Goal: Information Seeking & Learning: Learn about a topic

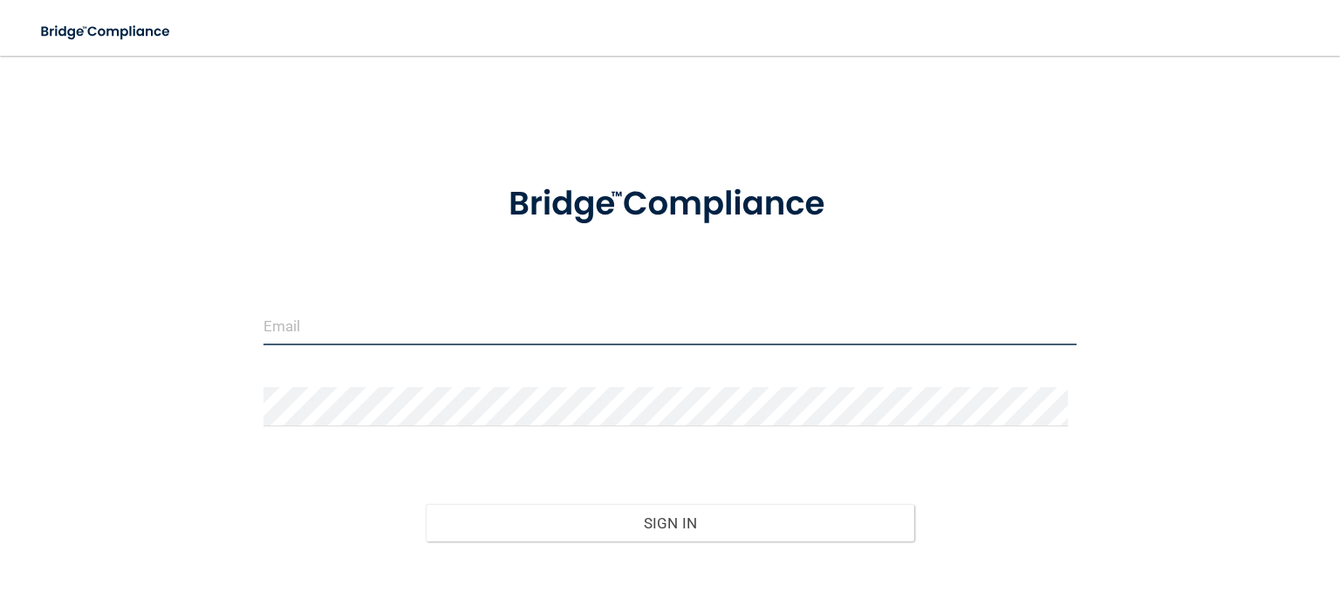
click at [589, 317] on input "email" at bounding box center [669, 325] width 813 height 39
click at [426, 323] on input "email" at bounding box center [669, 325] width 813 height 39
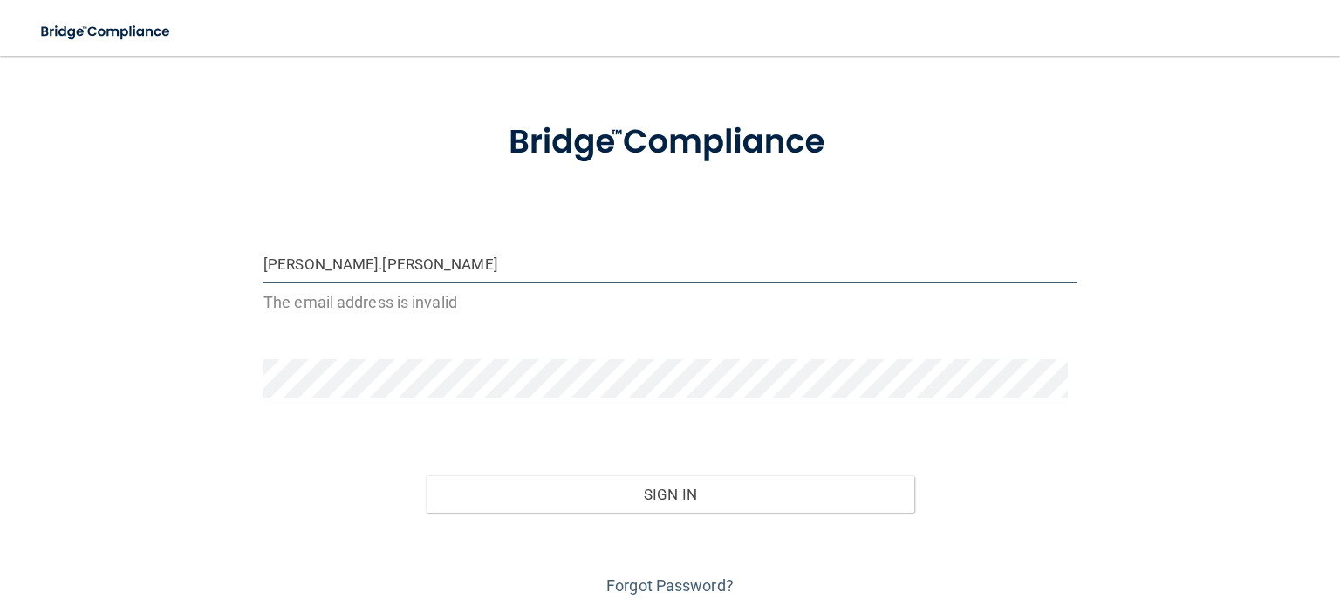
scroll to position [59, 0]
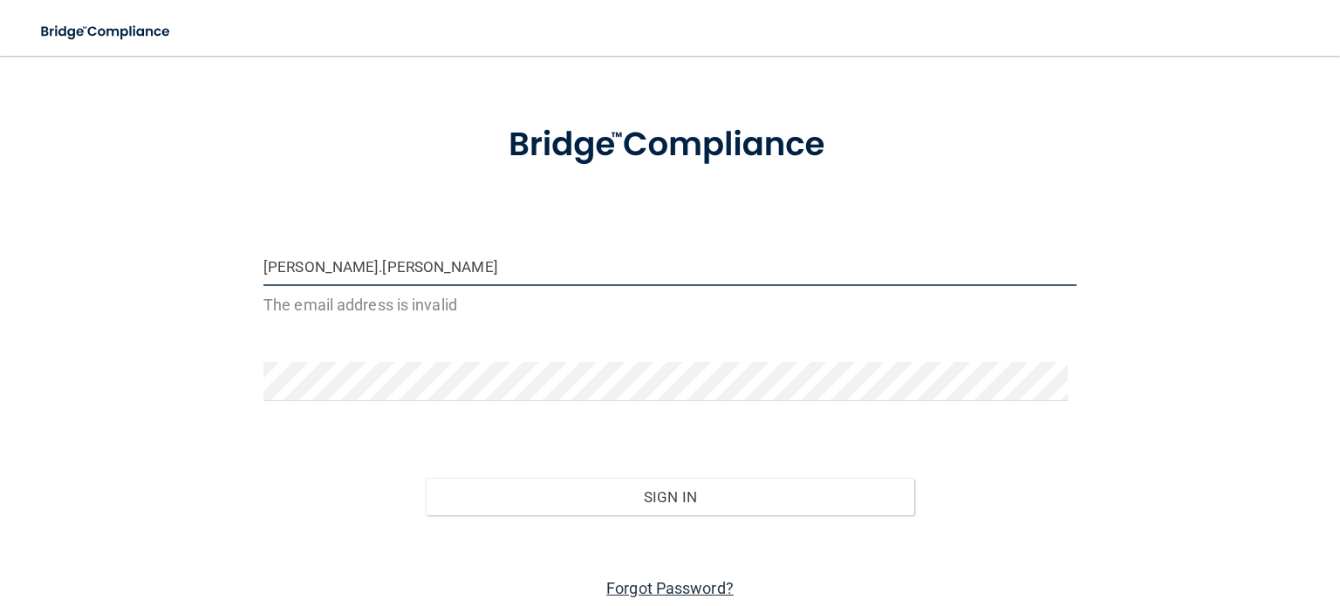
type input "sean.maille"
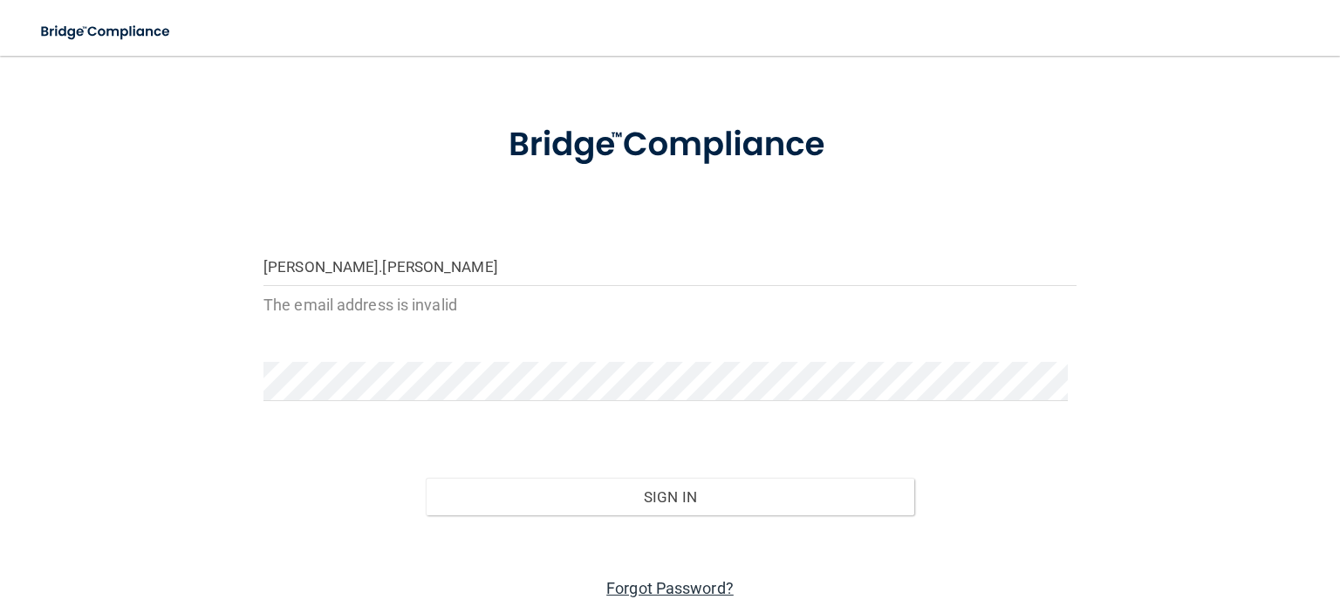
click at [689, 588] on link "Forgot Password?" at bounding box center [669, 588] width 127 height 18
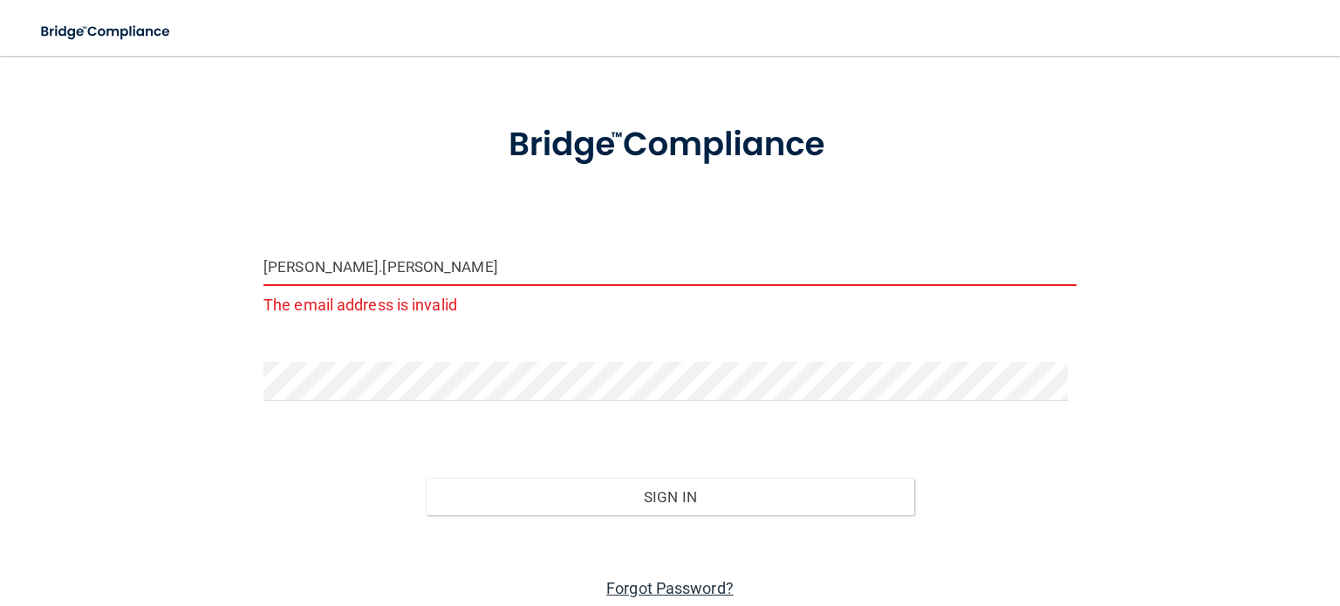
scroll to position [70, 0]
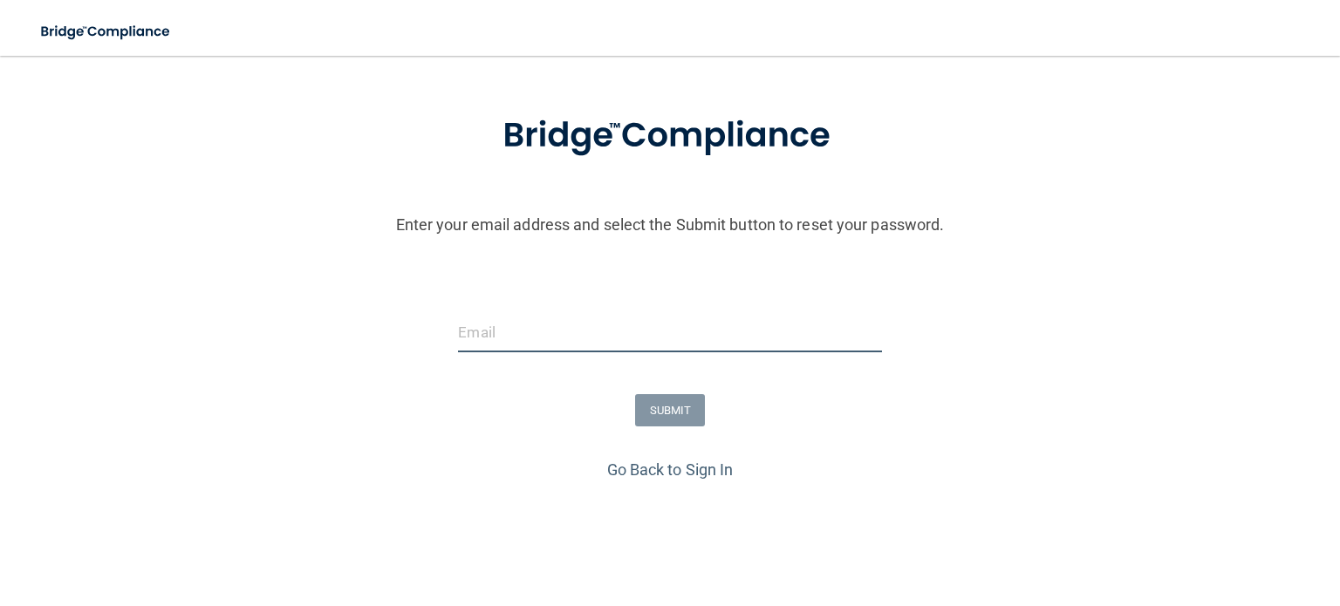
click at [602, 337] on input "email" at bounding box center [669, 332] width 423 height 39
type input "[PERSON_NAME][EMAIL_ADDRESS][PERSON_NAME][DOMAIN_NAME]"
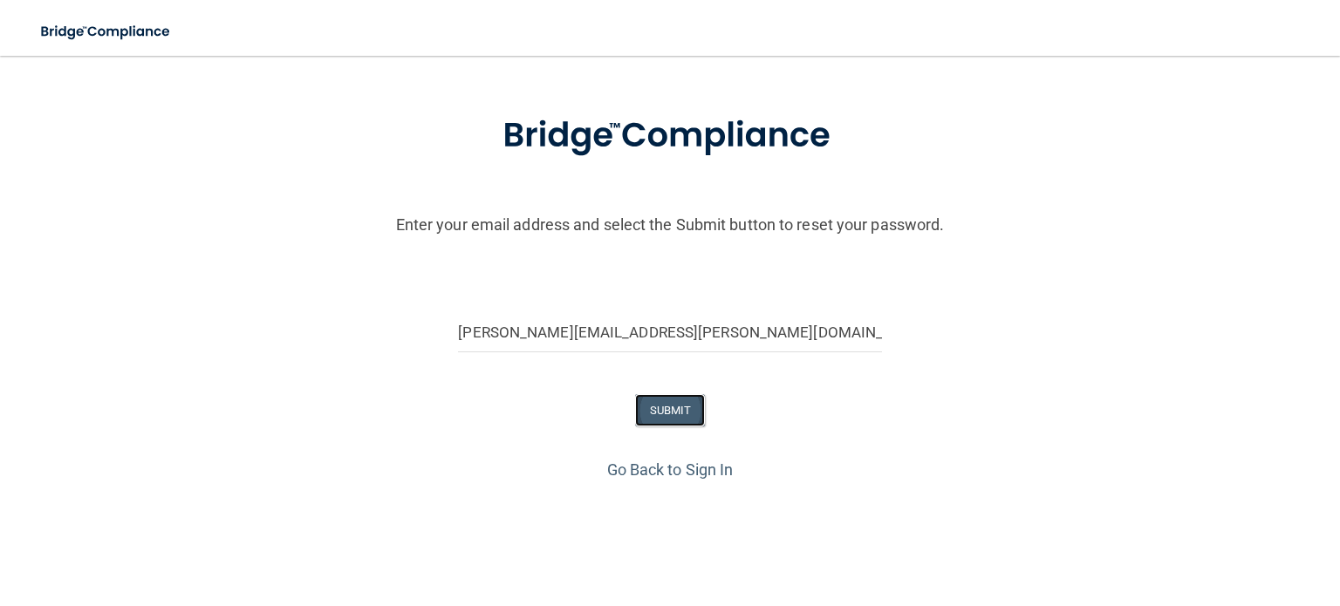
click at [658, 395] on button "SUBMIT" at bounding box center [670, 410] width 71 height 32
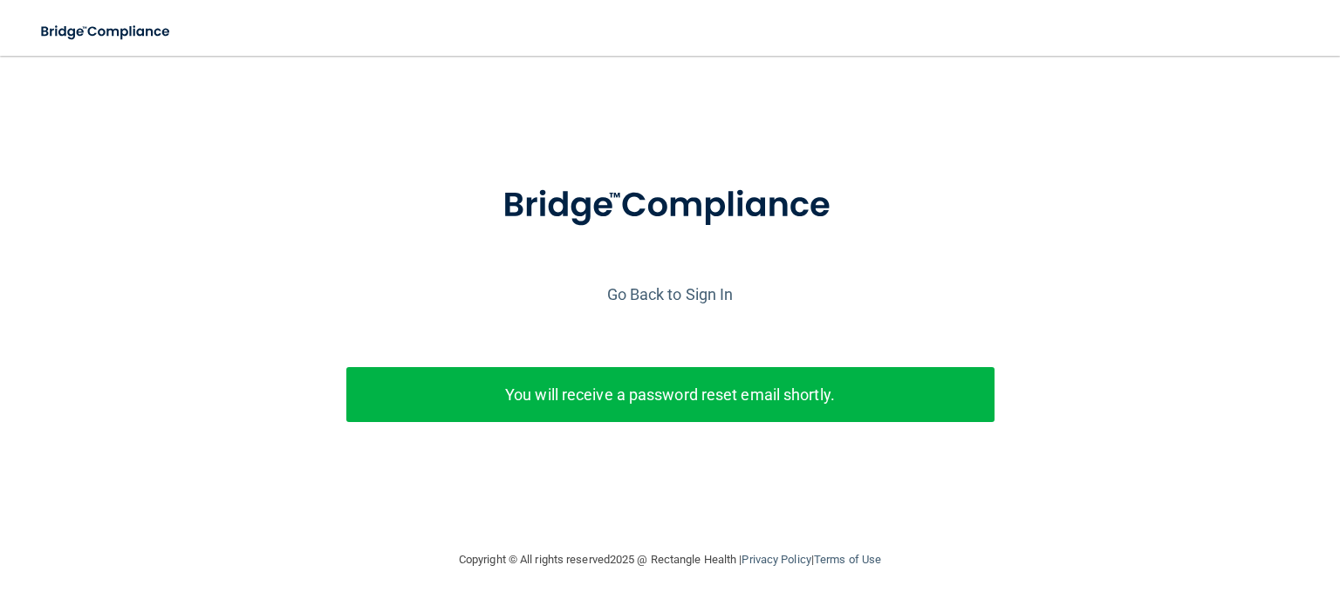
scroll to position [0, 0]
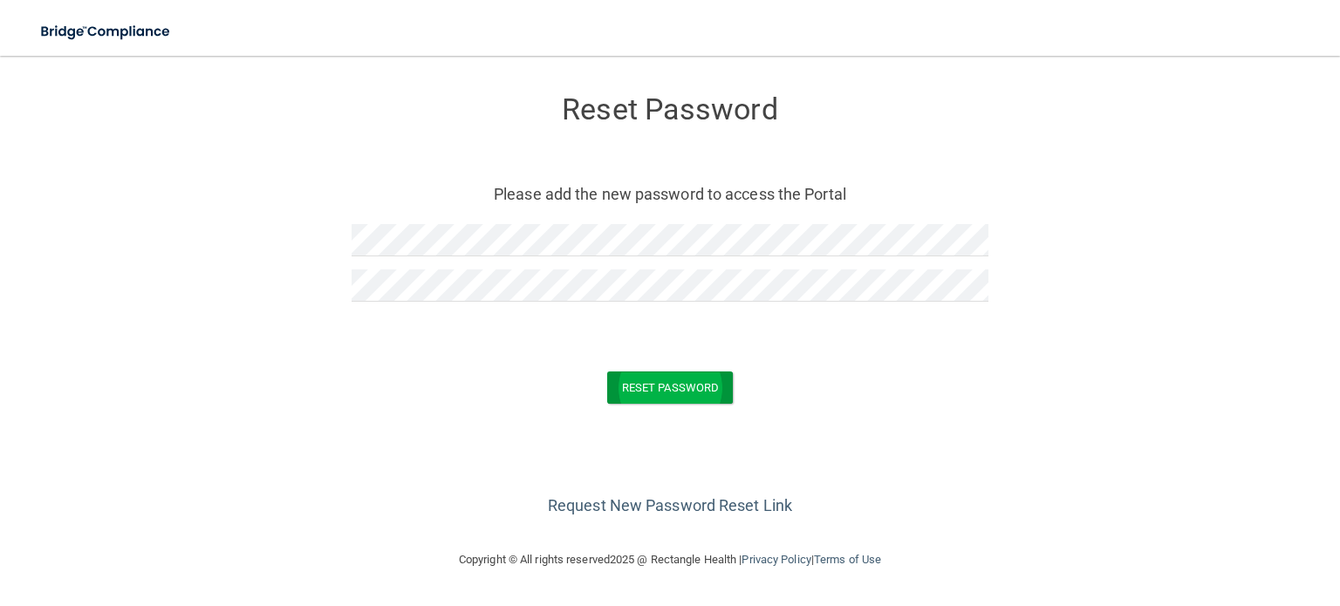
click at [707, 384] on button "Reset Password" at bounding box center [670, 388] width 126 height 32
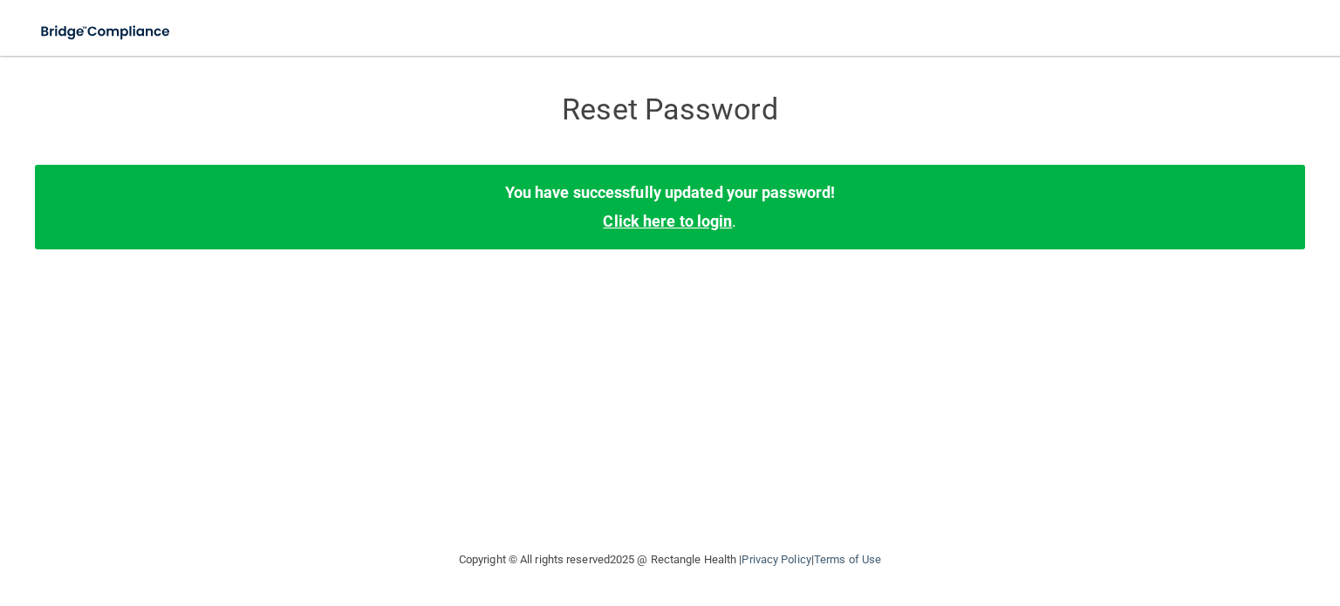
click at [715, 224] on link "Click here to login" at bounding box center [667, 221] width 129 height 18
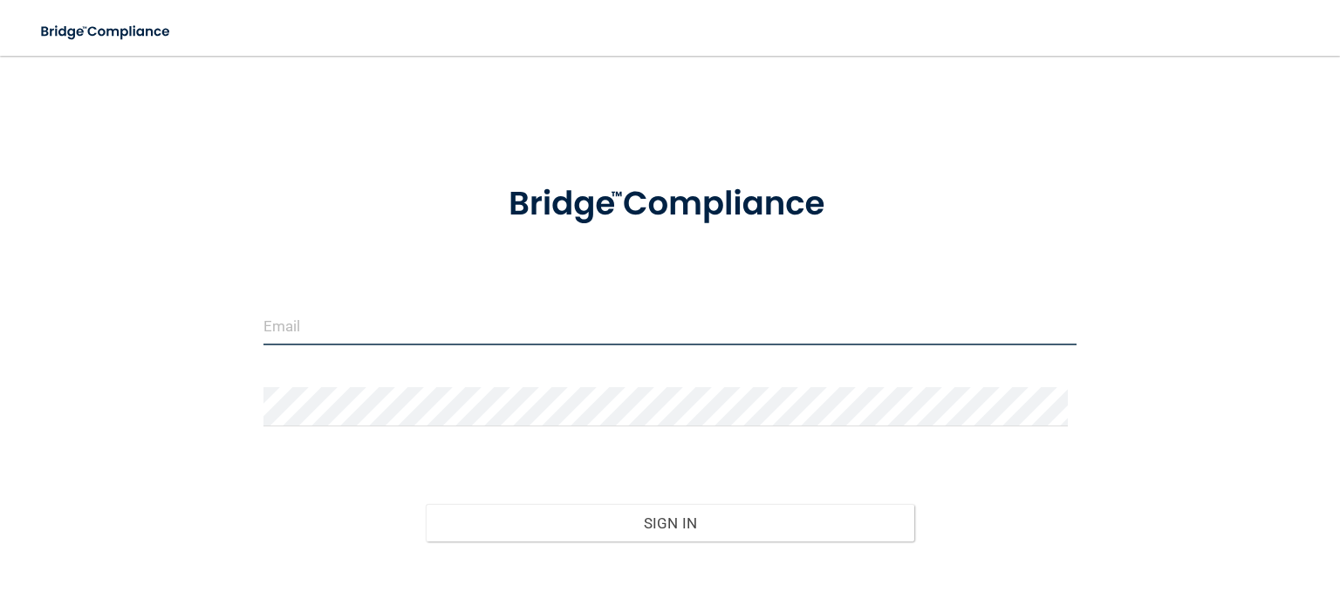
click at [339, 321] on input "email" at bounding box center [669, 325] width 813 height 39
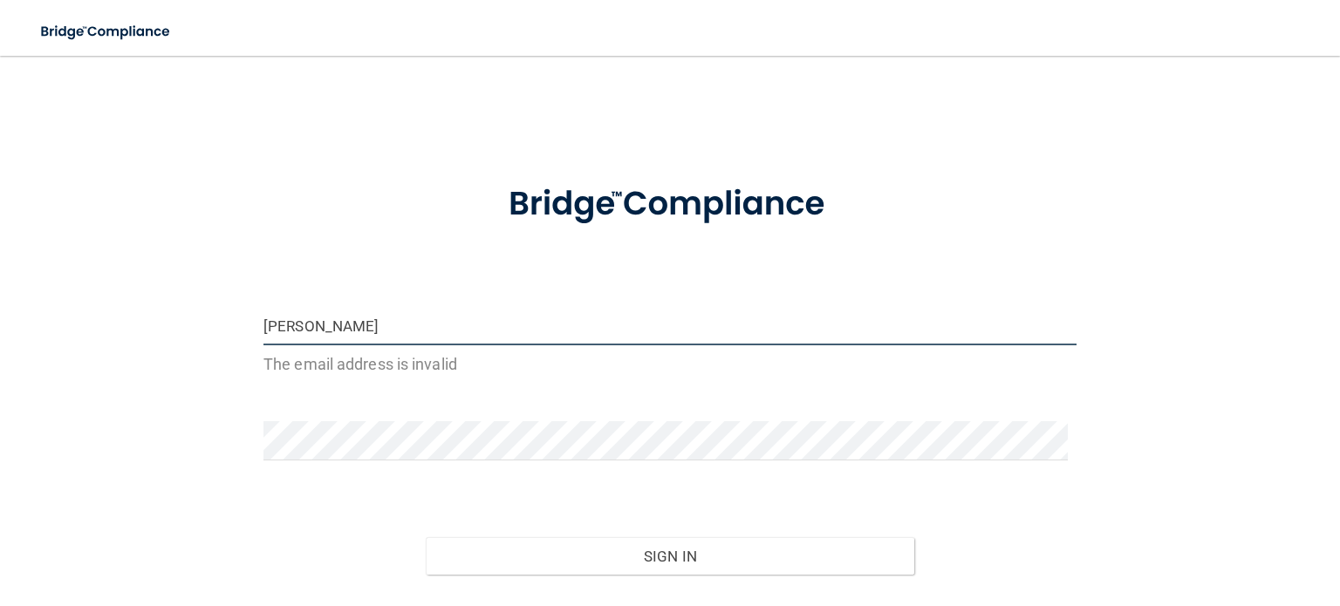
type input "[PERSON_NAME][EMAIL_ADDRESS][PERSON_NAME][DOMAIN_NAME]"
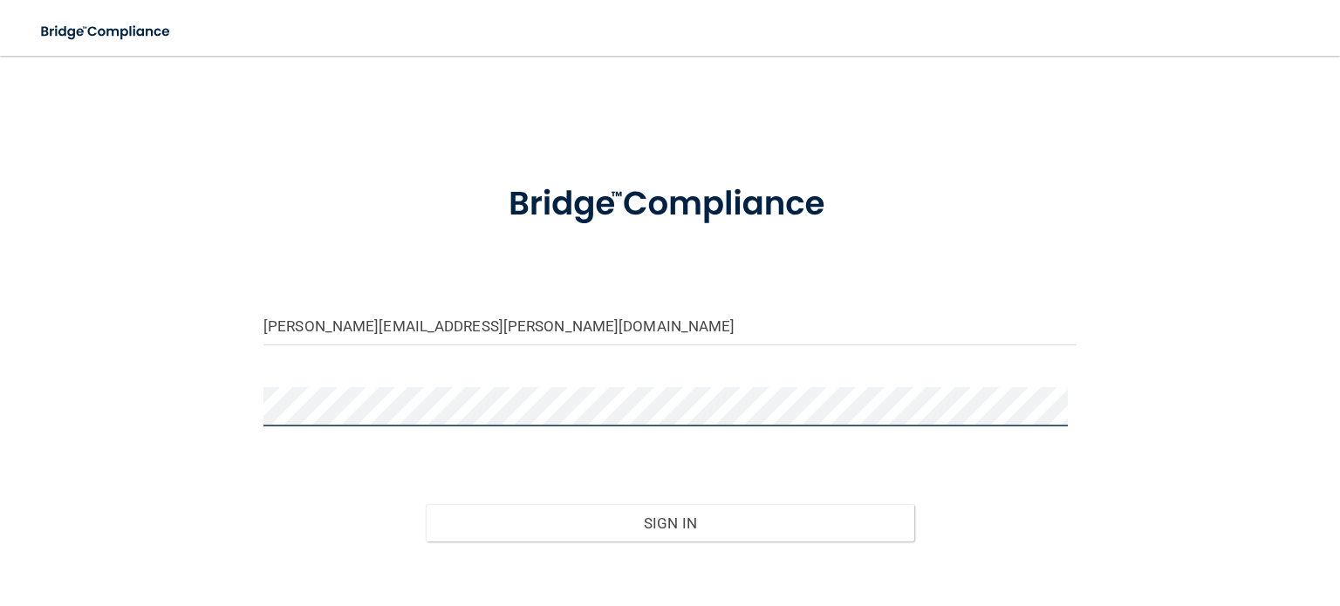
click at [426, 504] on button "Sign In" at bounding box center [670, 523] width 488 height 38
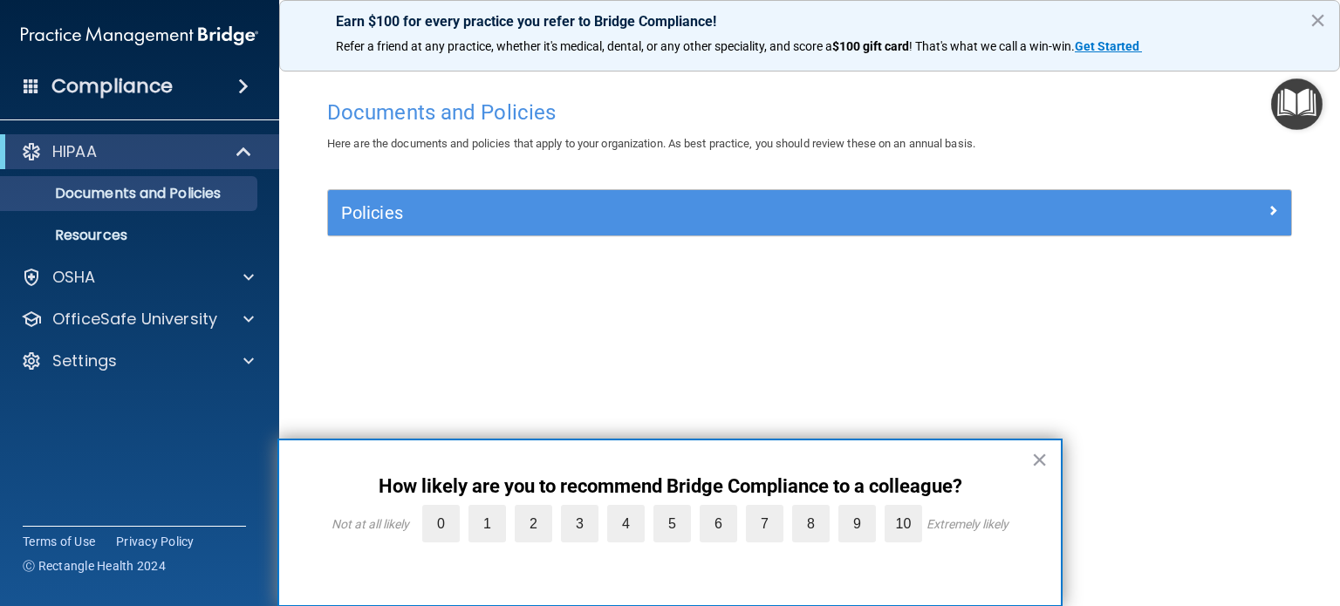
click at [1048, 460] on div "× How likely are you to recommend Bridge Compliance to a colleague? Not at all …" at bounding box center [669, 523] width 785 height 168
click at [1039, 460] on button "×" at bounding box center [1039, 460] width 17 height 28
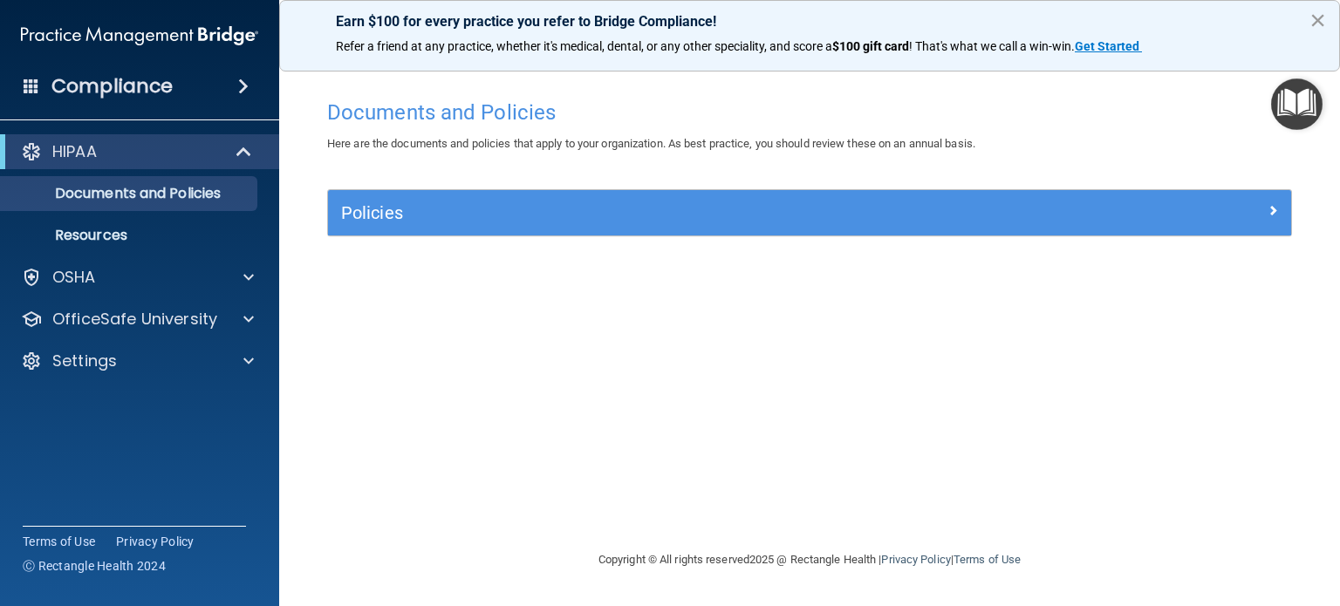
click at [1319, 21] on button "×" at bounding box center [1317, 20] width 17 height 28
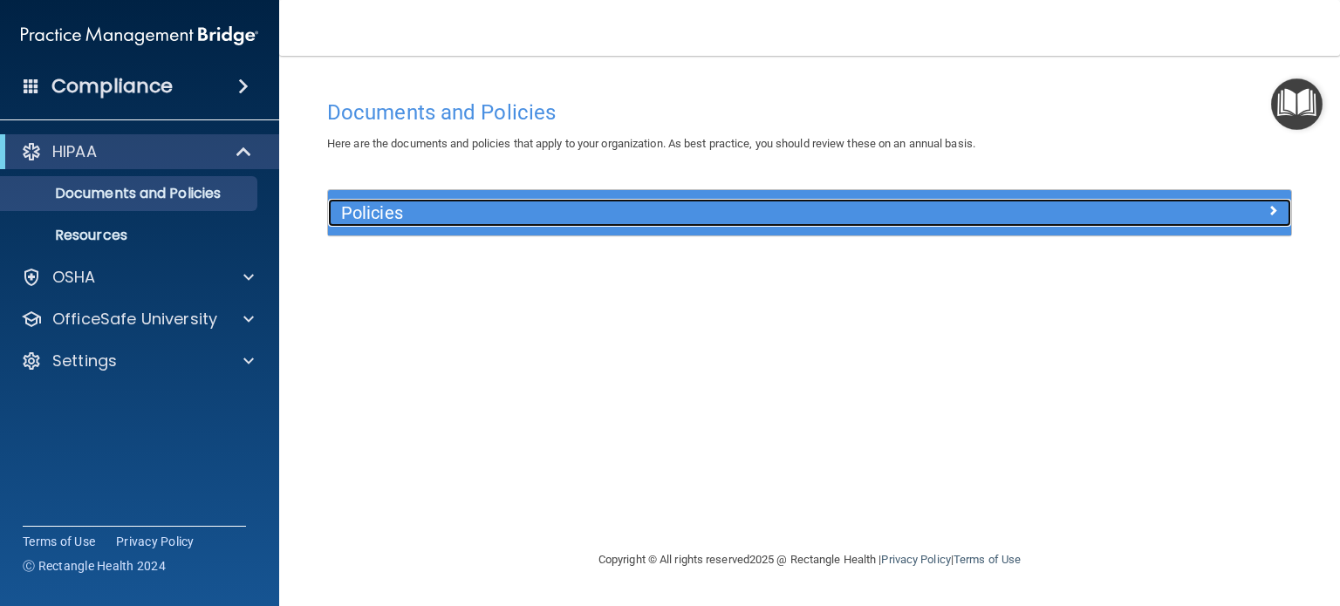
click at [1273, 204] on span at bounding box center [1272, 210] width 10 height 21
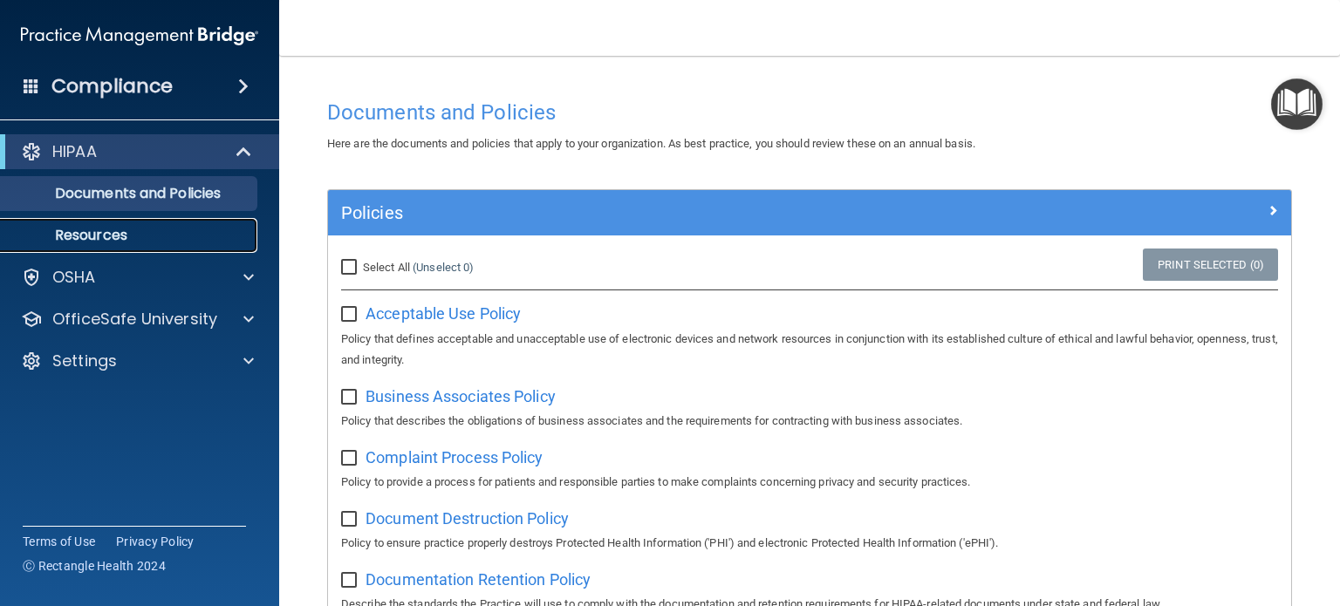
click at [99, 234] on p "Resources" at bounding box center [130, 235] width 238 height 17
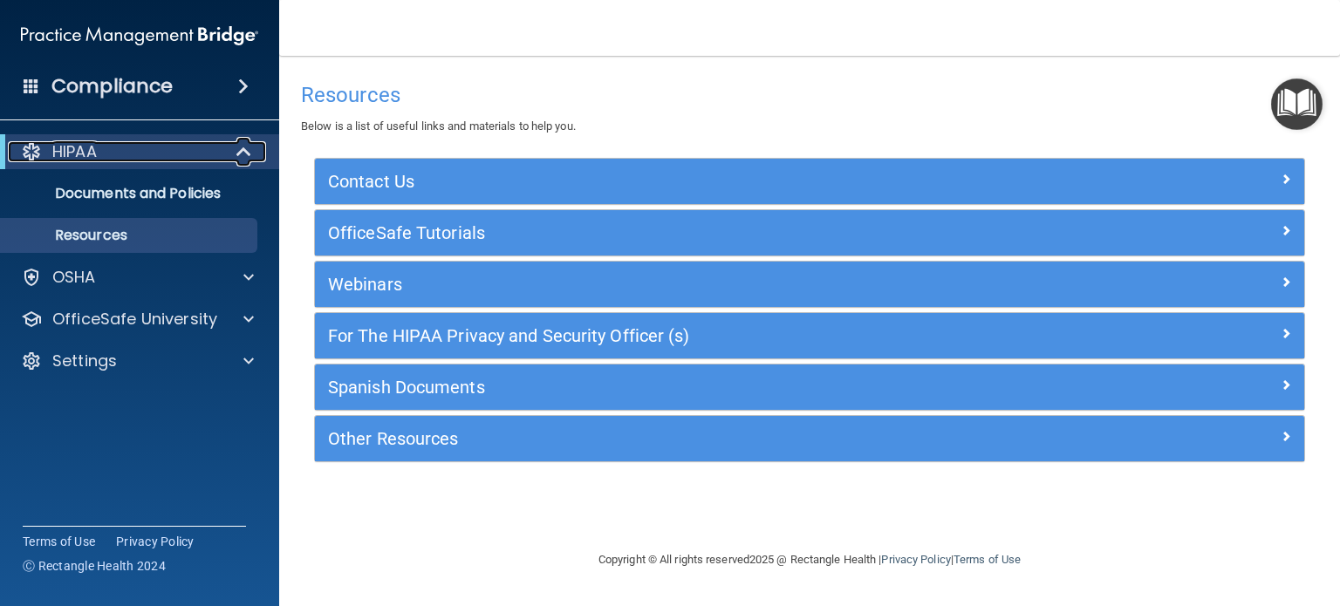
click at [157, 158] on div "HIPAA" at bounding box center [115, 151] width 215 height 21
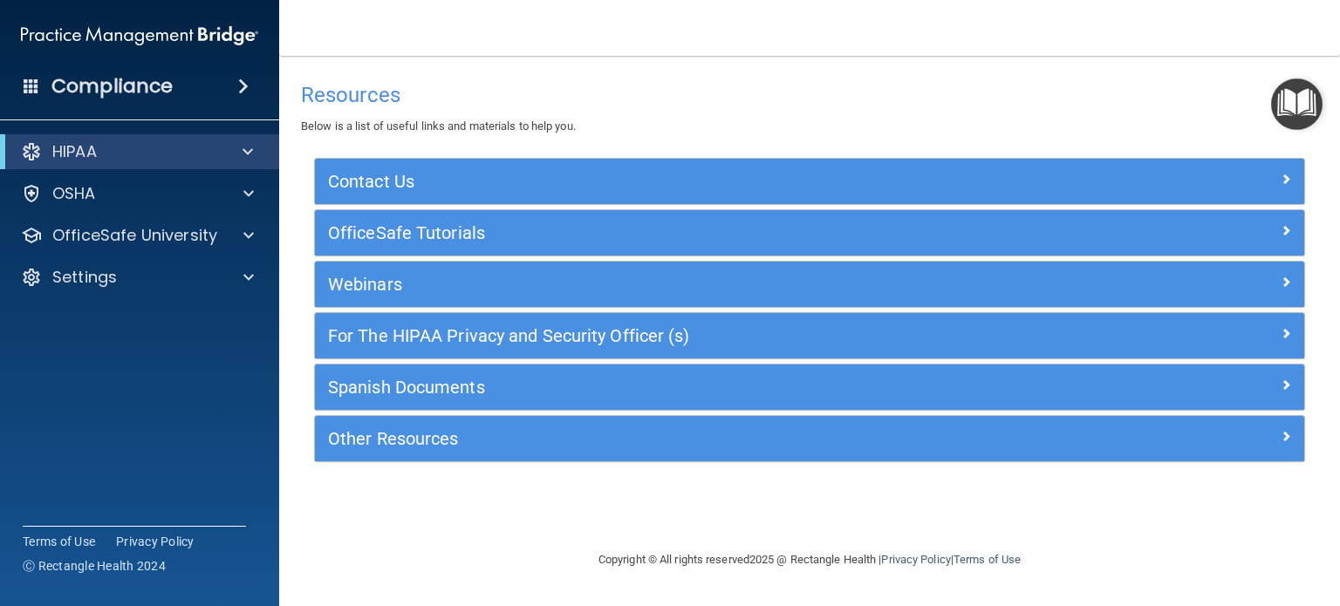
click at [222, 94] on div "Compliance" at bounding box center [139, 86] width 279 height 38
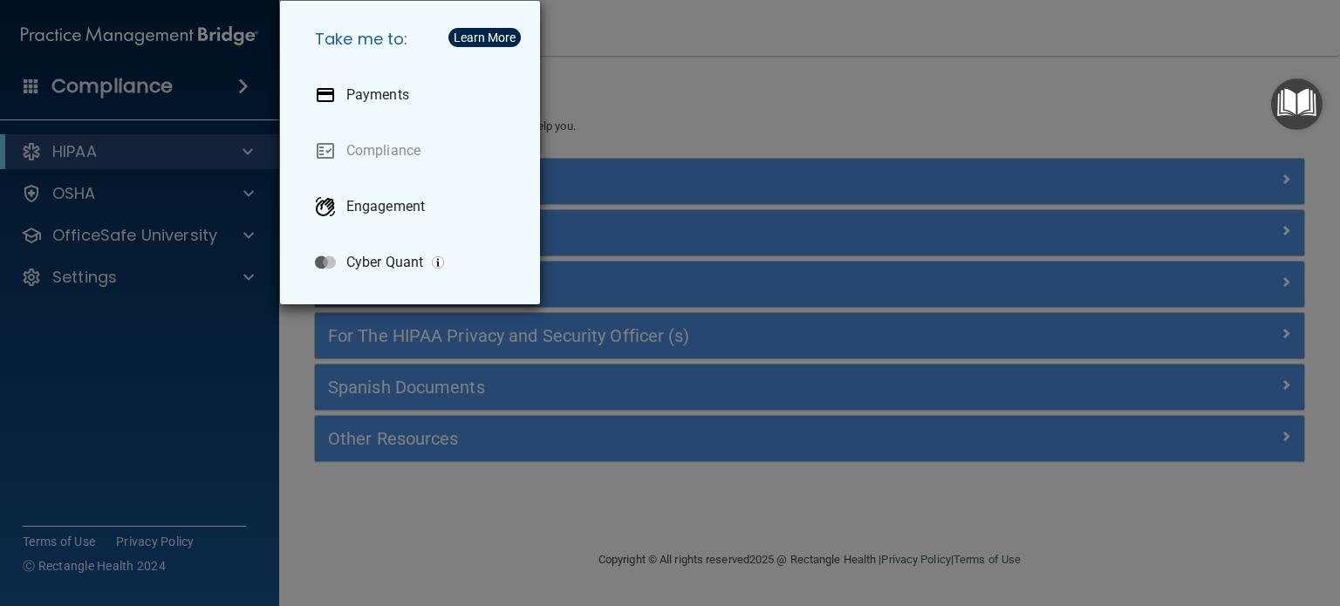
click at [167, 156] on div "Take me to: Payments Compliance Engagement Cyber Quant" at bounding box center [670, 303] width 1340 height 606
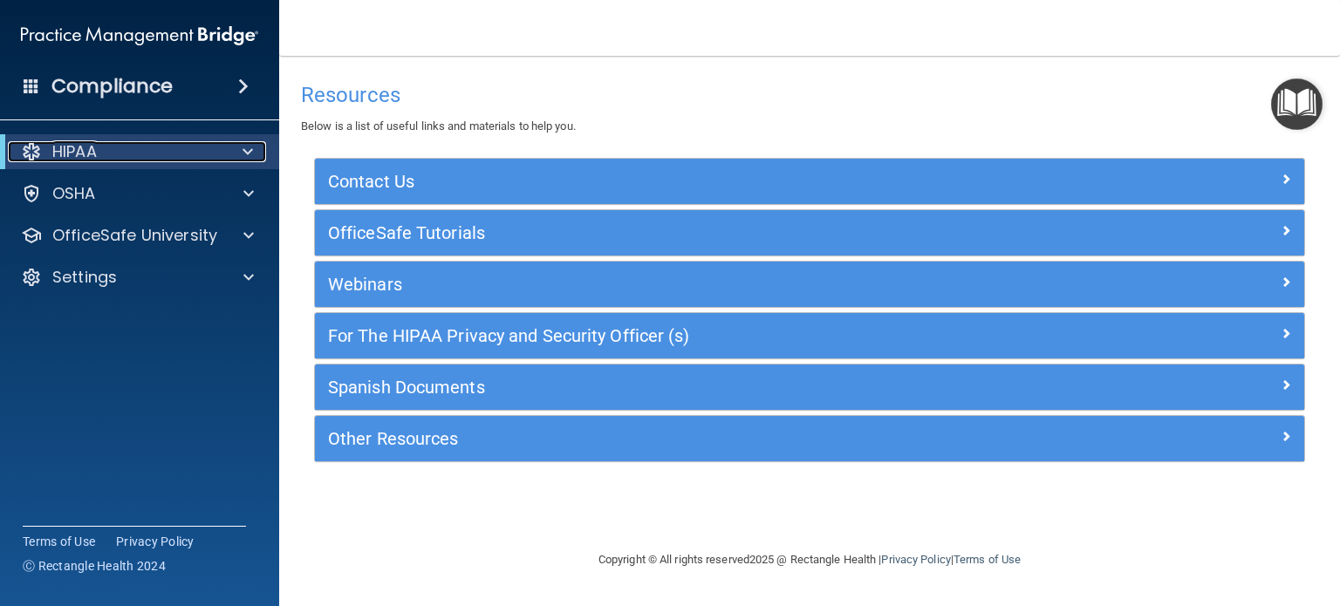
click at [167, 156] on div "HIPAA" at bounding box center [115, 151] width 215 height 21
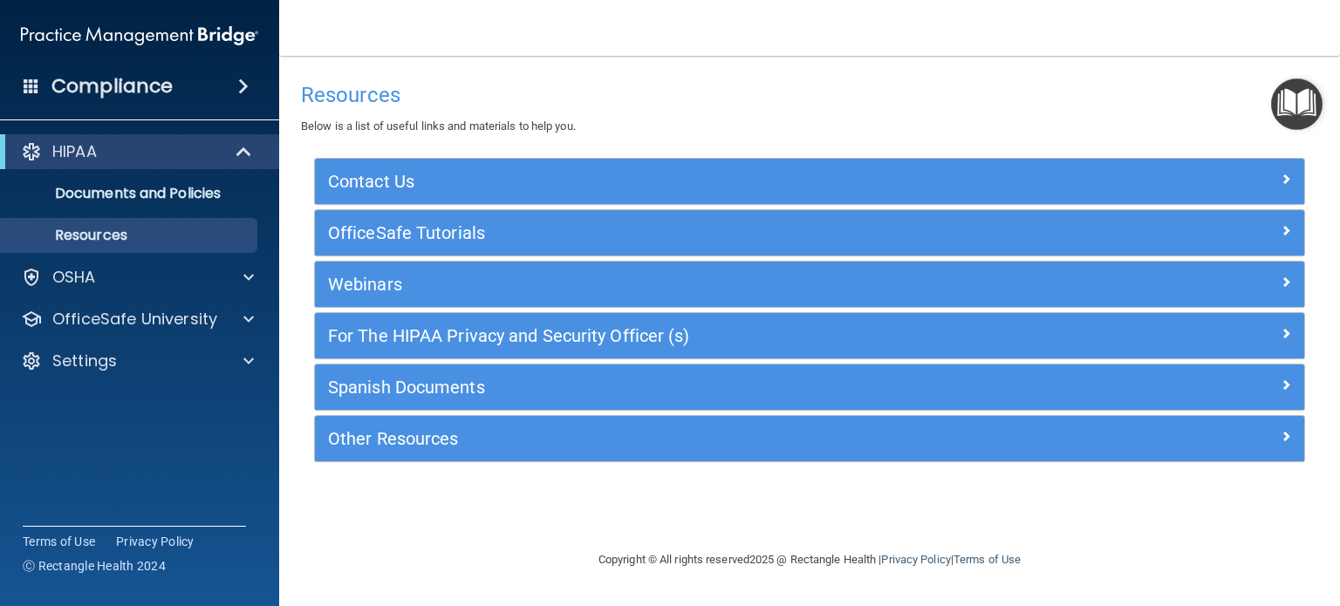
click at [562, 42] on nav "Toggle navigation Sean Maille sean.maille@timberlanesmile.com Manage My Enterpr…" at bounding box center [809, 28] width 1061 height 56
click at [238, 146] on span at bounding box center [245, 151] width 15 height 21
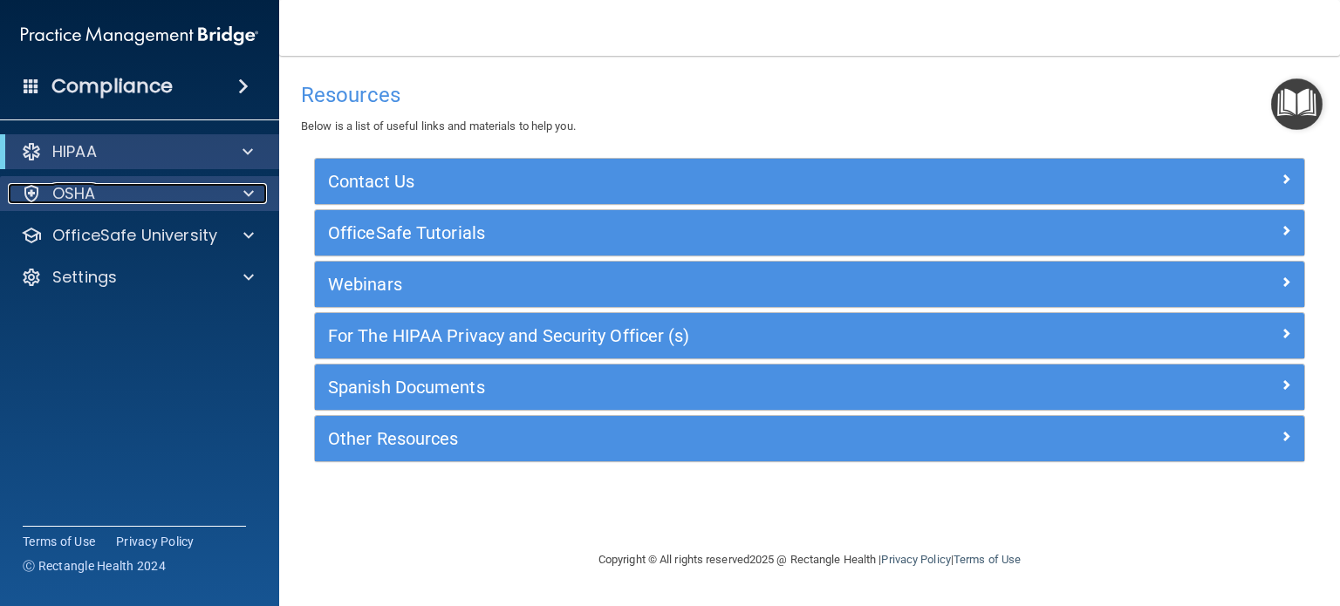
click at [247, 188] on span at bounding box center [248, 193] width 10 height 21
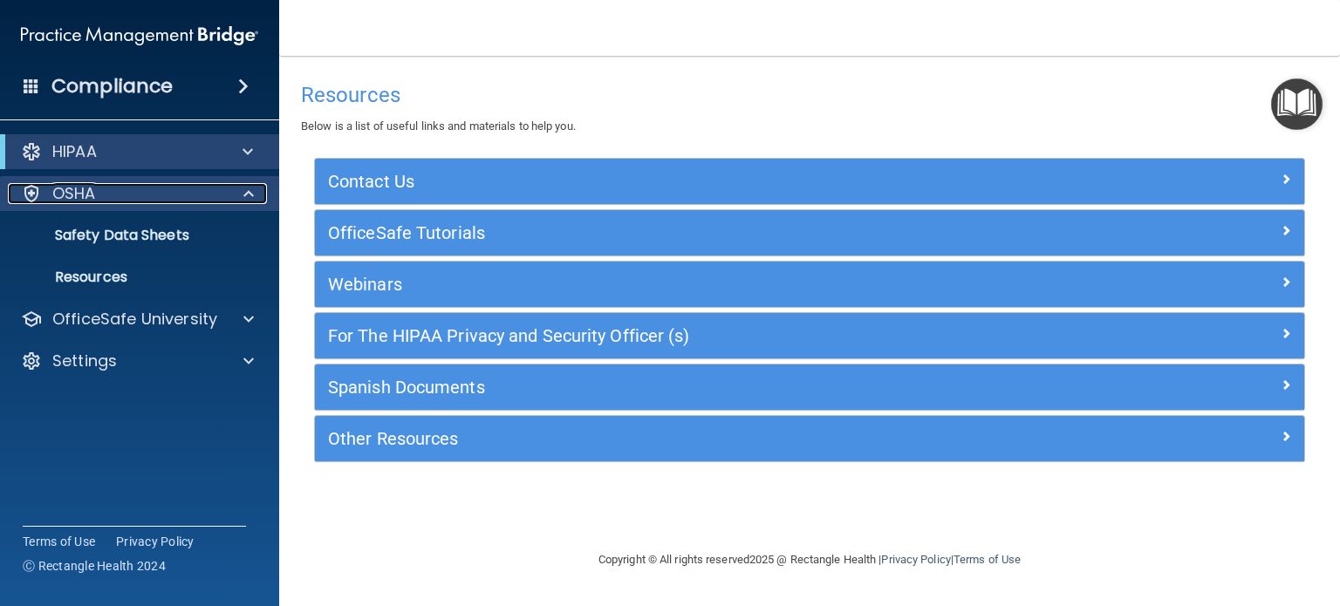
click at [251, 188] on span at bounding box center [248, 193] width 10 height 21
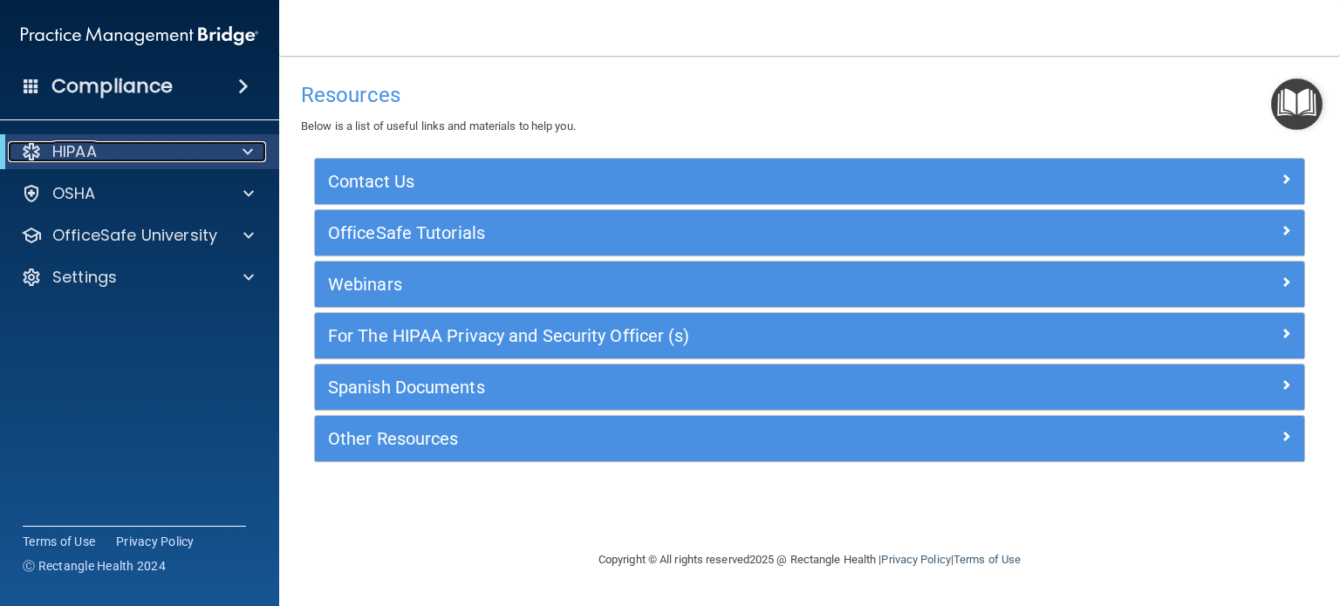
click at [249, 148] on span at bounding box center [247, 151] width 10 height 21
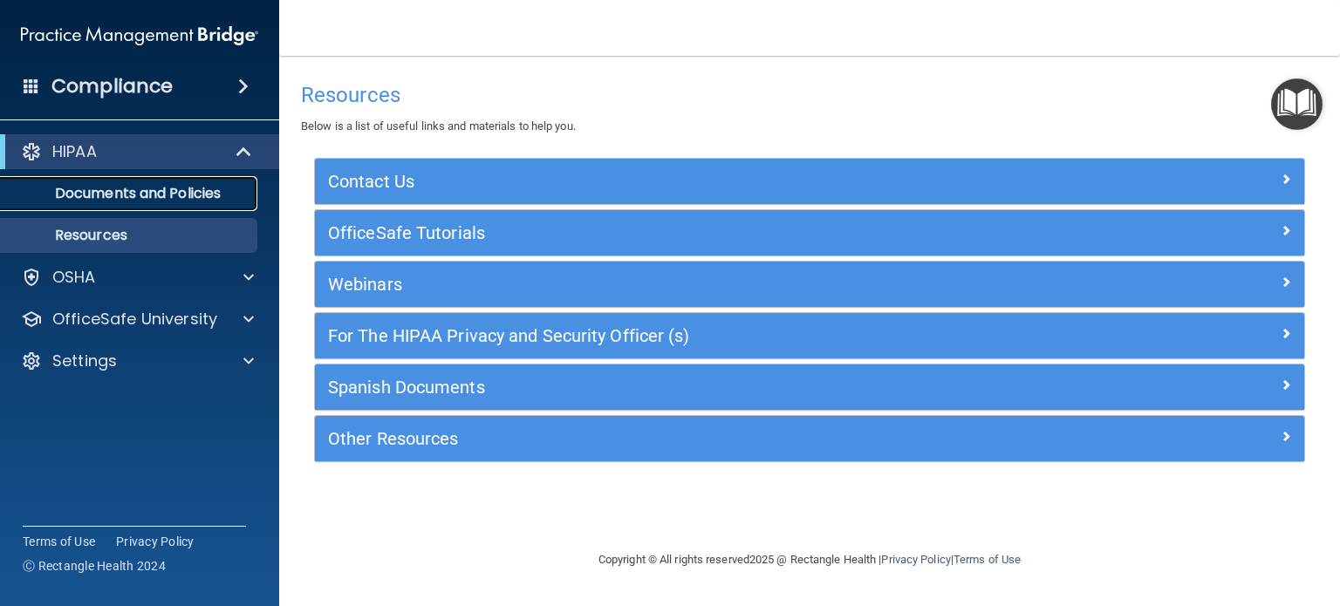
click at [138, 185] on p "Documents and Policies" at bounding box center [130, 193] width 238 height 17
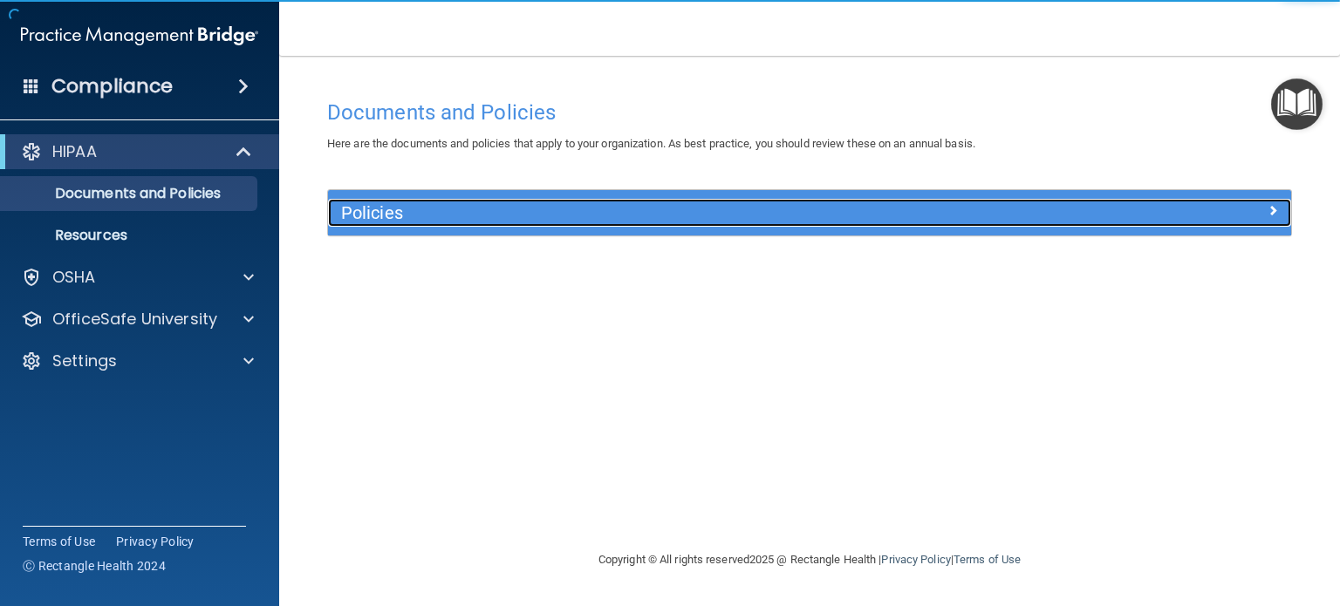
click at [454, 216] on h5 "Policies" at bounding box center [689, 212] width 696 height 19
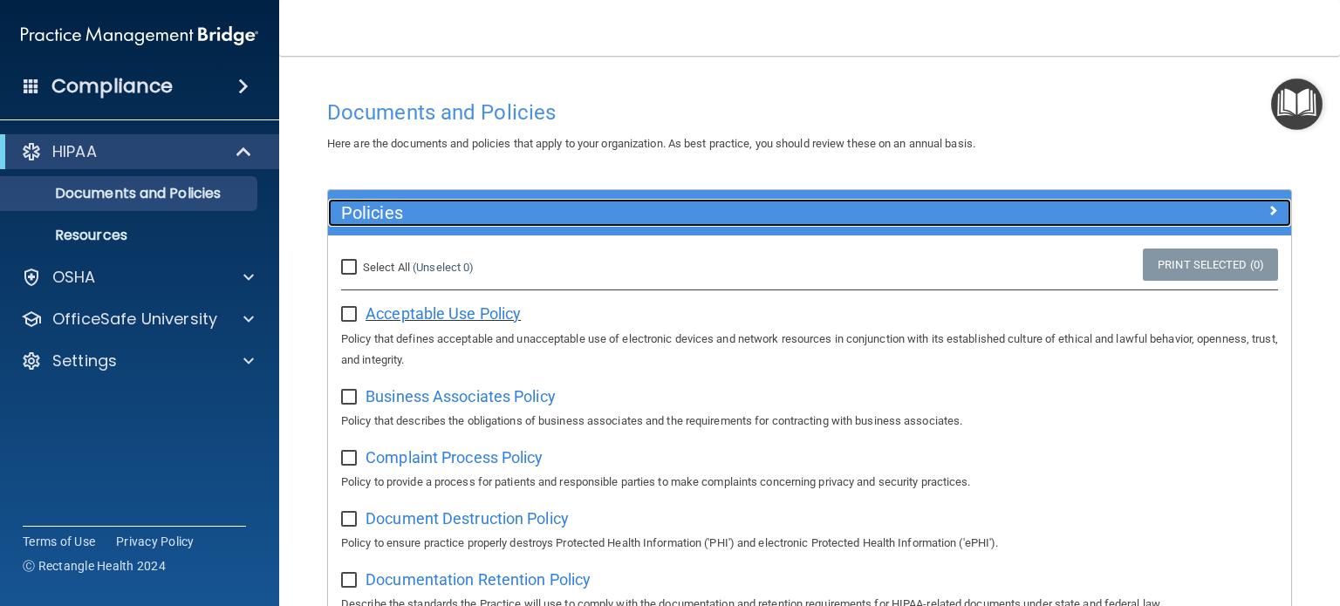
click at [412, 304] on span "Acceptable Use Policy" at bounding box center [442, 313] width 155 height 18
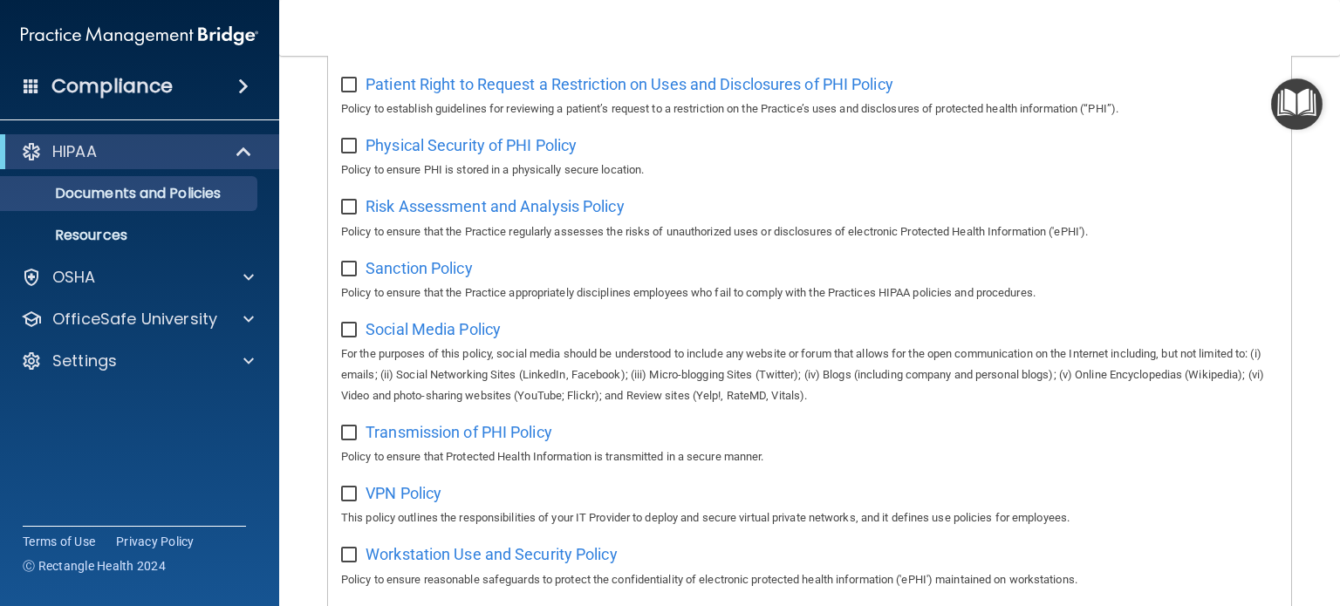
scroll to position [1177, 0]
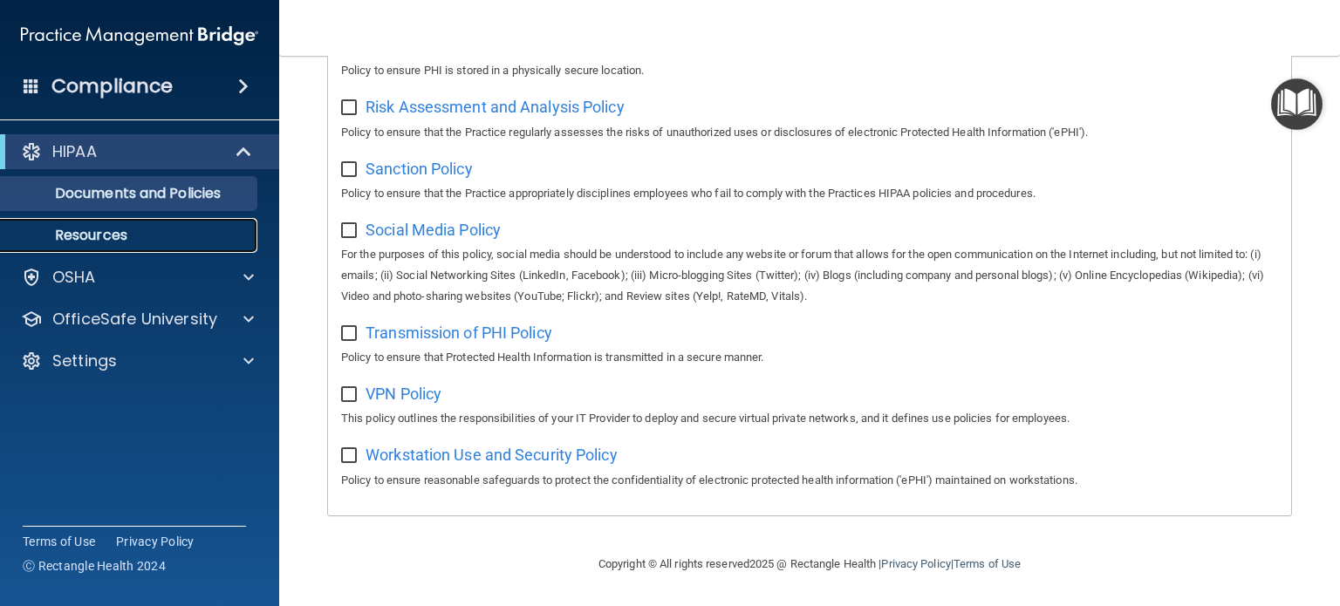
click at [101, 227] on p "Resources" at bounding box center [130, 235] width 238 height 17
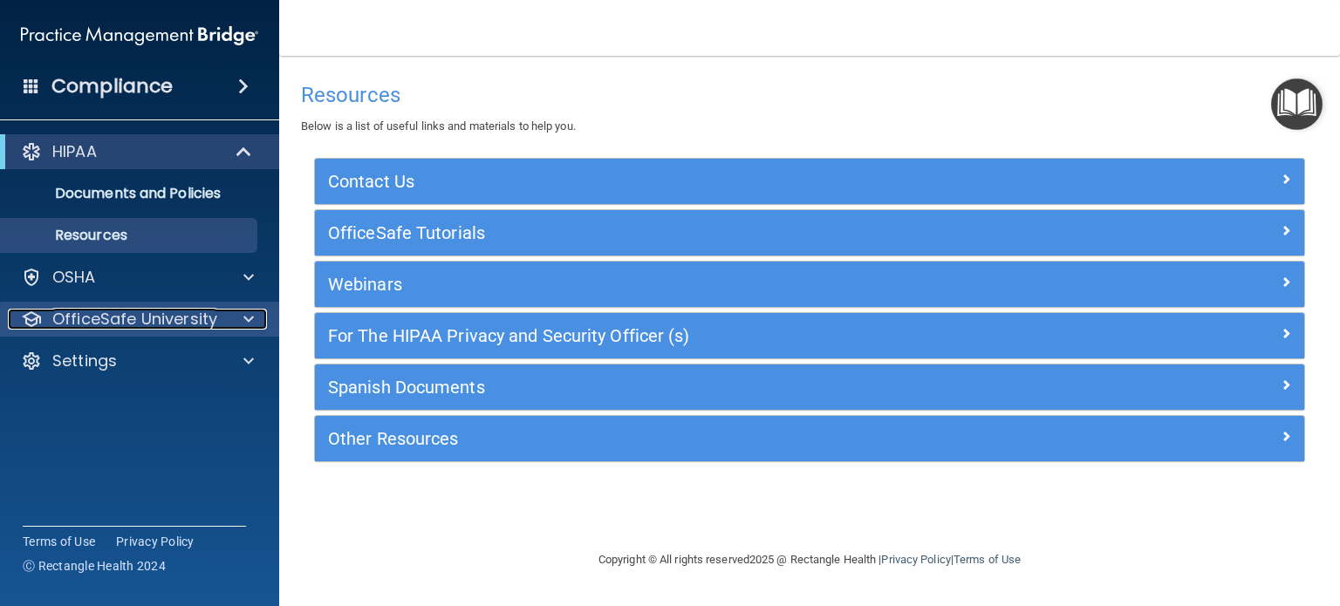
click at [123, 313] on p "OfficeSafe University" at bounding box center [134, 319] width 165 height 21
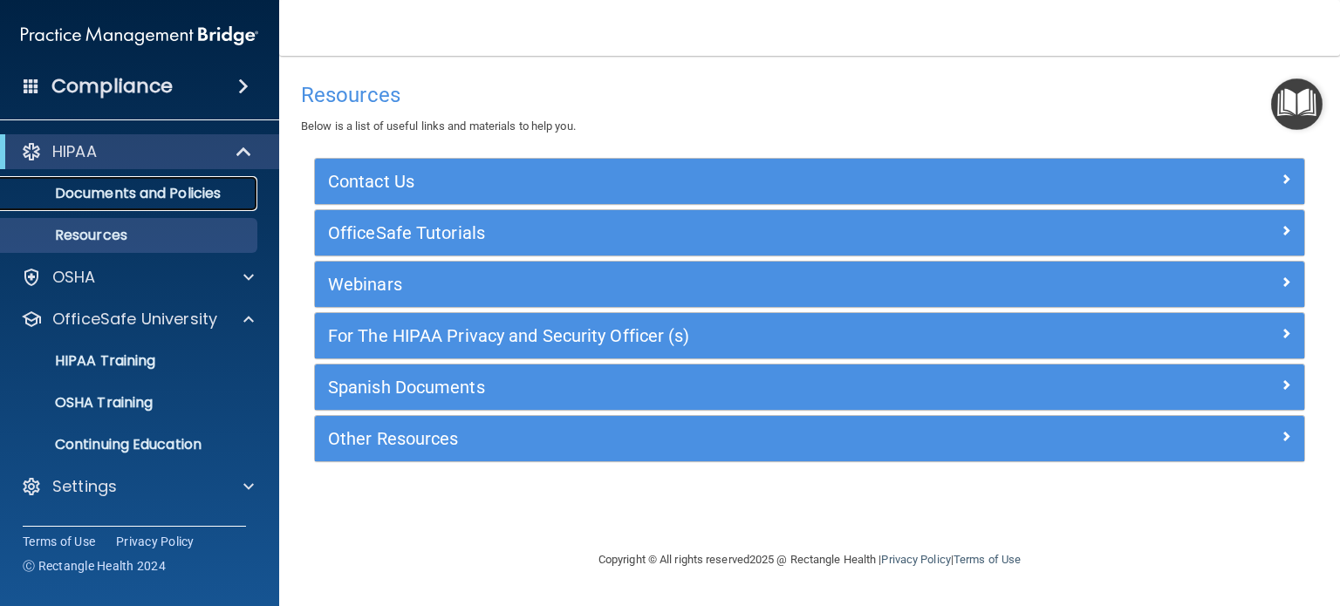
click at [248, 178] on link "Documents and Policies" at bounding box center [120, 193] width 275 height 35
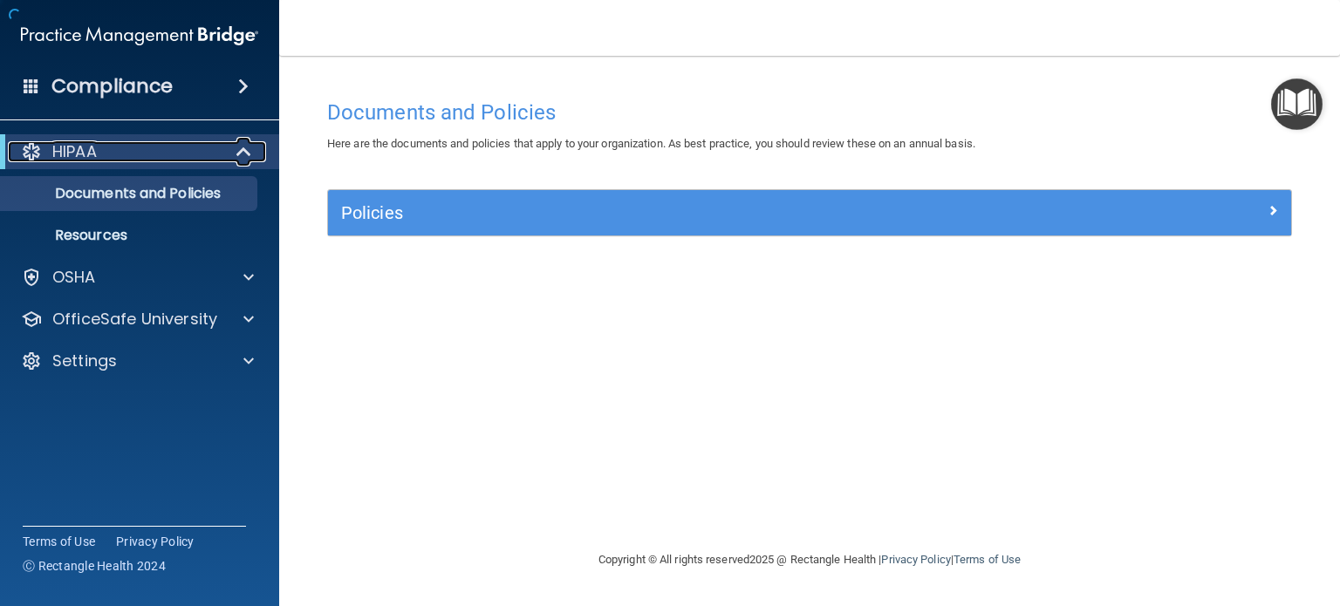
click at [249, 157] on span at bounding box center [245, 151] width 15 height 21
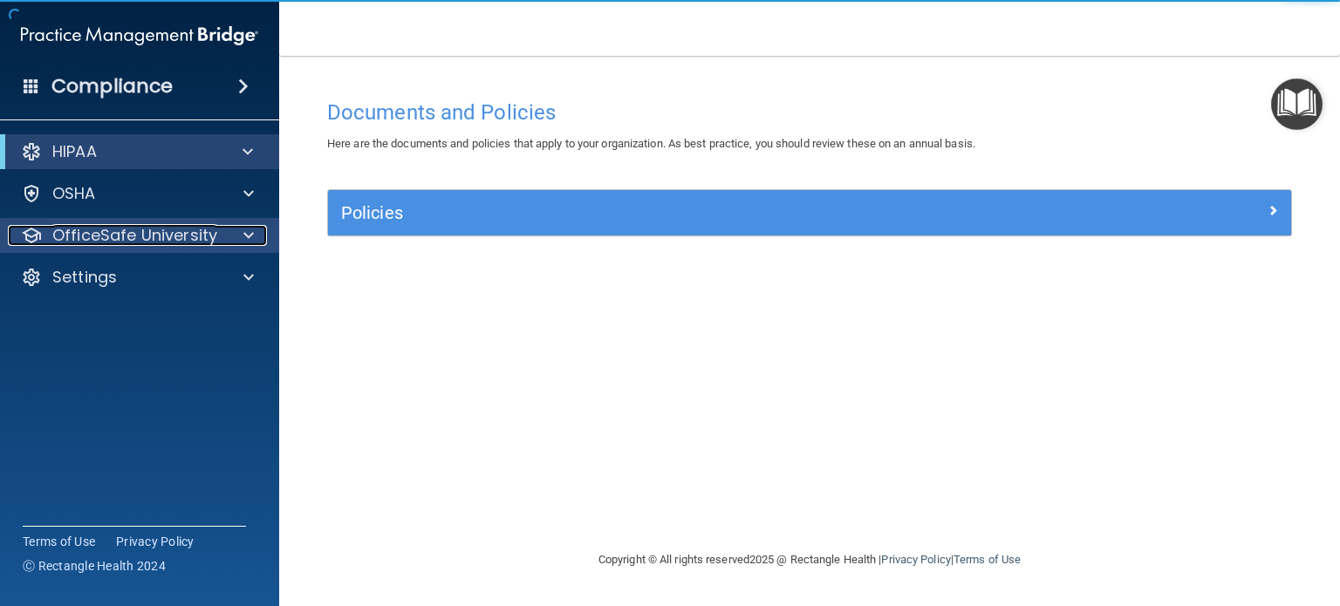
click at [138, 230] on p "OfficeSafe University" at bounding box center [134, 235] width 165 height 21
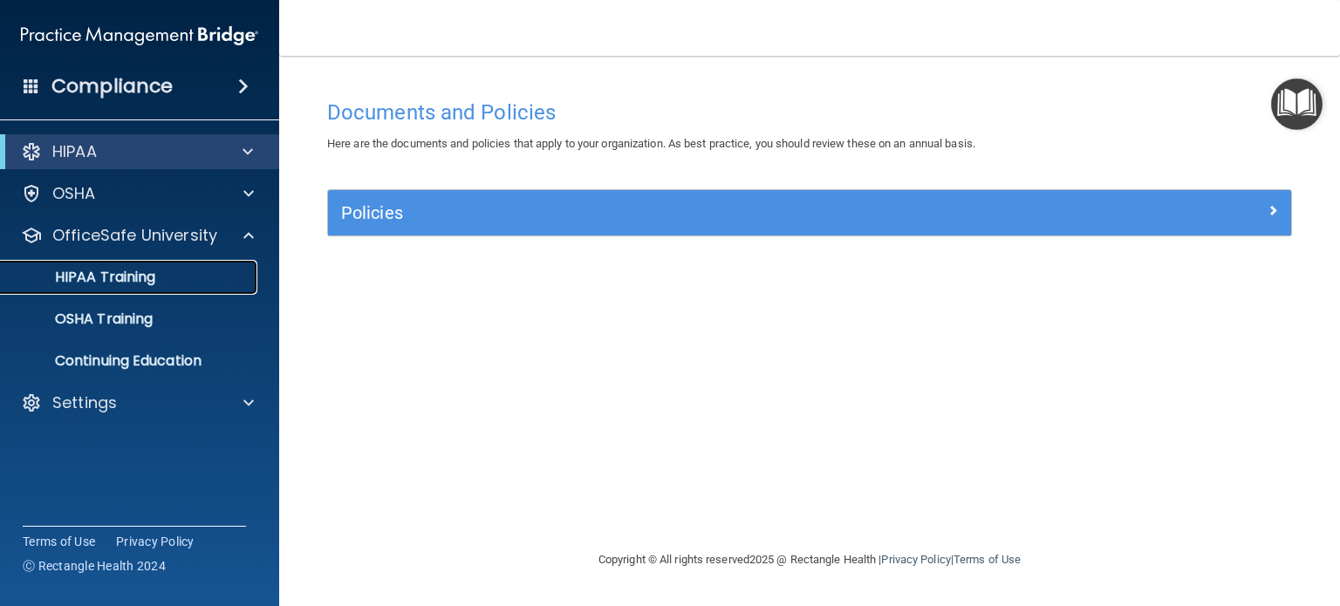
click at [71, 271] on p "HIPAA Training" at bounding box center [83, 277] width 144 height 17
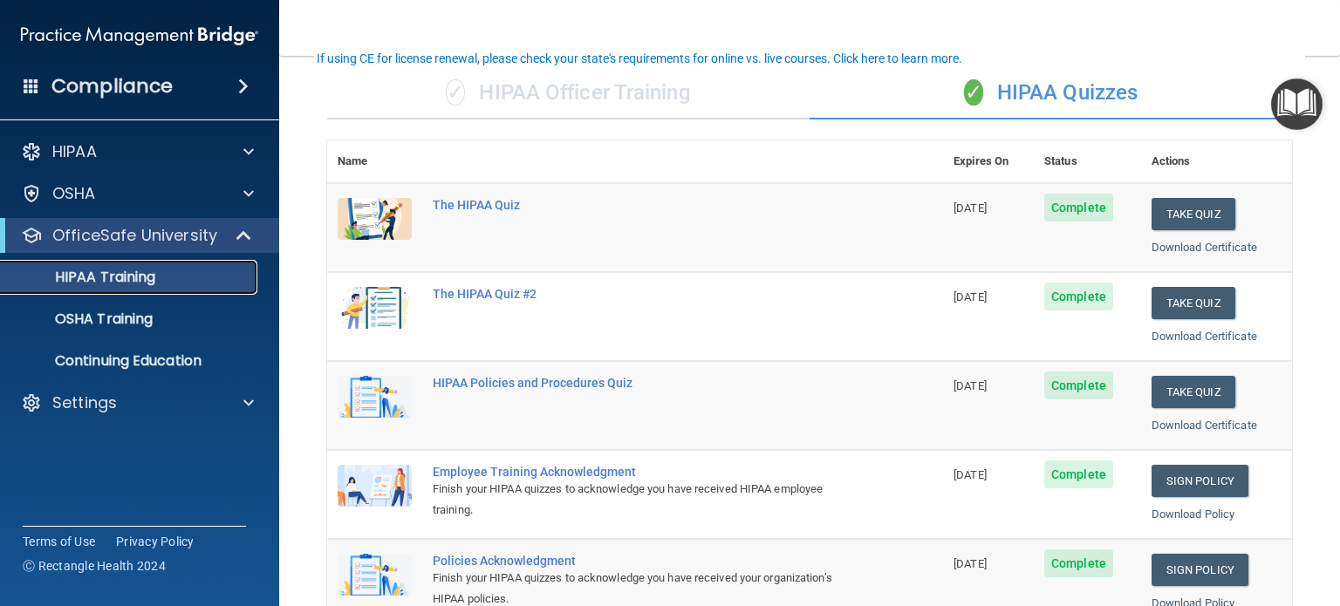
scroll to position [117, 0]
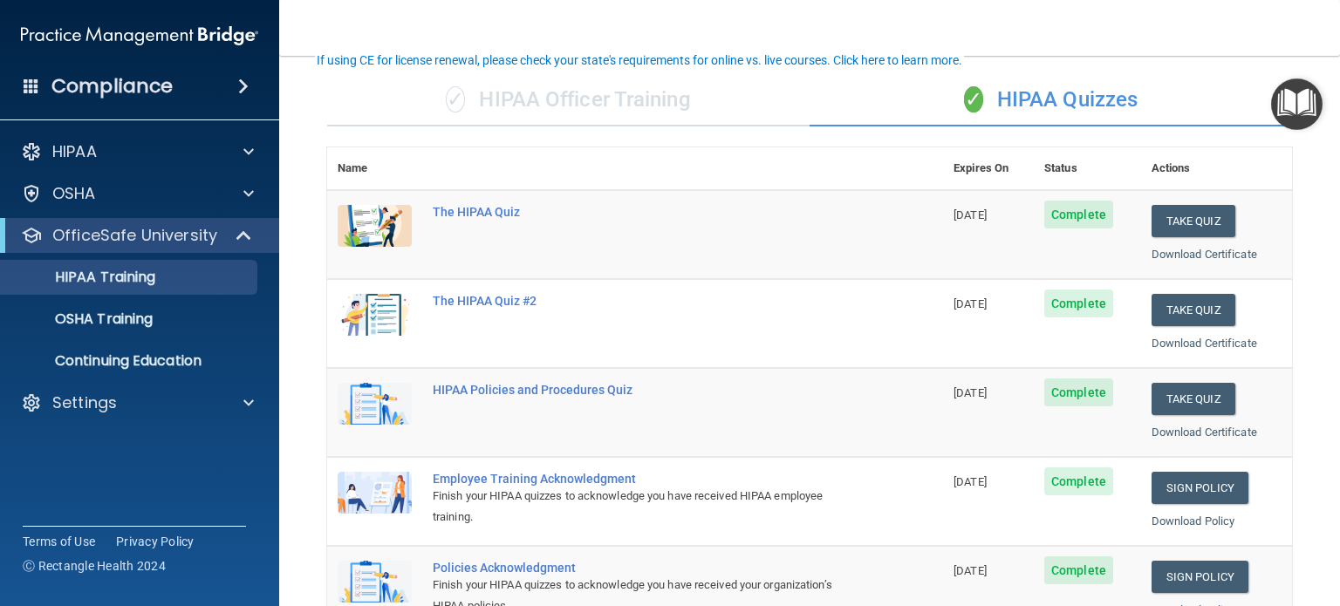
click at [1075, 215] on span "Complete" at bounding box center [1078, 215] width 69 height 28
click at [80, 320] on p "OSHA Training" at bounding box center [81, 319] width 141 height 17
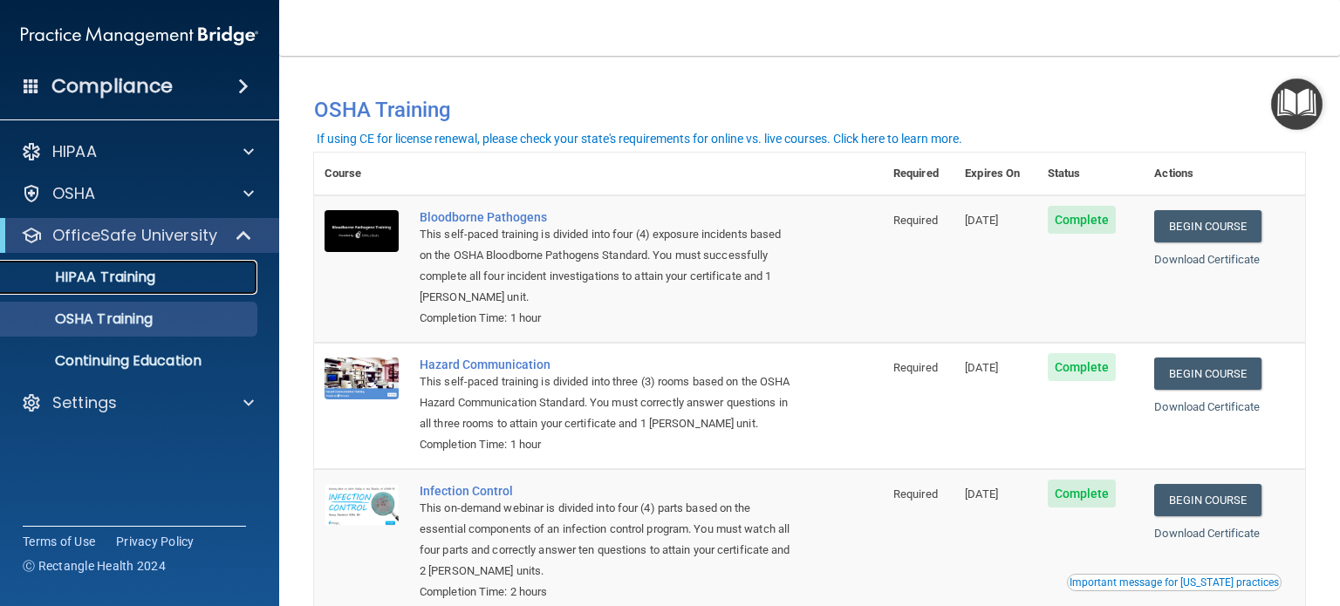
click at [119, 279] on p "HIPAA Training" at bounding box center [83, 277] width 144 height 17
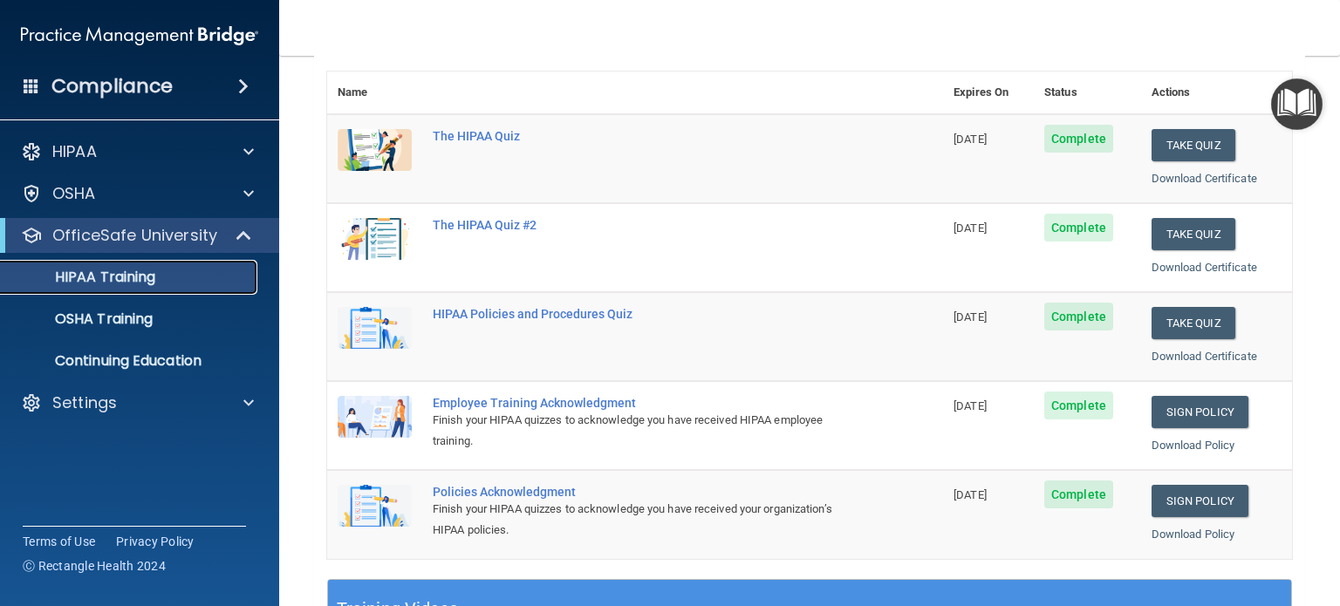
scroll to position [184, 0]
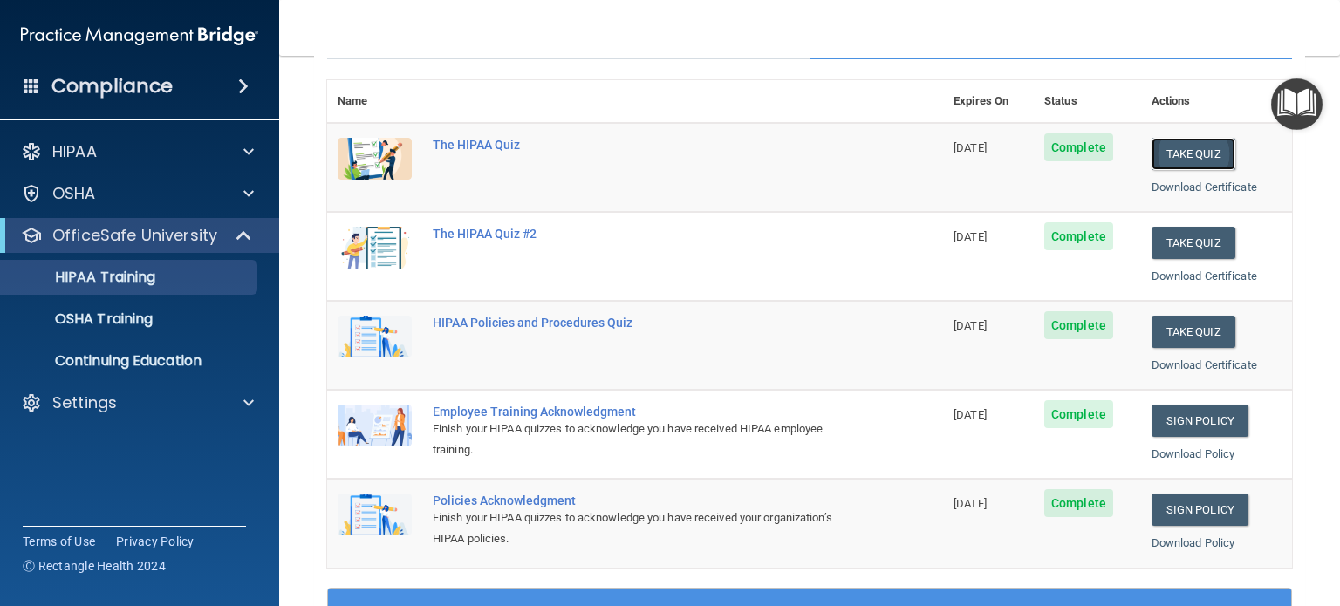
click at [1189, 150] on button "Take Quiz" at bounding box center [1193, 154] width 84 height 32
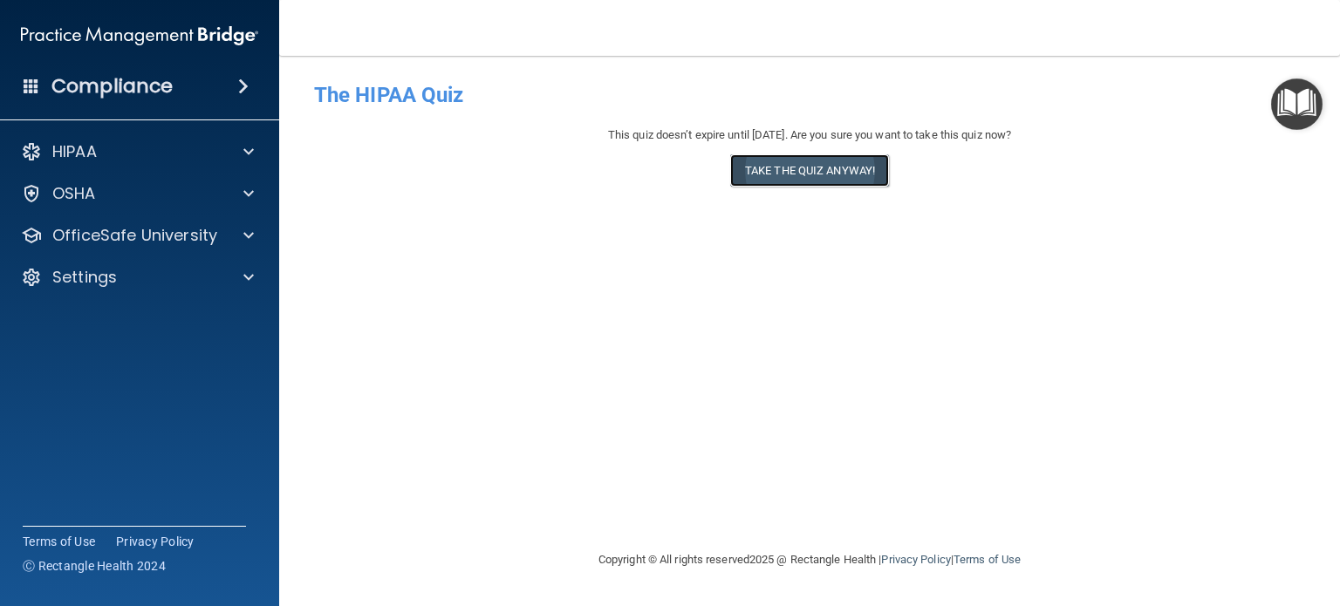
click at [764, 167] on button "Take the quiz anyway!" at bounding box center [809, 170] width 159 height 32
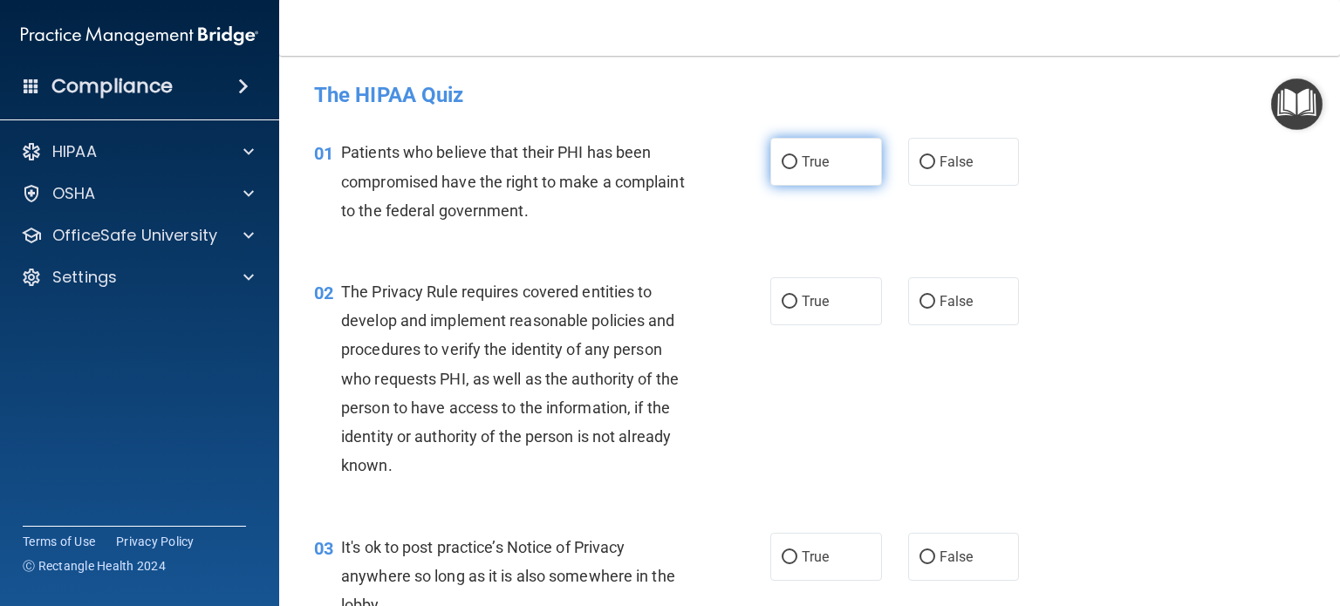
click at [789, 160] on input "True" at bounding box center [790, 162] width 16 height 13
radio input "true"
click at [804, 315] on label "True" at bounding box center [826, 301] width 112 height 48
click at [797, 309] on input "True" at bounding box center [790, 302] width 16 height 13
radio input "true"
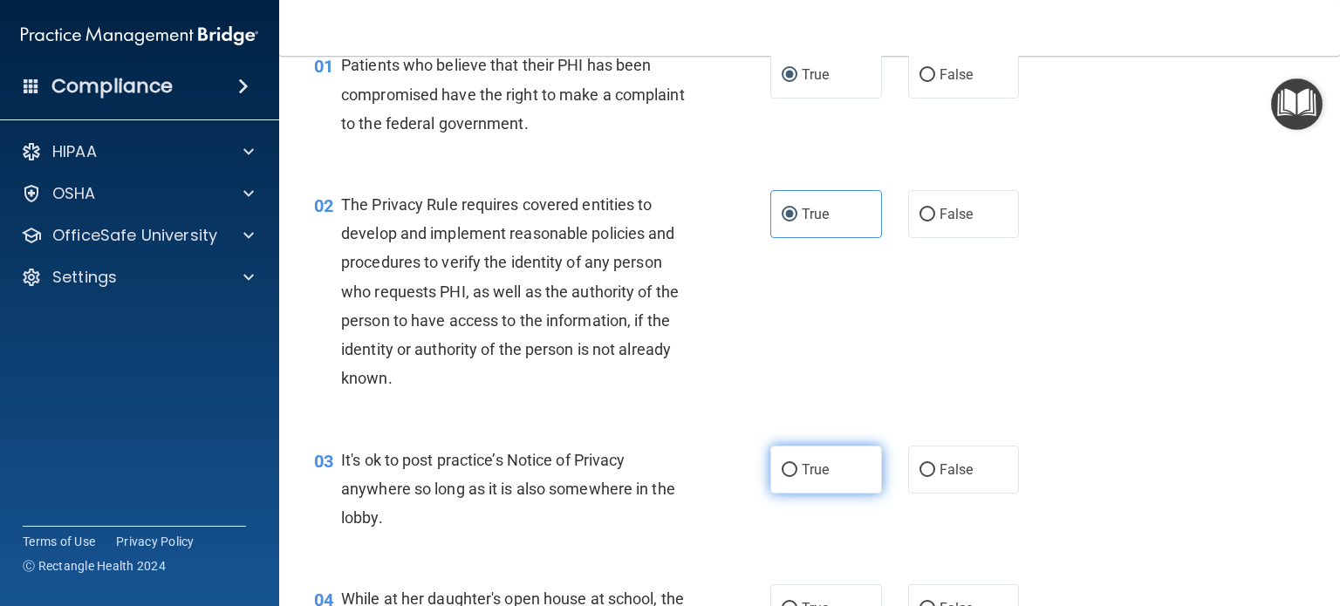
click at [809, 473] on span "True" at bounding box center [815, 469] width 27 height 17
click at [797, 473] on input "True" at bounding box center [790, 470] width 16 height 13
radio input "true"
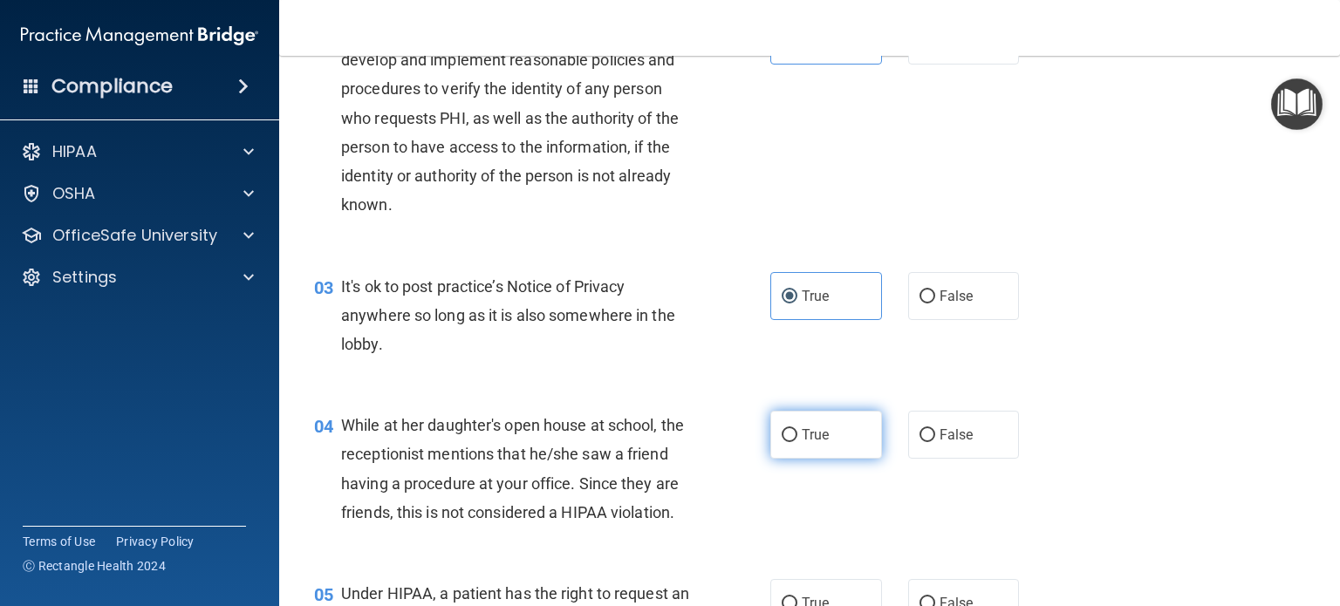
click at [809, 422] on label "True" at bounding box center [826, 435] width 112 height 48
click at [797, 429] on input "True" at bounding box center [790, 435] width 16 height 13
radio input "true"
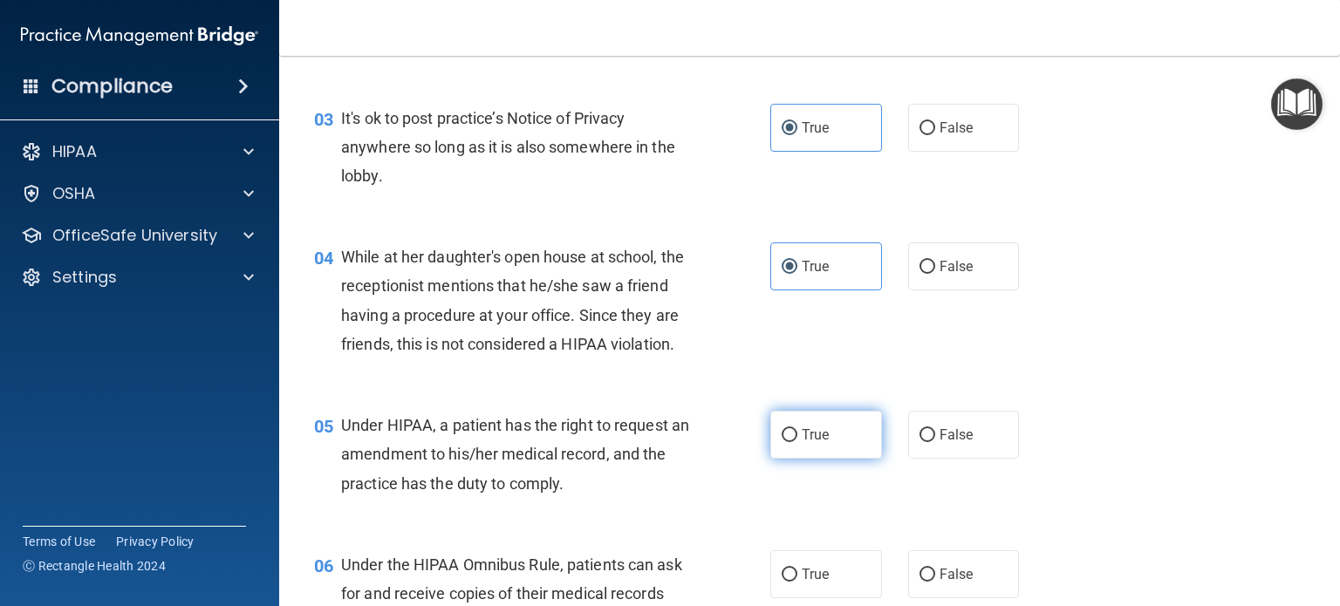
click at [823, 456] on label "True" at bounding box center [826, 435] width 112 height 48
click at [797, 442] on input "True" at bounding box center [790, 435] width 16 height 13
radio input "true"
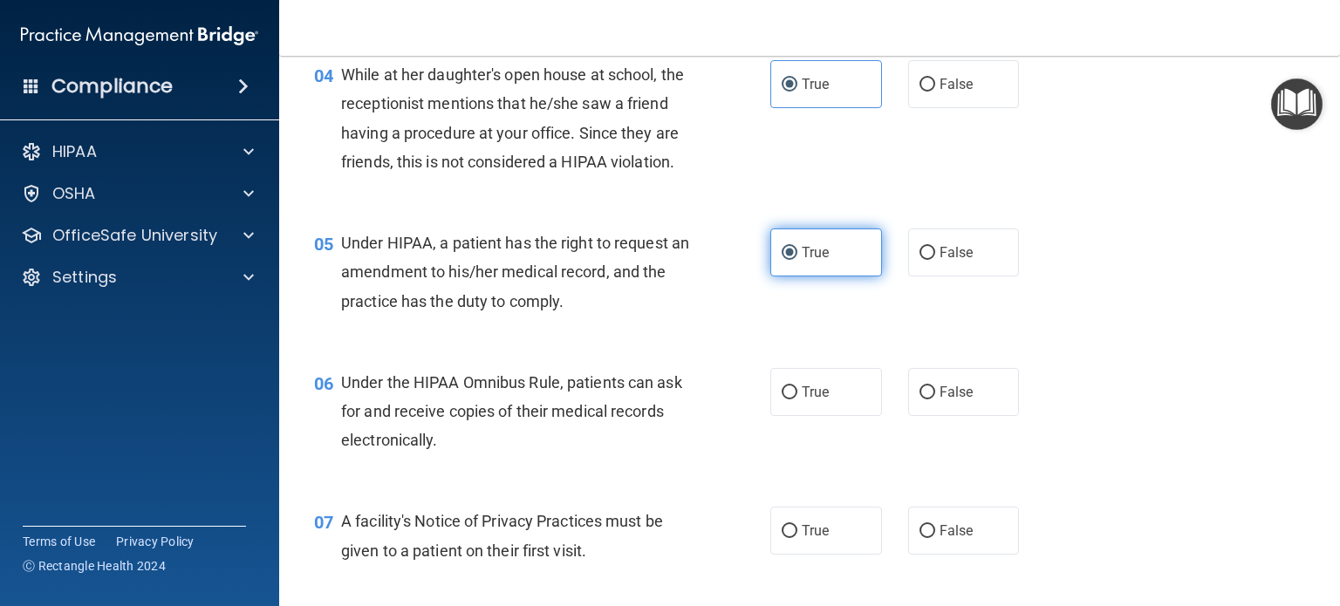
scroll to position [622, 0]
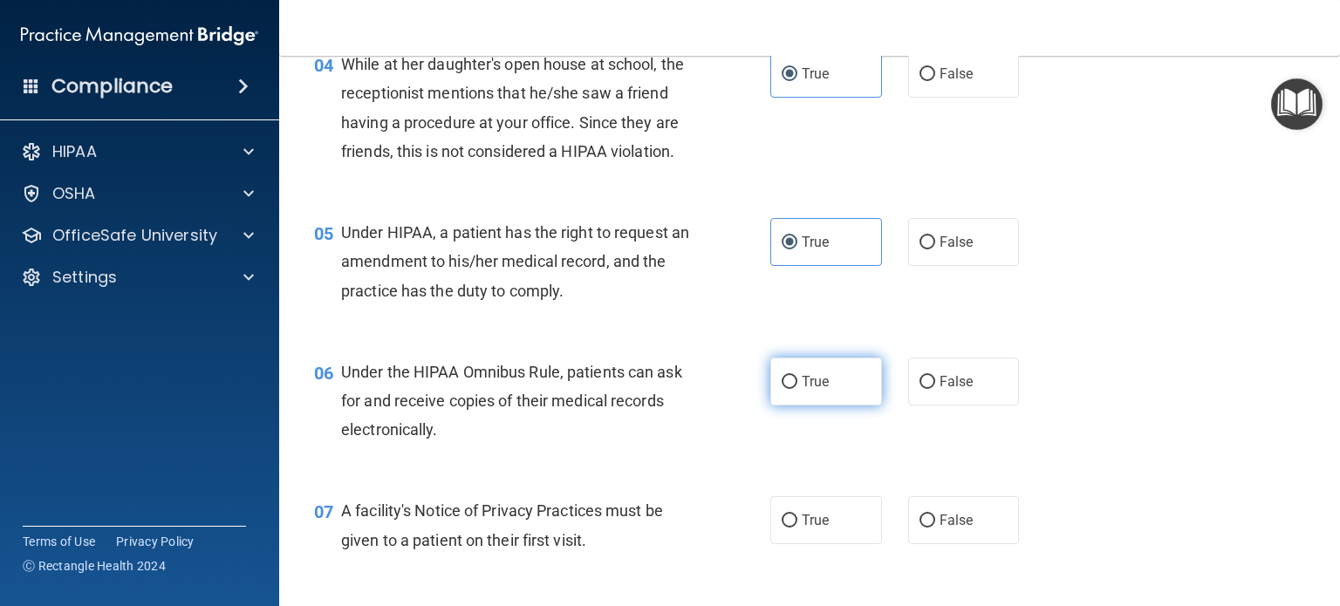
click at [816, 390] on span "True" at bounding box center [815, 381] width 27 height 17
click at [797, 389] on input "True" at bounding box center [790, 382] width 16 height 13
radio input "true"
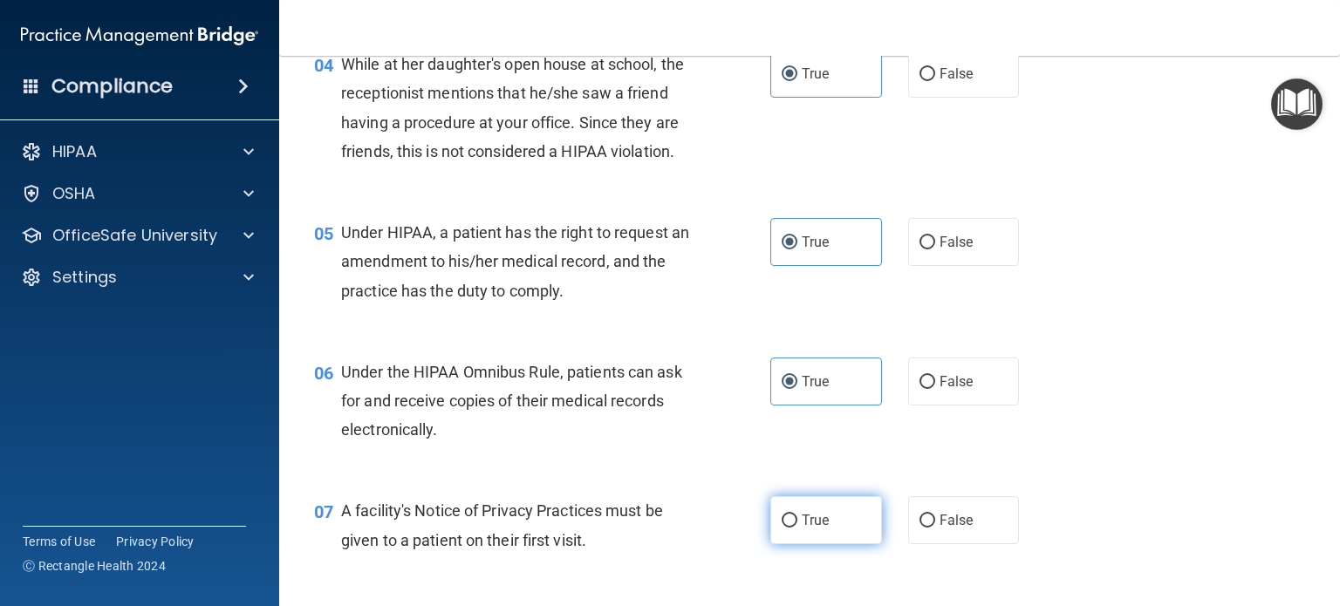
click at [825, 544] on label "True" at bounding box center [826, 520] width 112 height 48
click at [797, 528] on input "True" at bounding box center [790, 521] width 16 height 13
radio input "true"
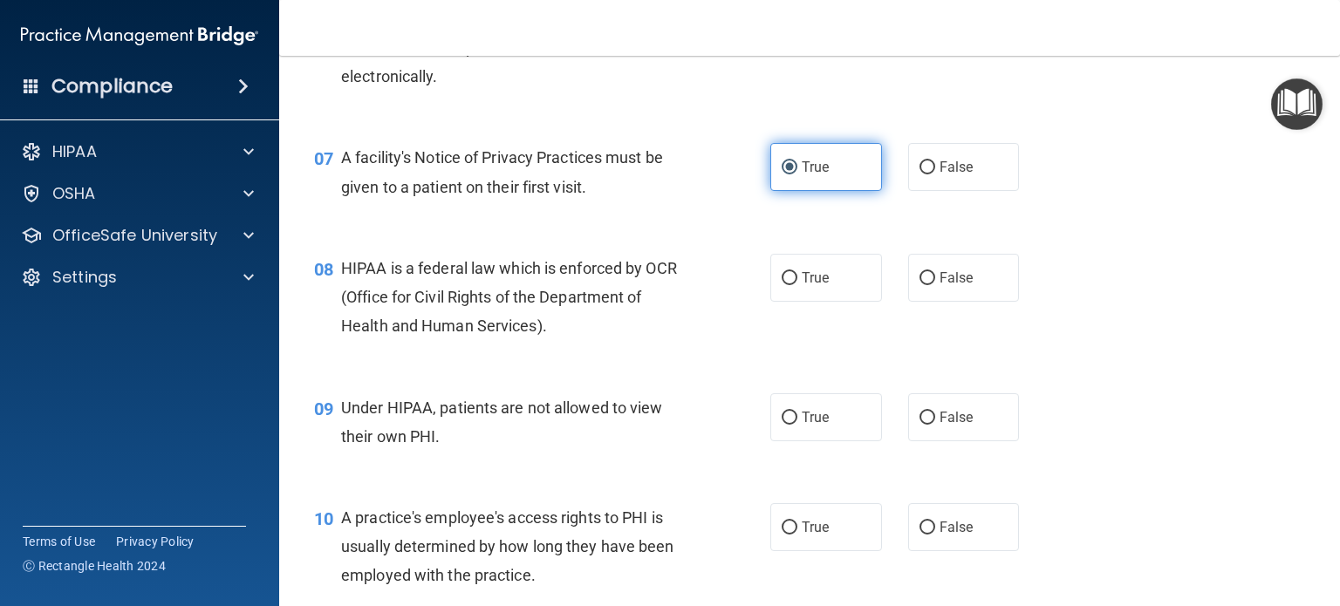
scroll to position [992, 0]
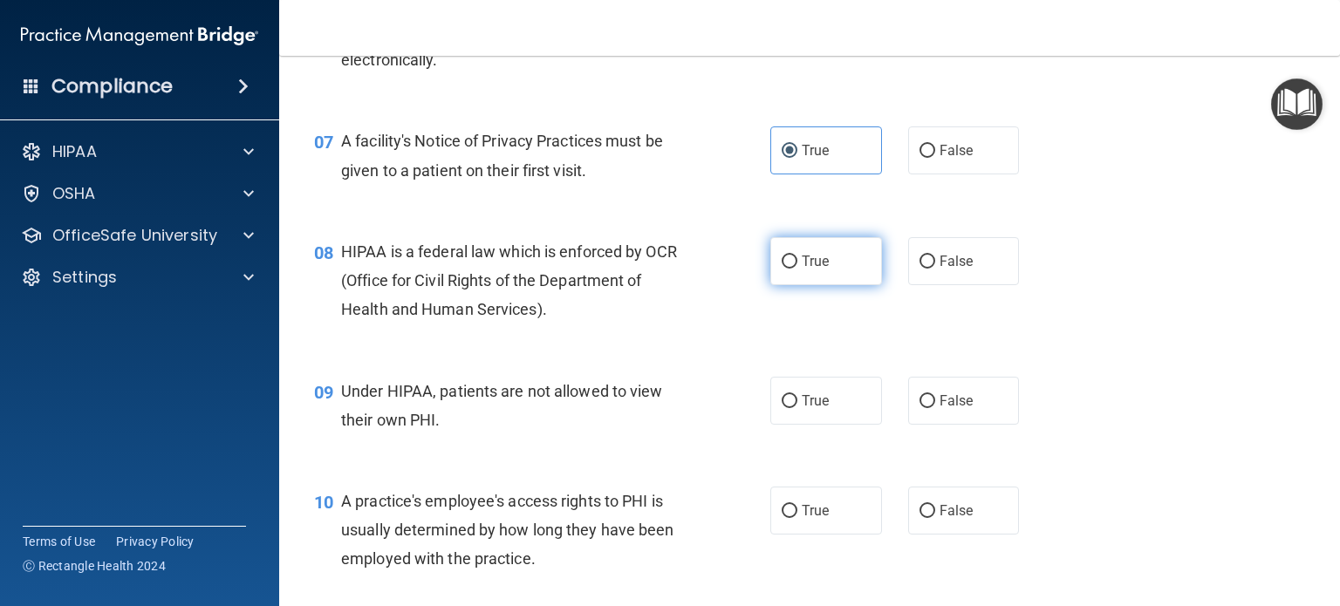
click at [829, 285] on label "True" at bounding box center [826, 261] width 112 height 48
click at [797, 269] on input "True" at bounding box center [790, 262] width 16 height 13
radio input "true"
click at [816, 413] on label "True" at bounding box center [826, 401] width 112 height 48
click at [797, 408] on input "True" at bounding box center [790, 401] width 16 height 13
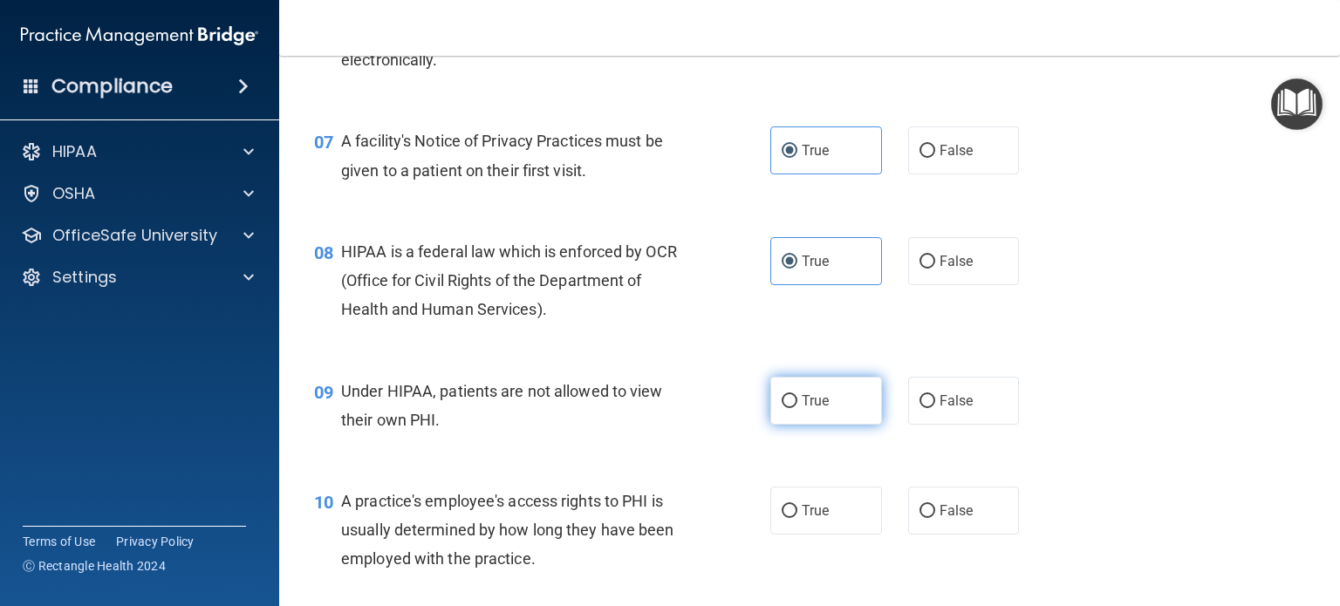
radio input "true"
click at [839, 535] on label "True" at bounding box center [826, 511] width 112 height 48
click at [797, 518] on input "True" at bounding box center [790, 511] width 16 height 13
radio input "true"
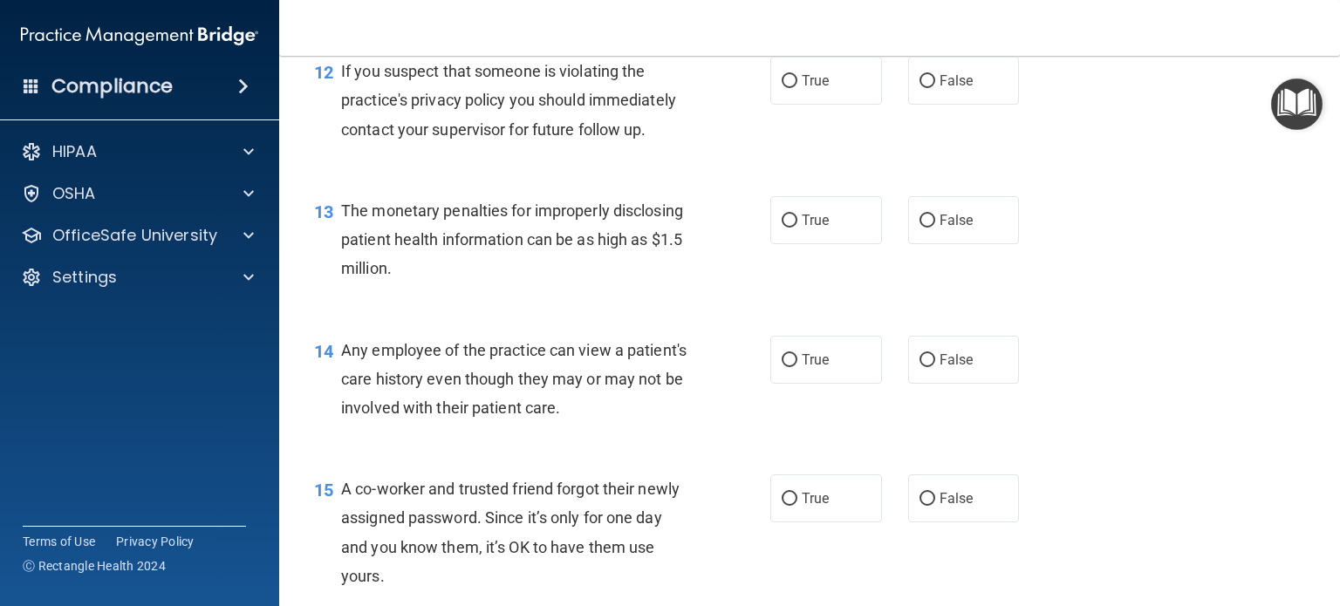
scroll to position [1699, 0]
click at [816, 237] on label "True" at bounding box center [826, 221] width 112 height 48
click at [797, 229] on input "True" at bounding box center [790, 221] width 16 height 13
radio input "true"
click at [845, 106] on label "True" at bounding box center [826, 82] width 112 height 48
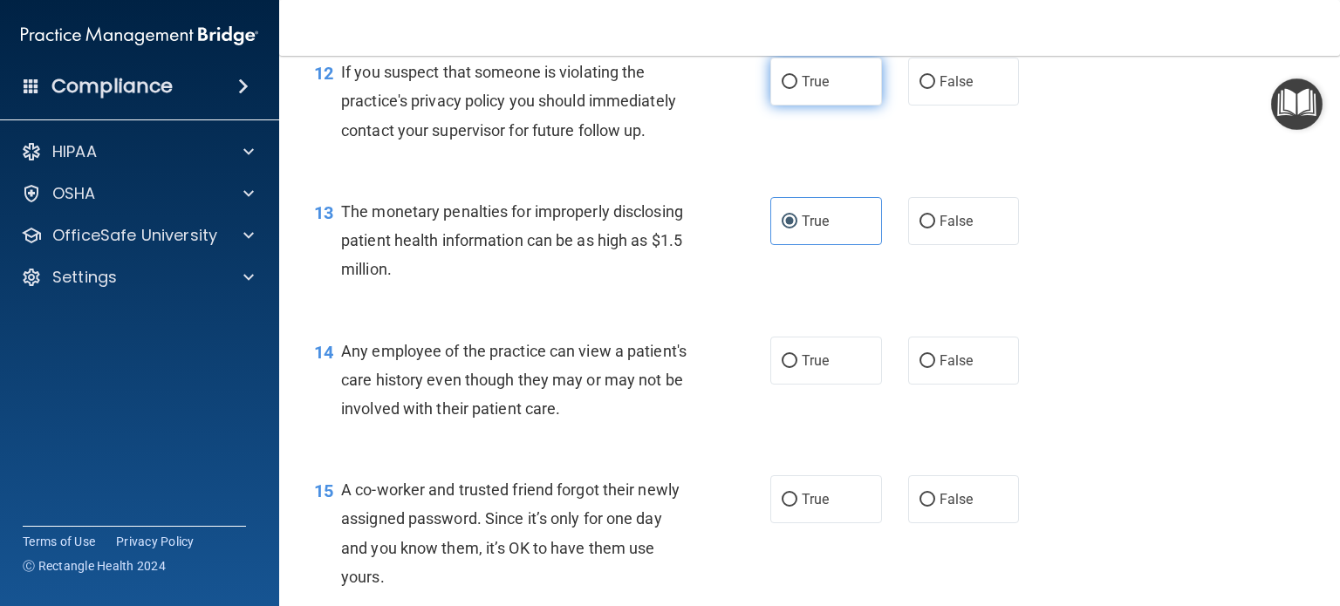
click at [797, 89] on input "True" at bounding box center [790, 82] width 16 height 13
radio input "true"
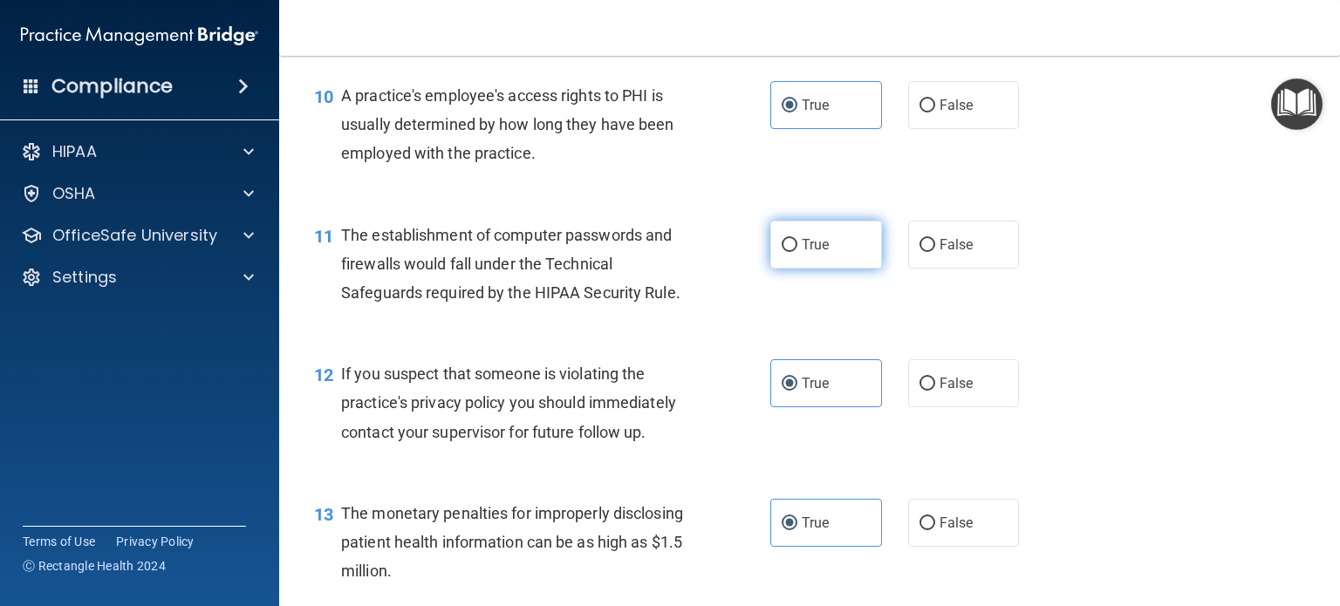
click at [826, 263] on label "True" at bounding box center [826, 245] width 112 height 48
click at [797, 252] on input "True" at bounding box center [790, 245] width 16 height 13
radio input "true"
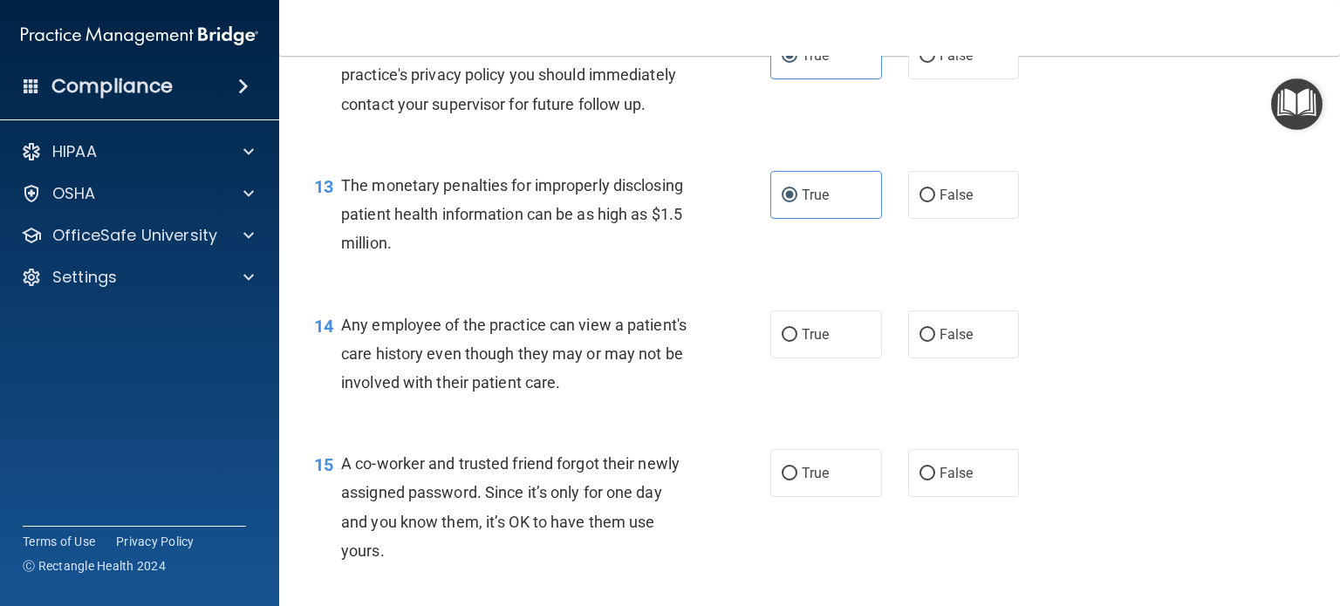
scroll to position [1741, 0]
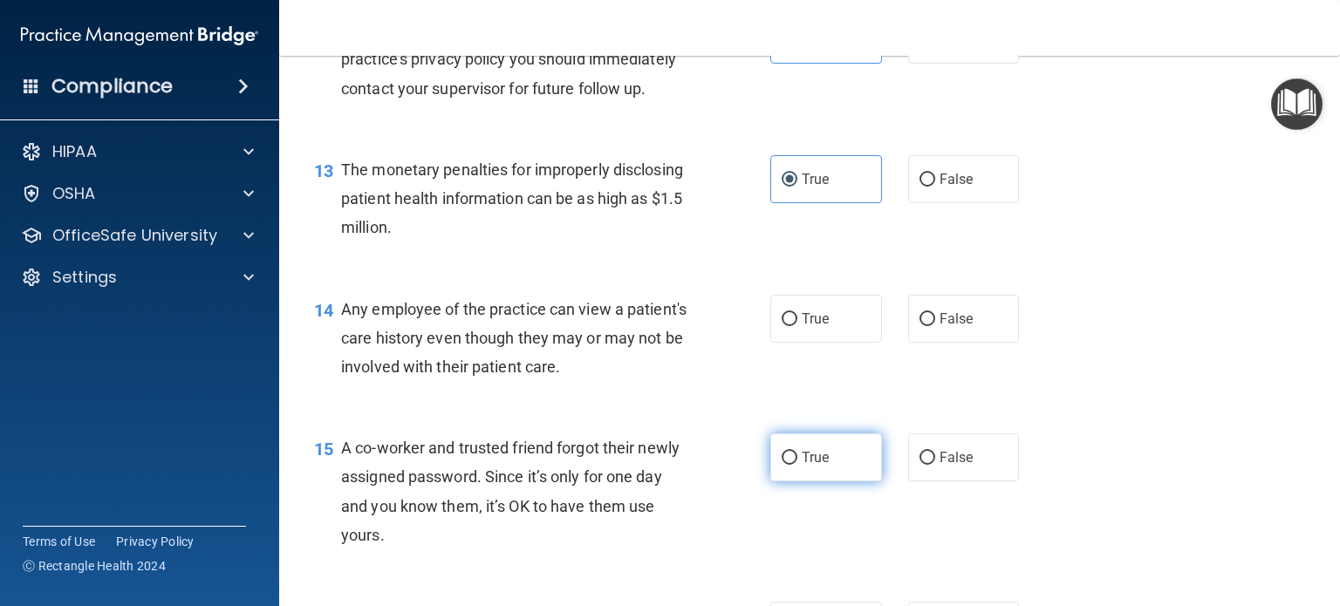
click at [830, 463] on label "True" at bounding box center [826, 458] width 112 height 48
click at [797, 463] on input "True" at bounding box center [790, 458] width 16 height 13
radio input "true"
click at [807, 338] on label "True" at bounding box center [826, 319] width 112 height 48
click at [797, 326] on input "True" at bounding box center [790, 319] width 16 height 13
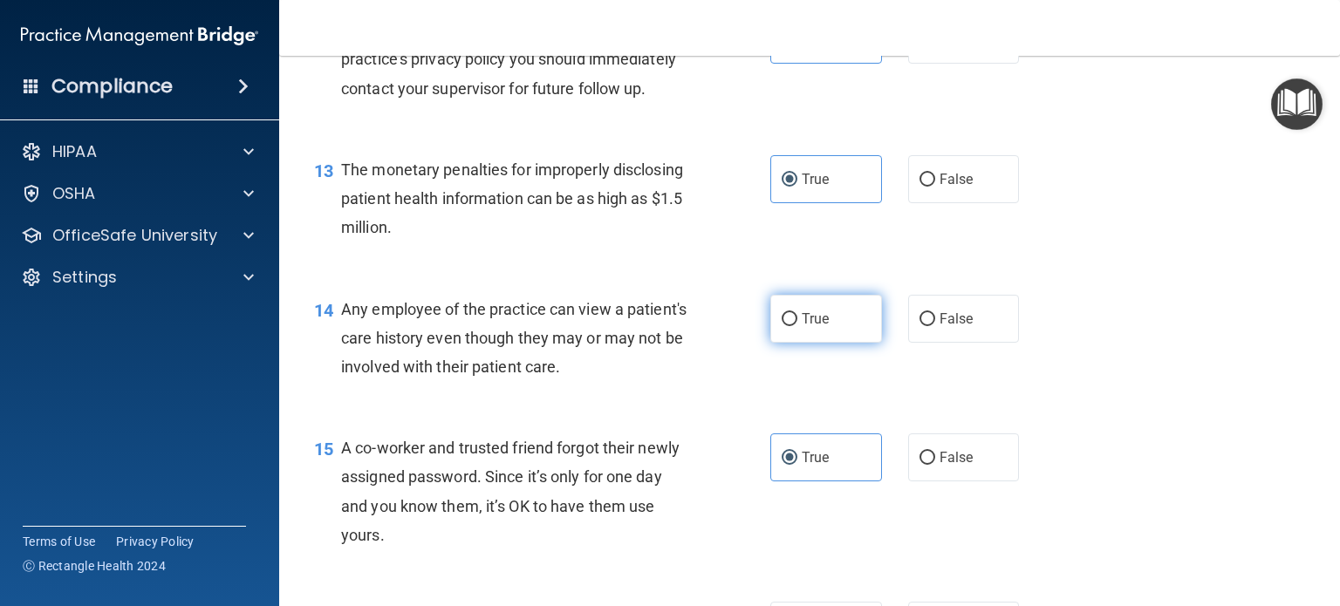
radio input "true"
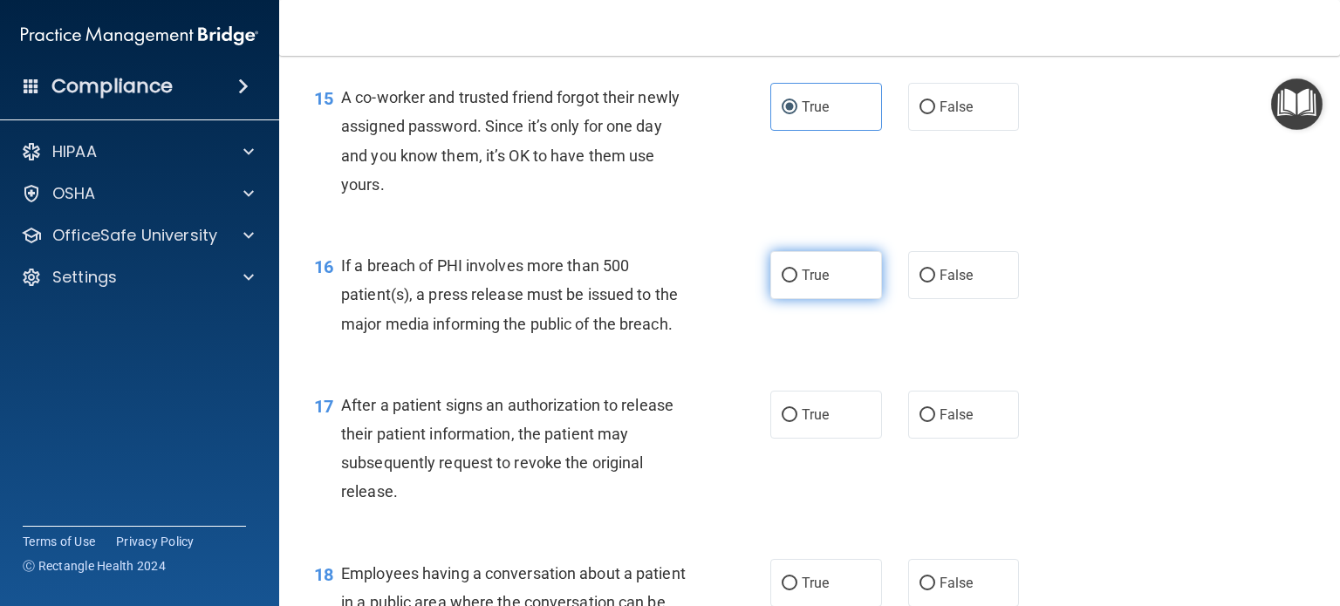
click at [808, 283] on span "True" at bounding box center [815, 275] width 27 height 17
click at [797, 283] on input "True" at bounding box center [790, 276] width 16 height 13
radio input "true"
click at [843, 422] on label "True" at bounding box center [826, 415] width 112 height 48
click at [797, 422] on input "True" at bounding box center [790, 415] width 16 height 13
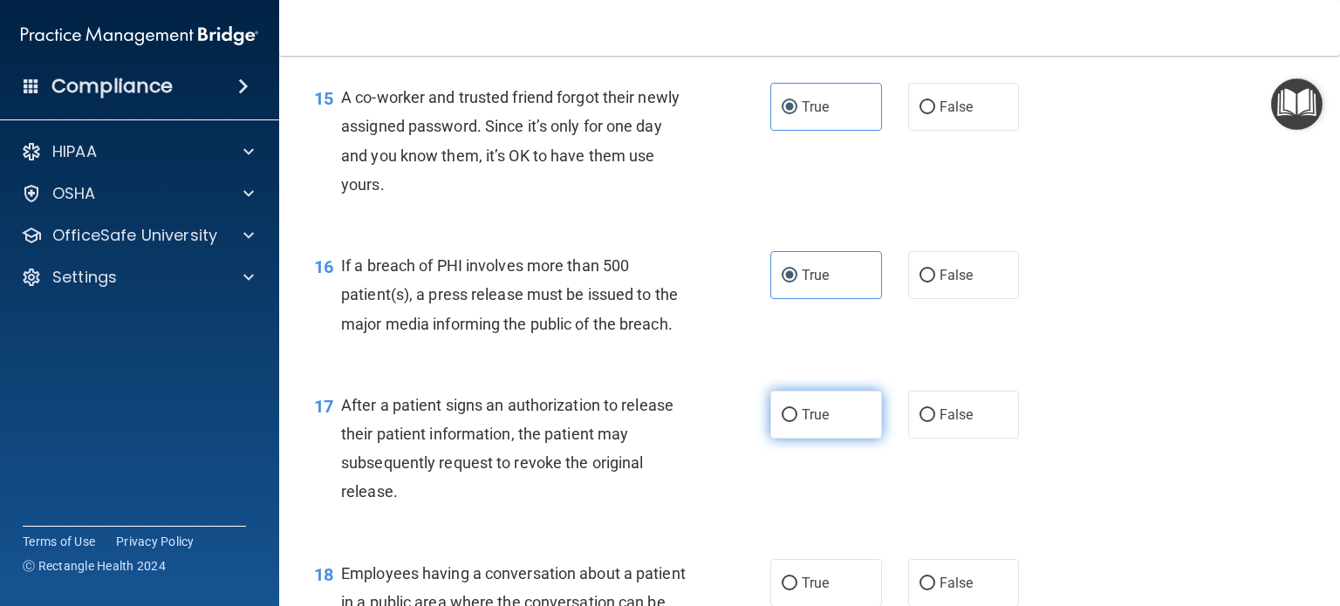
radio input "true"
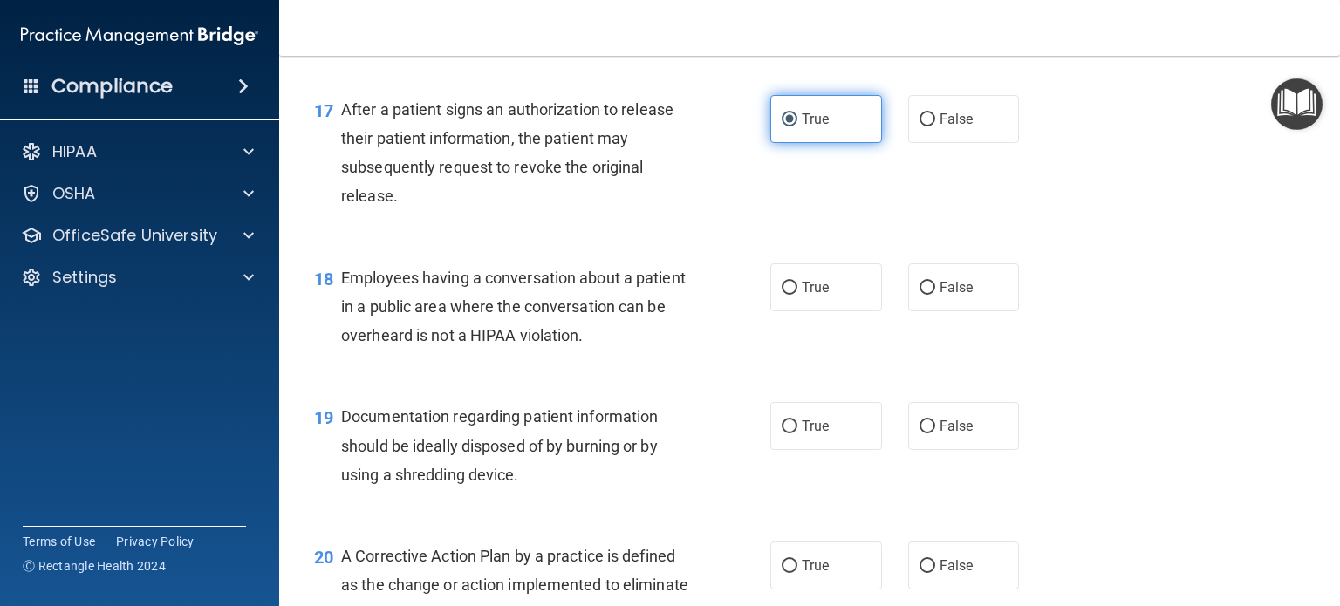
scroll to position [2388, 0]
click at [808, 295] on span "True" at bounding box center [815, 286] width 27 height 17
click at [797, 294] on input "True" at bounding box center [790, 287] width 16 height 13
radio input "true"
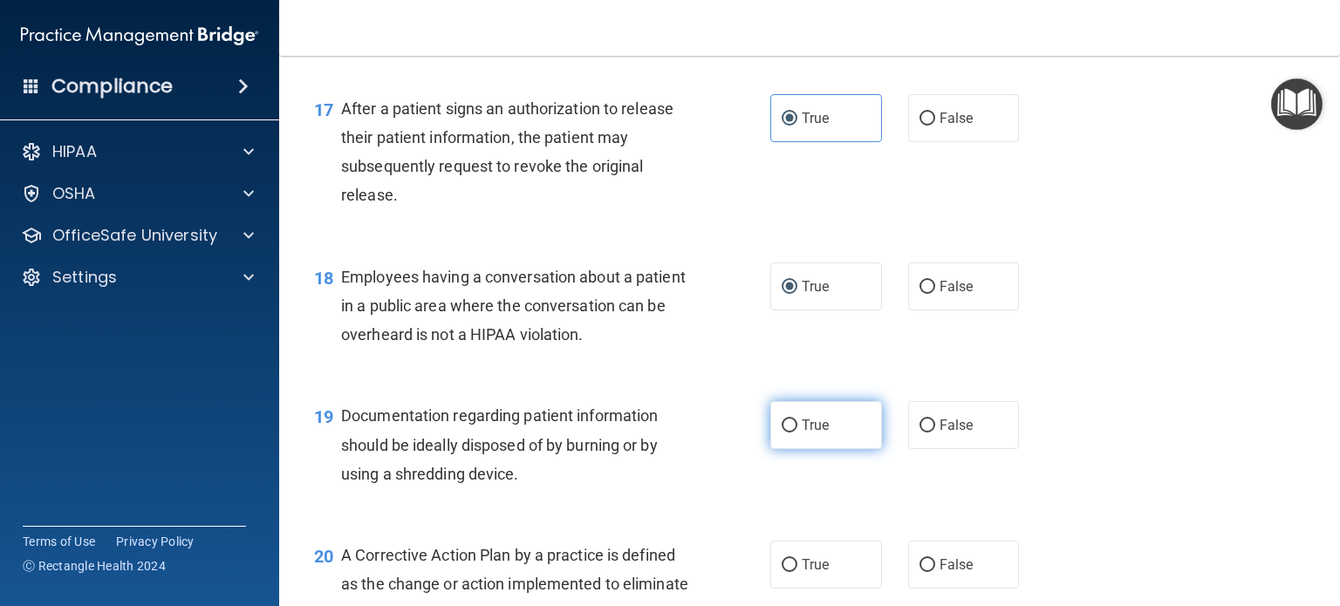
click at [829, 447] on label "True" at bounding box center [826, 425] width 112 height 48
click at [797, 433] on input "True" at bounding box center [790, 426] width 16 height 13
radio input "true"
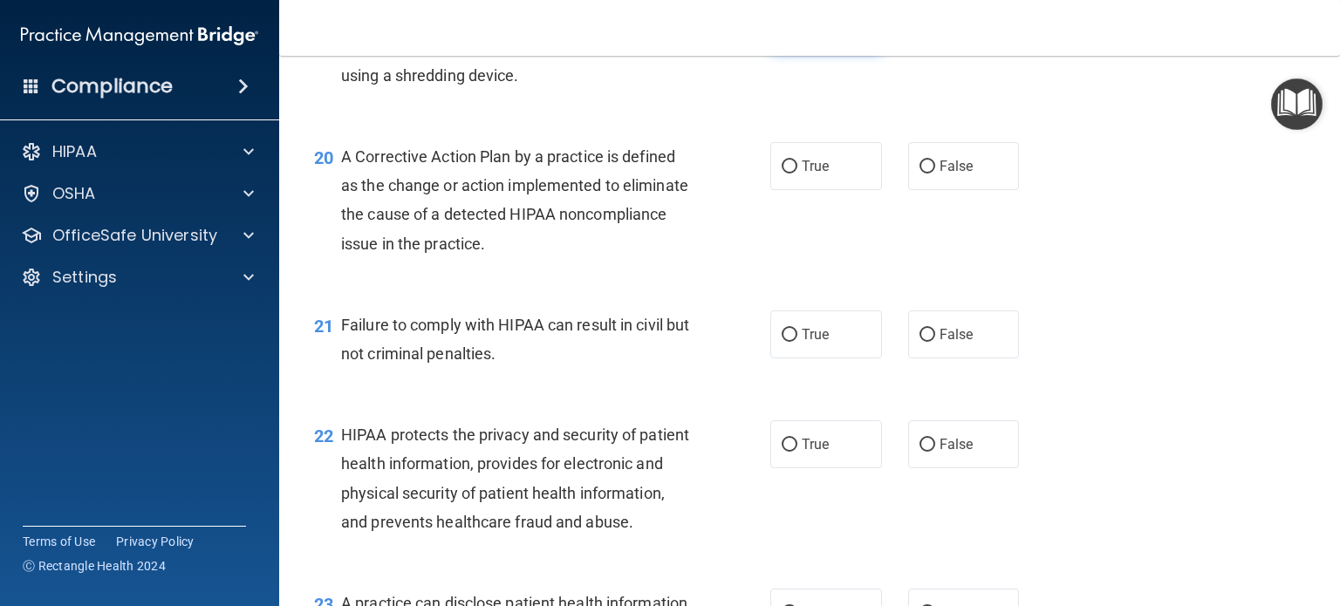
scroll to position [2790, 0]
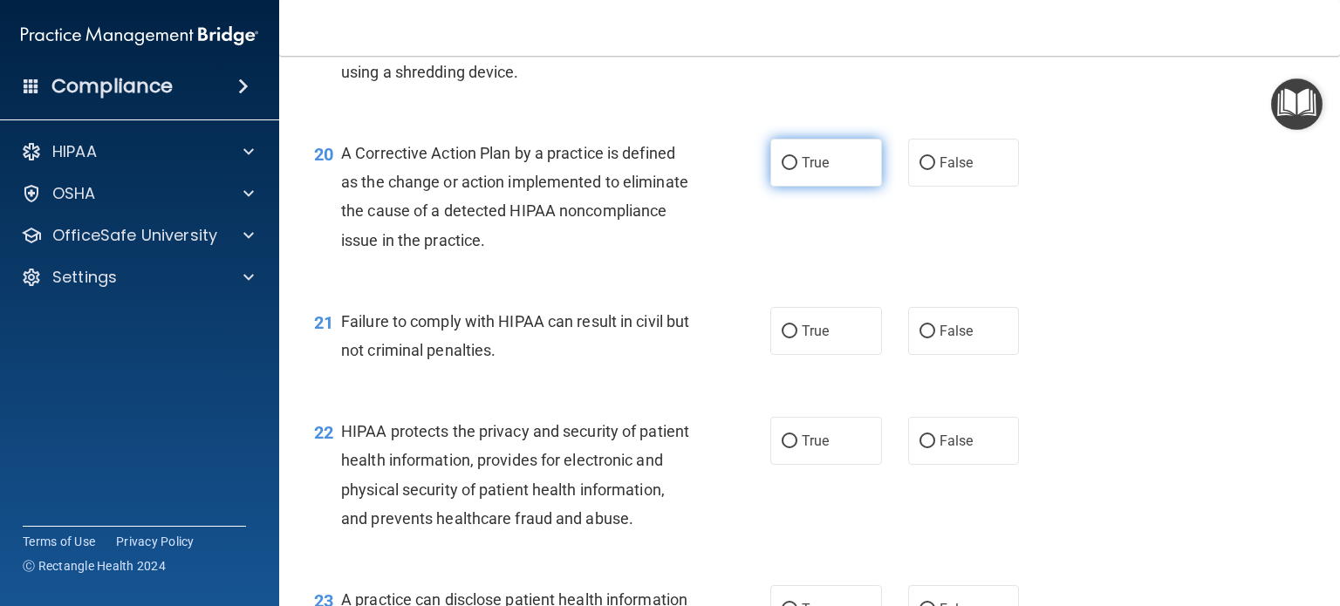
click at [810, 187] on label "True" at bounding box center [826, 163] width 112 height 48
click at [797, 170] on input "True" at bounding box center [790, 163] width 16 height 13
radio input "true"
click at [835, 350] on label "True" at bounding box center [826, 331] width 112 height 48
click at [797, 338] on input "True" at bounding box center [790, 331] width 16 height 13
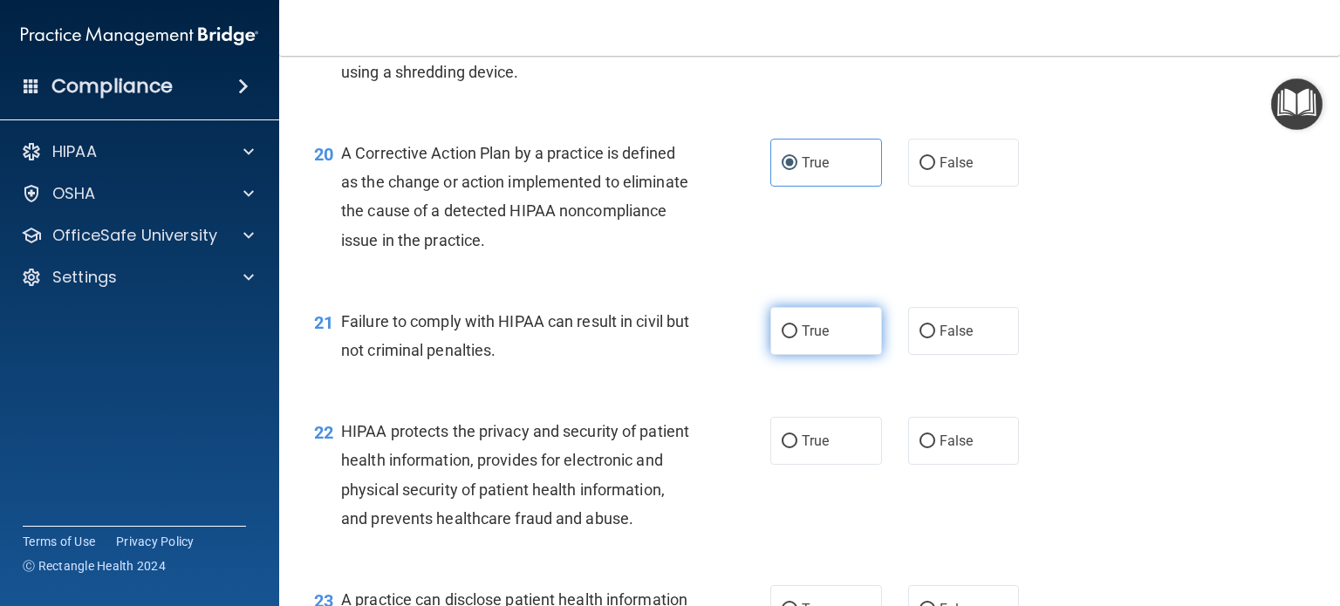
radio input "true"
click at [789, 448] on input "True" at bounding box center [790, 441] width 16 height 13
radio input "true"
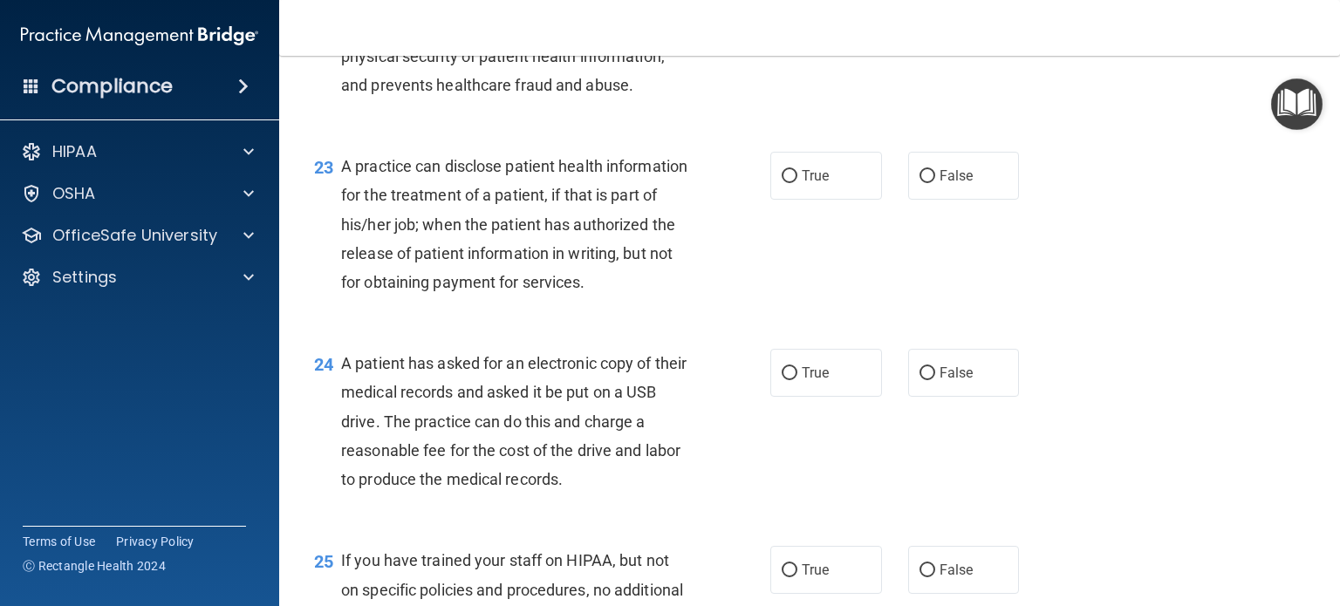
scroll to position [3230, 0]
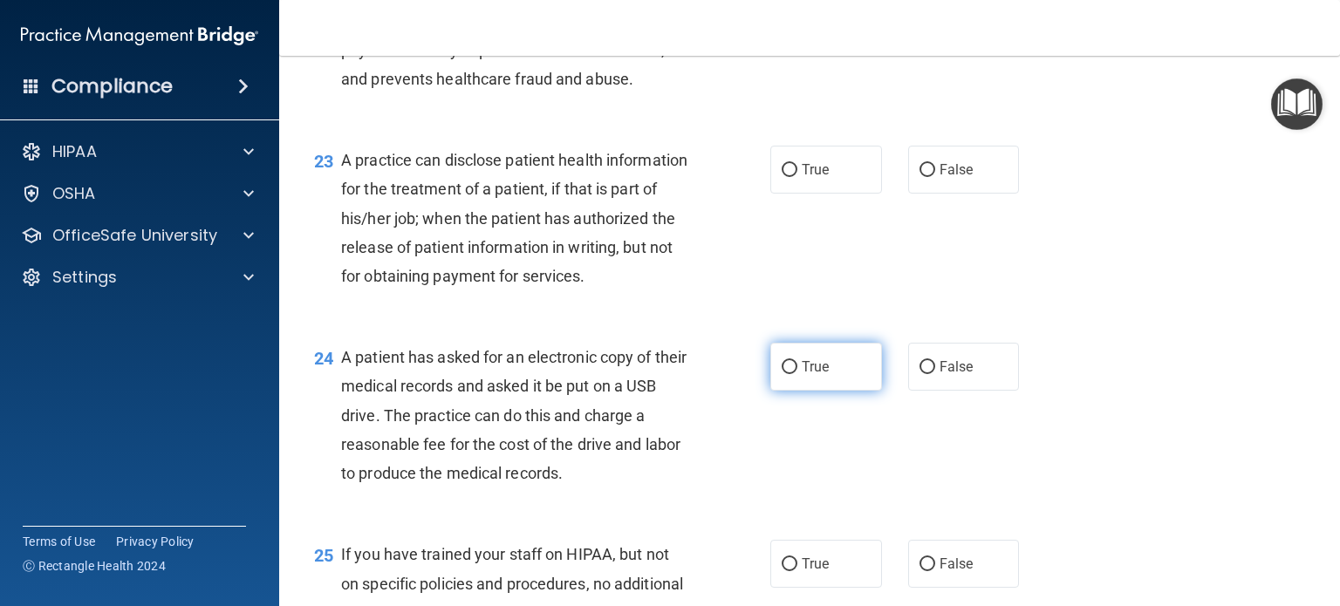
click at [829, 391] on label "True" at bounding box center [826, 367] width 112 height 48
click at [797, 374] on input "True" at bounding box center [790, 367] width 16 height 13
radio input "true"
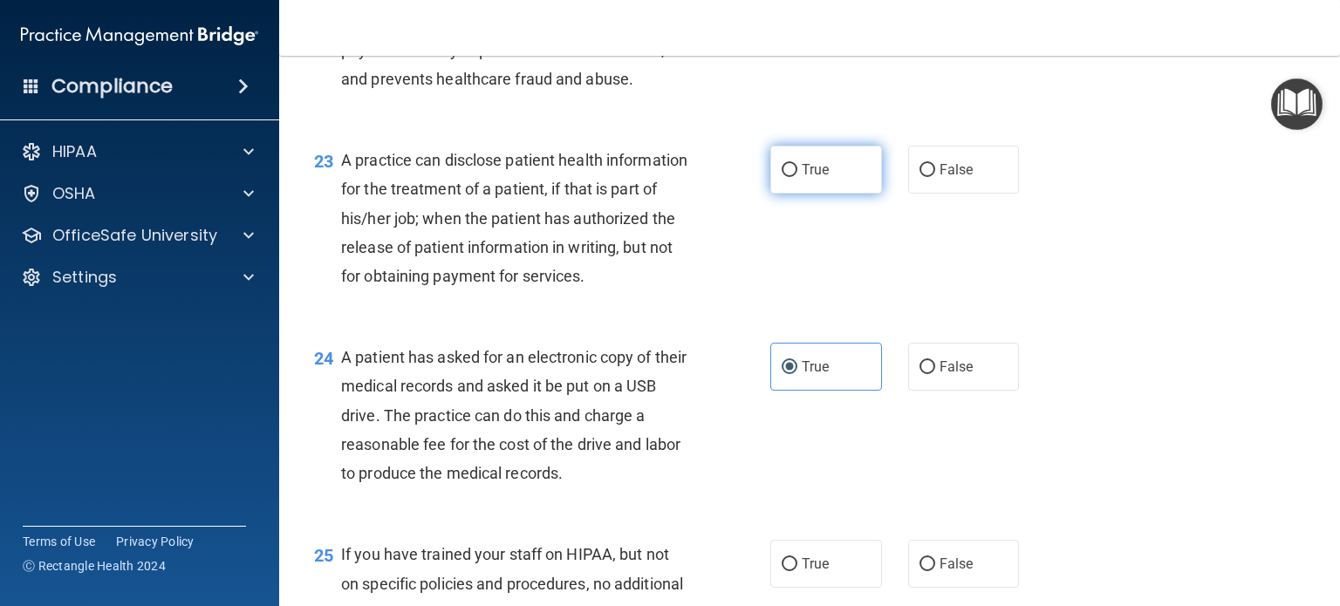
click at [809, 194] on label "True" at bounding box center [826, 170] width 112 height 48
click at [797, 177] on input "True" at bounding box center [790, 170] width 16 height 13
radio input "true"
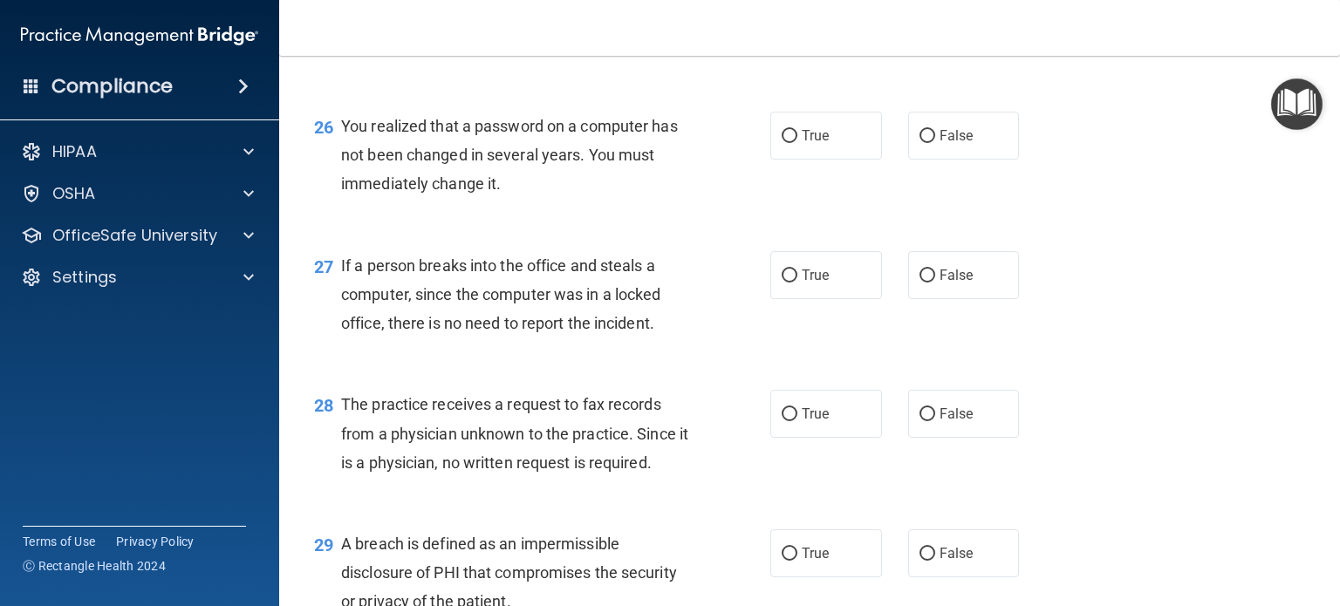
scroll to position [3813, 0]
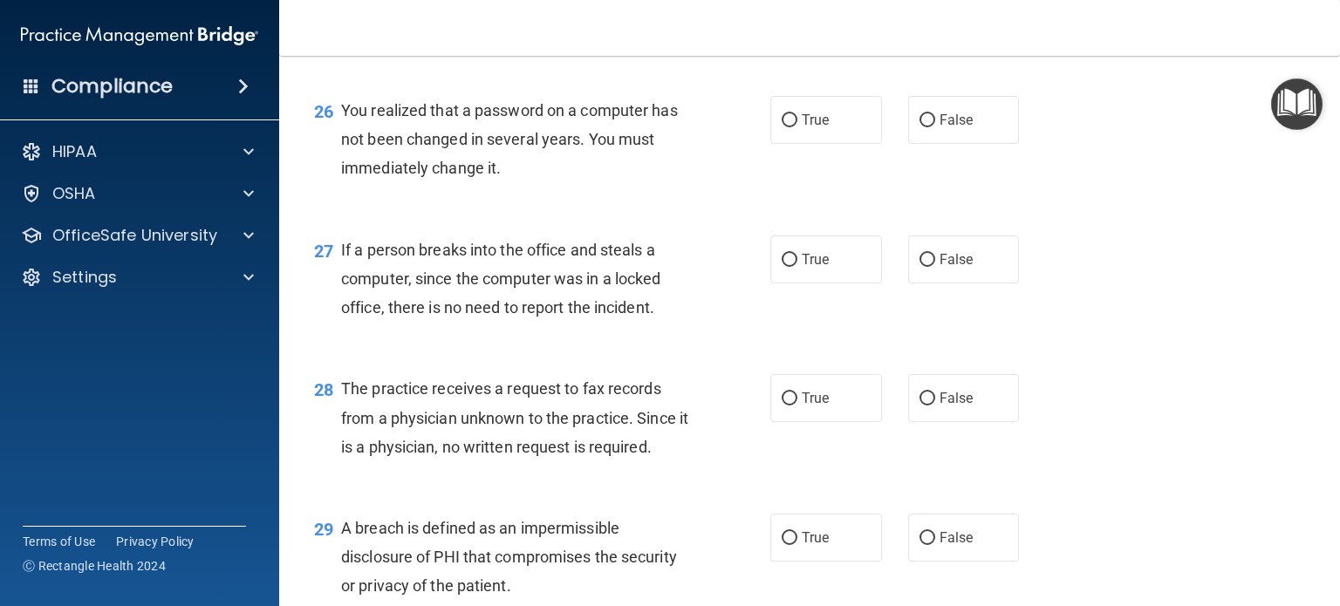
radio input "true"
click at [789, 127] on input "True" at bounding box center [790, 120] width 16 height 13
radio input "true"
click at [801, 422] on label "True" at bounding box center [826, 398] width 112 height 48
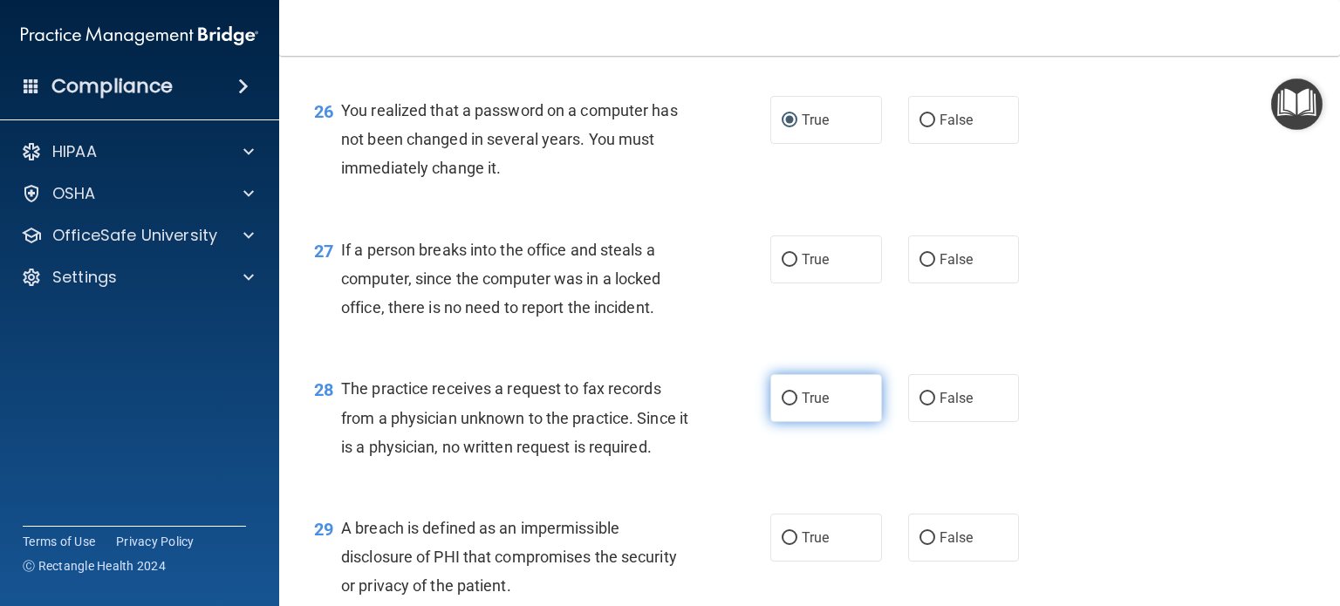
click at [797, 406] on input "True" at bounding box center [790, 399] width 16 height 13
radio input "true"
click at [788, 267] on input "True" at bounding box center [790, 260] width 16 height 13
radio input "true"
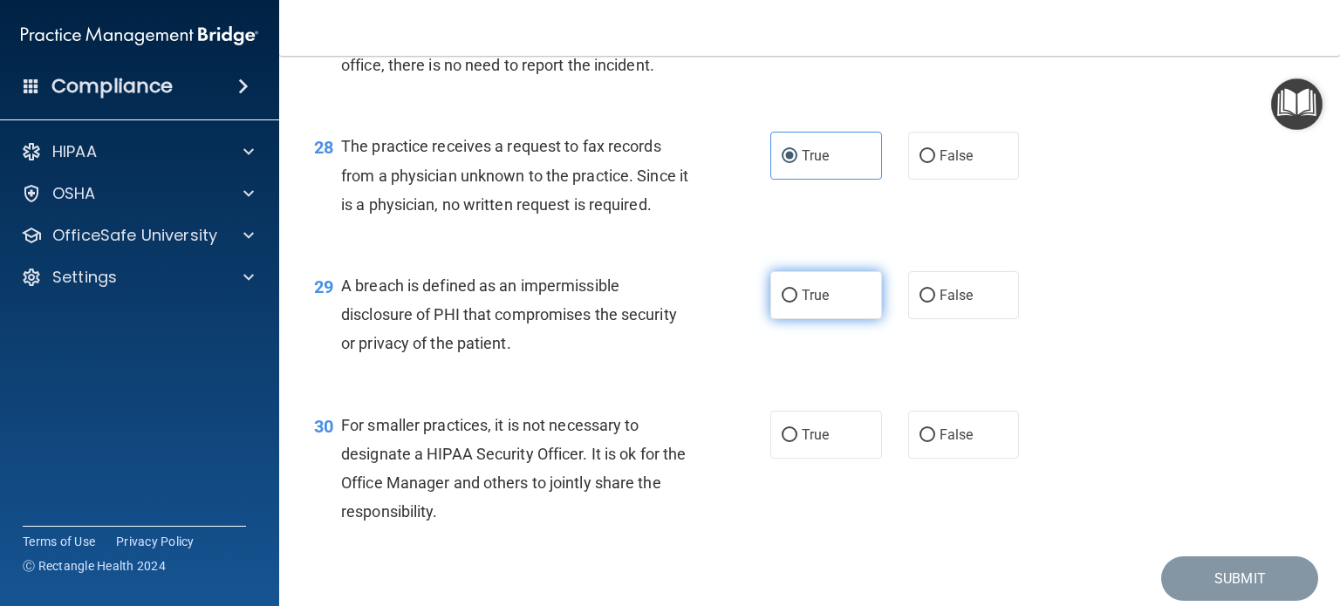
click at [812, 319] on label "True" at bounding box center [826, 295] width 112 height 48
click at [797, 303] on input "True" at bounding box center [790, 296] width 16 height 13
radio input "true"
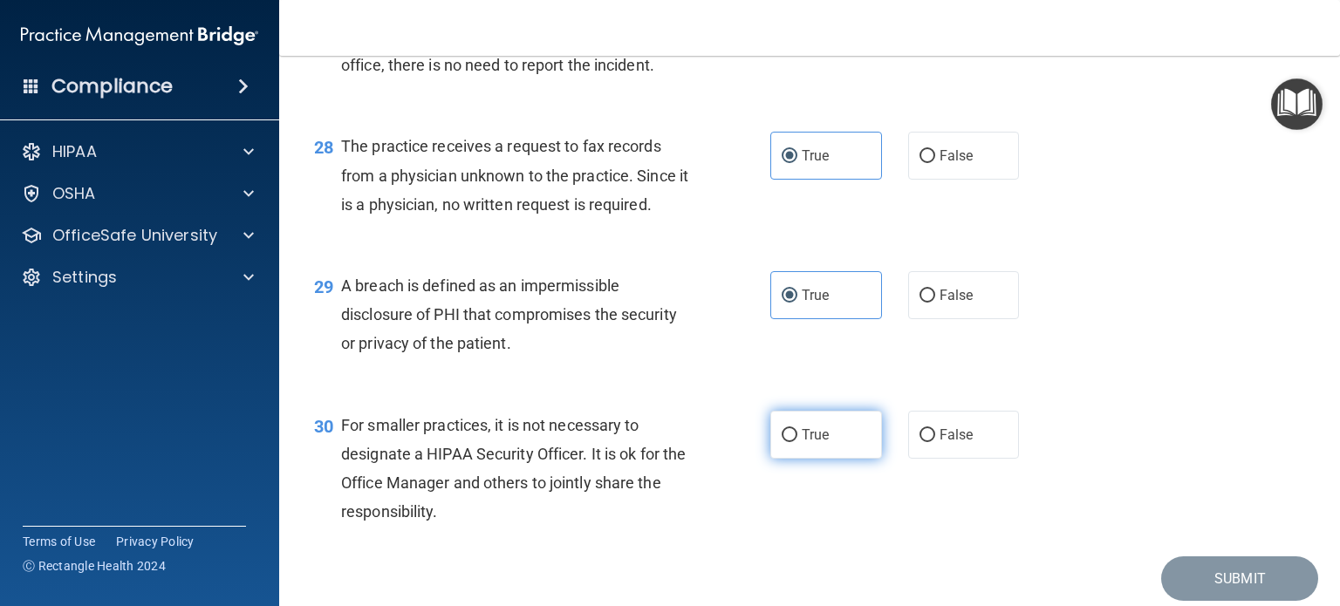
click at [826, 459] on label "True" at bounding box center [826, 435] width 112 height 48
click at [797, 442] on input "True" at bounding box center [790, 435] width 16 height 13
radio input "true"
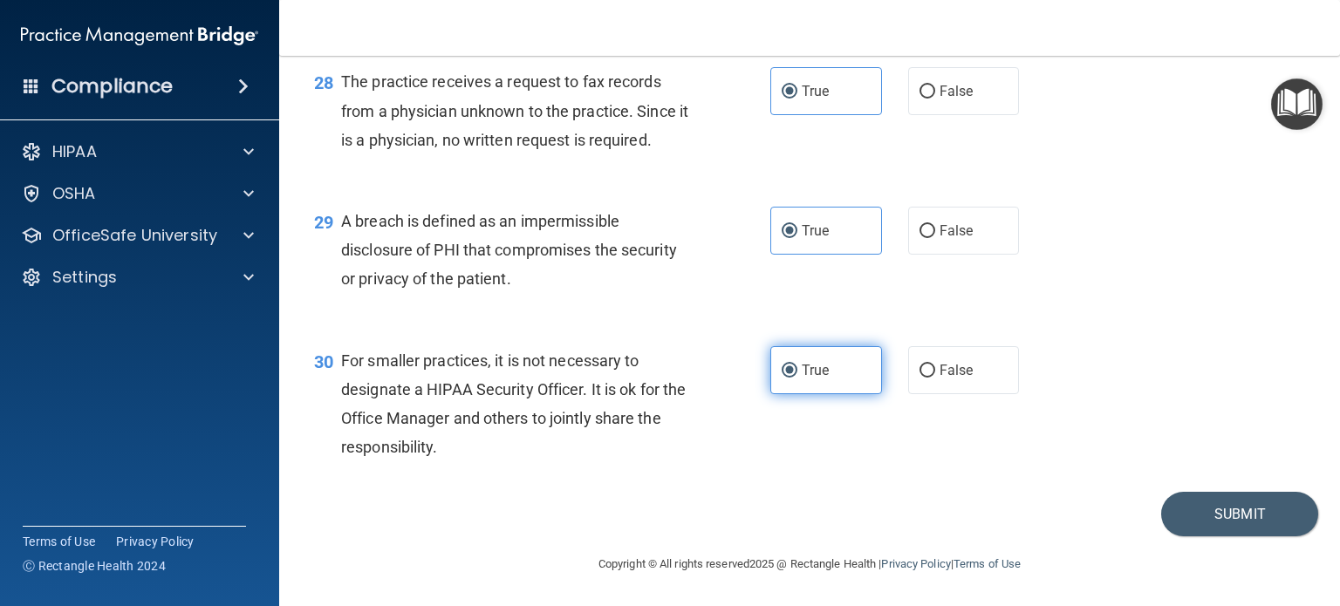
scroll to position [4208, 0]
click at [1259, 515] on button "Submit" at bounding box center [1239, 514] width 157 height 44
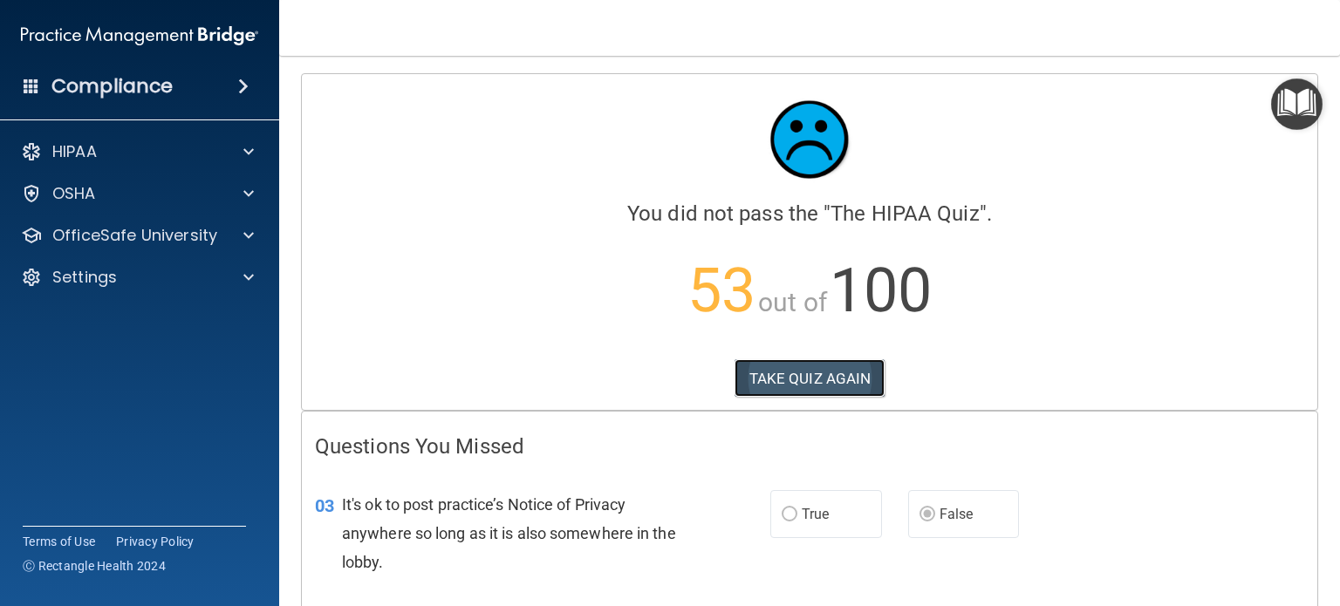
click at [849, 372] on button "TAKE QUIZ AGAIN" at bounding box center [809, 378] width 151 height 38
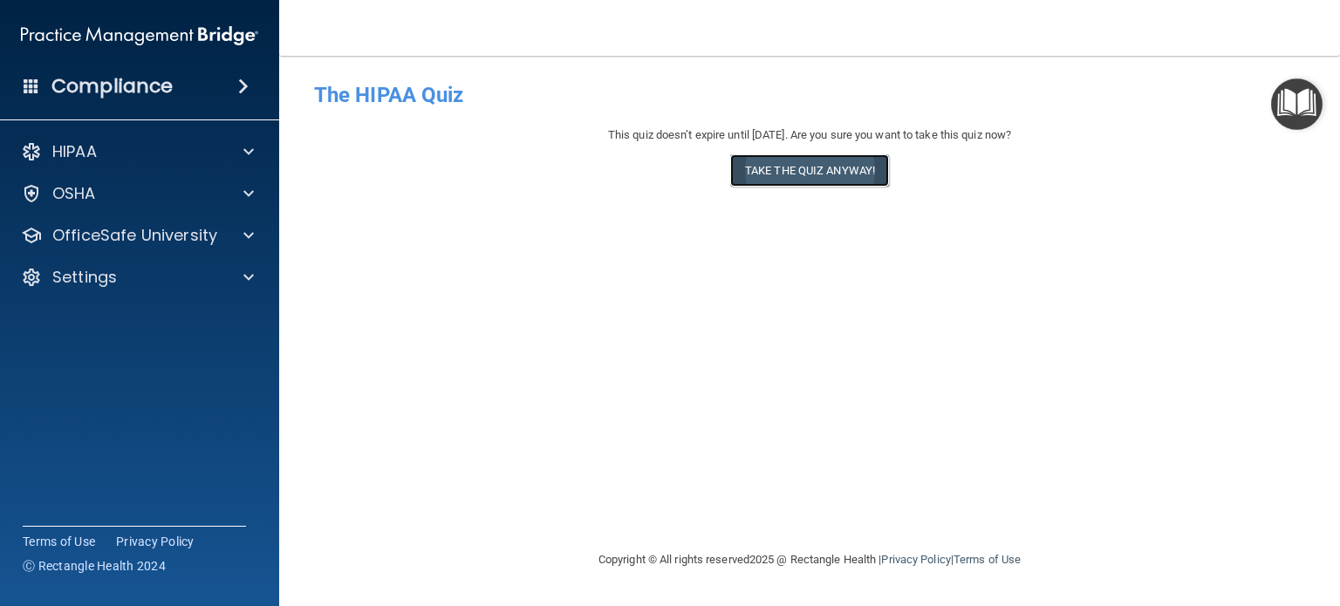
click at [848, 154] on button "Take the quiz anyway!" at bounding box center [809, 170] width 159 height 32
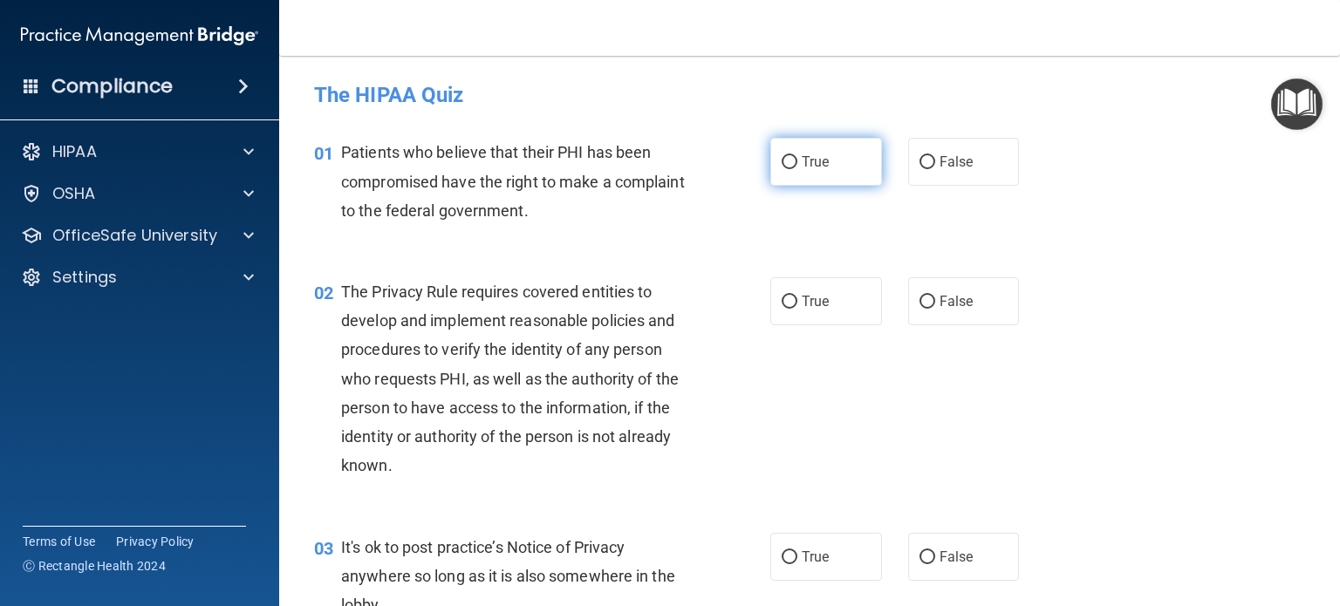
click at [786, 160] on input "True" at bounding box center [790, 162] width 16 height 13
radio input "true"
click at [789, 297] on input "True" at bounding box center [790, 302] width 16 height 13
radio input "true"
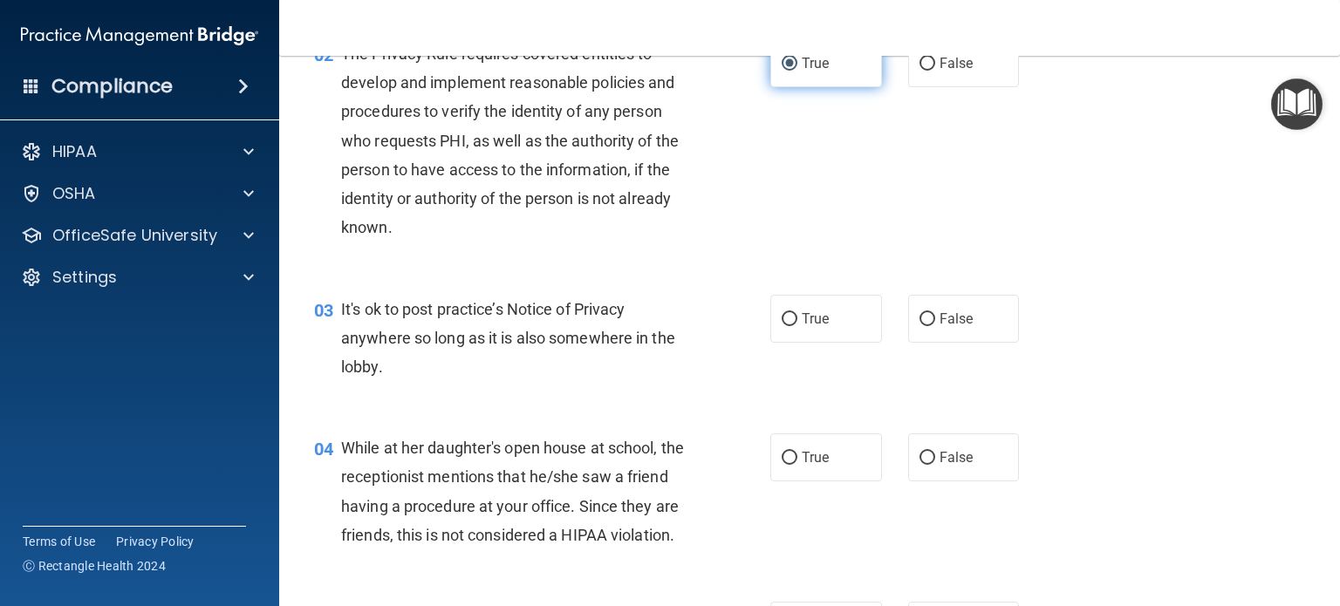
scroll to position [253, 0]
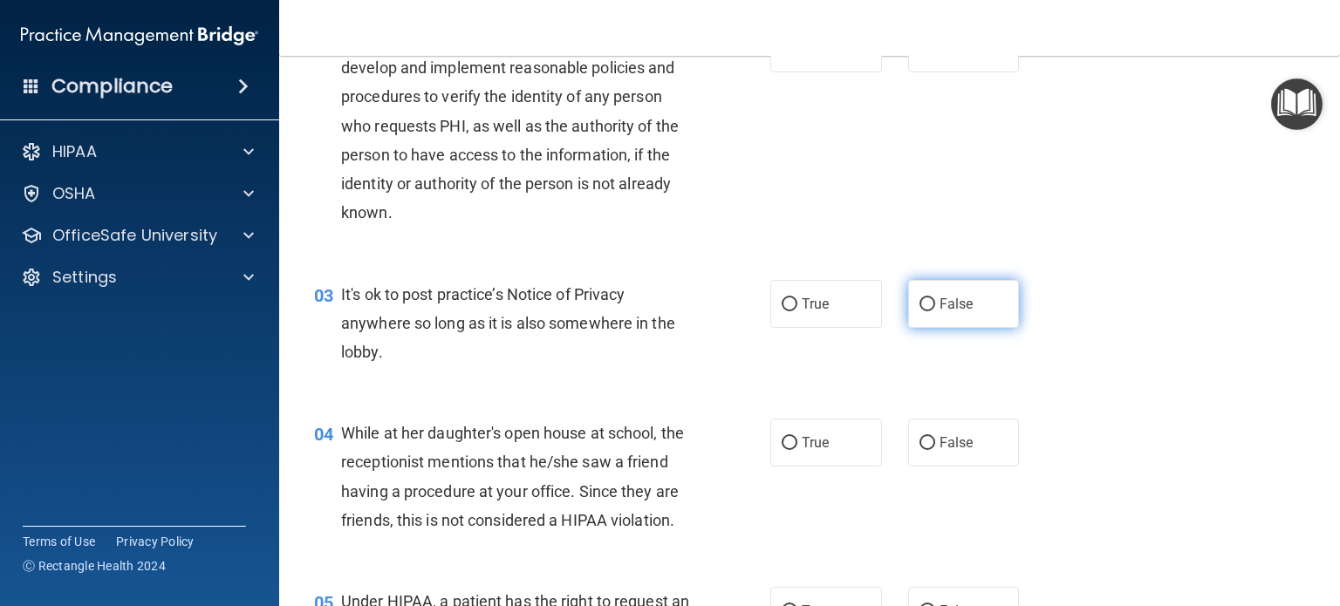
click at [939, 307] on span "False" at bounding box center [956, 304] width 34 height 17
click at [935, 307] on input "False" at bounding box center [927, 304] width 16 height 13
radio input "true"
click at [973, 461] on label "False" at bounding box center [964, 443] width 112 height 48
click at [935, 450] on input "False" at bounding box center [927, 443] width 16 height 13
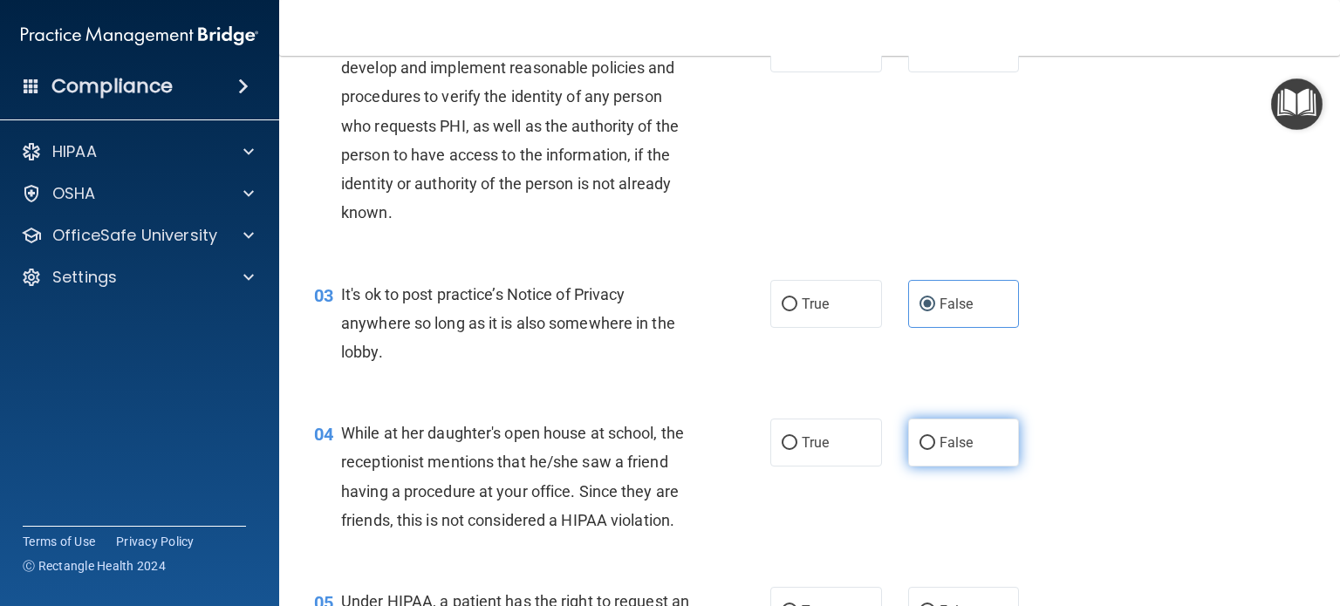
radio input "true"
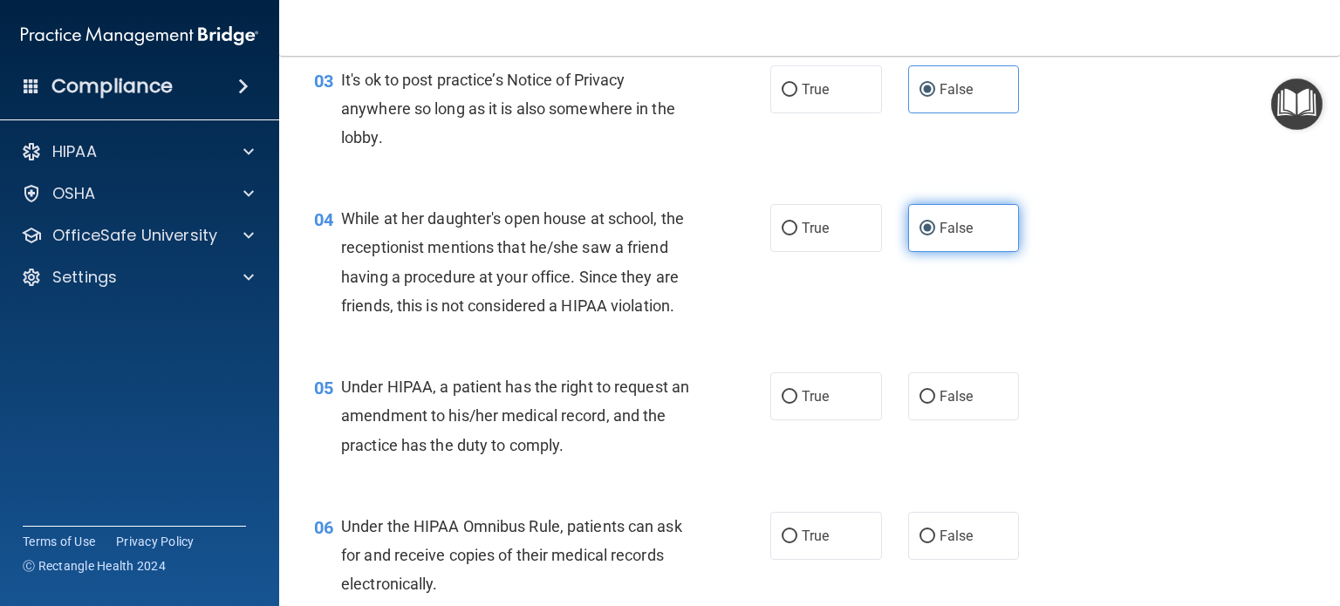
scroll to position [469, 0]
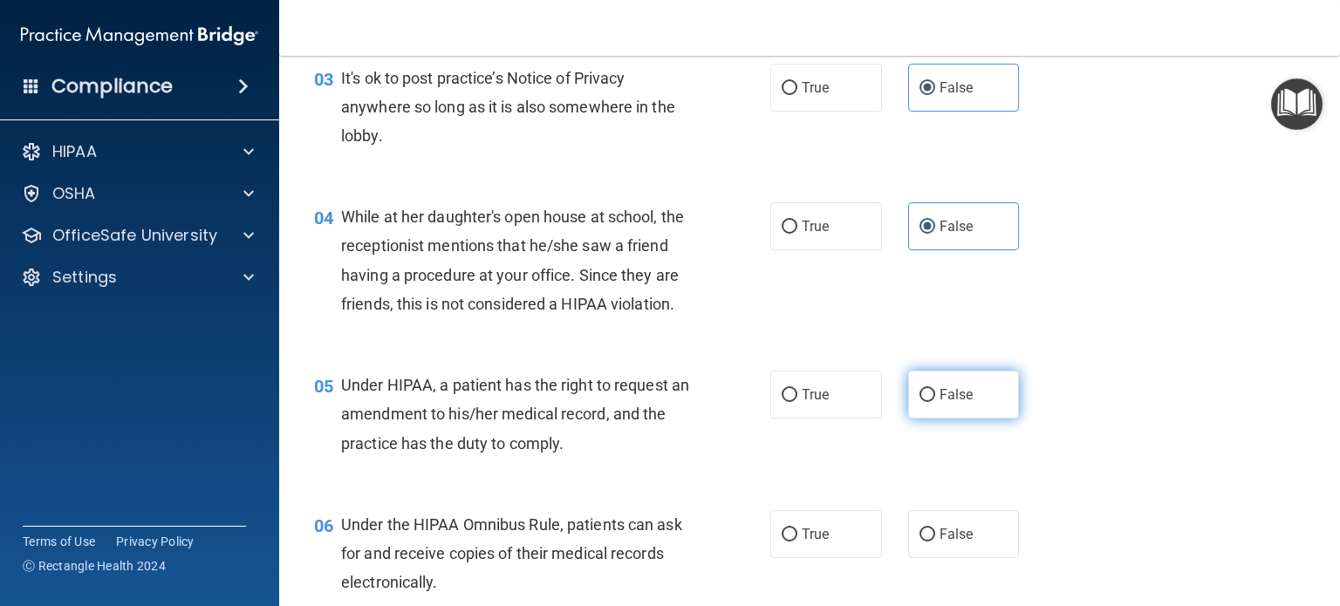
click at [947, 403] on span "False" at bounding box center [956, 394] width 34 height 17
click at [935, 402] on input "False" at bounding box center [927, 395] width 16 height 13
radio input "true"
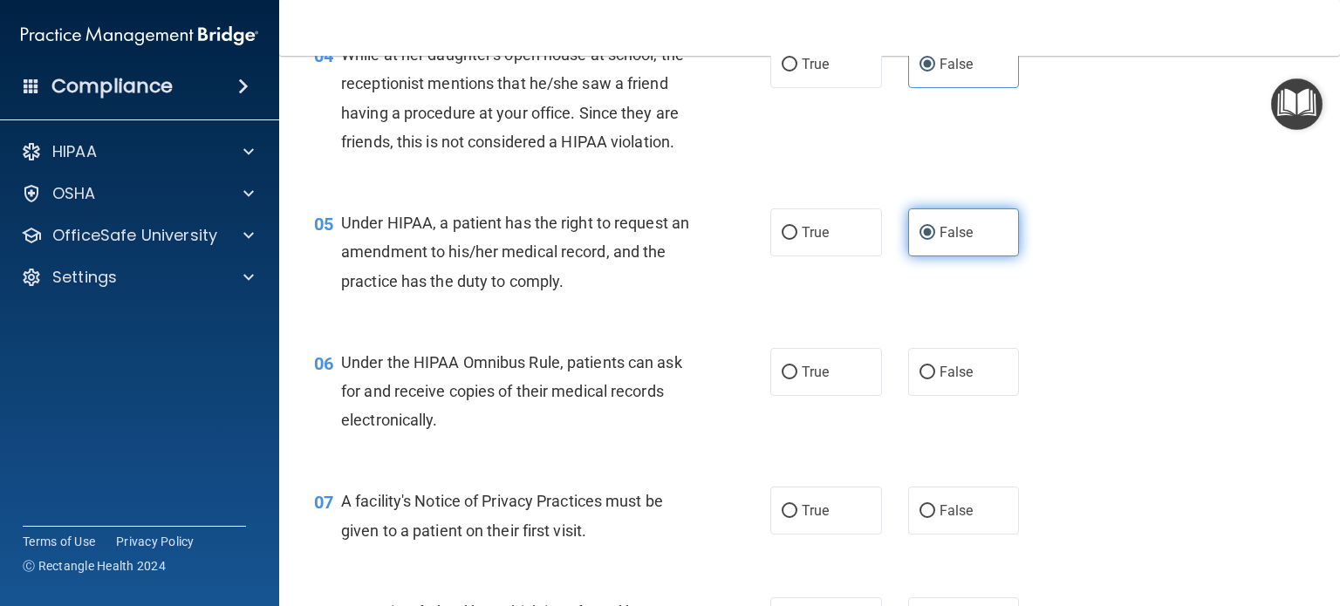
scroll to position [643, 0]
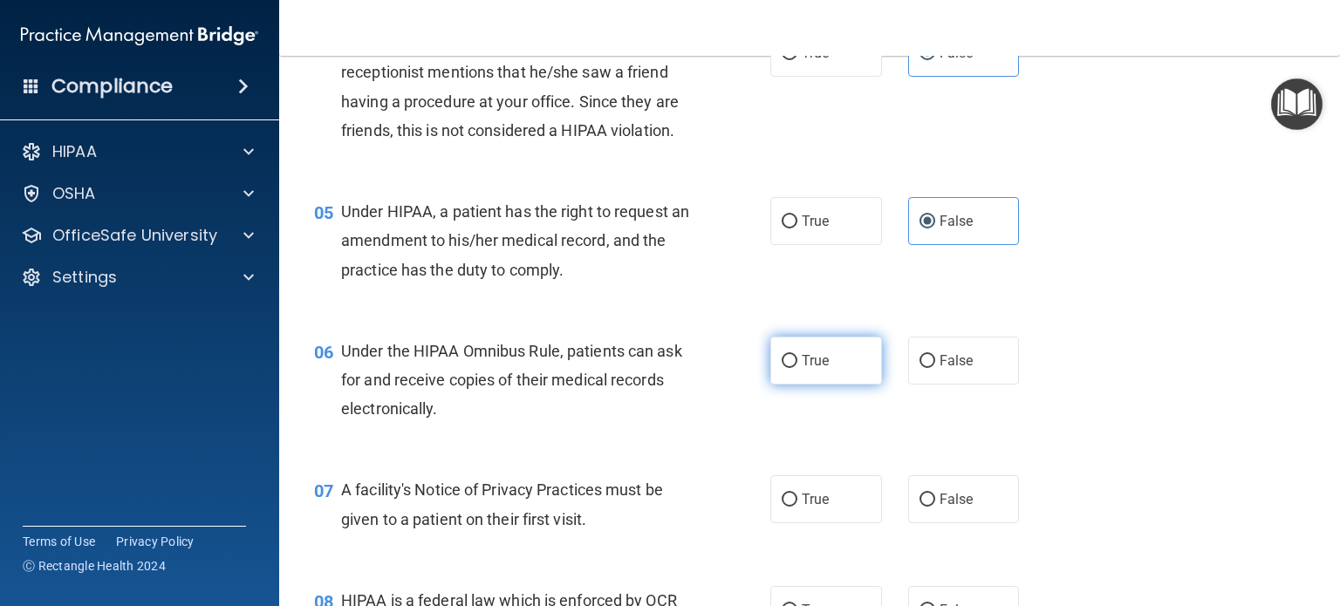
click at [802, 369] on span "True" at bounding box center [815, 360] width 27 height 17
click at [797, 368] on input "True" at bounding box center [790, 361] width 16 height 13
radio input "true"
click at [823, 523] on label "True" at bounding box center [826, 499] width 112 height 48
click at [797, 507] on input "True" at bounding box center [790, 500] width 16 height 13
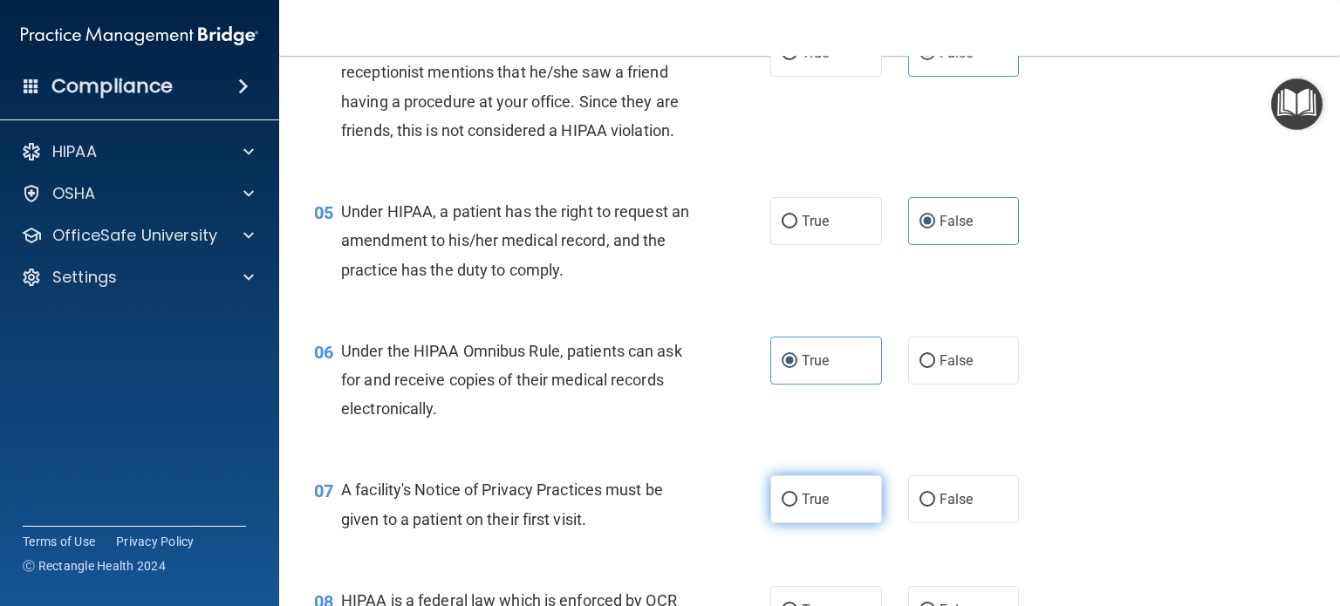
radio input "true"
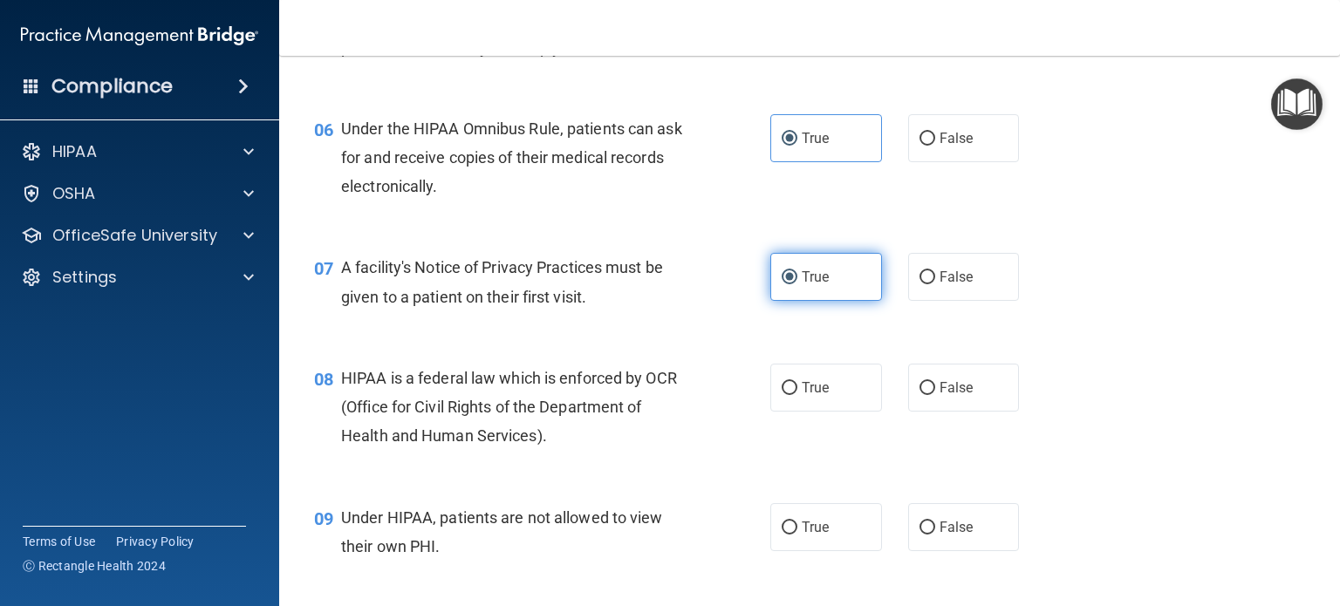
scroll to position [876, 0]
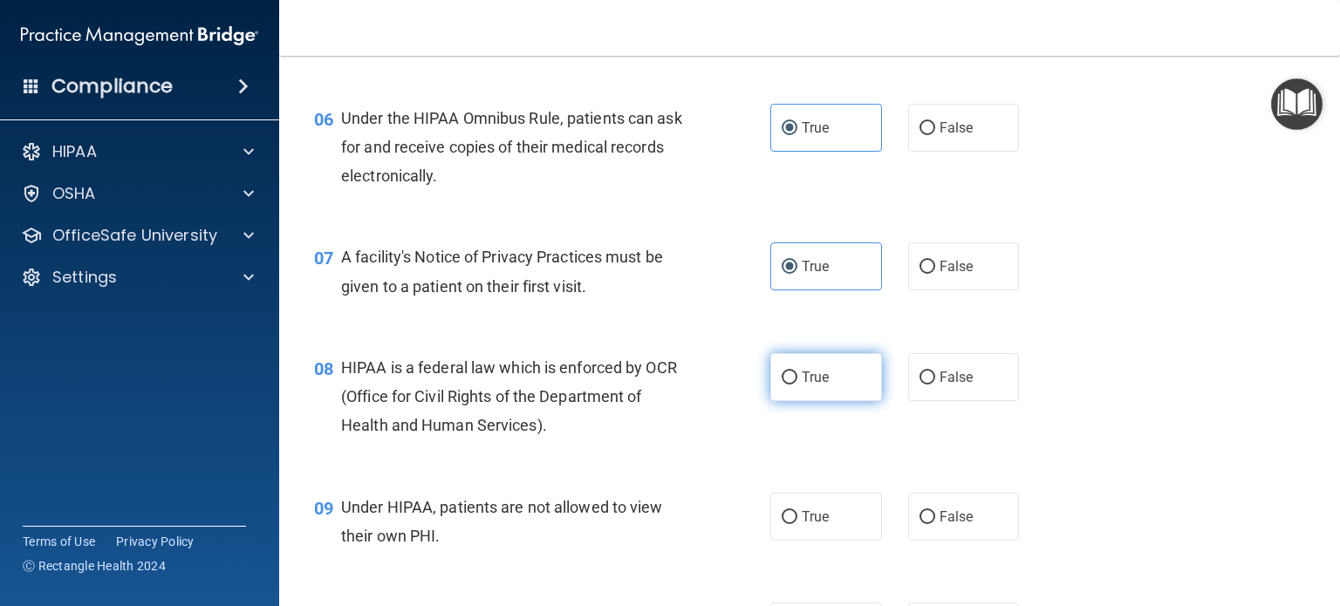
click at [810, 401] on label "True" at bounding box center [826, 377] width 112 height 48
click at [797, 385] on input "True" at bounding box center [790, 378] width 16 height 13
radio input "true"
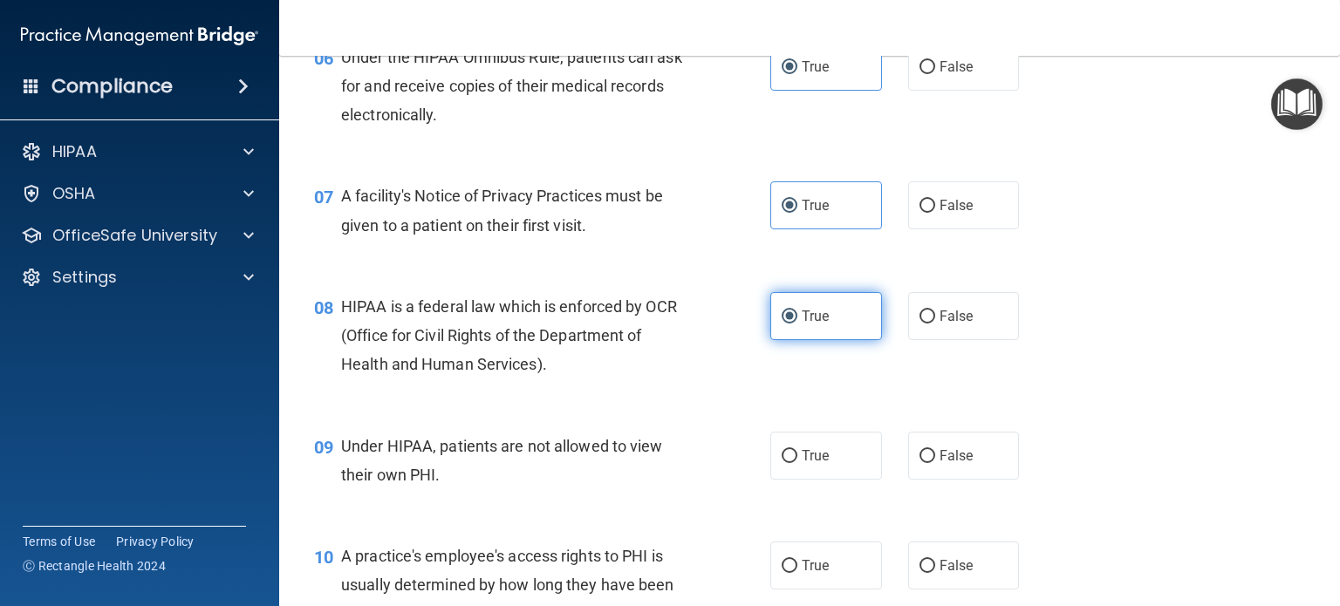
scroll to position [990, 0]
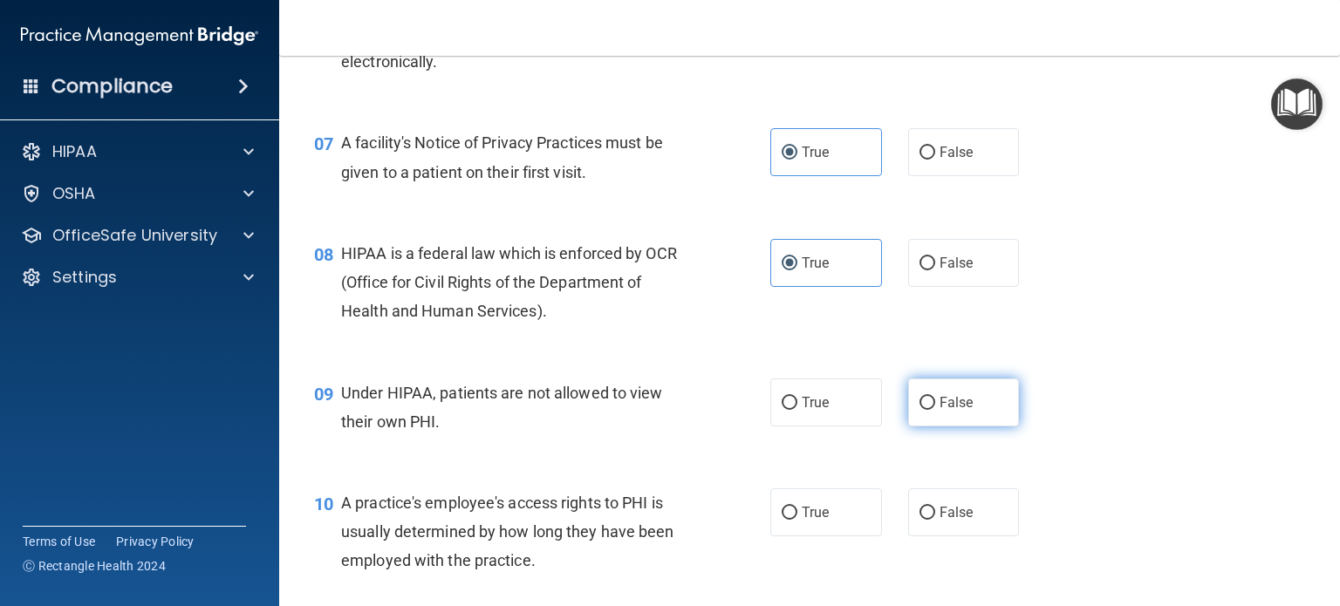
click at [959, 411] on span "False" at bounding box center [956, 402] width 34 height 17
click at [935, 410] on input "False" at bounding box center [927, 403] width 16 height 13
radio input "true"
click at [961, 521] on span "False" at bounding box center [956, 512] width 34 height 17
click at [935, 520] on input "False" at bounding box center [927, 513] width 16 height 13
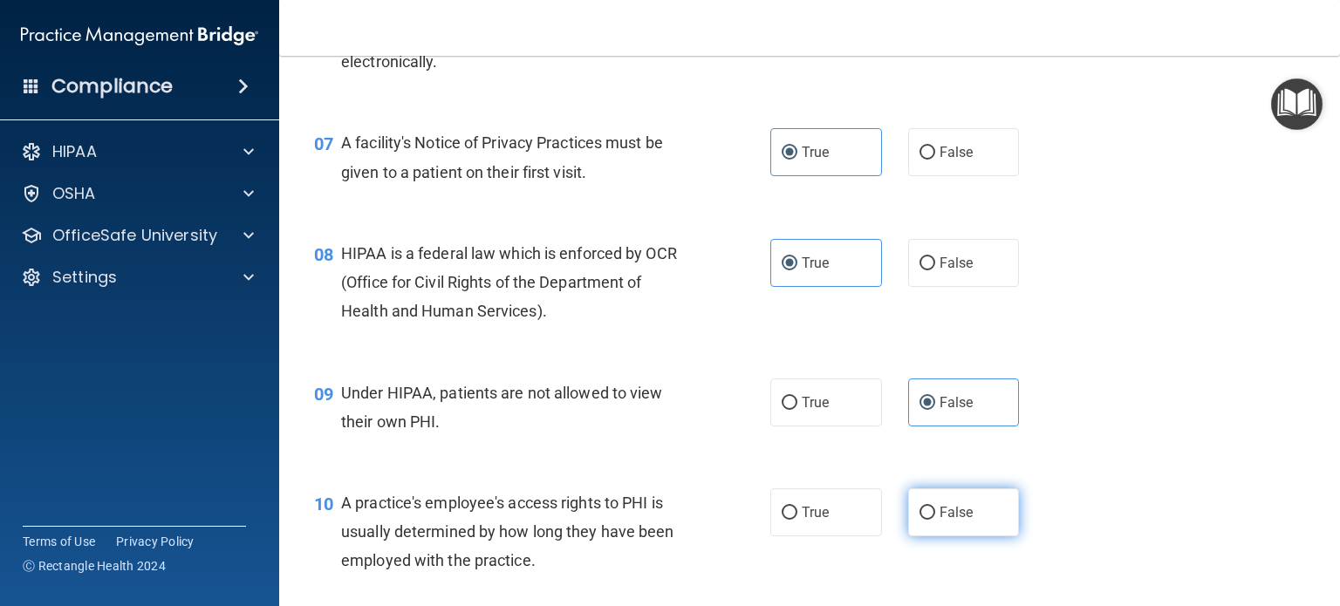
radio input "true"
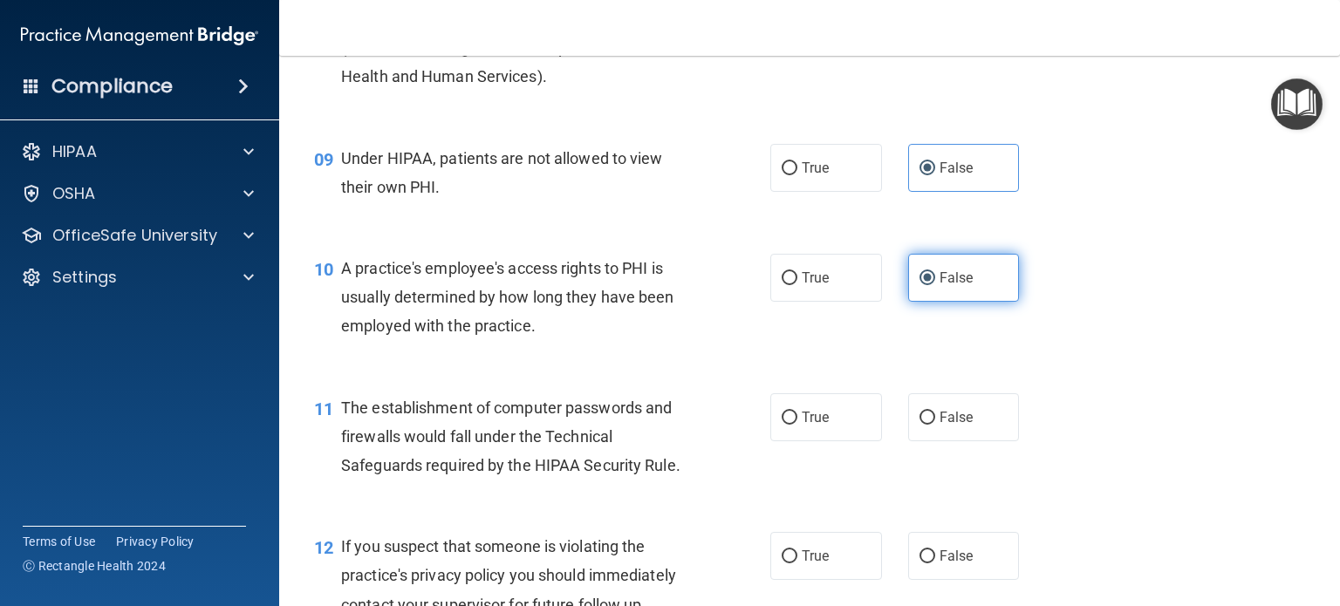
scroll to position [1262, 0]
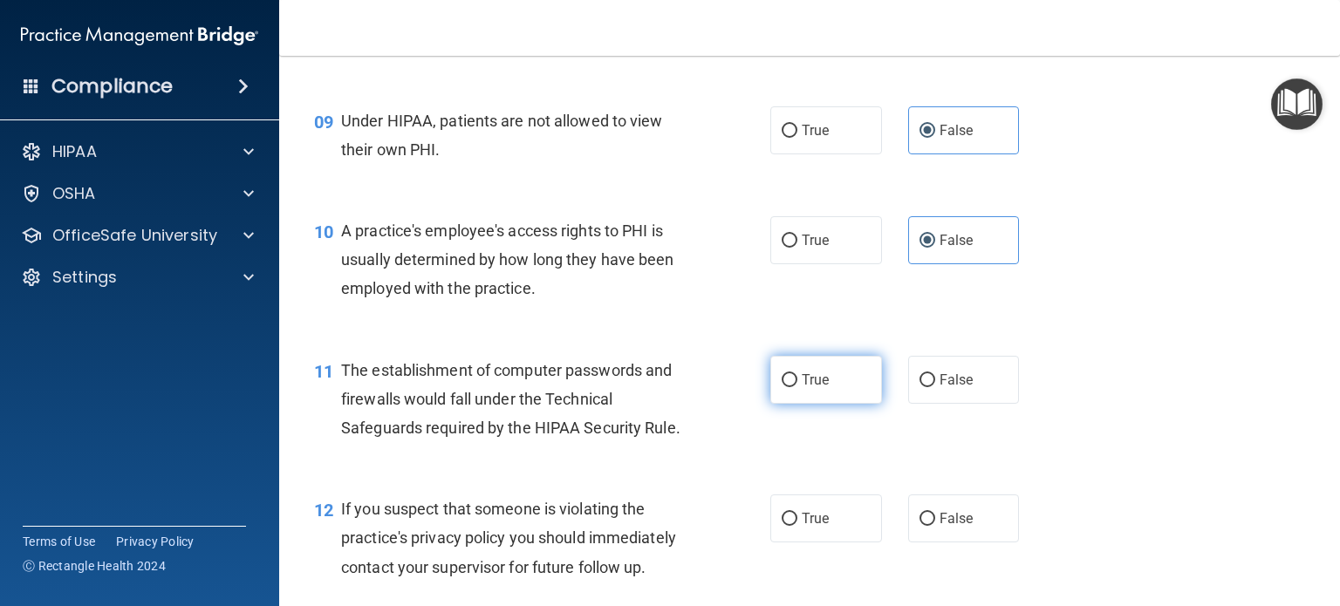
click at [815, 388] on span "True" at bounding box center [815, 380] width 27 height 17
click at [797, 387] on input "True" at bounding box center [790, 380] width 16 height 13
radio input "true"
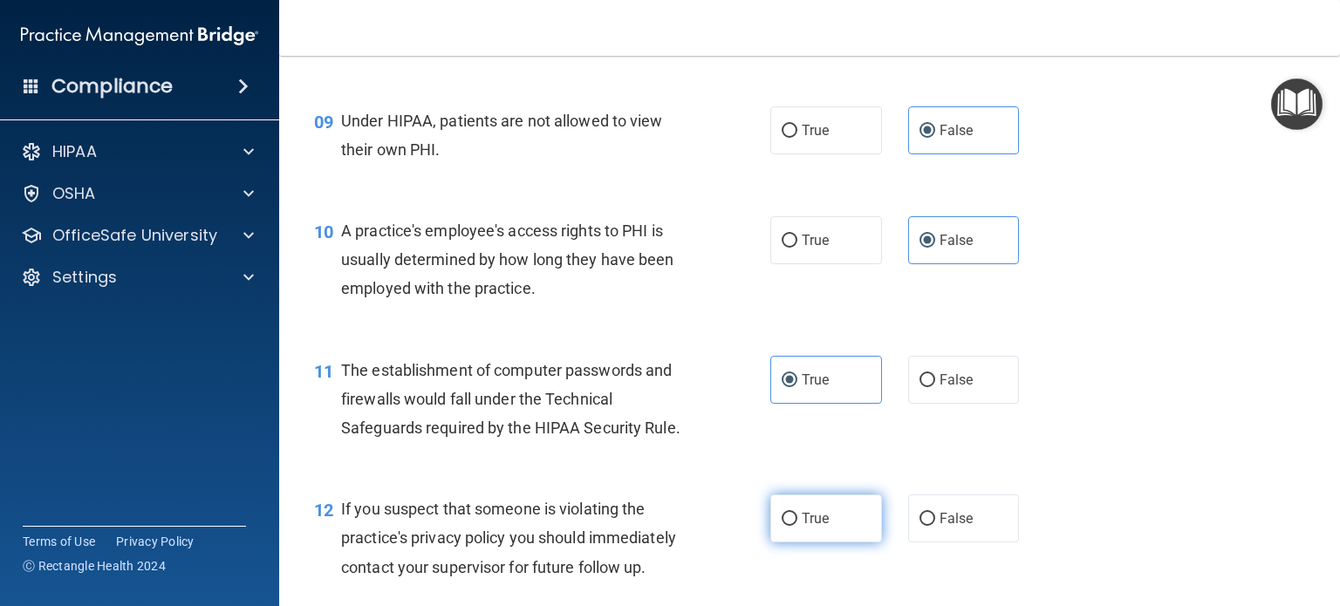
click at [817, 530] on label "True" at bounding box center [826, 519] width 112 height 48
click at [797, 526] on input "True" at bounding box center [790, 519] width 16 height 13
radio input "true"
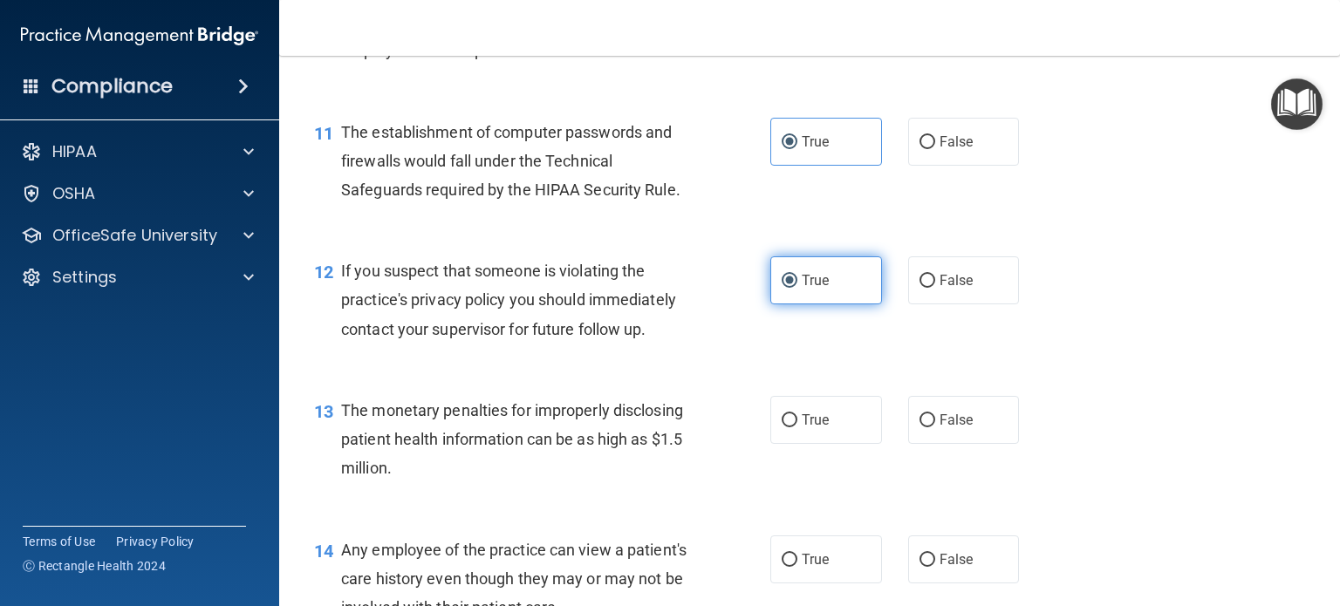
scroll to position [1500, 0]
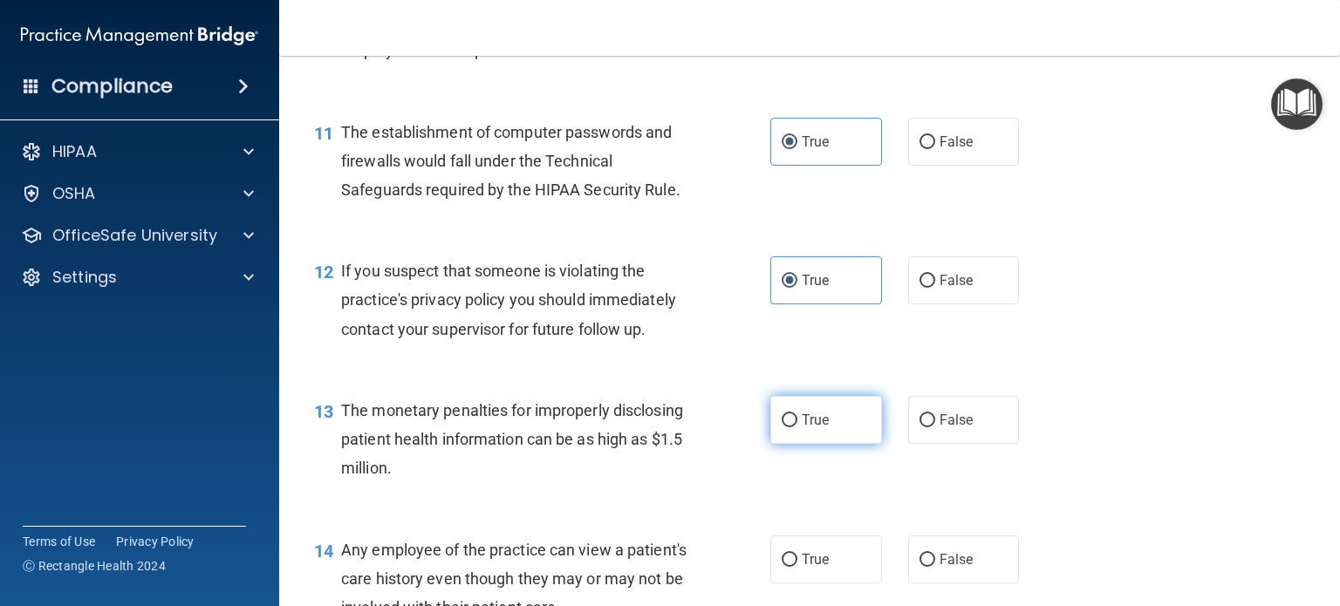
click at [824, 444] on label "True" at bounding box center [826, 420] width 112 height 48
click at [797, 427] on input "True" at bounding box center [790, 420] width 16 height 13
radio input "true"
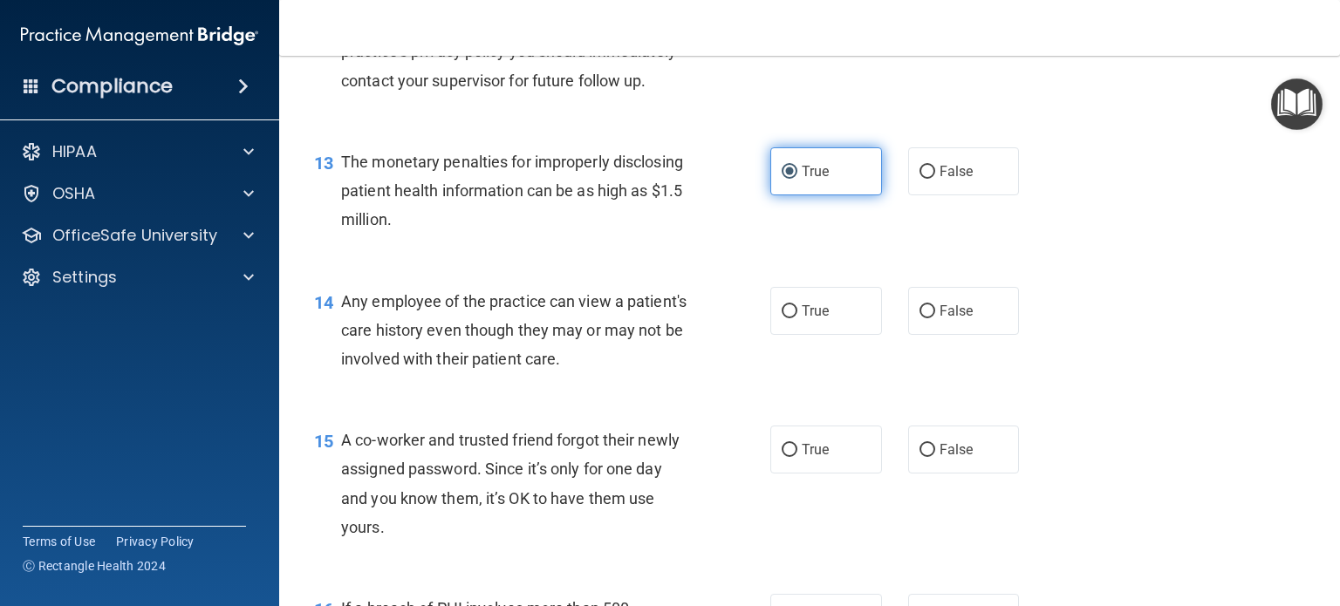
scroll to position [1750, 0]
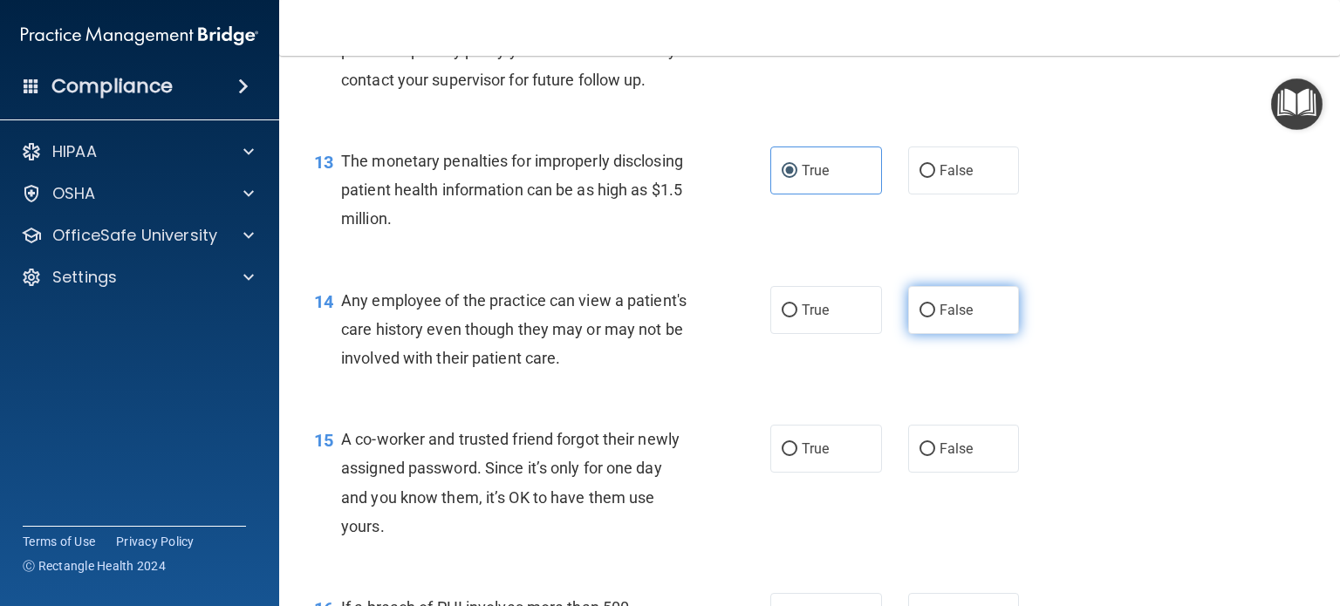
click at [959, 318] on span "False" at bounding box center [956, 310] width 34 height 17
click at [935, 317] on input "False" at bounding box center [927, 310] width 16 height 13
radio input "true"
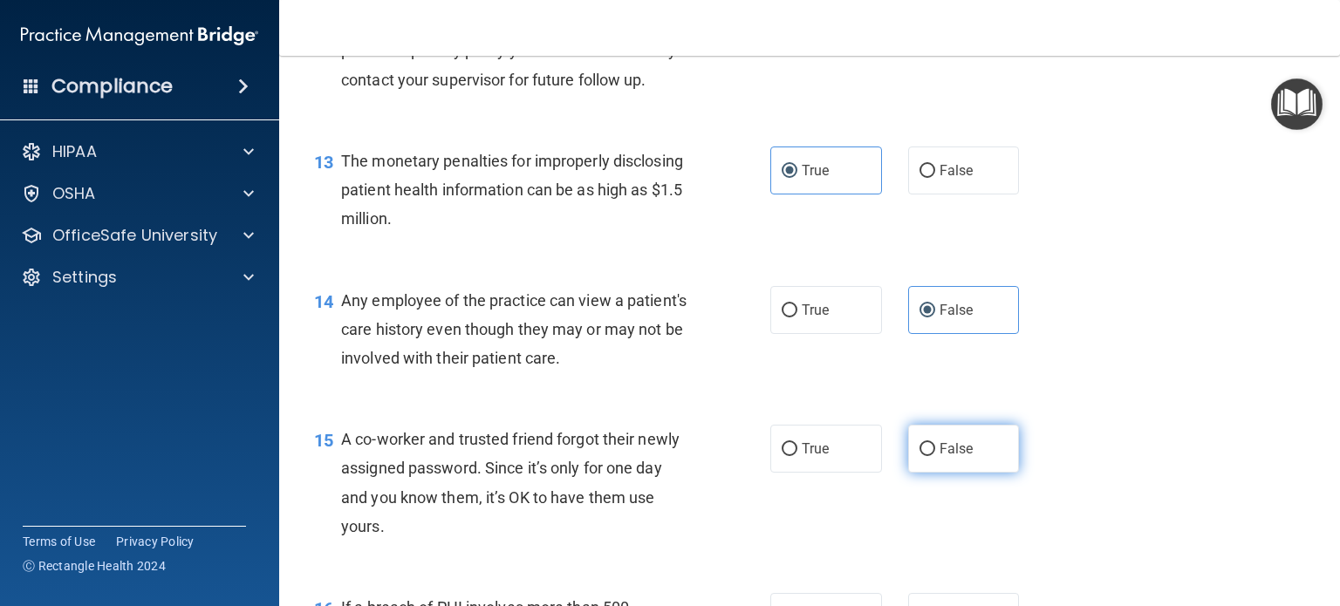
click at [959, 457] on span "False" at bounding box center [956, 448] width 34 height 17
click at [935, 456] on input "False" at bounding box center [927, 449] width 16 height 13
radio input "true"
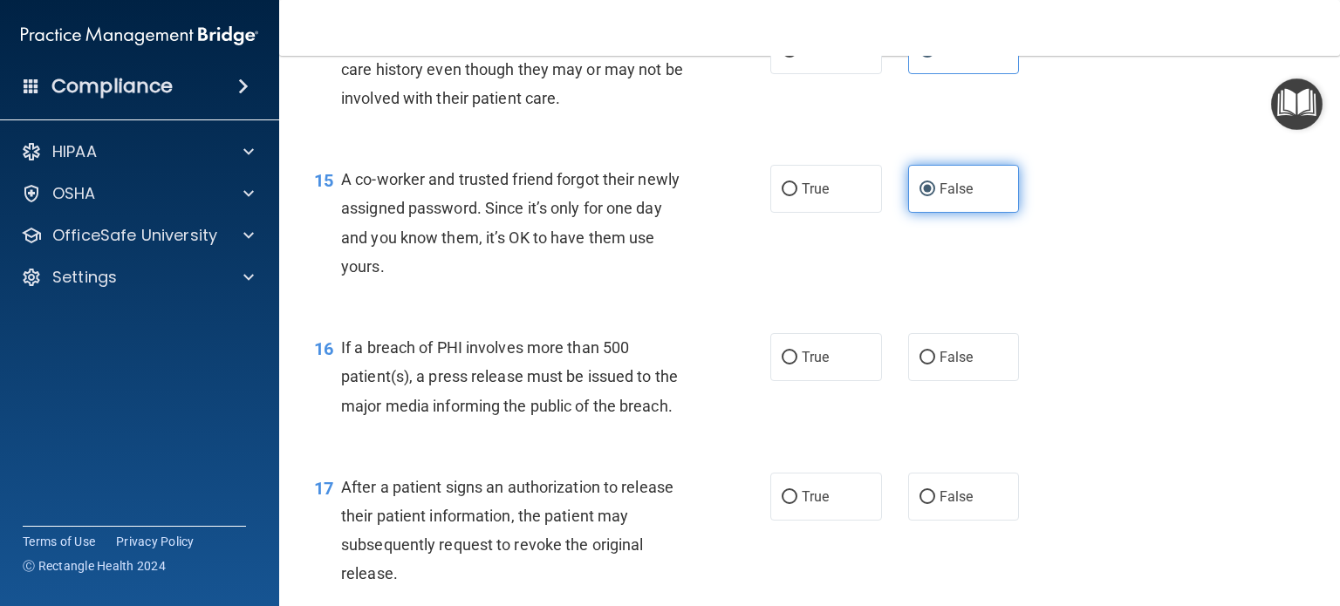
scroll to position [2017, 0]
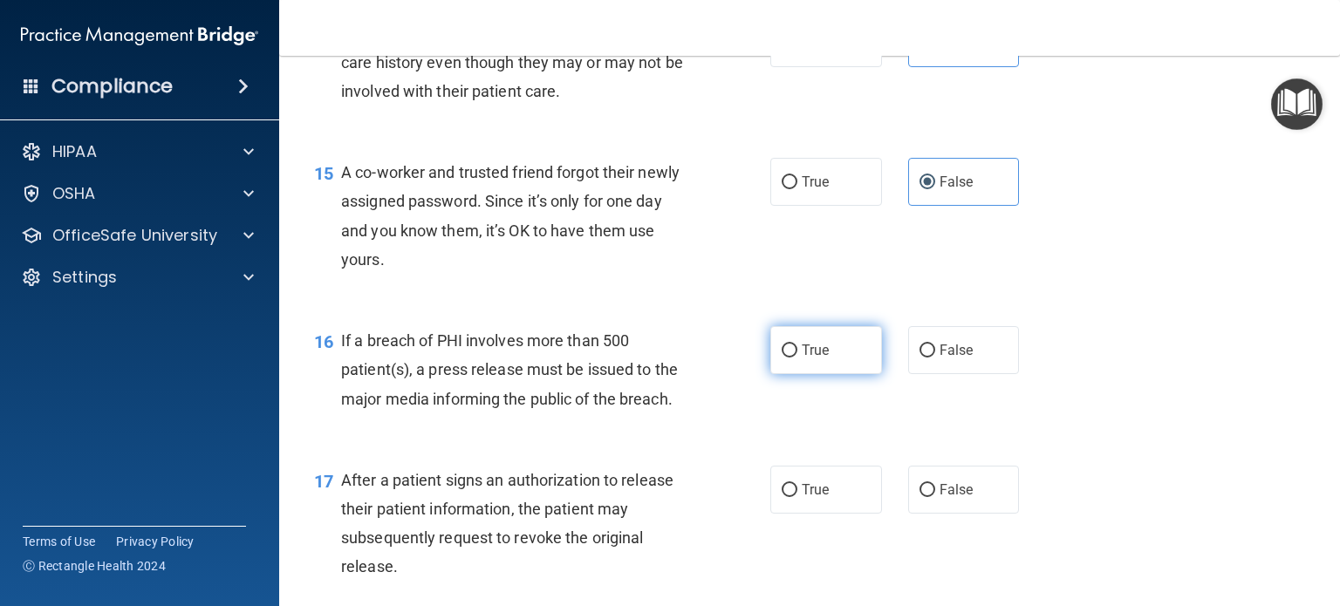
click at [823, 365] on label "True" at bounding box center [826, 350] width 112 height 48
click at [797, 358] on input "True" at bounding box center [790, 351] width 16 height 13
radio input "true"
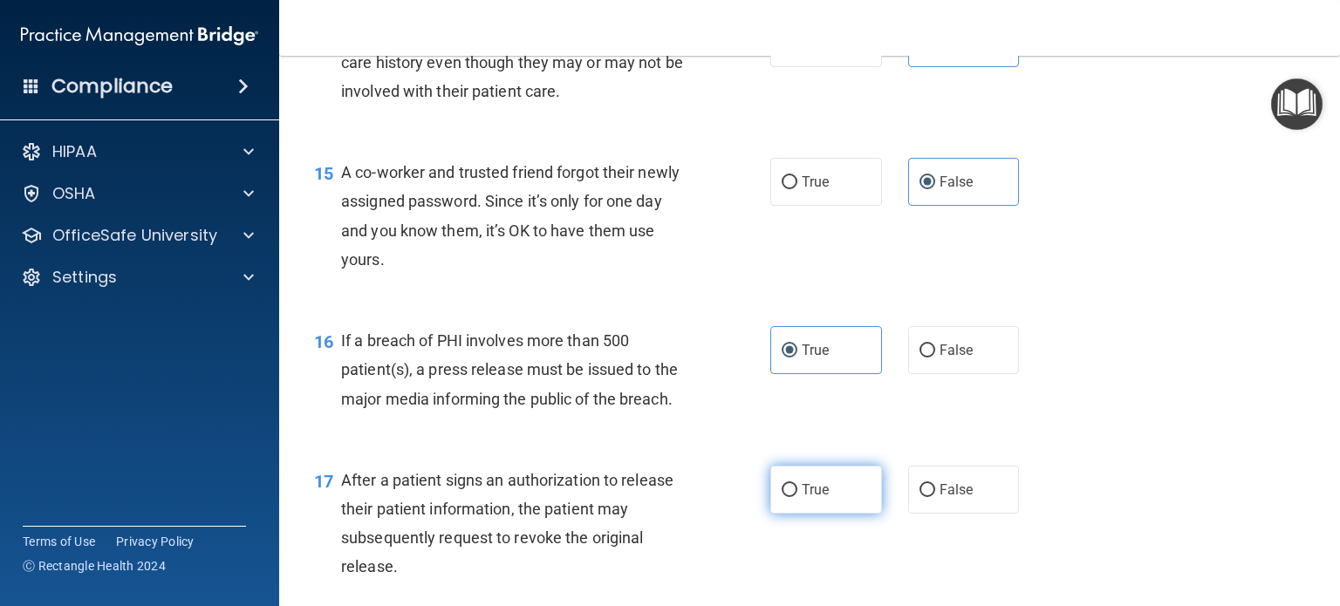
click at [801, 514] on label "True" at bounding box center [826, 490] width 112 height 48
click at [797, 497] on input "True" at bounding box center [790, 490] width 16 height 13
radio input "true"
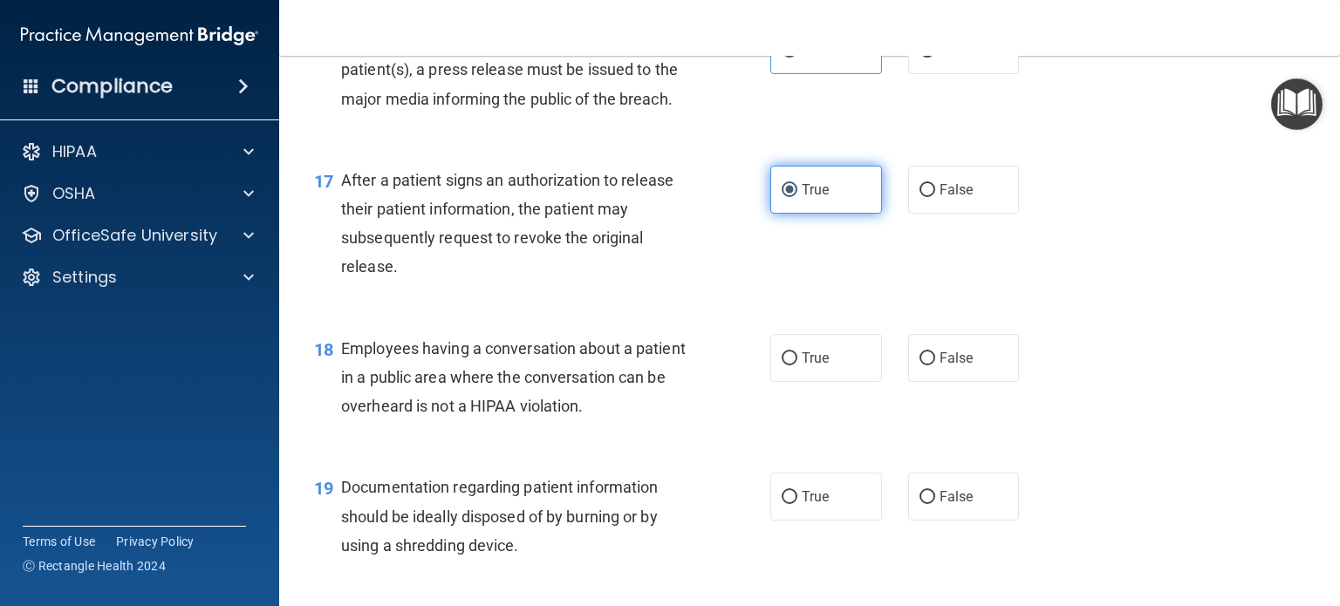
scroll to position [2318, 0]
click at [956, 375] on label "False" at bounding box center [964, 357] width 112 height 48
click at [935, 365] on input "False" at bounding box center [927, 358] width 16 height 13
radio input "true"
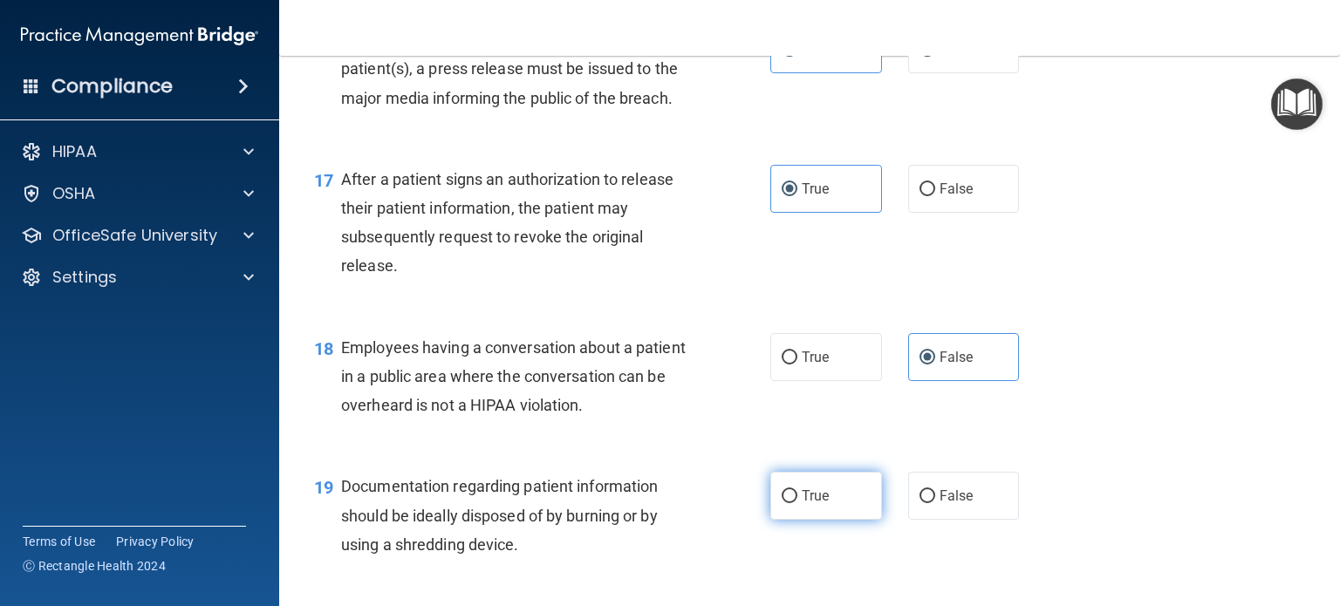
click at [813, 504] on span "True" at bounding box center [815, 496] width 27 height 17
click at [797, 503] on input "True" at bounding box center [790, 496] width 16 height 13
radio input "true"
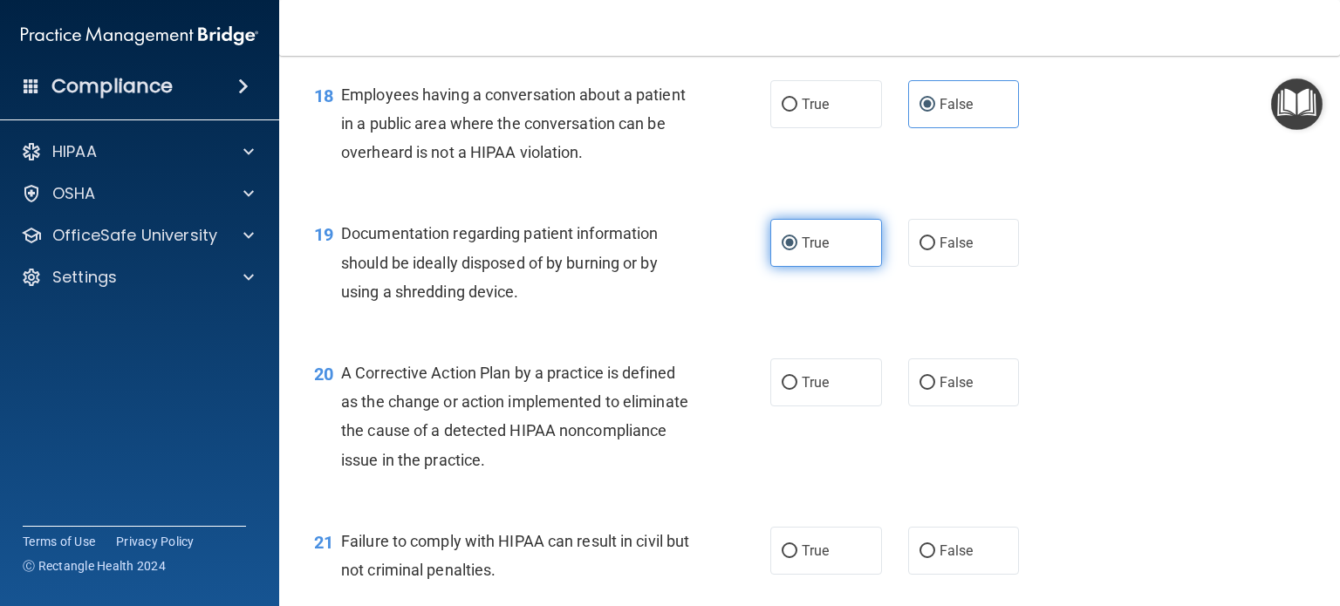
scroll to position [2580, 0]
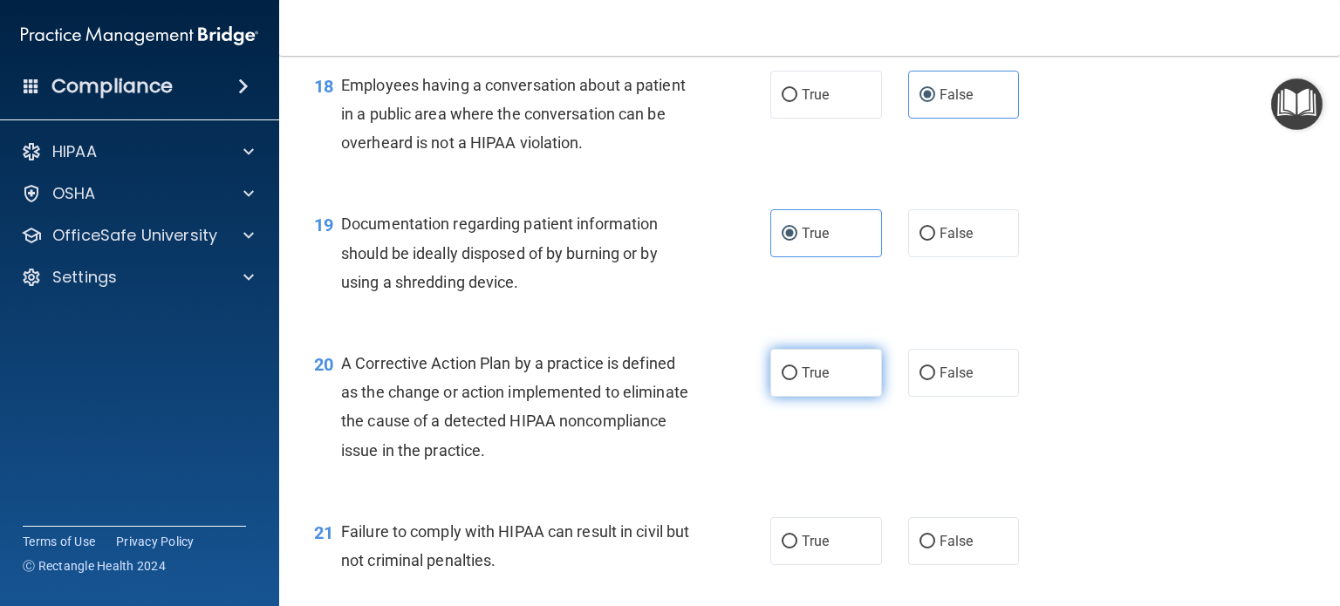
click at [818, 397] on label "True" at bounding box center [826, 373] width 112 height 48
click at [797, 380] on input "True" at bounding box center [790, 373] width 16 height 13
radio input "true"
click at [952, 560] on label "False" at bounding box center [964, 541] width 112 height 48
click at [935, 549] on input "False" at bounding box center [927, 542] width 16 height 13
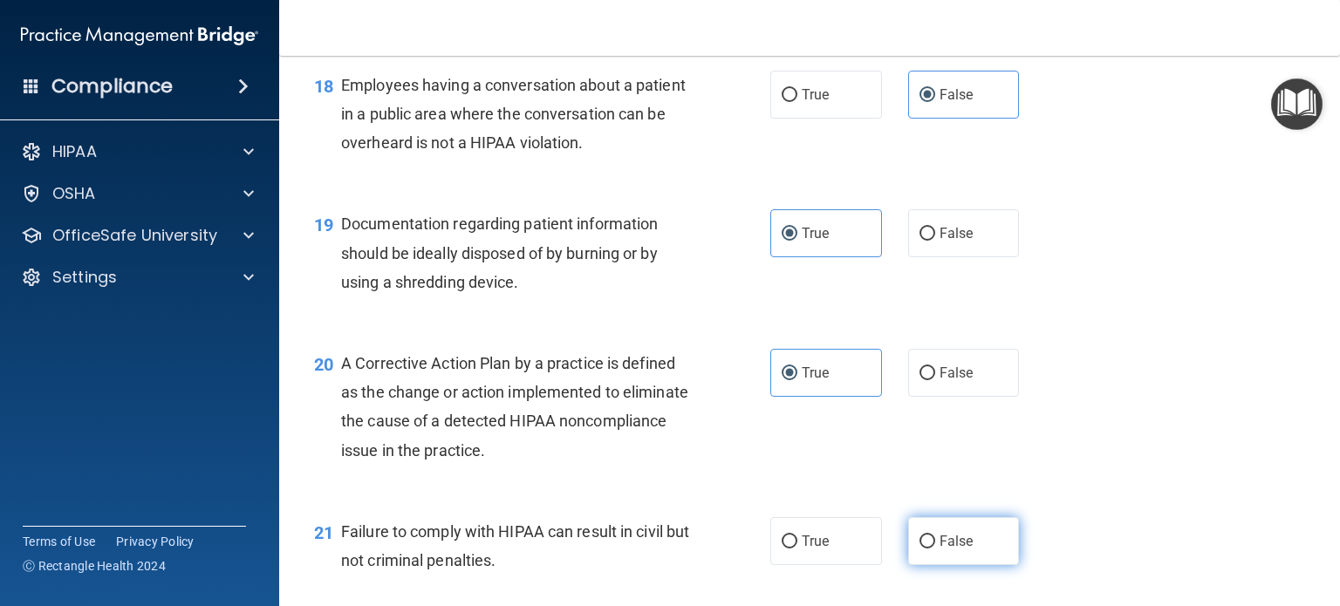
radio input "true"
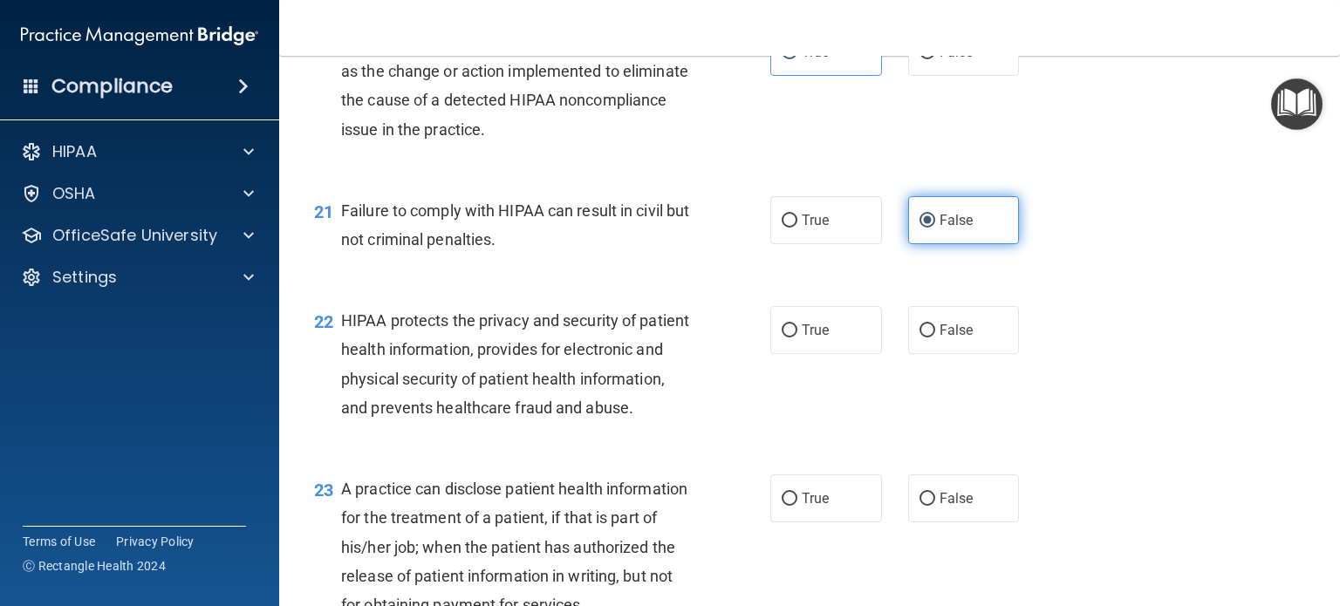
scroll to position [2913, 0]
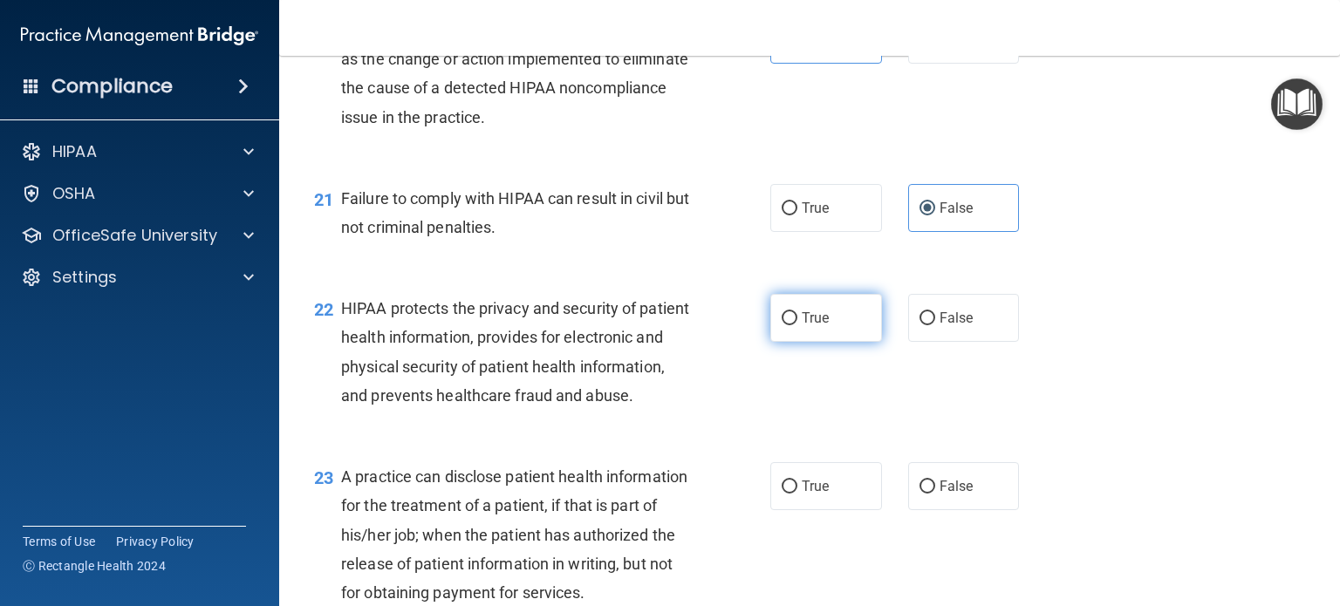
click at [802, 326] on span "True" at bounding box center [815, 318] width 27 height 17
click at [797, 325] on input "True" at bounding box center [790, 318] width 16 height 13
radio input "true"
click at [939, 495] on span "False" at bounding box center [956, 486] width 34 height 17
click at [935, 494] on input "False" at bounding box center [927, 487] width 16 height 13
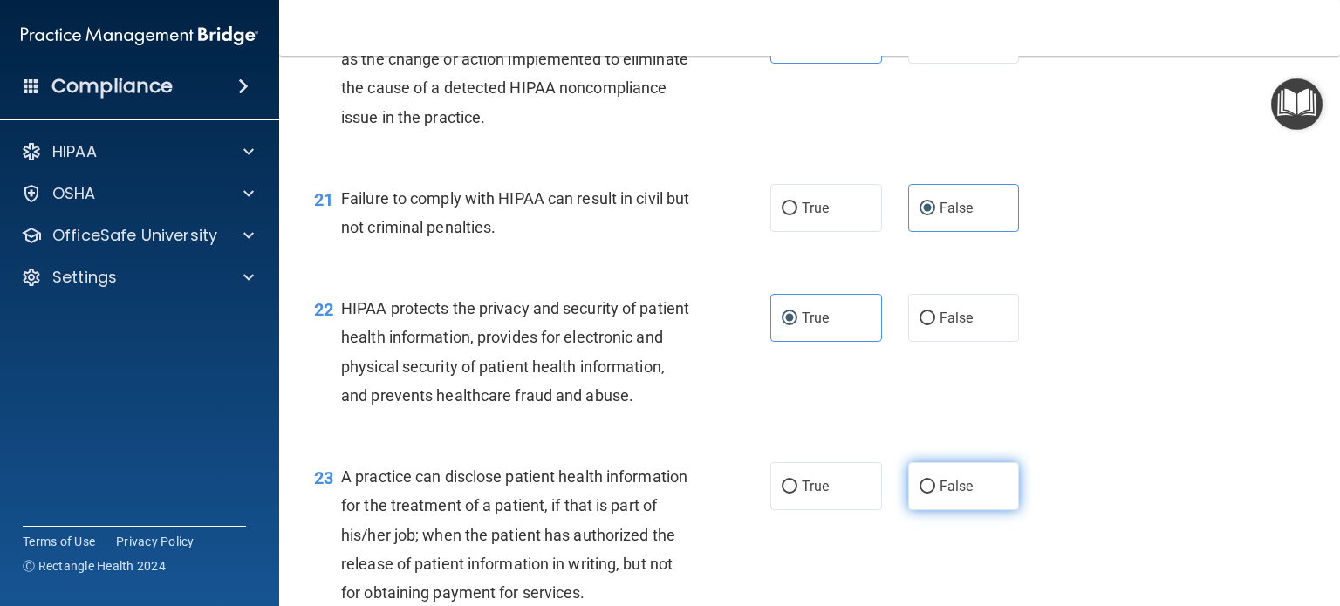
radio input "true"
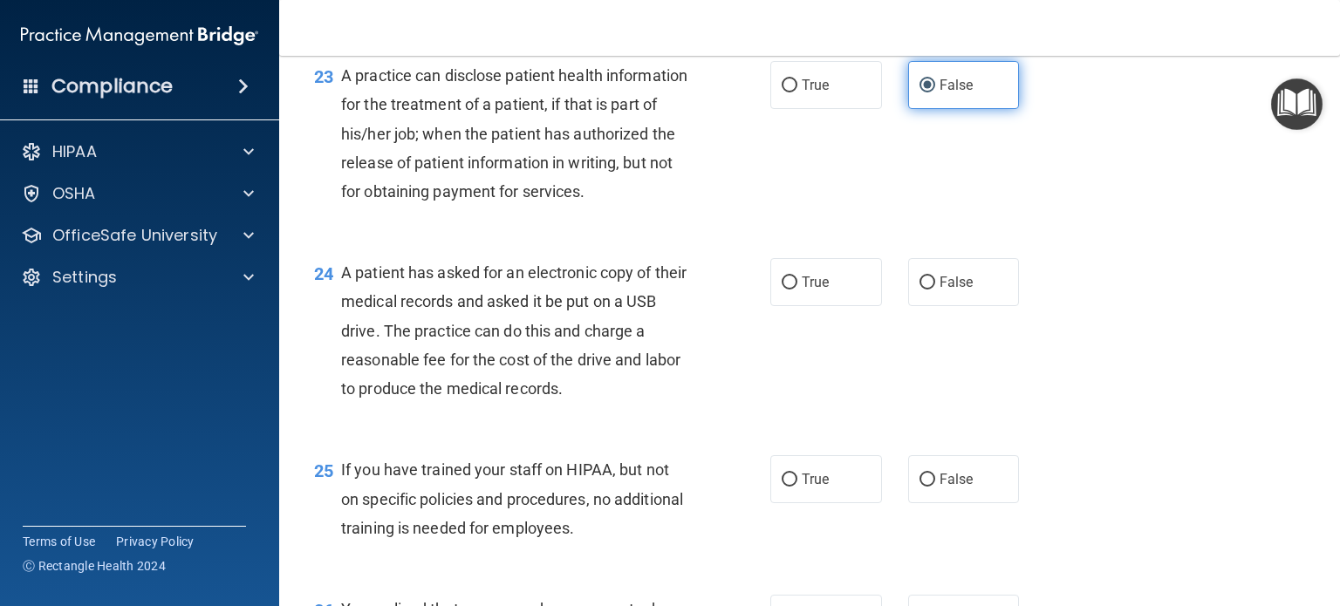
scroll to position [3316, 0]
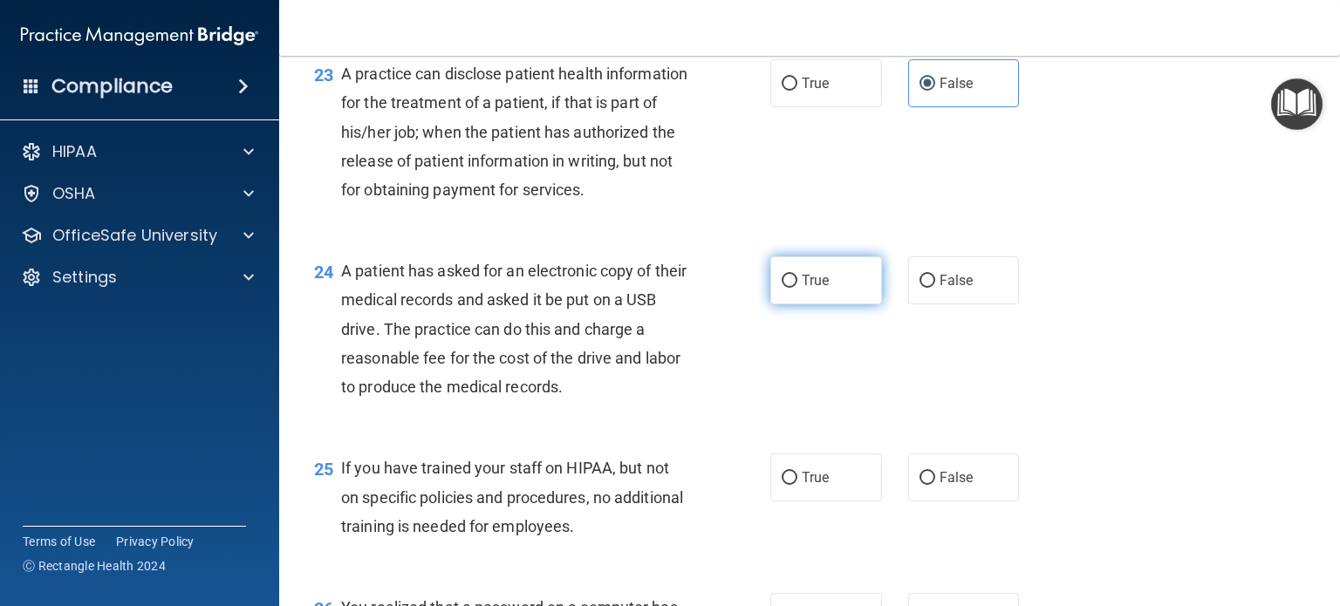
click at [815, 304] on label "True" at bounding box center [826, 280] width 112 height 48
click at [797, 288] on input "True" at bounding box center [790, 281] width 16 height 13
radio input "true"
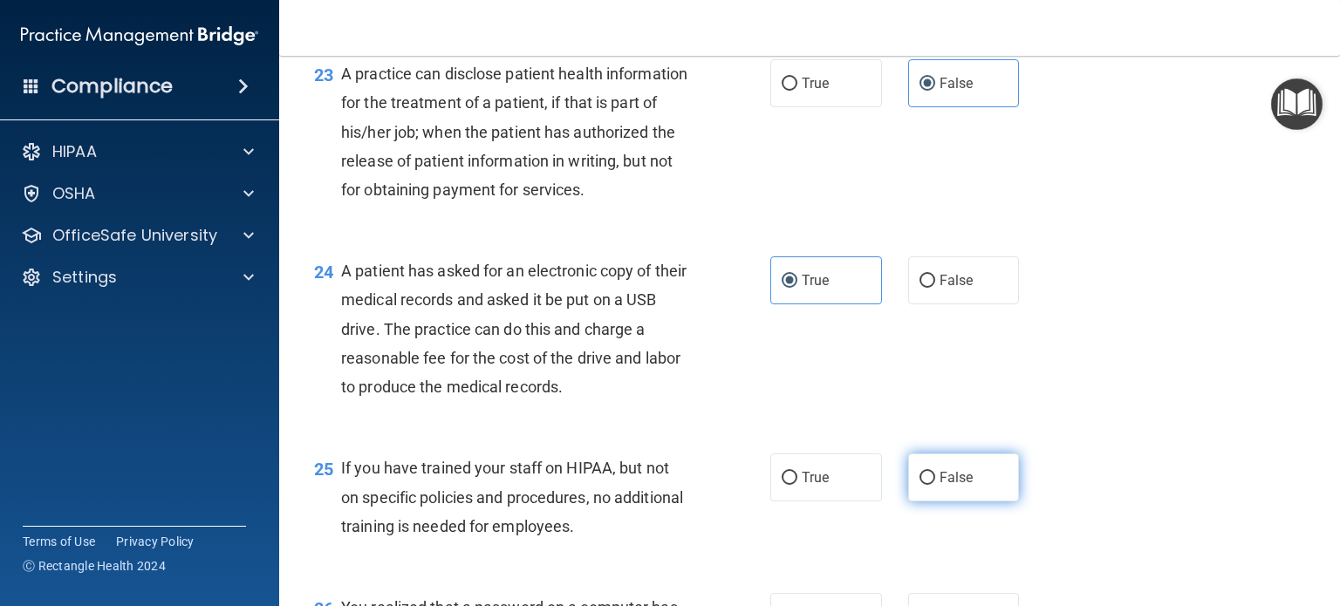
click at [925, 485] on input "False" at bounding box center [927, 478] width 16 height 13
radio input "true"
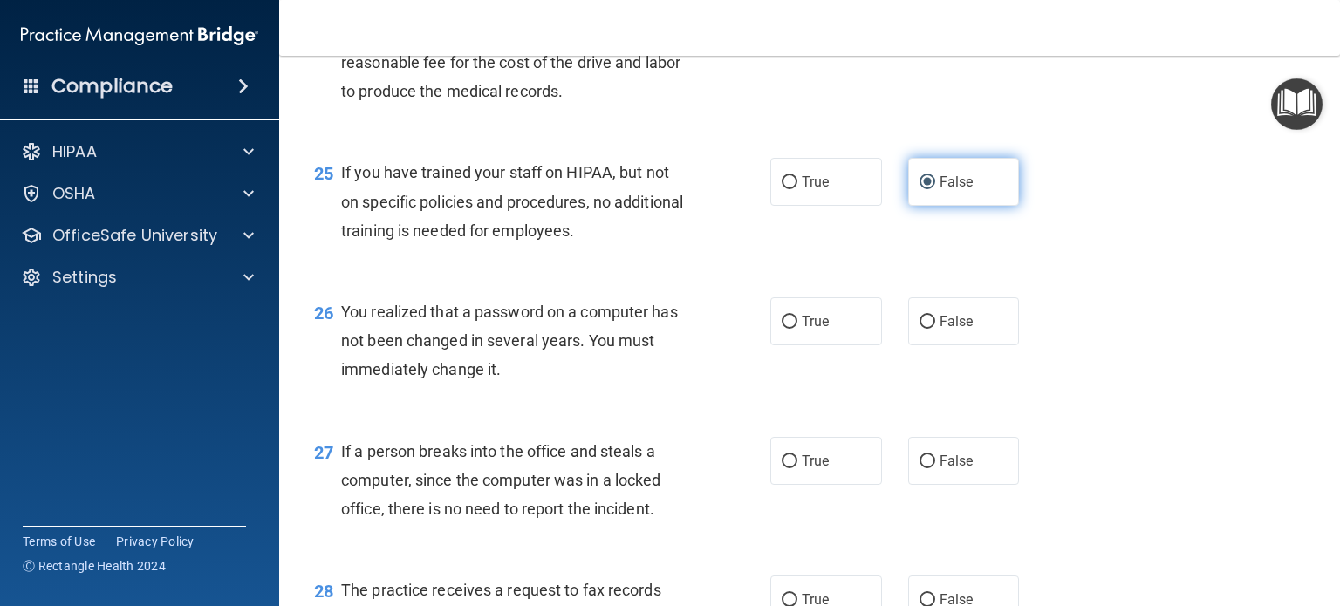
scroll to position [3629, 0]
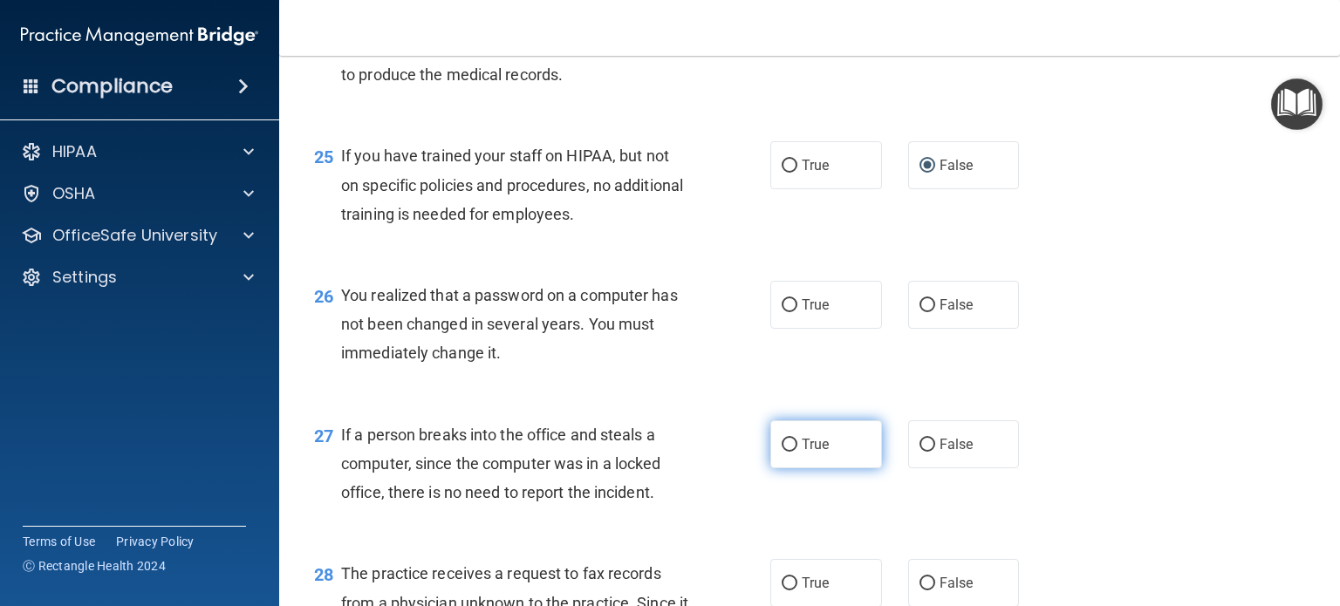
click at [785, 452] on input "True" at bounding box center [790, 445] width 16 height 13
radio input "true"
click at [782, 312] on input "True" at bounding box center [790, 305] width 16 height 13
radio input "true"
click at [939, 453] on span "False" at bounding box center [956, 444] width 34 height 17
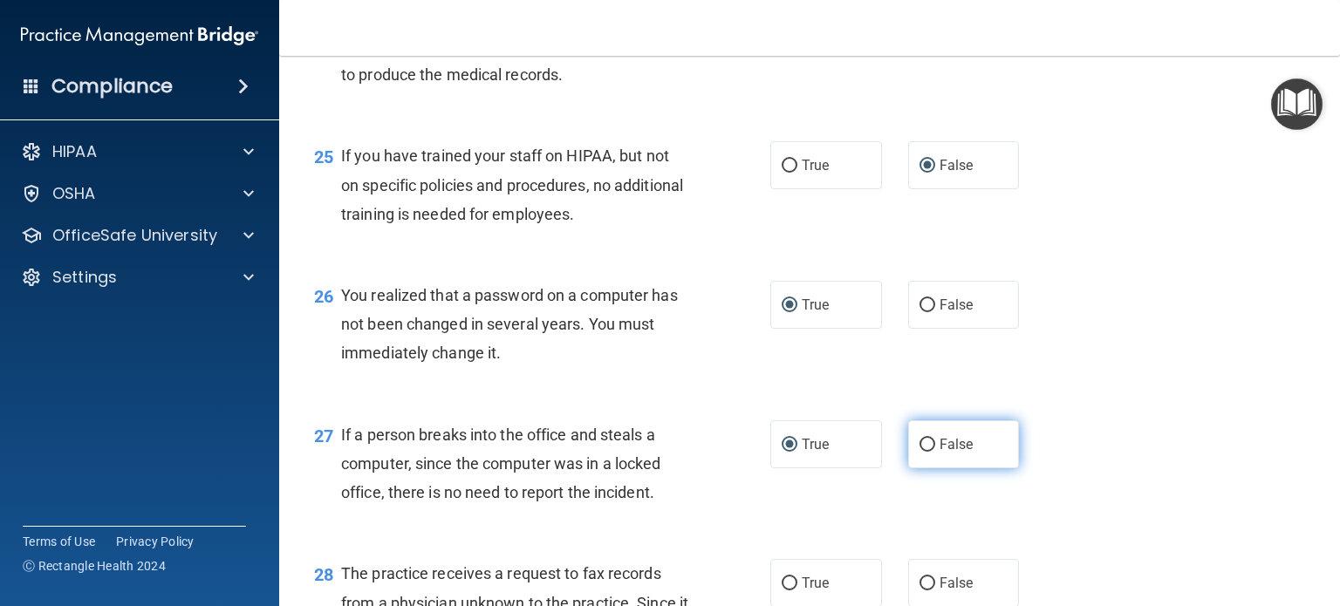
click at [935, 452] on input "False" at bounding box center [927, 445] width 16 height 13
radio input "true"
radio input "false"
click at [636, 368] on div "You realized that a password on a computer has not been changed in several year…" at bounding box center [522, 324] width 362 height 87
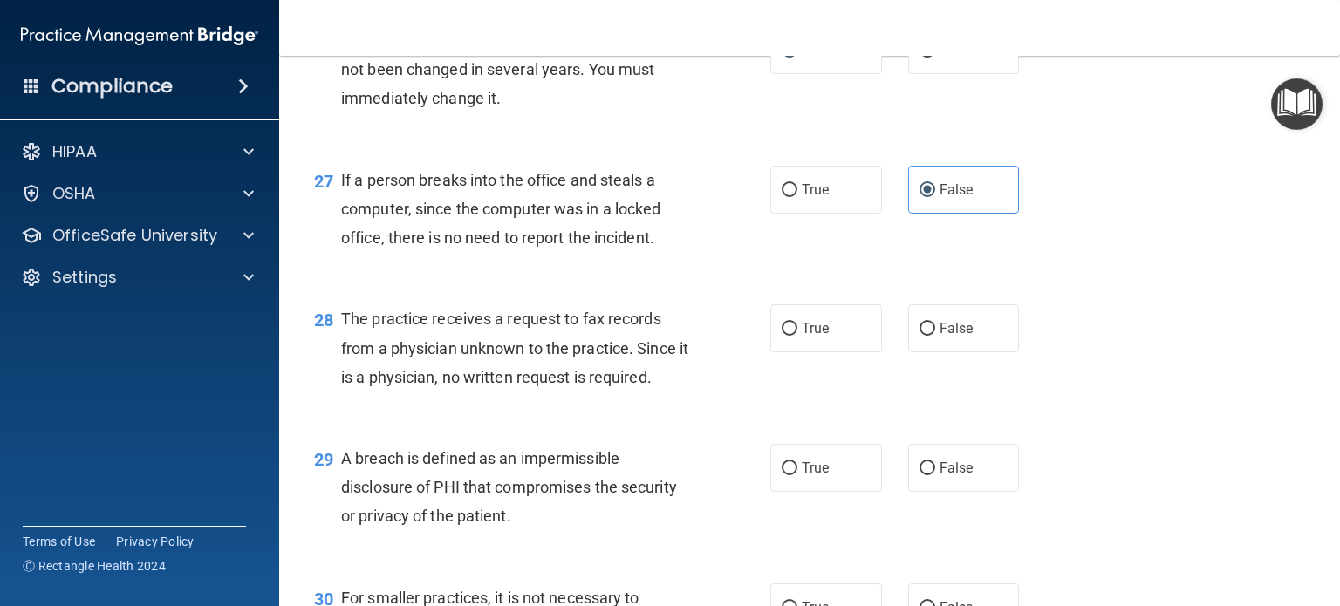
scroll to position [3885, 0]
click at [936, 351] on label "False" at bounding box center [964, 327] width 112 height 48
click at [935, 334] on input "False" at bounding box center [927, 327] width 16 height 13
radio input "true"
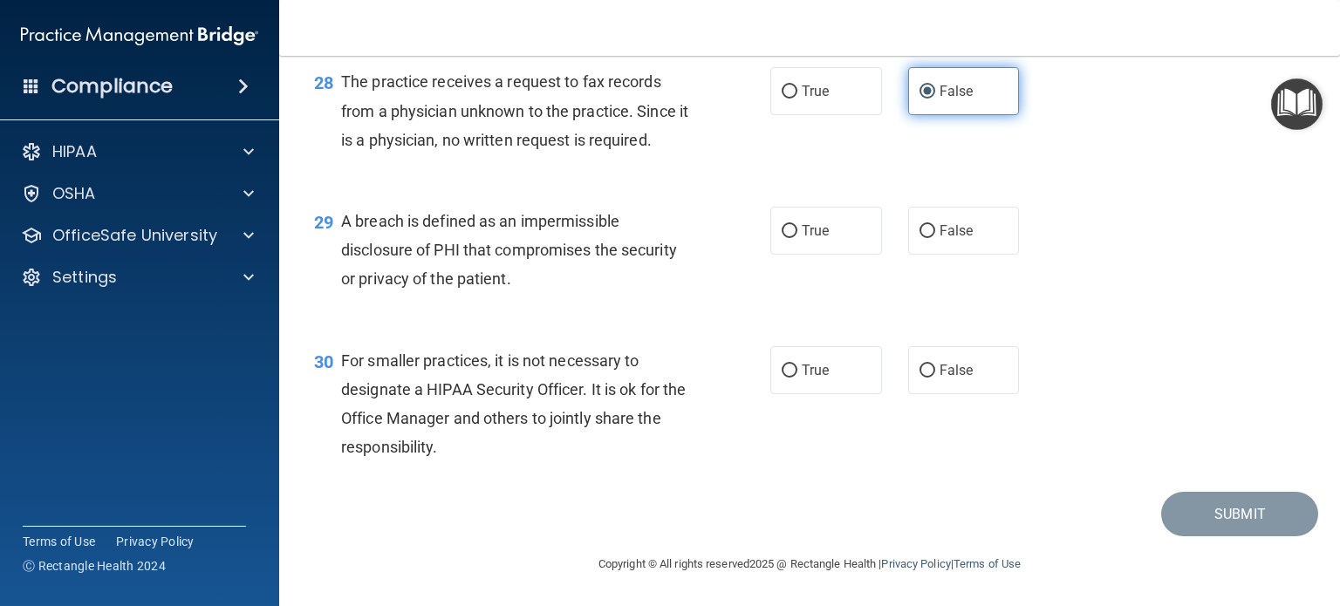
scroll to position [4208, 0]
click at [789, 237] on input "True" at bounding box center [790, 231] width 16 height 13
radio input "true"
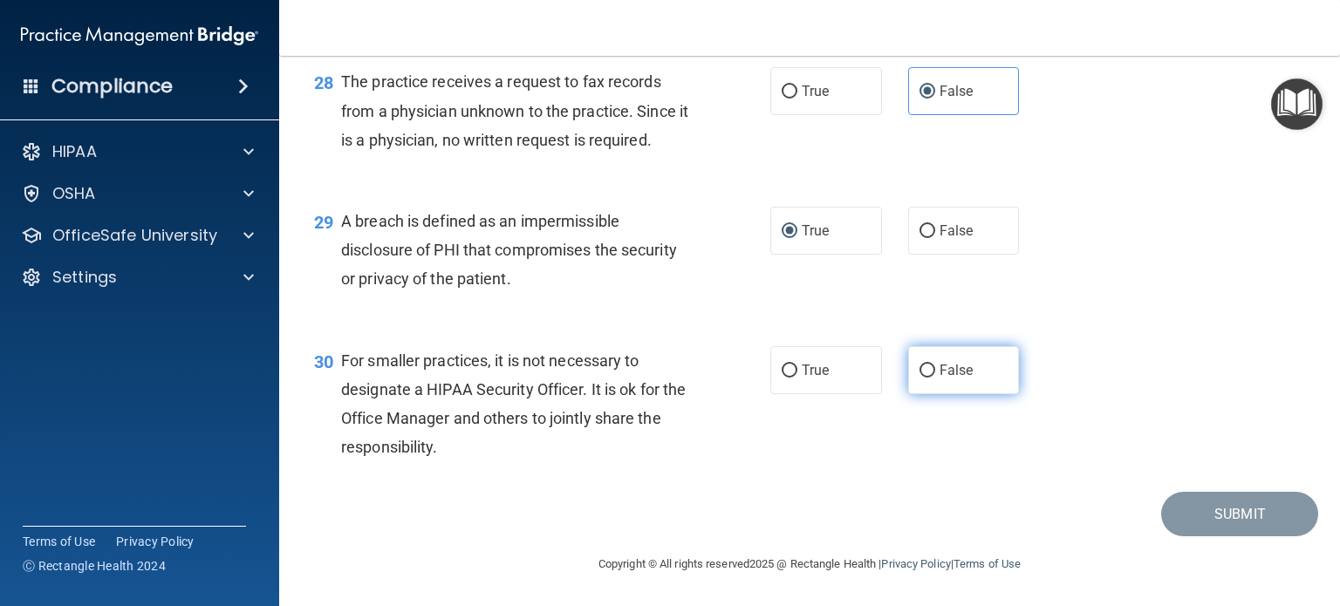
click at [932, 389] on label "False" at bounding box center [964, 370] width 112 height 48
click at [932, 378] on input "False" at bounding box center [927, 371] width 16 height 13
radio input "true"
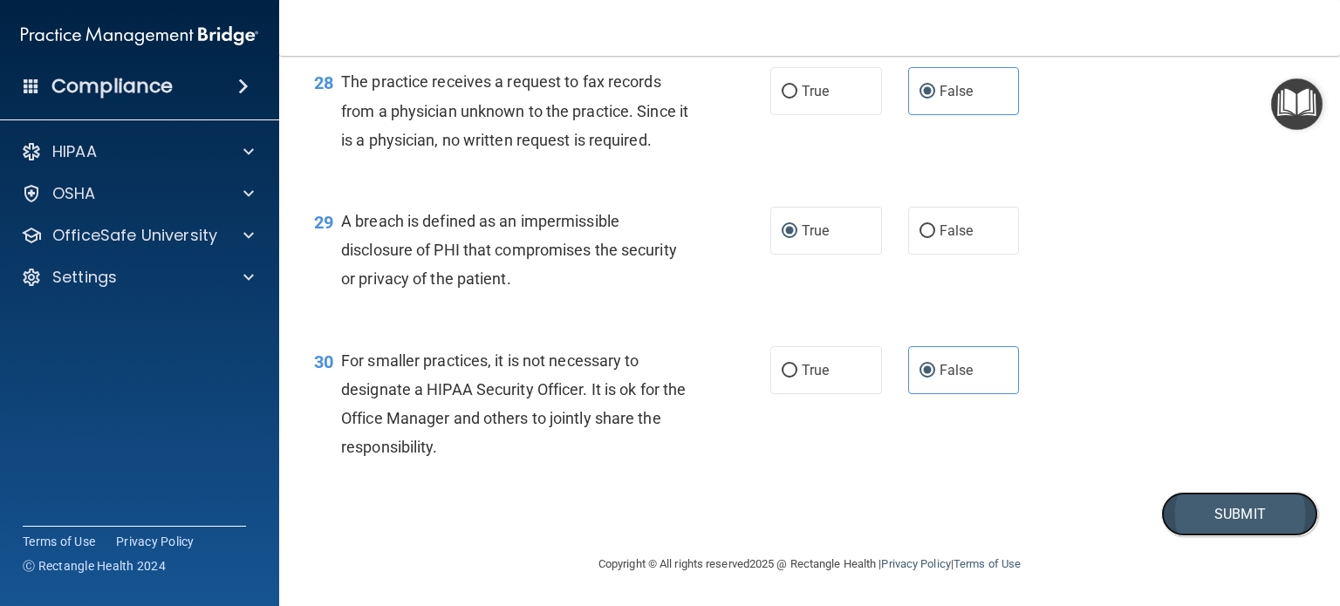
click at [1190, 518] on button "Submit" at bounding box center [1239, 514] width 157 height 44
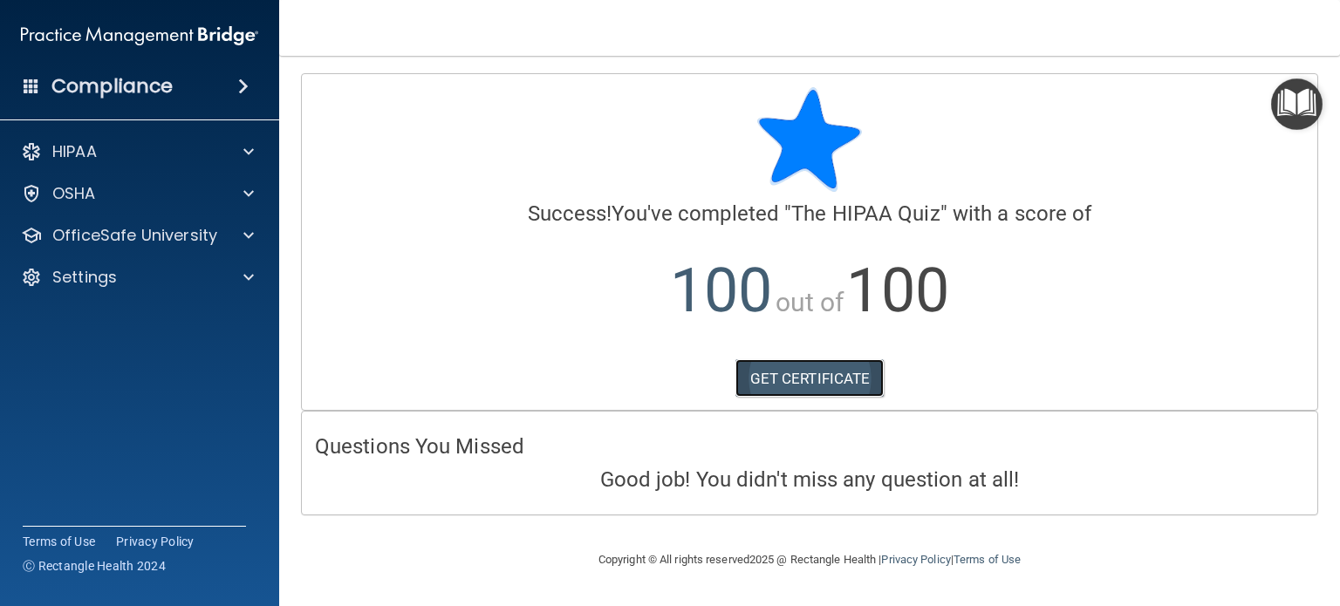
click at [834, 383] on link "GET CERTIFICATE" at bounding box center [809, 378] width 149 height 38
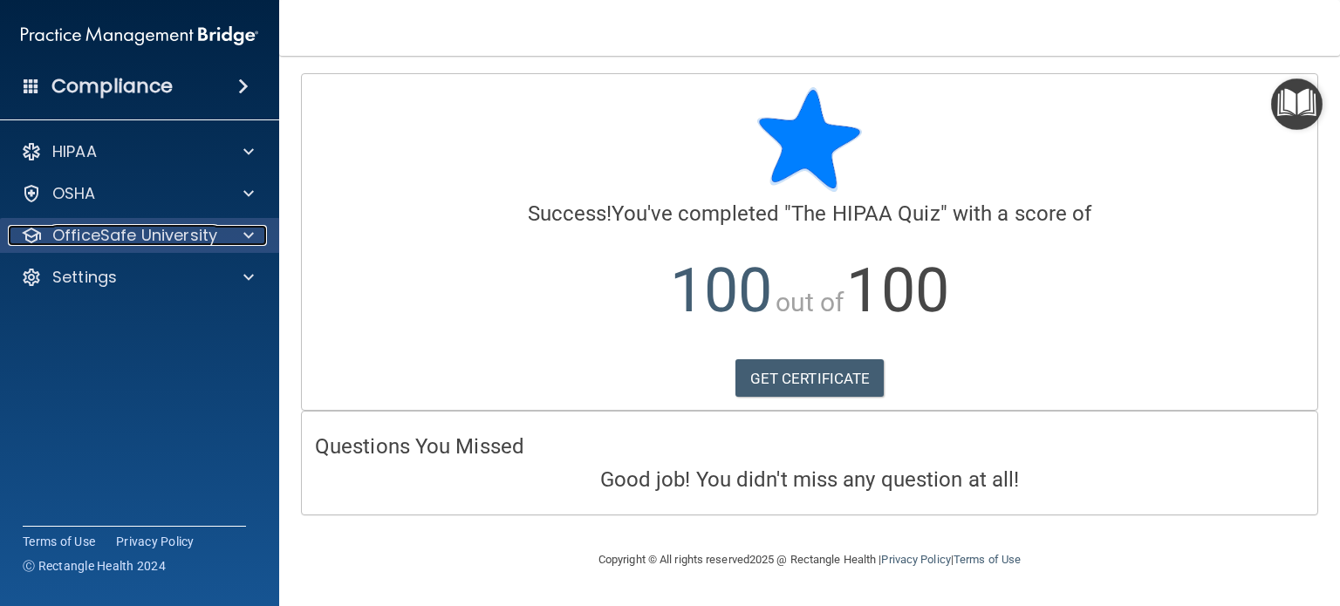
click at [87, 236] on p "OfficeSafe University" at bounding box center [134, 235] width 165 height 21
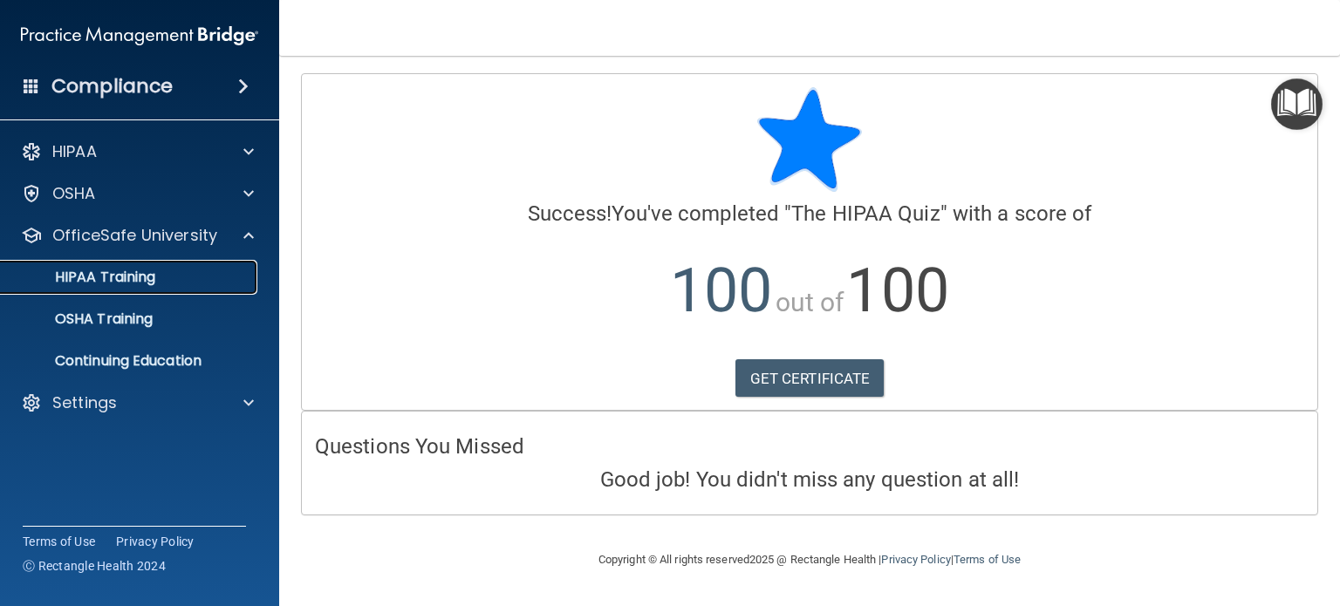
click at [77, 289] on link "HIPAA Training" at bounding box center [120, 277] width 275 height 35
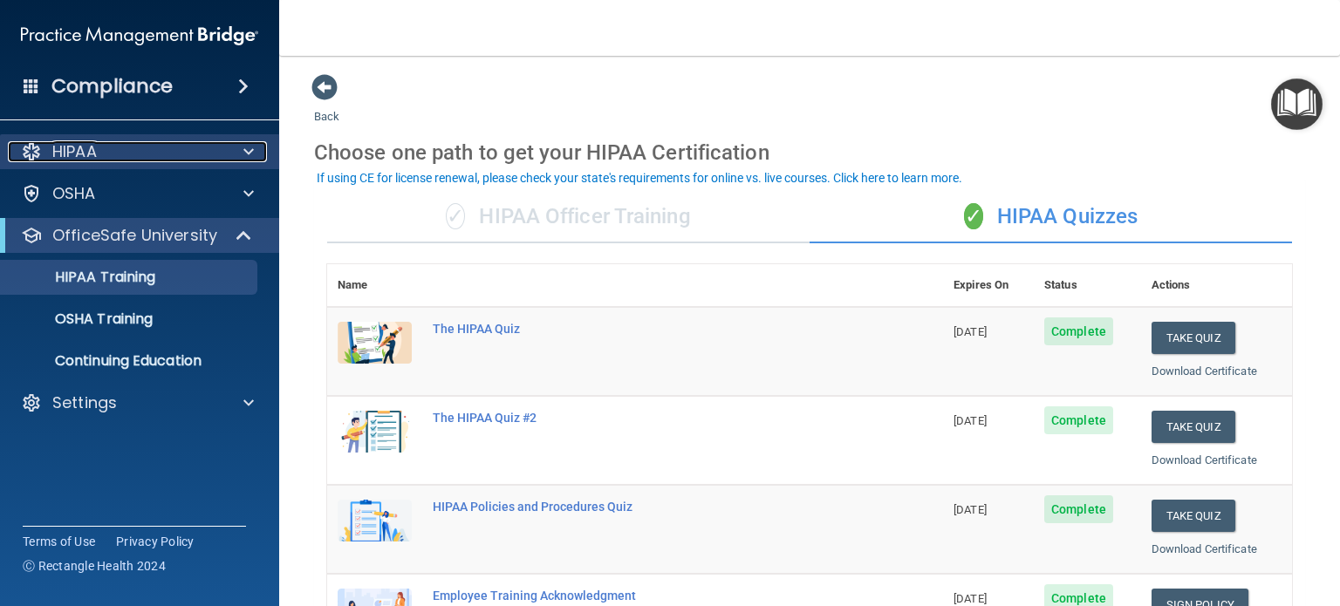
click at [236, 146] on div at bounding box center [246, 151] width 44 height 21
drag, startPoint x: 236, startPoint y: 146, endPoint x: 222, endPoint y: 154, distance: 16.5
click at [222, 154] on div "HIPAA" at bounding box center [137, 151] width 259 height 21
click at [1187, 427] on button "Take Quiz" at bounding box center [1193, 427] width 84 height 32
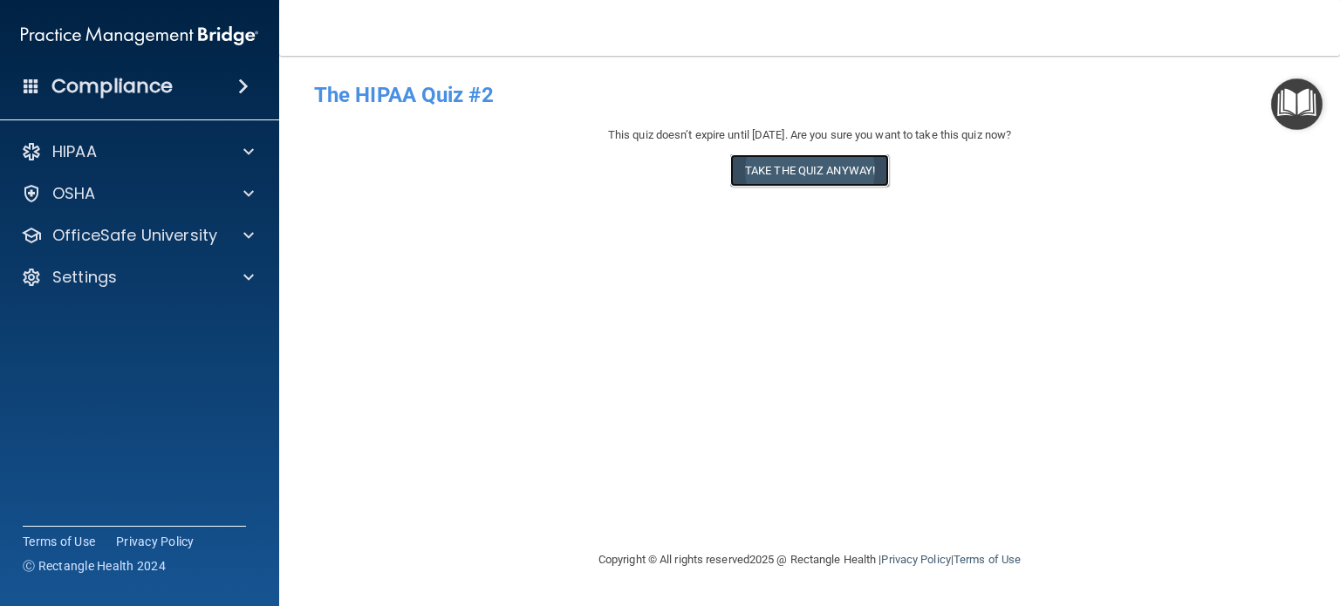
click at [855, 177] on button "Take the quiz anyway!" at bounding box center [809, 170] width 159 height 32
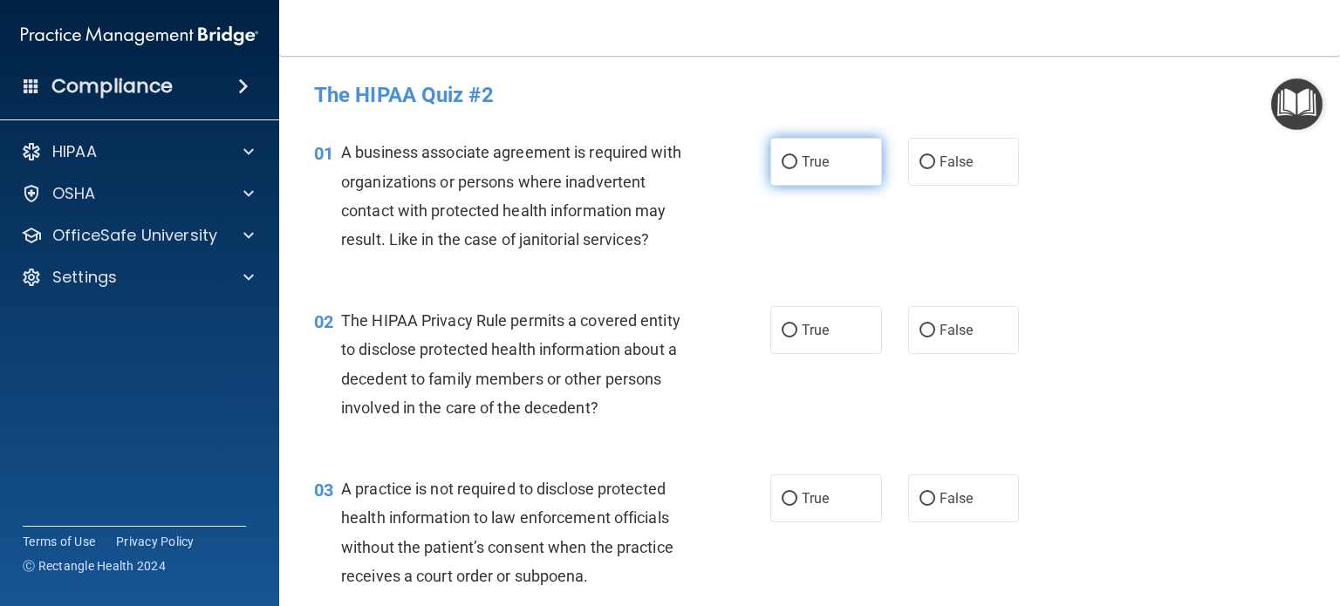
click at [830, 157] on label "True" at bounding box center [826, 162] width 112 height 48
click at [797, 157] on input "True" at bounding box center [790, 162] width 16 height 13
radio input "true"
click at [816, 353] on label "True" at bounding box center [826, 330] width 112 height 48
click at [797, 338] on input "True" at bounding box center [790, 330] width 16 height 13
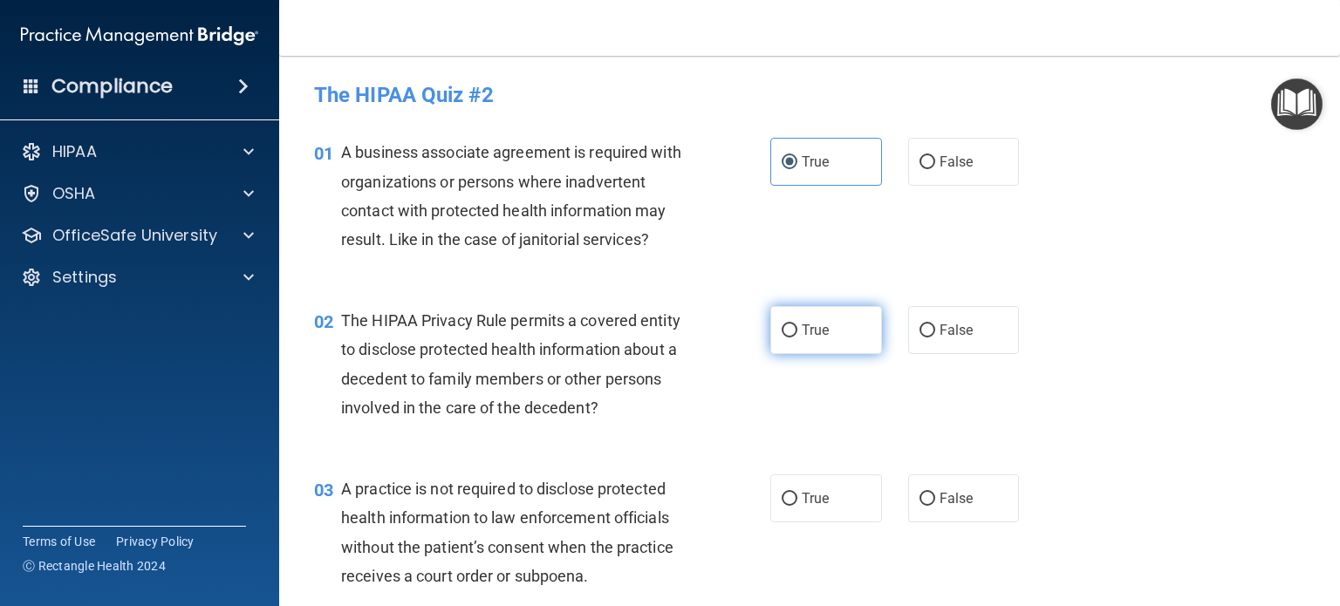
radio input "true"
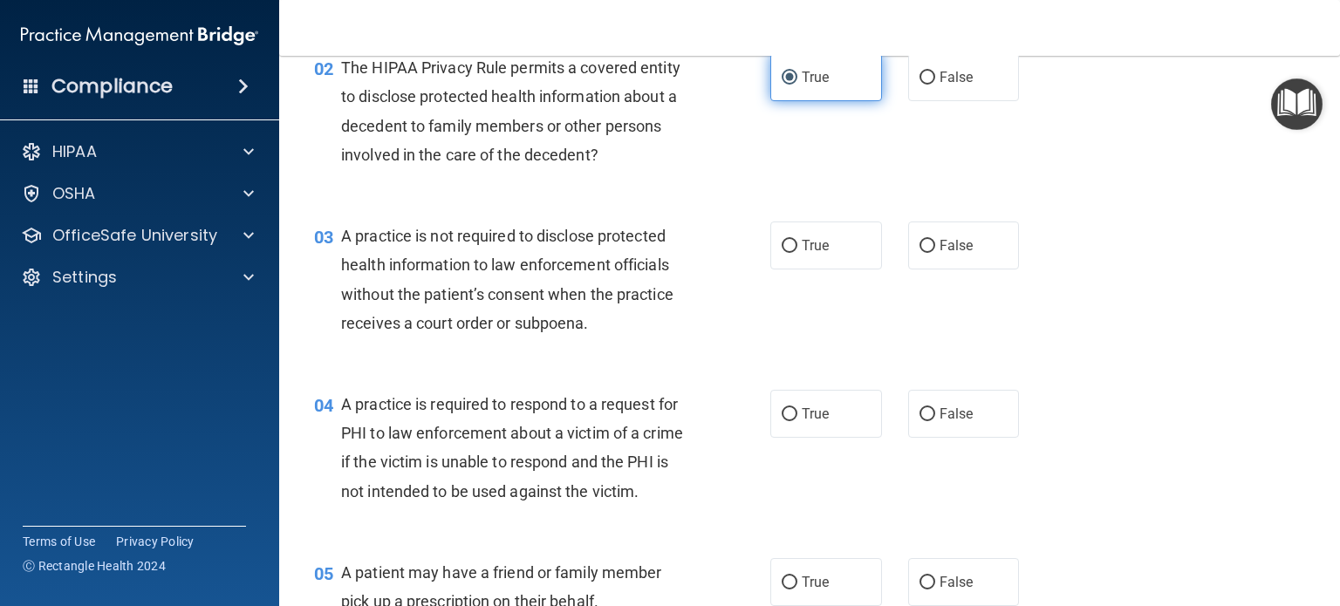
scroll to position [256, 0]
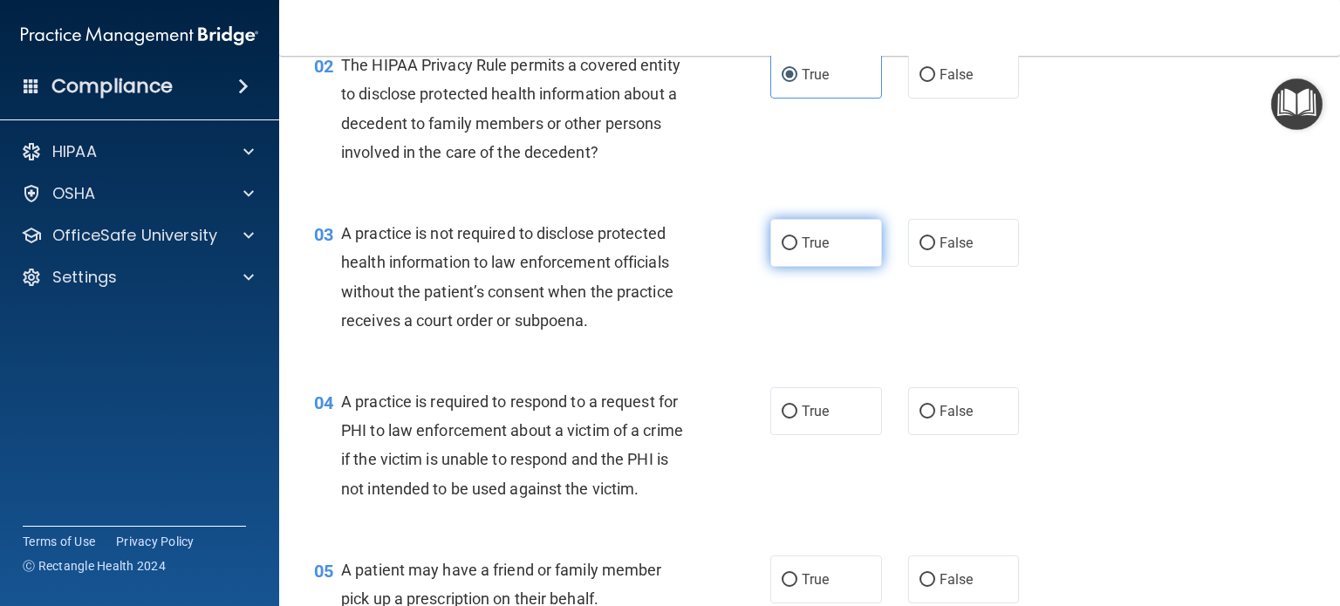
click at [830, 252] on label "True" at bounding box center [826, 243] width 112 height 48
click at [797, 250] on input "True" at bounding box center [790, 243] width 16 height 13
radio input "true"
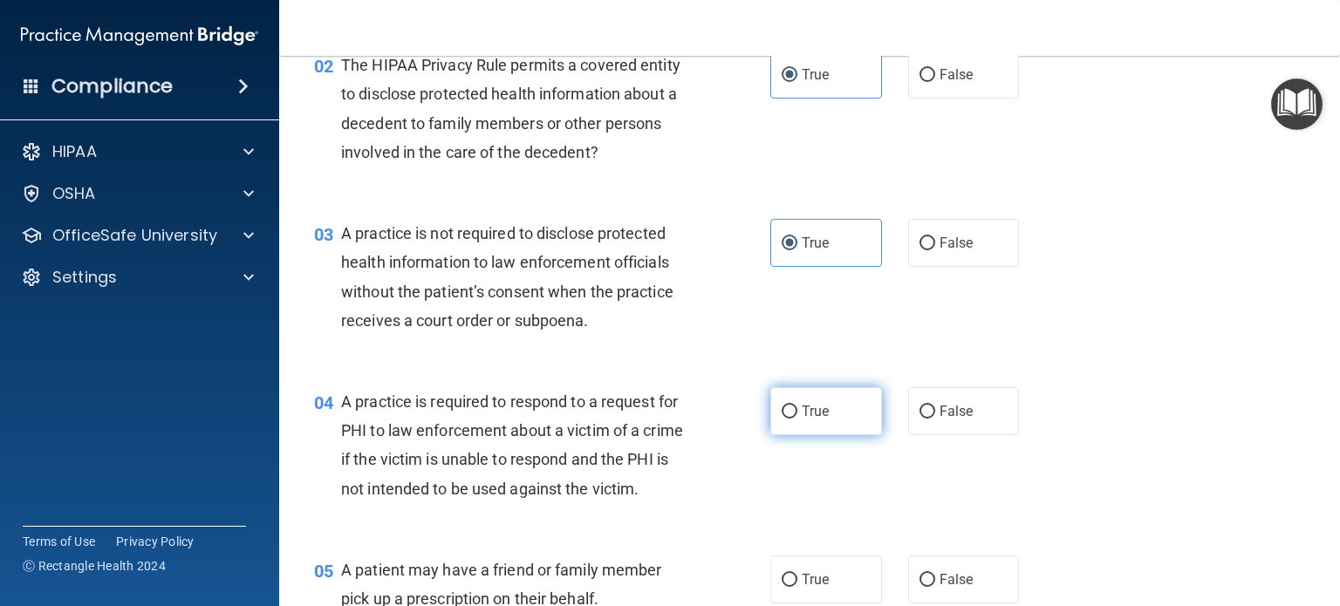
click at [819, 419] on label "True" at bounding box center [826, 411] width 112 height 48
click at [797, 419] on input "True" at bounding box center [790, 412] width 16 height 13
radio input "true"
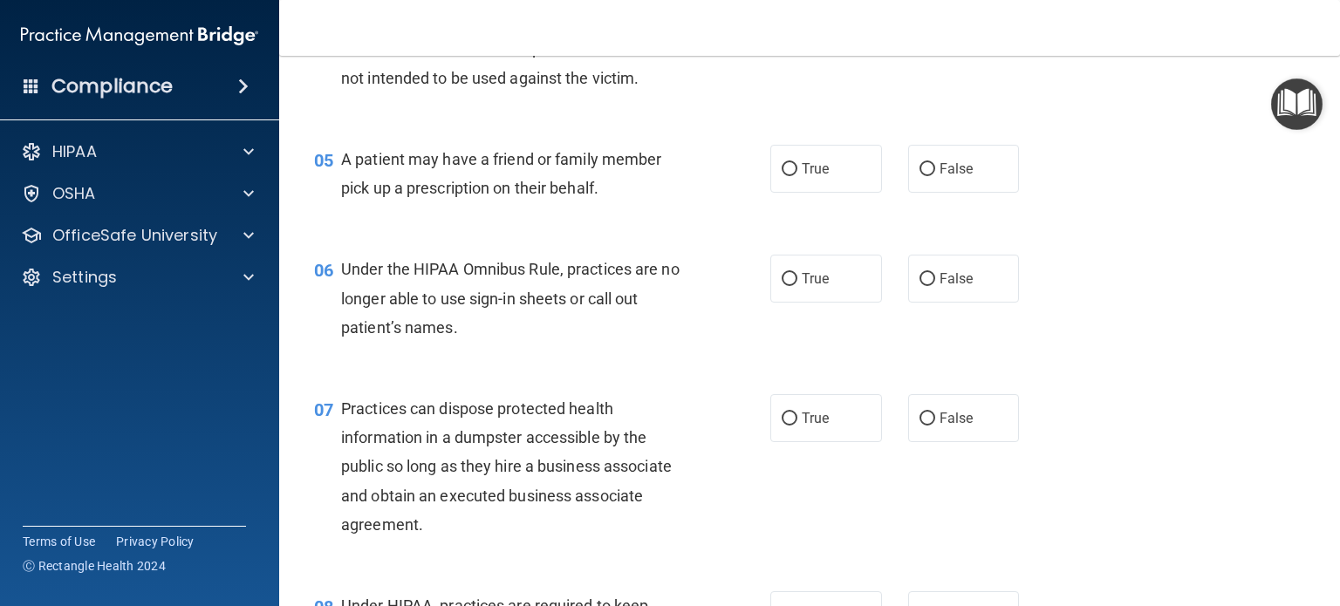
scroll to position [669, 0]
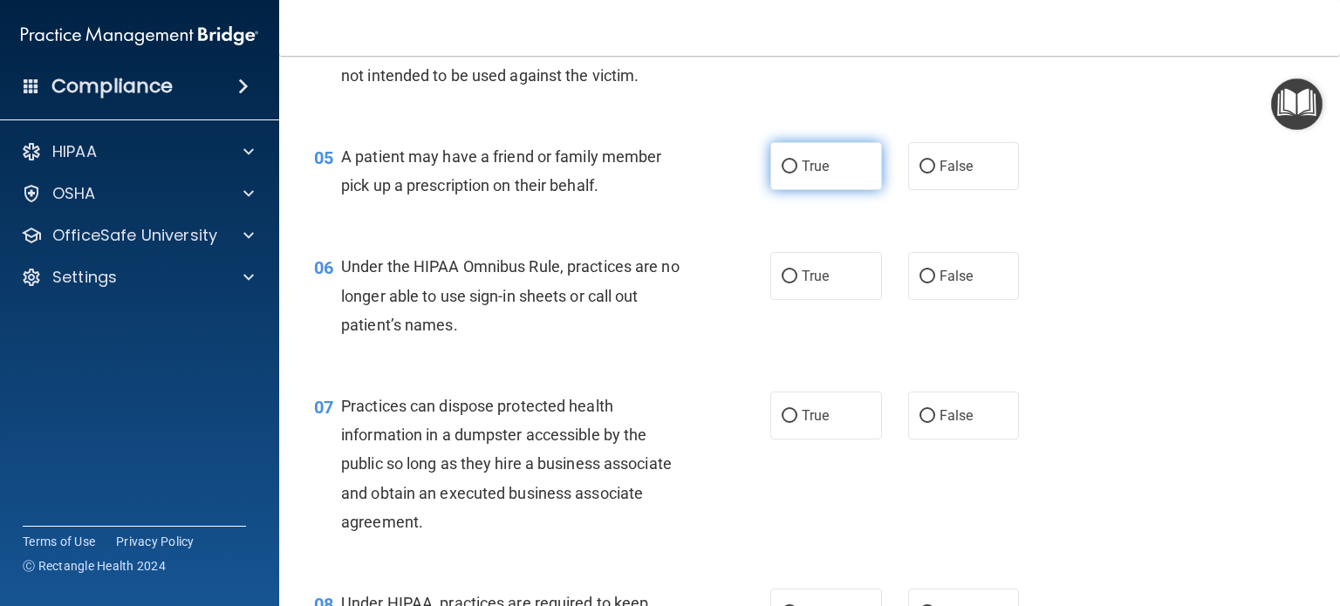
click at [841, 190] on label "True" at bounding box center [826, 166] width 112 height 48
click at [797, 174] on input "True" at bounding box center [790, 166] width 16 height 13
radio input "true"
click at [813, 284] on span "True" at bounding box center [815, 276] width 27 height 17
click at [797, 283] on input "True" at bounding box center [790, 276] width 16 height 13
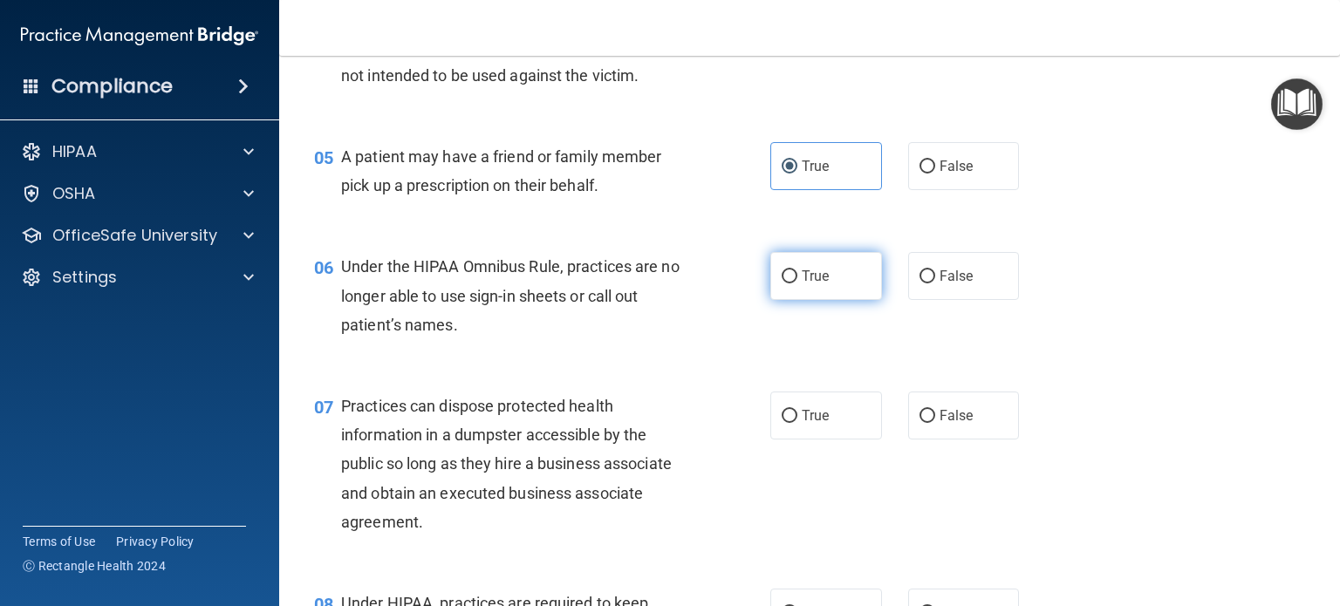
radio input "true"
click at [829, 440] on label "True" at bounding box center [826, 416] width 112 height 48
click at [797, 423] on input "True" at bounding box center [790, 416] width 16 height 13
radio input "true"
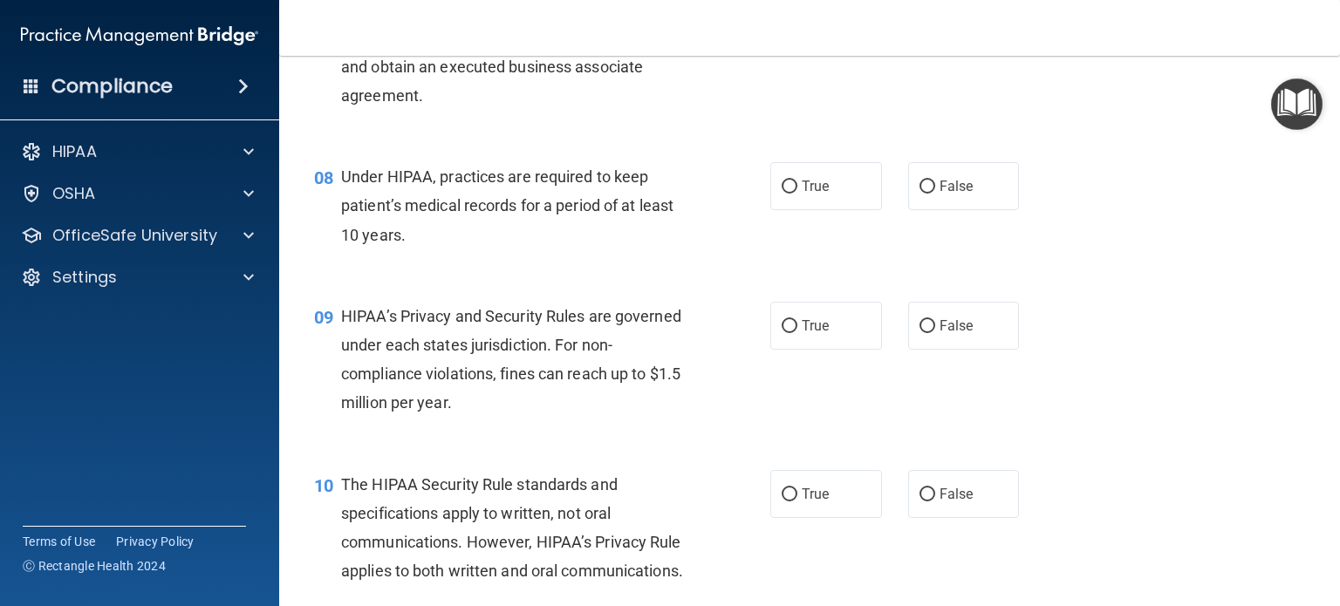
scroll to position [1103, 0]
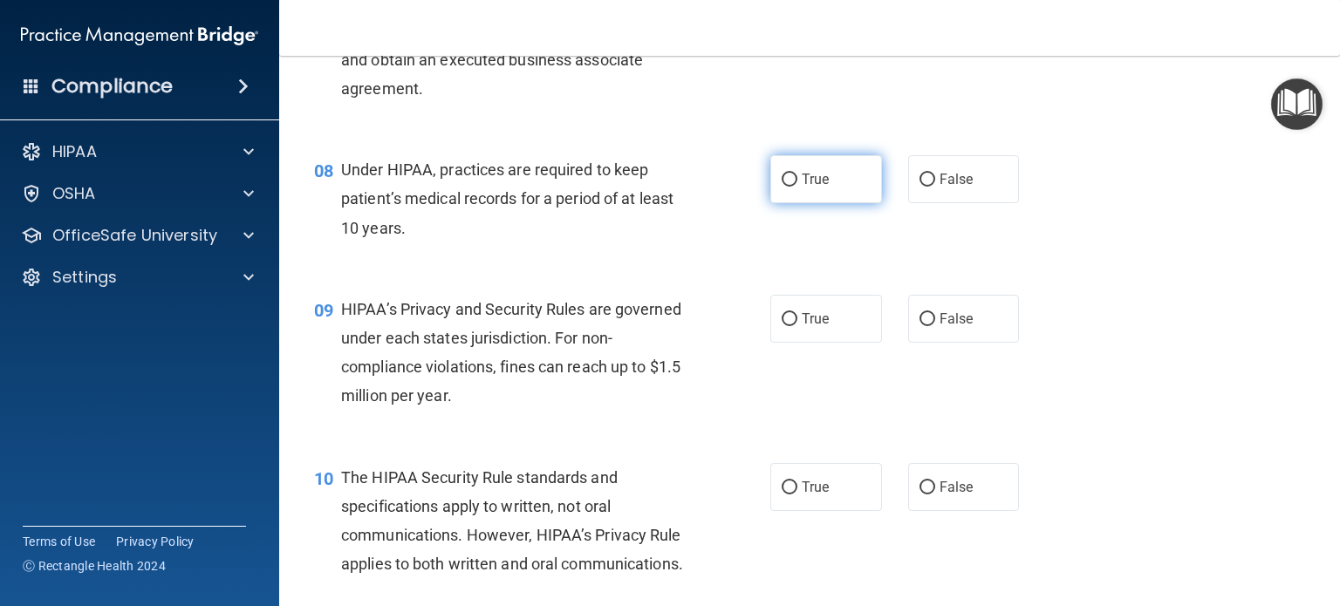
click at [830, 203] on label "True" at bounding box center [826, 179] width 112 height 48
click at [797, 187] on input "True" at bounding box center [790, 180] width 16 height 13
radio input "true"
click at [823, 343] on label "True" at bounding box center [826, 319] width 112 height 48
click at [797, 326] on input "True" at bounding box center [790, 319] width 16 height 13
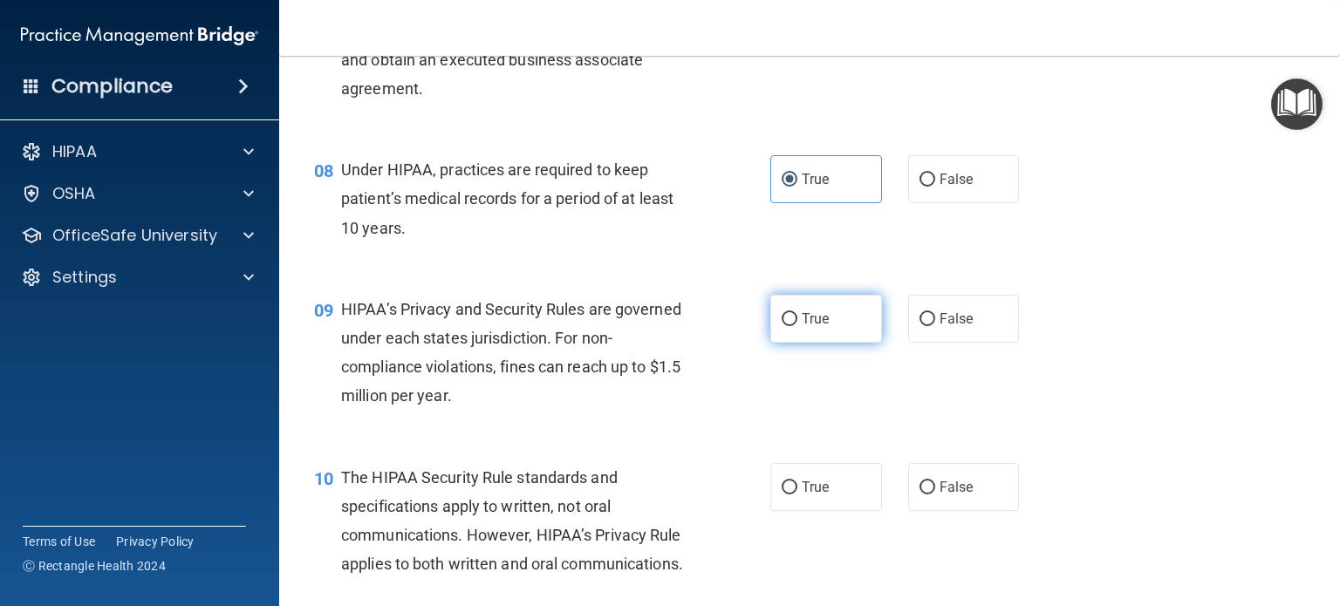
radio input "true"
click at [825, 495] on label "True" at bounding box center [826, 487] width 112 height 48
click at [797, 495] on input "True" at bounding box center [790, 487] width 16 height 13
radio input "true"
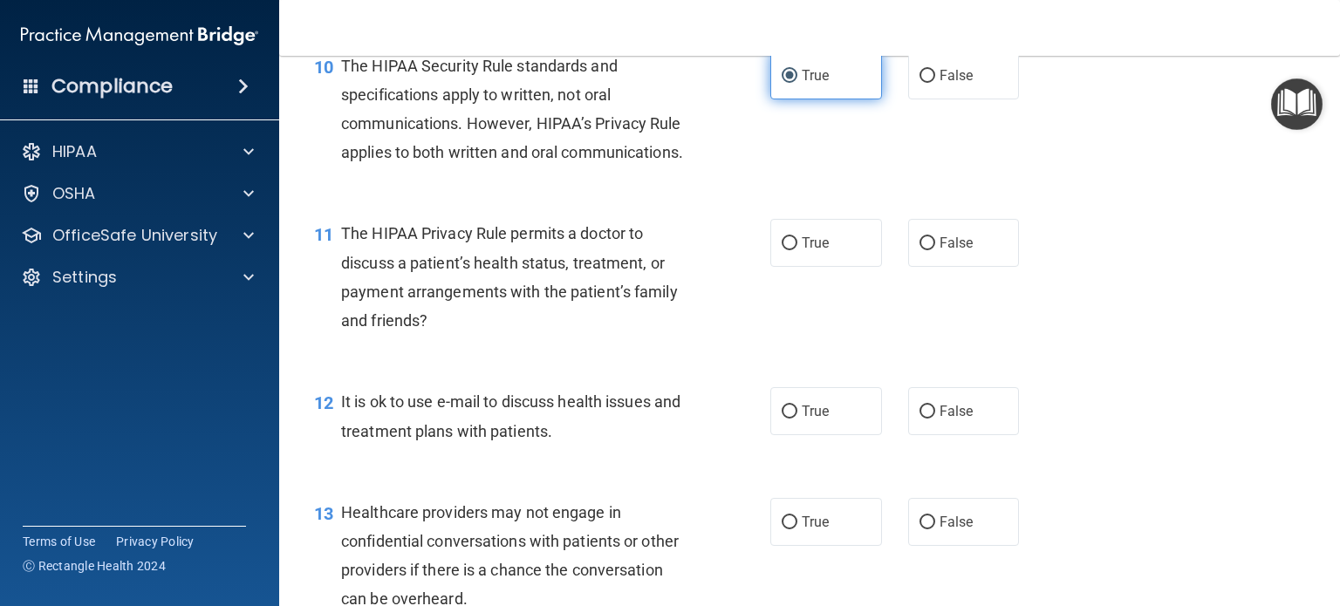
scroll to position [1515, 0]
click at [823, 266] on label "True" at bounding box center [826, 242] width 112 height 48
click at [797, 249] on input "True" at bounding box center [790, 242] width 16 height 13
radio input "true"
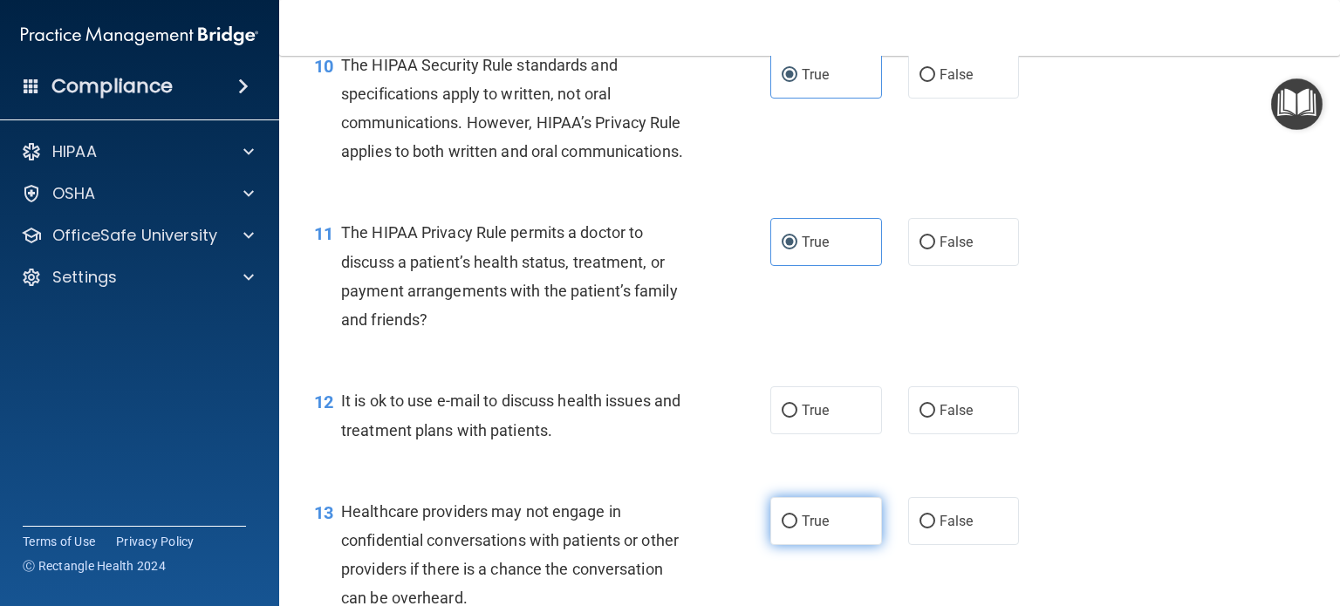
click at [814, 529] on span "True" at bounding box center [815, 521] width 27 height 17
click at [797, 529] on input "True" at bounding box center [790, 521] width 16 height 13
radio input "true"
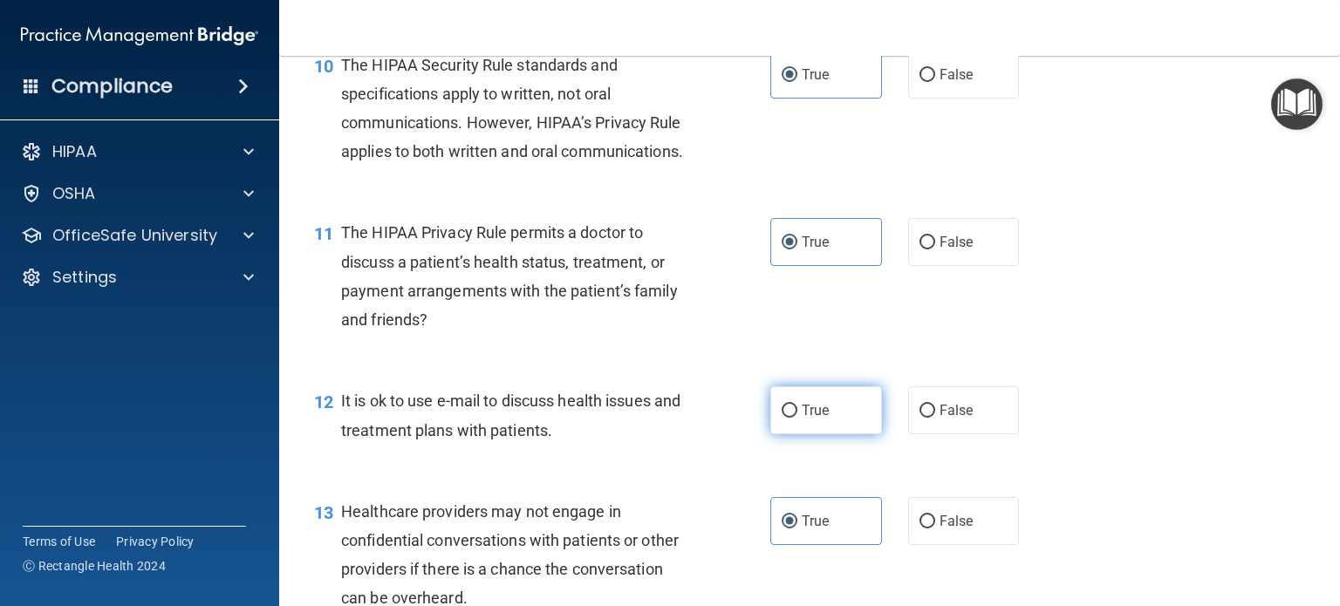
click at [823, 434] on label "True" at bounding box center [826, 410] width 112 height 48
click at [797, 418] on input "True" at bounding box center [790, 411] width 16 height 13
radio input "true"
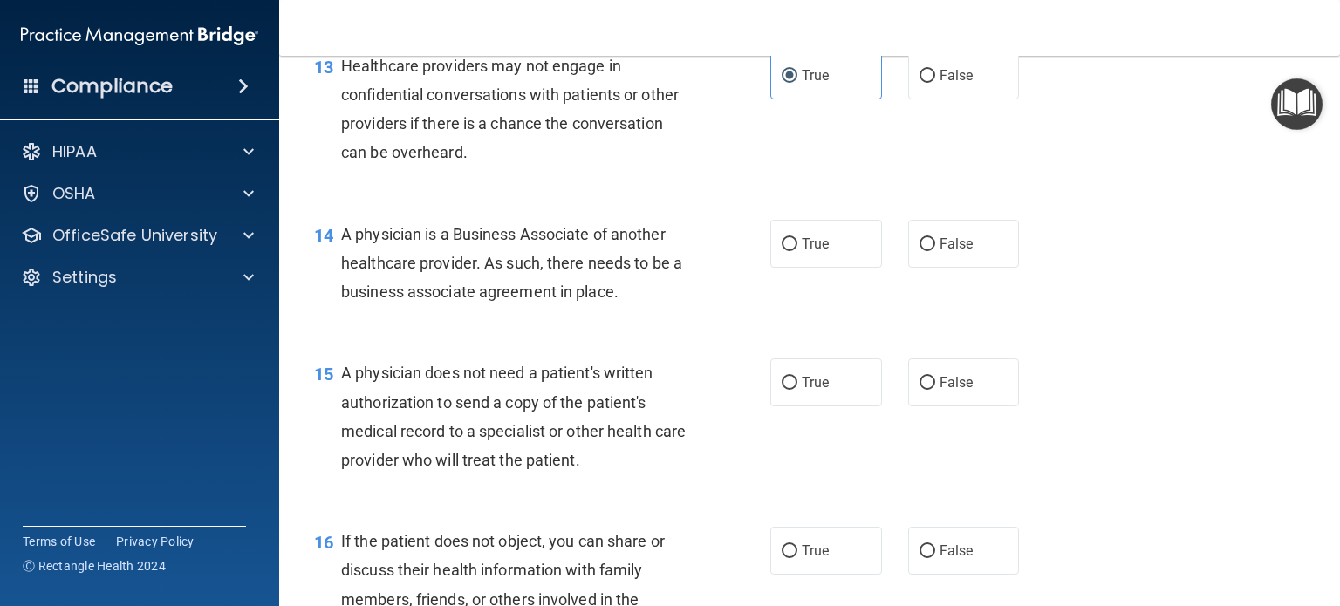
scroll to position [1978, 0]
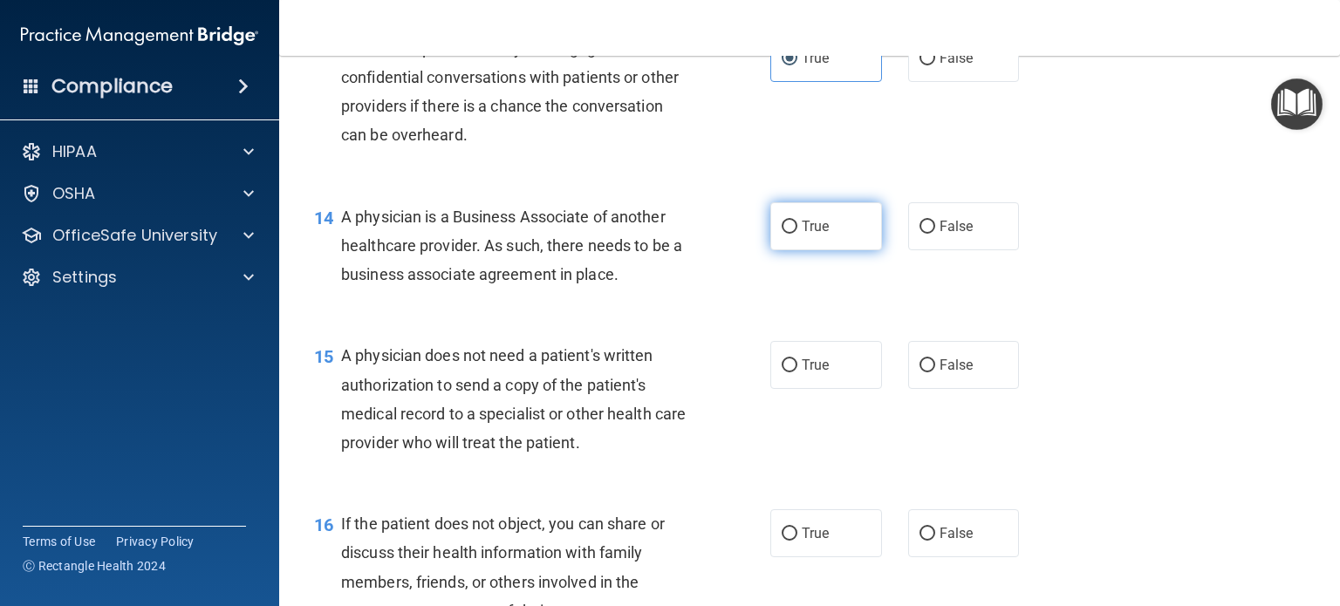
click at [822, 250] on label "True" at bounding box center [826, 226] width 112 height 48
click at [797, 234] on input "True" at bounding box center [790, 227] width 16 height 13
radio input "true"
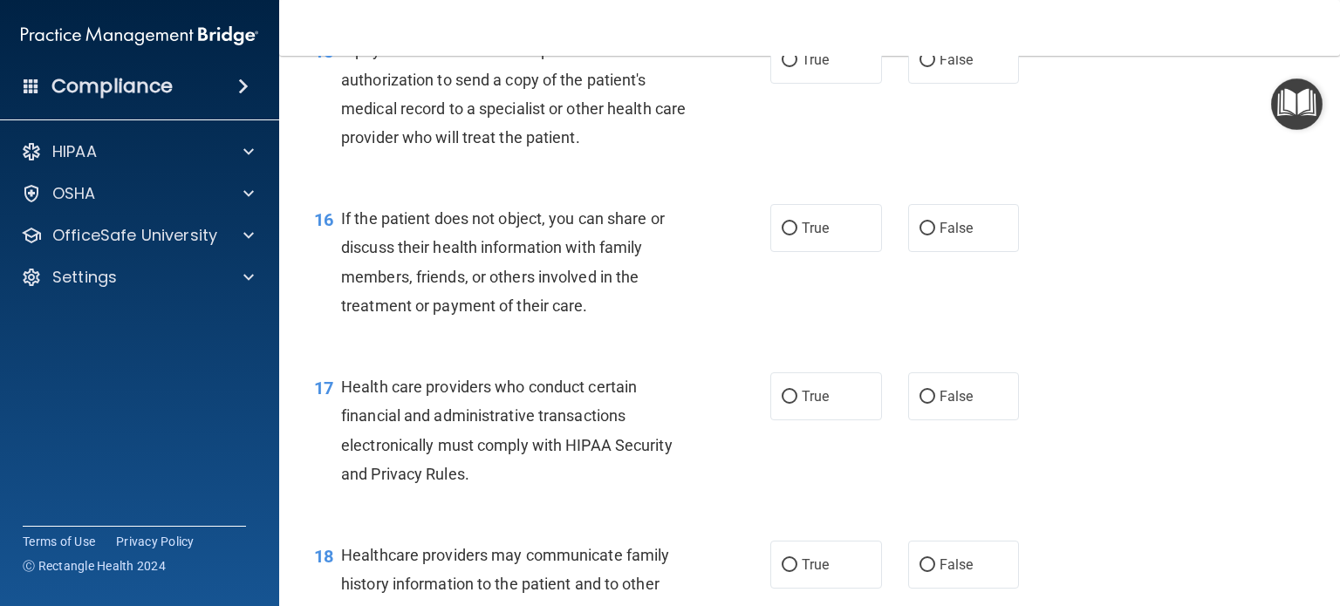
scroll to position [2288, 0]
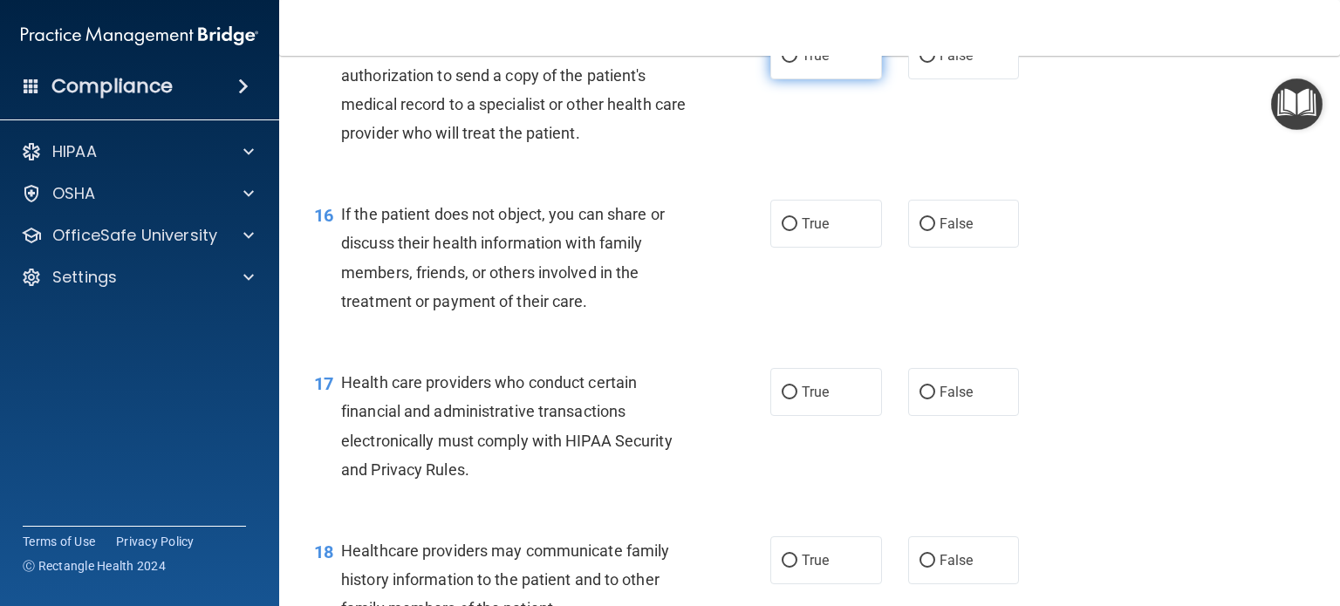
click at [822, 64] on span "True" at bounding box center [815, 55] width 27 height 17
click at [797, 63] on input "True" at bounding box center [790, 56] width 16 height 13
radio input "true"
click at [828, 248] on label "True" at bounding box center [826, 224] width 112 height 48
click at [797, 231] on input "True" at bounding box center [790, 224] width 16 height 13
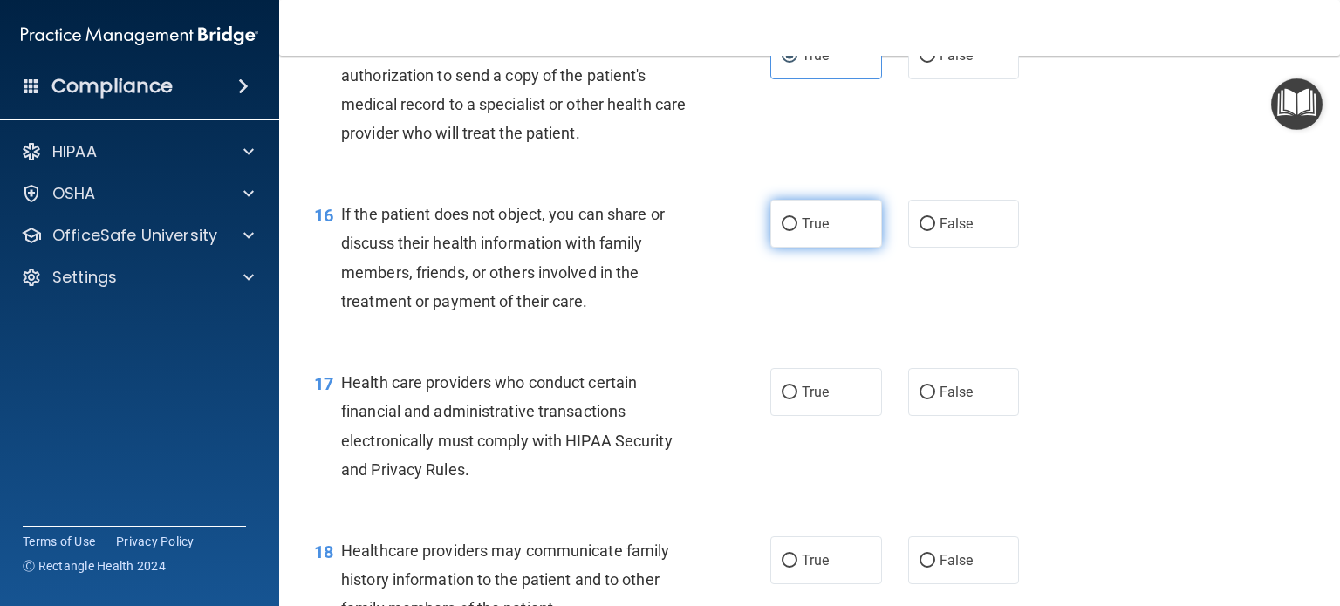
radio input "true"
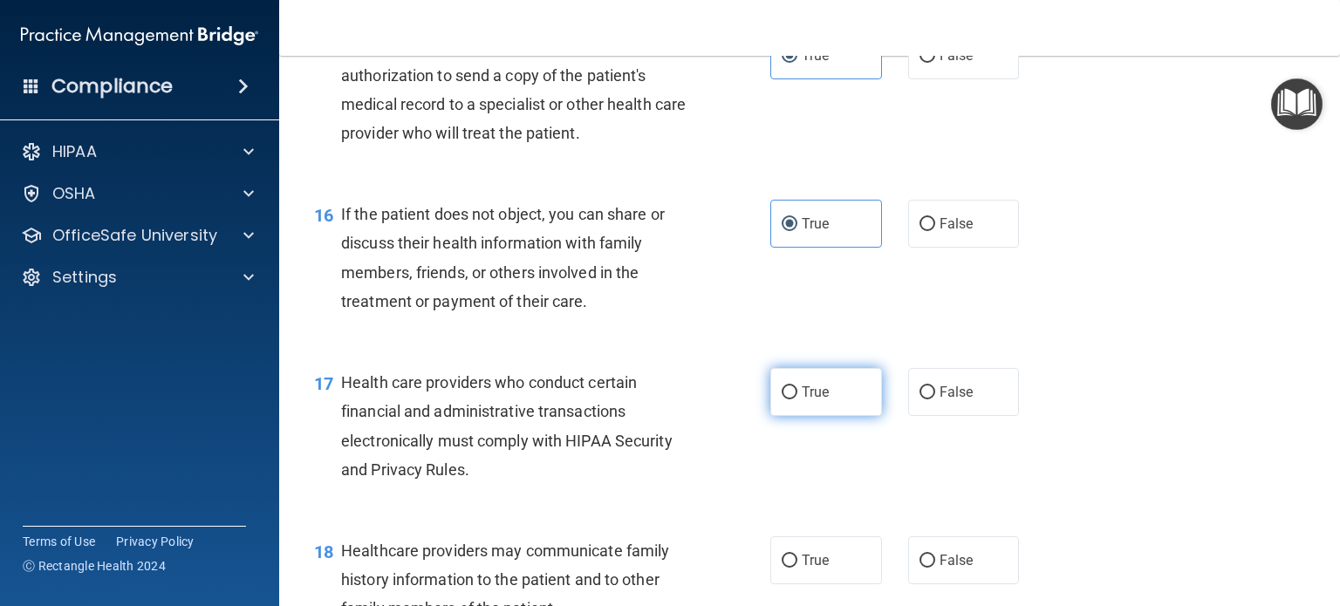
click at [822, 400] on span "True" at bounding box center [815, 392] width 27 height 17
click at [797, 399] on input "True" at bounding box center [790, 392] width 16 height 13
radio input "true"
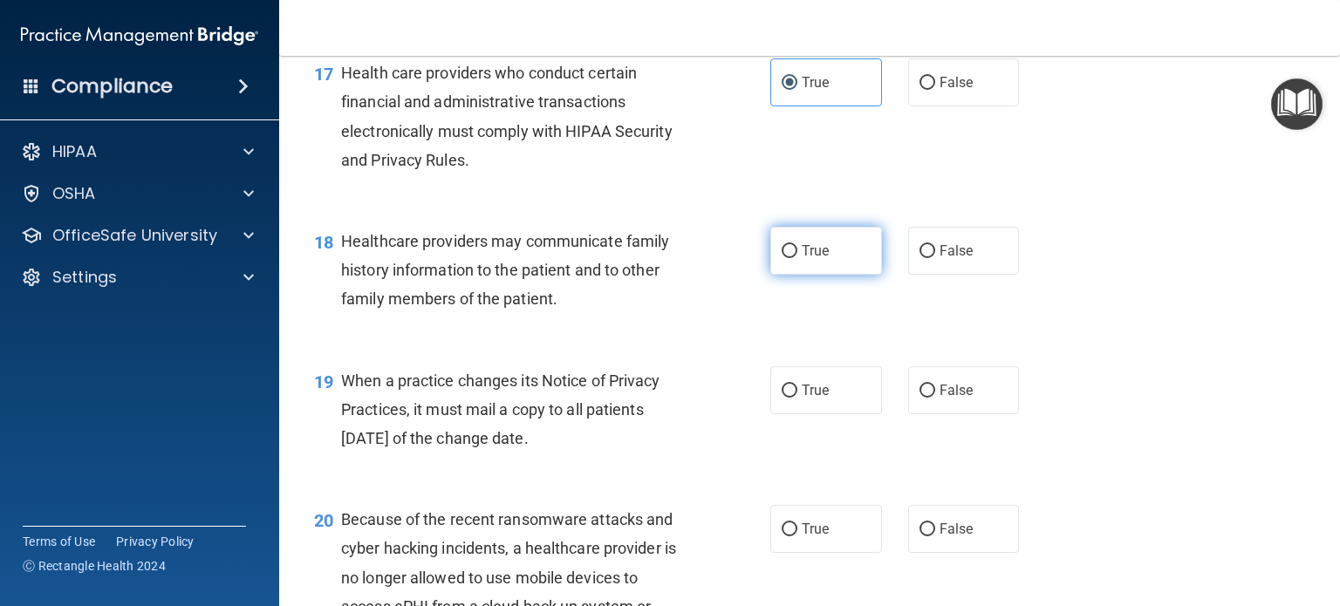
click at [816, 259] on span "True" at bounding box center [815, 250] width 27 height 17
click at [797, 258] on input "True" at bounding box center [790, 251] width 16 height 13
radio input "true"
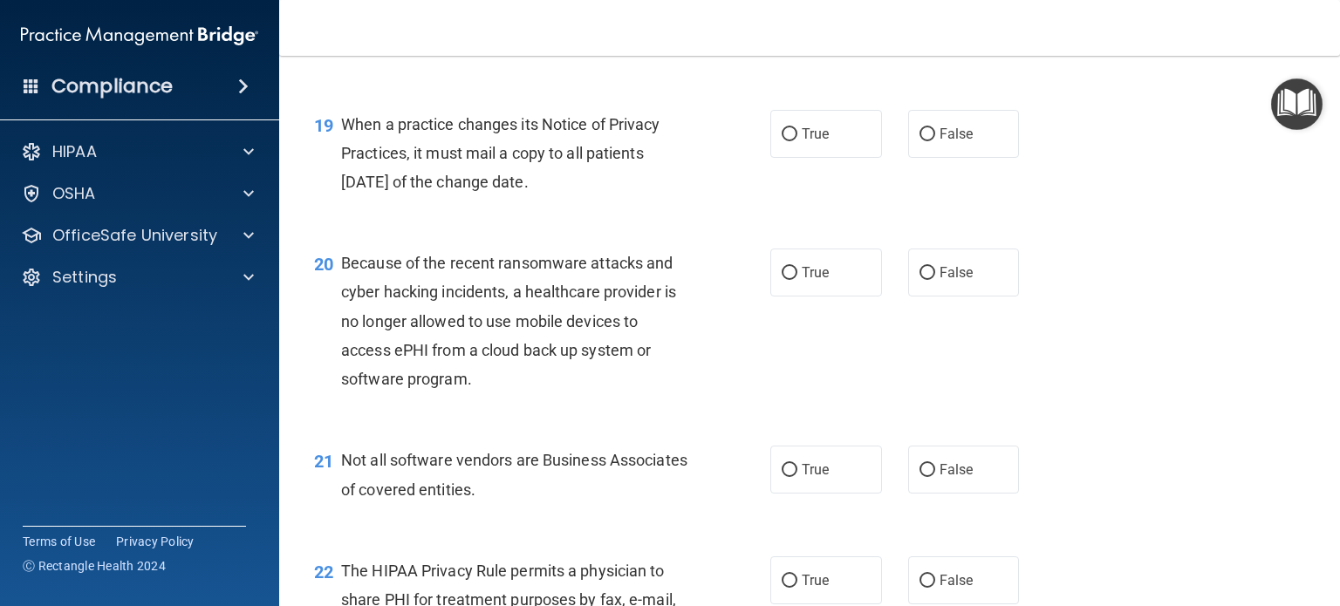
scroll to position [2864, 0]
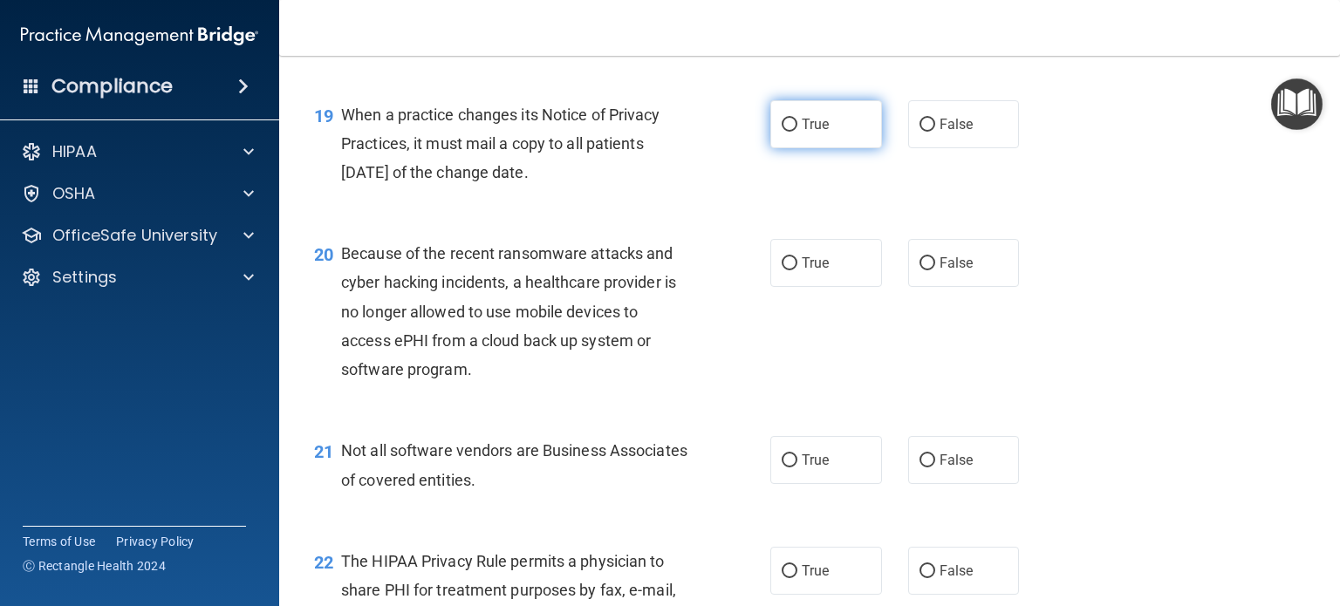
click at [817, 148] on label "True" at bounding box center [826, 124] width 112 height 48
click at [797, 132] on input "True" at bounding box center [790, 125] width 16 height 13
radio input "true"
click at [802, 271] on span "True" at bounding box center [815, 263] width 27 height 17
click at [797, 270] on input "True" at bounding box center [790, 263] width 16 height 13
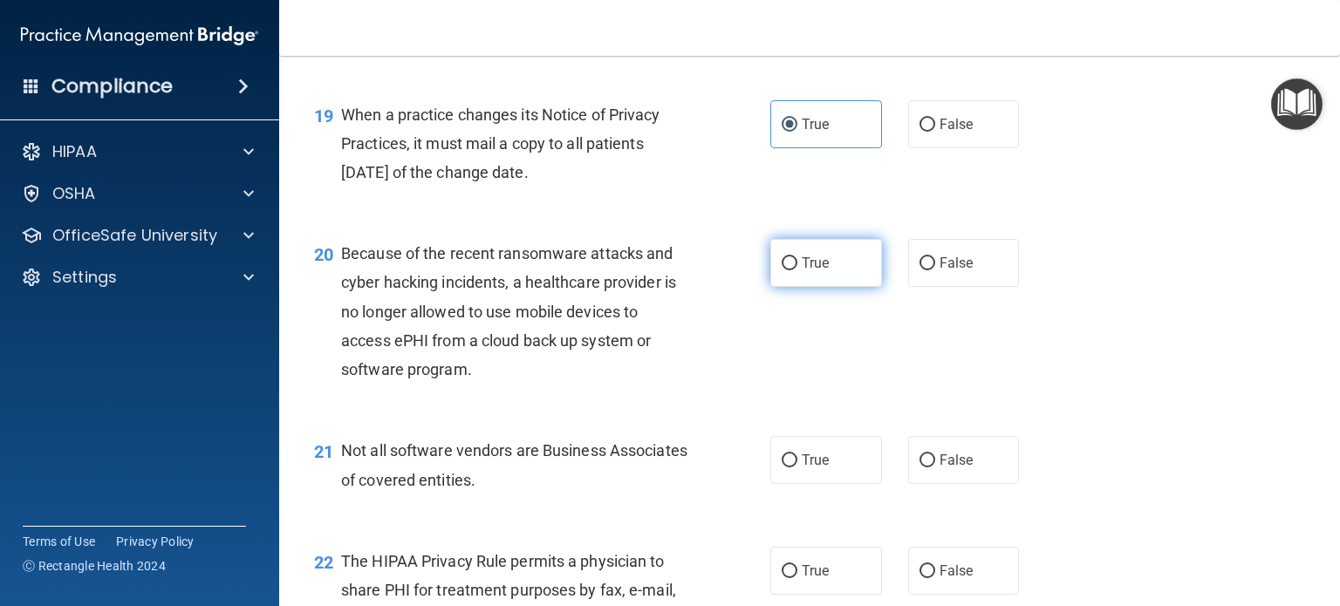
radio input "true"
click at [820, 468] on span "True" at bounding box center [815, 460] width 27 height 17
click at [797, 468] on input "True" at bounding box center [790, 460] width 16 height 13
radio input "true"
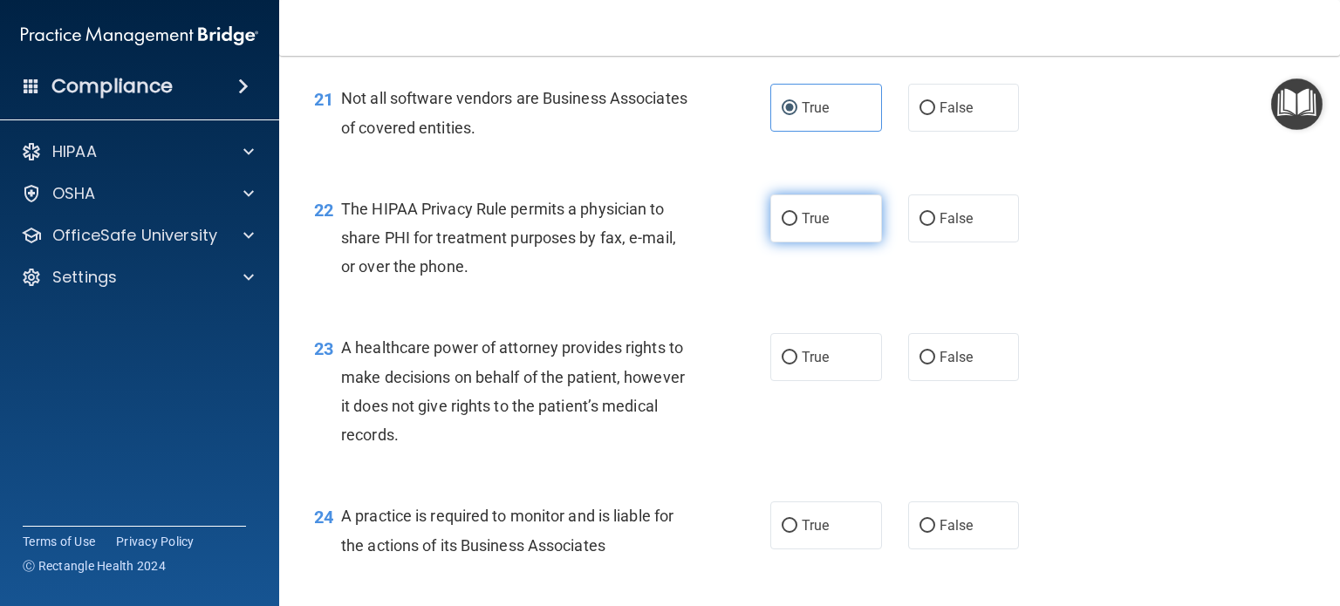
click at [789, 226] on input "True" at bounding box center [790, 219] width 16 height 13
radio input "true"
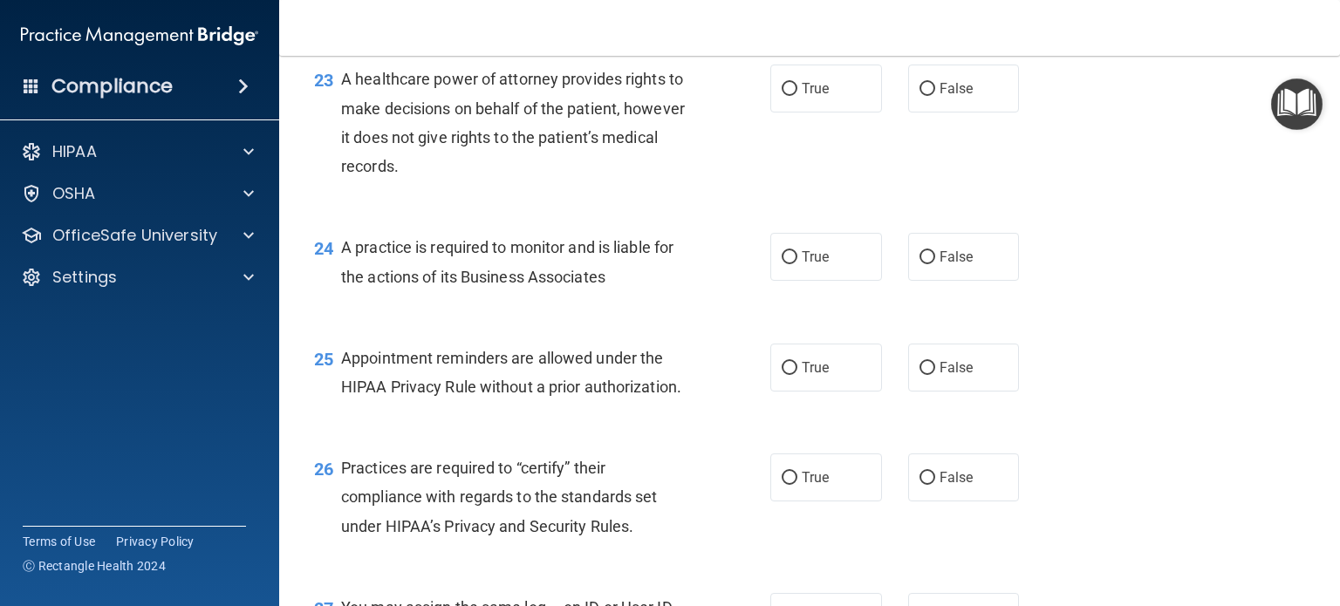
scroll to position [3485, 0]
click at [807, 96] on span "True" at bounding box center [815, 87] width 27 height 17
click at [797, 95] on input "True" at bounding box center [790, 88] width 16 height 13
radio input "true"
click at [823, 280] on label "True" at bounding box center [826, 256] width 112 height 48
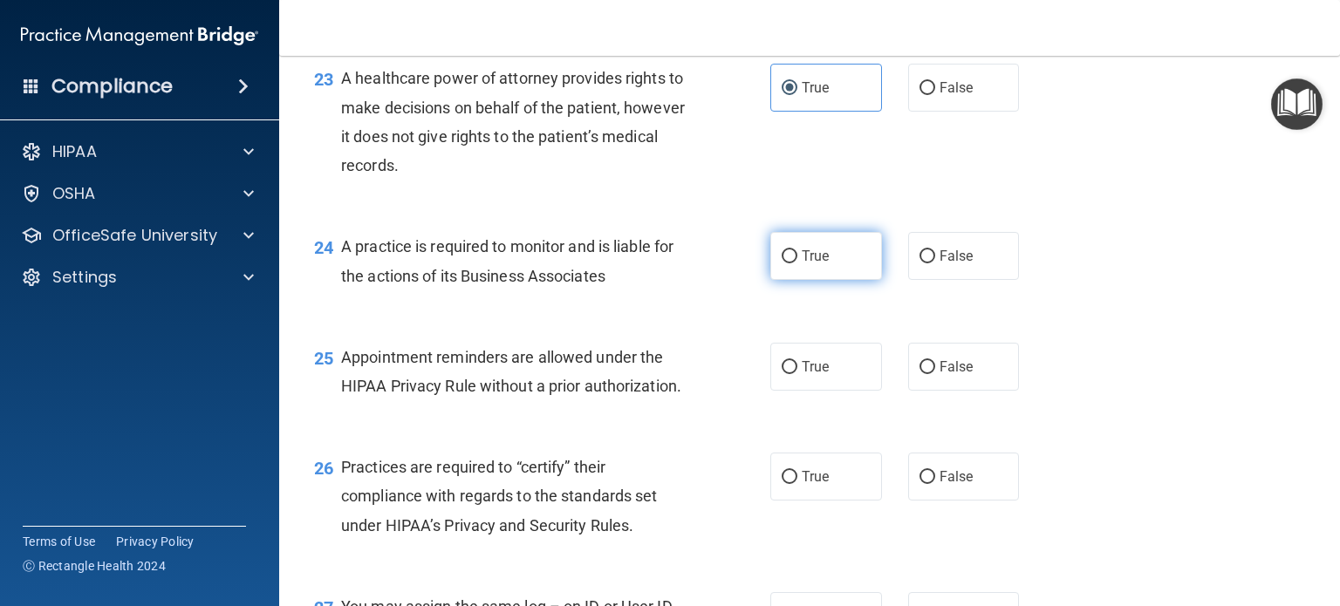
click at [797, 263] on input "True" at bounding box center [790, 256] width 16 height 13
radio input "true"
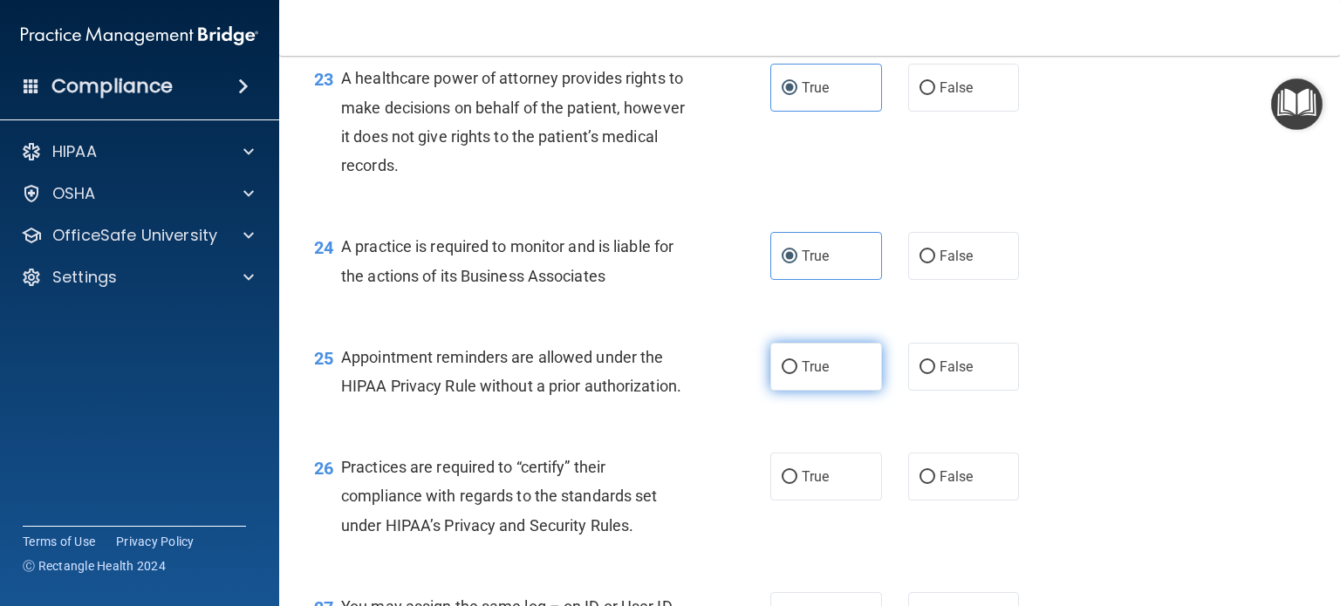
click at [830, 391] on label "True" at bounding box center [826, 367] width 112 height 48
click at [797, 374] on input "True" at bounding box center [790, 367] width 16 height 13
radio input "true"
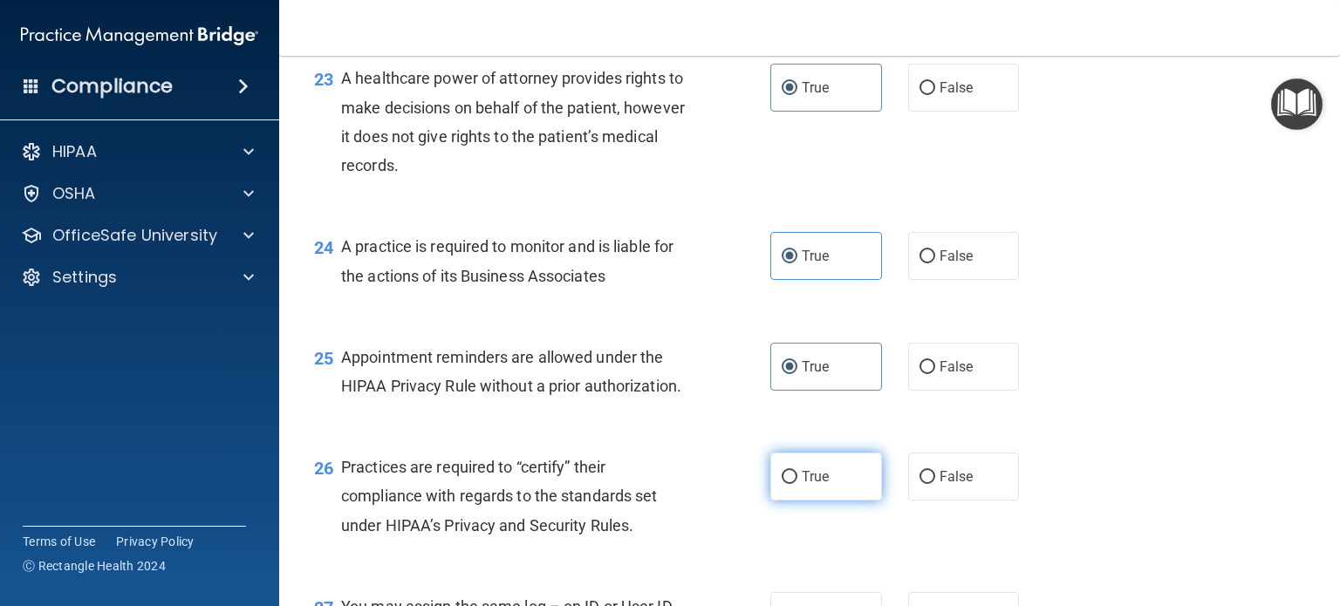
click at [820, 501] on label "True" at bounding box center [826, 477] width 112 height 48
click at [797, 484] on input "True" at bounding box center [790, 477] width 16 height 13
radio input "true"
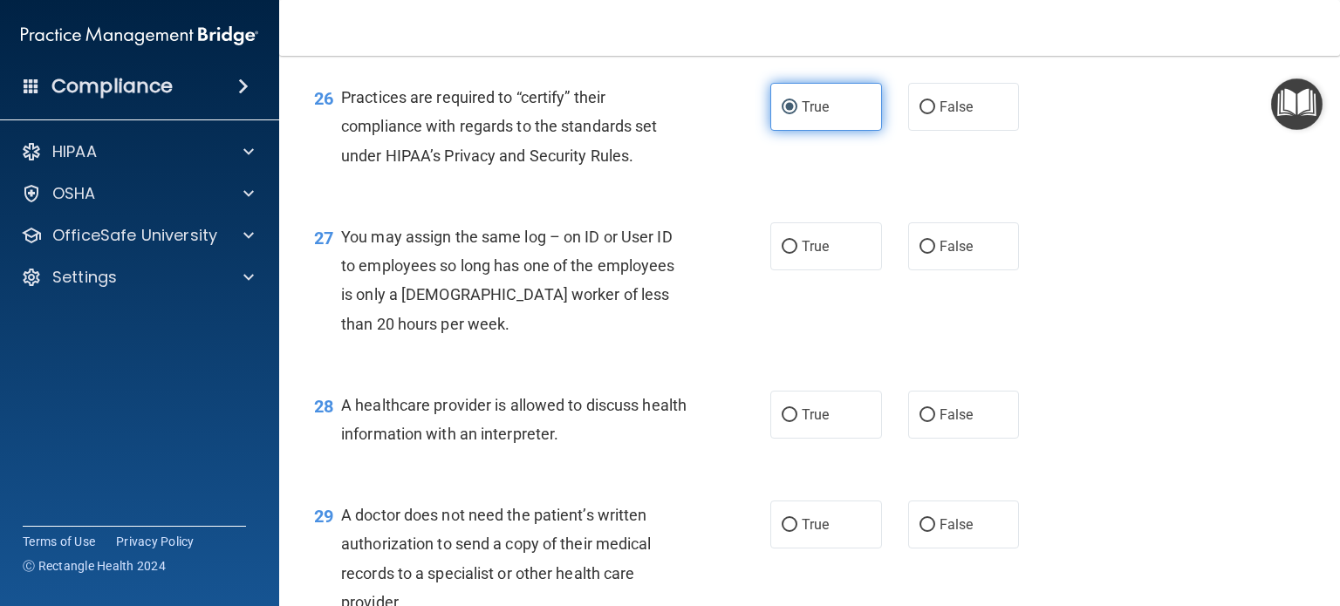
scroll to position [3855, 0]
click at [822, 255] on span "True" at bounding box center [815, 246] width 27 height 17
click at [797, 254] on input "True" at bounding box center [790, 247] width 16 height 13
radio input "true"
click at [816, 423] on span "True" at bounding box center [815, 414] width 27 height 17
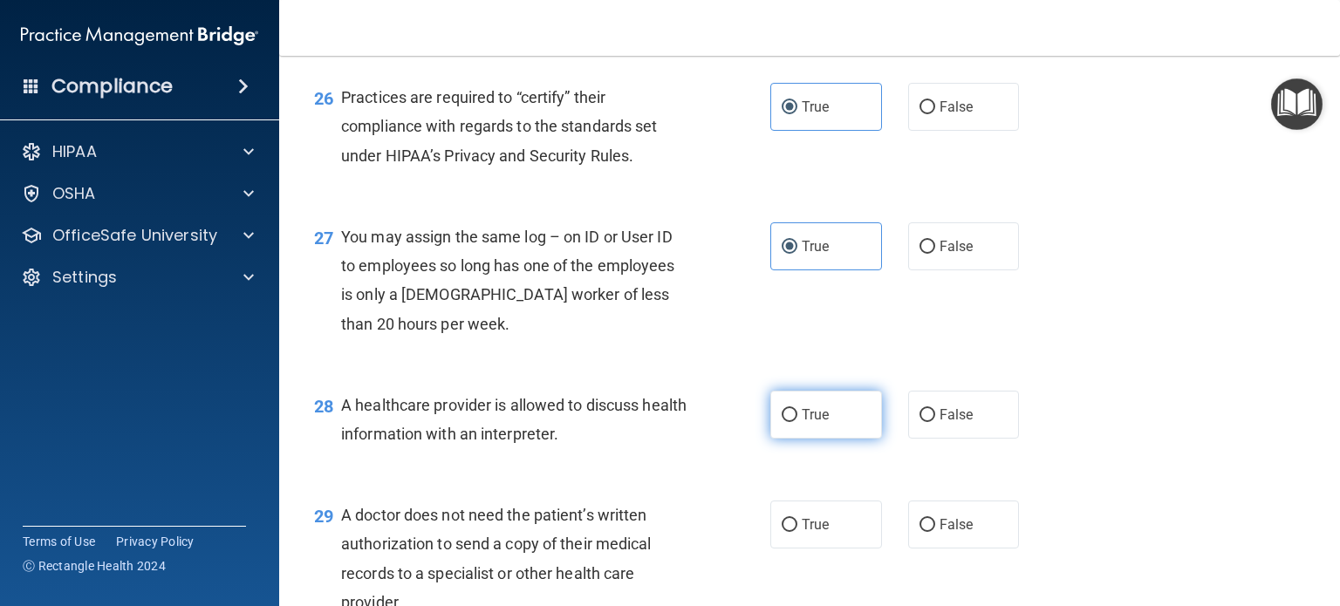
click at [797, 422] on input "True" at bounding box center [790, 415] width 16 height 13
radio input "true"
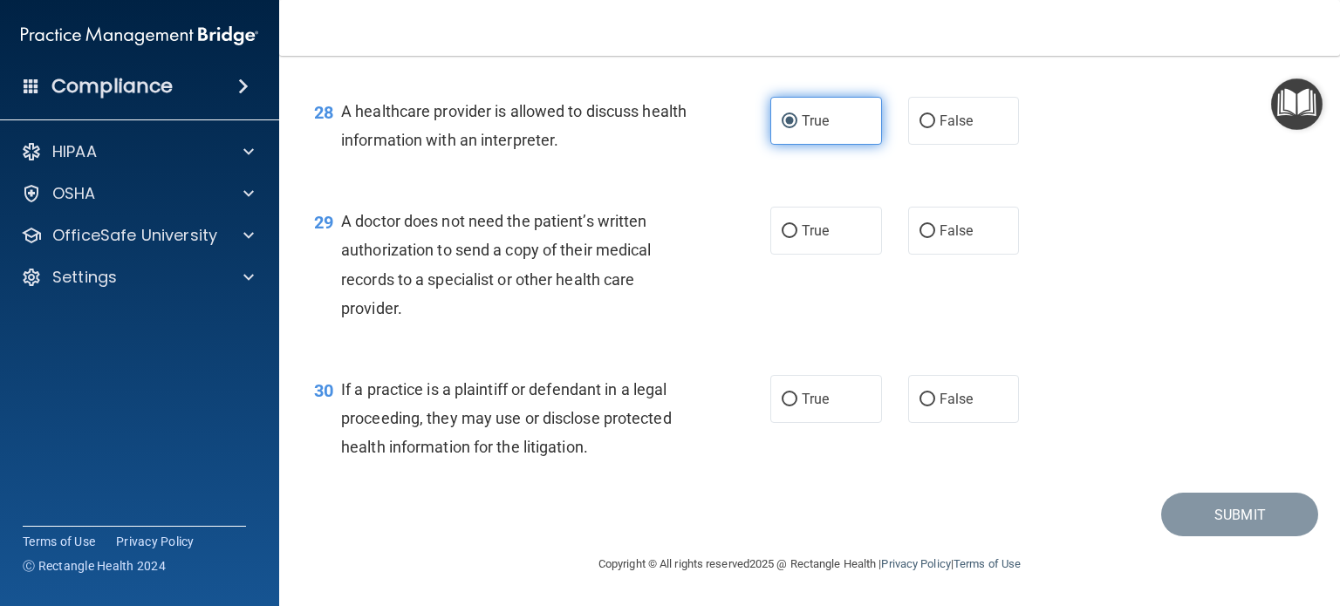
scroll to position [4208, 0]
click at [827, 223] on label "True" at bounding box center [826, 231] width 112 height 48
click at [797, 225] on input "True" at bounding box center [790, 231] width 16 height 13
radio input "true"
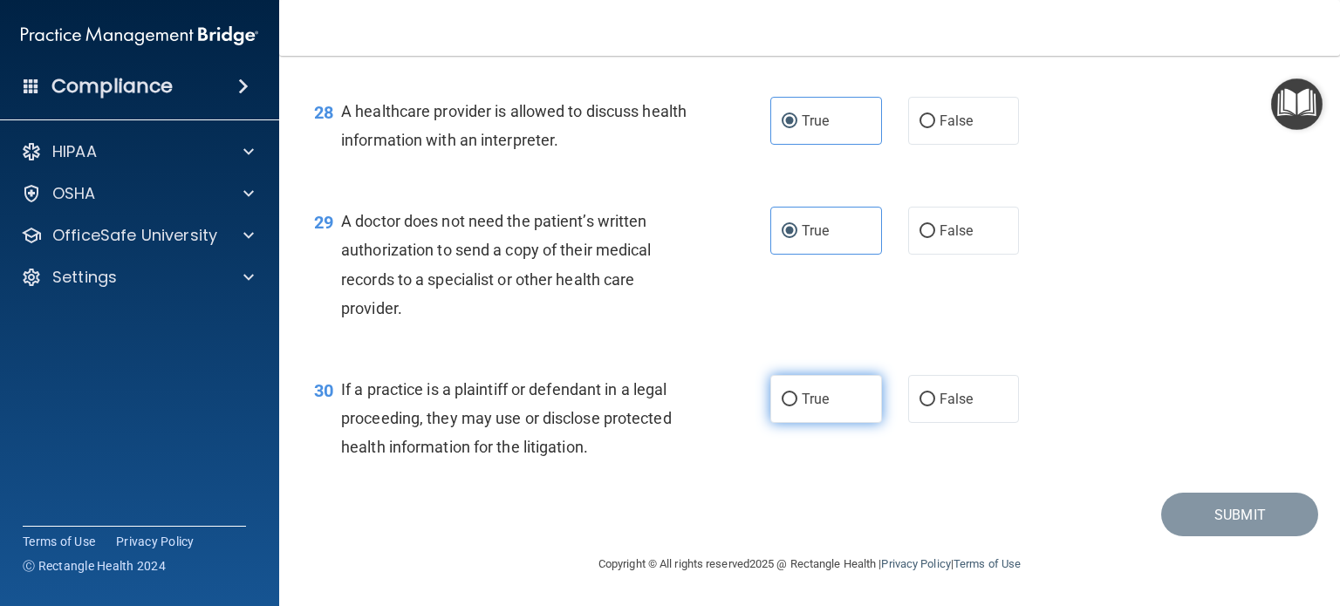
click at [815, 403] on span "True" at bounding box center [815, 399] width 27 height 17
click at [797, 403] on input "True" at bounding box center [790, 399] width 16 height 13
radio input "true"
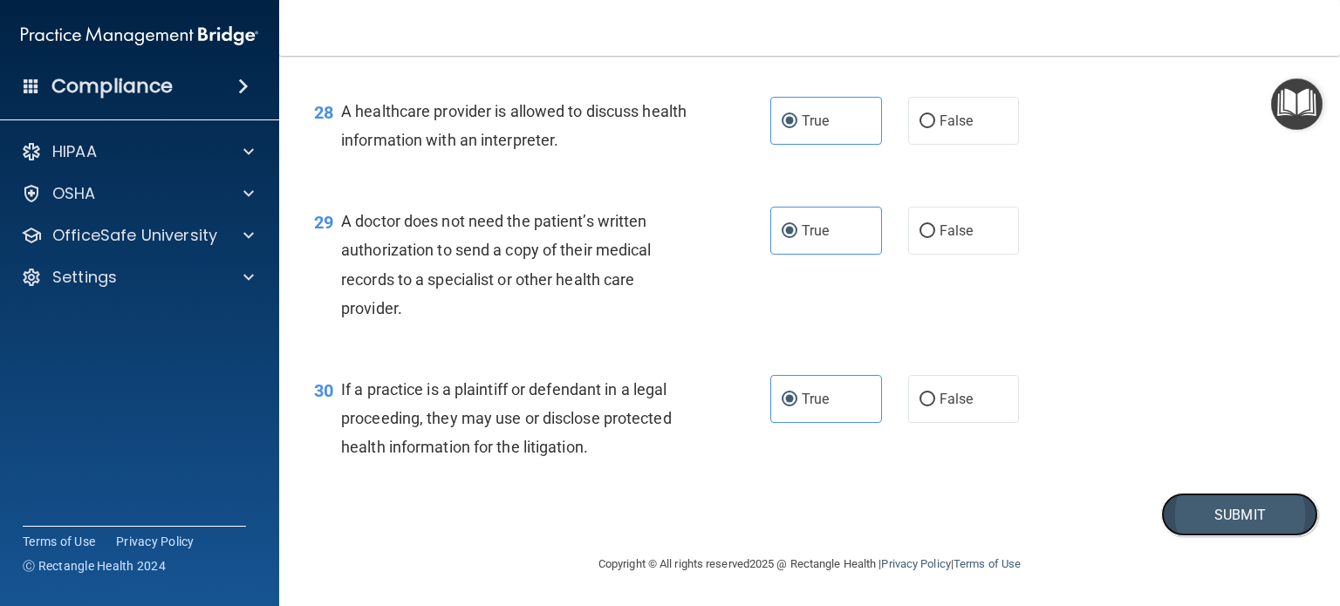
click at [1218, 504] on button "Submit" at bounding box center [1239, 515] width 157 height 44
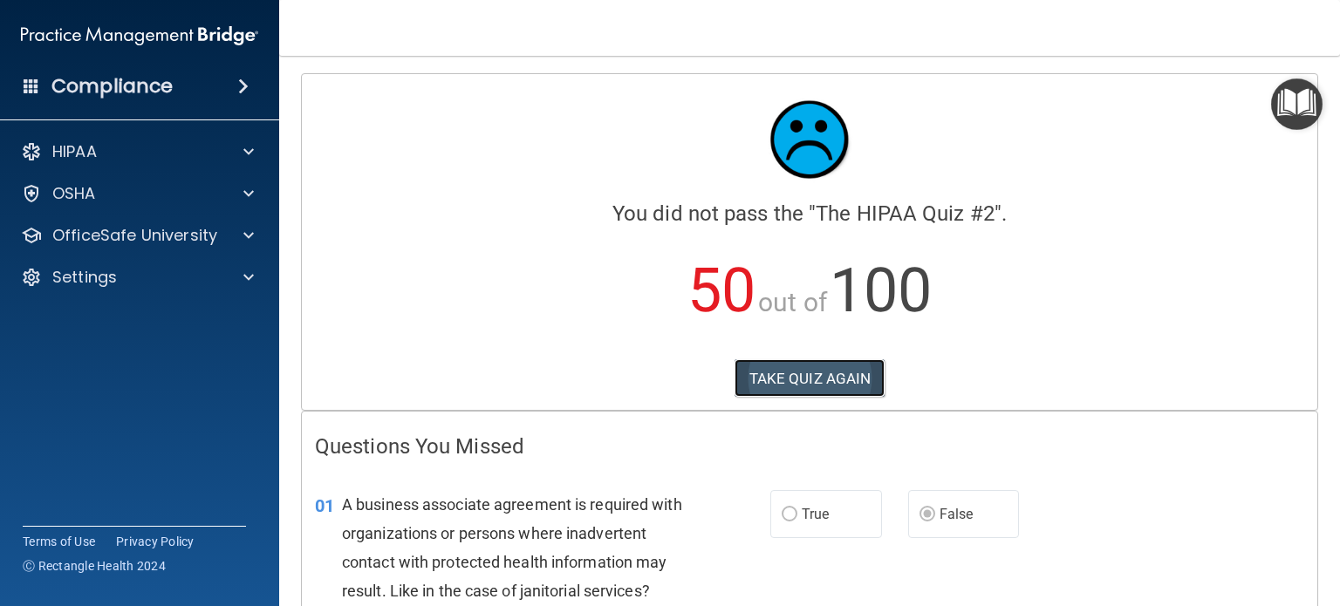
click at [821, 359] on button "TAKE QUIZ AGAIN" at bounding box center [809, 378] width 151 height 38
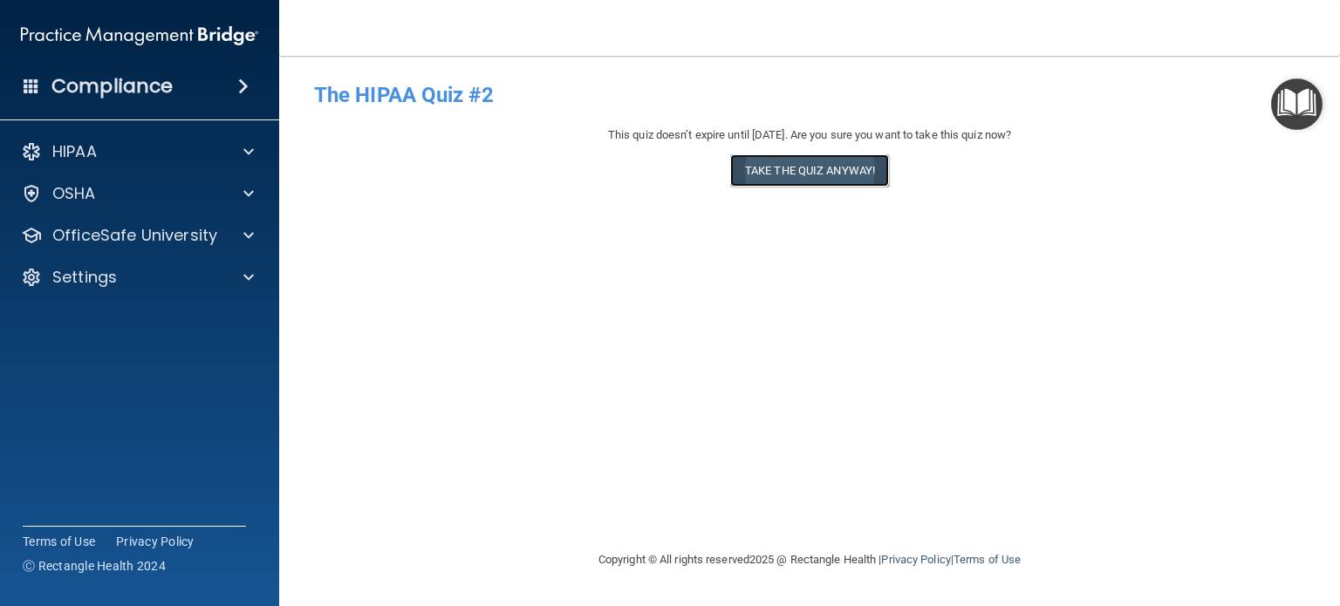
click at [844, 181] on button "Take the quiz anyway!" at bounding box center [809, 170] width 159 height 32
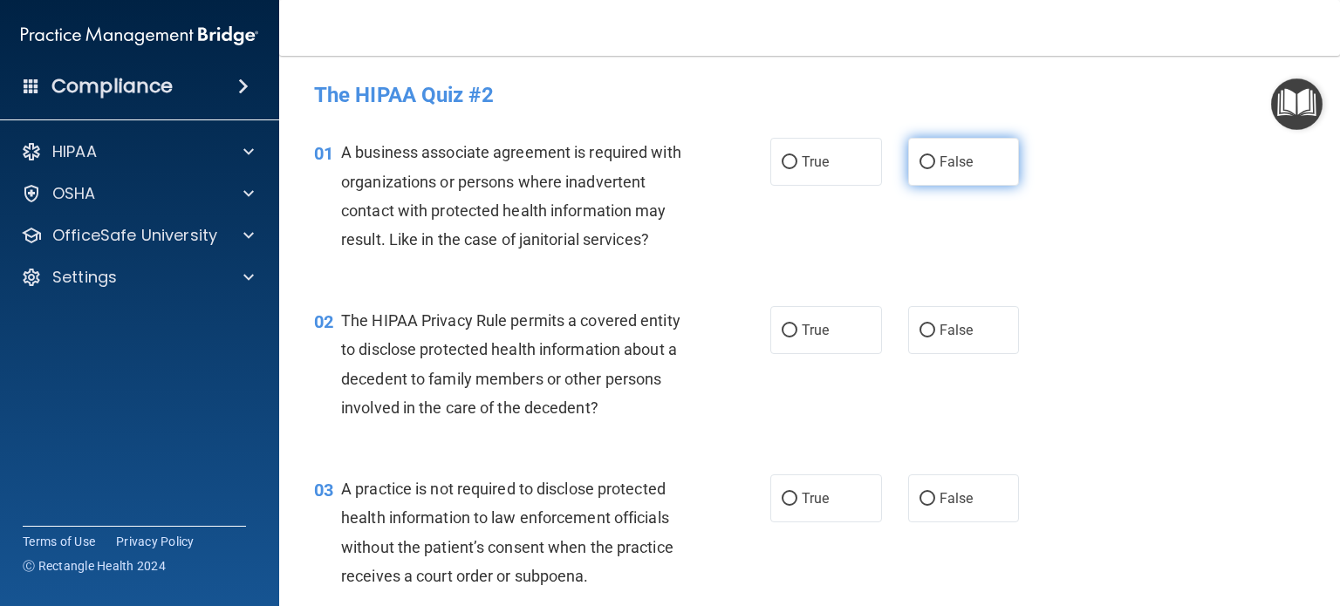
click at [940, 154] on span "False" at bounding box center [956, 162] width 34 height 17
click at [935, 156] on input "False" at bounding box center [927, 162] width 16 height 13
radio input "true"
click at [790, 307] on label "True" at bounding box center [826, 330] width 112 height 48
click at [790, 324] on input "True" at bounding box center [790, 330] width 16 height 13
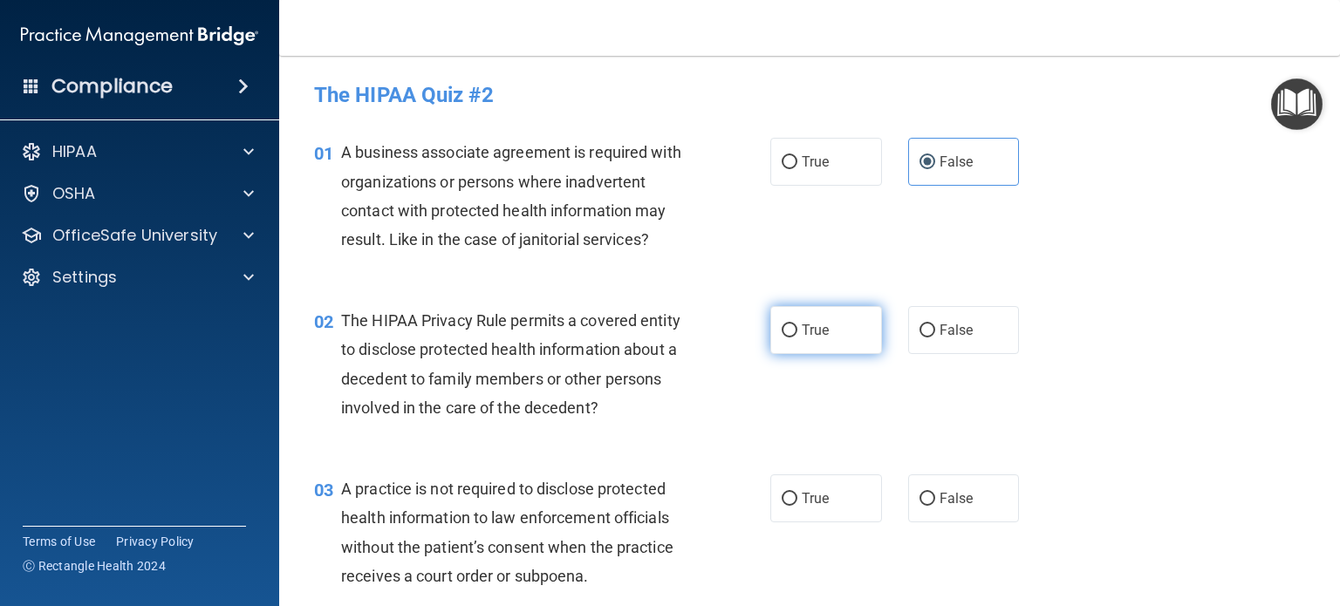
radio input "true"
click at [966, 490] on label "False" at bounding box center [964, 499] width 112 height 48
click at [935, 493] on input "False" at bounding box center [927, 499] width 16 height 13
radio input "true"
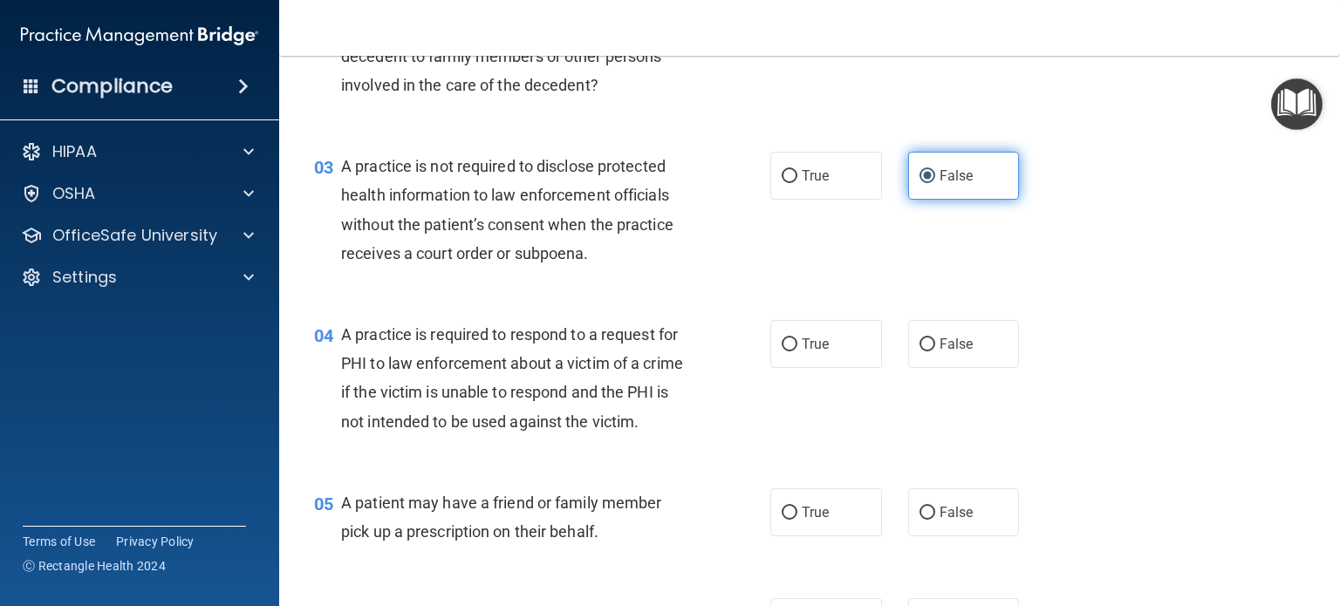
scroll to position [338, 0]
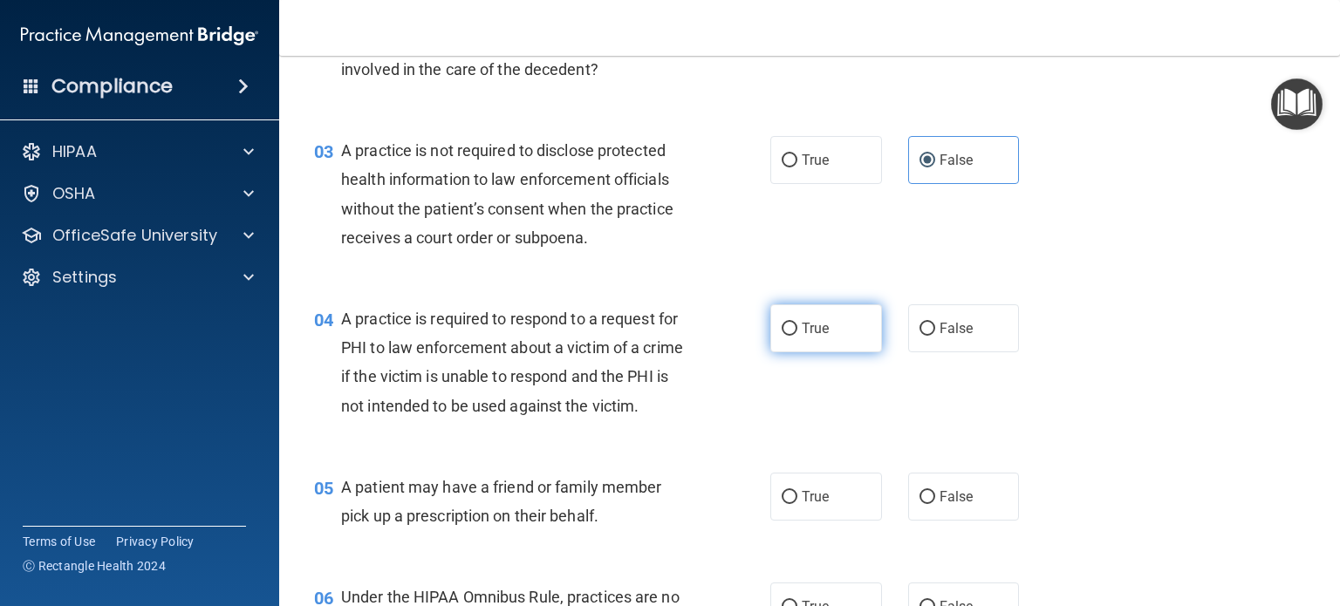
click at [830, 331] on label "True" at bounding box center [826, 328] width 112 height 48
click at [797, 331] on input "True" at bounding box center [790, 329] width 16 height 13
radio input "true"
click at [816, 514] on label "True" at bounding box center [826, 497] width 112 height 48
click at [797, 504] on input "True" at bounding box center [790, 497] width 16 height 13
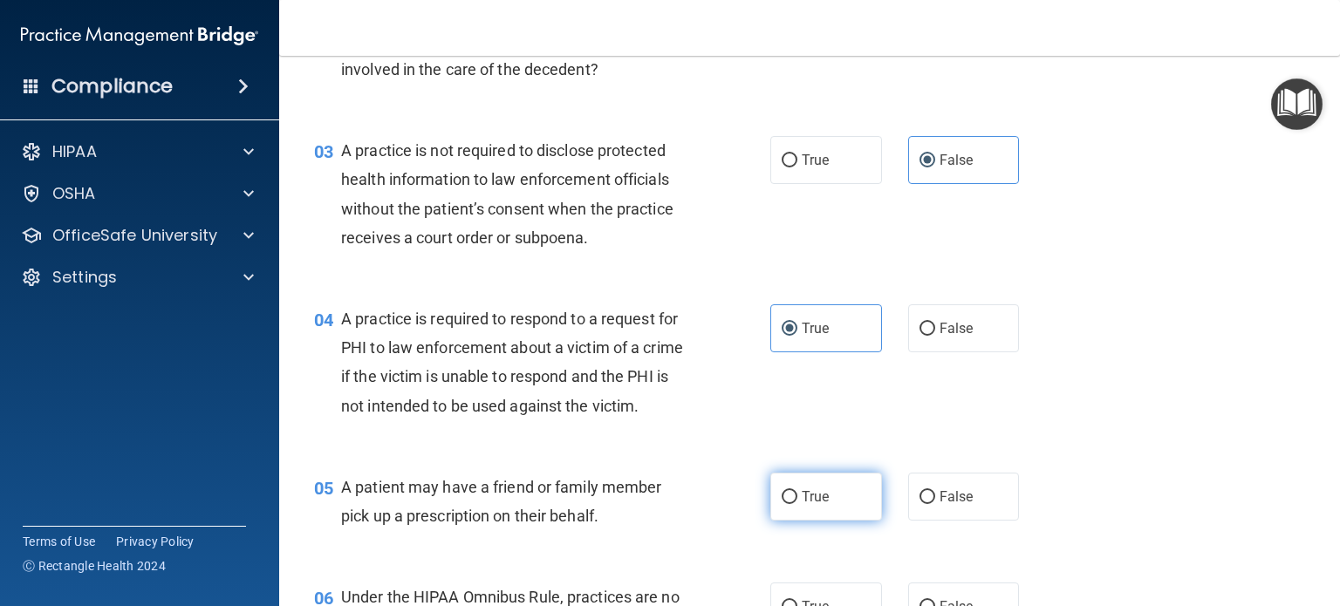
radio input "true"
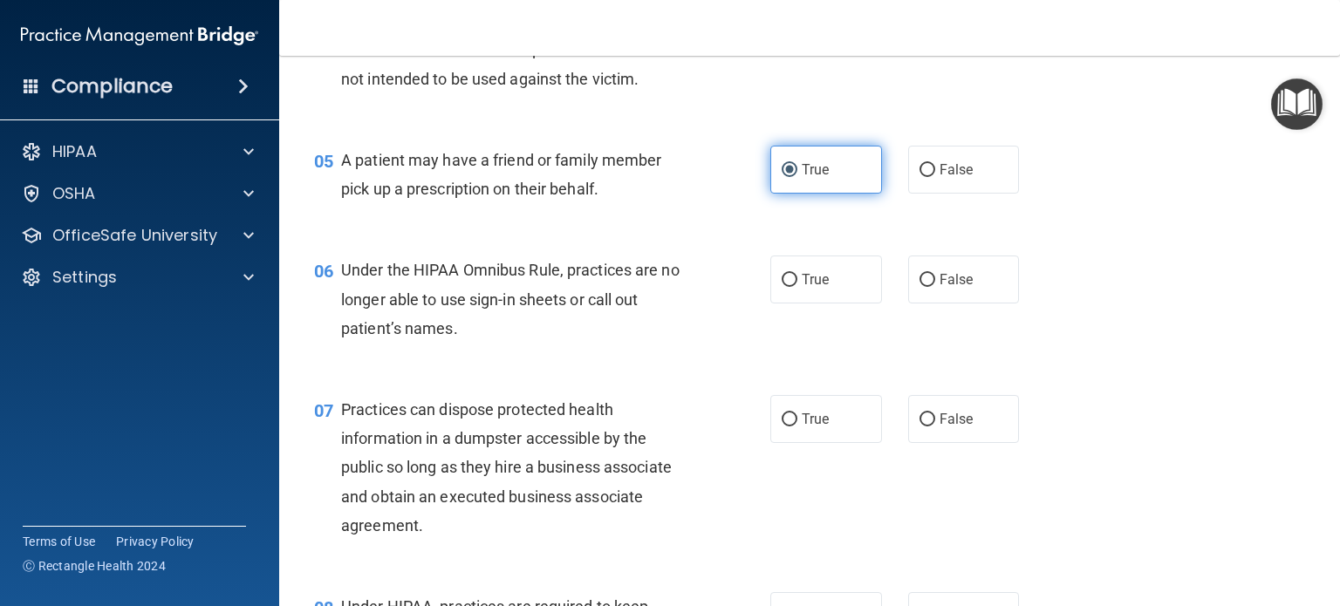
scroll to position [676, 0]
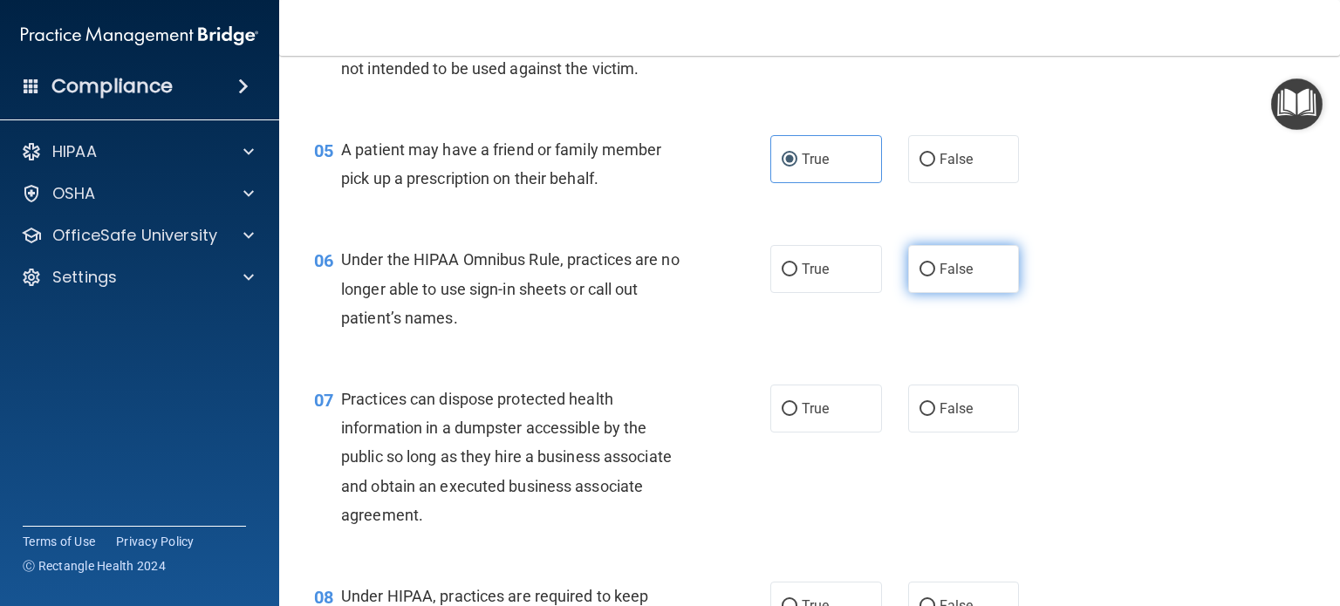
click at [956, 277] on span "False" at bounding box center [956, 269] width 34 height 17
click at [935, 277] on input "False" at bounding box center [927, 269] width 16 height 13
radio input "true"
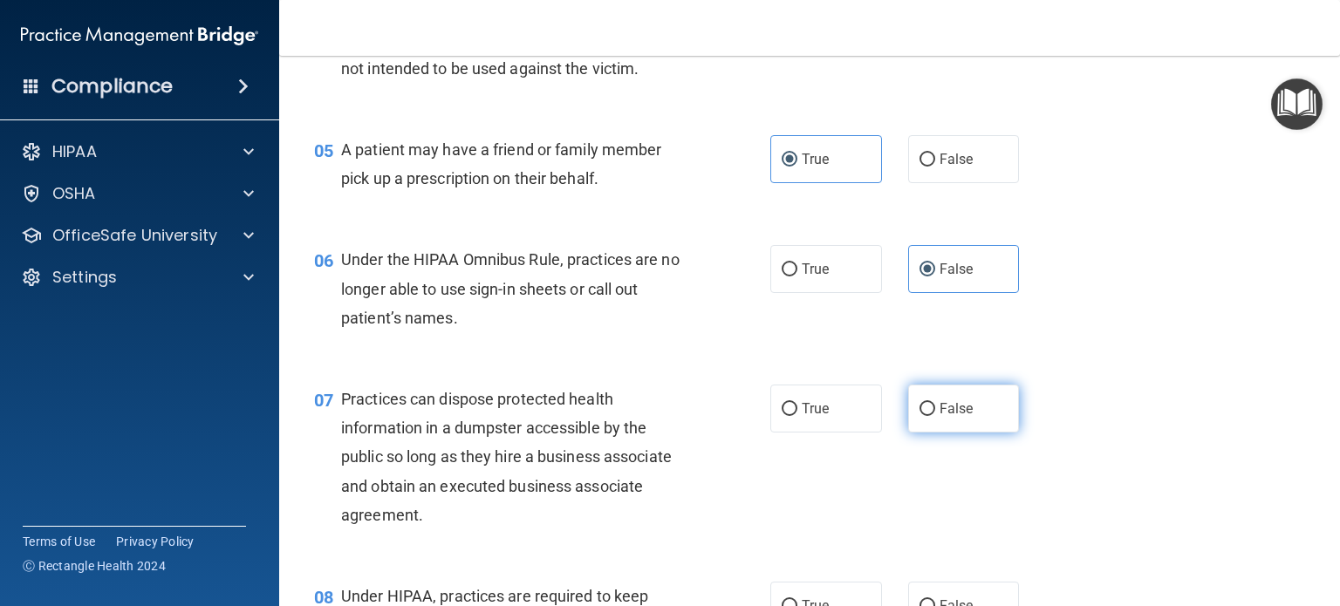
click at [949, 417] on span "False" at bounding box center [956, 408] width 34 height 17
click at [935, 416] on input "False" at bounding box center [927, 409] width 16 height 13
radio input "true"
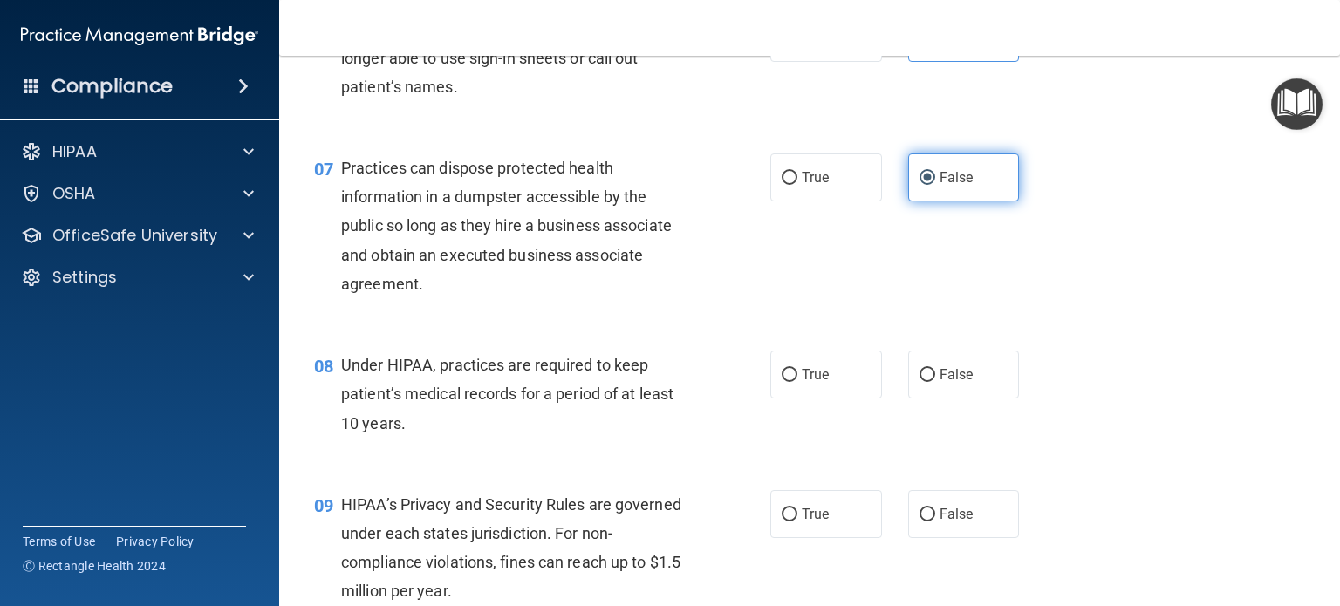
scroll to position [961, 0]
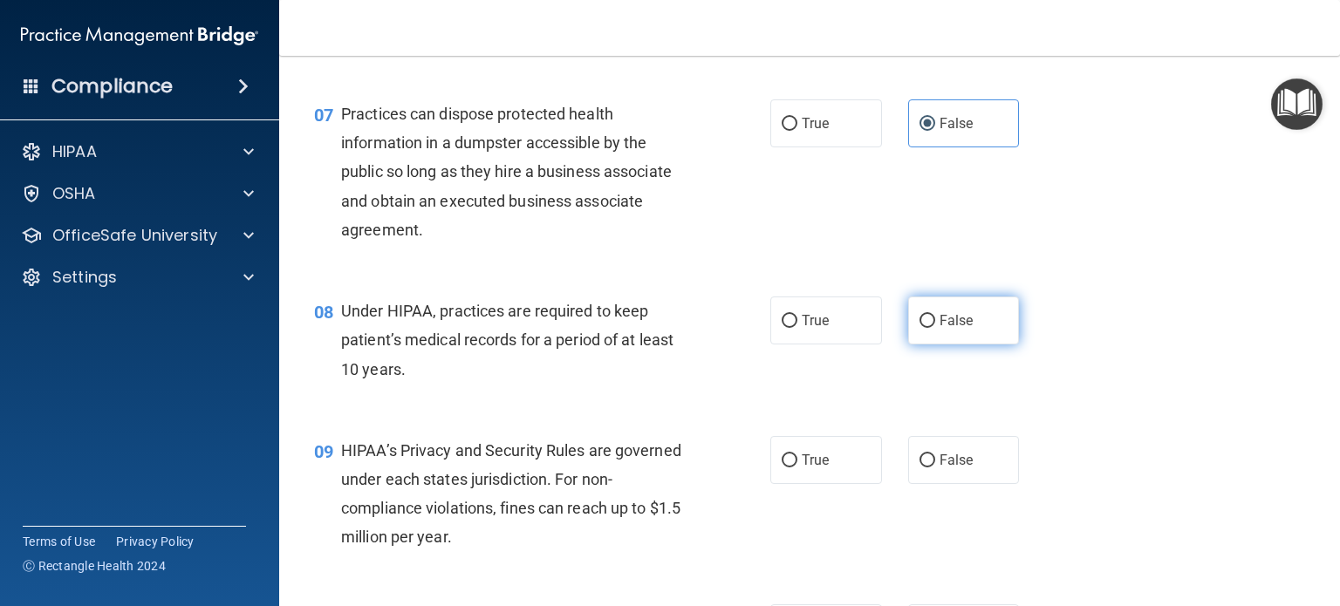
click at [942, 329] on span "False" at bounding box center [956, 320] width 34 height 17
click at [935, 328] on input "False" at bounding box center [927, 321] width 16 height 13
radio input "true"
click at [942, 468] on span "False" at bounding box center [956, 460] width 34 height 17
click at [935, 468] on input "False" at bounding box center [927, 460] width 16 height 13
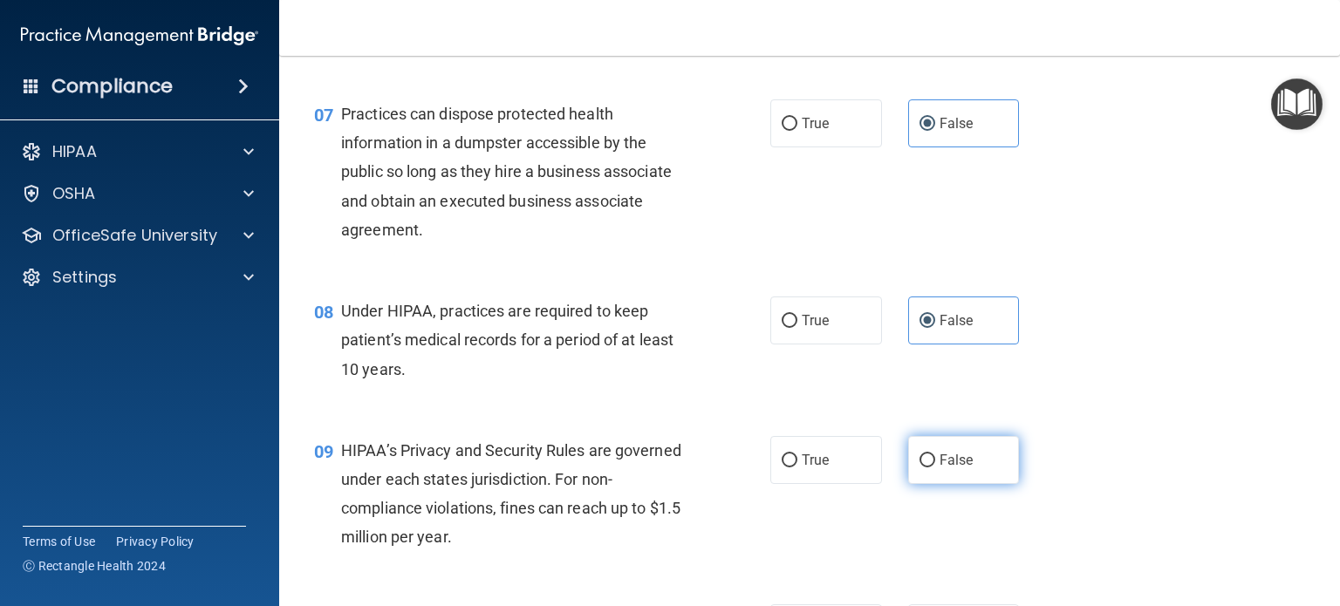
radio input "true"
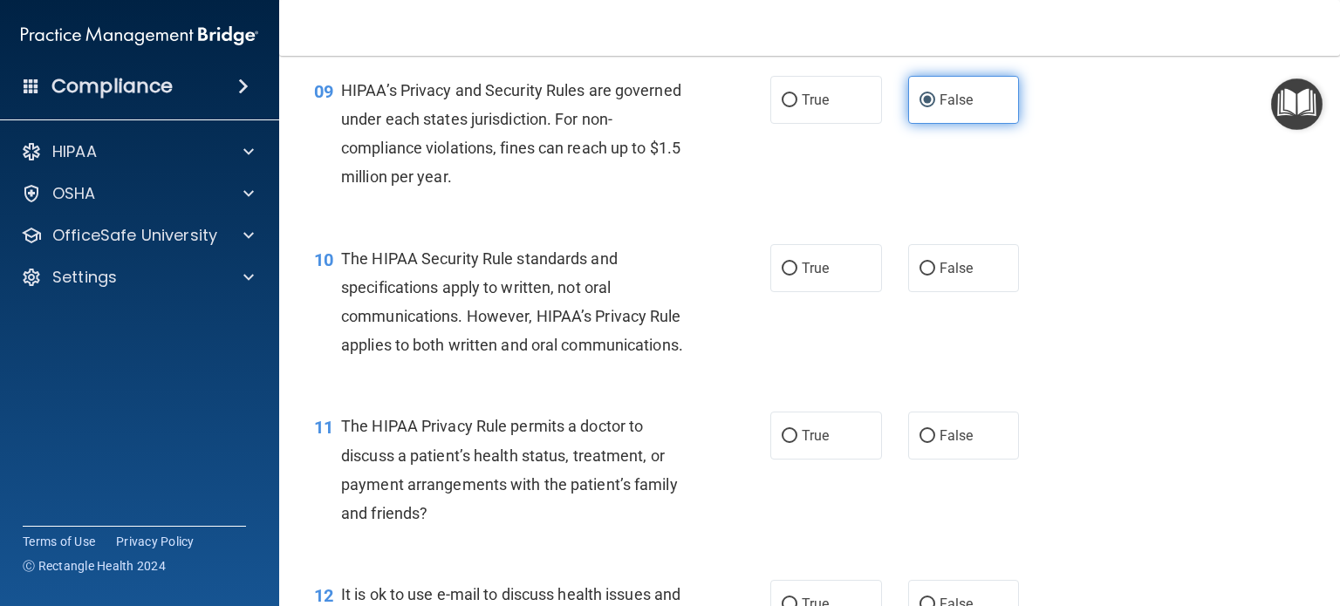
scroll to position [1326, 0]
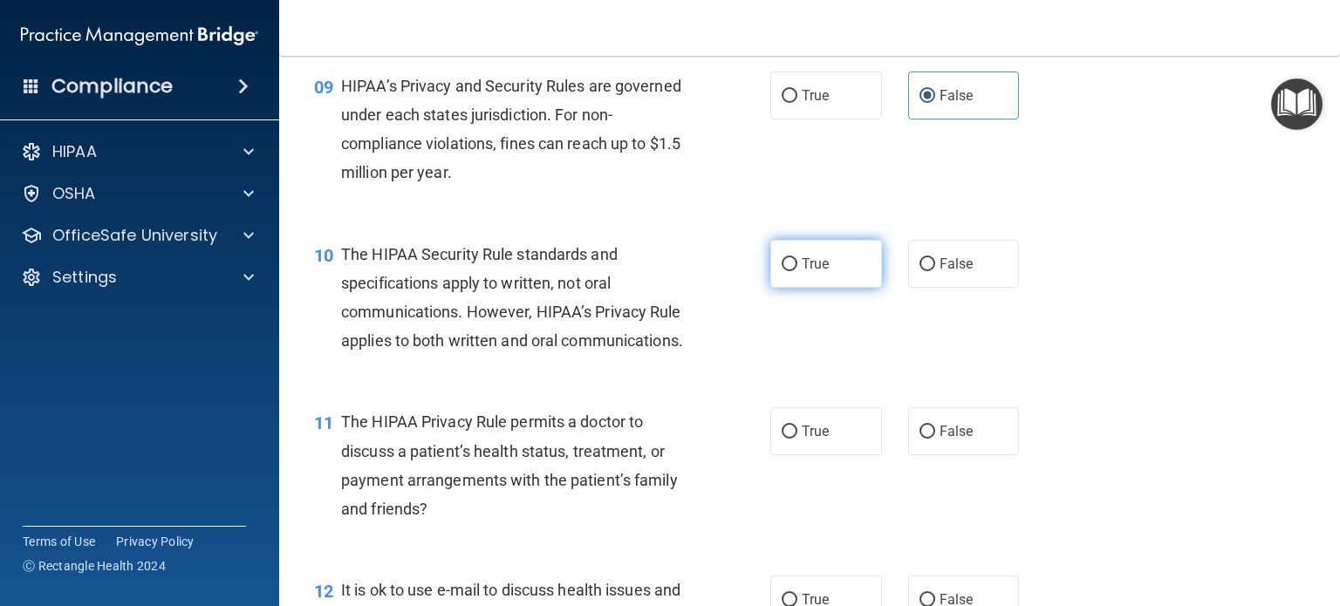
click at [820, 272] on span "True" at bounding box center [815, 264] width 27 height 17
click at [797, 271] on input "True" at bounding box center [790, 264] width 16 height 13
radio input "true"
click at [802, 455] on label "True" at bounding box center [826, 431] width 112 height 48
click at [797, 439] on input "True" at bounding box center [790, 432] width 16 height 13
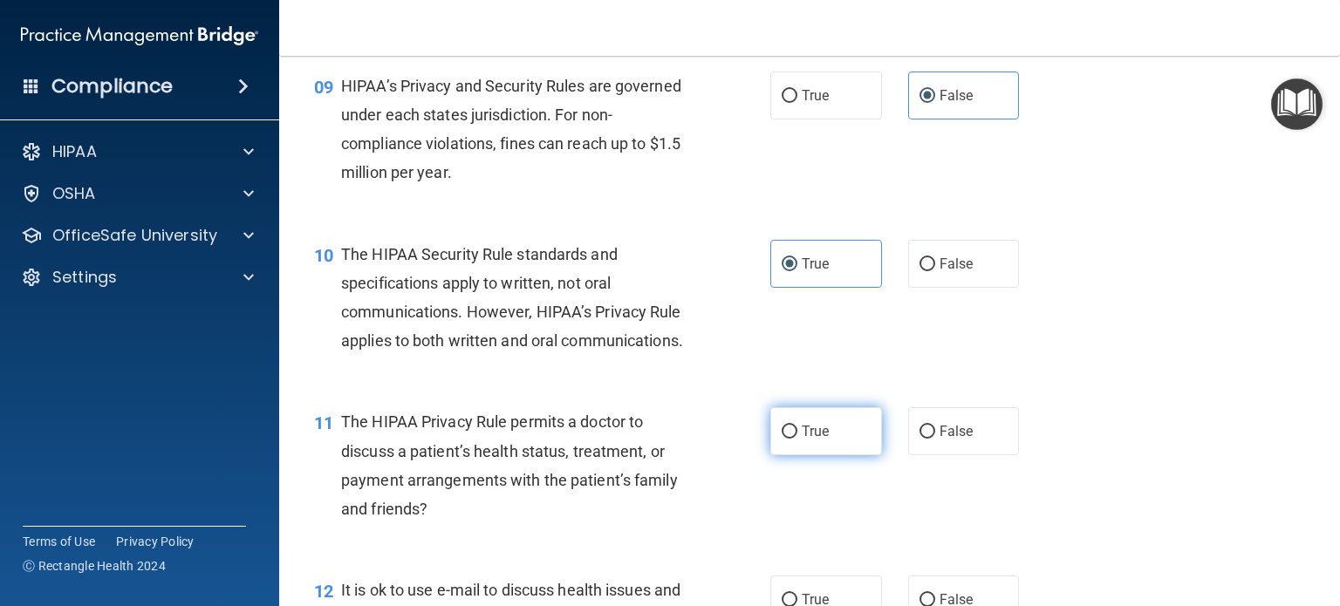
radio input "true"
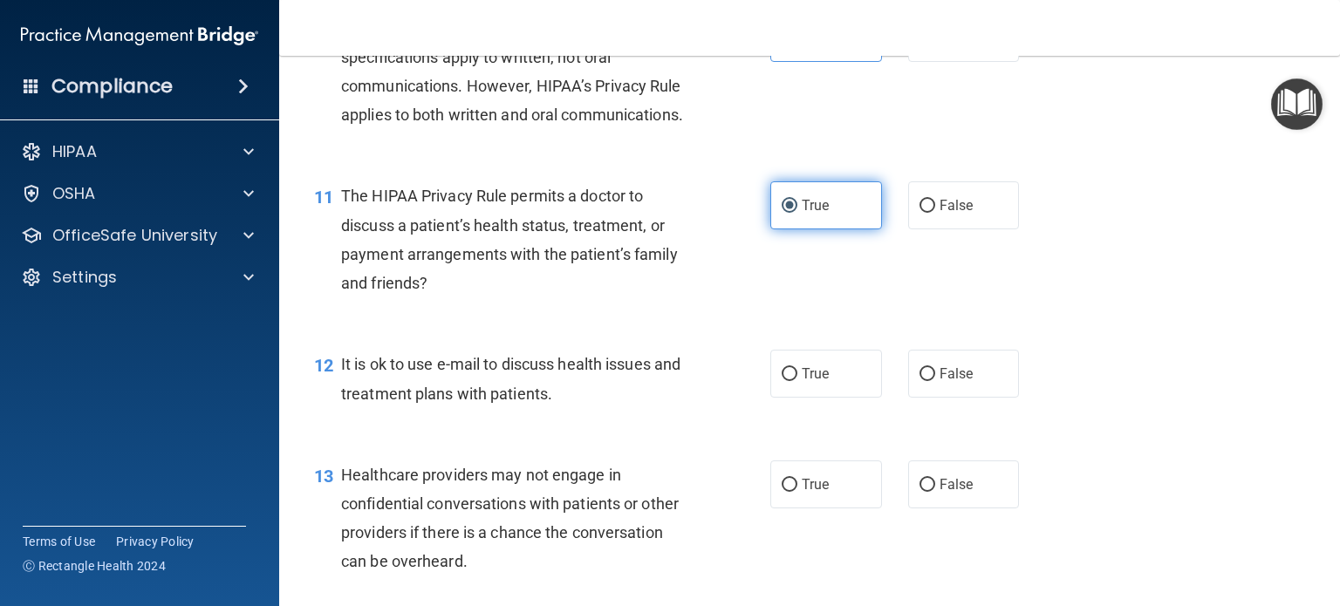
scroll to position [1563, 0]
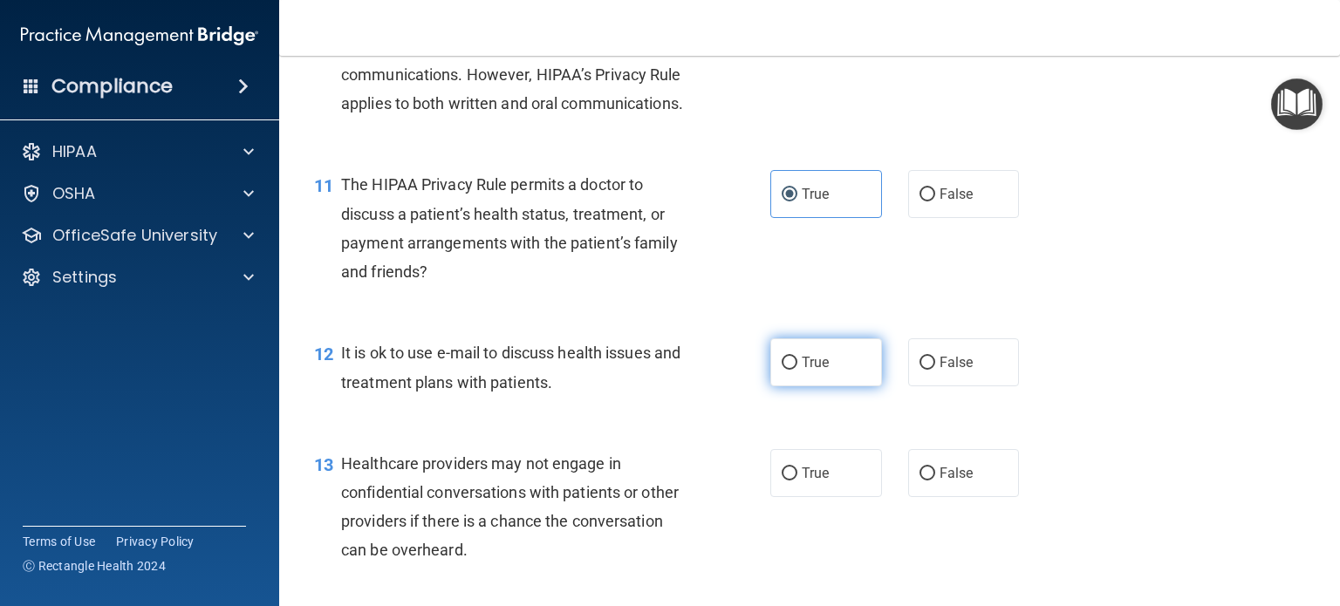
click at [809, 371] on span "True" at bounding box center [815, 362] width 27 height 17
click at [797, 370] on input "True" at bounding box center [790, 363] width 16 height 13
radio input "true"
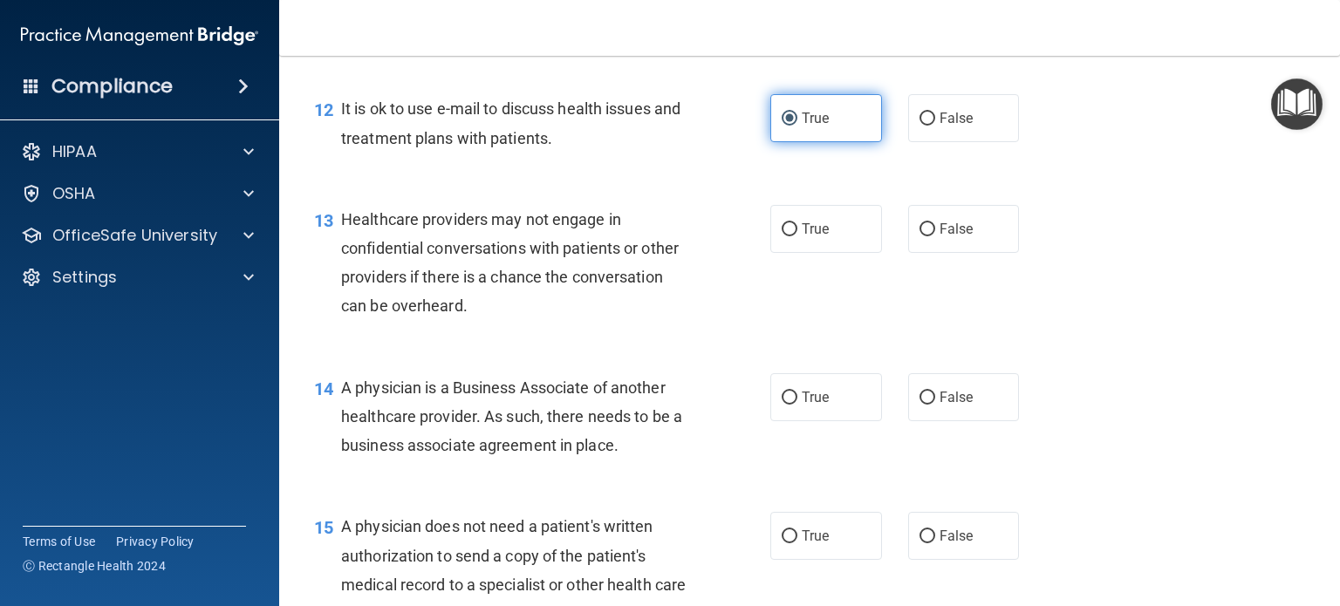
scroll to position [1820, 0]
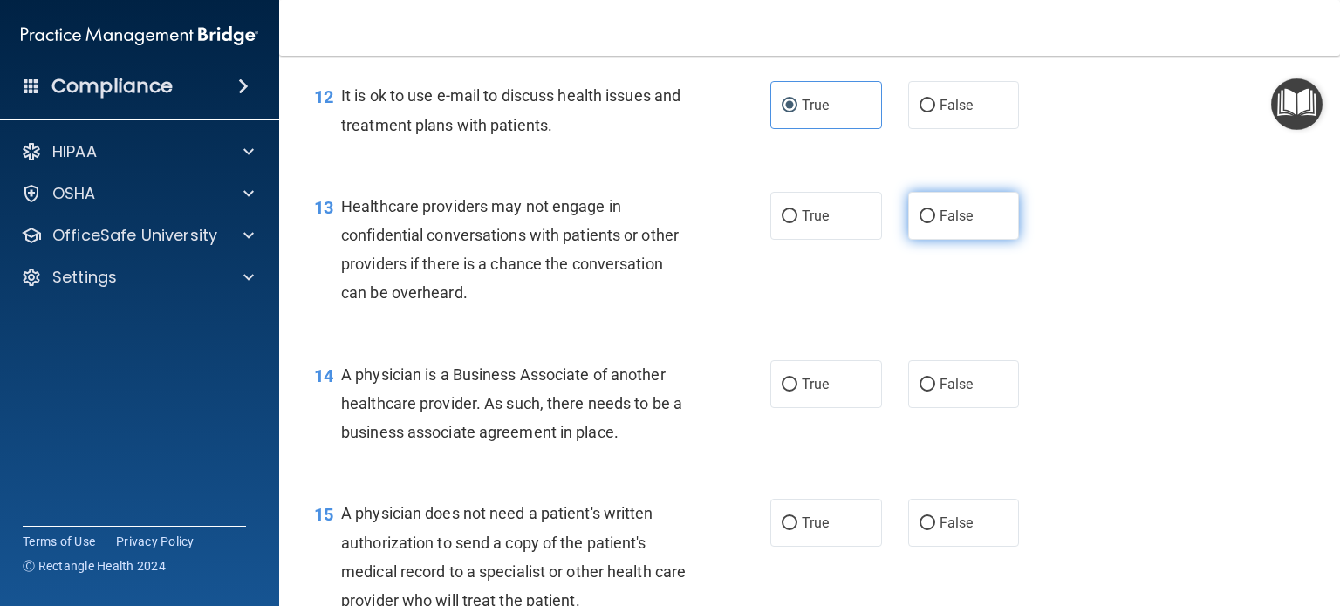
click at [961, 240] on label "False" at bounding box center [964, 216] width 112 height 48
click at [935, 223] on input "False" at bounding box center [927, 216] width 16 height 13
radio input "true"
click at [973, 408] on label "False" at bounding box center [964, 384] width 112 height 48
click at [935, 392] on input "False" at bounding box center [927, 385] width 16 height 13
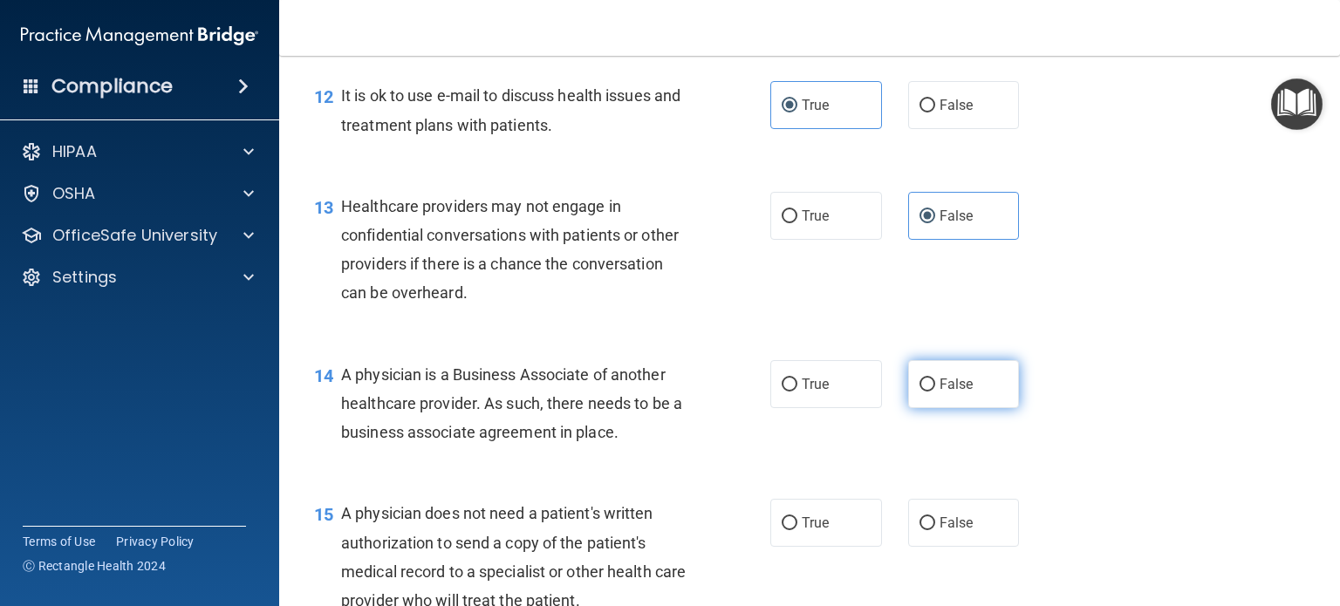
radio input "true"
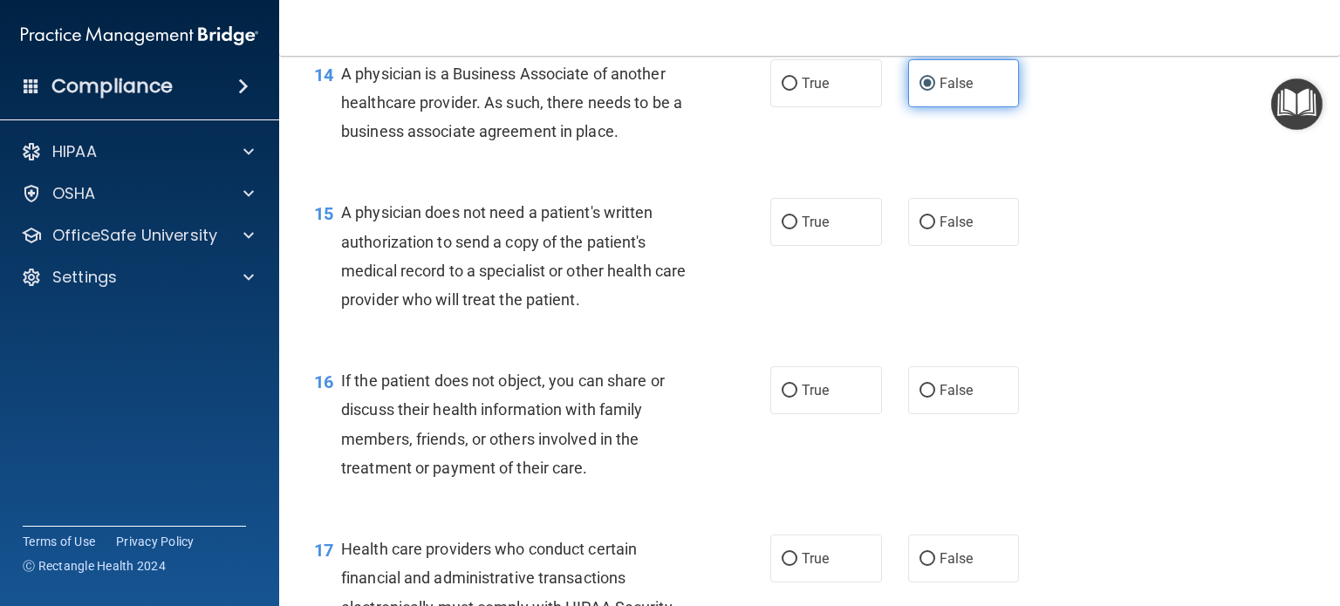
scroll to position [2124, 0]
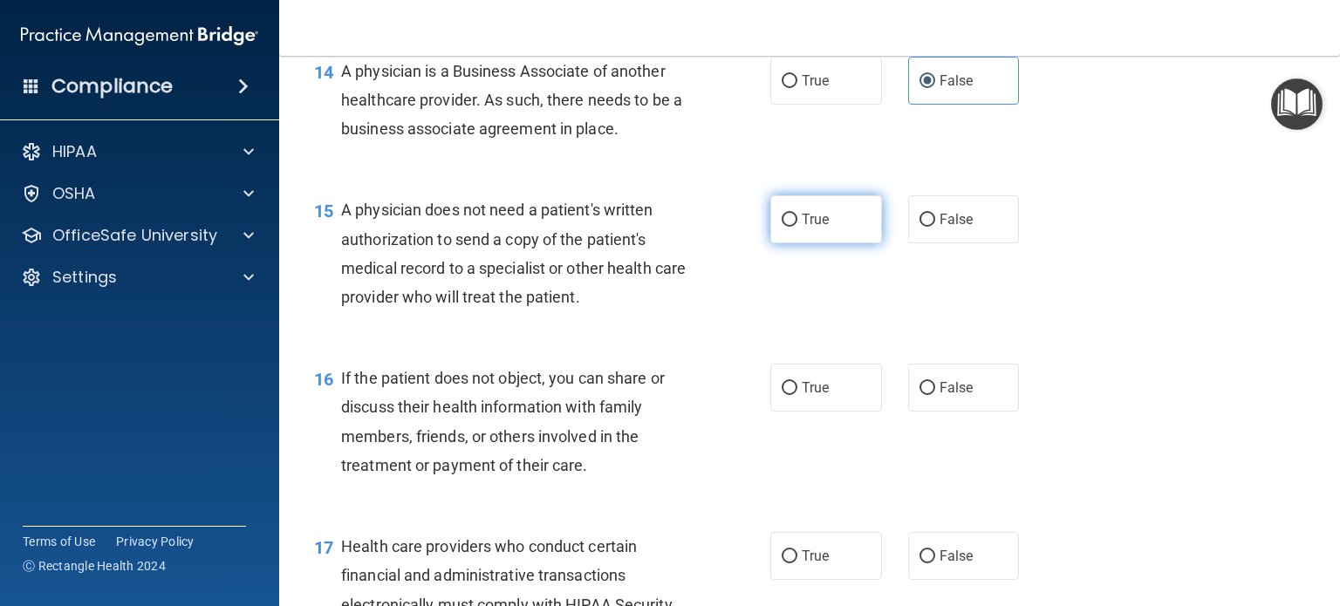
click at [819, 228] on span "True" at bounding box center [815, 219] width 27 height 17
click at [797, 227] on input "True" at bounding box center [790, 220] width 16 height 13
radio input "true"
click at [812, 396] on span "True" at bounding box center [815, 387] width 27 height 17
click at [797, 395] on input "True" at bounding box center [790, 388] width 16 height 13
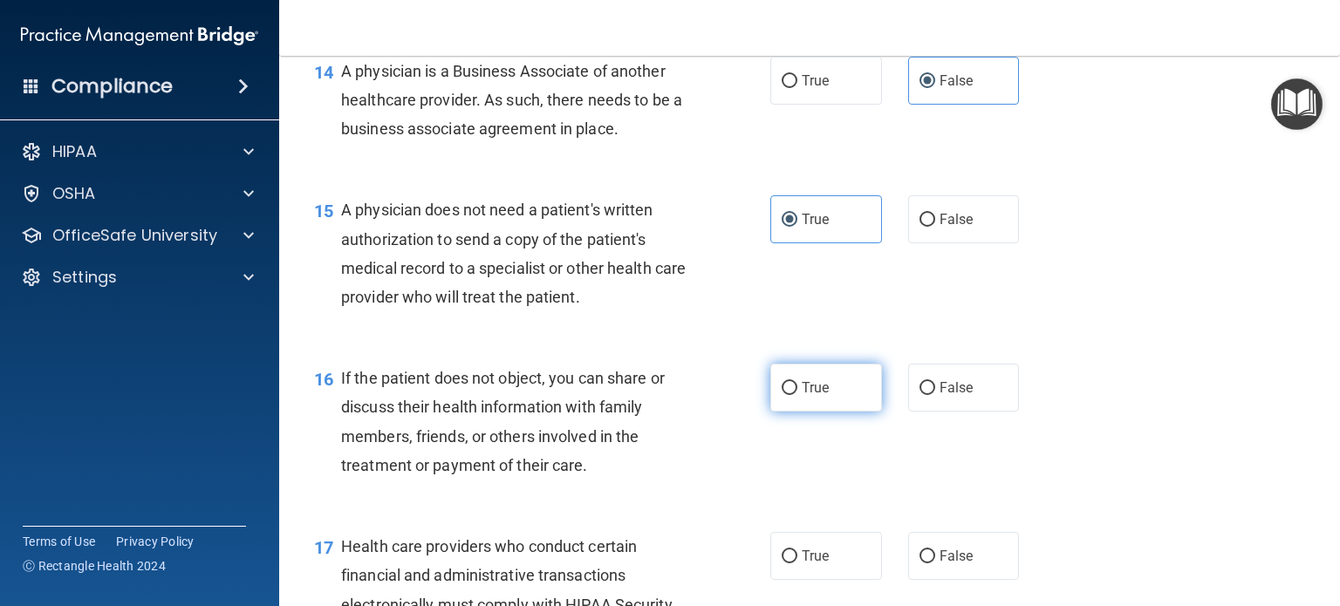
radio input "true"
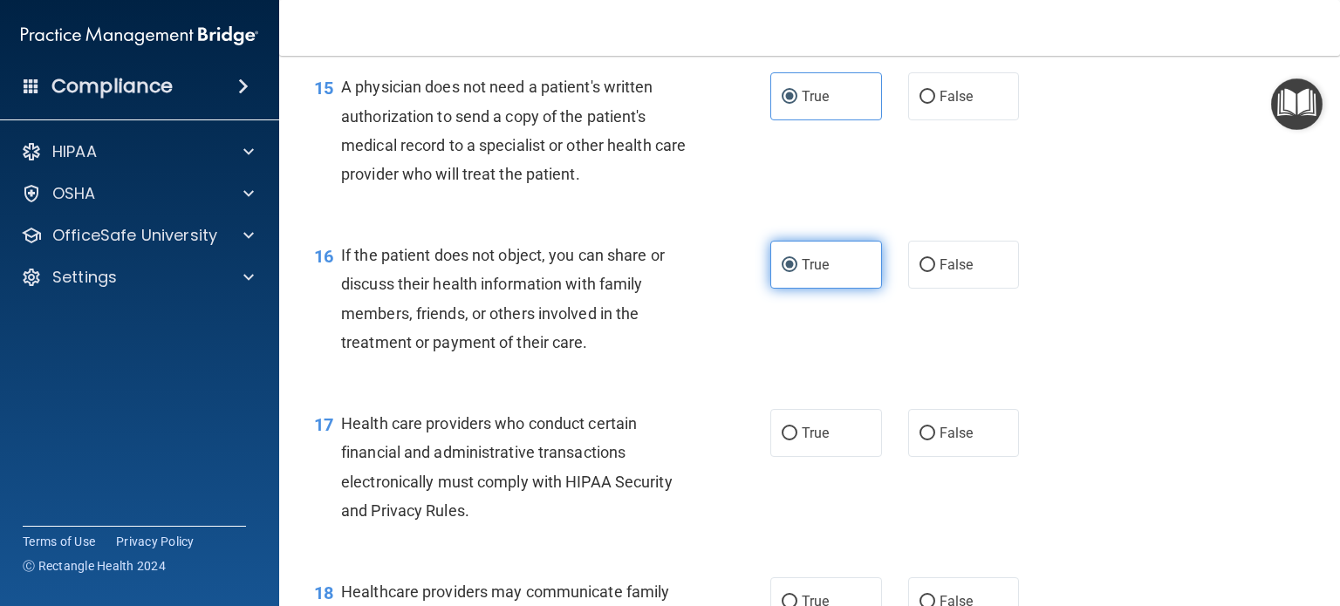
scroll to position [2320, 0]
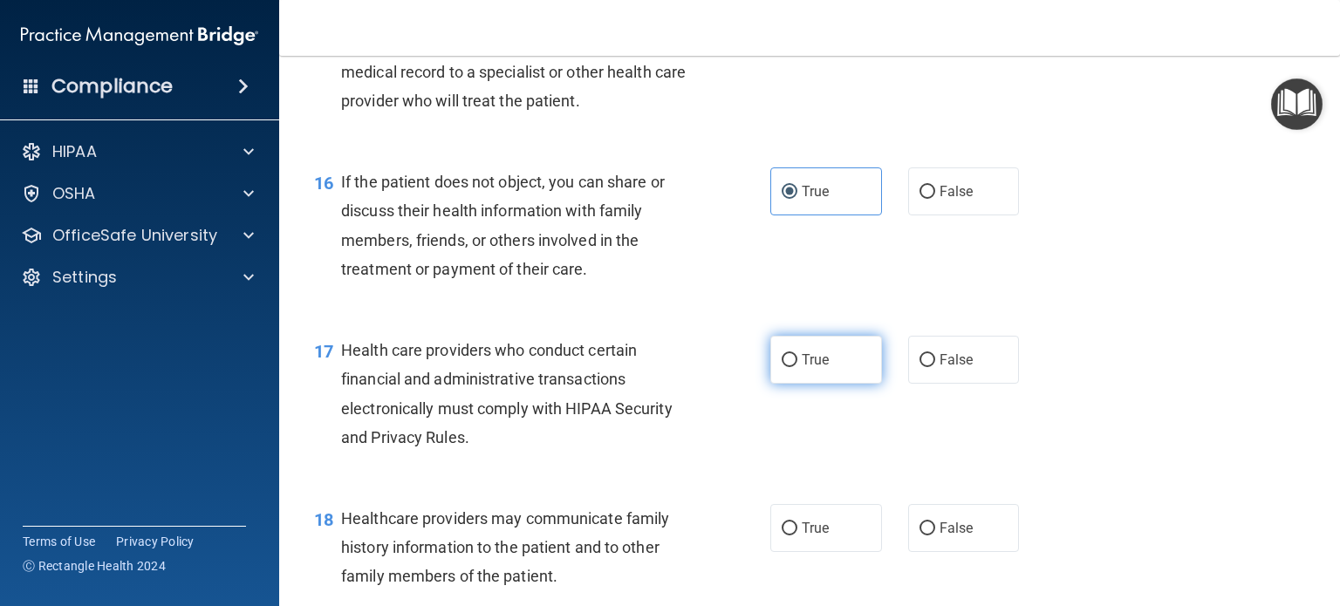
click at [816, 368] on span "True" at bounding box center [815, 360] width 27 height 17
click at [797, 367] on input "True" at bounding box center [790, 360] width 16 height 13
radio input "true"
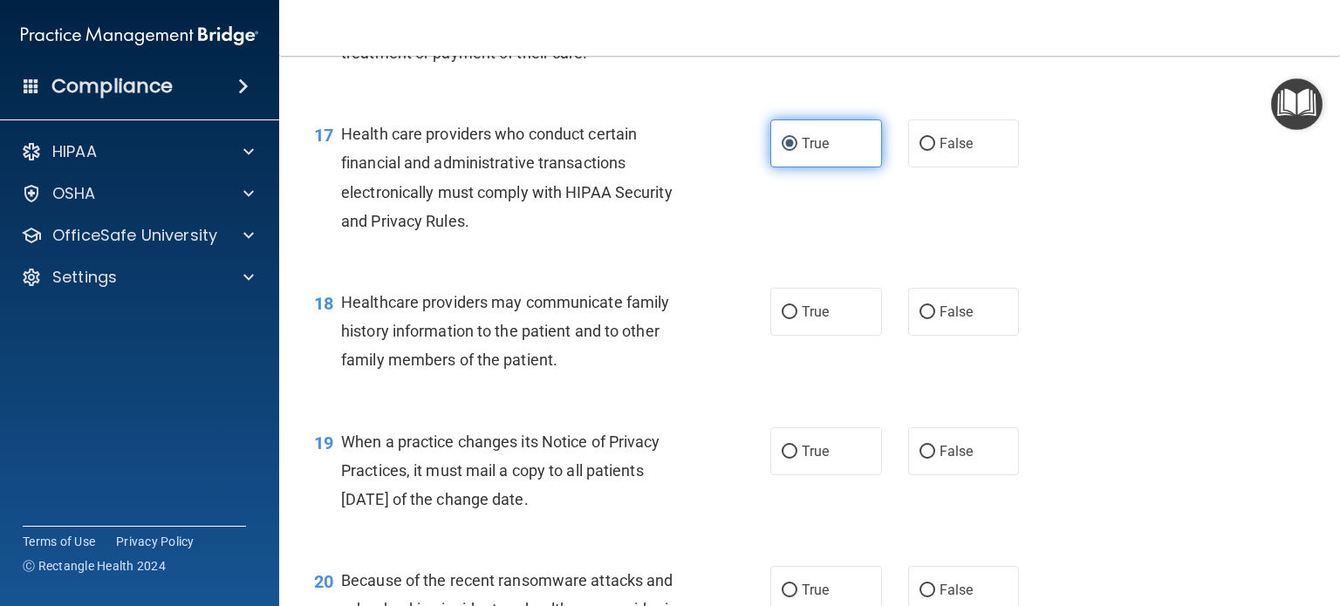
scroll to position [2537, 0]
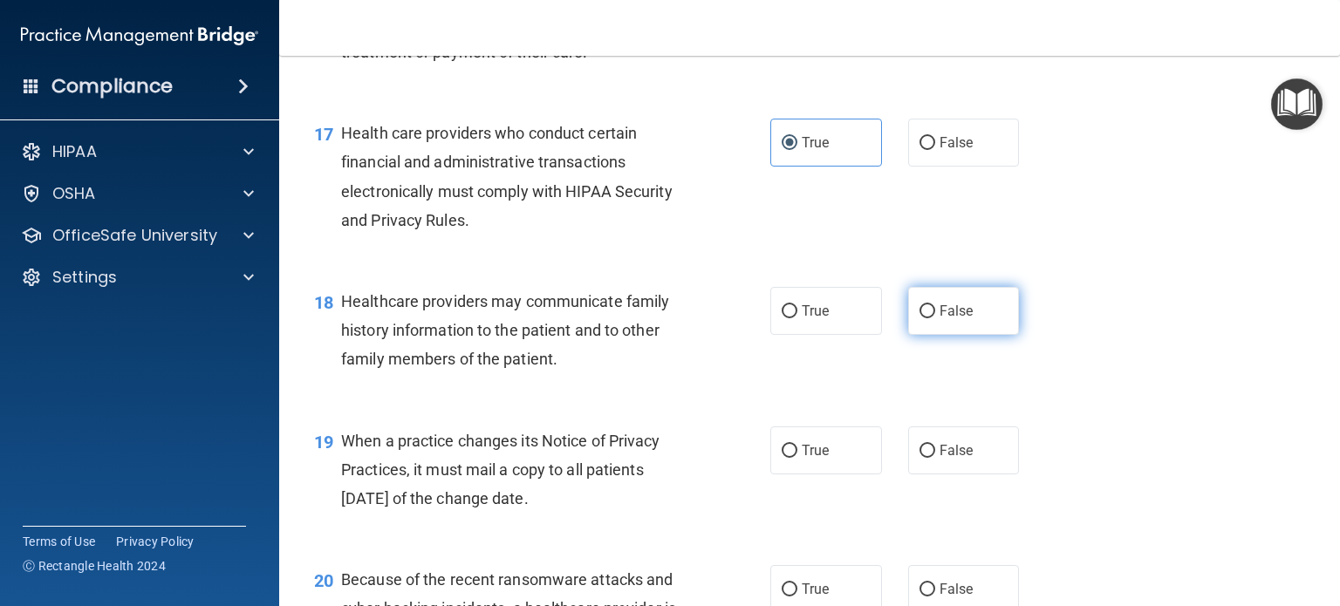
click at [947, 319] on span "False" at bounding box center [956, 311] width 34 height 17
click at [935, 318] on input "False" at bounding box center [927, 311] width 16 height 13
radio input "true"
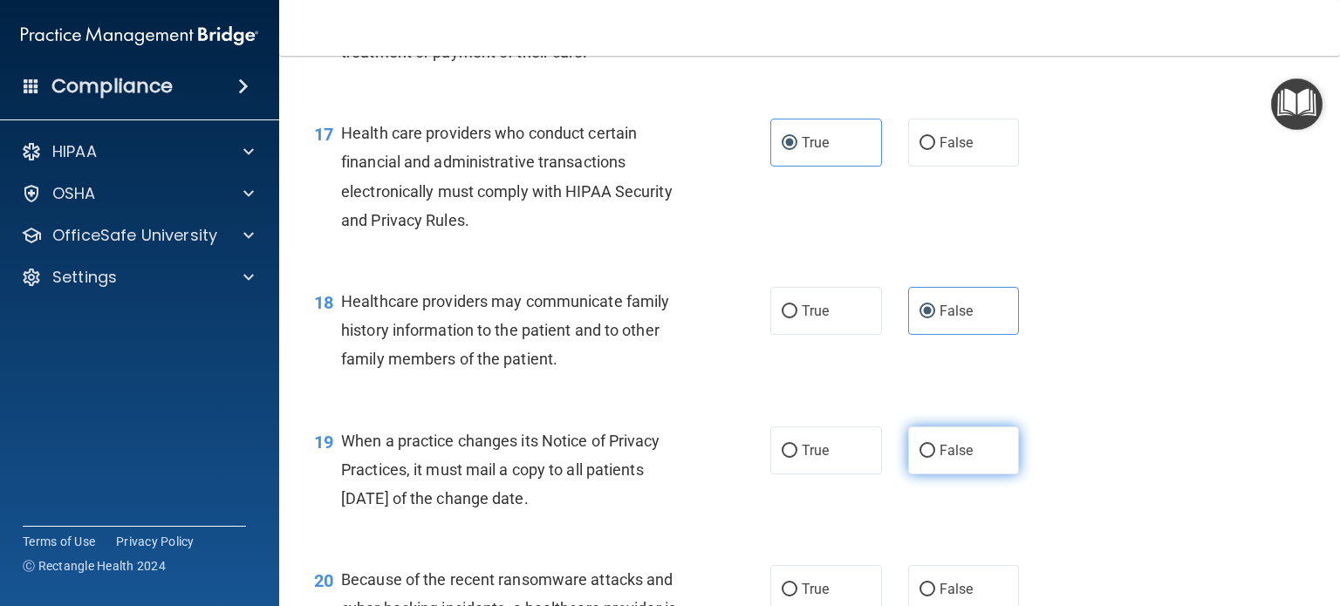
click at [970, 475] on label "False" at bounding box center [964, 451] width 112 height 48
click at [935, 458] on input "False" at bounding box center [927, 451] width 16 height 13
radio input "true"
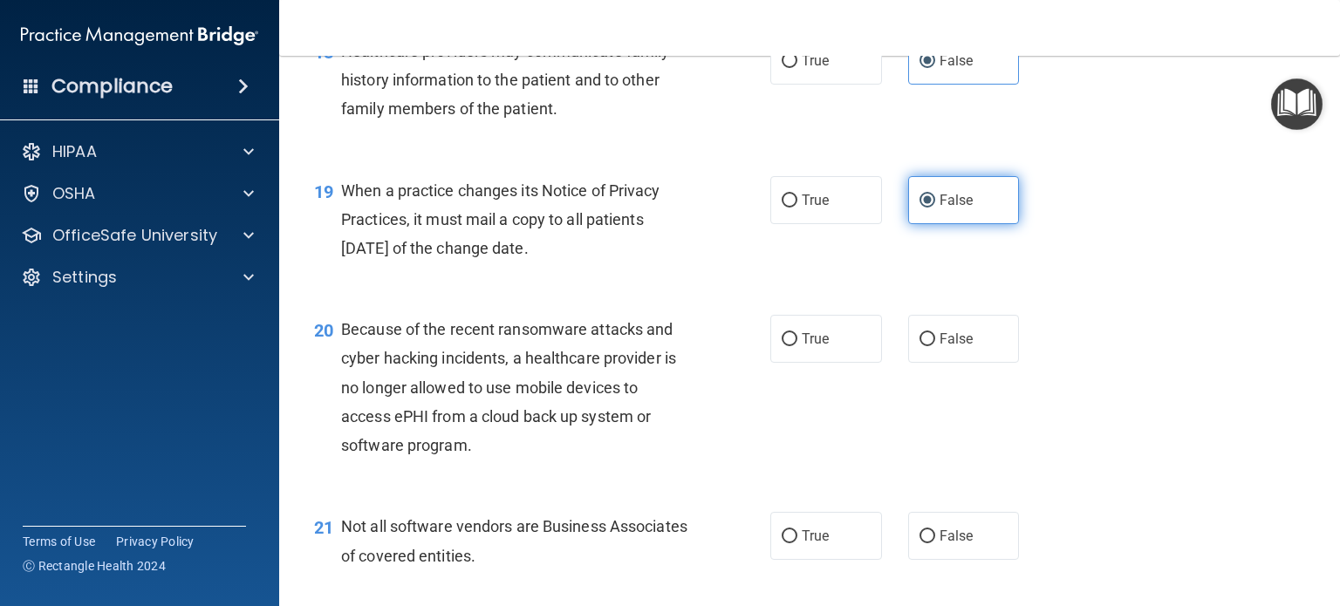
scroll to position [2796, 0]
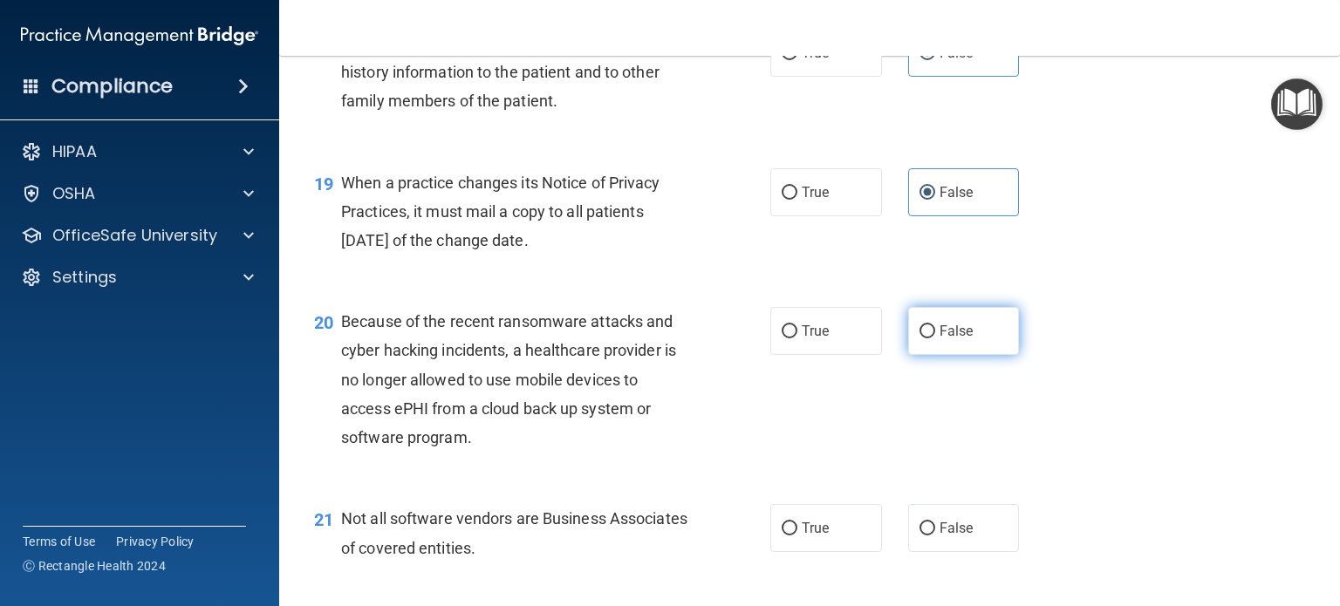
click at [987, 355] on label "False" at bounding box center [964, 331] width 112 height 48
click at [935, 338] on input "False" at bounding box center [927, 331] width 16 height 13
radio input "true"
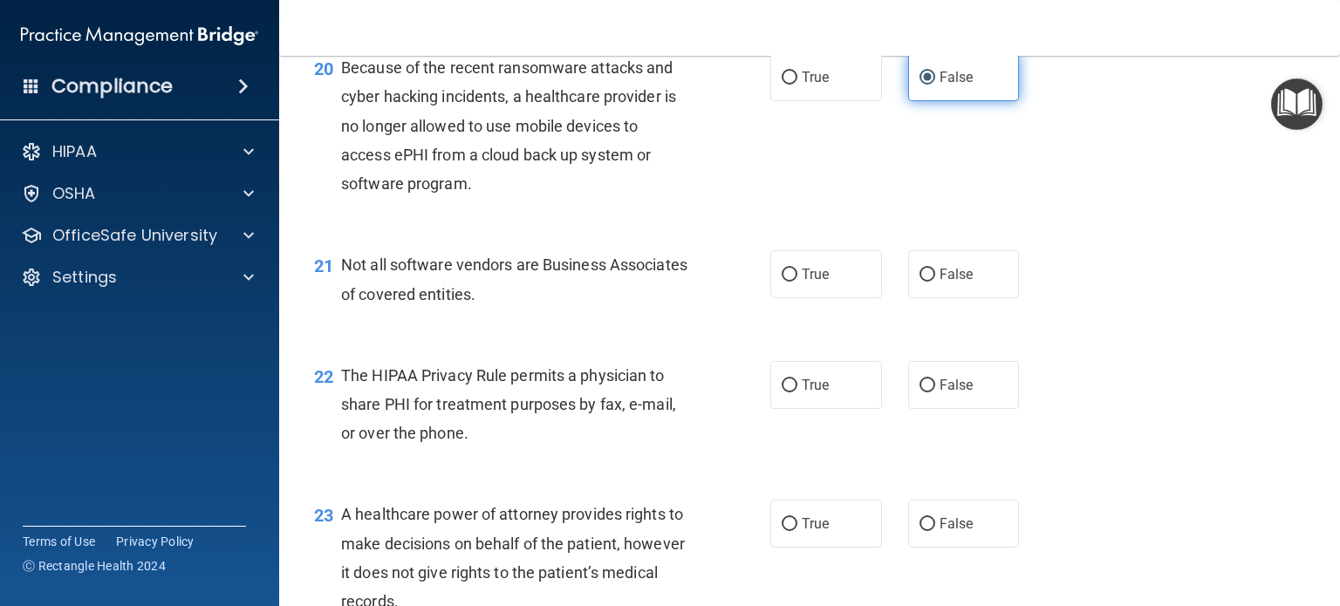
scroll to position [3088, 0]
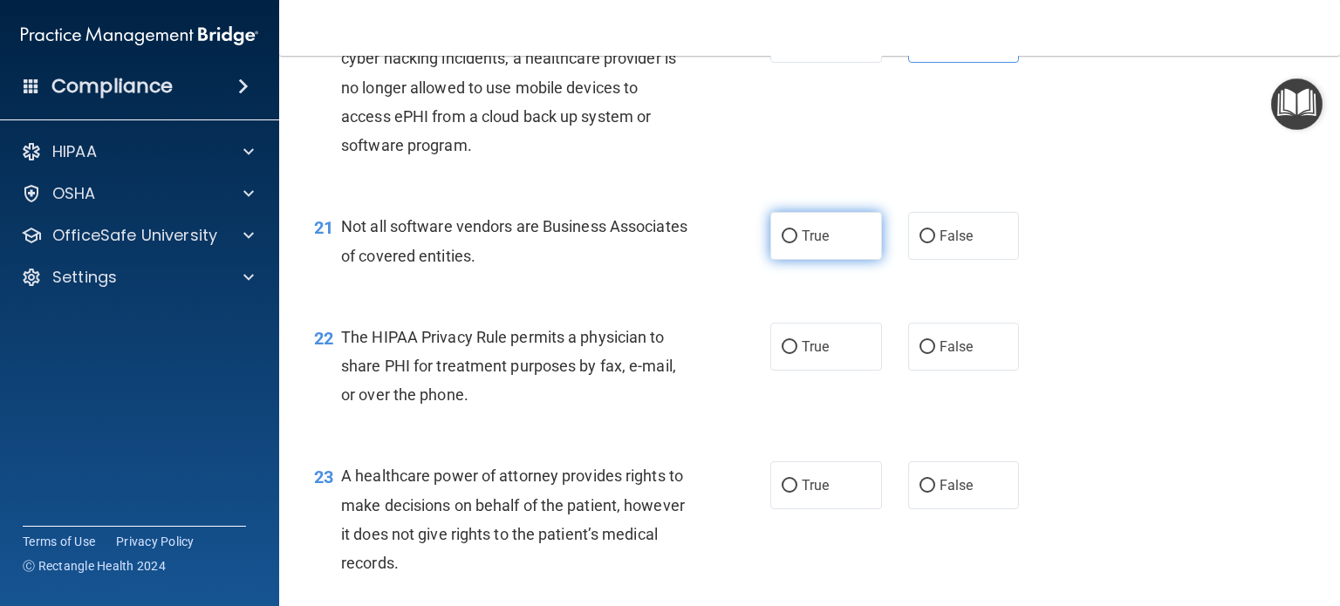
click at [830, 260] on label "True" at bounding box center [826, 236] width 112 height 48
click at [797, 243] on input "True" at bounding box center [790, 236] width 16 height 13
radio input "true"
click at [834, 371] on label "True" at bounding box center [826, 347] width 112 height 48
click at [797, 354] on input "True" at bounding box center [790, 347] width 16 height 13
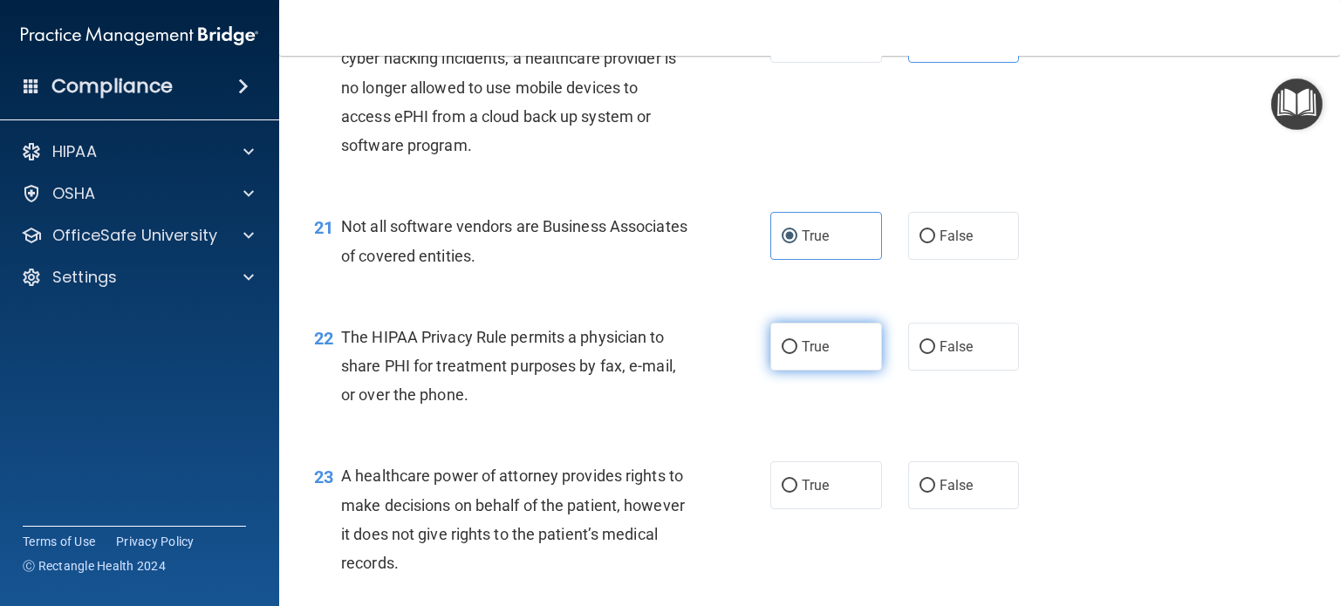
radio input "true"
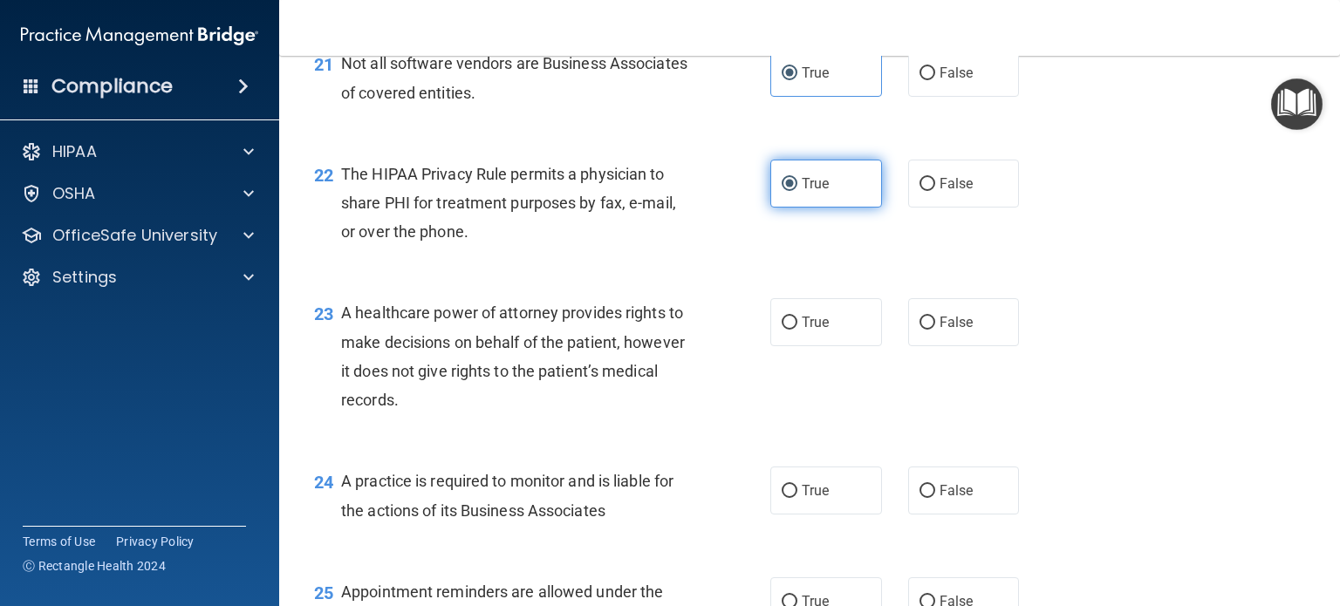
scroll to position [3287, 0]
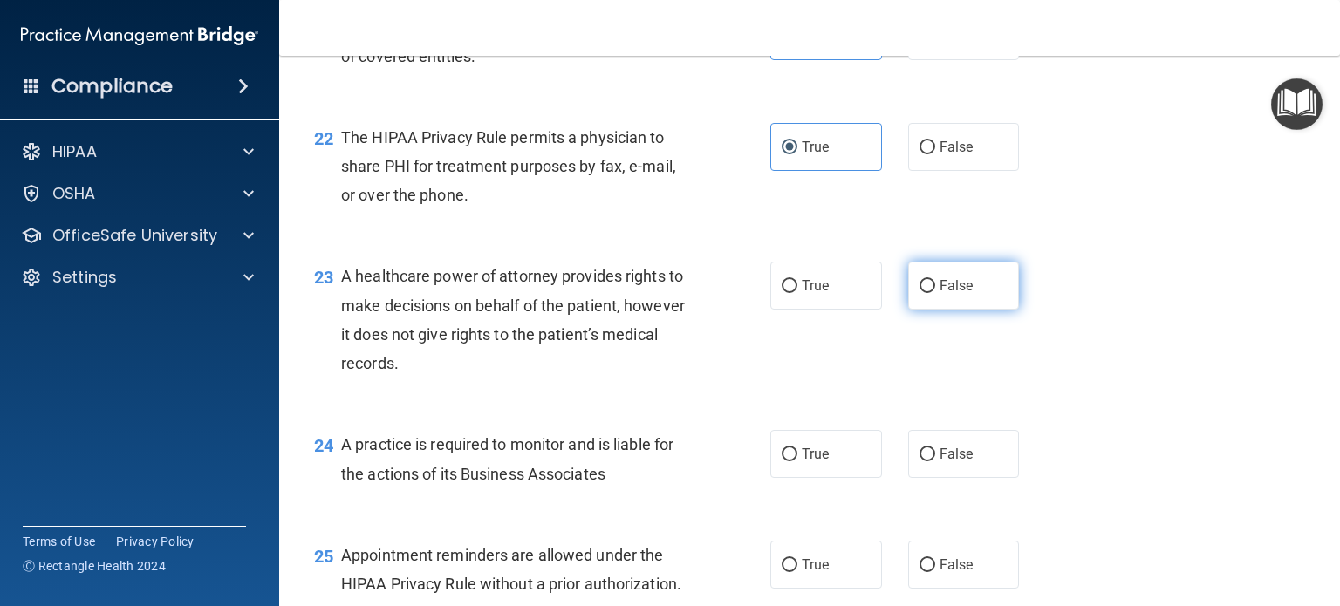
click at [984, 310] on label "False" at bounding box center [964, 286] width 112 height 48
click at [935, 293] on input "False" at bounding box center [927, 286] width 16 height 13
radio input "true"
click at [991, 478] on label "False" at bounding box center [964, 454] width 112 height 48
click at [935, 461] on input "False" at bounding box center [927, 454] width 16 height 13
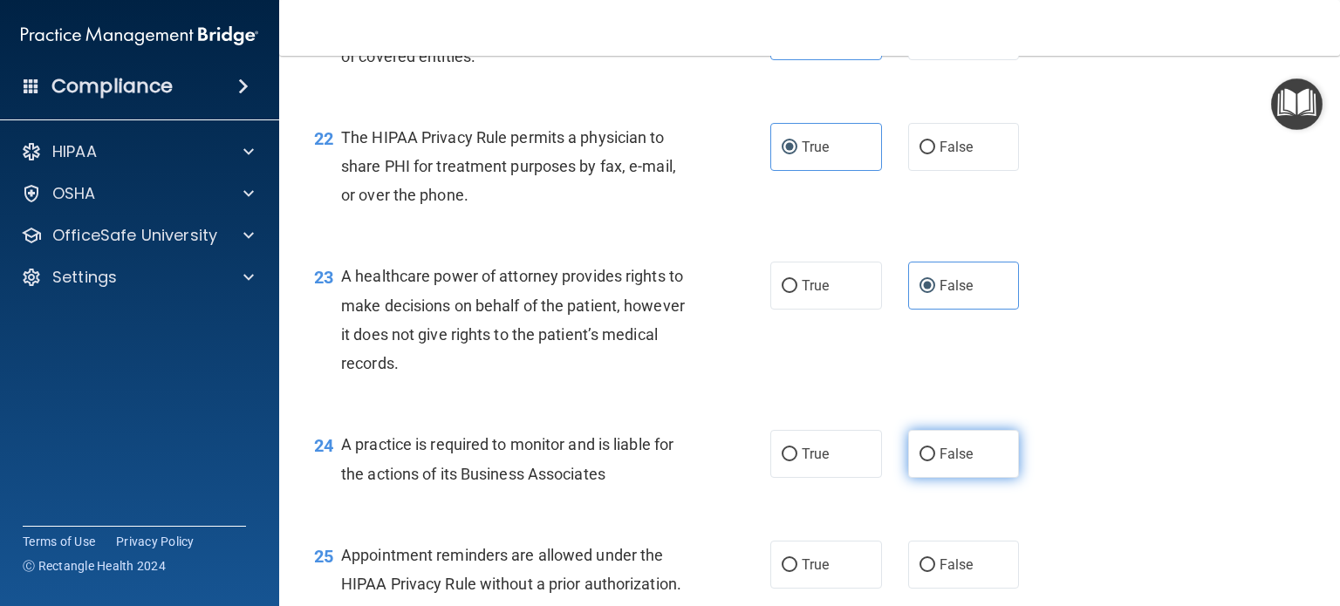
radio input "true"
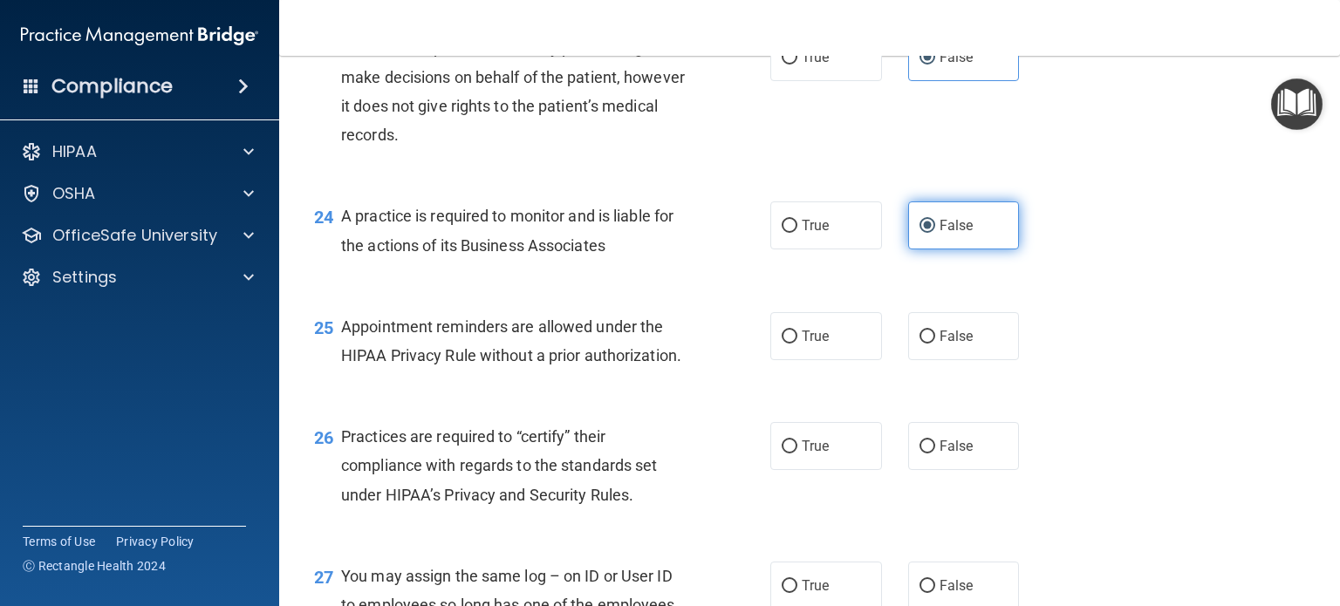
scroll to position [3563, 0]
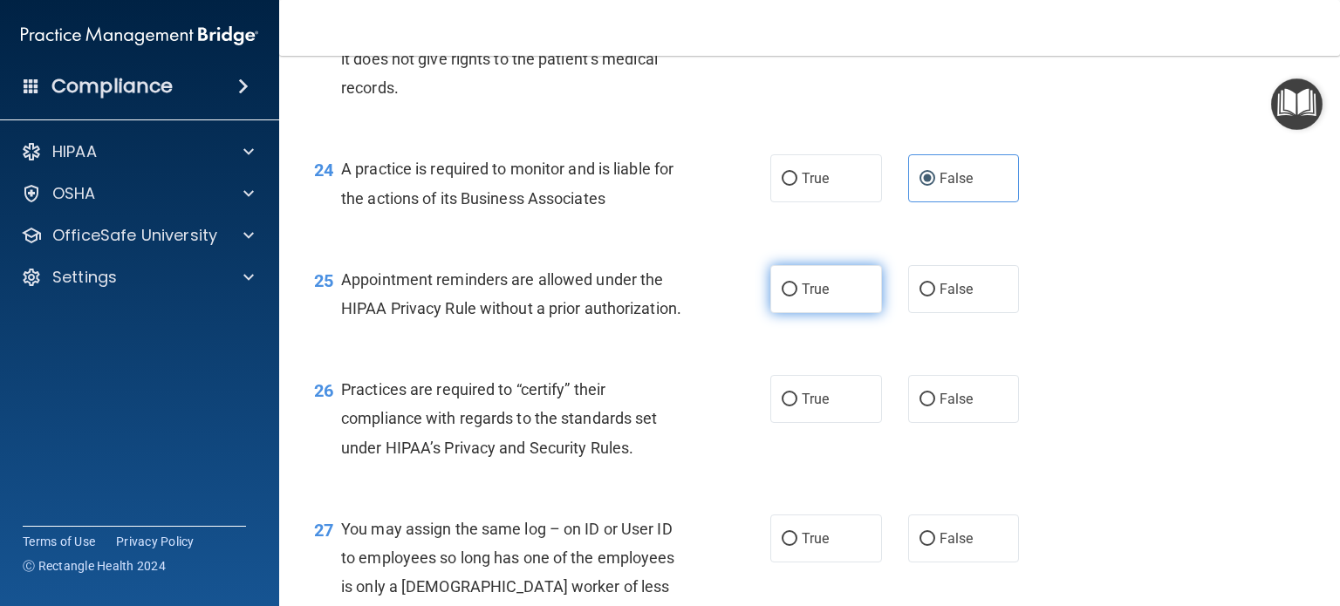
click at [830, 313] on label "True" at bounding box center [826, 289] width 112 height 48
click at [797, 297] on input "True" at bounding box center [790, 289] width 16 height 13
radio input "true"
click at [973, 423] on label "False" at bounding box center [964, 399] width 112 height 48
click at [935, 406] on input "False" at bounding box center [927, 399] width 16 height 13
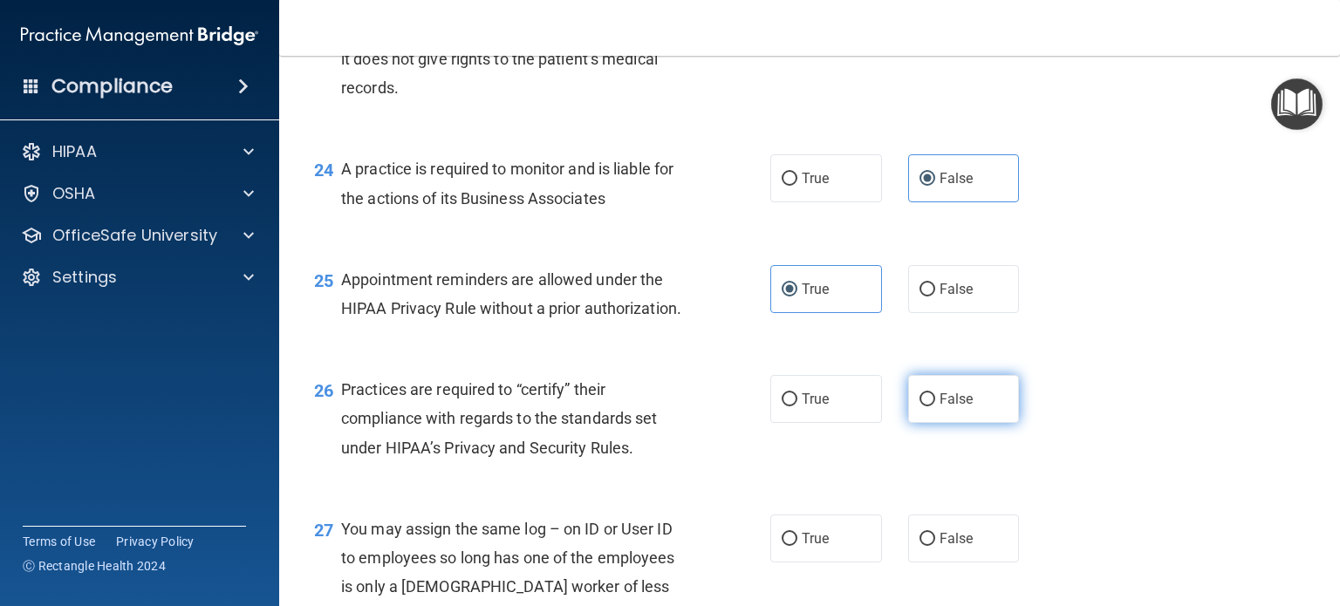
radio input "true"
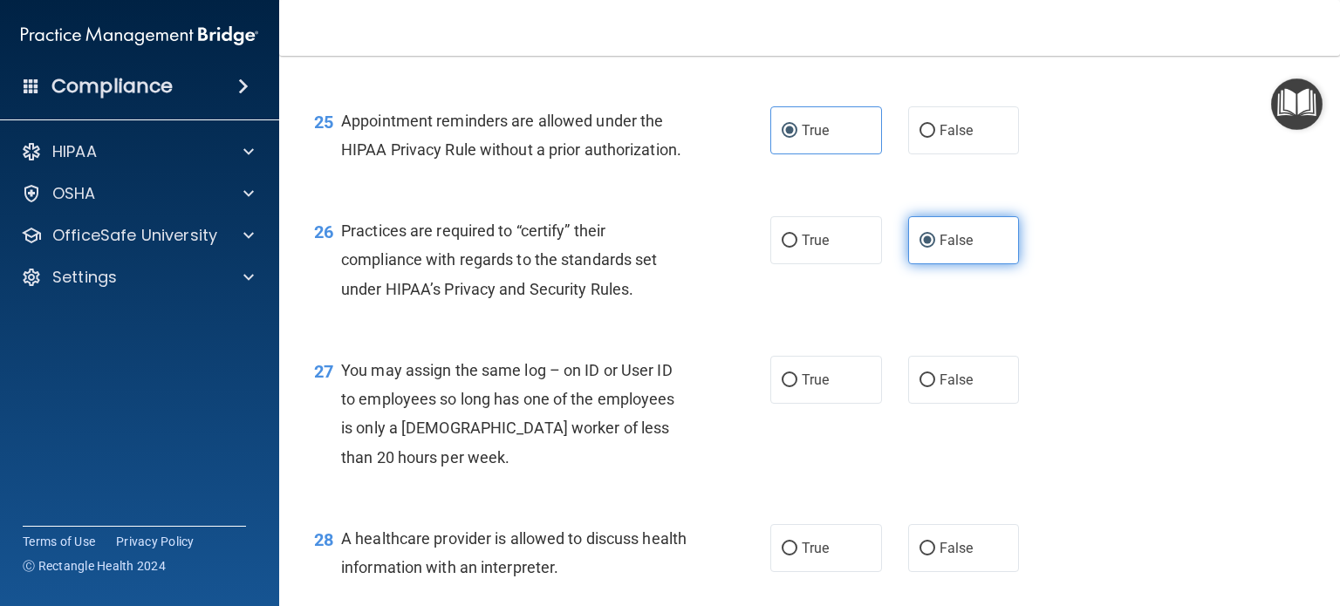
scroll to position [3725, 0]
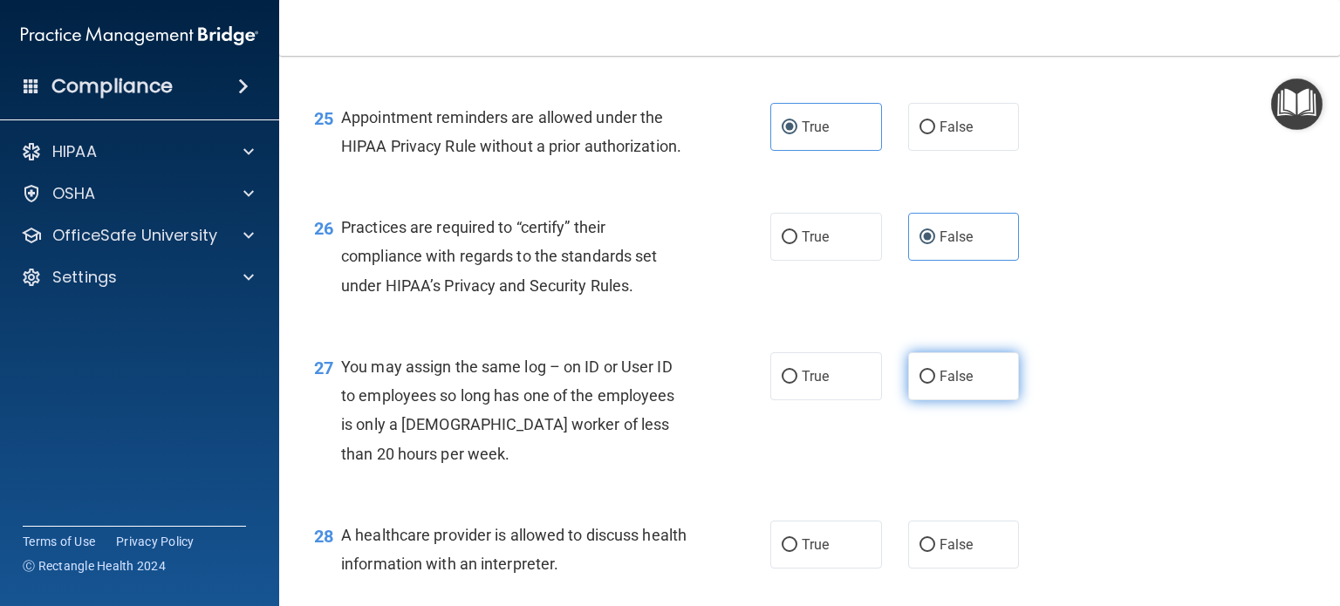
click at [959, 385] on span "False" at bounding box center [956, 376] width 34 height 17
click at [935, 384] on input "False" at bounding box center [927, 377] width 16 height 13
radio input "true"
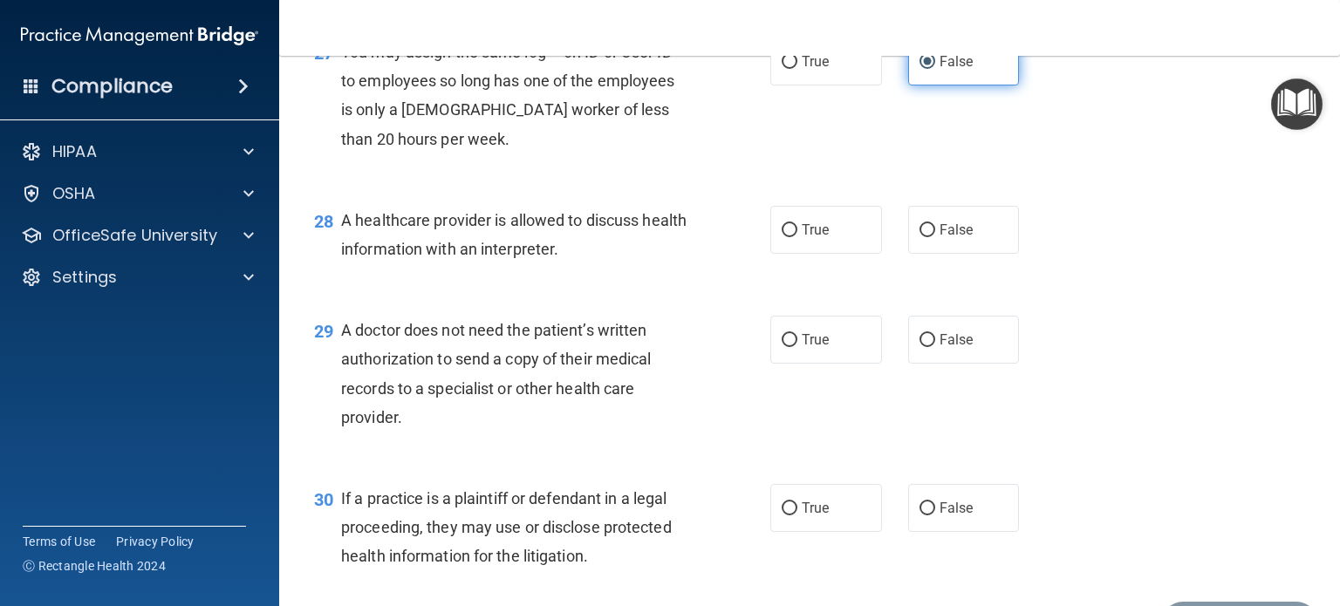
scroll to position [4078, 0]
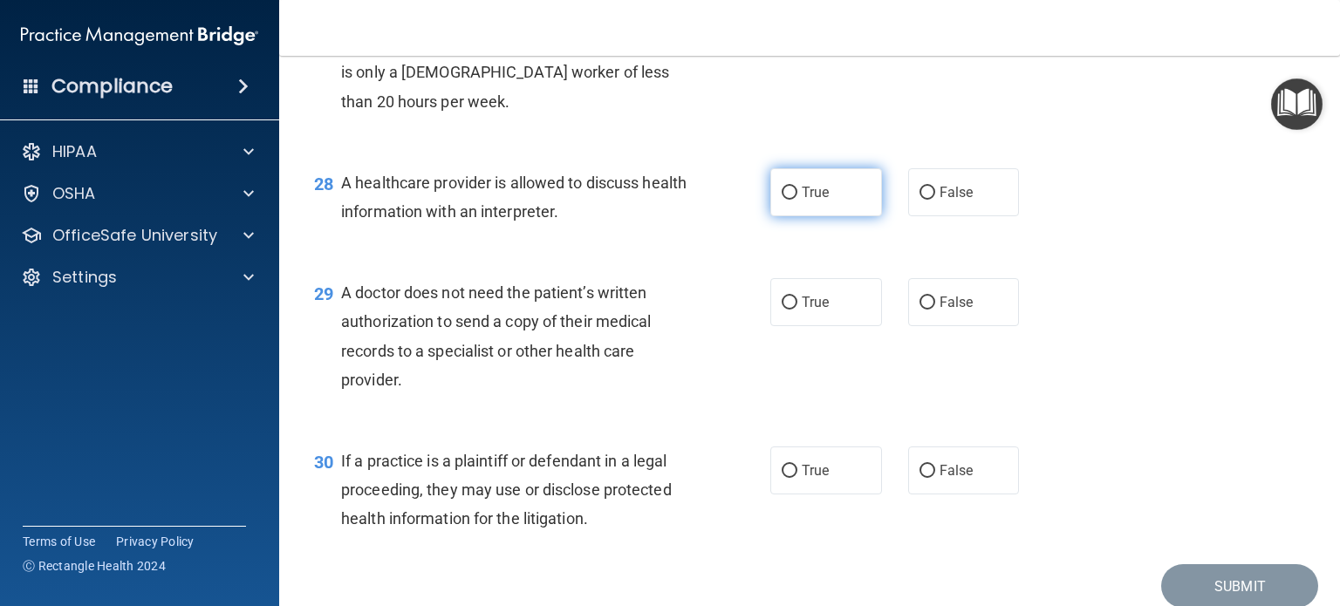
click at [844, 216] on label "True" at bounding box center [826, 192] width 112 height 48
click at [797, 200] on input "True" at bounding box center [790, 193] width 16 height 13
radio input "true"
click at [834, 326] on label "True" at bounding box center [826, 302] width 112 height 48
click at [797, 310] on input "True" at bounding box center [790, 303] width 16 height 13
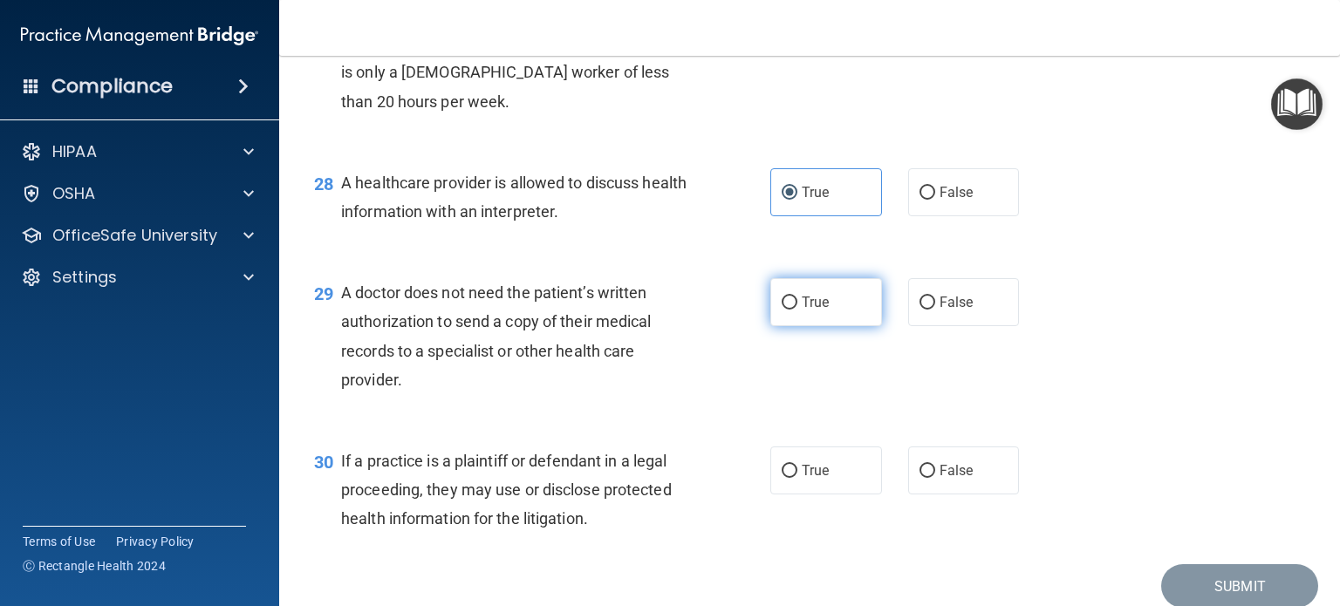
radio input "true"
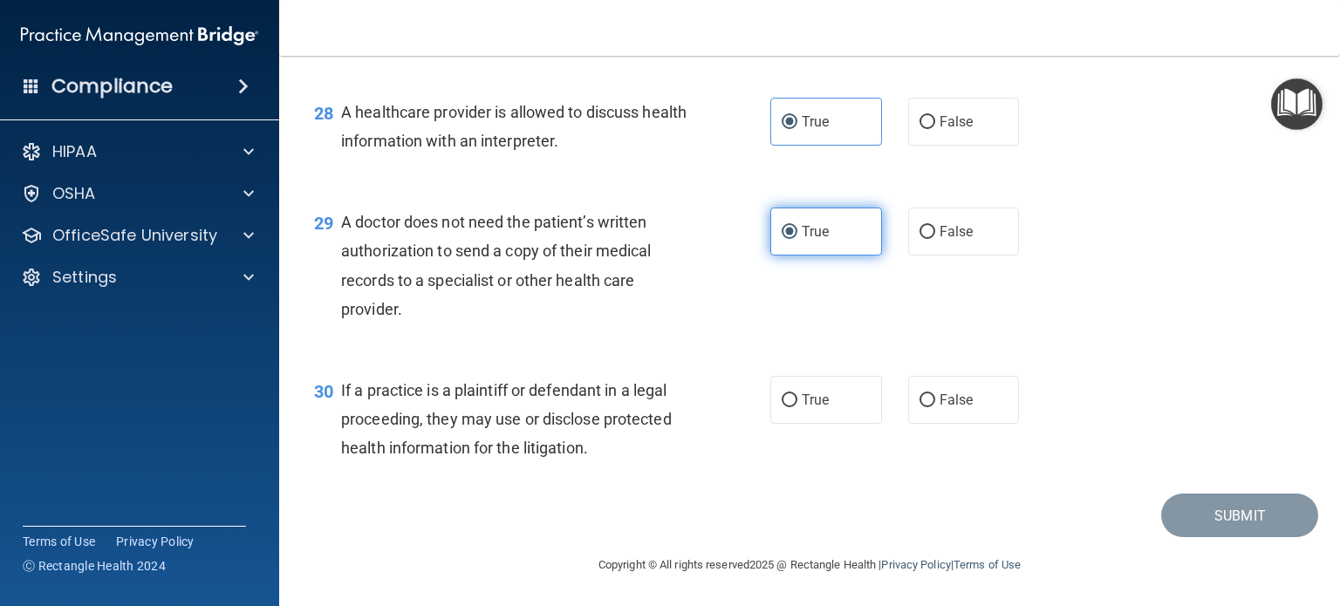
scroll to position [4167, 0]
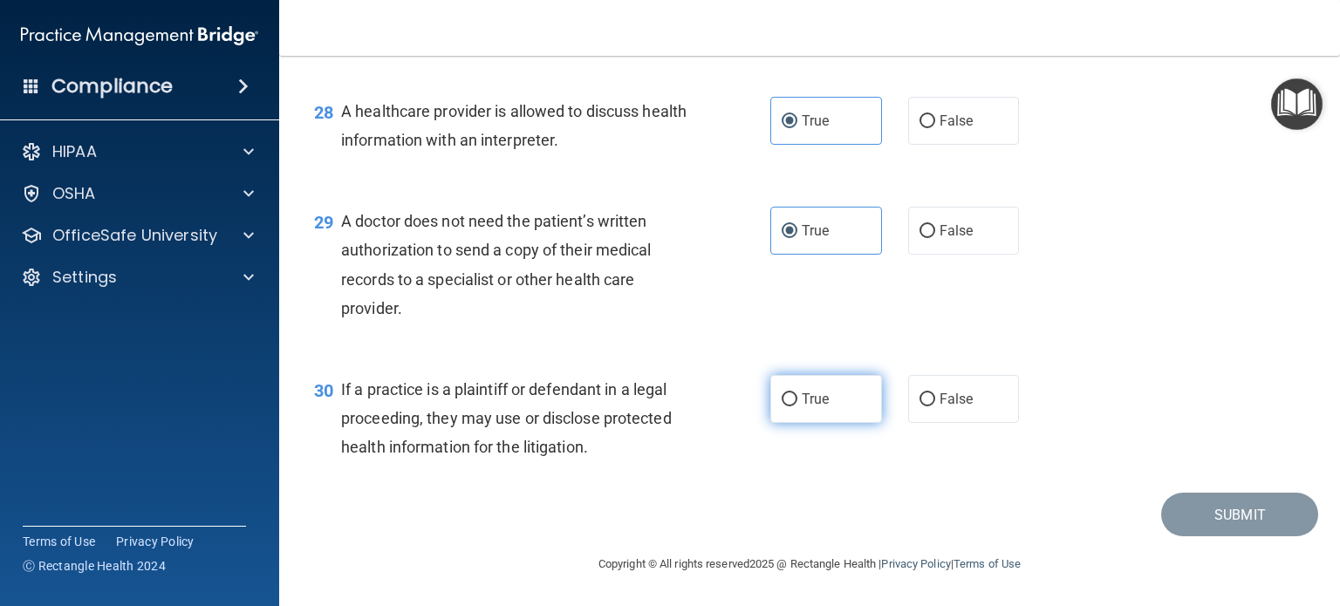
click at [833, 423] on label "True" at bounding box center [826, 399] width 112 height 48
click at [797, 406] on input "True" at bounding box center [790, 399] width 16 height 13
radio input "true"
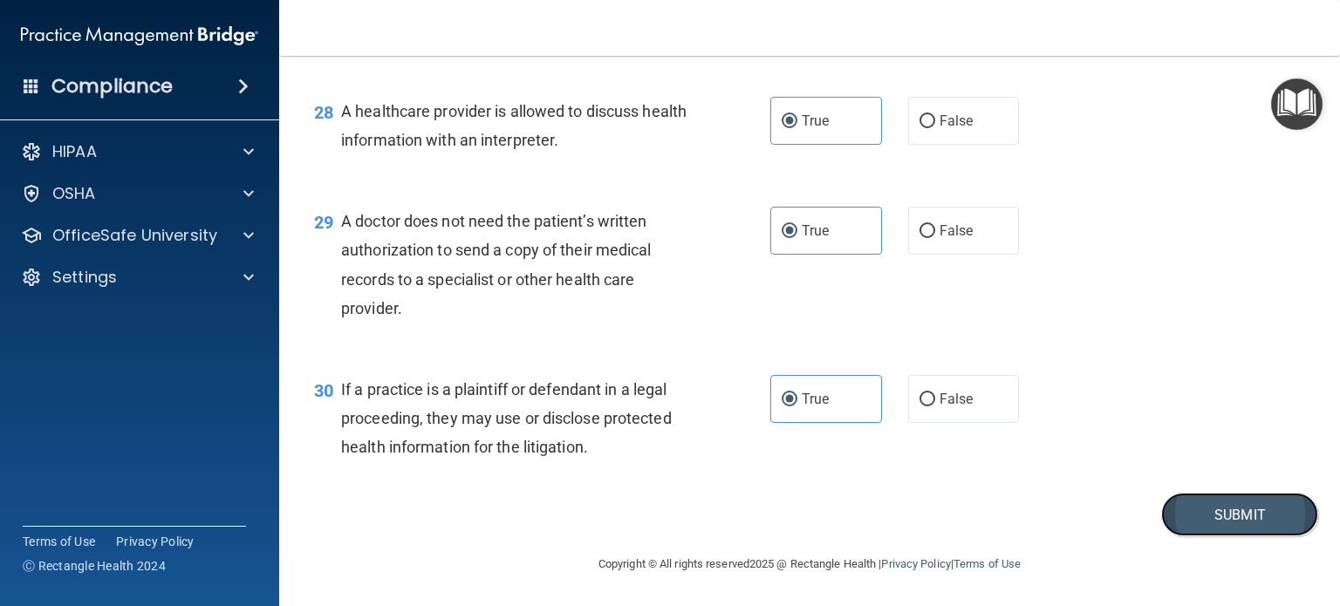
click at [1232, 537] on button "Submit" at bounding box center [1239, 515] width 157 height 44
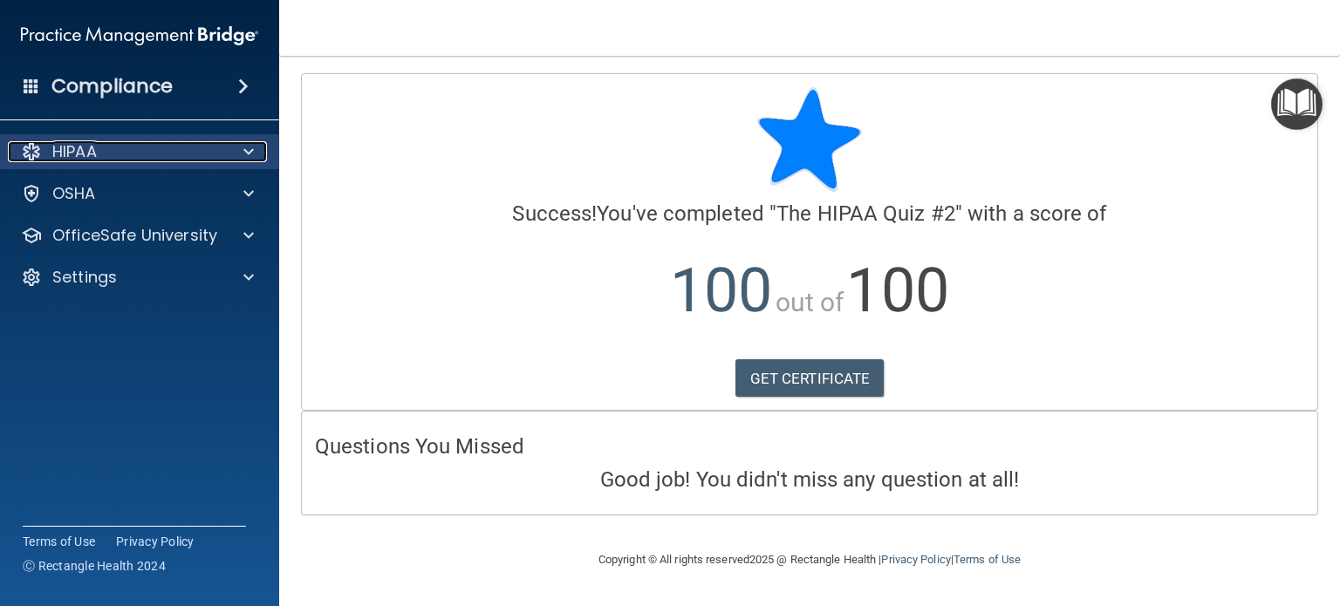
click at [176, 159] on div "HIPAA" at bounding box center [116, 151] width 216 height 21
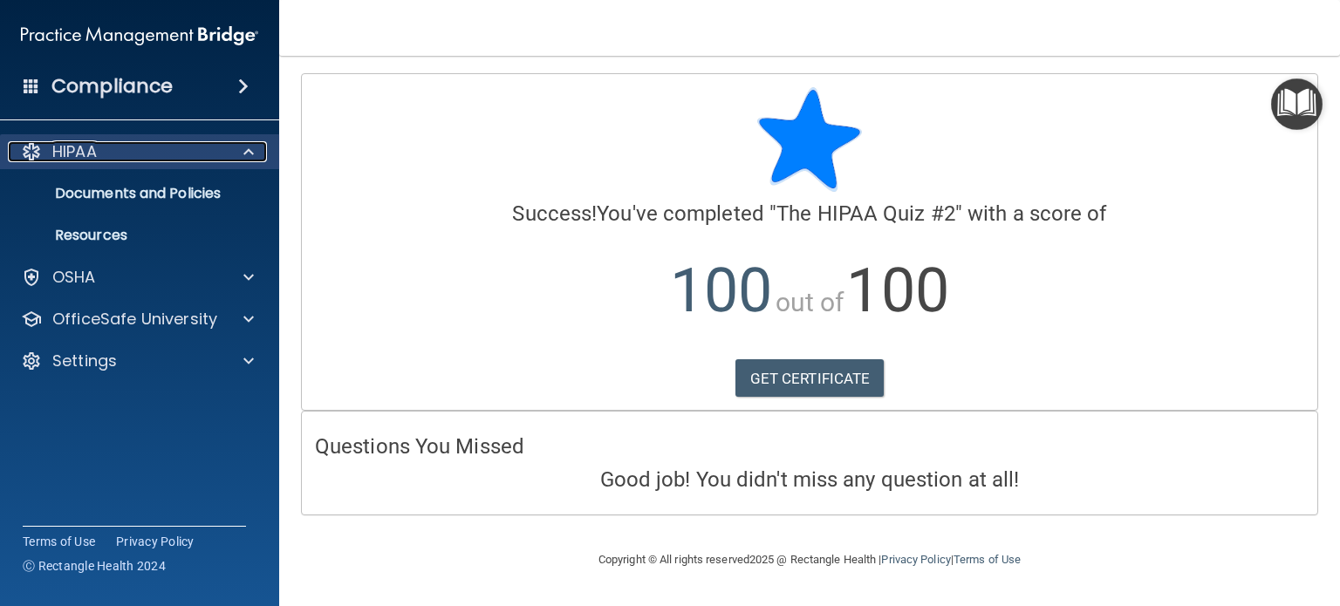
click at [198, 154] on div "HIPAA" at bounding box center [116, 151] width 216 height 21
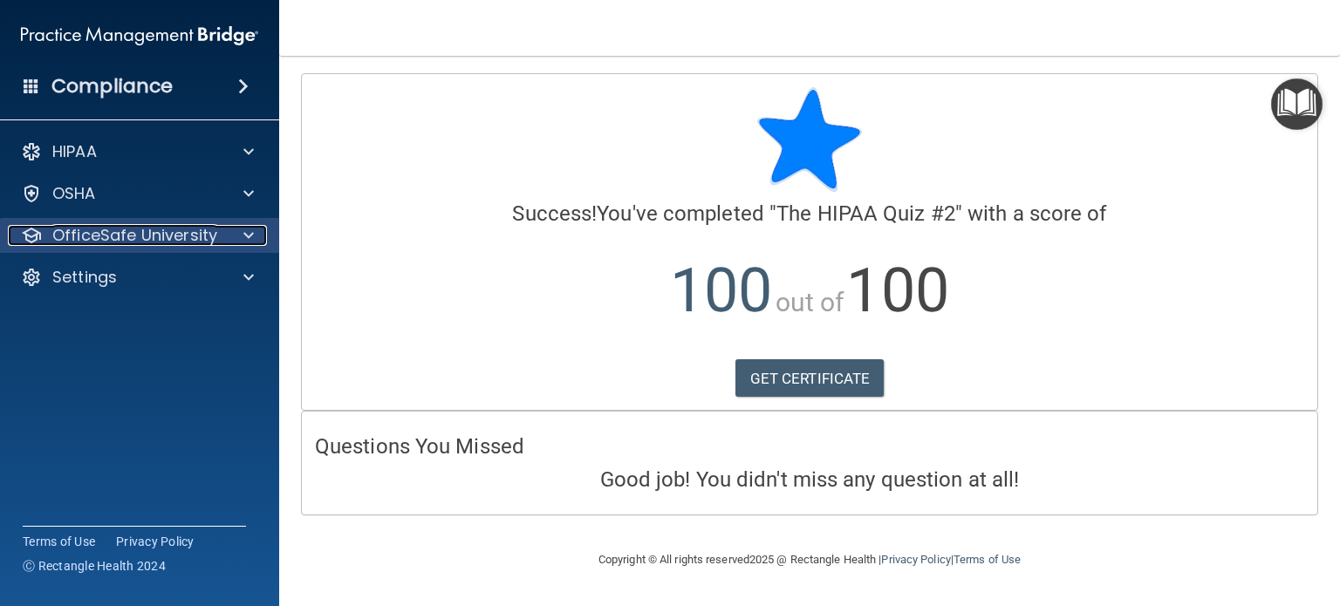
click at [233, 229] on div at bounding box center [246, 235] width 44 height 21
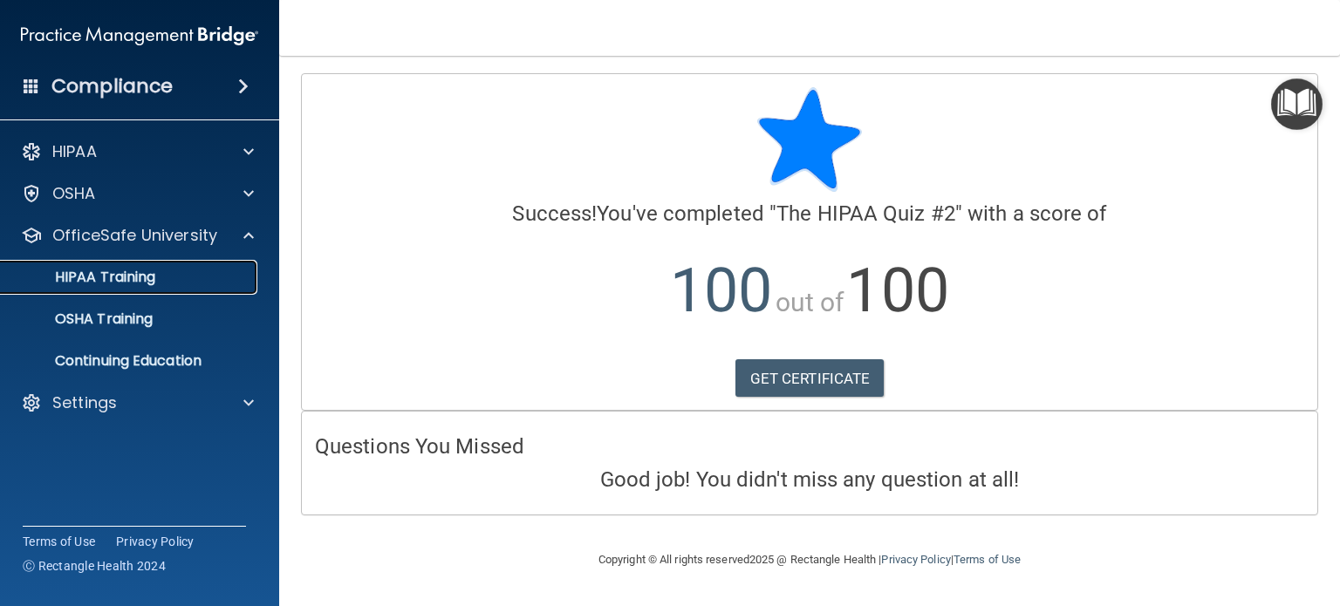
click at [147, 277] on p "HIPAA Training" at bounding box center [83, 277] width 144 height 17
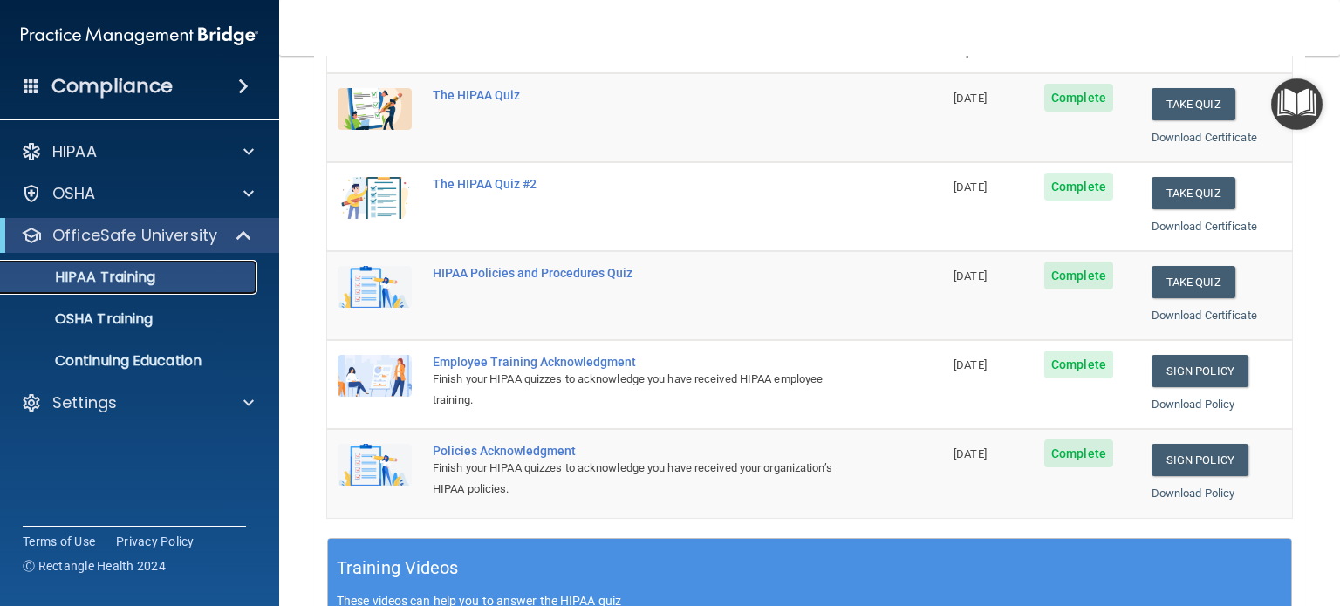
scroll to position [217, 0]
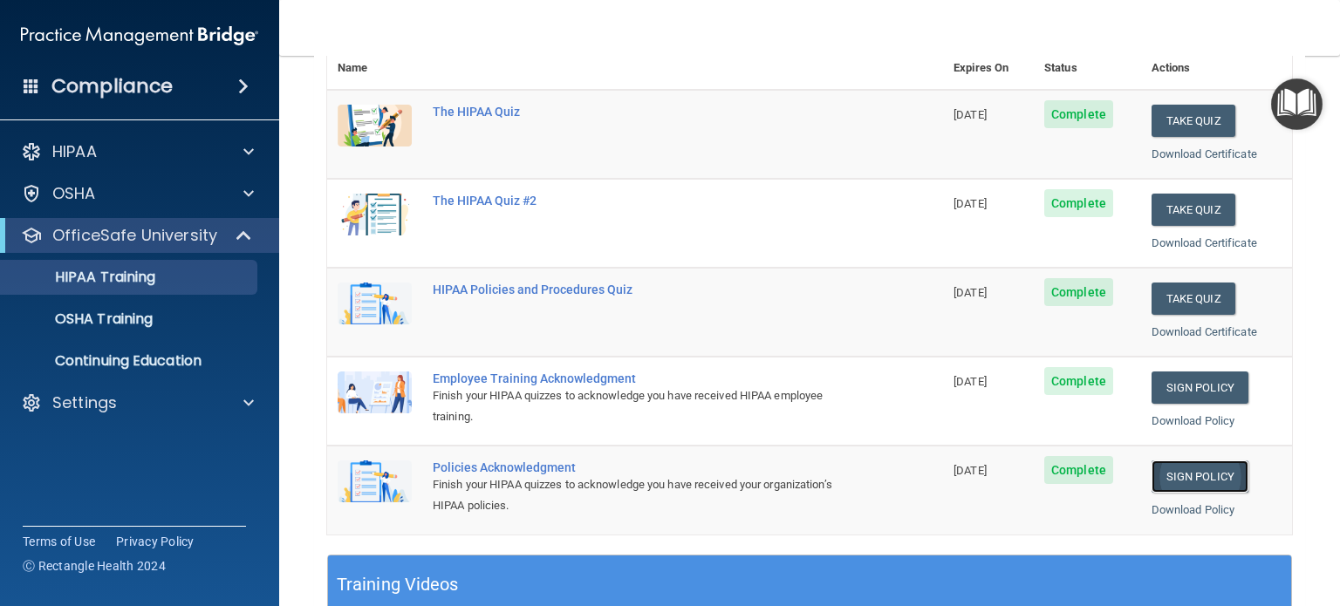
click at [1211, 479] on link "Sign Policy" at bounding box center [1199, 477] width 97 height 32
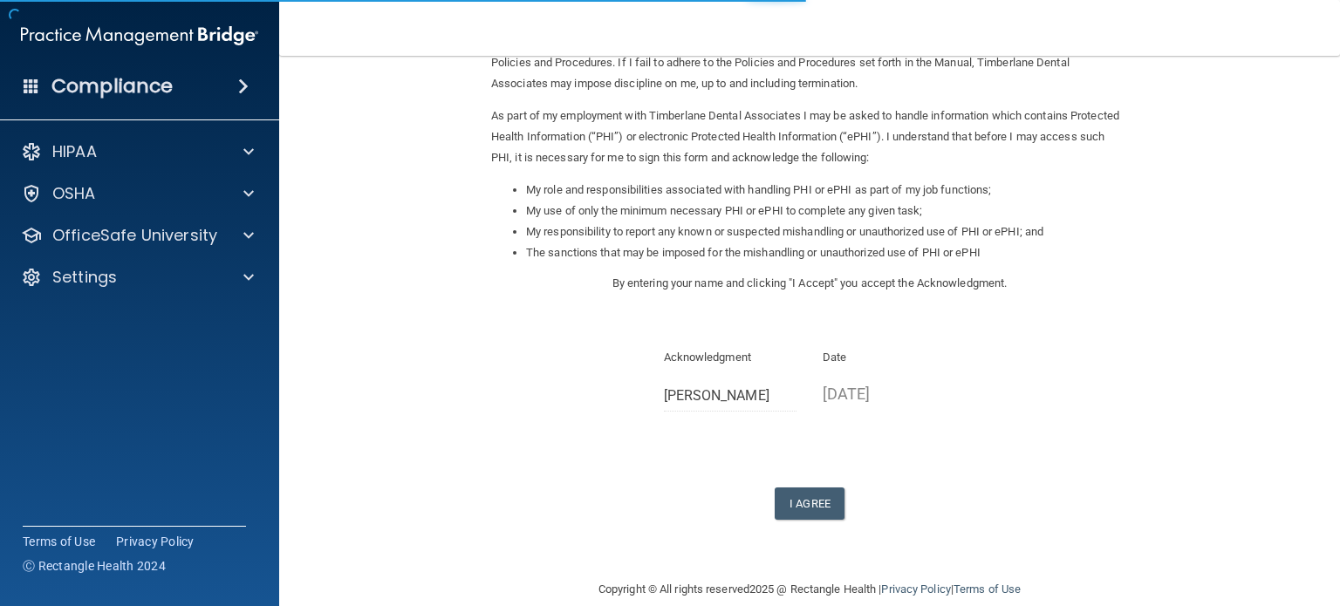
scroll to position [192, 0]
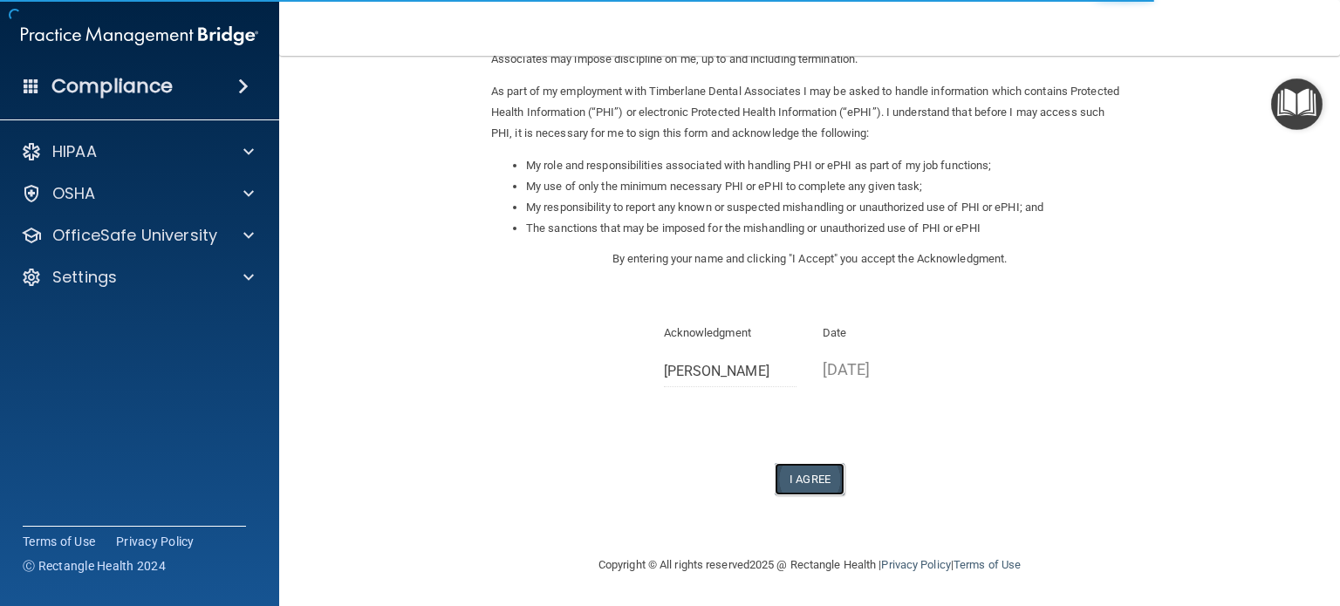
click at [816, 476] on button "I Agree" at bounding box center [810, 479] width 70 height 32
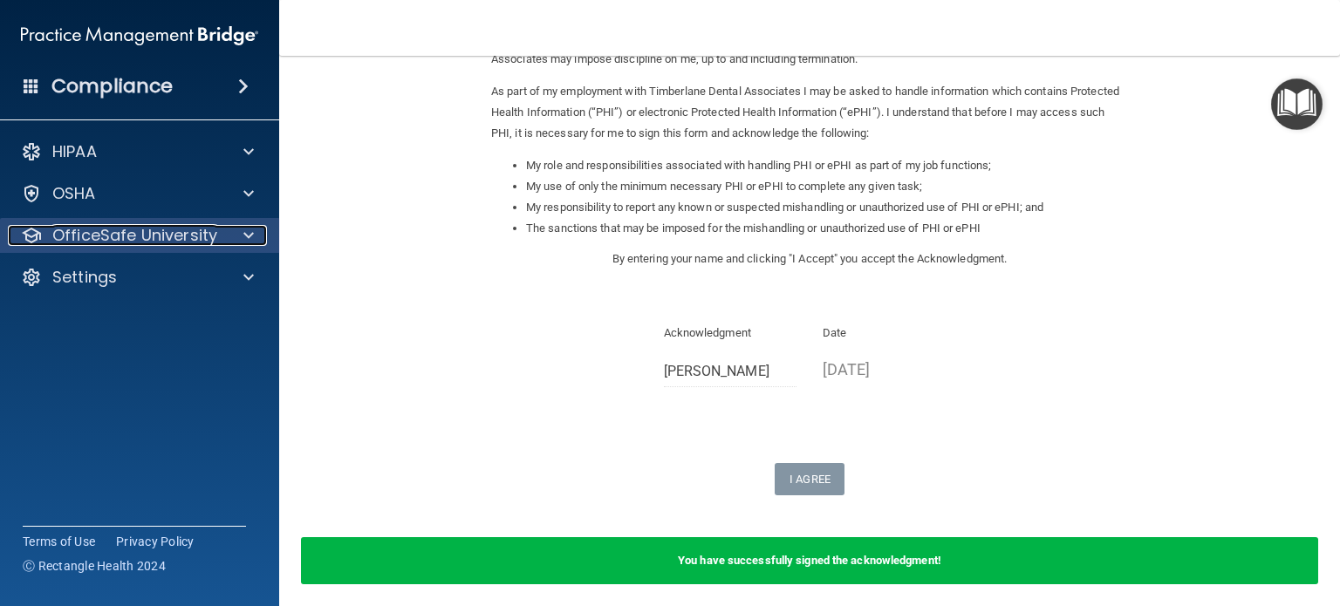
click at [225, 239] on div at bounding box center [246, 235] width 44 height 21
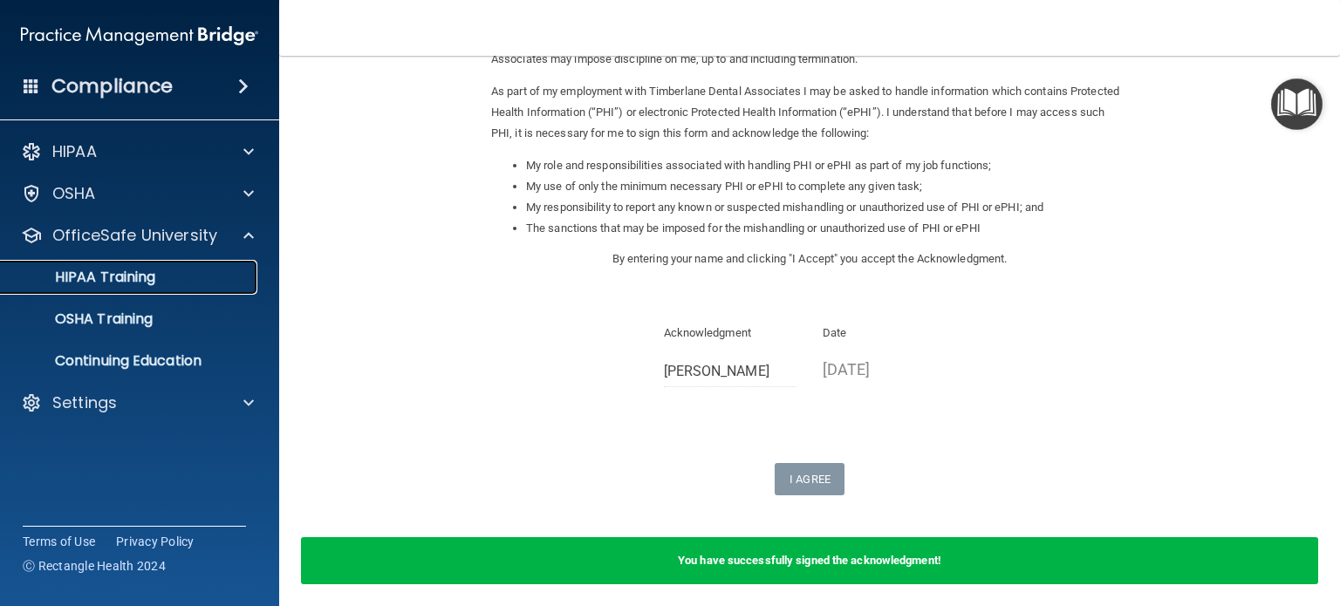
click at [154, 280] on p "HIPAA Training" at bounding box center [83, 277] width 144 height 17
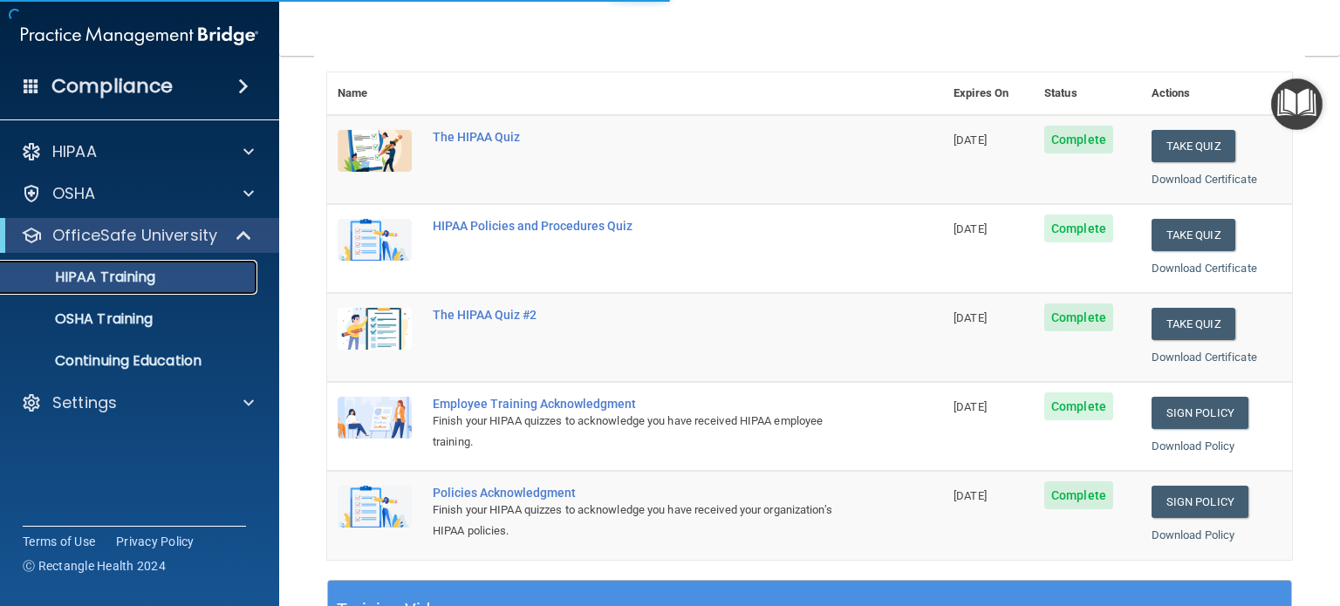
scroll to position [635, 0]
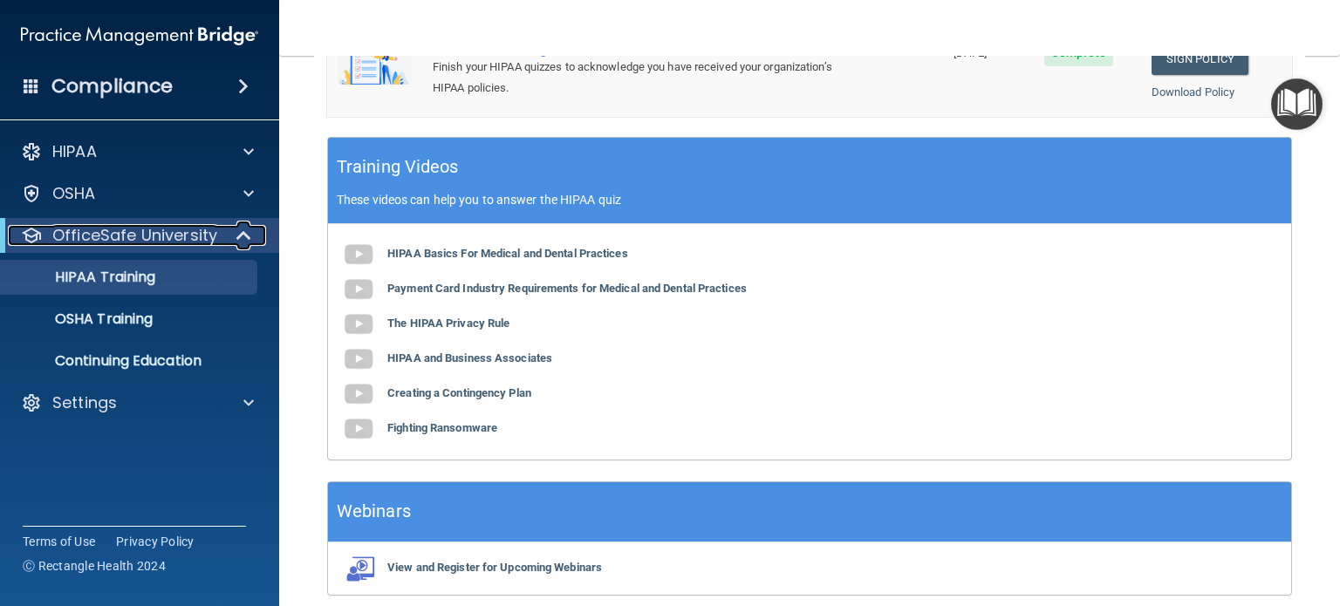
click at [244, 243] on span at bounding box center [245, 235] width 15 height 21
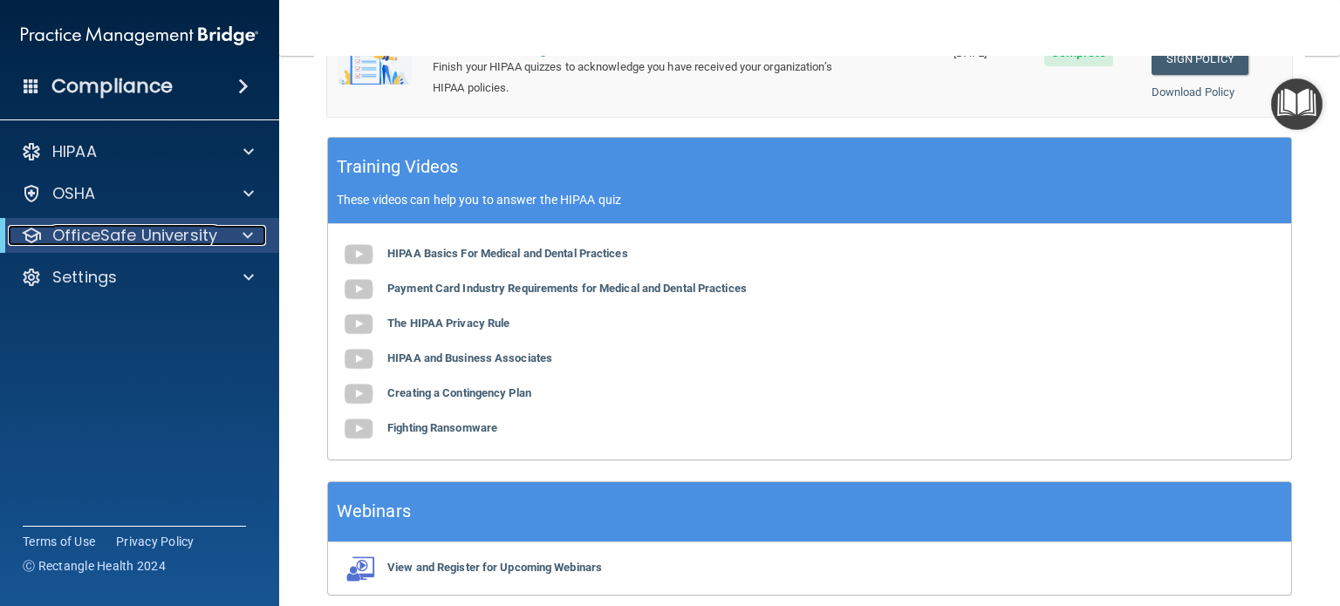
click at [171, 229] on p "OfficeSafe University" at bounding box center [134, 235] width 165 height 21
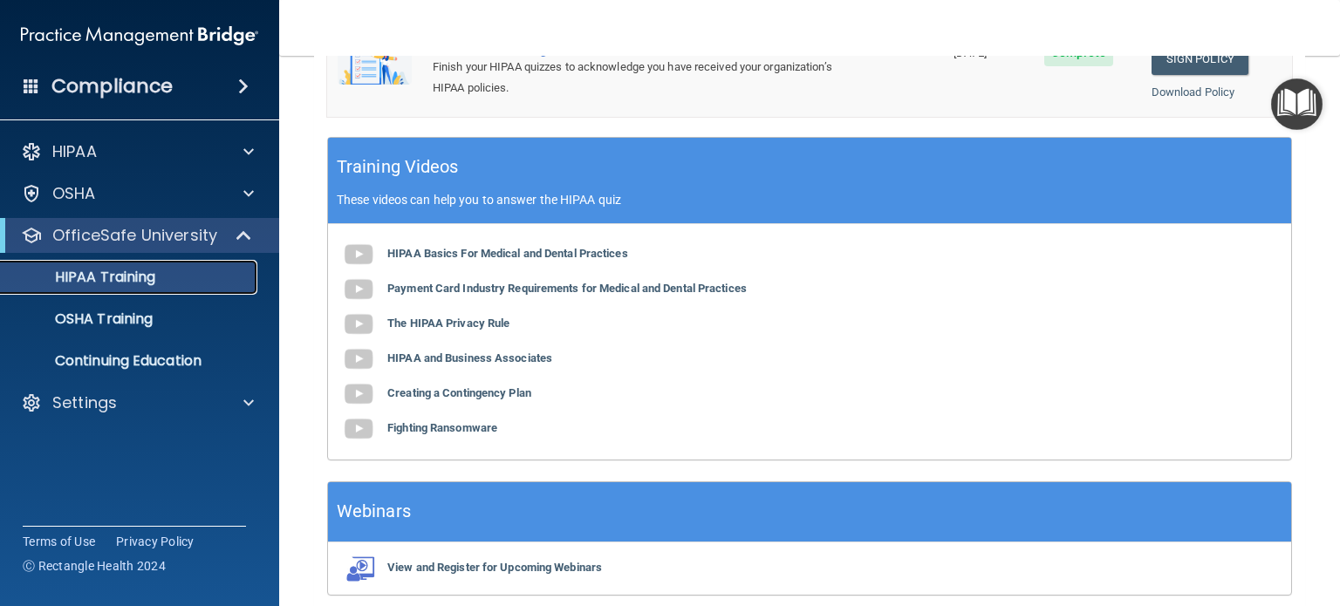
click at [133, 280] on p "HIPAA Training" at bounding box center [83, 277] width 144 height 17
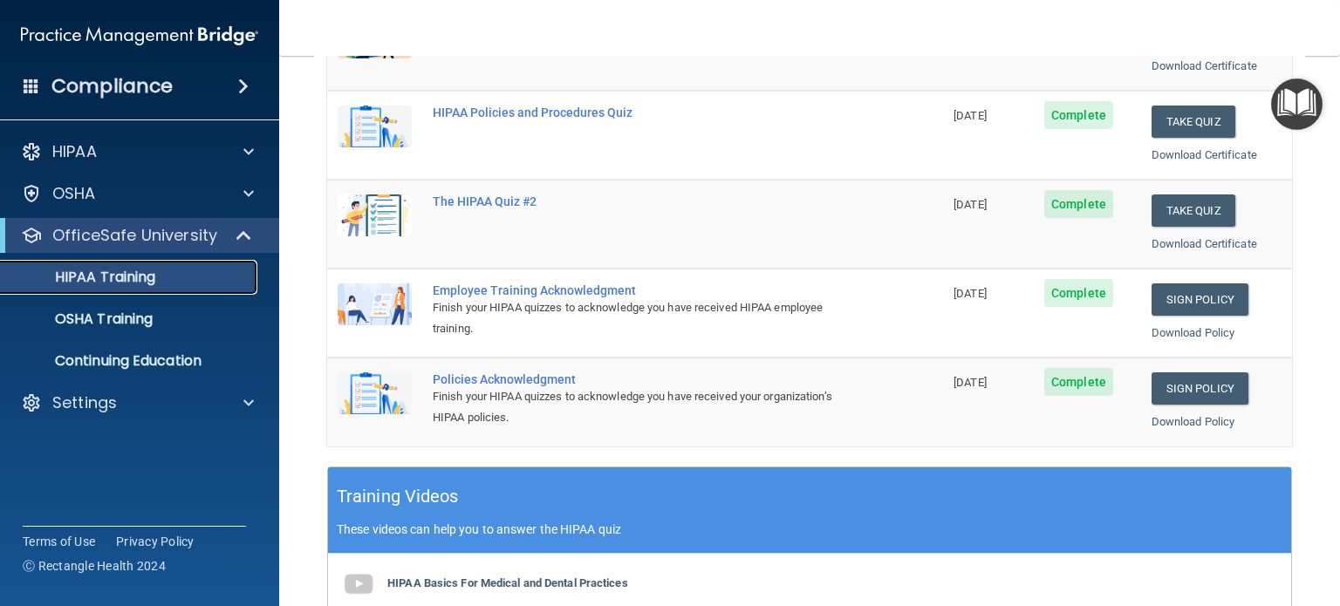
scroll to position [315, 0]
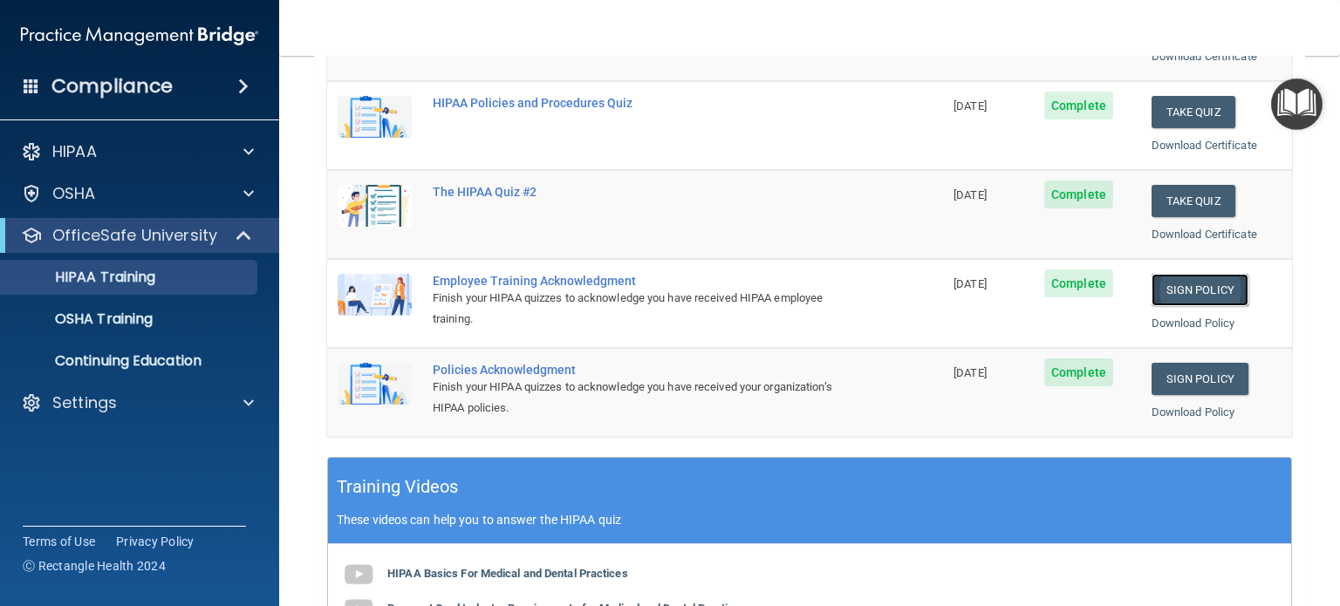
click at [1208, 287] on link "Sign Policy" at bounding box center [1199, 290] width 97 height 32
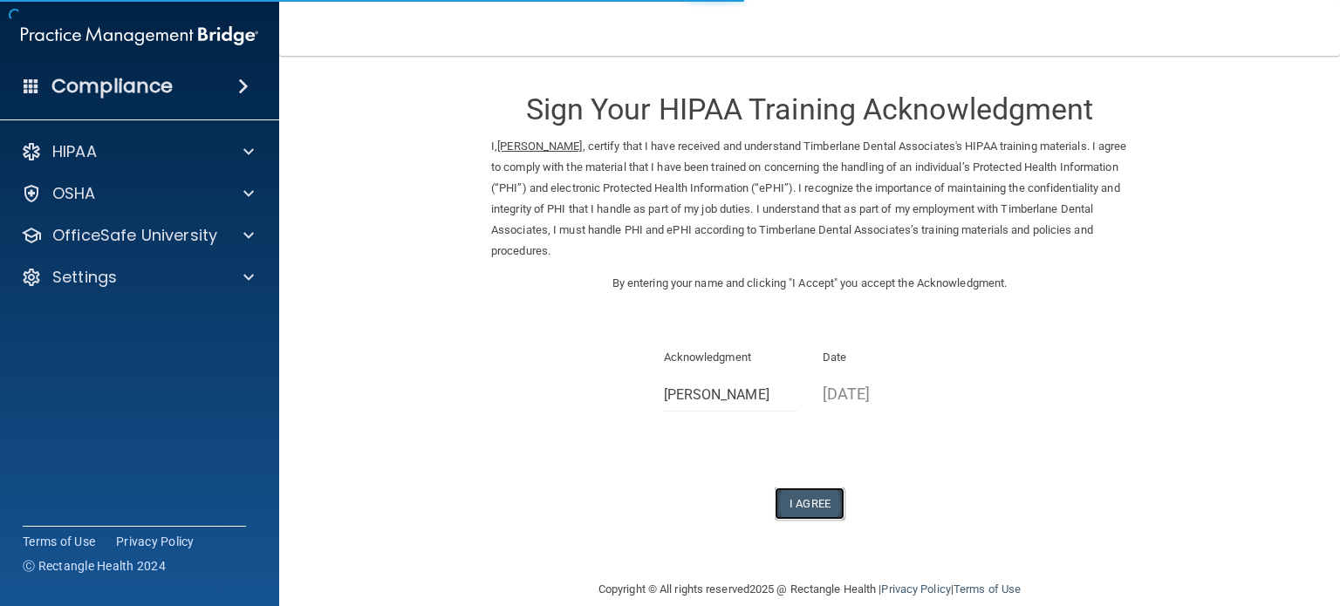
click at [820, 506] on button "I Agree" at bounding box center [810, 504] width 70 height 32
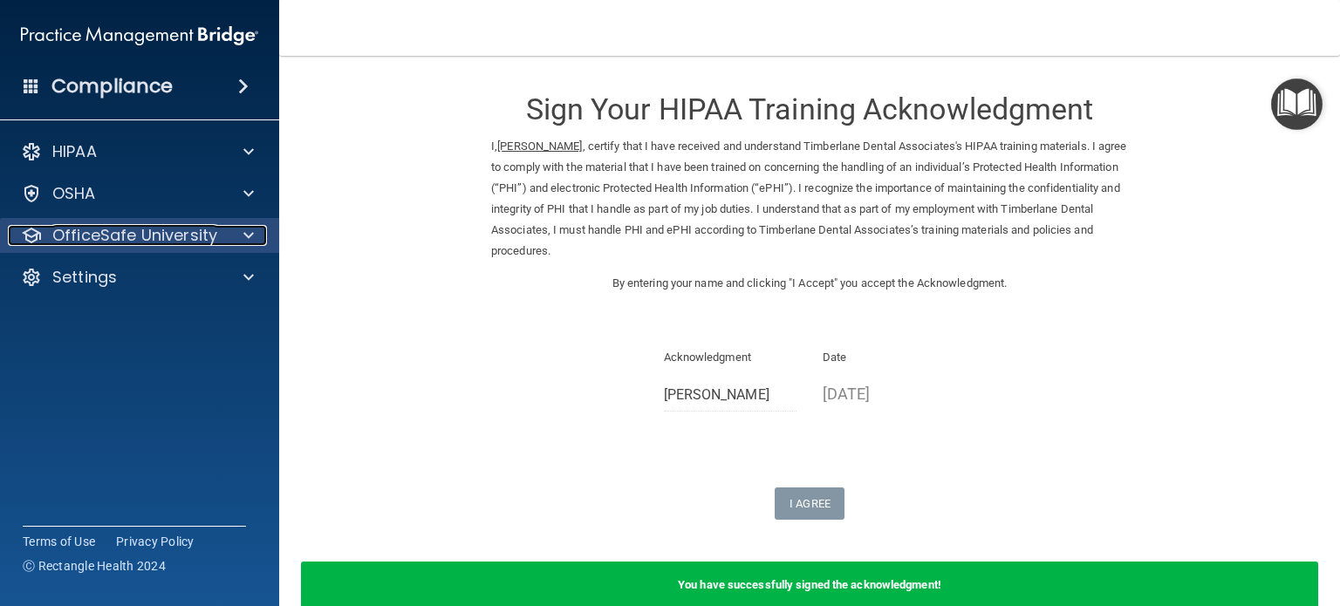
click at [187, 238] on p "OfficeSafe University" at bounding box center [134, 235] width 165 height 21
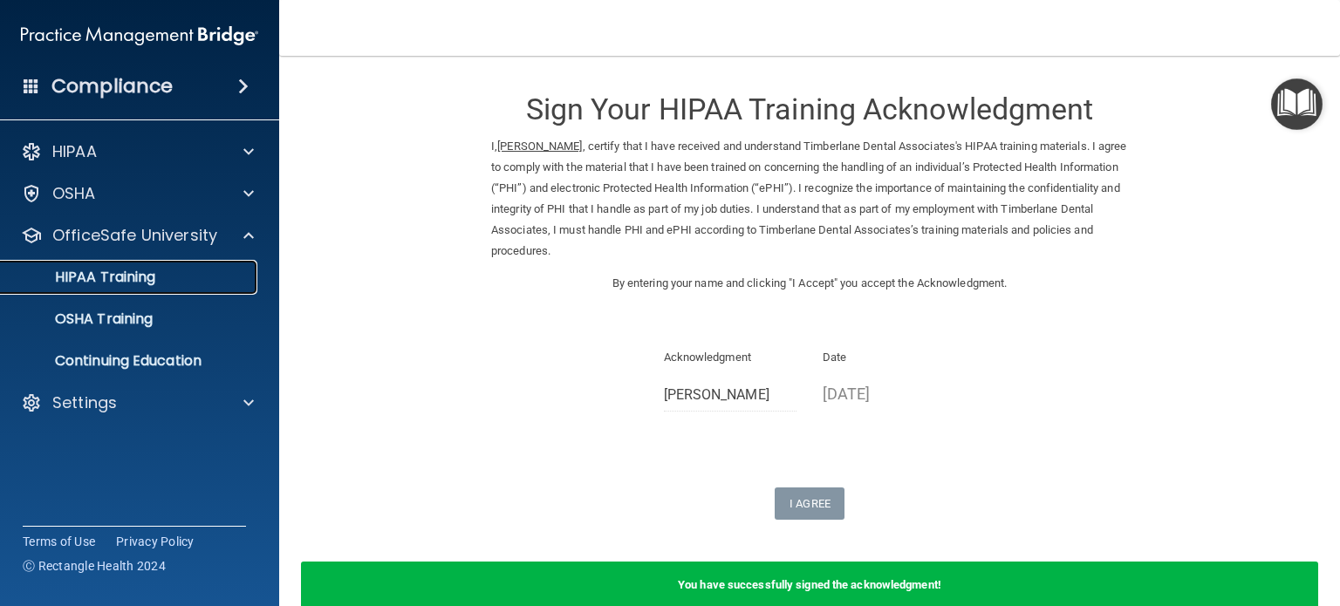
click at [141, 283] on p "HIPAA Training" at bounding box center [83, 277] width 144 height 17
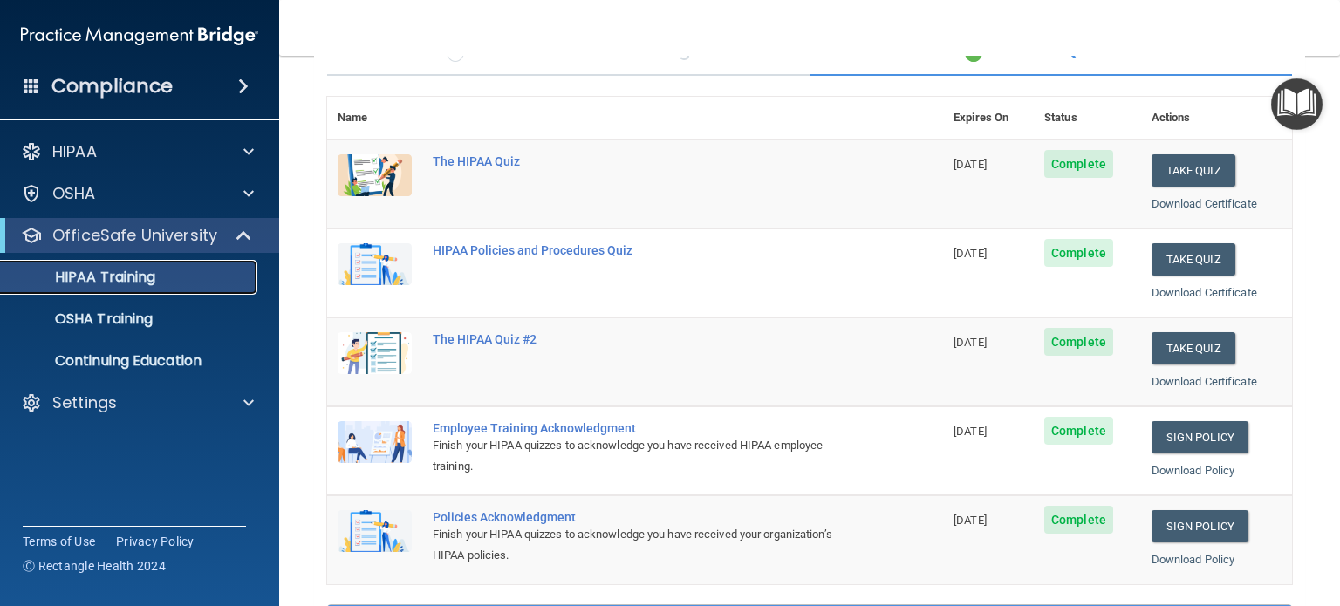
scroll to position [167, 0]
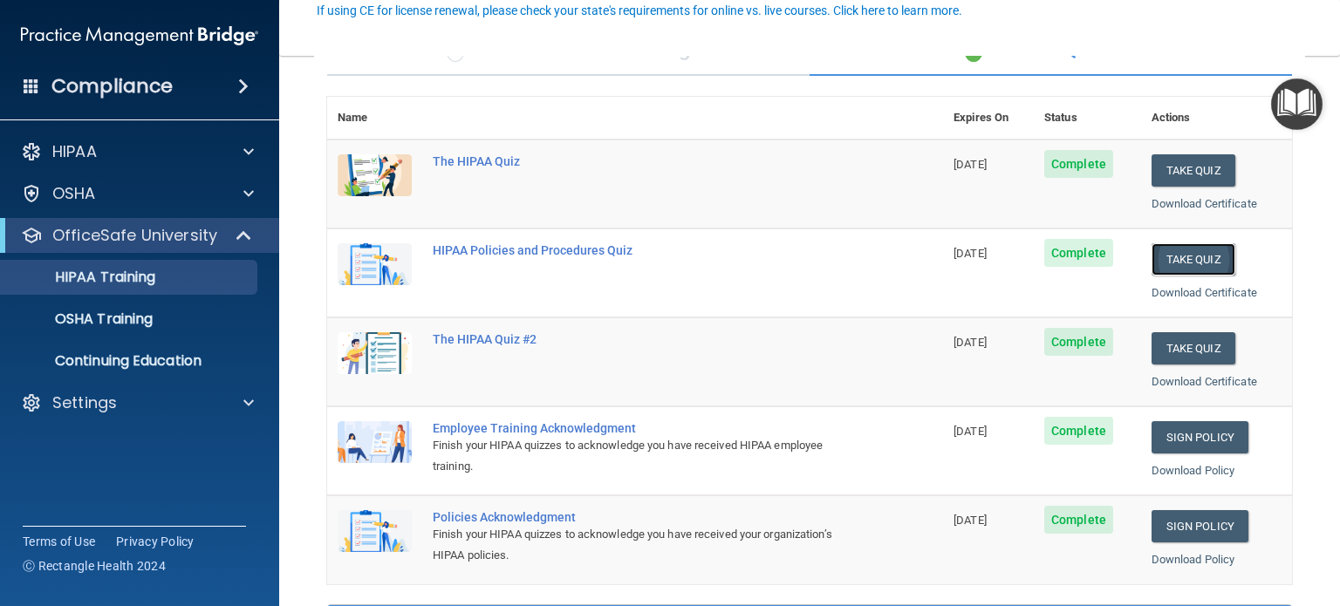
click at [1186, 244] on button "Take Quiz" at bounding box center [1193, 259] width 84 height 32
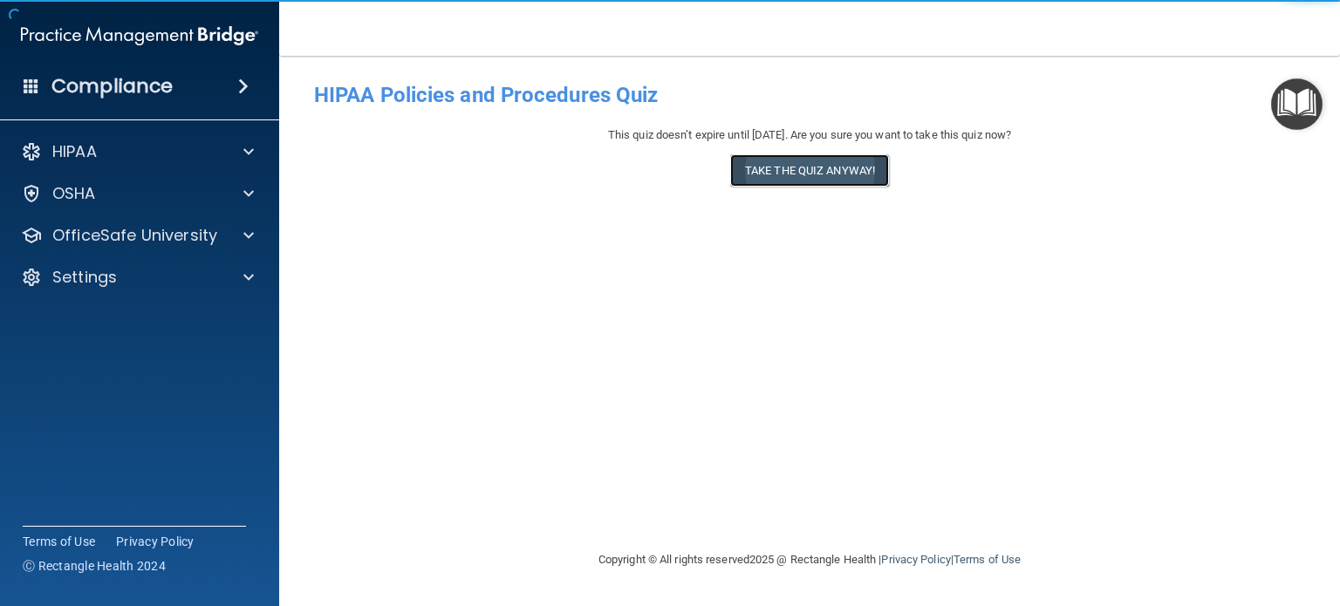
click at [862, 167] on button "Take the quiz anyway!" at bounding box center [809, 170] width 159 height 32
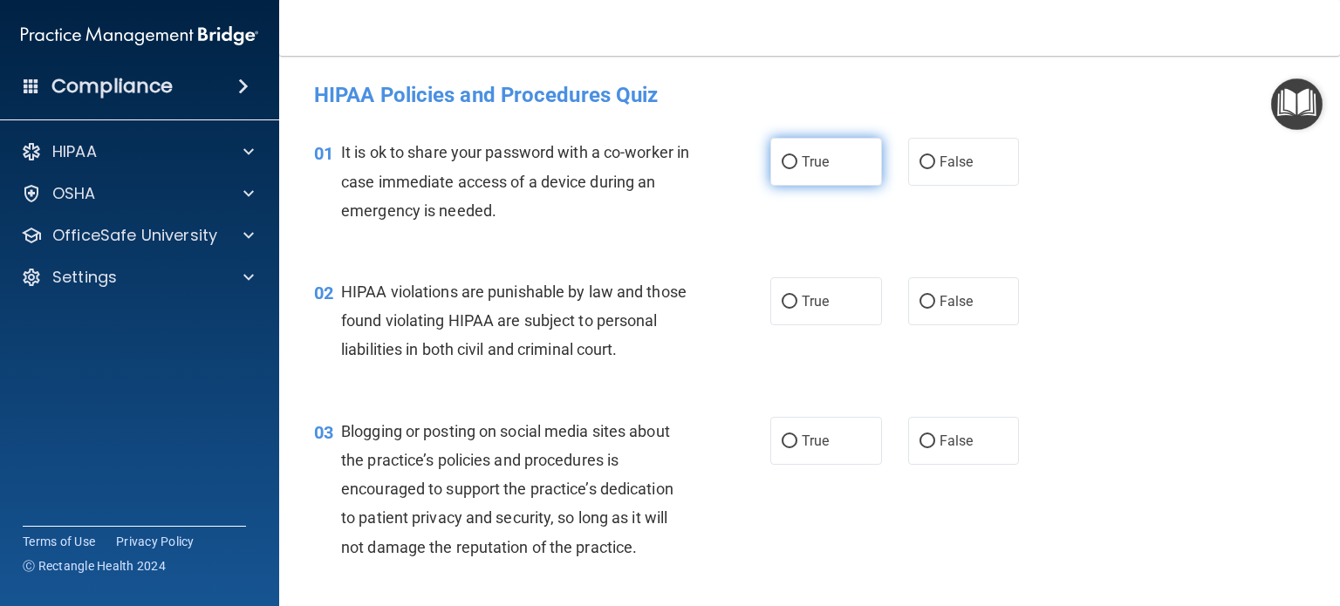
click at [817, 170] on label "True" at bounding box center [826, 162] width 112 height 48
click at [797, 169] on input "True" at bounding box center [790, 162] width 16 height 13
radio input "true"
click at [822, 283] on label "True" at bounding box center [826, 301] width 112 height 48
click at [797, 296] on input "True" at bounding box center [790, 302] width 16 height 13
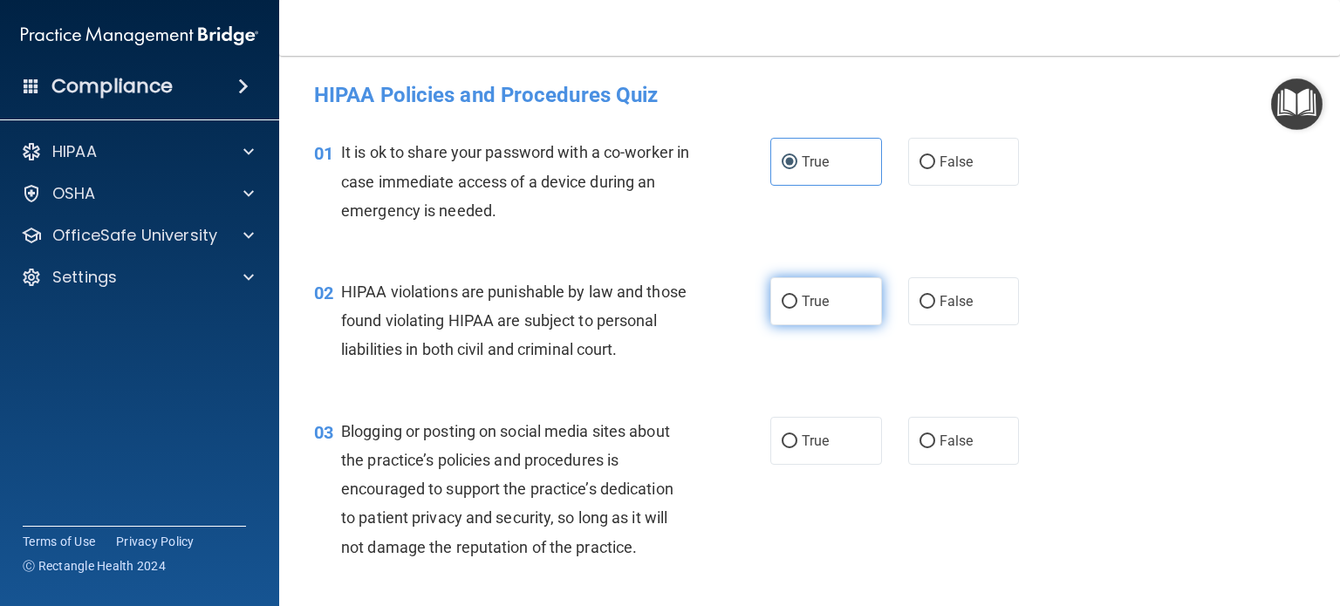
radio input "true"
click at [830, 449] on label "True" at bounding box center [826, 441] width 112 height 48
click at [797, 448] on input "True" at bounding box center [790, 441] width 16 height 13
radio input "true"
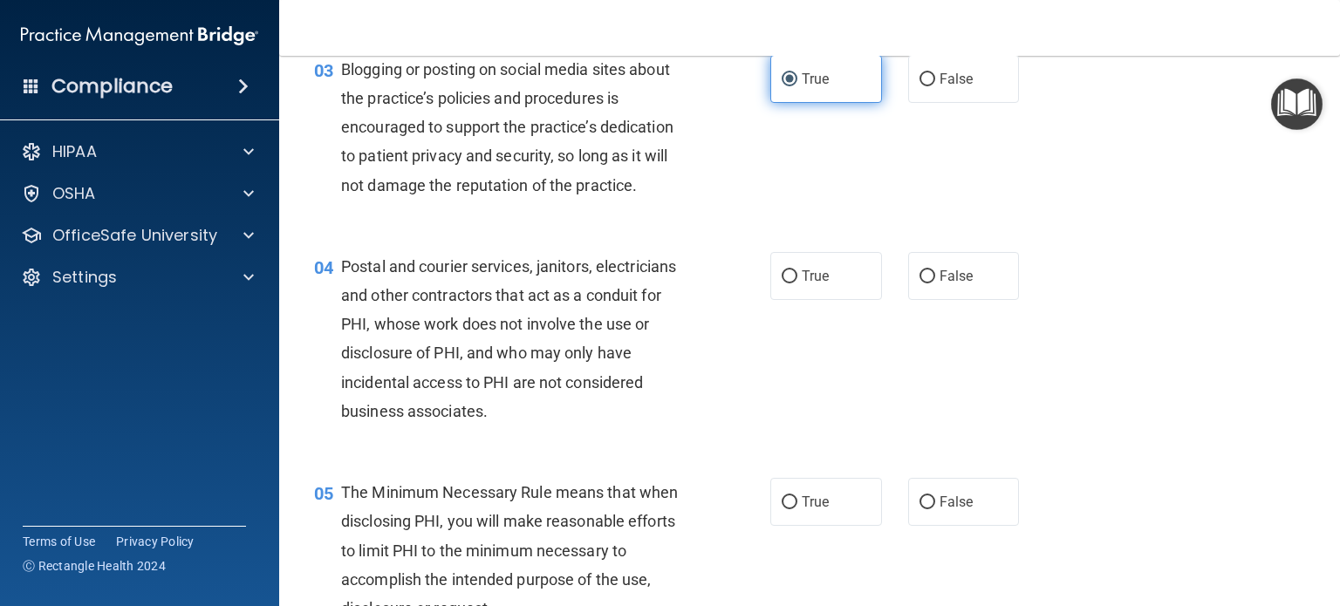
scroll to position [363, 0]
click at [830, 293] on label "True" at bounding box center [826, 275] width 112 height 48
click at [797, 283] on input "True" at bounding box center [790, 276] width 16 height 13
radio input "true"
click at [818, 509] on span "True" at bounding box center [815, 501] width 27 height 17
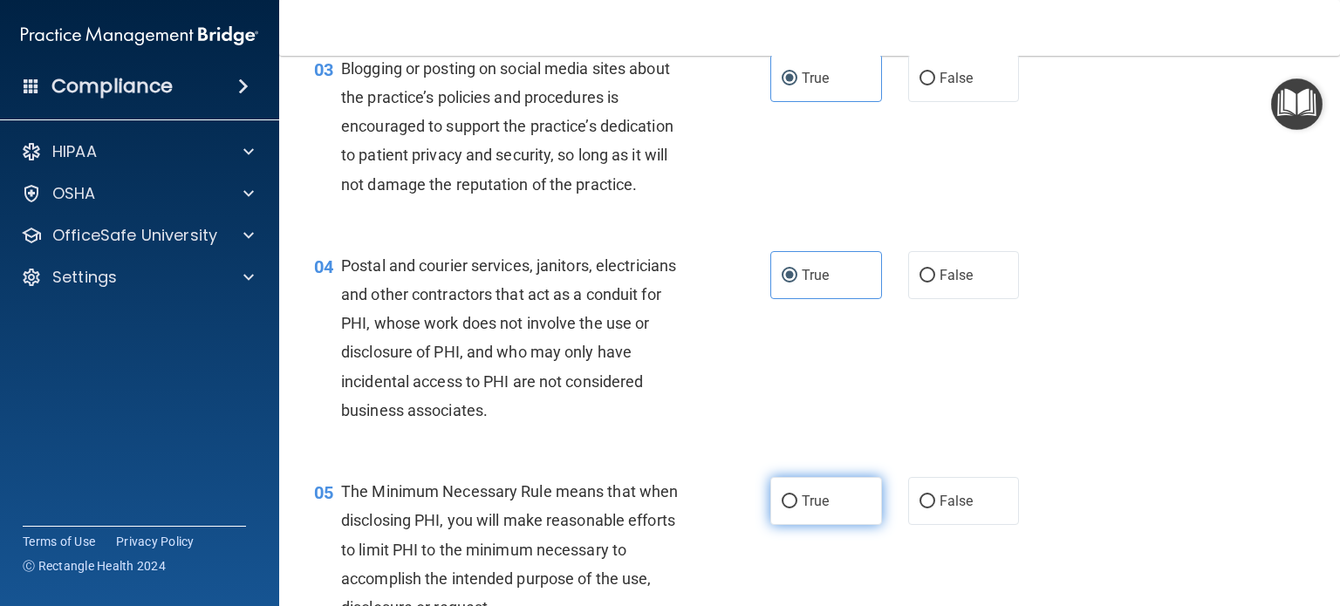
click at [797, 509] on input "True" at bounding box center [790, 501] width 16 height 13
radio input "true"
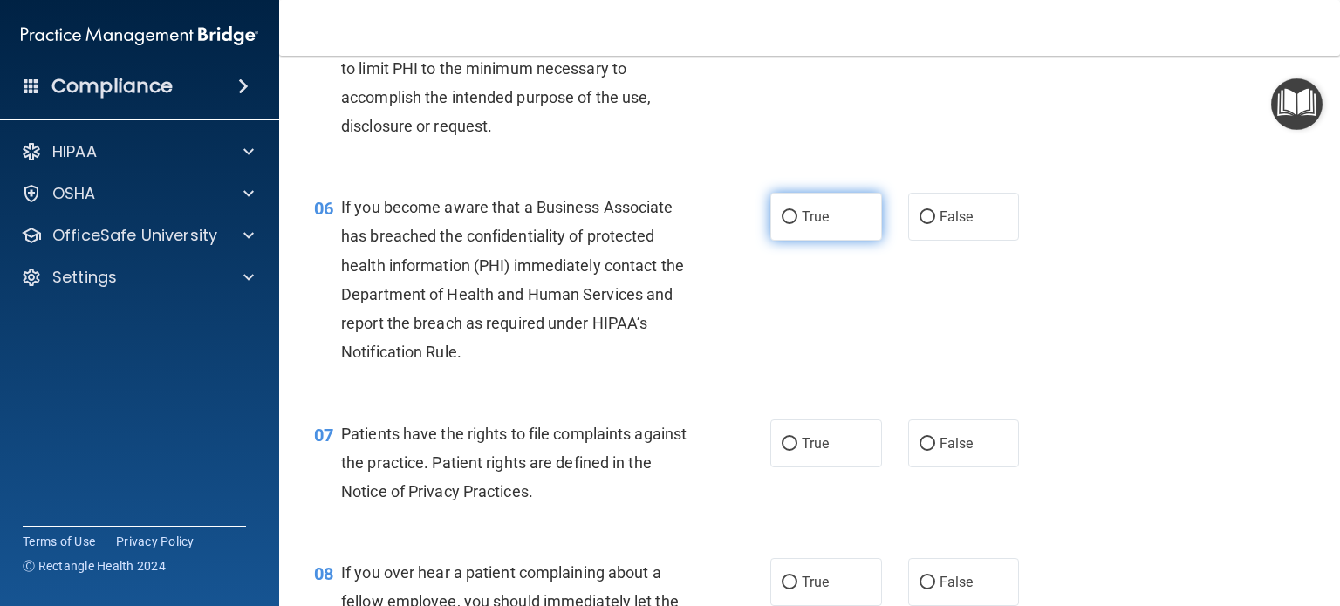
click at [850, 241] on label "True" at bounding box center [826, 217] width 112 height 48
click at [797, 224] on input "True" at bounding box center [790, 217] width 16 height 13
radio input "true"
click at [825, 462] on label "True" at bounding box center [826, 444] width 112 height 48
click at [797, 451] on input "True" at bounding box center [790, 444] width 16 height 13
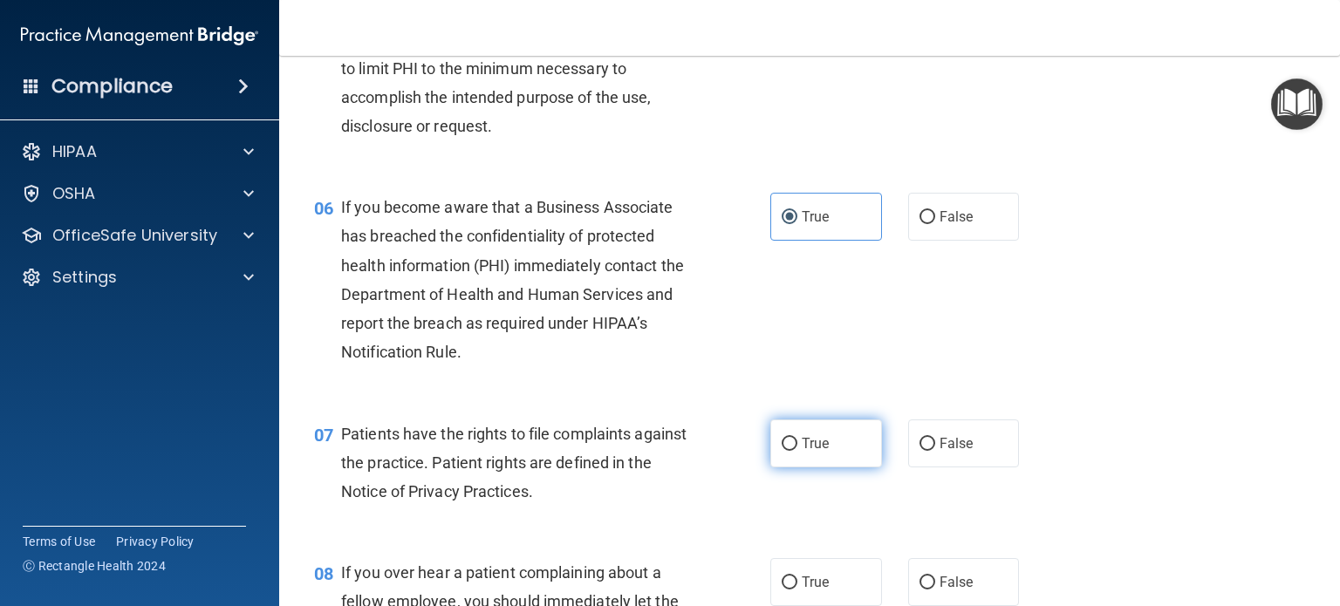
radio input "true"
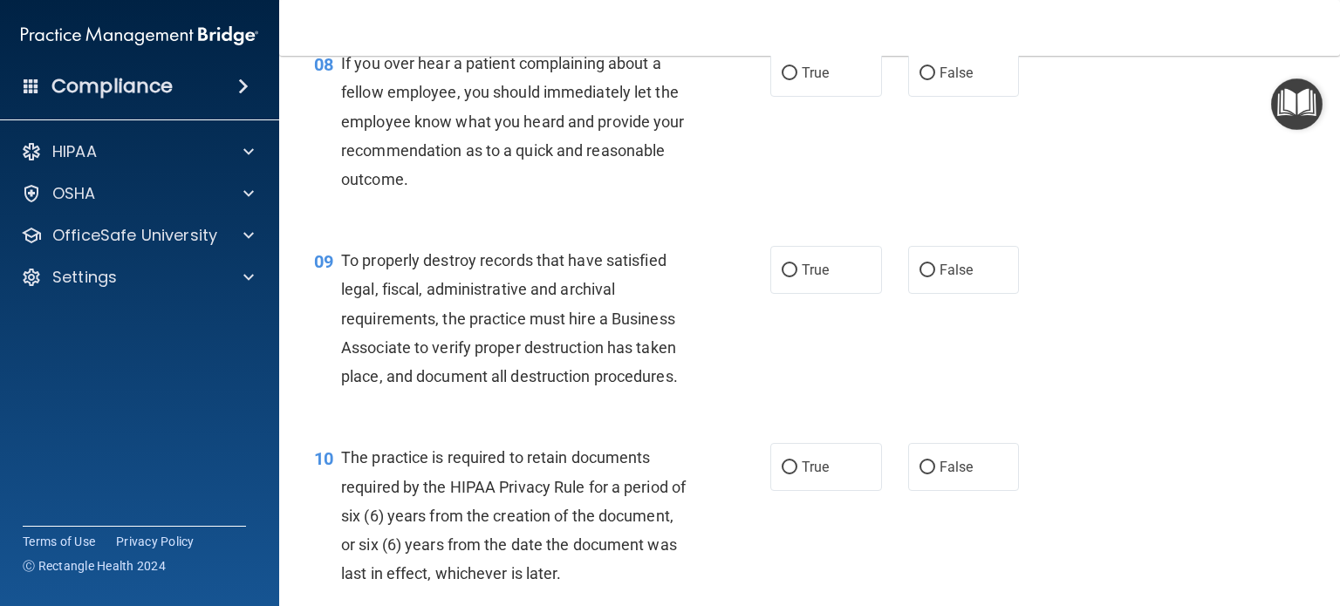
scroll to position [1339, 0]
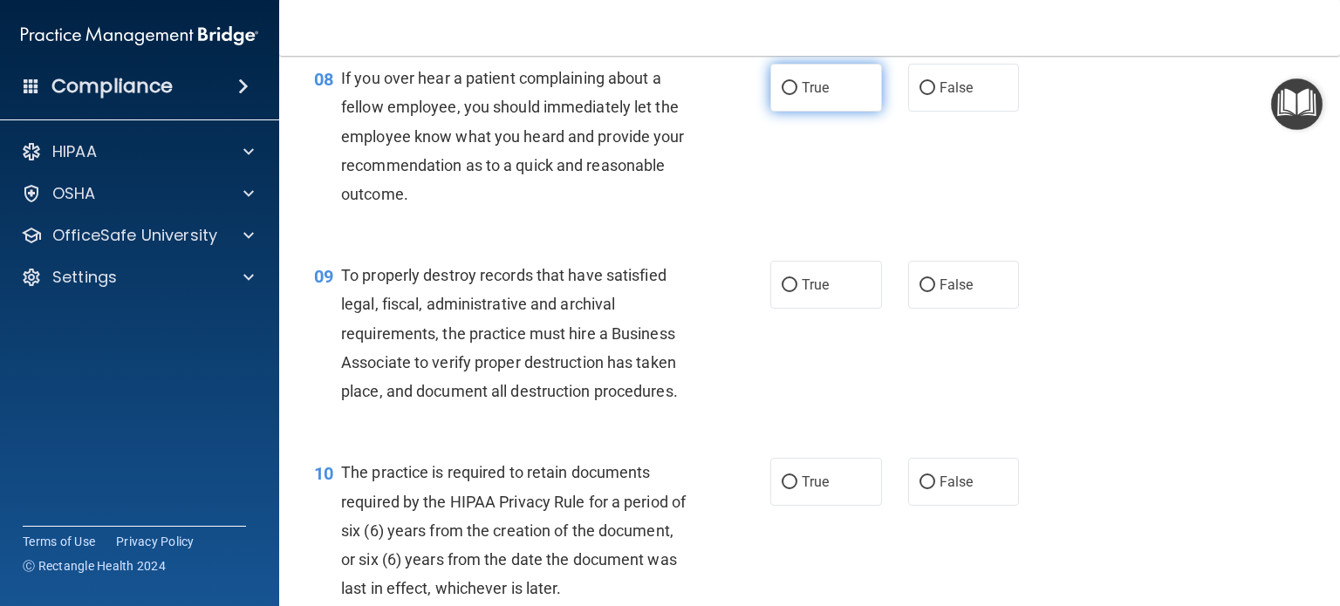
click at [835, 112] on label "True" at bounding box center [826, 88] width 112 height 48
click at [797, 95] on input "True" at bounding box center [790, 88] width 16 height 13
radio input "true"
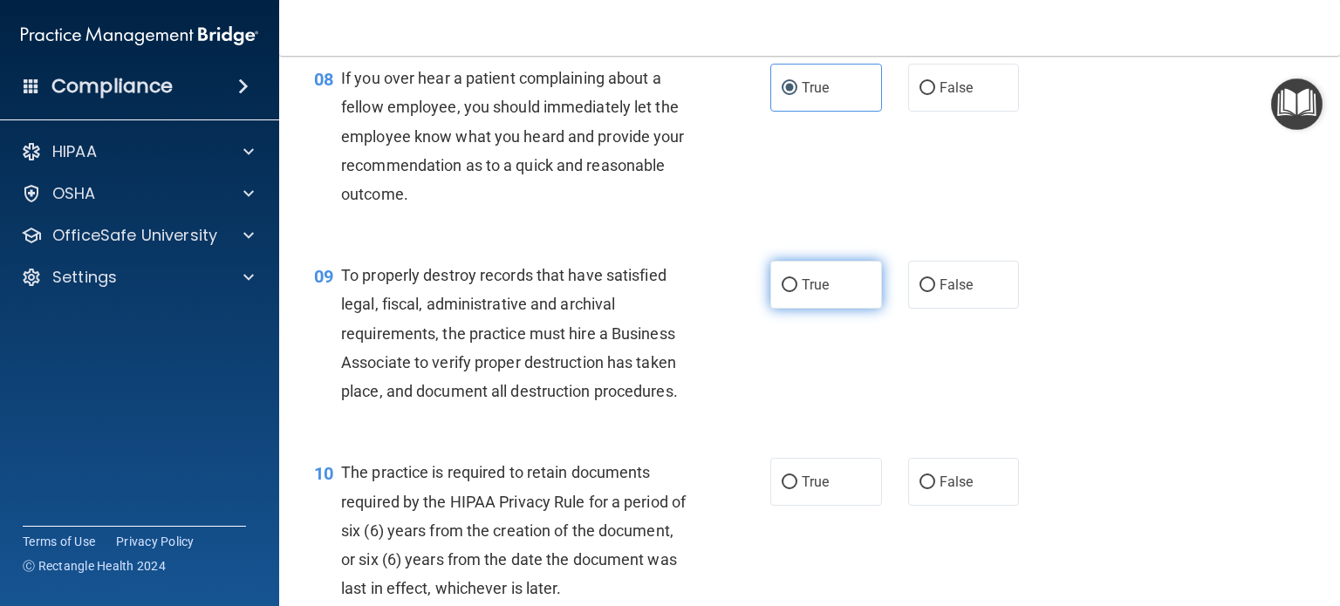
click at [851, 307] on label "True" at bounding box center [826, 285] width 112 height 48
click at [797, 292] on input "True" at bounding box center [790, 285] width 16 height 13
radio input "true"
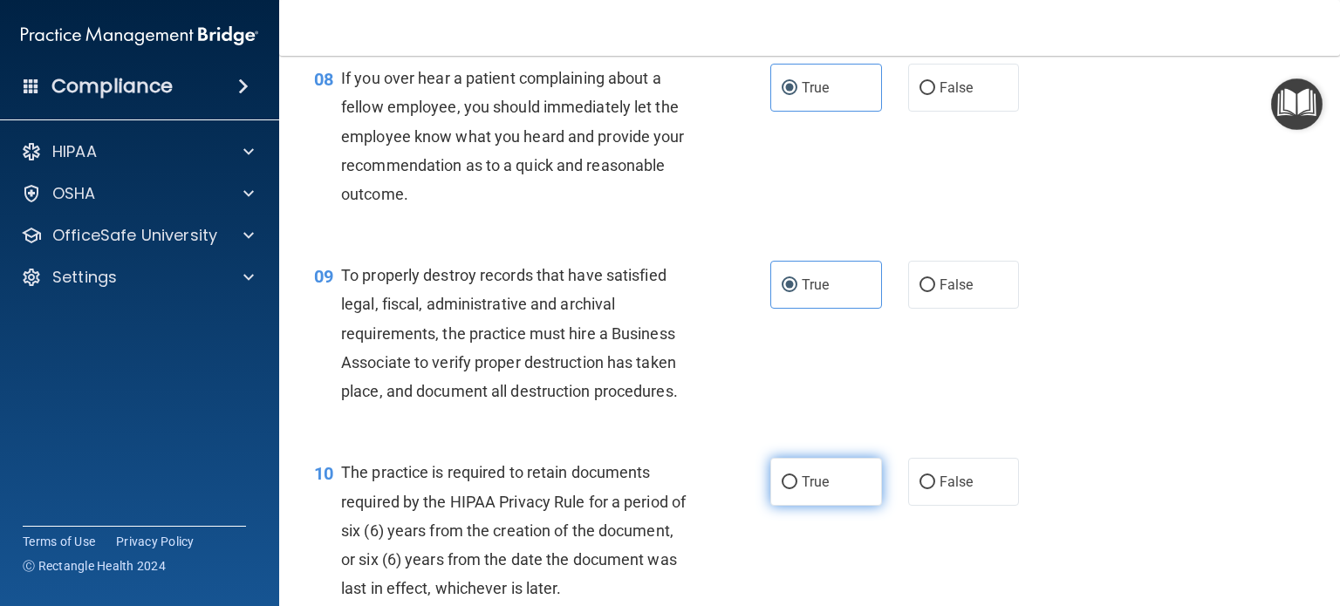
click at [829, 506] on label "True" at bounding box center [826, 482] width 112 height 48
click at [797, 489] on input "True" at bounding box center [790, 482] width 16 height 13
radio input "true"
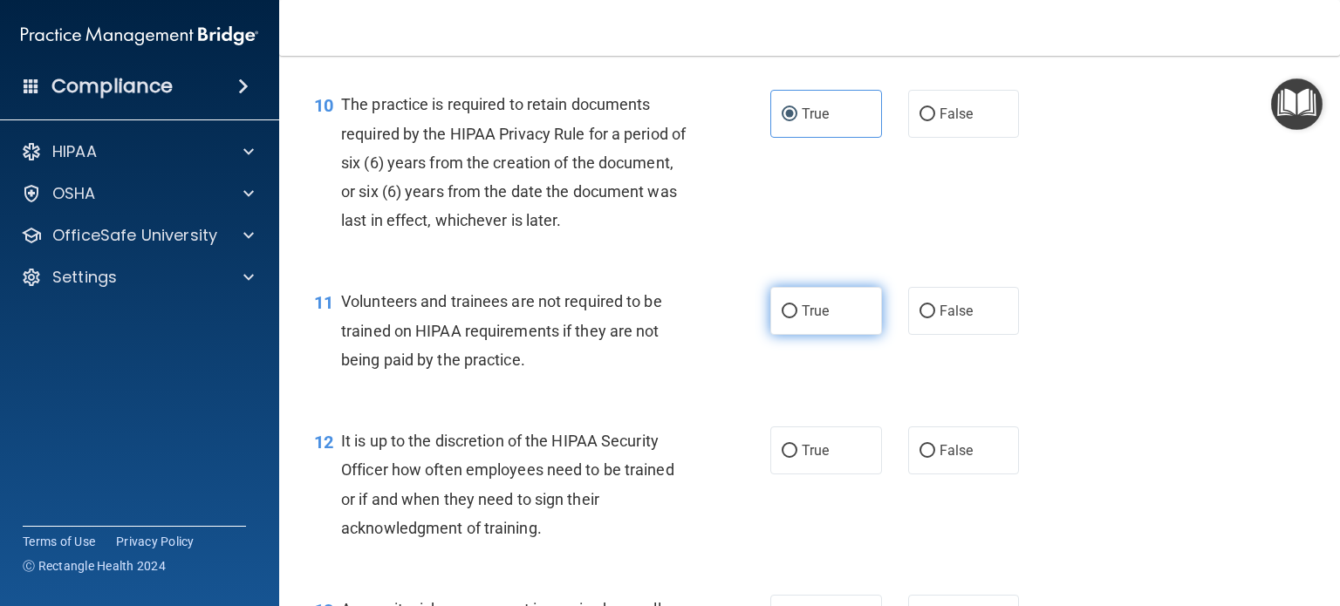
click at [827, 335] on label "True" at bounding box center [826, 311] width 112 height 48
click at [797, 318] on input "True" at bounding box center [790, 311] width 16 height 13
radio input "true"
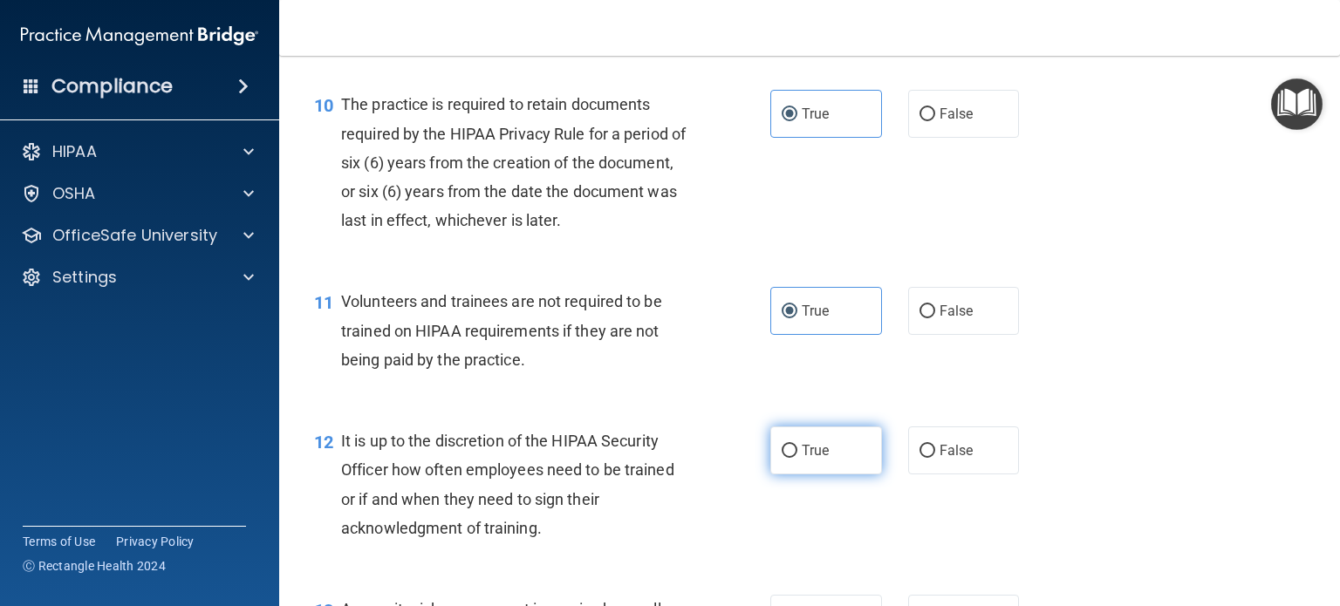
click at [830, 472] on label "True" at bounding box center [826, 451] width 112 height 48
click at [797, 458] on input "True" at bounding box center [790, 451] width 16 height 13
radio input "true"
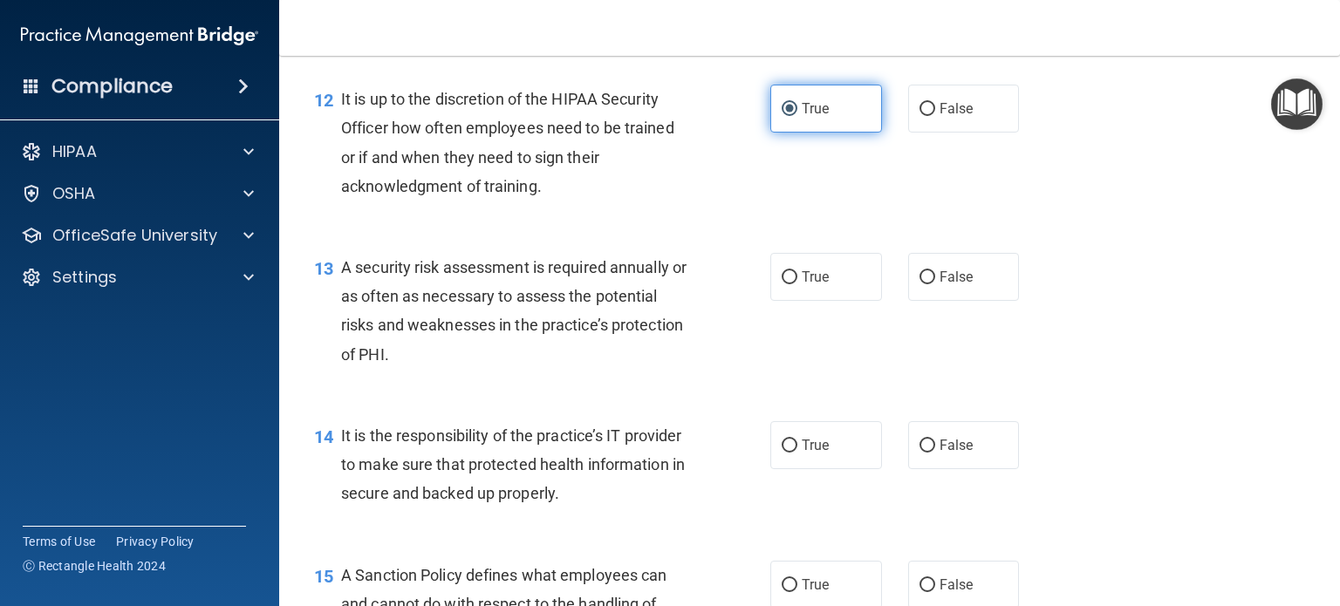
scroll to position [2050, 0]
click at [842, 290] on label "True" at bounding box center [826, 276] width 112 height 48
click at [797, 283] on input "True" at bounding box center [790, 276] width 16 height 13
radio input "true"
click at [816, 464] on label "True" at bounding box center [826, 444] width 112 height 48
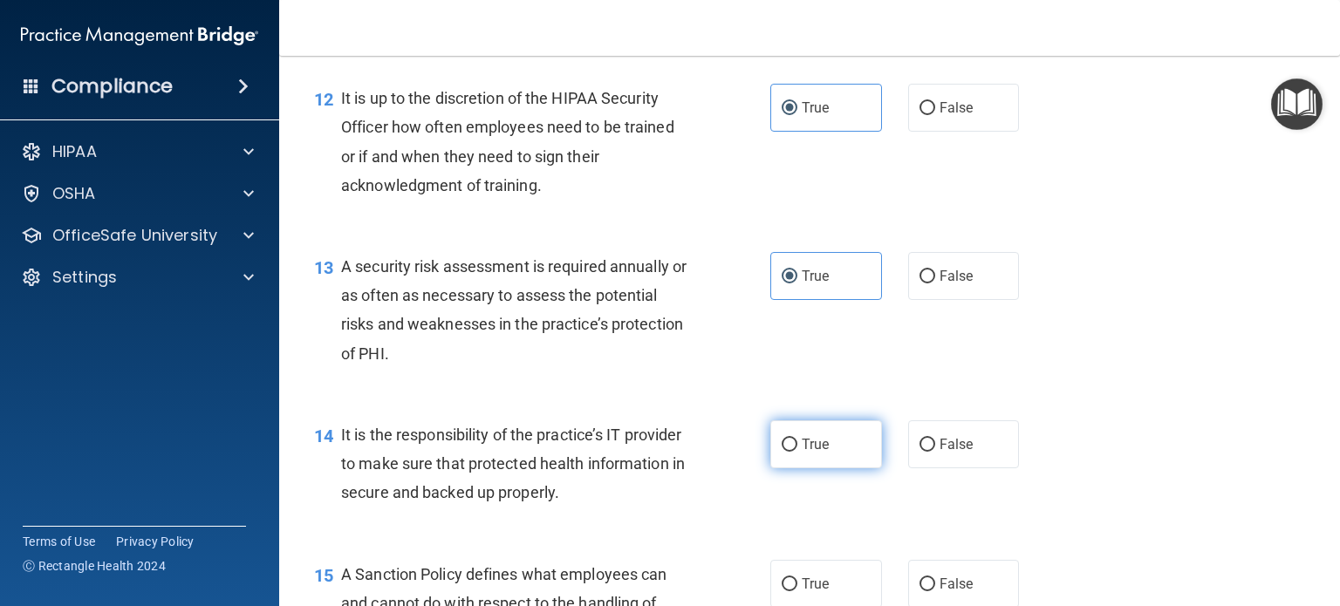
click at [797, 452] on input "True" at bounding box center [790, 445] width 16 height 13
radio input "true"
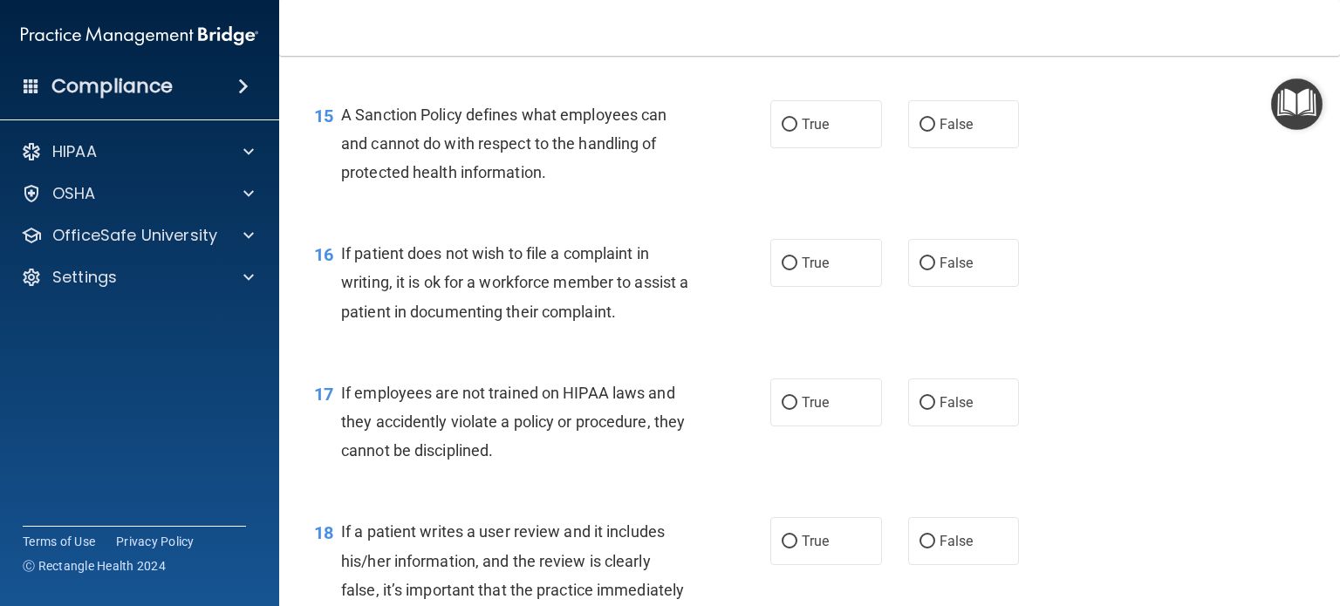
scroll to position [2526, 0]
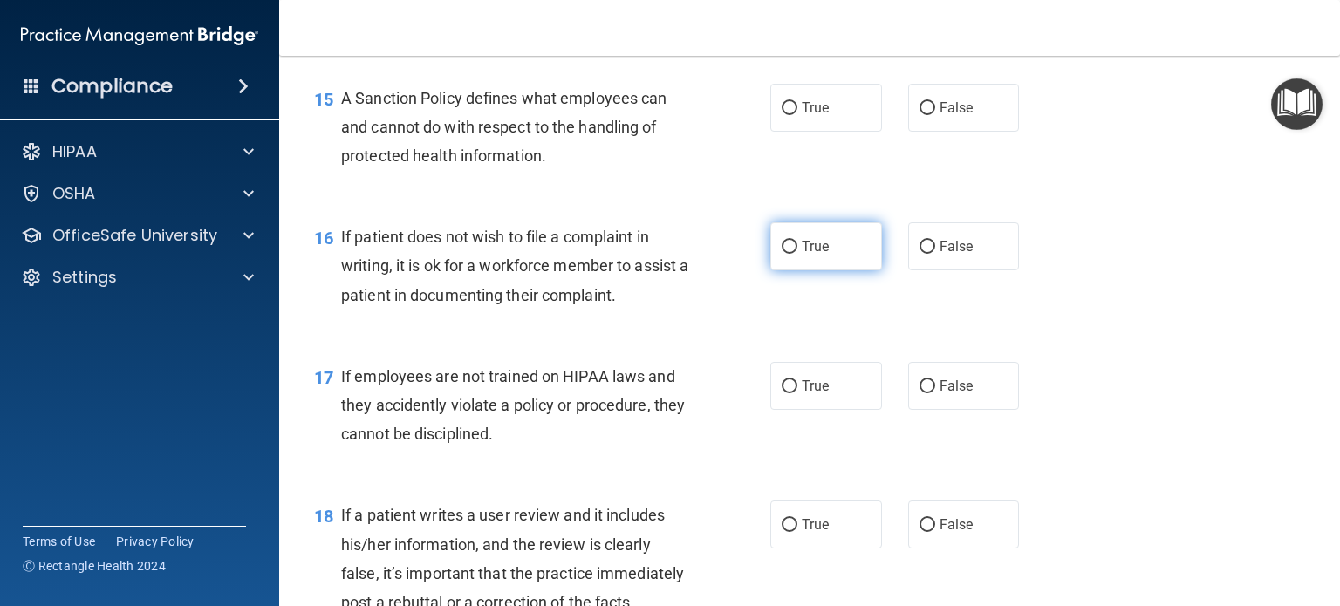
click at [824, 270] on label "True" at bounding box center [826, 246] width 112 height 48
click at [797, 254] on input "True" at bounding box center [790, 247] width 16 height 13
radio input "true"
click at [847, 122] on label "True" at bounding box center [826, 108] width 112 height 48
click at [797, 115] on input "True" at bounding box center [790, 108] width 16 height 13
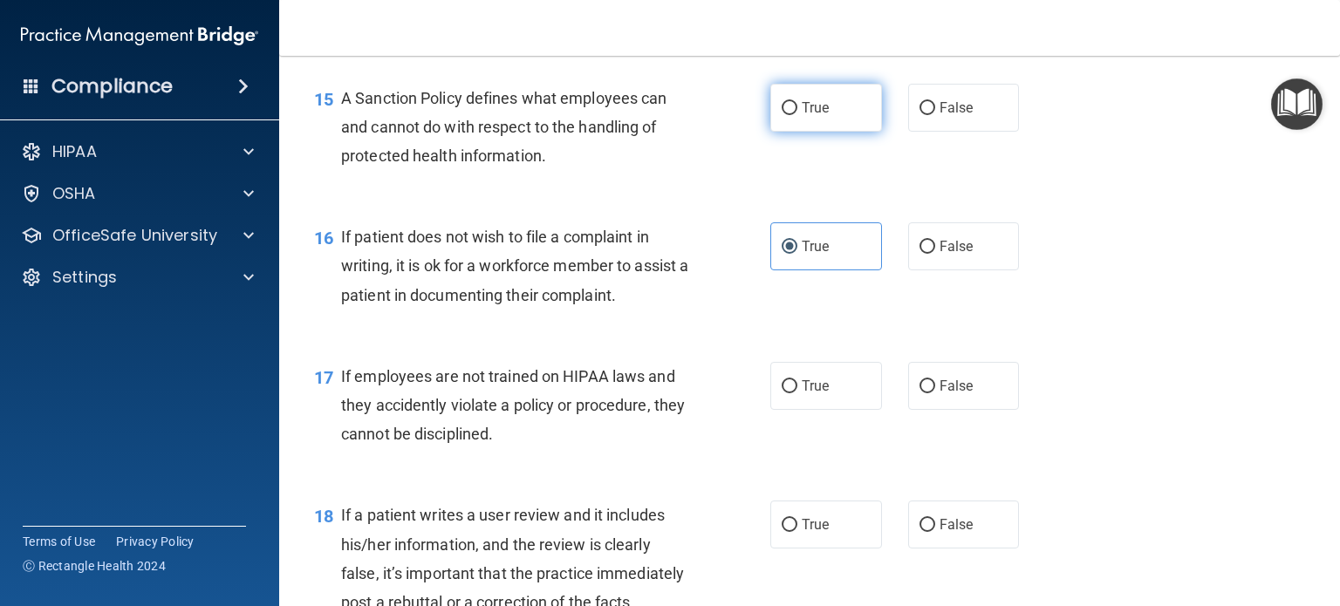
radio input "true"
click at [813, 394] on span "True" at bounding box center [815, 386] width 27 height 17
click at [797, 393] on input "True" at bounding box center [790, 386] width 16 height 13
radio input "true"
click at [803, 516] on div "18 If a patient writes a user review and it includes his/her information, and t…" at bounding box center [809, 563] width 1017 height 168
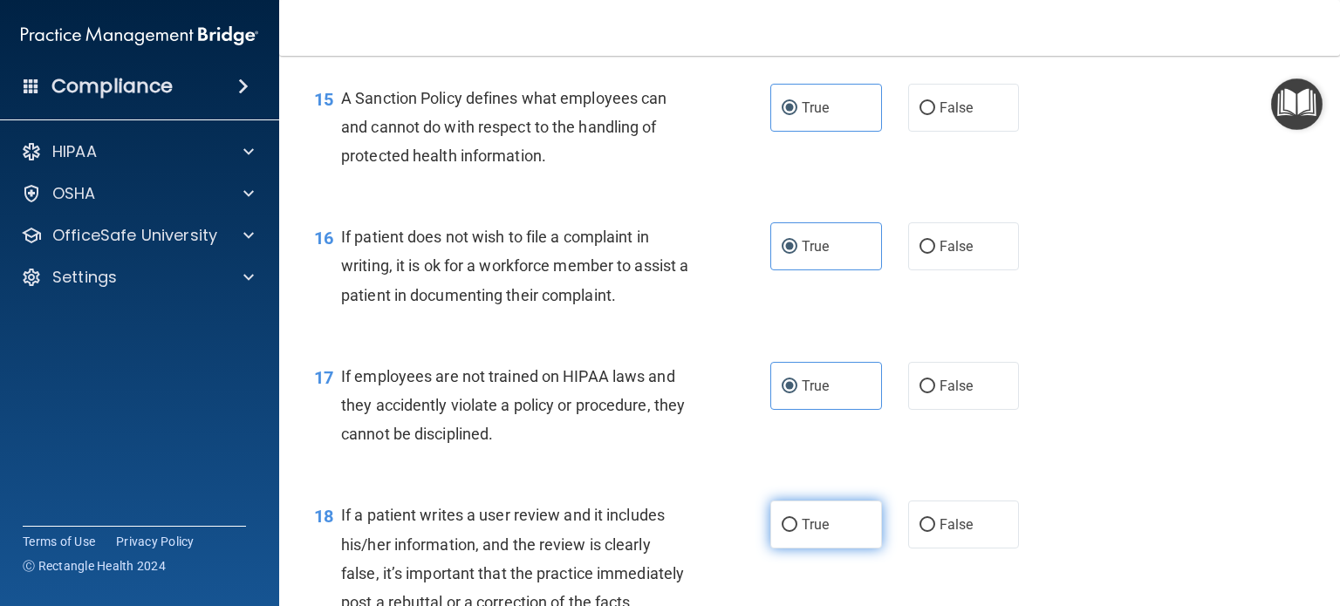
click at [825, 549] on label "True" at bounding box center [826, 525] width 112 height 48
click at [797, 532] on input "True" at bounding box center [790, 525] width 16 height 13
radio input "true"
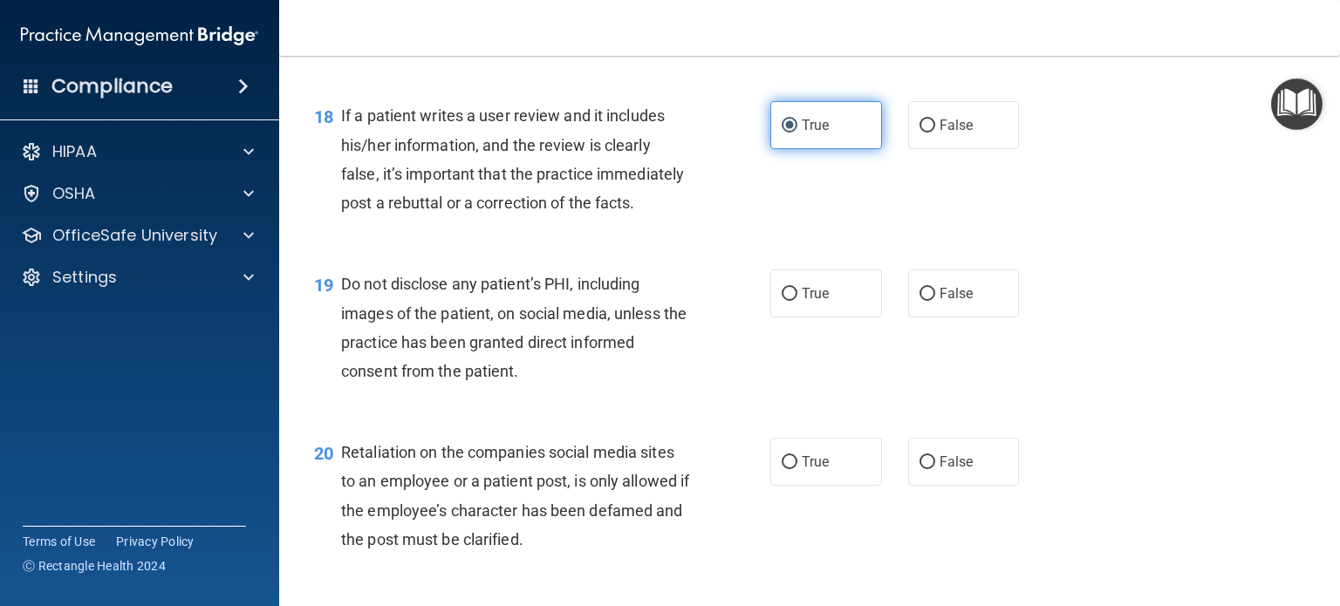
scroll to position [2927, 0]
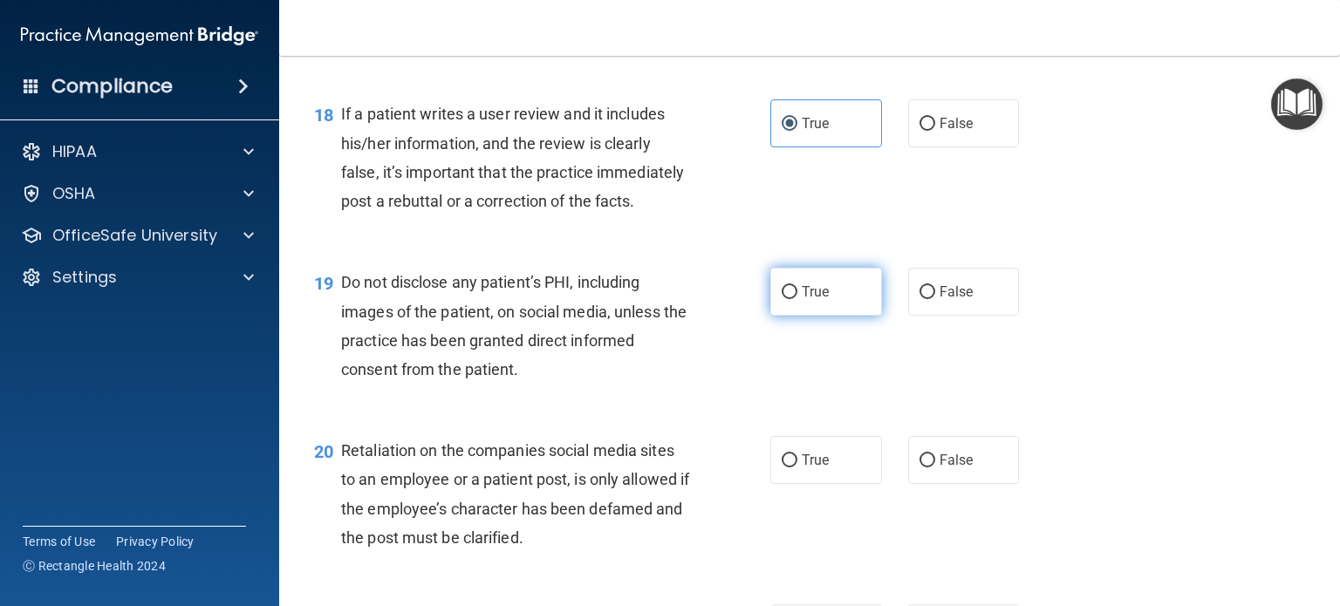
click at [815, 300] on span "True" at bounding box center [815, 291] width 27 height 17
click at [797, 299] on input "True" at bounding box center [790, 292] width 16 height 13
radio input "true"
click at [806, 468] on span "True" at bounding box center [815, 460] width 27 height 17
click at [797, 468] on input "True" at bounding box center [790, 460] width 16 height 13
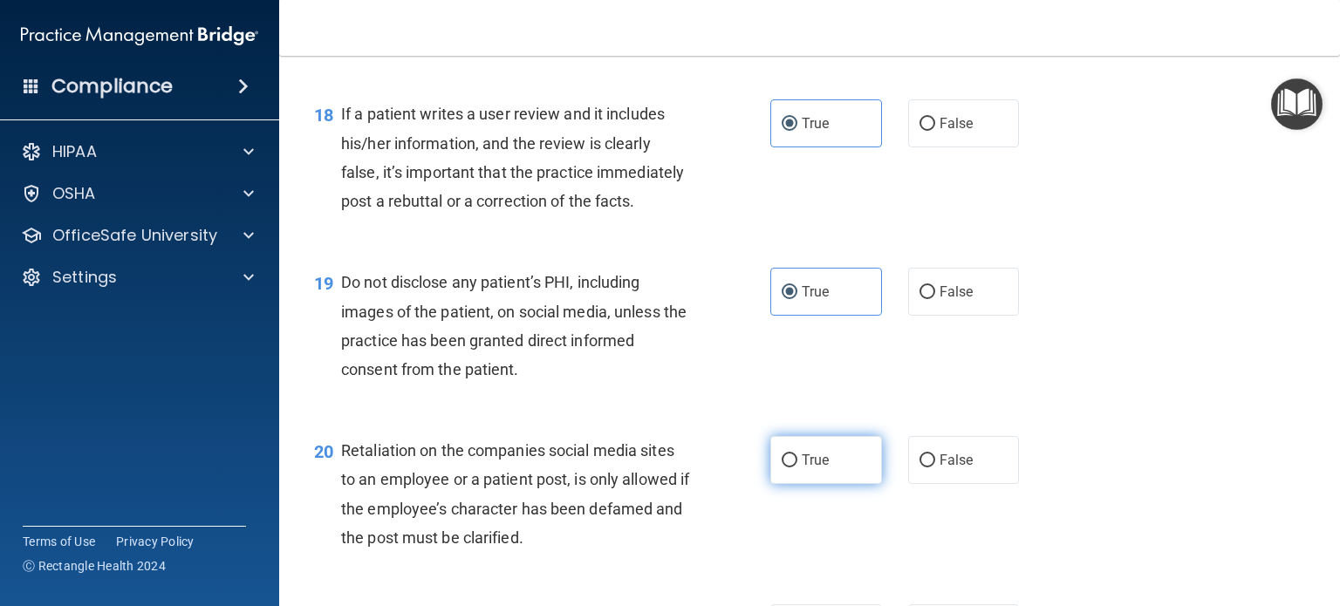
radio input "true"
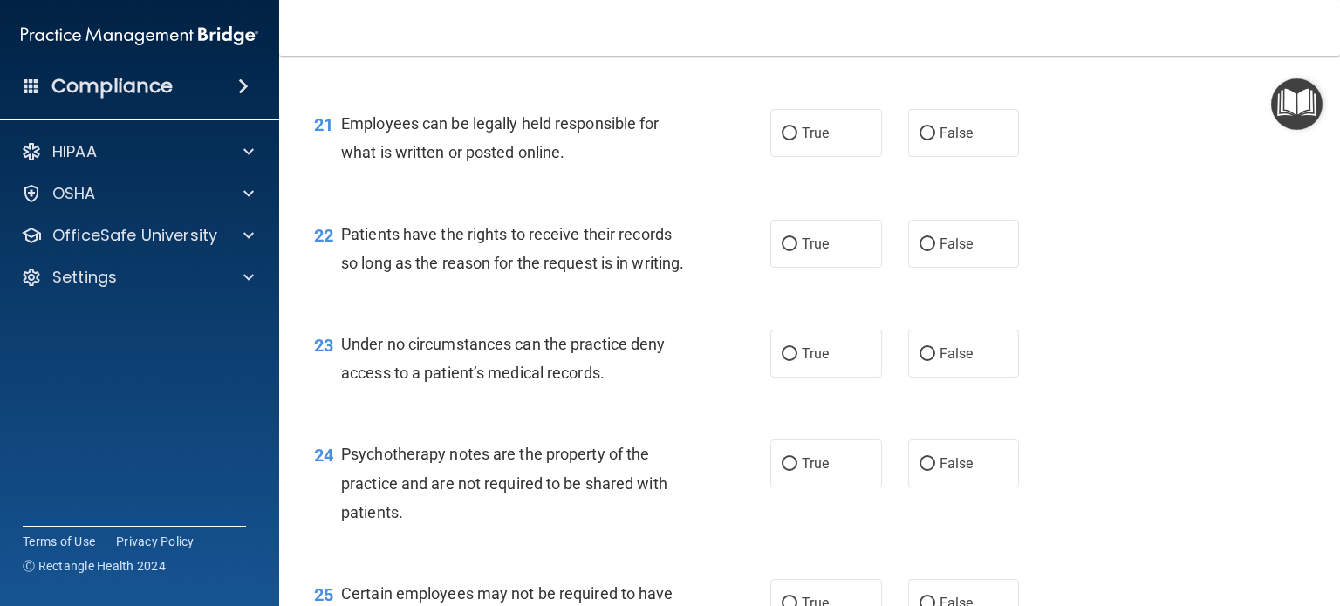
scroll to position [3424, 0]
click at [827, 155] on label "True" at bounding box center [826, 131] width 112 height 48
click at [797, 139] on input "True" at bounding box center [790, 132] width 16 height 13
radio input "true"
click at [810, 266] on label "True" at bounding box center [826, 242] width 112 height 48
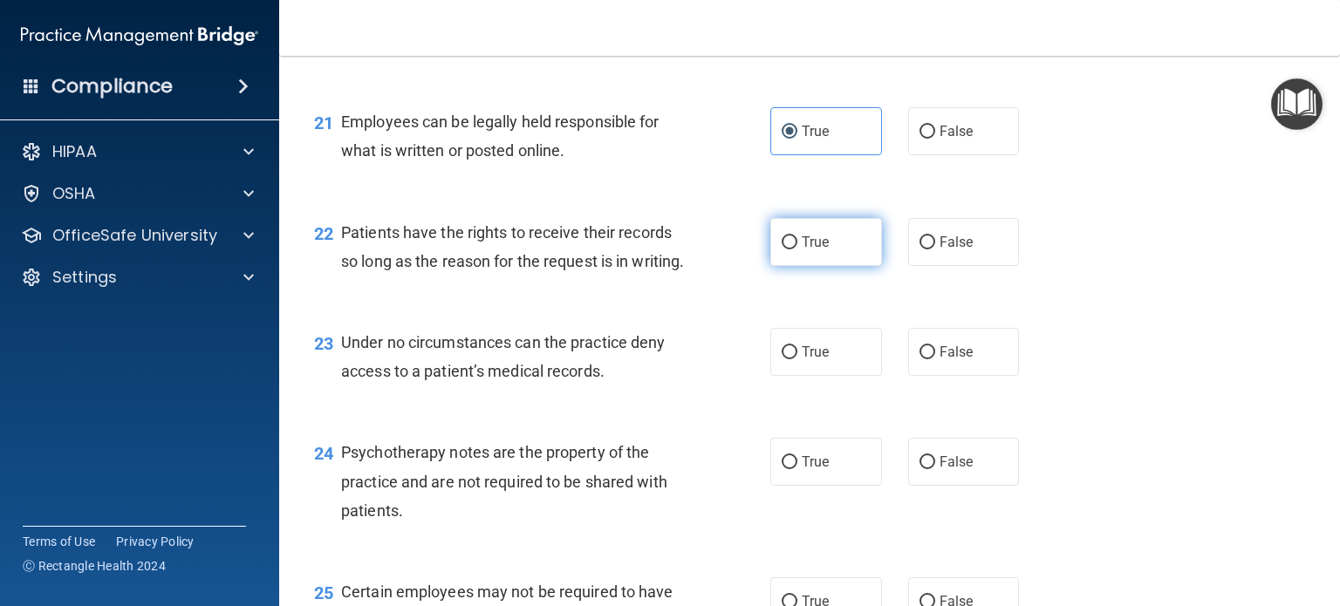
click at [797, 249] on input "True" at bounding box center [790, 242] width 16 height 13
radio input "true"
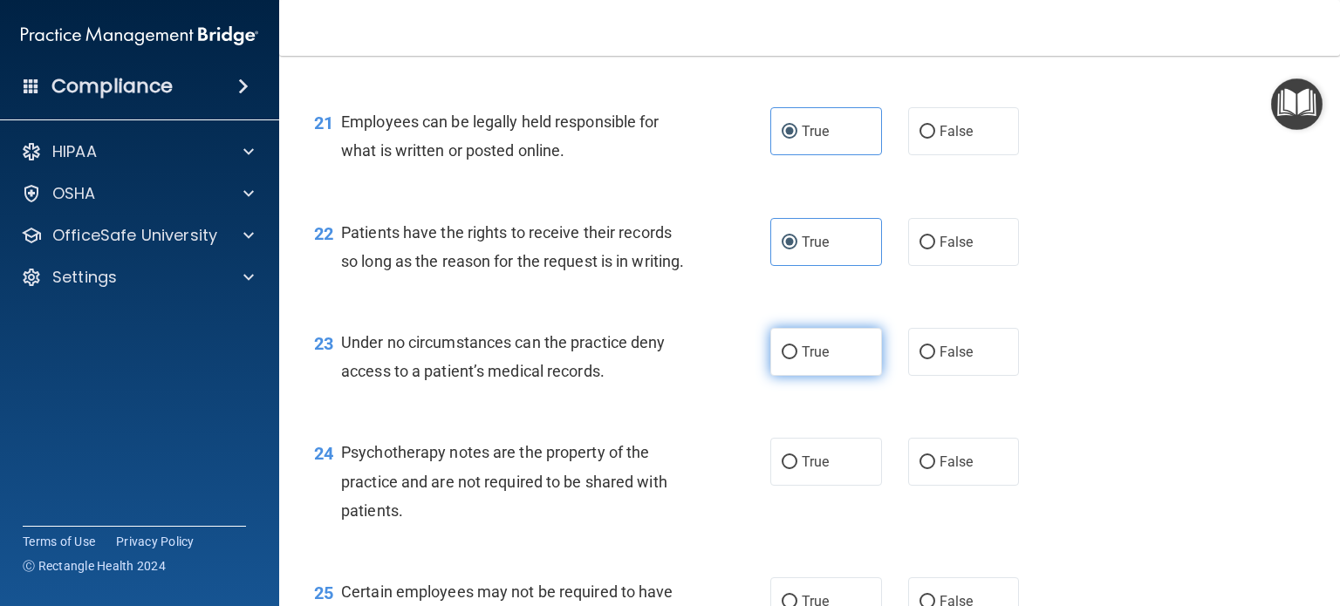
click at [802, 360] on span "True" at bounding box center [815, 352] width 27 height 17
click at [797, 359] on input "True" at bounding box center [790, 352] width 16 height 13
radio input "true"
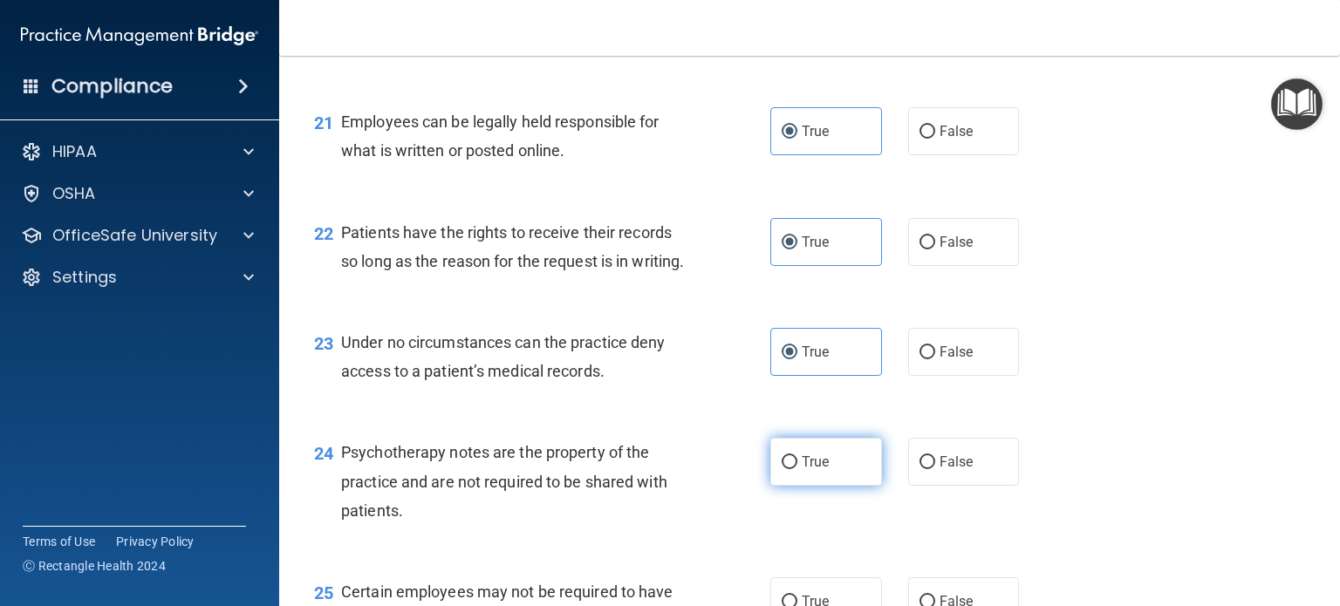
click at [804, 470] on span "True" at bounding box center [815, 462] width 27 height 17
click at [797, 469] on input "True" at bounding box center [790, 462] width 16 height 13
radio input "true"
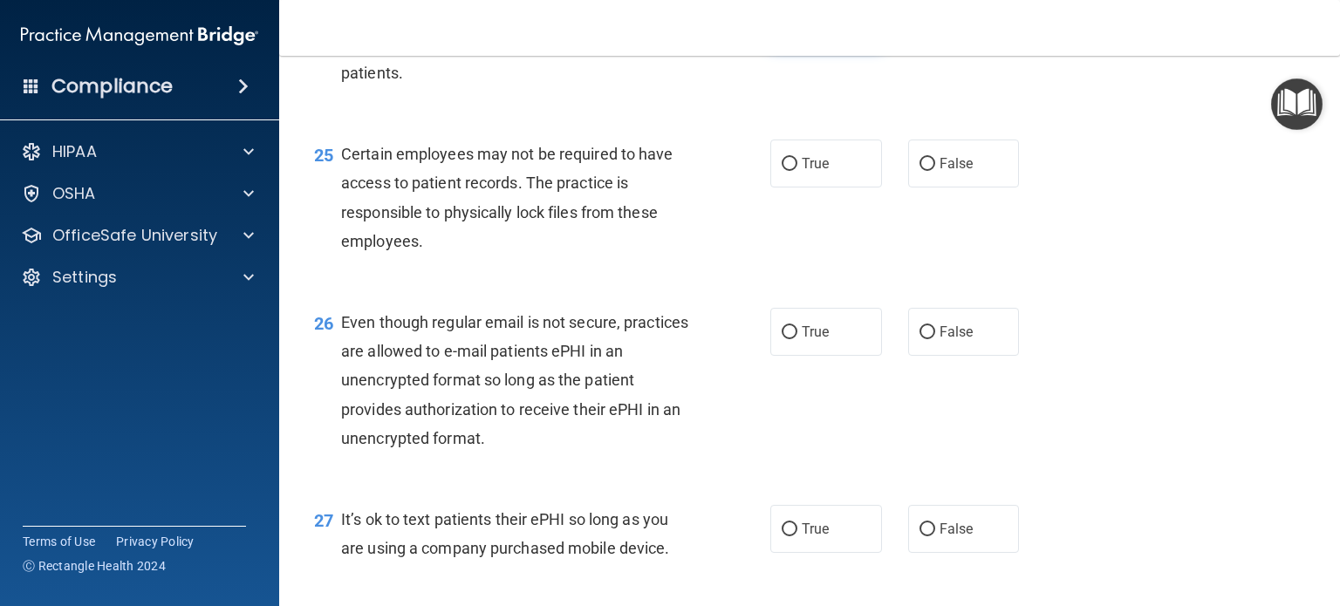
scroll to position [3878, 0]
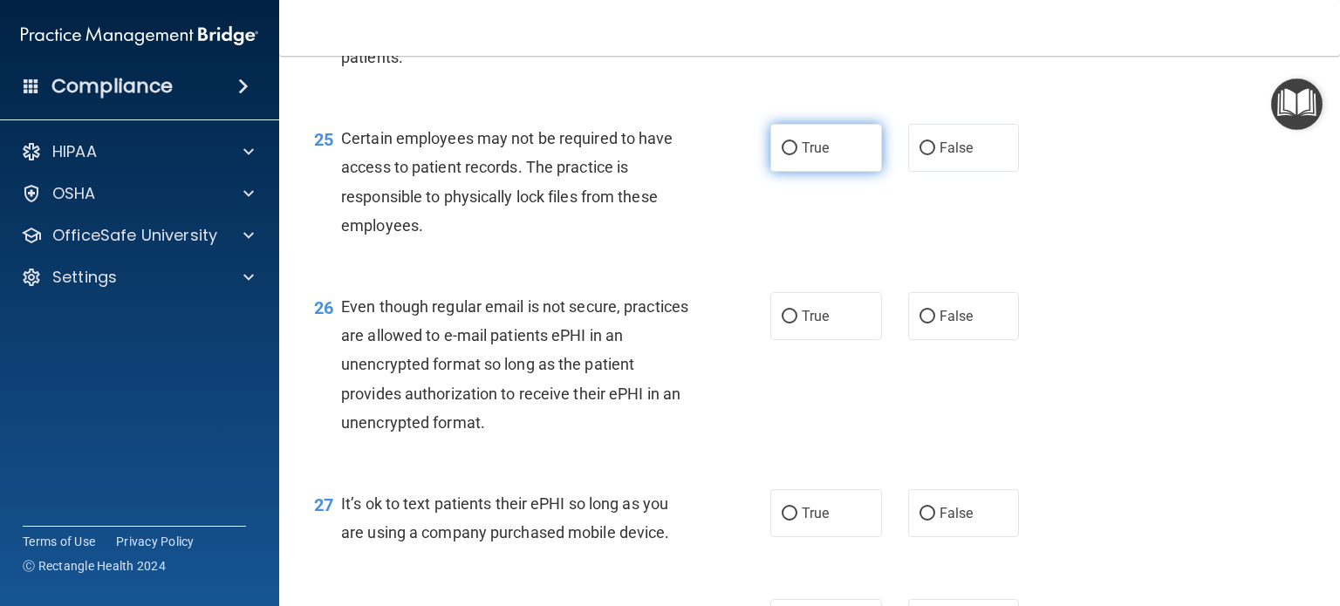
click at [820, 156] on span "True" at bounding box center [815, 148] width 27 height 17
click at [797, 155] on input "True" at bounding box center [790, 148] width 16 height 13
radio input "true"
click at [809, 340] on label "True" at bounding box center [826, 316] width 112 height 48
click at [797, 324] on input "True" at bounding box center [790, 317] width 16 height 13
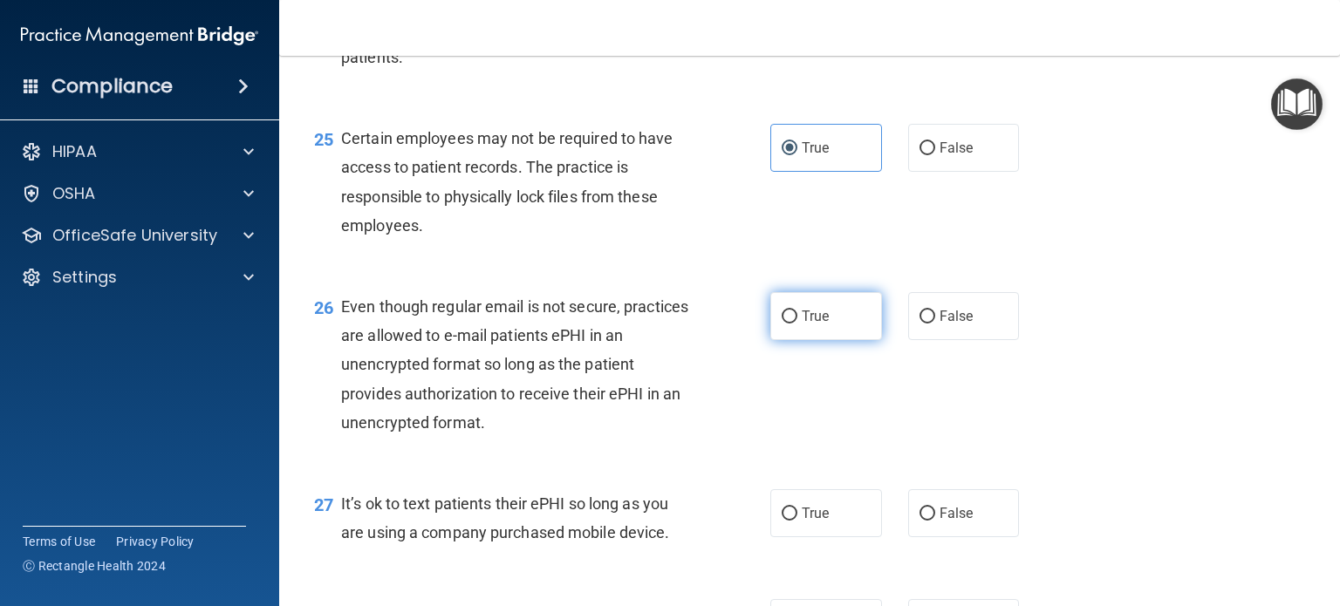
radio input "true"
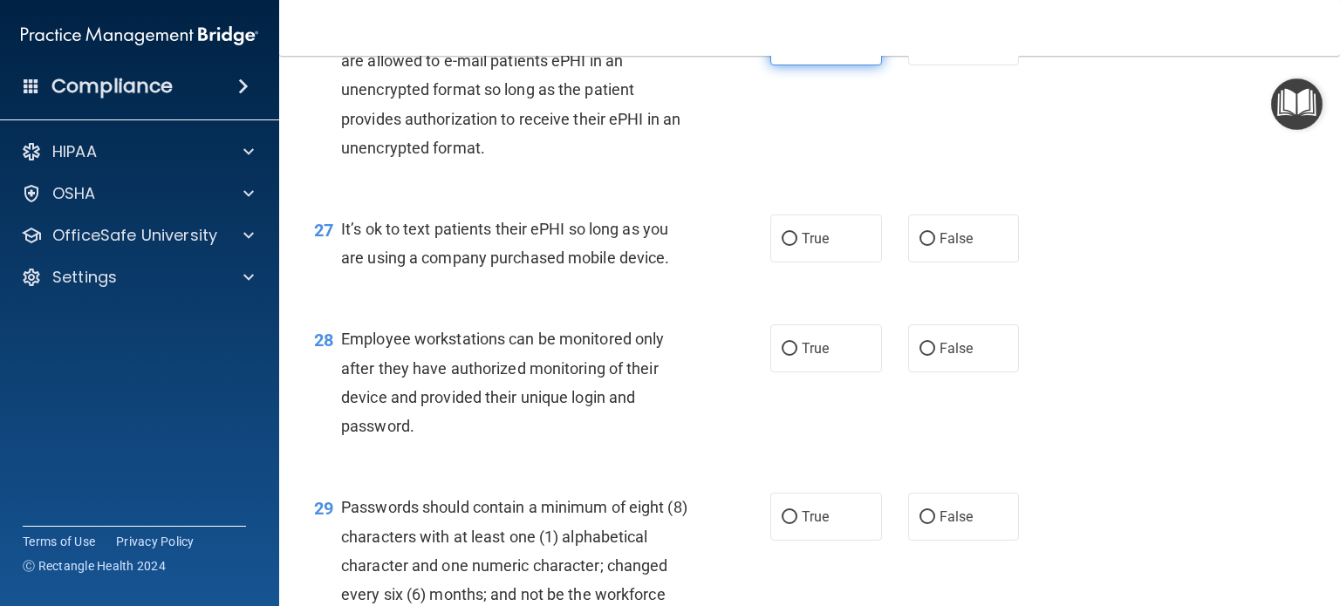
scroll to position [4209, 0]
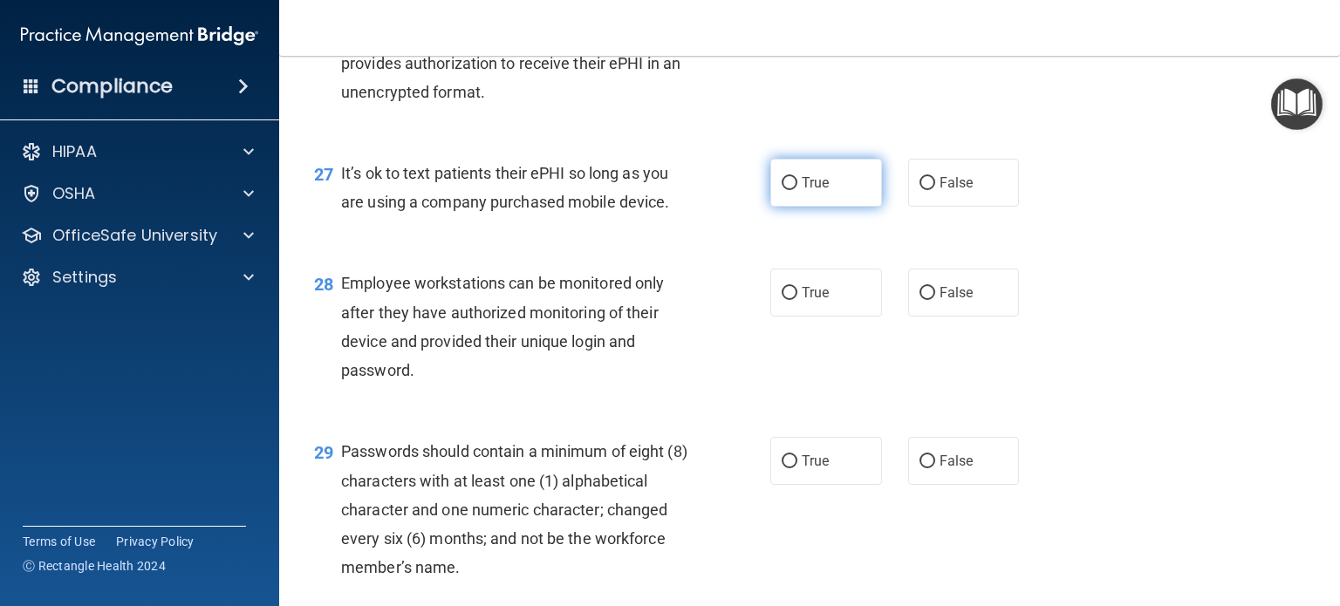
click at [826, 207] on label "True" at bounding box center [826, 183] width 112 height 48
click at [797, 190] on input "True" at bounding box center [790, 183] width 16 height 13
radio input "true"
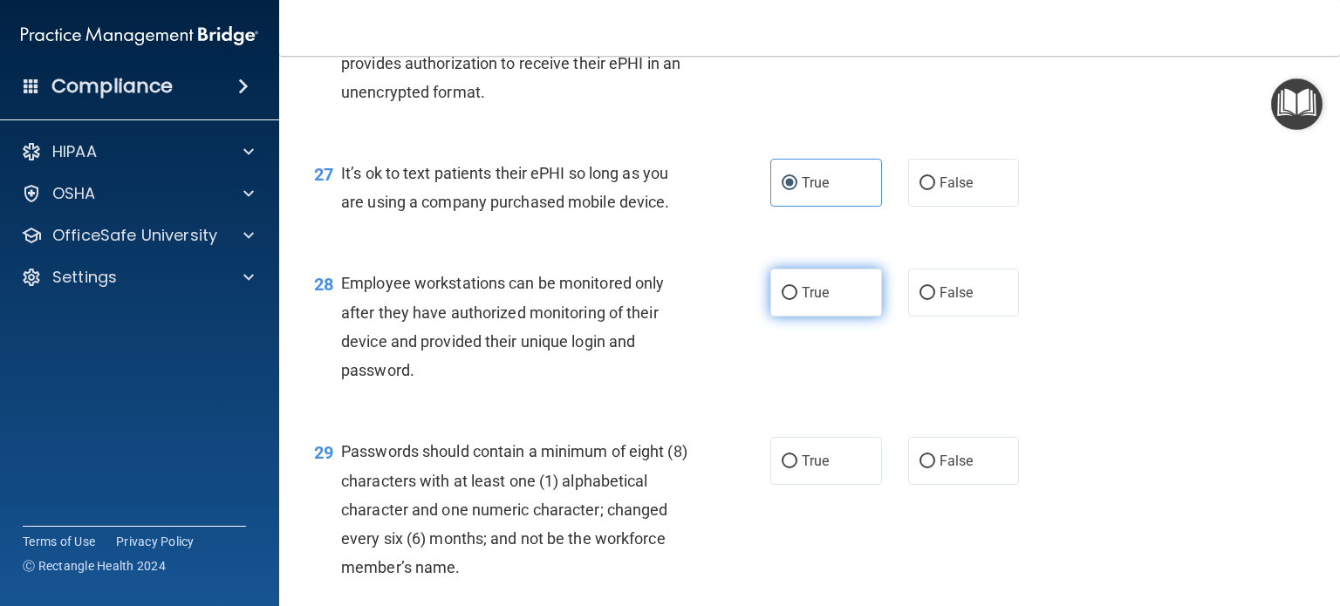
click at [830, 317] on label "True" at bounding box center [826, 293] width 112 height 48
click at [797, 300] on input "True" at bounding box center [790, 293] width 16 height 13
radio input "true"
click at [822, 485] on label "True" at bounding box center [826, 461] width 112 height 48
click at [797, 468] on input "True" at bounding box center [790, 461] width 16 height 13
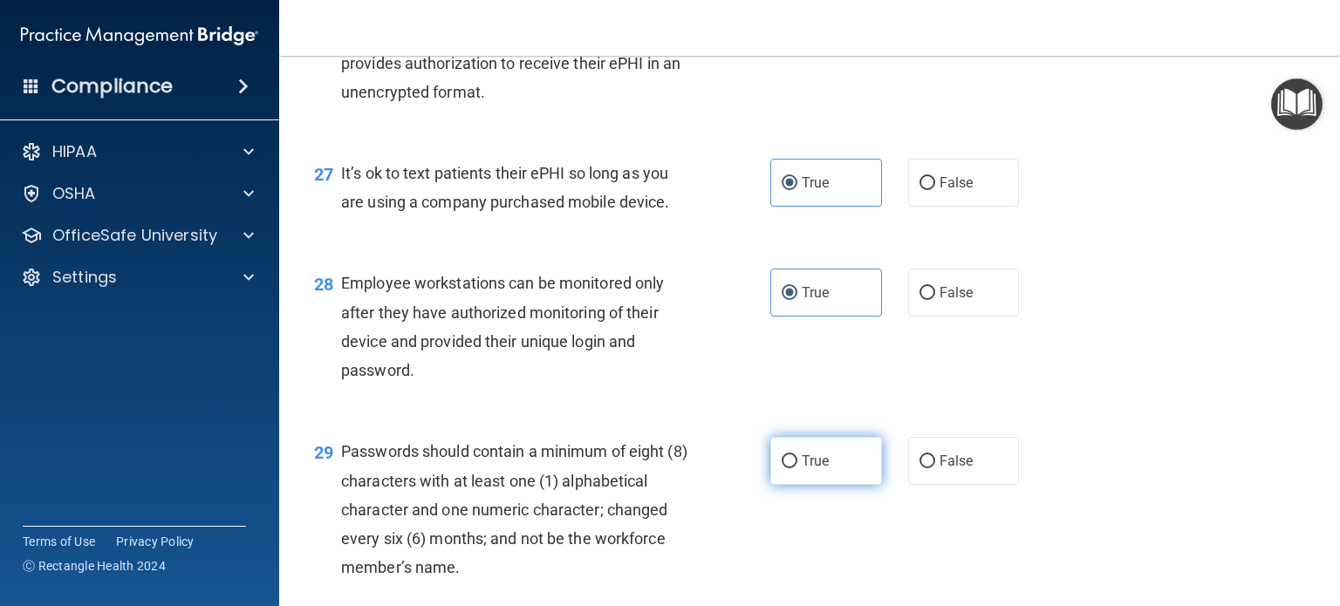
radio input "true"
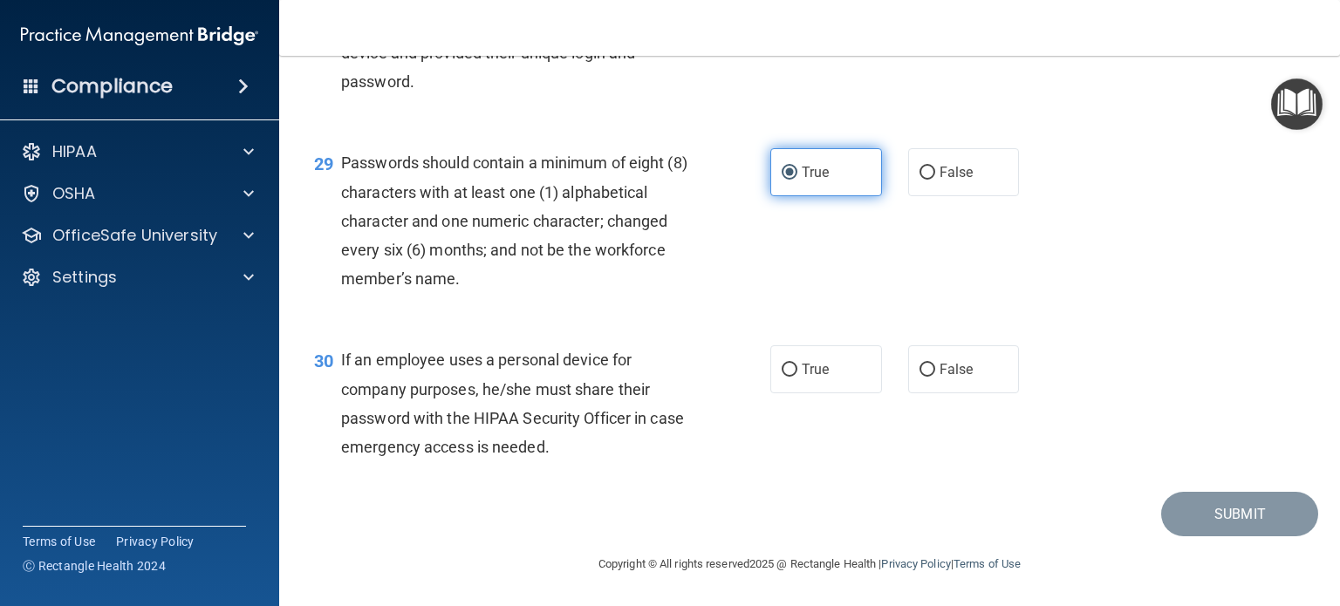
scroll to position [4585, 0]
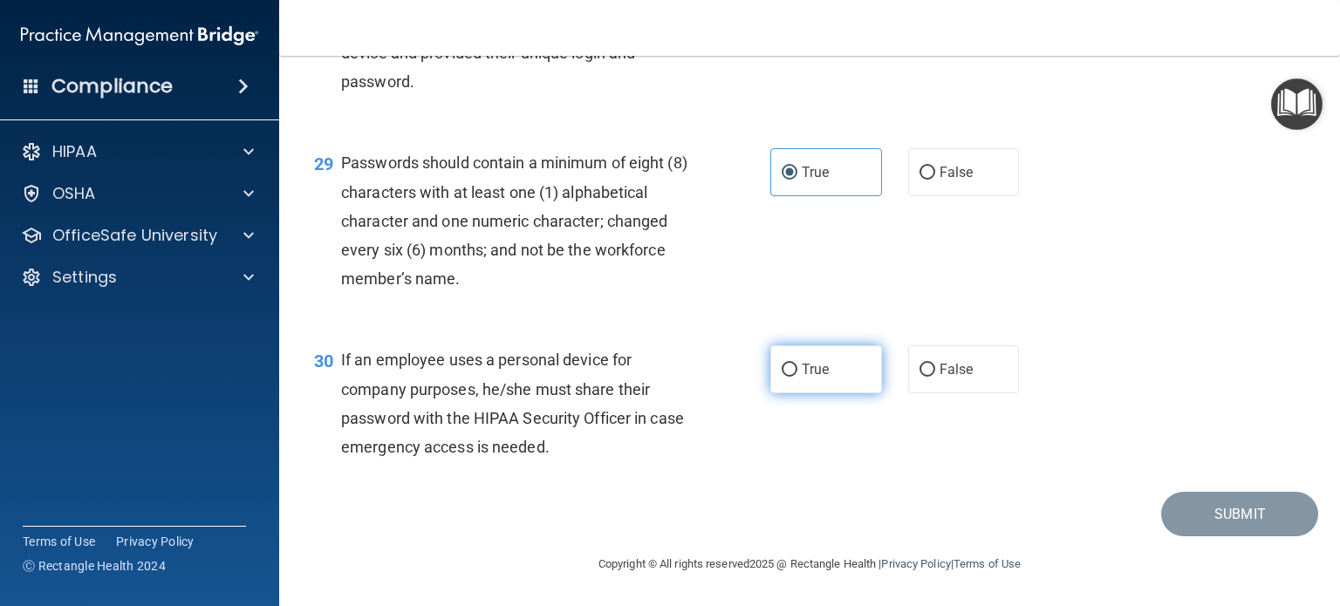
click at [829, 349] on label "True" at bounding box center [826, 369] width 112 height 48
click at [797, 364] on input "True" at bounding box center [790, 370] width 16 height 13
radio input "true"
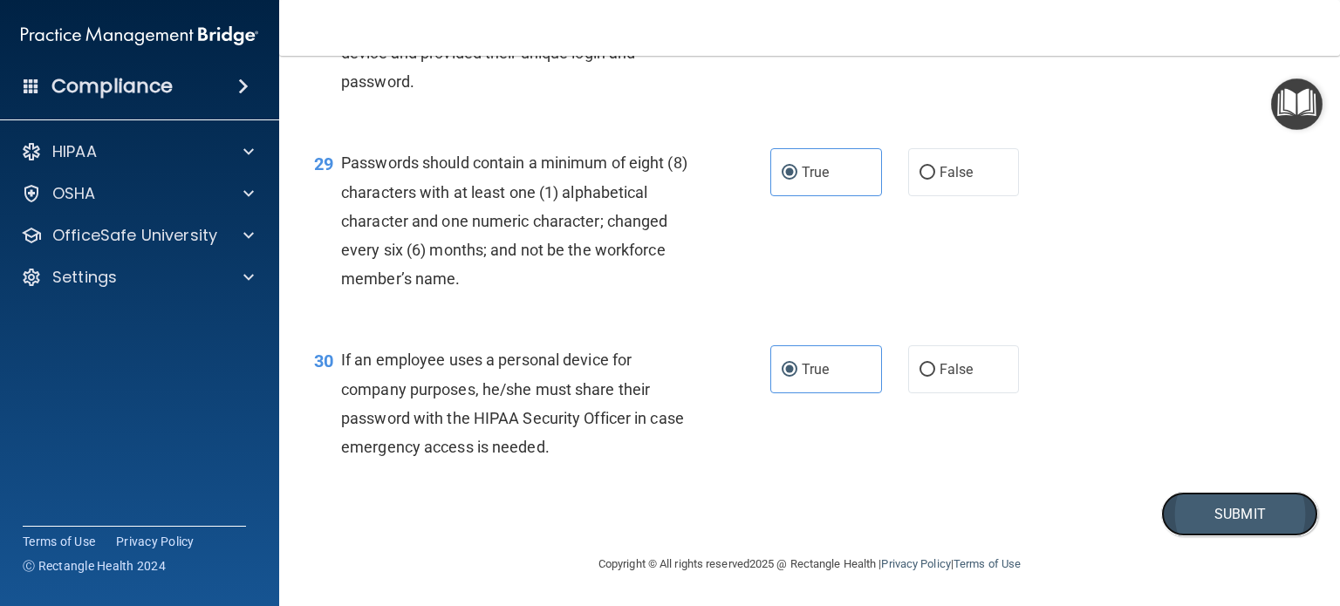
click at [1256, 513] on button "Submit" at bounding box center [1239, 514] width 157 height 44
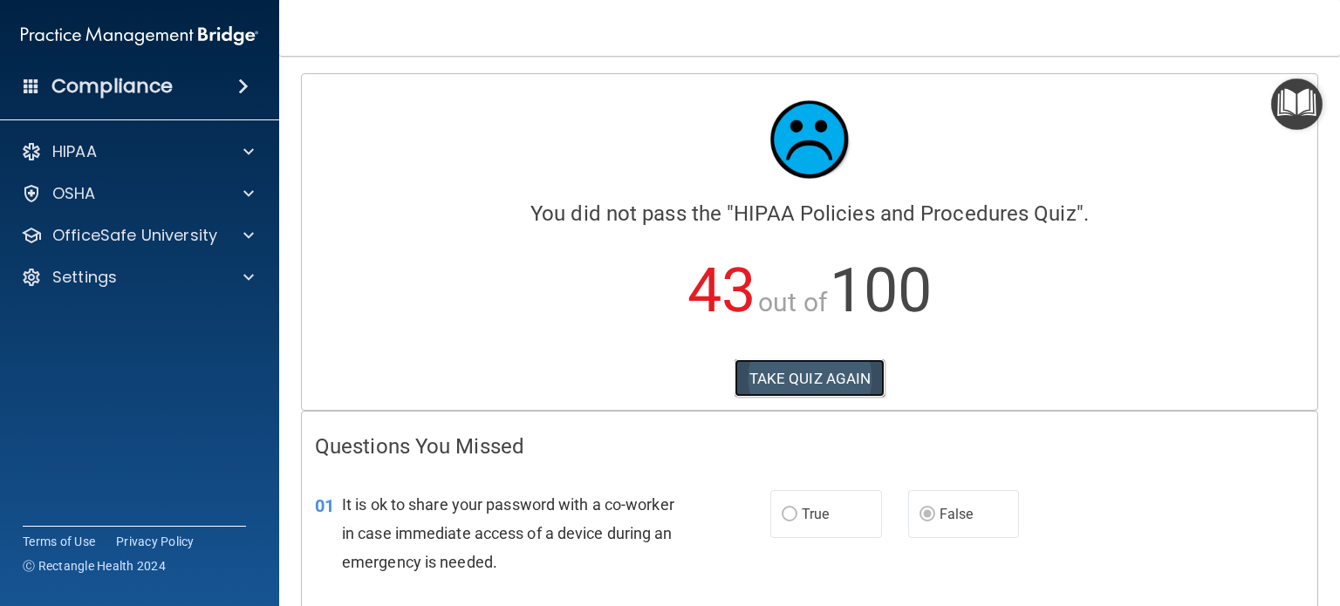
click at [829, 369] on button "TAKE QUIZ AGAIN" at bounding box center [809, 378] width 151 height 38
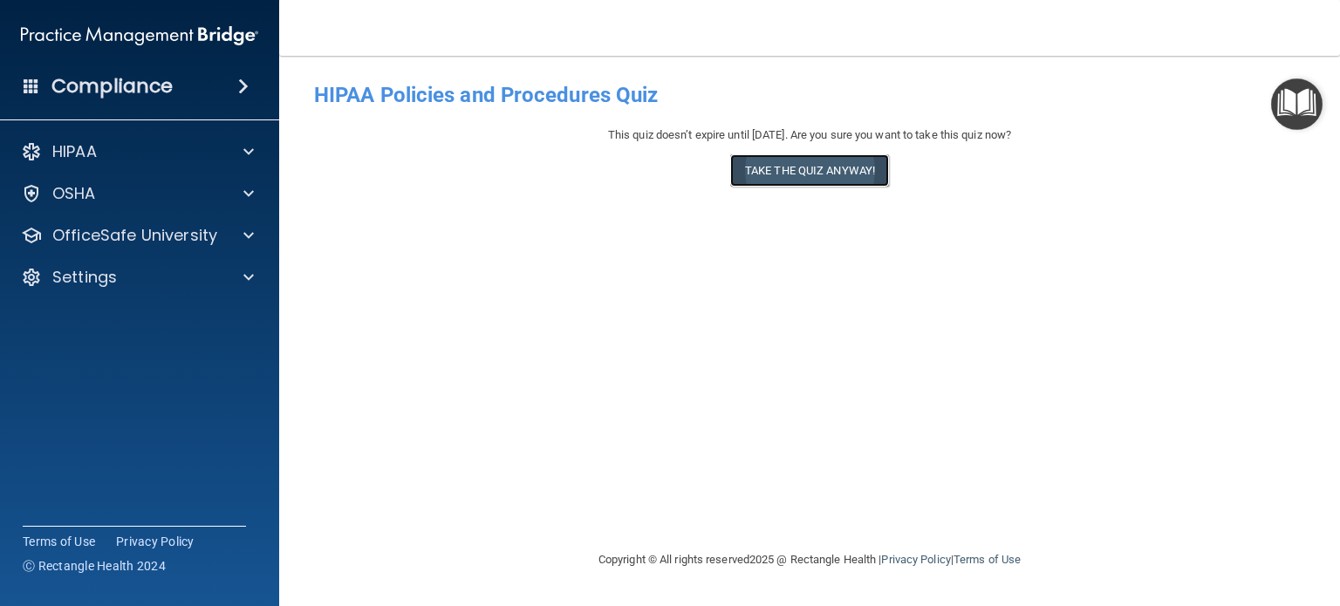
click at [846, 157] on button "Take the quiz anyway!" at bounding box center [809, 170] width 159 height 32
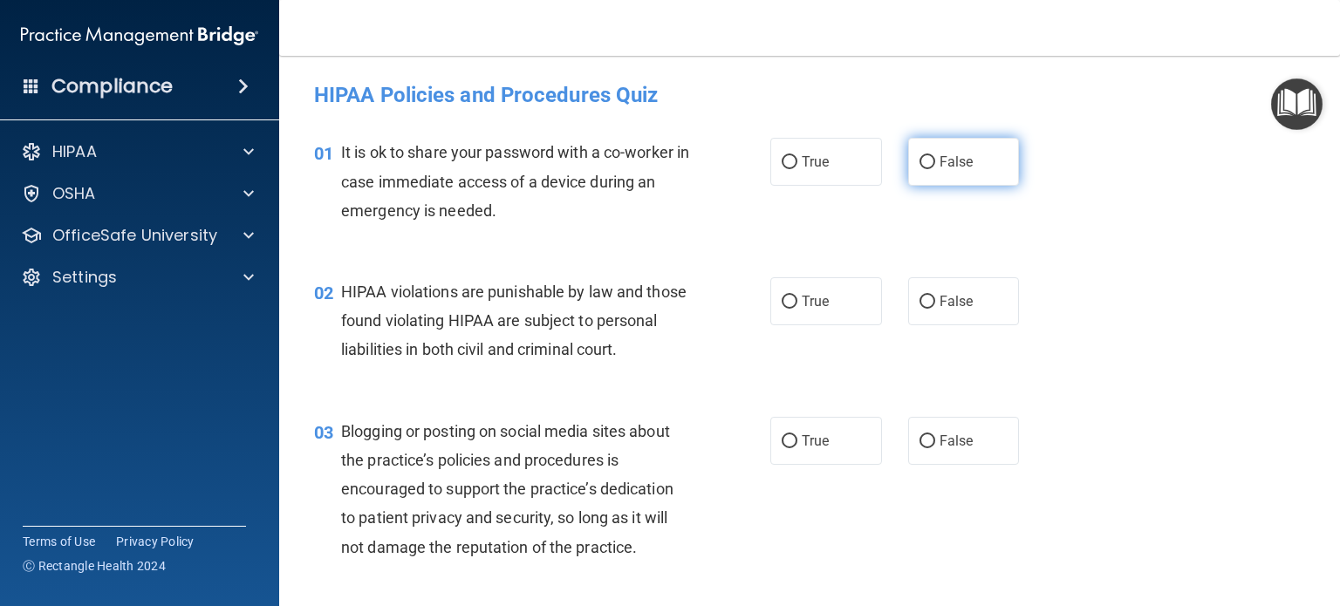
click at [946, 169] on span "False" at bounding box center [956, 162] width 34 height 17
click at [935, 169] on input "False" at bounding box center [927, 162] width 16 height 13
radio input "true"
click at [816, 289] on label "True" at bounding box center [826, 301] width 112 height 48
click at [797, 296] on input "True" at bounding box center [790, 302] width 16 height 13
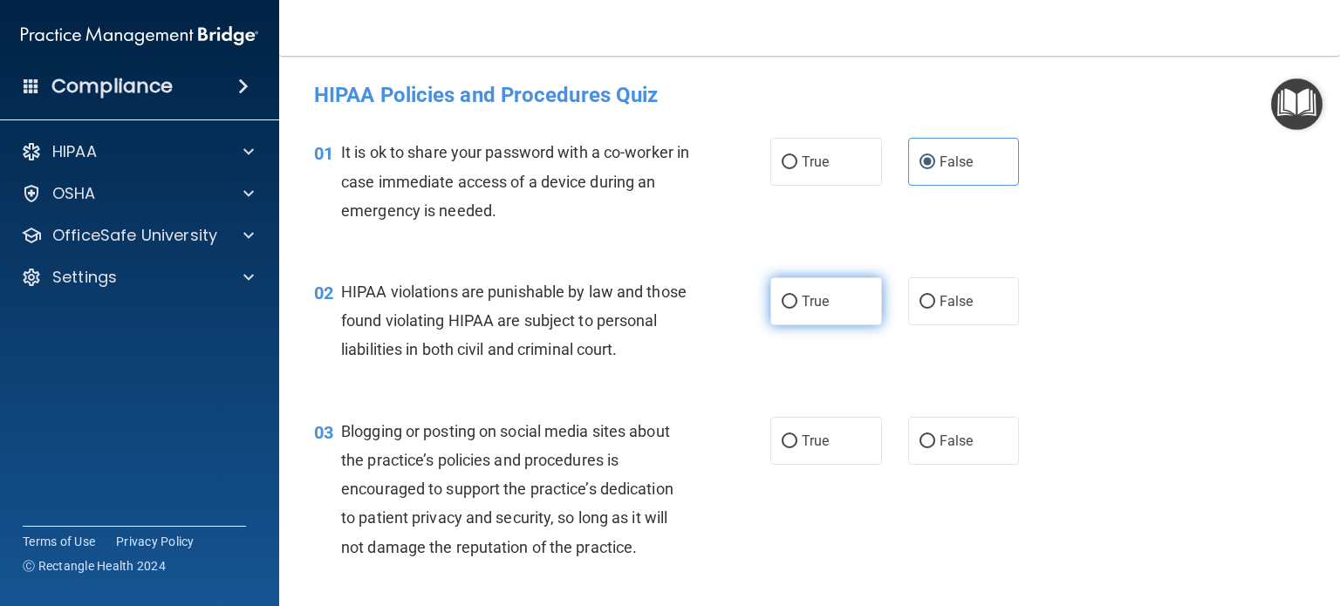
radio input "true"
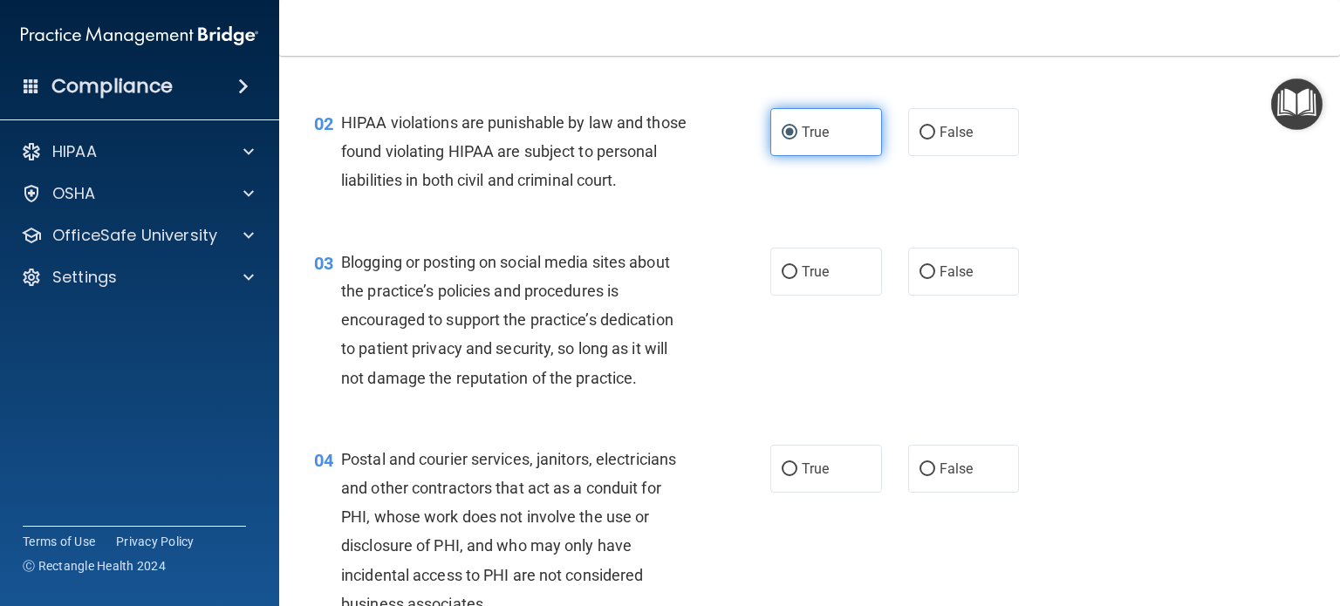
scroll to position [176, 0]
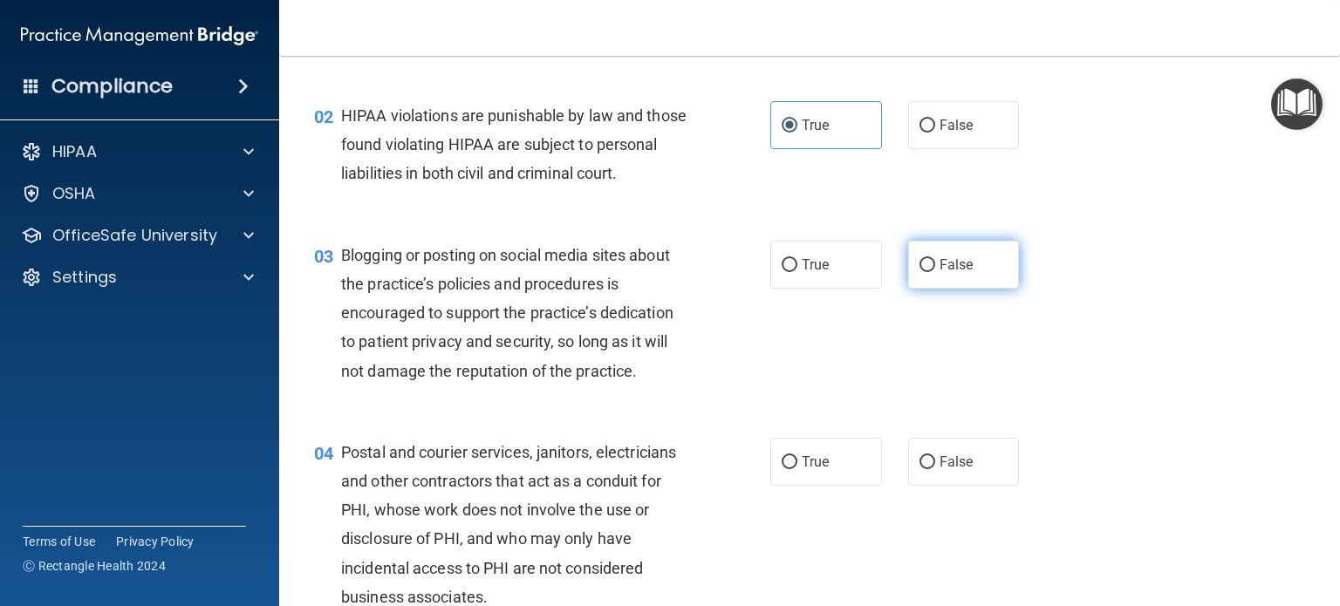
click at [959, 273] on span "False" at bounding box center [956, 264] width 34 height 17
click at [935, 272] on input "False" at bounding box center [927, 265] width 16 height 13
radio input "true"
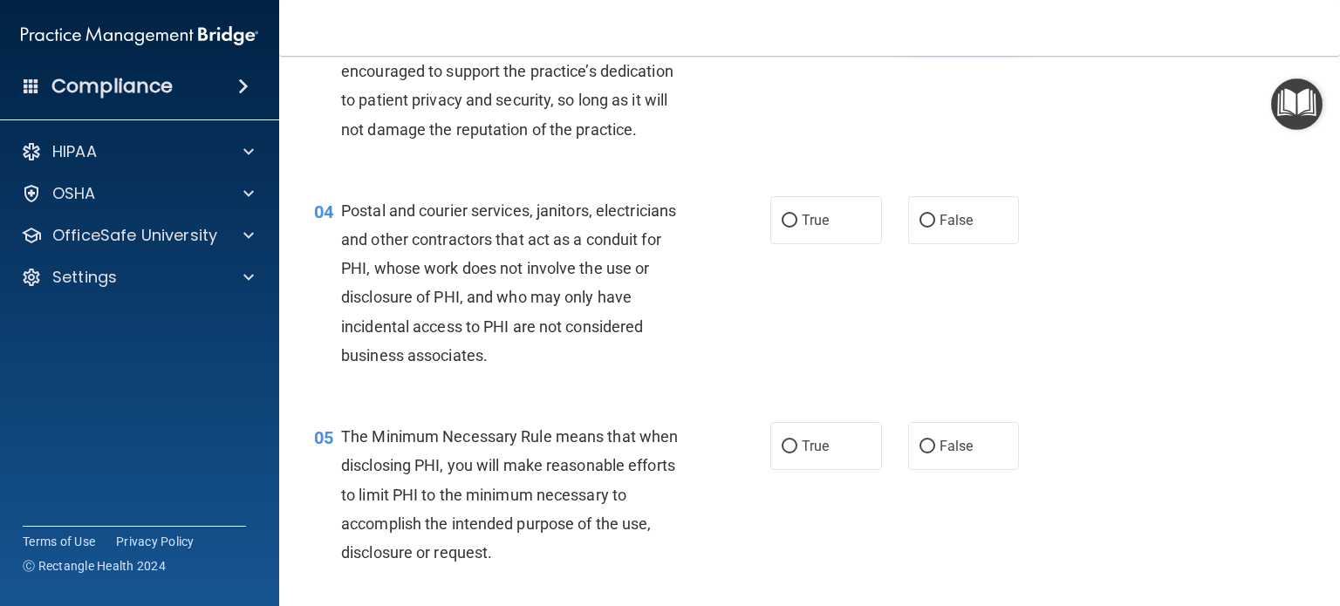
scroll to position [419, 0]
click at [816, 228] on span "True" at bounding box center [815, 219] width 27 height 17
click at [797, 227] on input "True" at bounding box center [790, 220] width 16 height 13
radio input "true"
click at [803, 454] on span "True" at bounding box center [815, 445] width 27 height 17
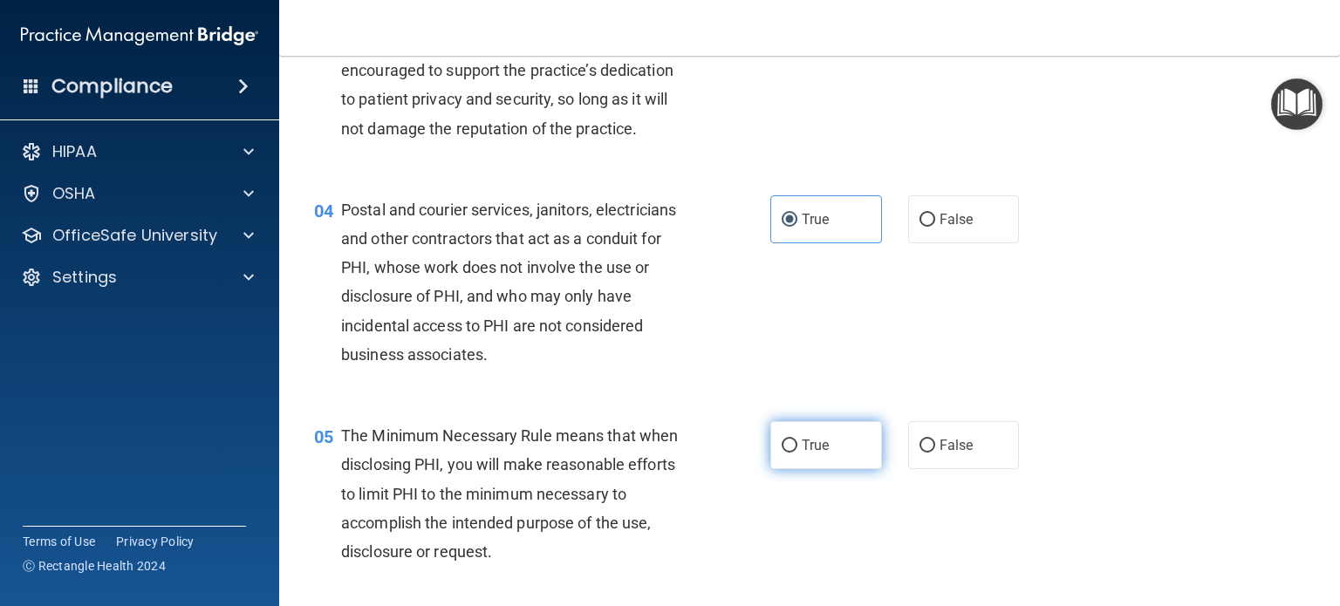
click at [797, 453] on input "True" at bounding box center [790, 446] width 16 height 13
radio input "true"
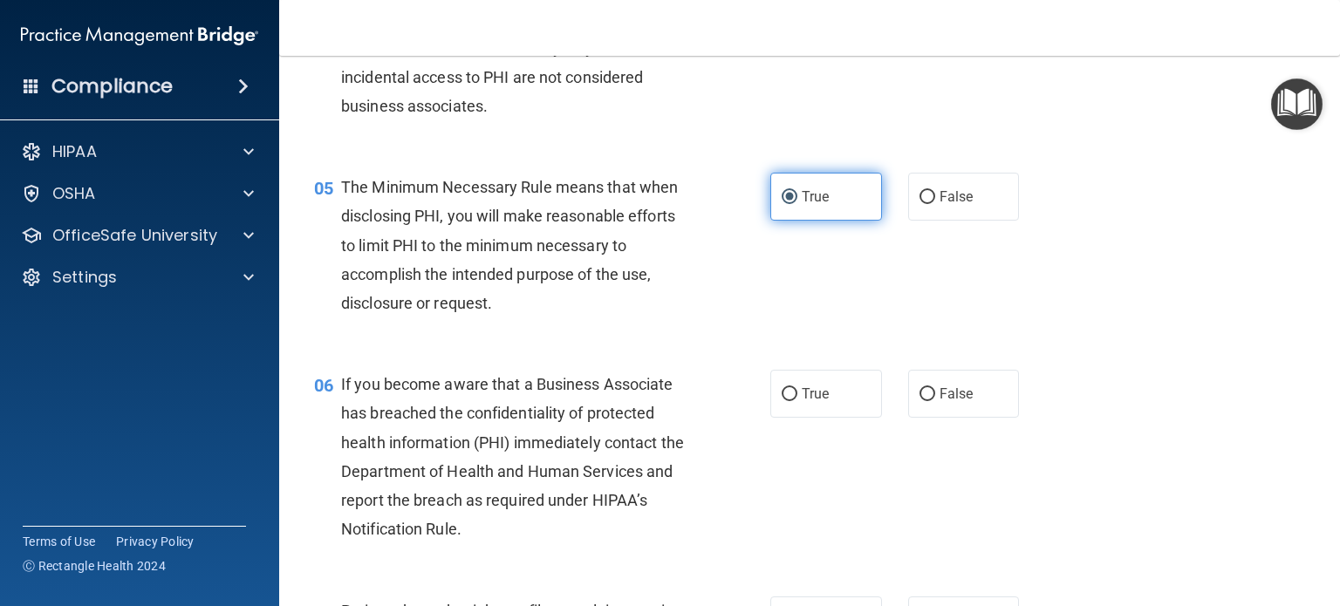
scroll to position [679, 0]
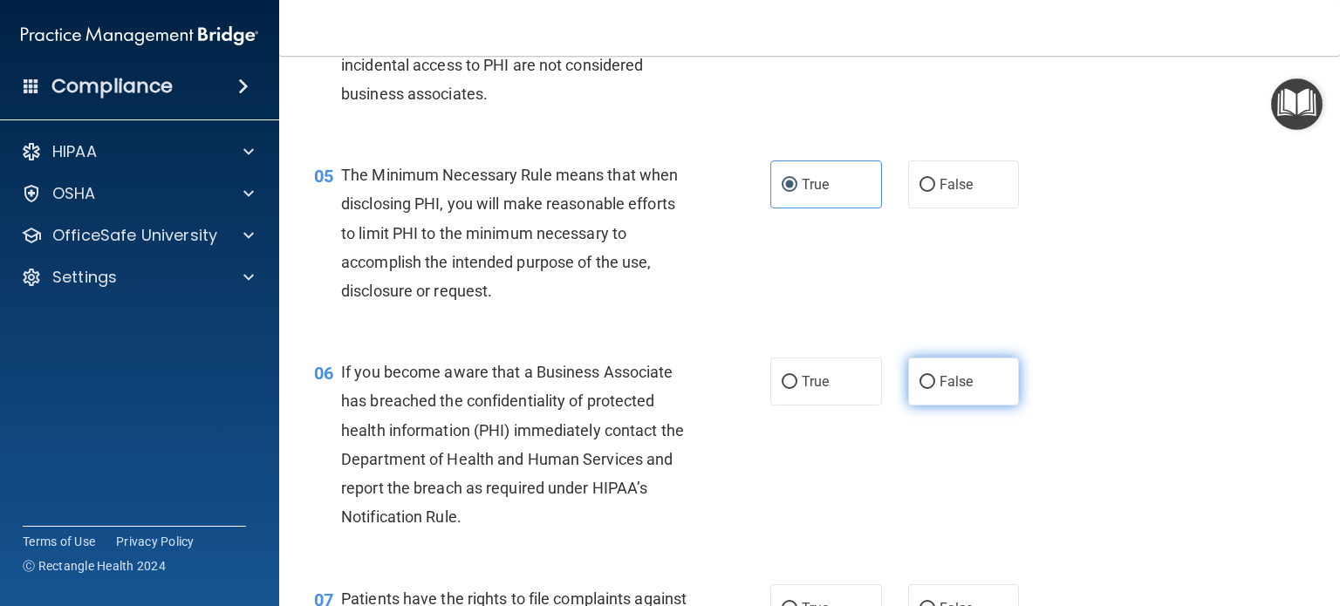
click at [963, 390] on span "False" at bounding box center [956, 381] width 34 height 17
click at [935, 389] on input "False" at bounding box center [927, 382] width 16 height 13
radio input "true"
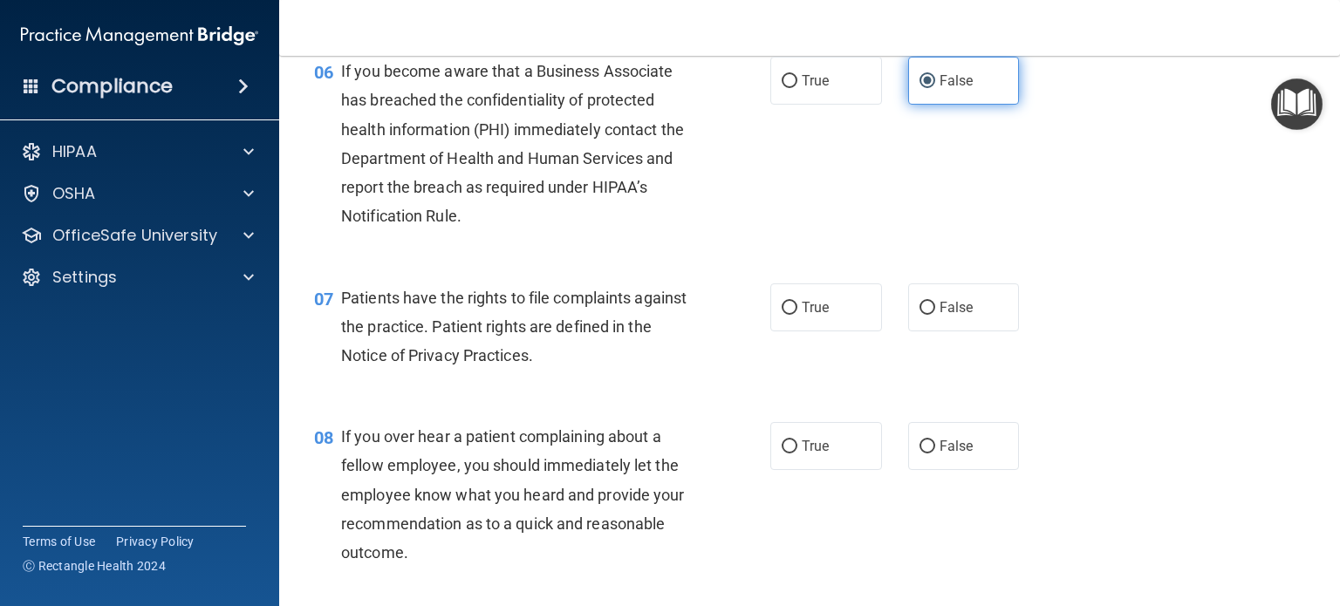
scroll to position [998, 0]
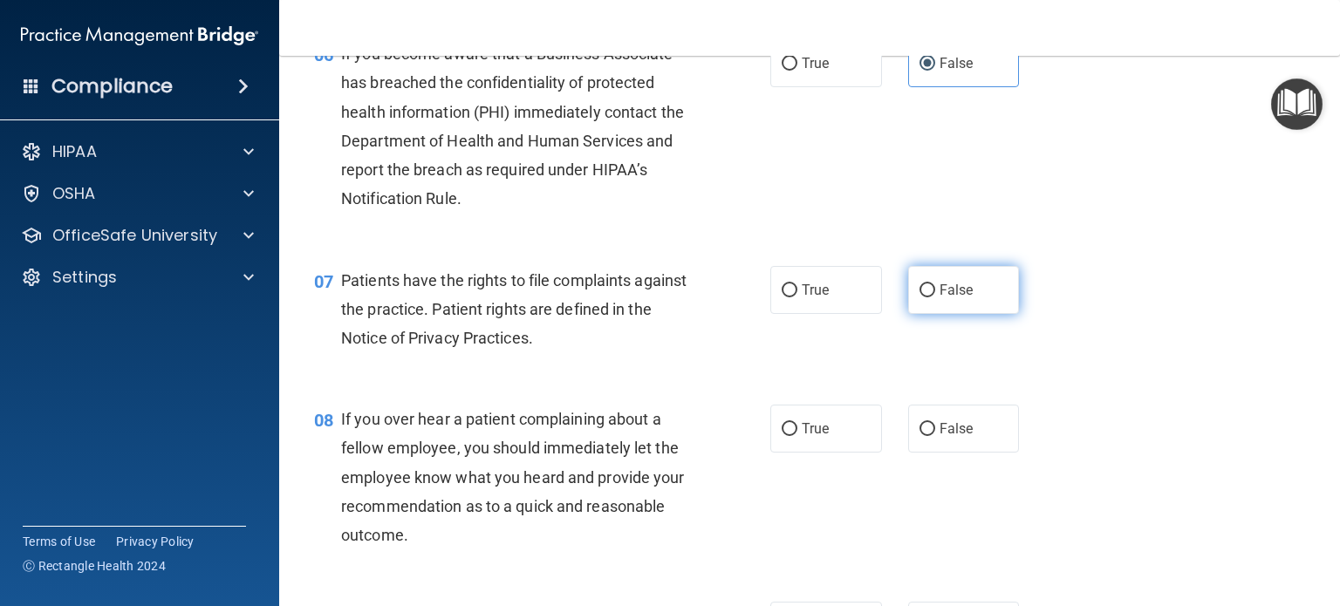
click at [954, 298] on span "False" at bounding box center [956, 290] width 34 height 17
click at [935, 297] on input "False" at bounding box center [927, 290] width 16 height 13
radio input "true"
click at [952, 453] on label "False" at bounding box center [964, 429] width 112 height 48
click at [935, 436] on input "False" at bounding box center [927, 429] width 16 height 13
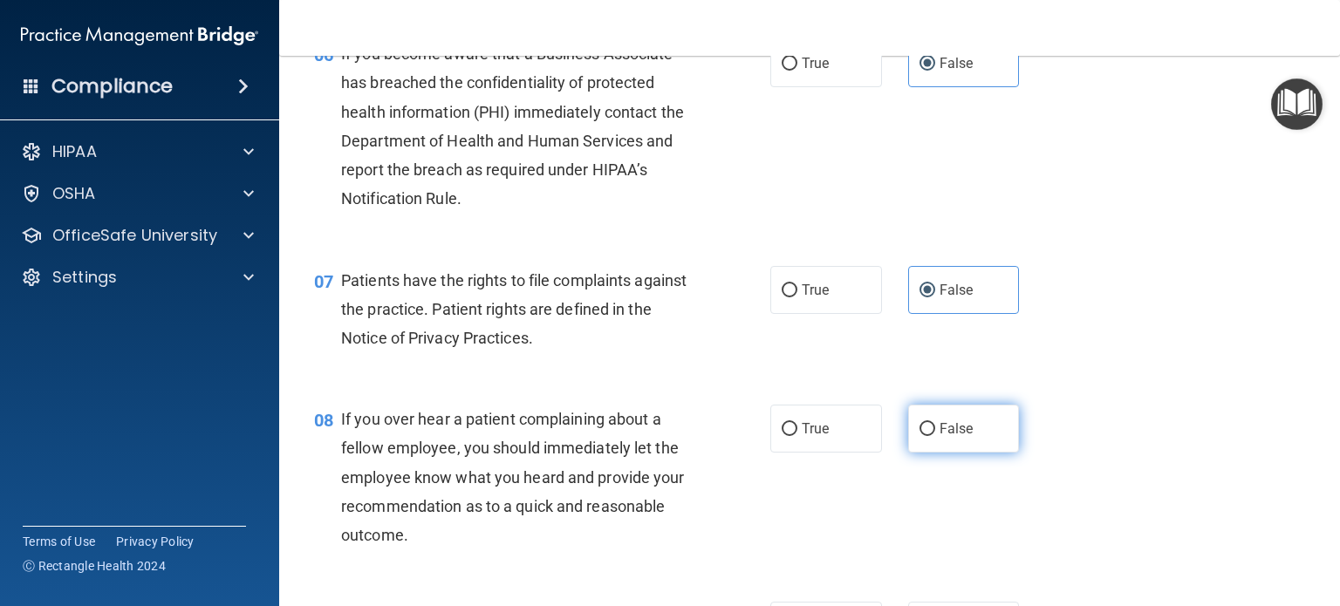
radio input "true"
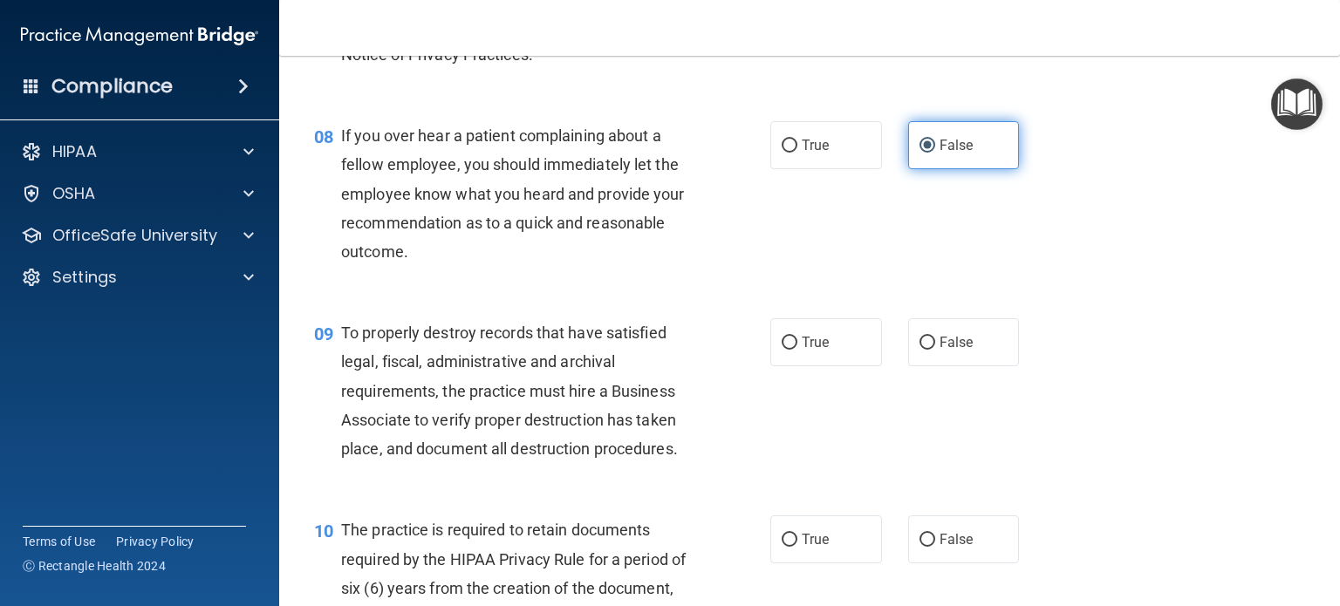
scroll to position [1286, 0]
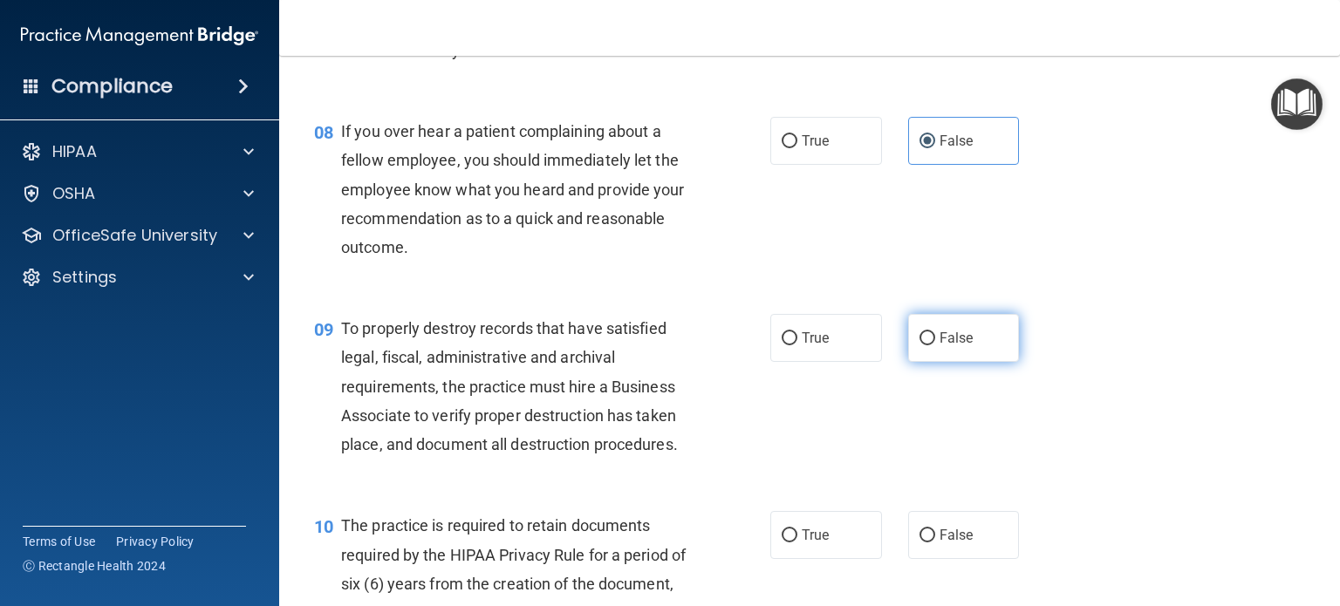
click at [966, 362] on label "False" at bounding box center [964, 338] width 112 height 48
click at [935, 345] on input "False" at bounding box center [927, 338] width 16 height 13
radio input "true"
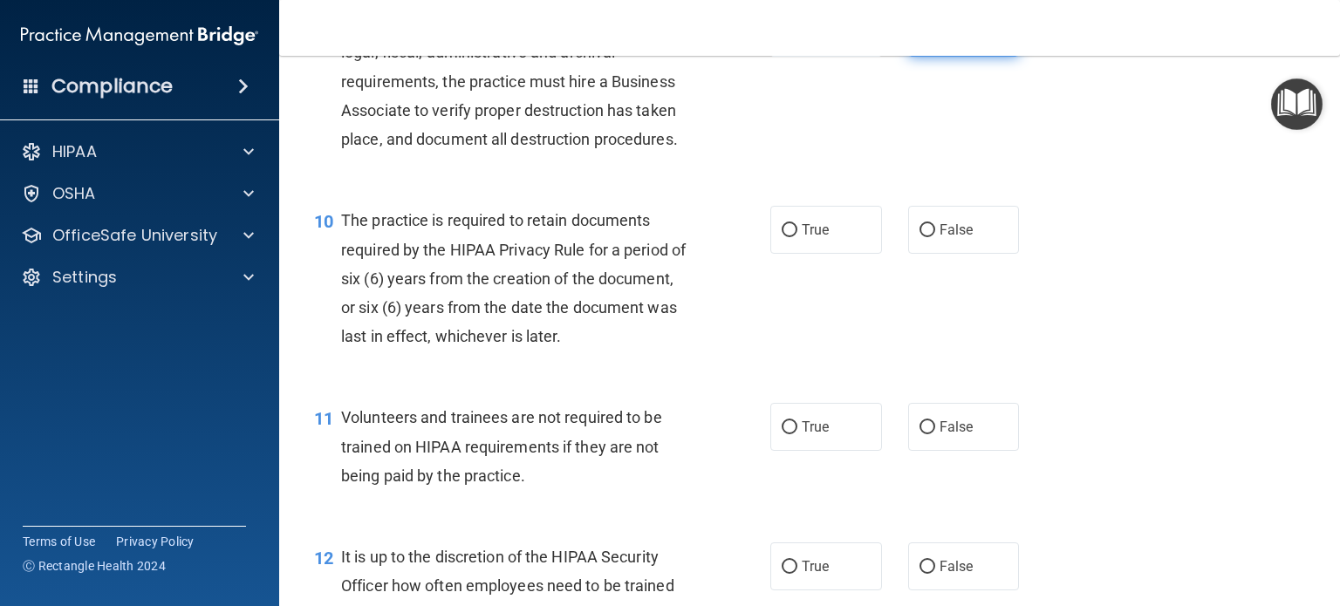
scroll to position [1592, 0]
click at [816, 239] on label "True" at bounding box center [826, 229] width 112 height 48
click at [797, 236] on input "True" at bounding box center [790, 229] width 16 height 13
radio input "true"
click at [816, 450] on label "True" at bounding box center [826, 426] width 112 height 48
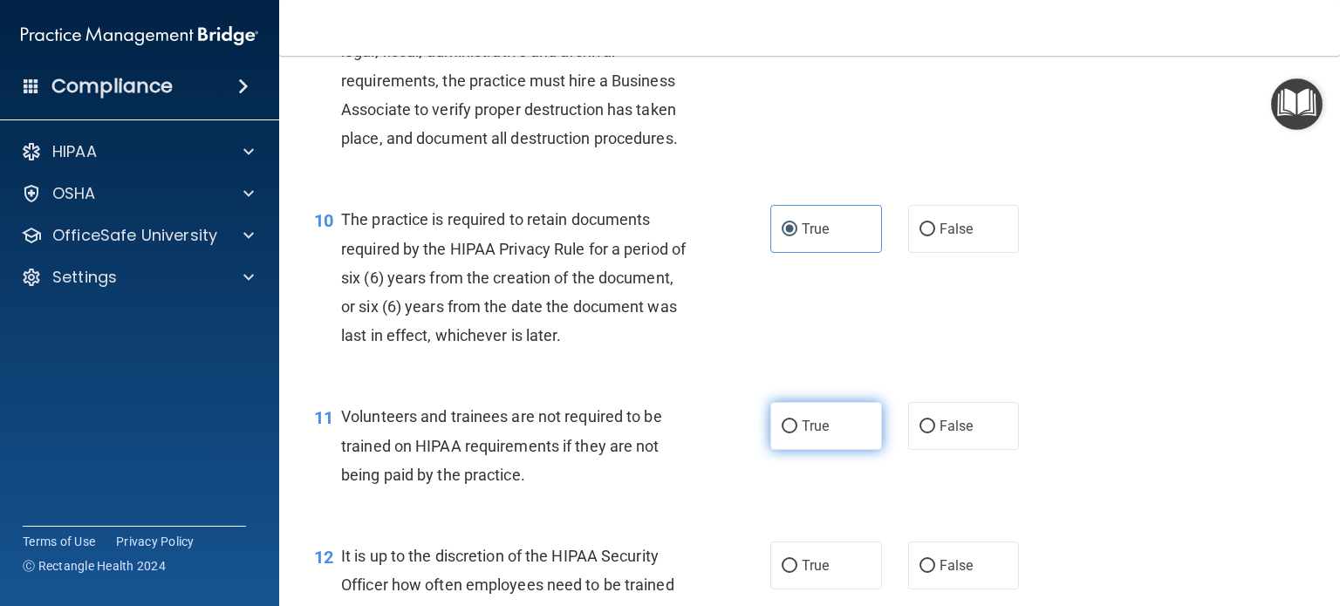
click at [797, 434] on input "True" at bounding box center [790, 426] width 16 height 13
radio input "true"
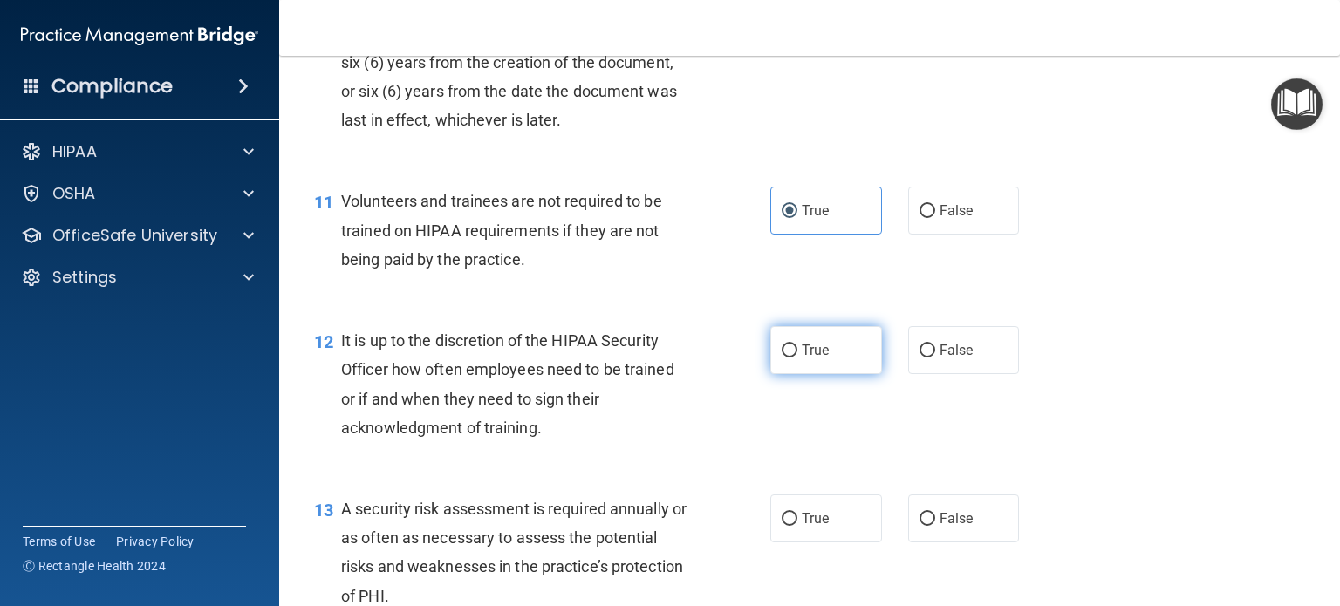
click at [816, 374] on label "True" at bounding box center [826, 350] width 112 height 48
click at [797, 358] on input "True" at bounding box center [790, 351] width 16 height 13
radio input "true"
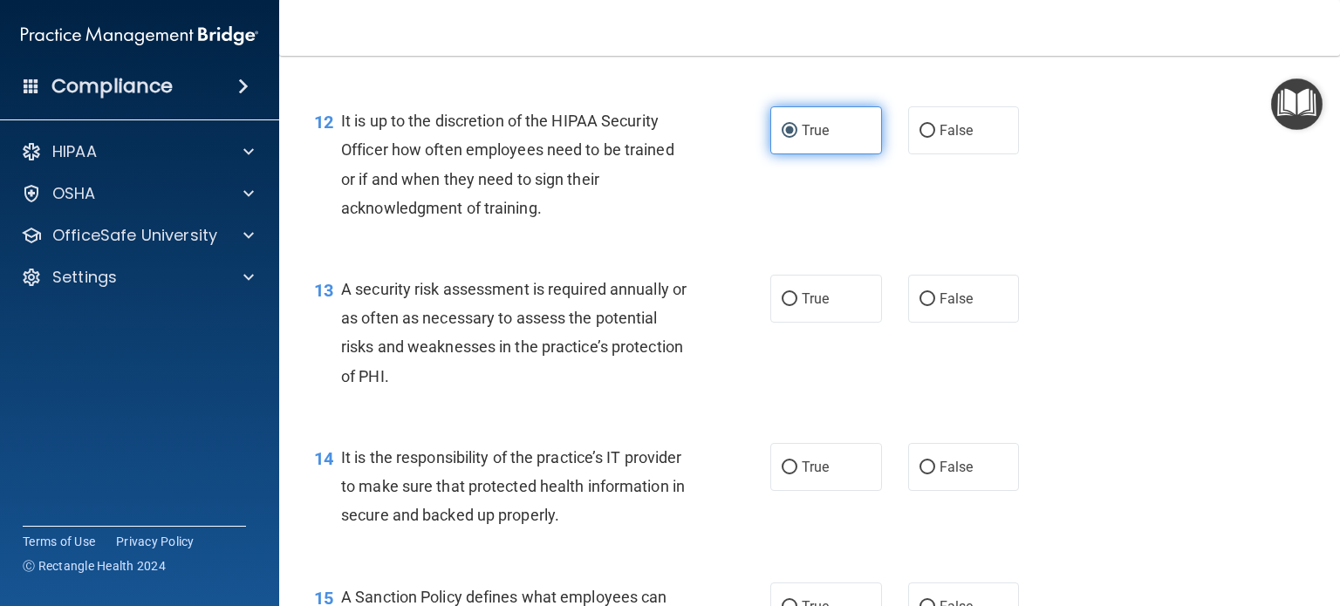
scroll to position [2028, 0]
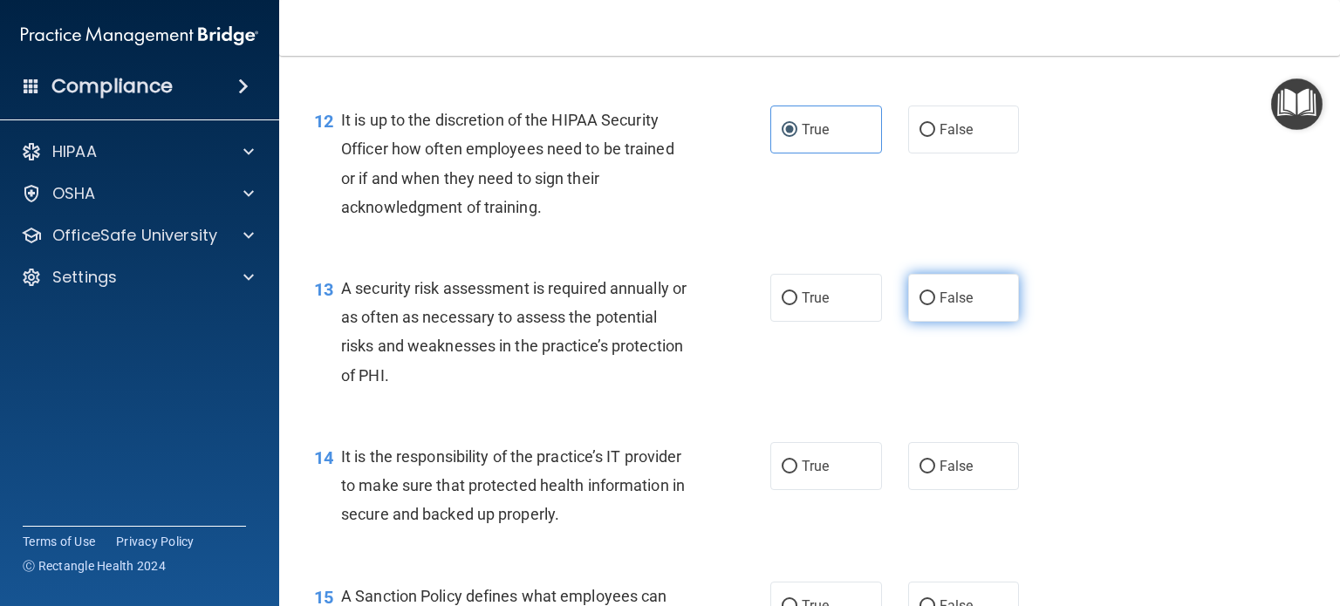
click at [973, 322] on label "False" at bounding box center [964, 298] width 112 height 48
click at [935, 305] on input "False" at bounding box center [927, 298] width 16 height 13
radio input "true"
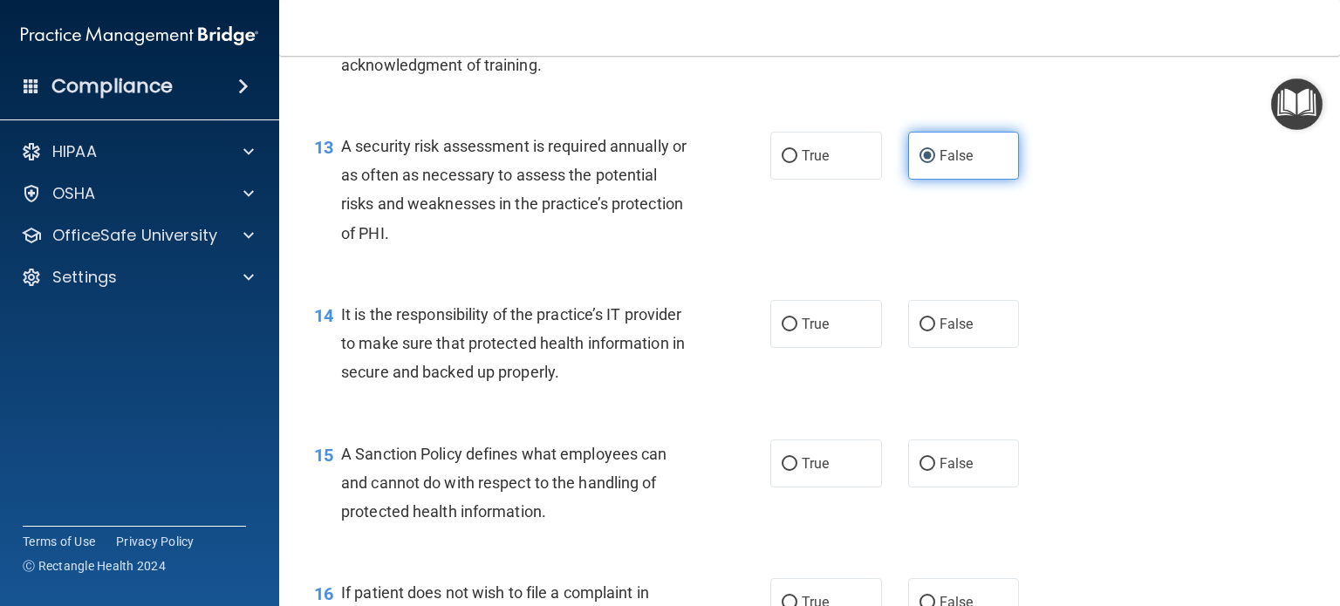
scroll to position [2171, 0]
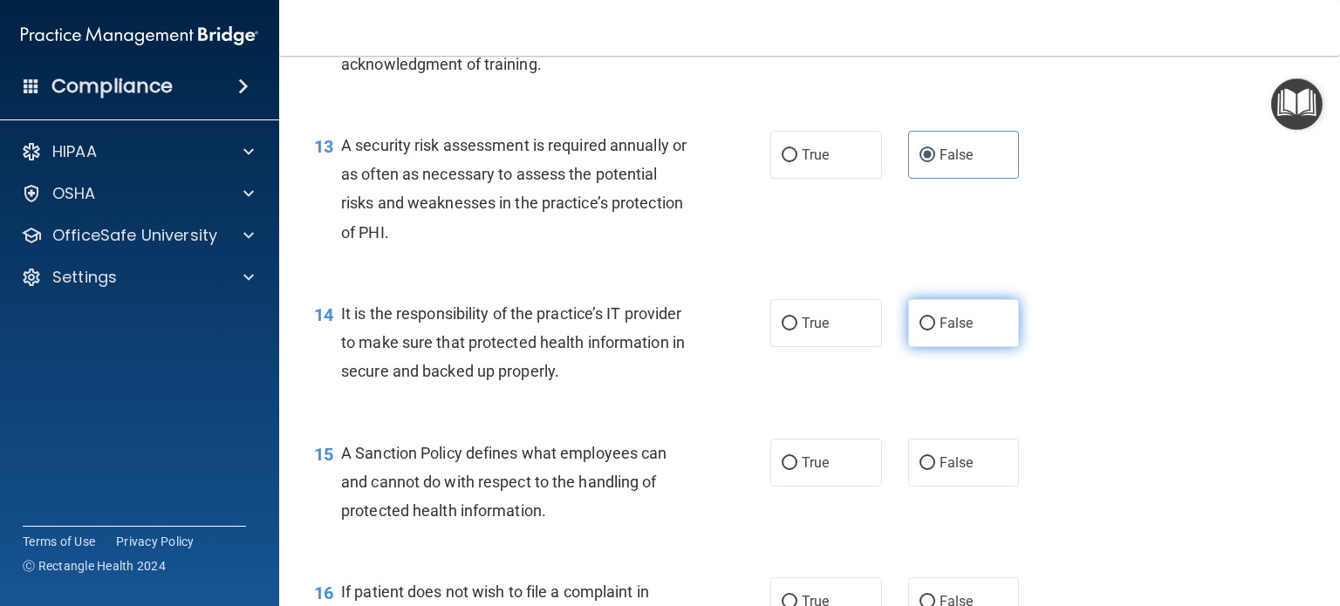
click at [959, 331] on span "False" at bounding box center [956, 323] width 34 height 17
click at [935, 331] on input "False" at bounding box center [927, 323] width 16 height 13
radio input "true"
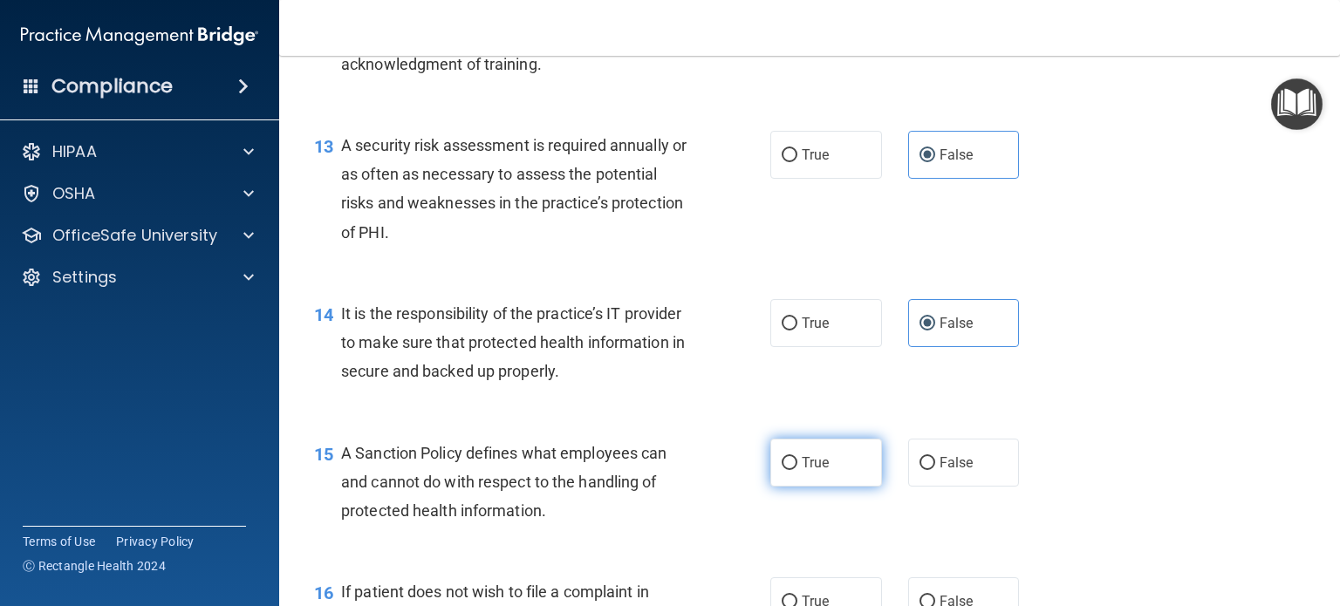
click at [830, 481] on label "True" at bounding box center [826, 463] width 112 height 48
click at [797, 470] on input "True" at bounding box center [790, 463] width 16 height 13
radio input "true"
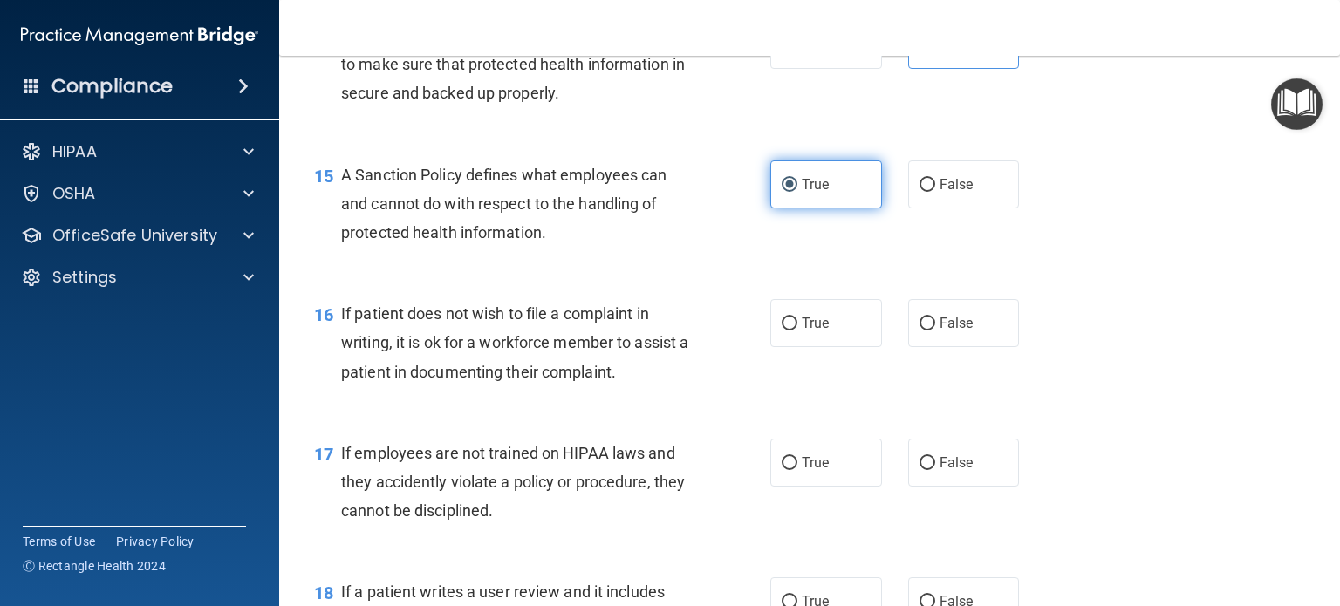
scroll to position [2475, 0]
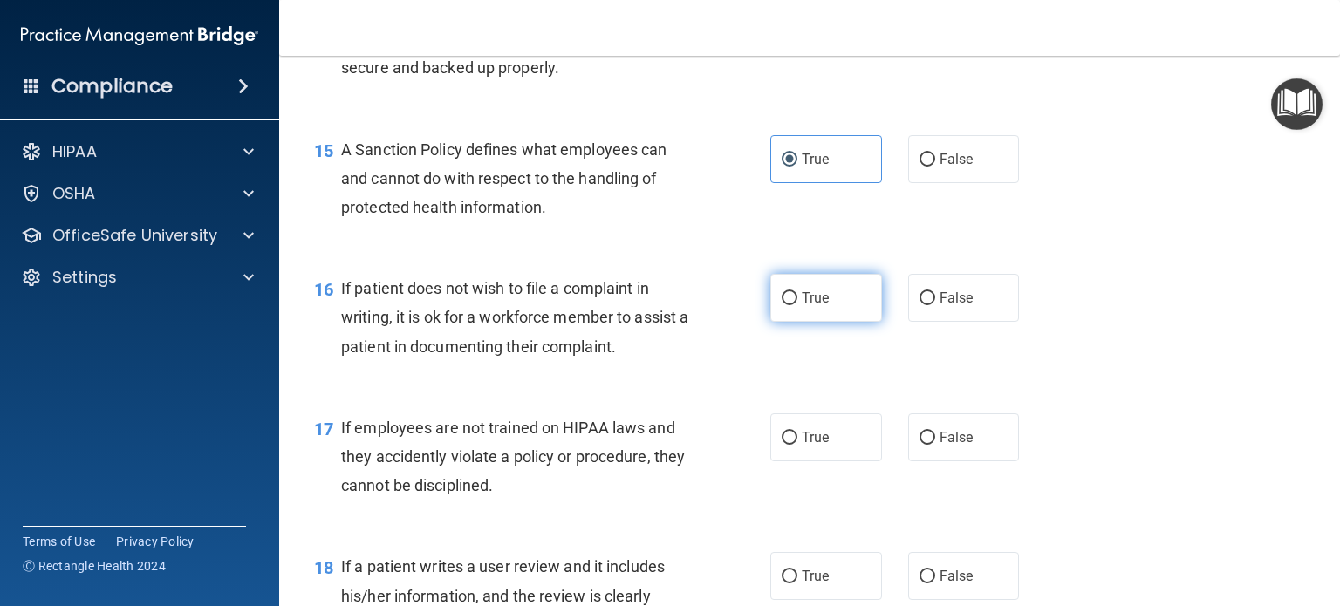
click at [823, 316] on label "True" at bounding box center [826, 298] width 112 height 48
click at [797, 305] on input "True" at bounding box center [790, 298] width 16 height 13
radio input "true"
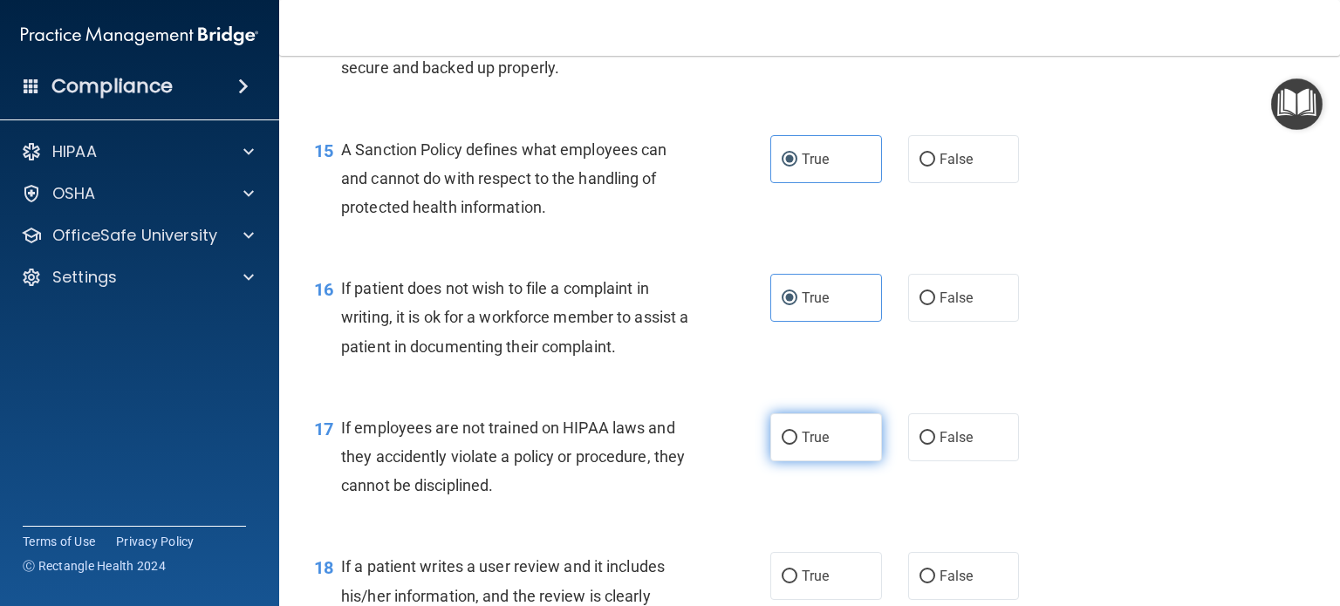
click at [821, 446] on label "True" at bounding box center [826, 437] width 112 height 48
click at [797, 445] on input "True" at bounding box center [790, 438] width 16 height 13
radio input "true"
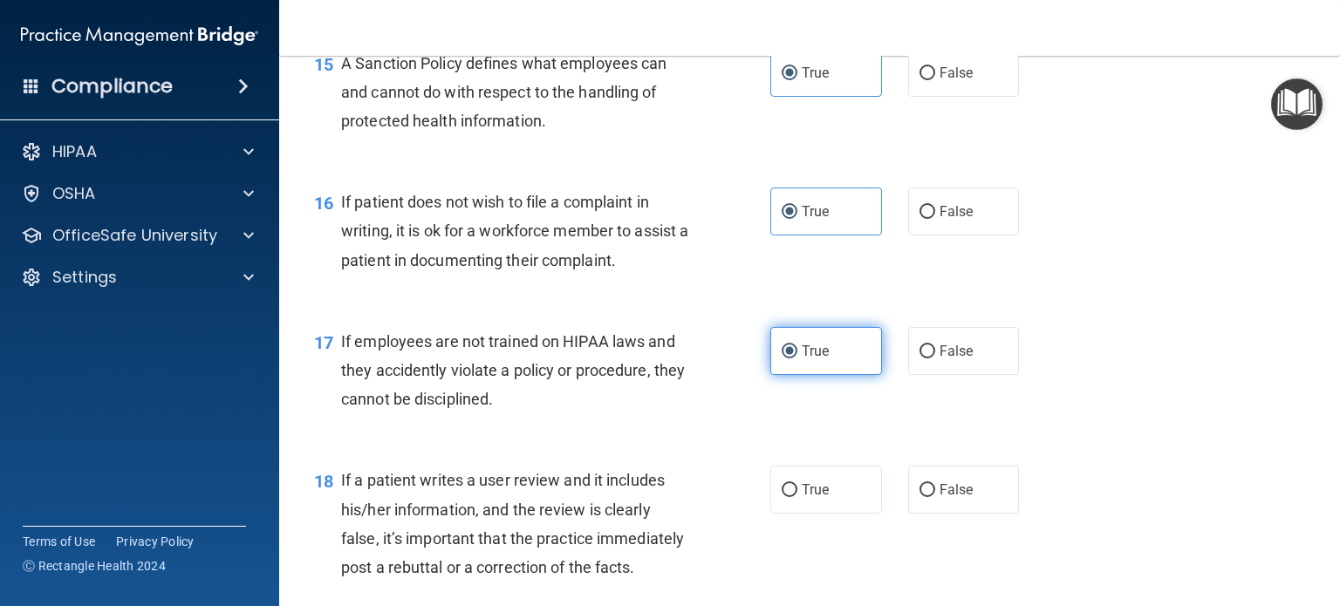
scroll to position [2690, 0]
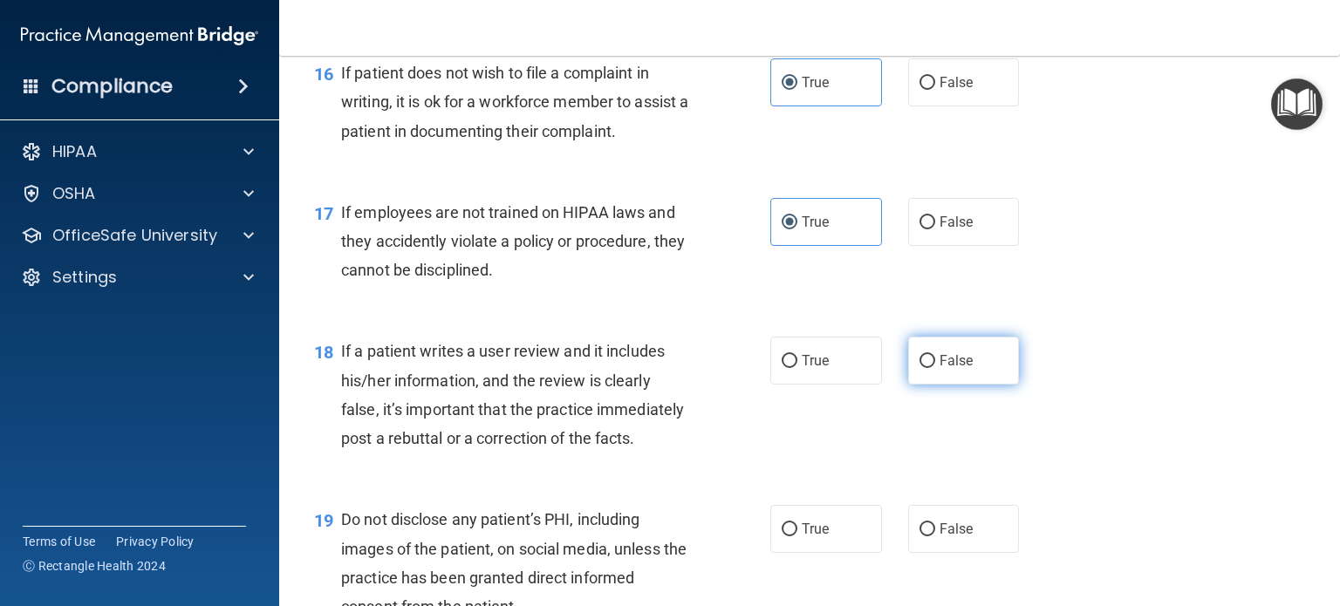
click at [961, 385] on label "False" at bounding box center [964, 361] width 112 height 48
click at [935, 368] on input "False" at bounding box center [927, 361] width 16 height 13
radio input "true"
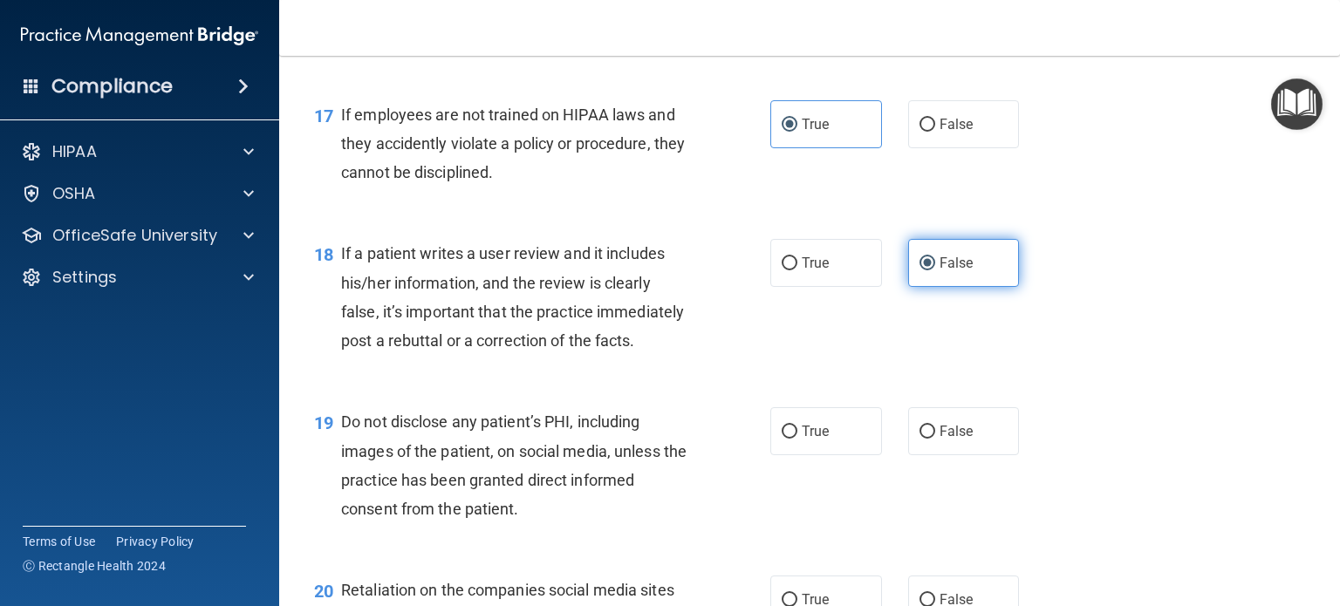
scroll to position [2867, 0]
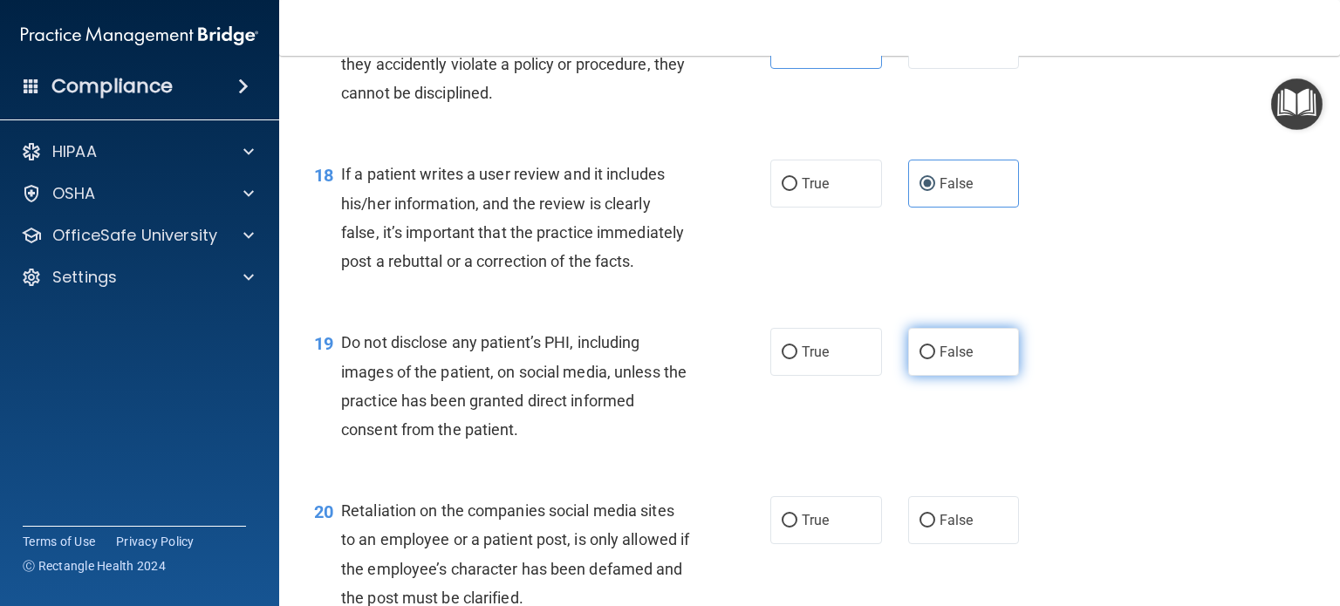
click at [947, 376] on label "False" at bounding box center [964, 352] width 112 height 48
click at [935, 359] on input "False" at bounding box center [927, 352] width 16 height 13
radio input "true"
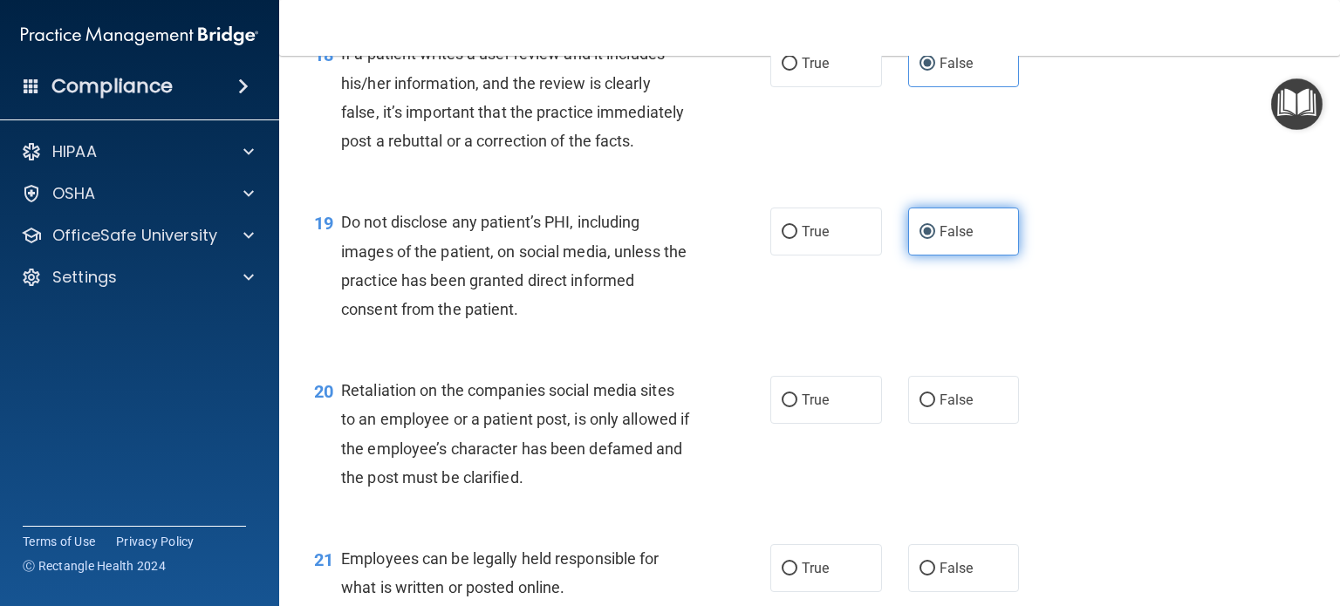
scroll to position [3095, 0]
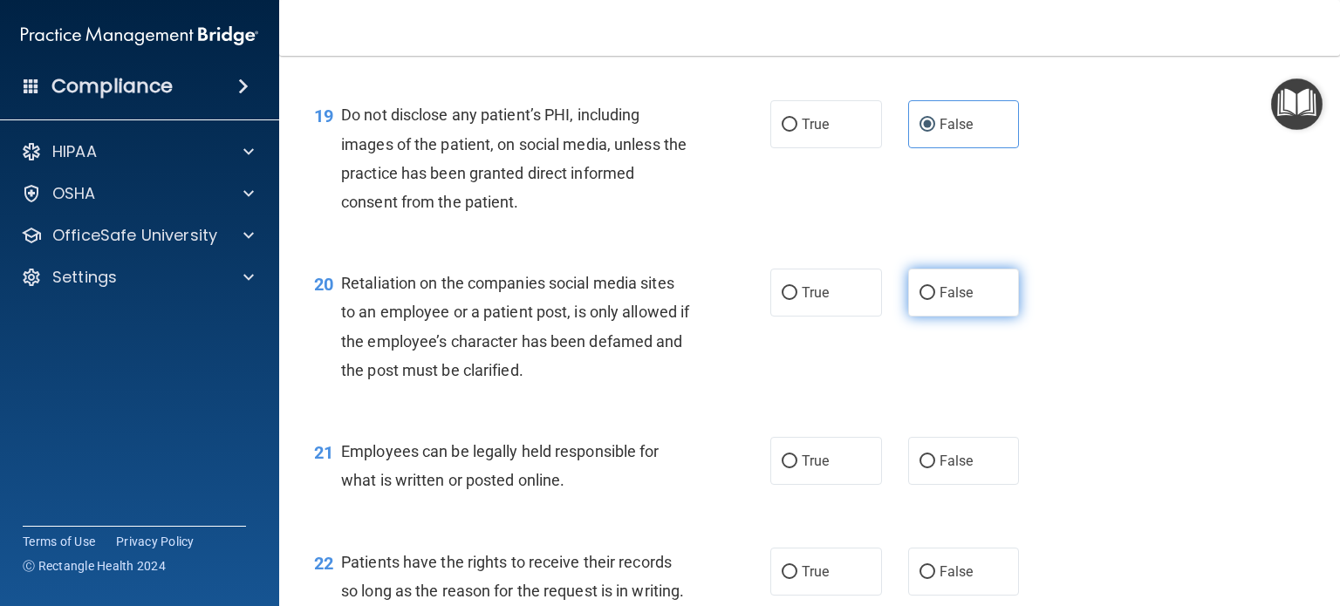
click at [967, 317] on label "False" at bounding box center [964, 293] width 112 height 48
click at [935, 300] on input "False" at bounding box center [927, 293] width 16 height 13
radio input "true"
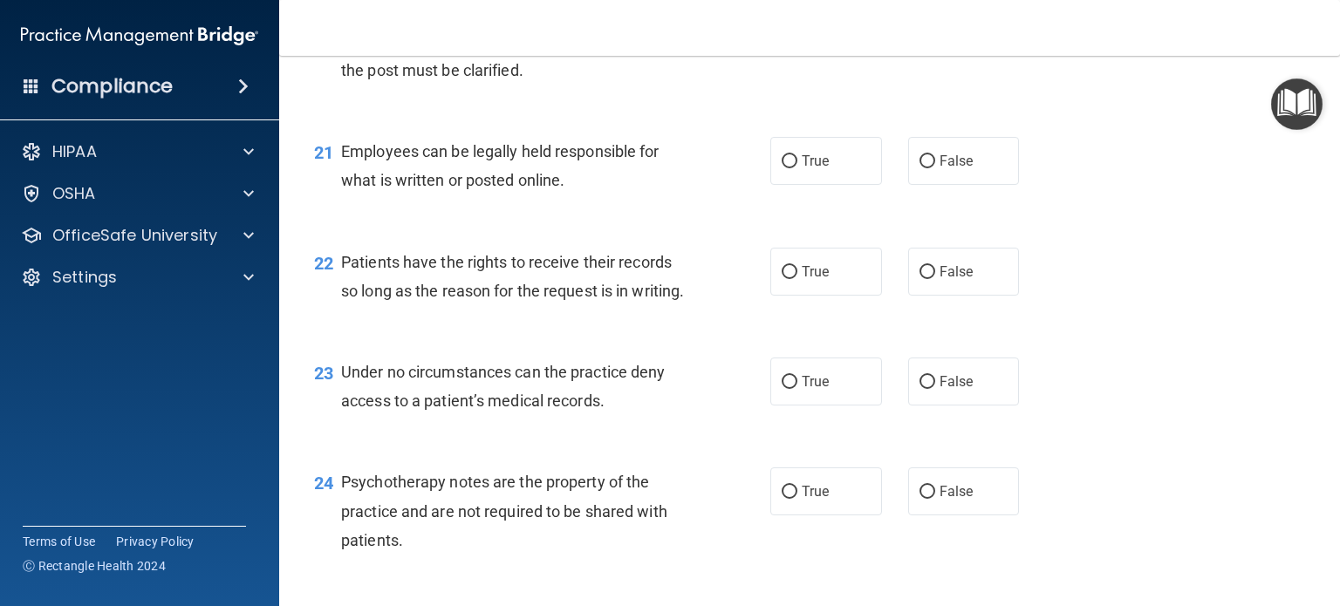
scroll to position [3409, 0]
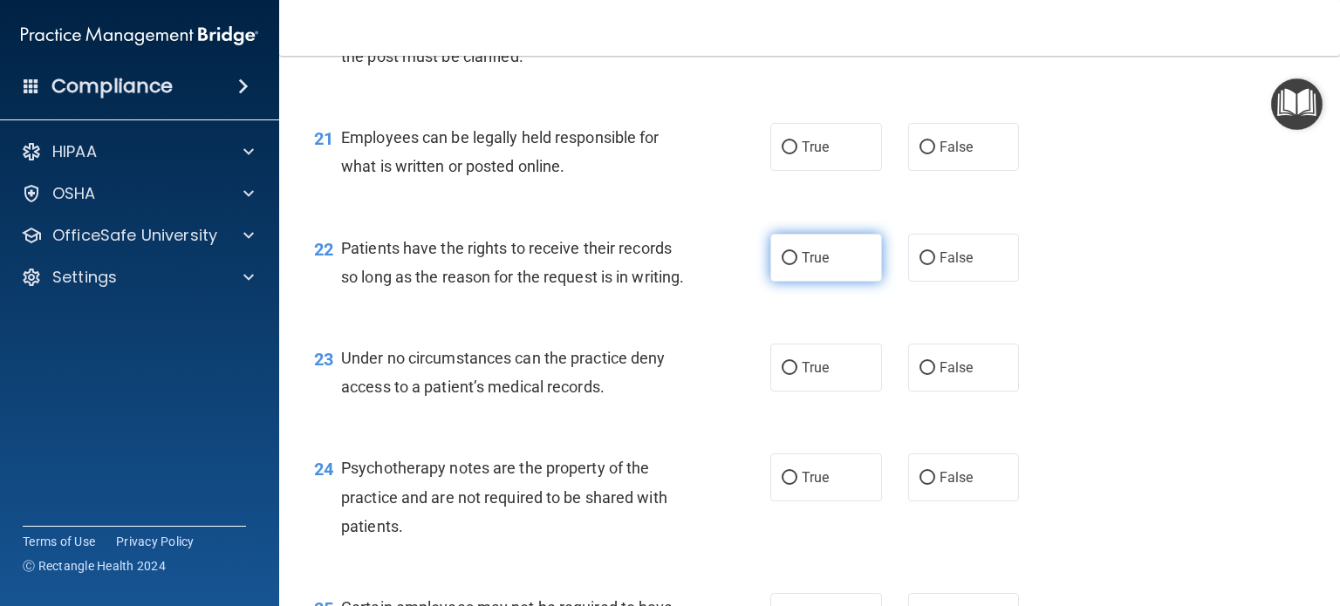
click at [813, 282] on label "True" at bounding box center [826, 258] width 112 height 48
click at [797, 265] on input "True" at bounding box center [790, 258] width 16 height 13
radio input "true"
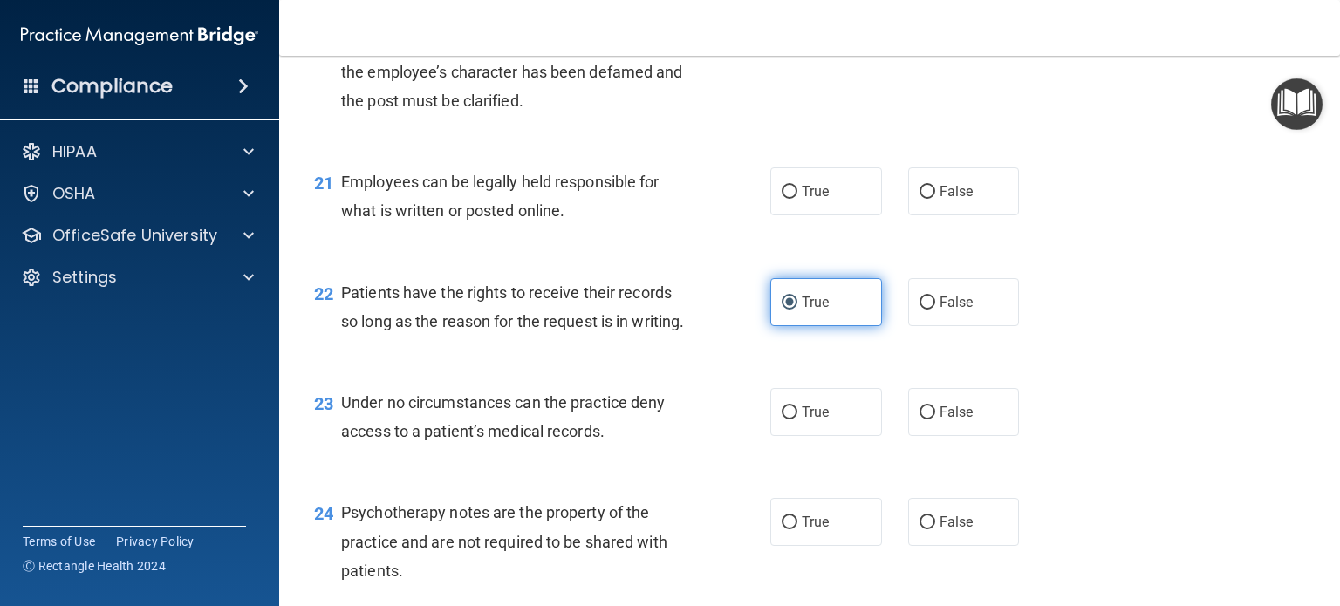
scroll to position [3347, 0]
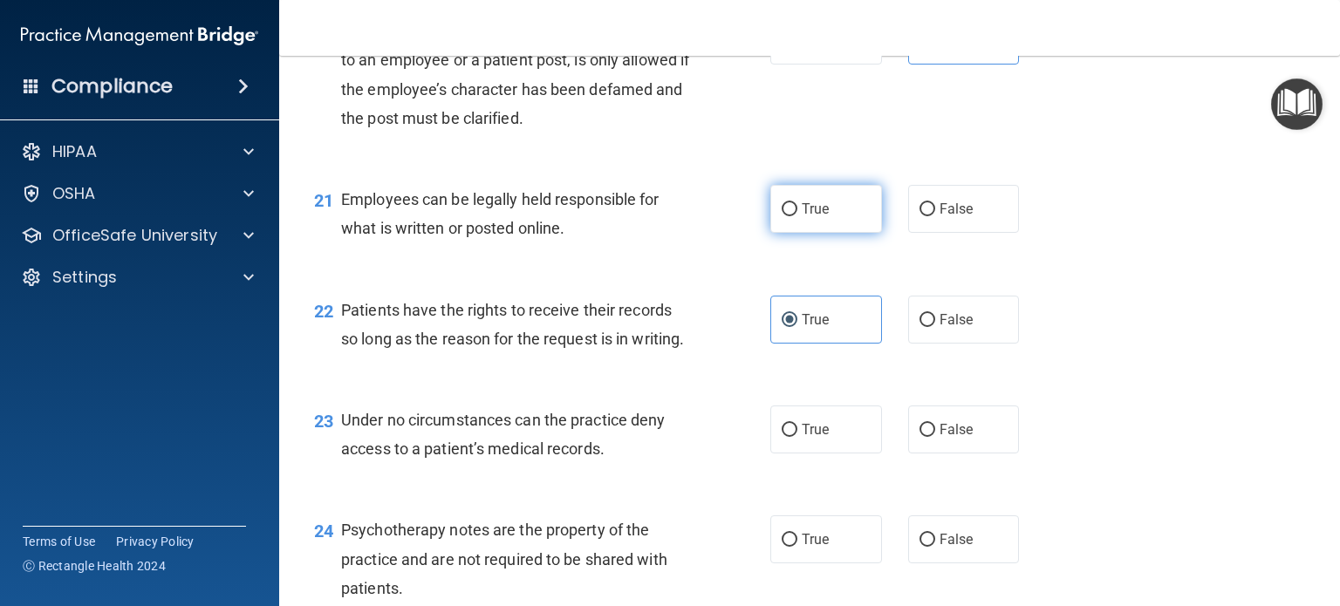
click at [802, 217] on span "True" at bounding box center [815, 209] width 27 height 17
click at [797, 216] on input "True" at bounding box center [790, 209] width 16 height 13
radio input "true"
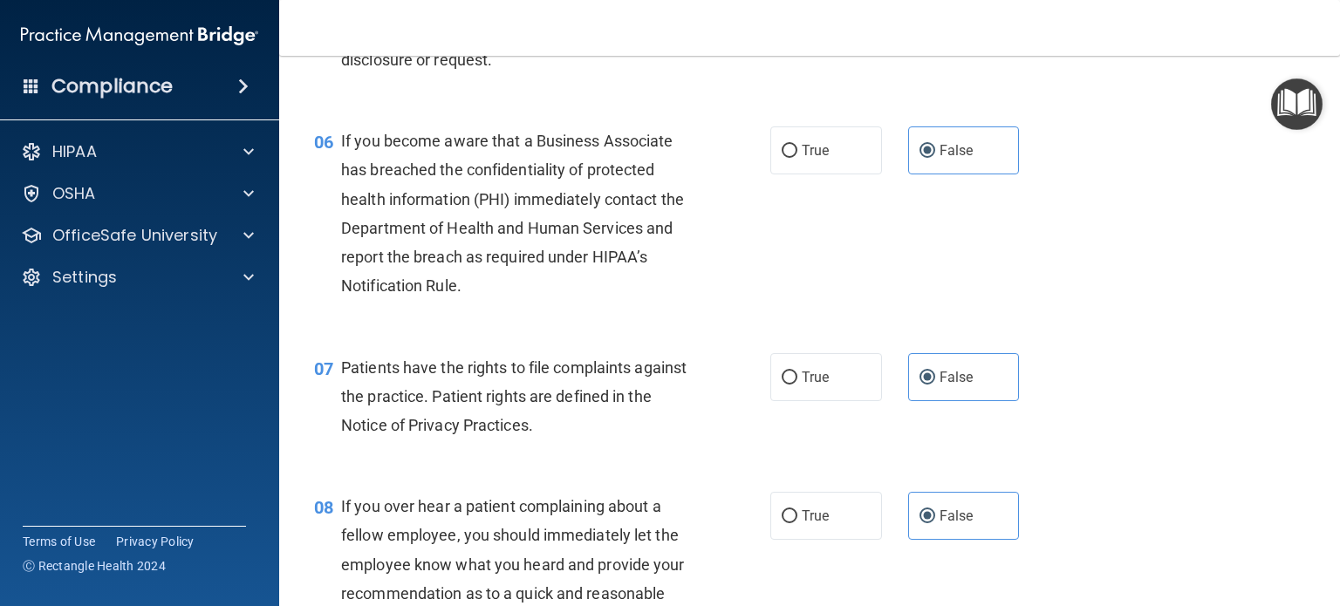
scroll to position [911, 0]
click at [812, 386] on span "True" at bounding box center [815, 377] width 27 height 17
click at [797, 385] on input "True" at bounding box center [790, 378] width 16 height 13
radio input "true"
radio input "false"
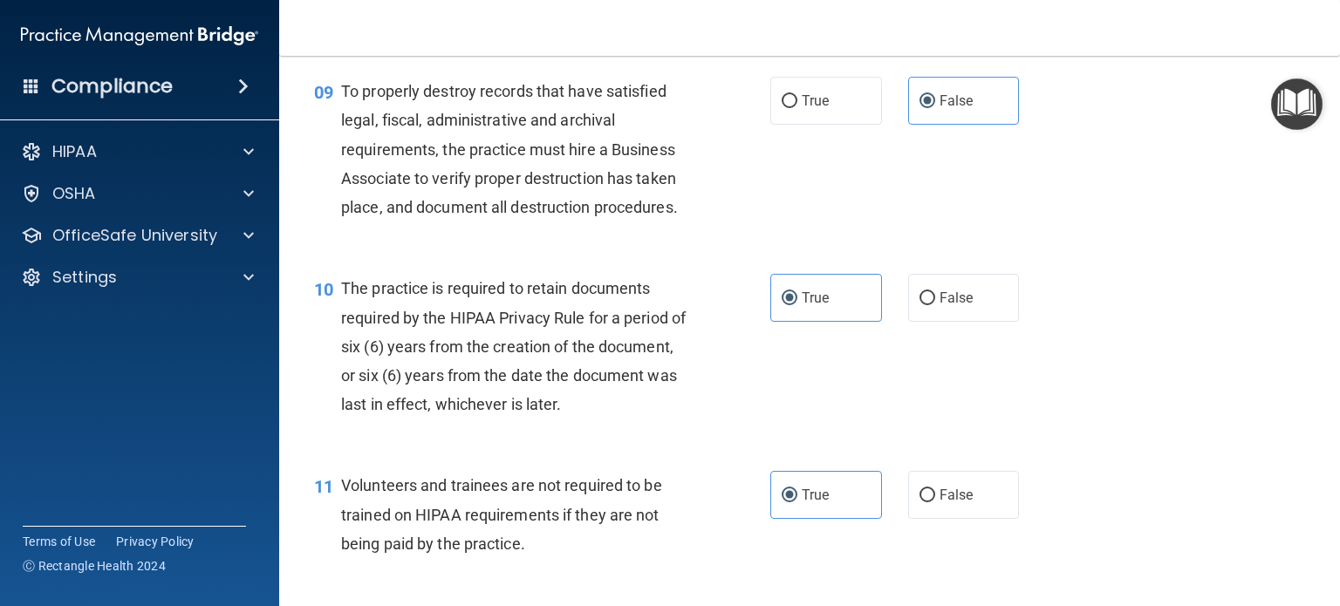
scroll to position [1533, 0]
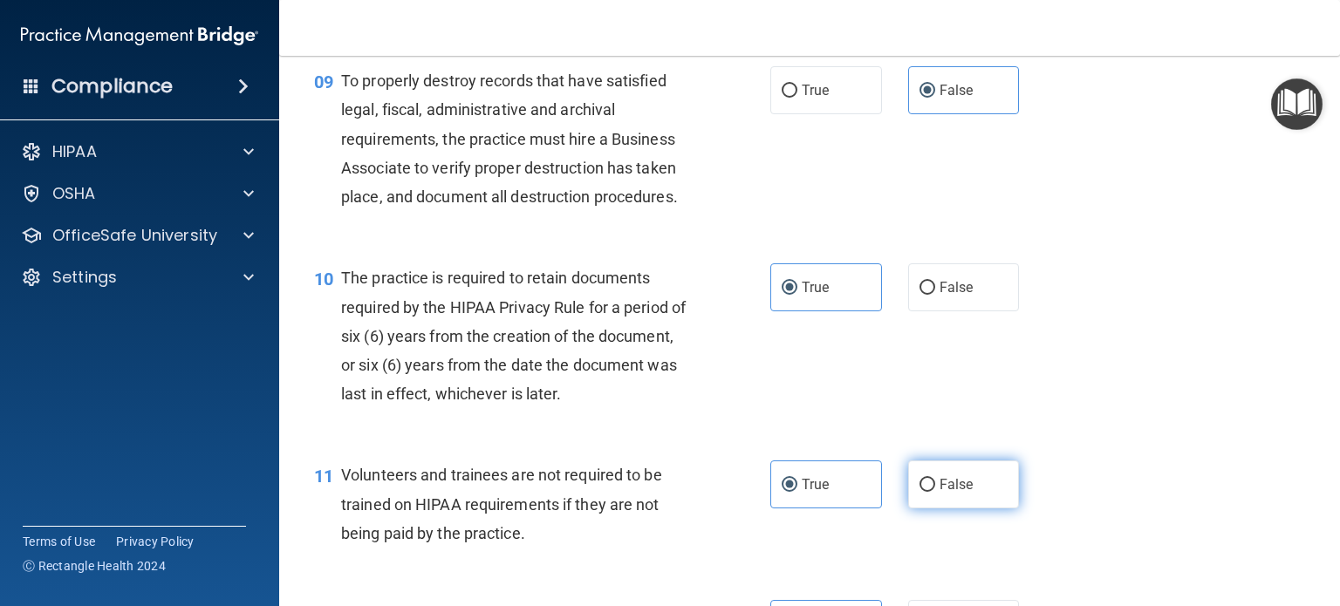
click at [959, 509] on label "False" at bounding box center [964, 485] width 112 height 48
click at [935, 492] on input "False" at bounding box center [927, 485] width 16 height 13
radio input "true"
radio input "false"
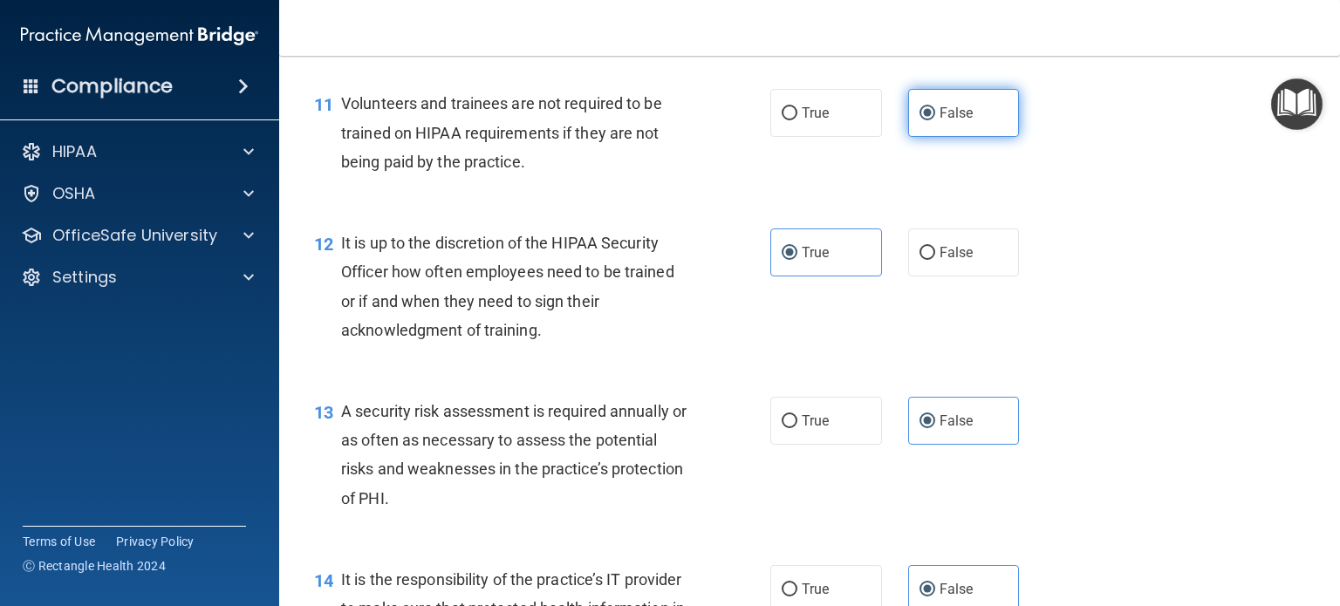
scroll to position [1908, 0]
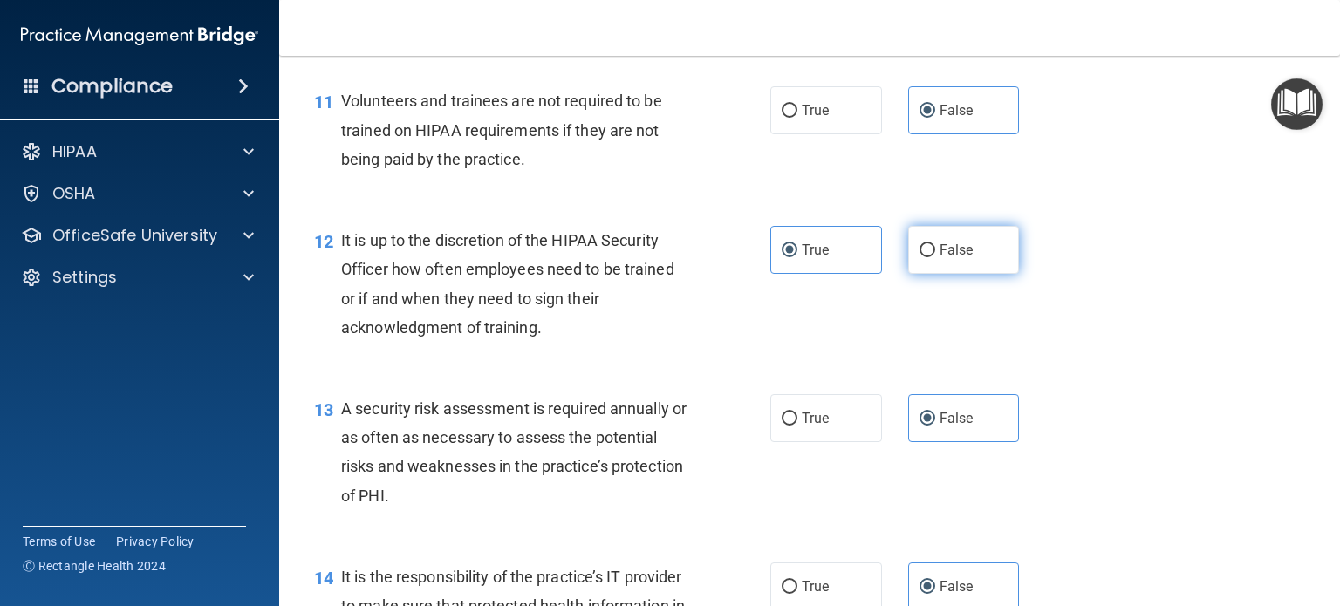
click at [970, 274] on label "False" at bounding box center [964, 250] width 112 height 48
click at [935, 257] on input "False" at bounding box center [927, 250] width 16 height 13
radio input "true"
radio input "false"
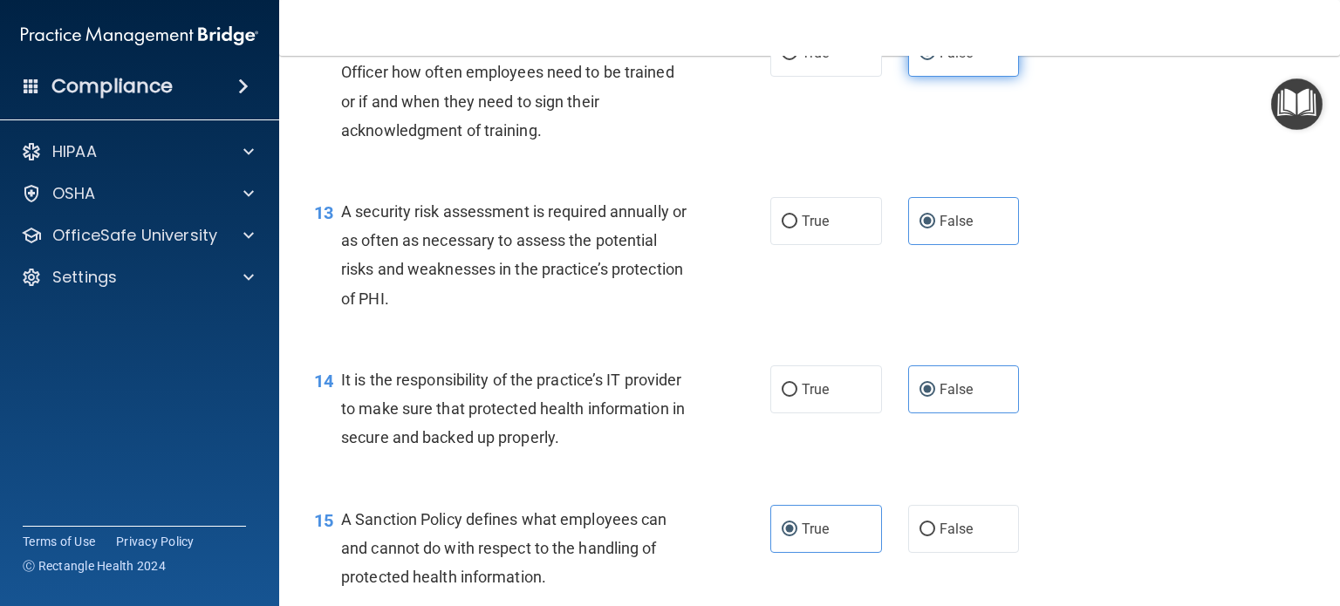
scroll to position [2106, 0]
click at [834, 244] on label "True" at bounding box center [826, 220] width 112 height 48
click at [797, 228] on input "True" at bounding box center [790, 221] width 16 height 13
radio input "true"
radio input "false"
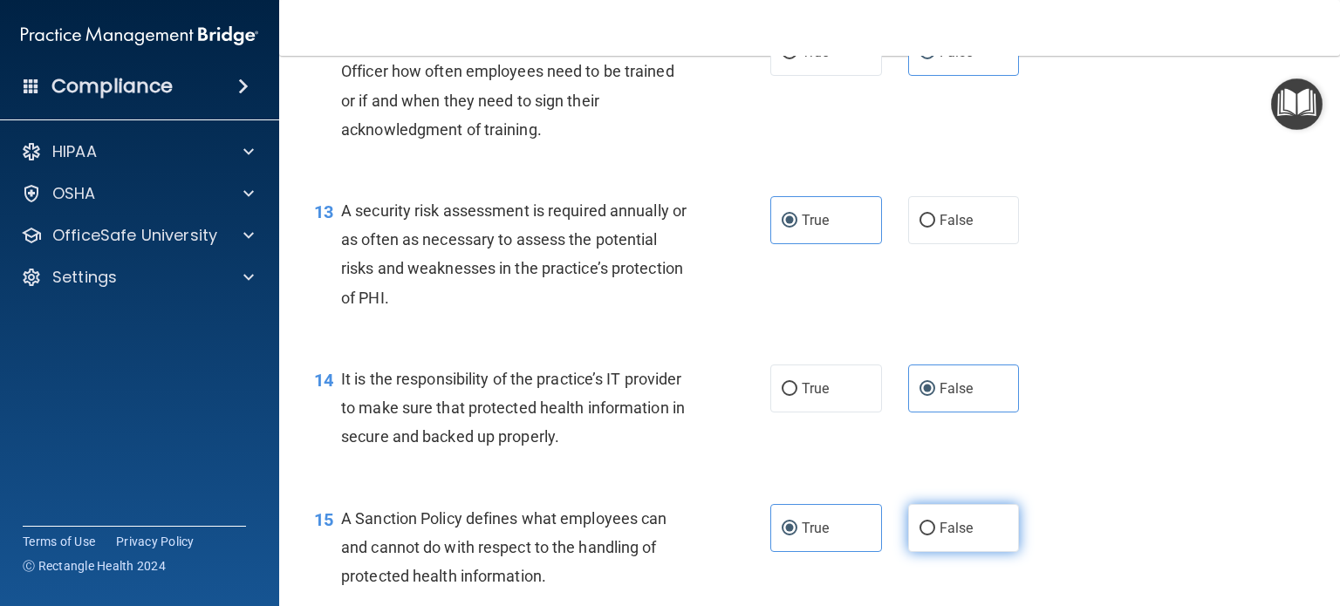
click at [979, 552] on label "False" at bounding box center [964, 528] width 112 height 48
click at [935, 536] on input "False" at bounding box center [927, 528] width 16 height 13
radio input "true"
radio input "false"
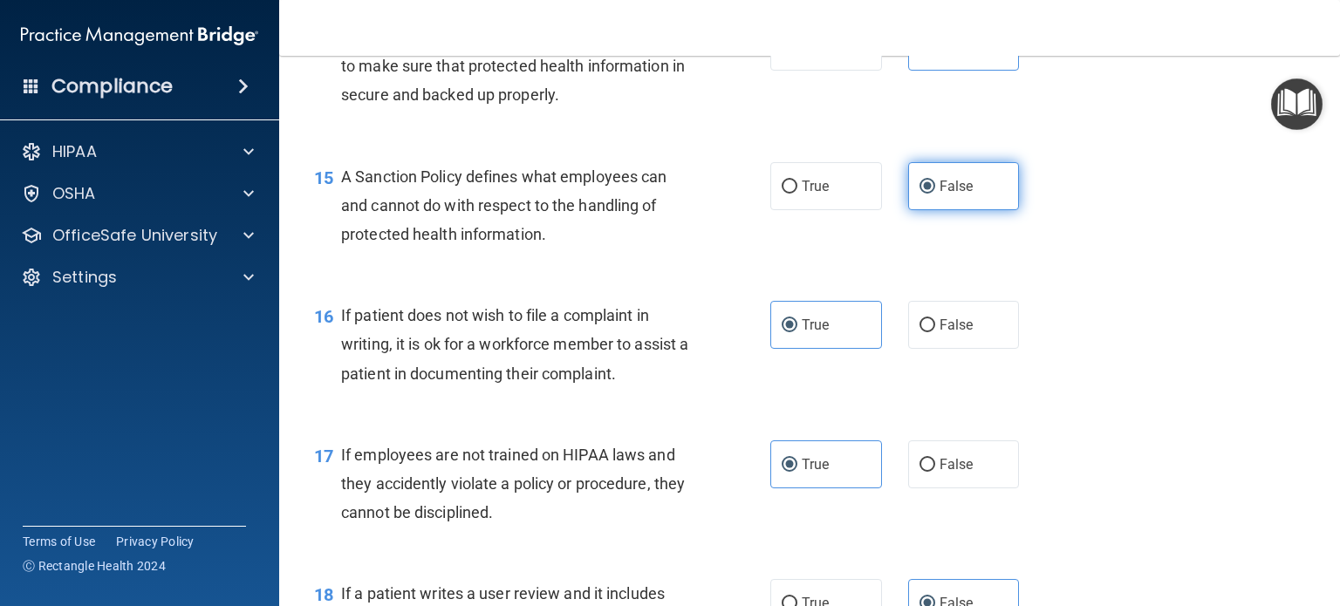
scroll to position [2513, 0]
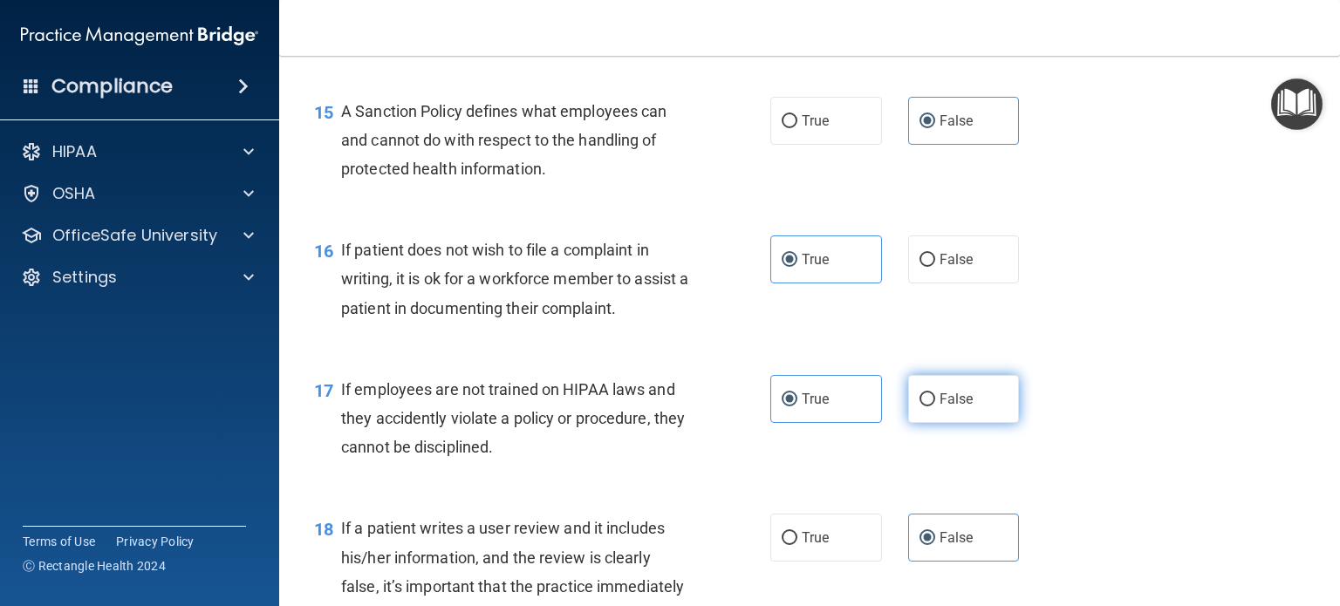
click at [974, 423] on label "False" at bounding box center [964, 399] width 112 height 48
click at [935, 406] on input "False" at bounding box center [927, 399] width 16 height 13
radio input "true"
radio input "false"
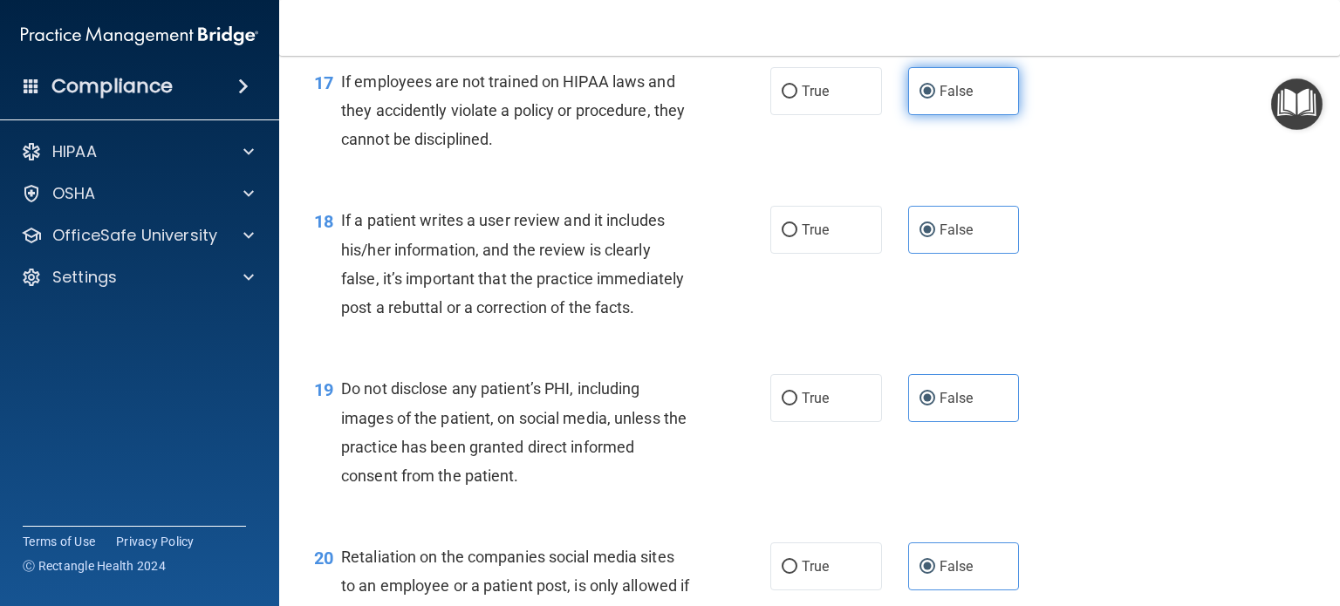
scroll to position [2823, 0]
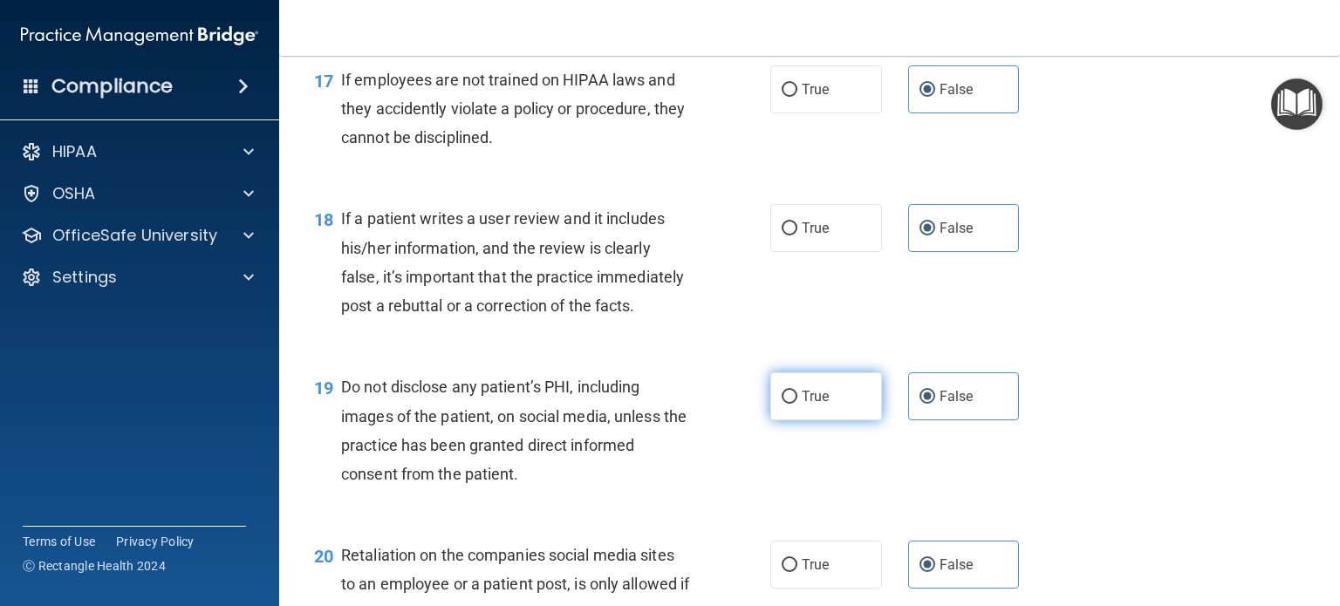
click at [807, 405] on span "True" at bounding box center [815, 396] width 27 height 17
click at [797, 404] on input "True" at bounding box center [790, 397] width 16 height 13
radio input "true"
radio input "false"
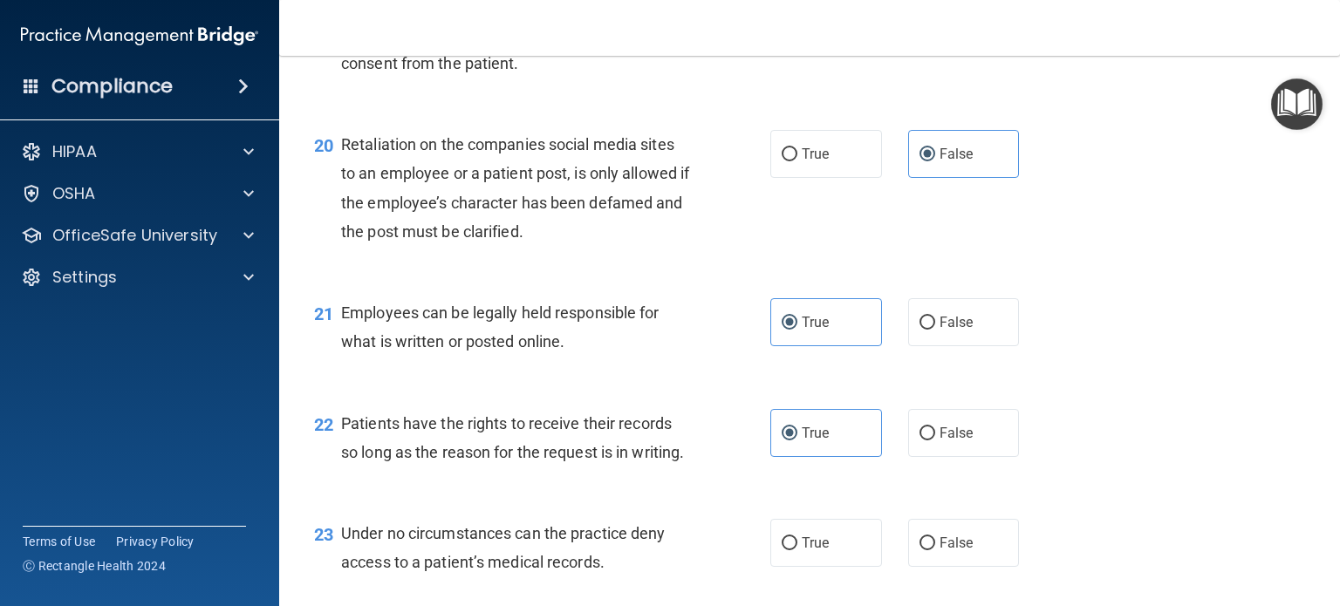
scroll to position [3234, 0]
click at [961, 440] on span "False" at bounding box center [956, 432] width 34 height 17
click at [935, 440] on input "False" at bounding box center [927, 433] width 16 height 13
radio input "true"
radio input "false"
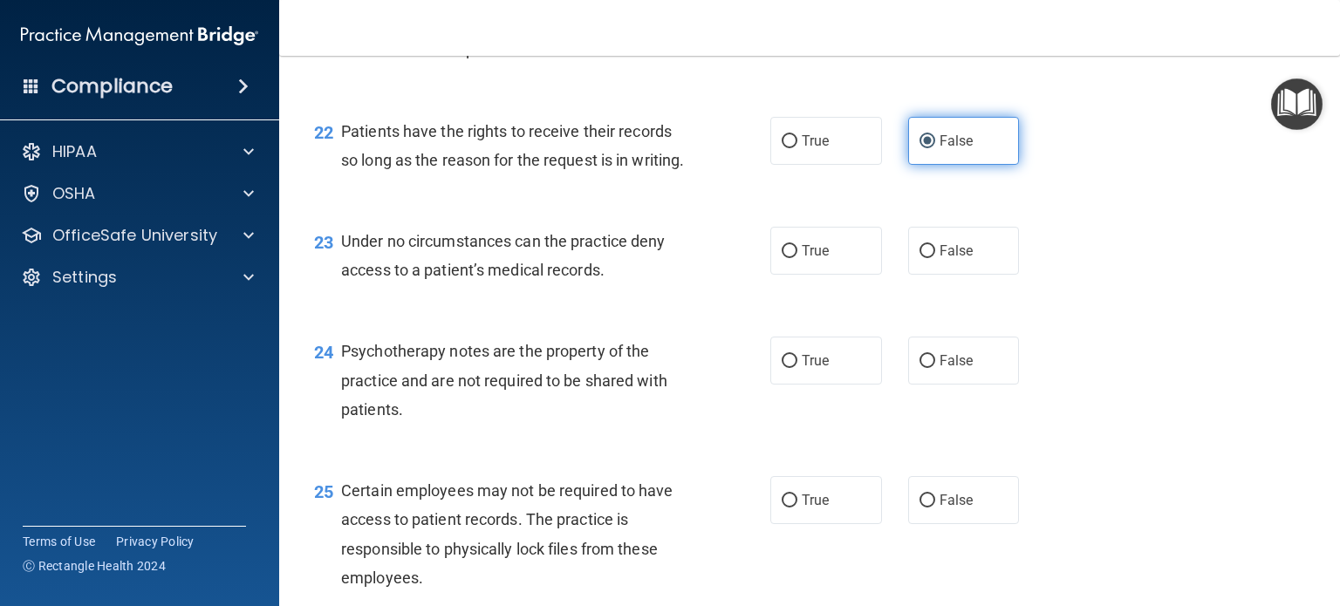
scroll to position [3527, 0]
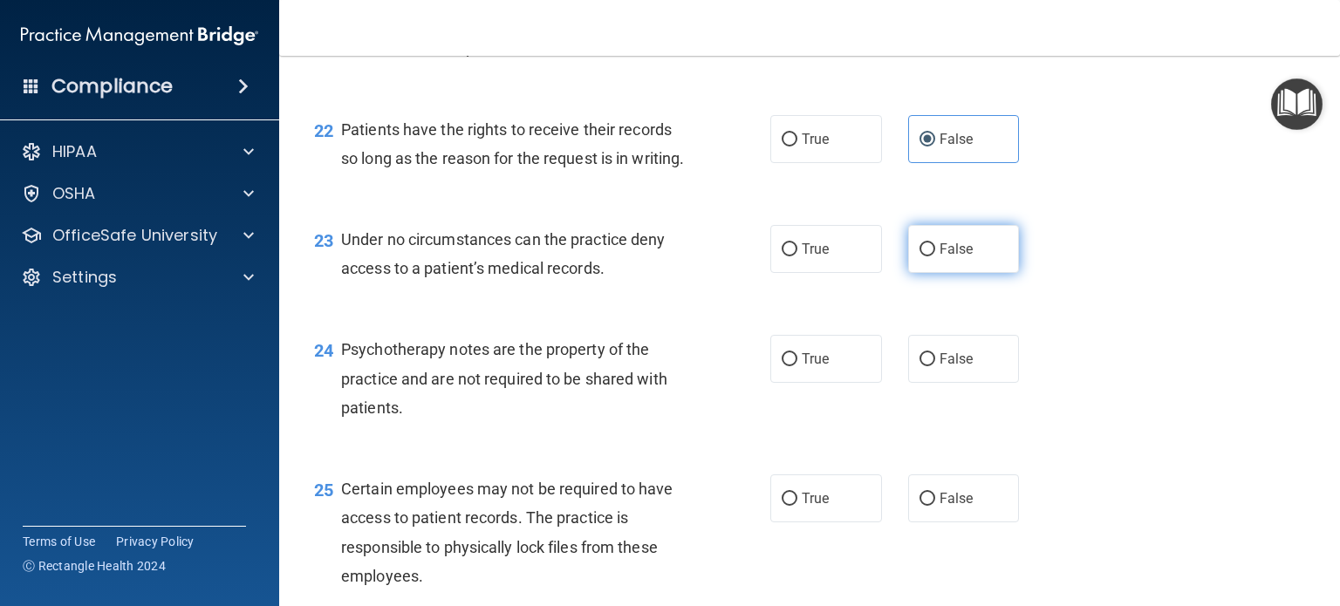
click at [949, 273] on label "False" at bounding box center [964, 249] width 112 height 48
click at [935, 256] on input "False" at bounding box center [927, 249] width 16 height 13
radio input "true"
click at [847, 383] on label "True" at bounding box center [826, 359] width 112 height 48
click at [797, 366] on input "True" at bounding box center [790, 359] width 16 height 13
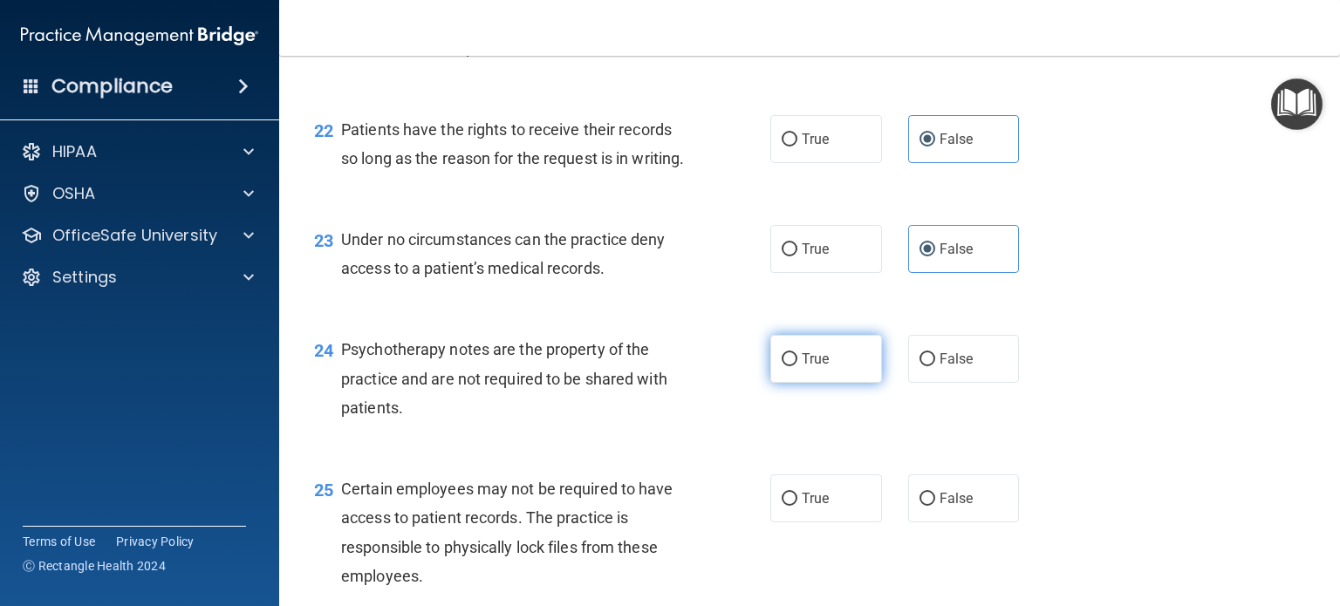
radio input "true"
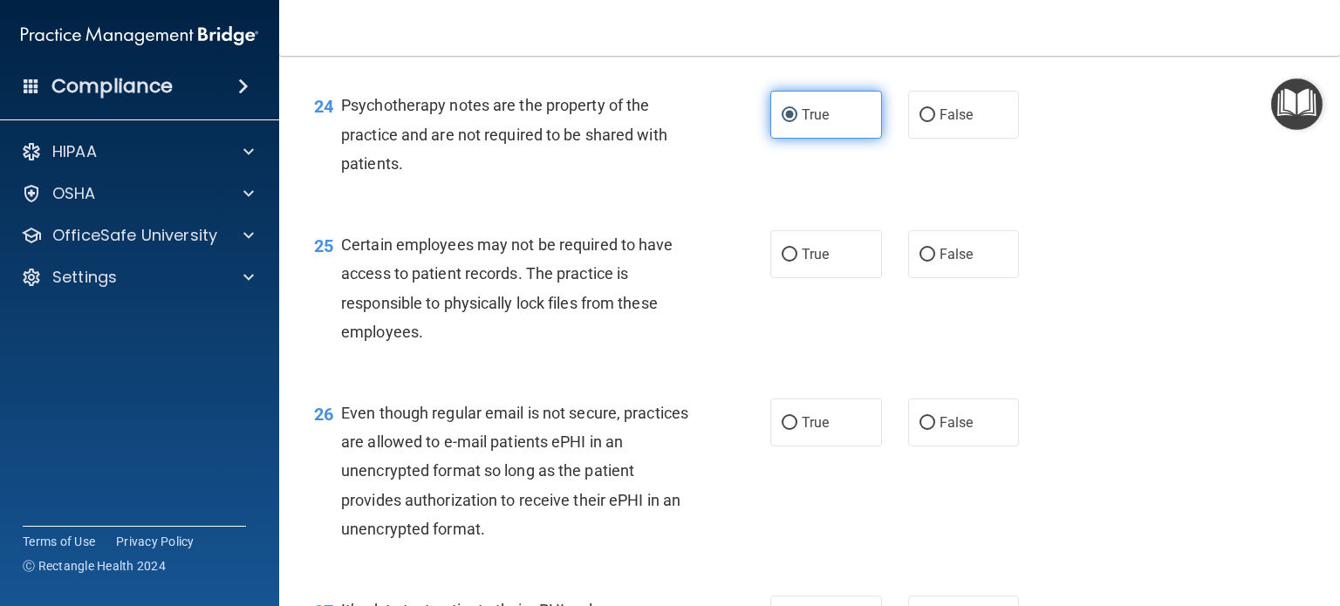
scroll to position [3785, 0]
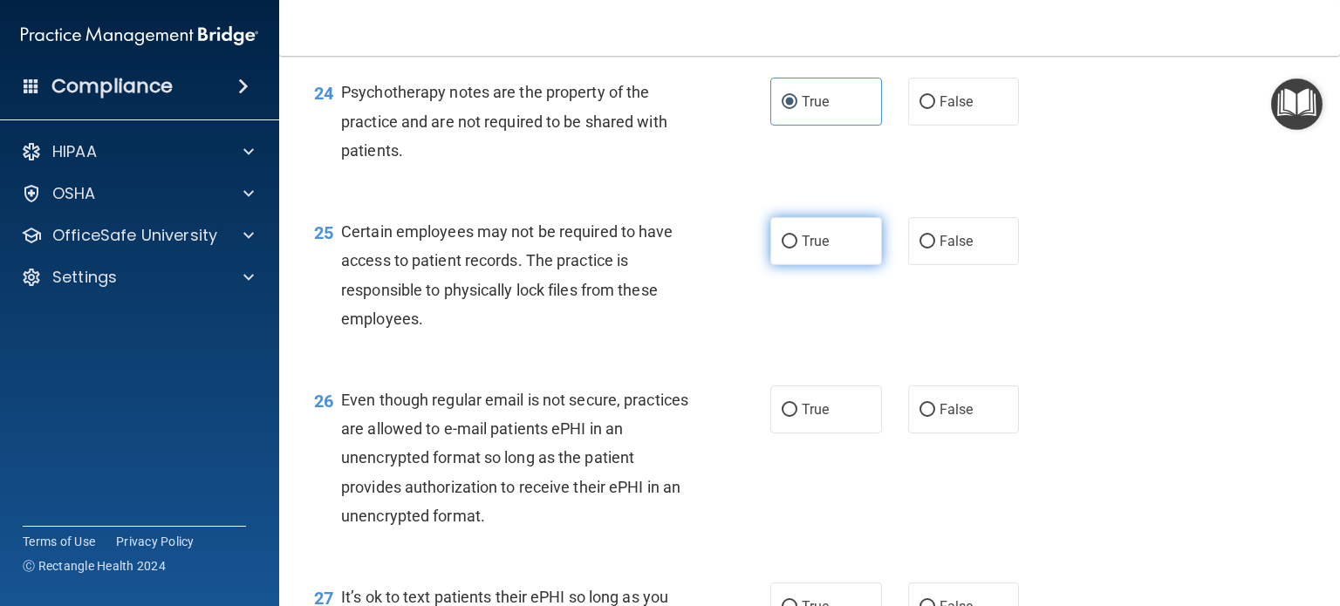
click at [841, 265] on label "True" at bounding box center [826, 241] width 112 height 48
click at [797, 249] on input "True" at bounding box center [790, 242] width 16 height 13
radio input "true"
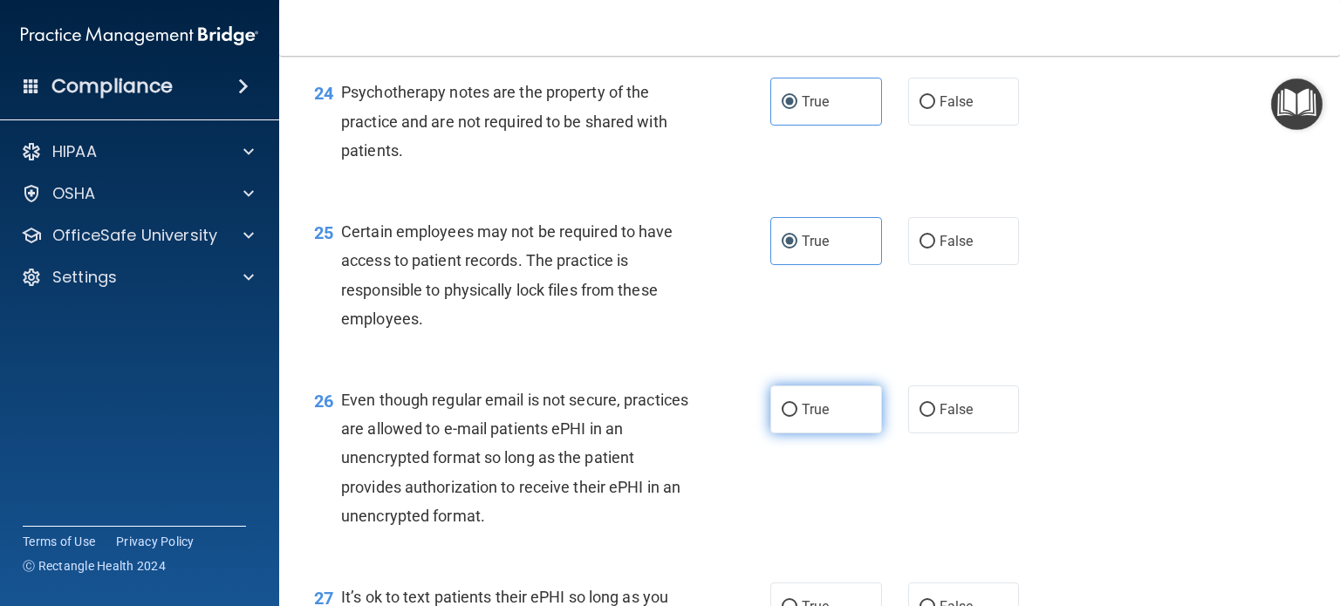
click at [825, 434] on label "True" at bounding box center [826, 410] width 112 height 48
click at [797, 417] on input "True" at bounding box center [790, 410] width 16 height 13
radio input "true"
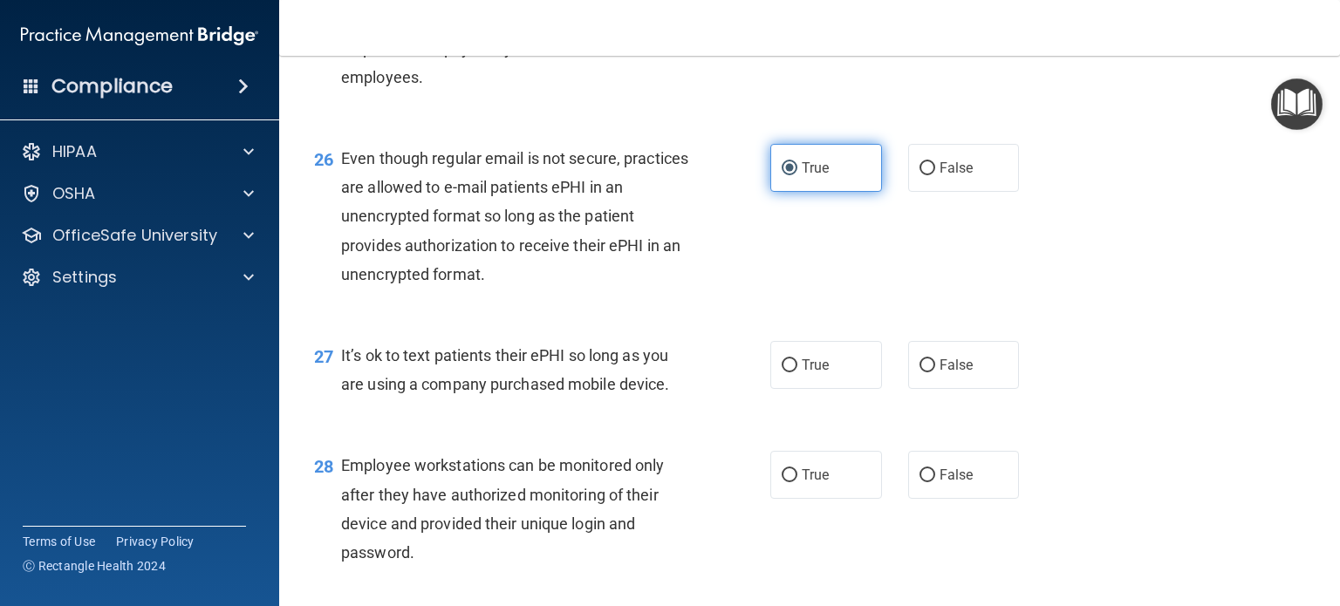
scroll to position [4049, 0]
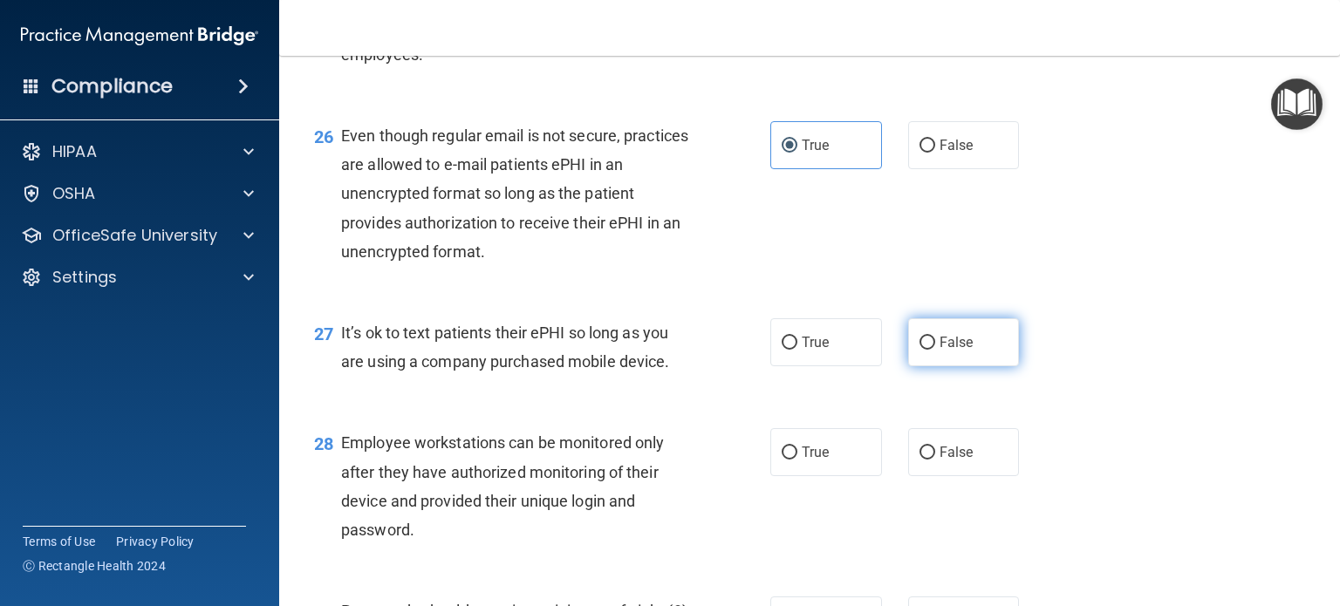
click at [977, 366] on label "False" at bounding box center [964, 342] width 112 height 48
click at [935, 350] on input "False" at bounding box center [927, 343] width 16 height 13
radio input "true"
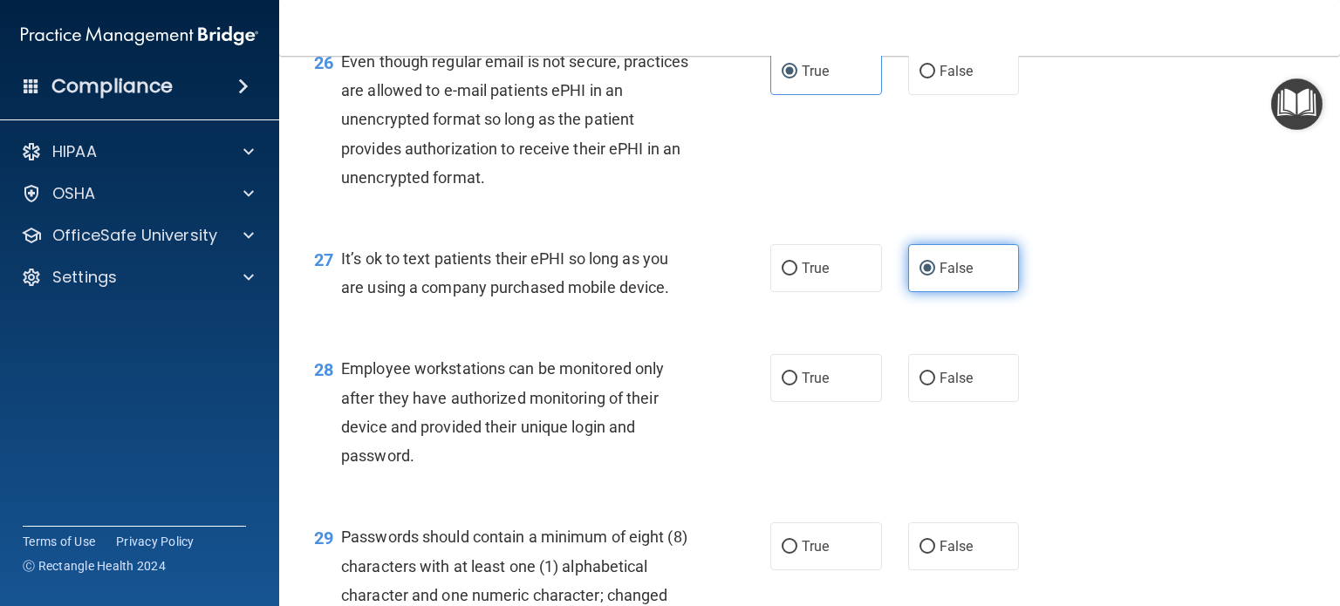
scroll to position [4267, 0]
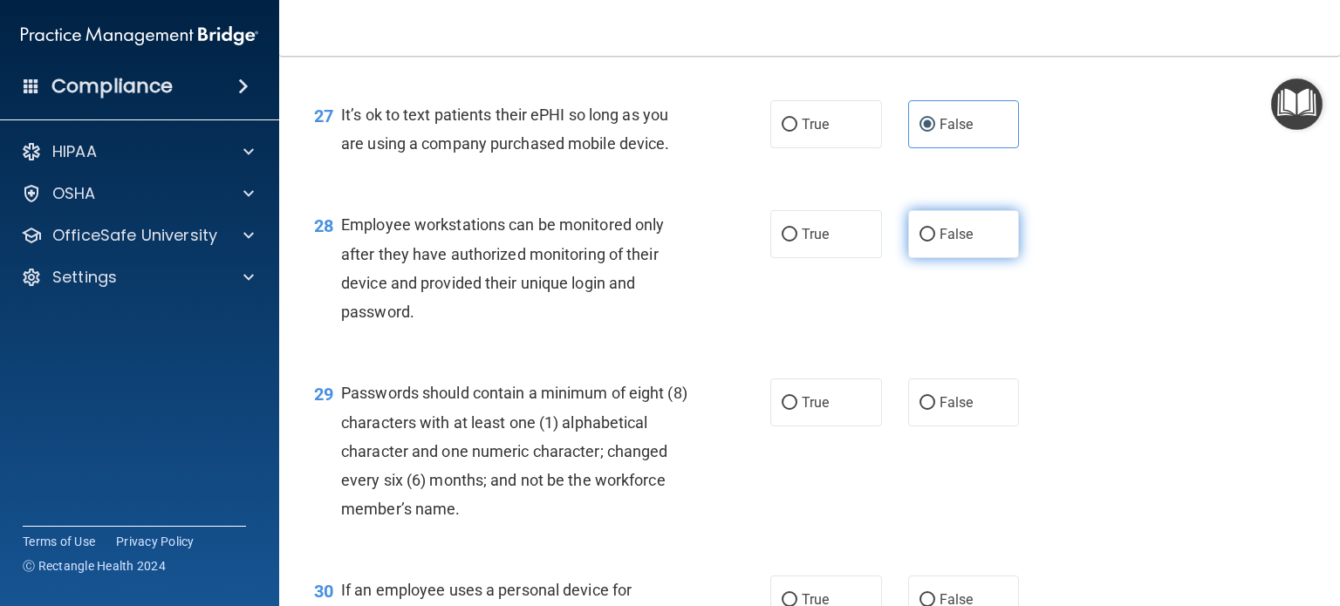
click at [949, 258] on label "False" at bounding box center [964, 234] width 112 height 48
click at [935, 242] on input "False" at bounding box center [927, 235] width 16 height 13
radio input "true"
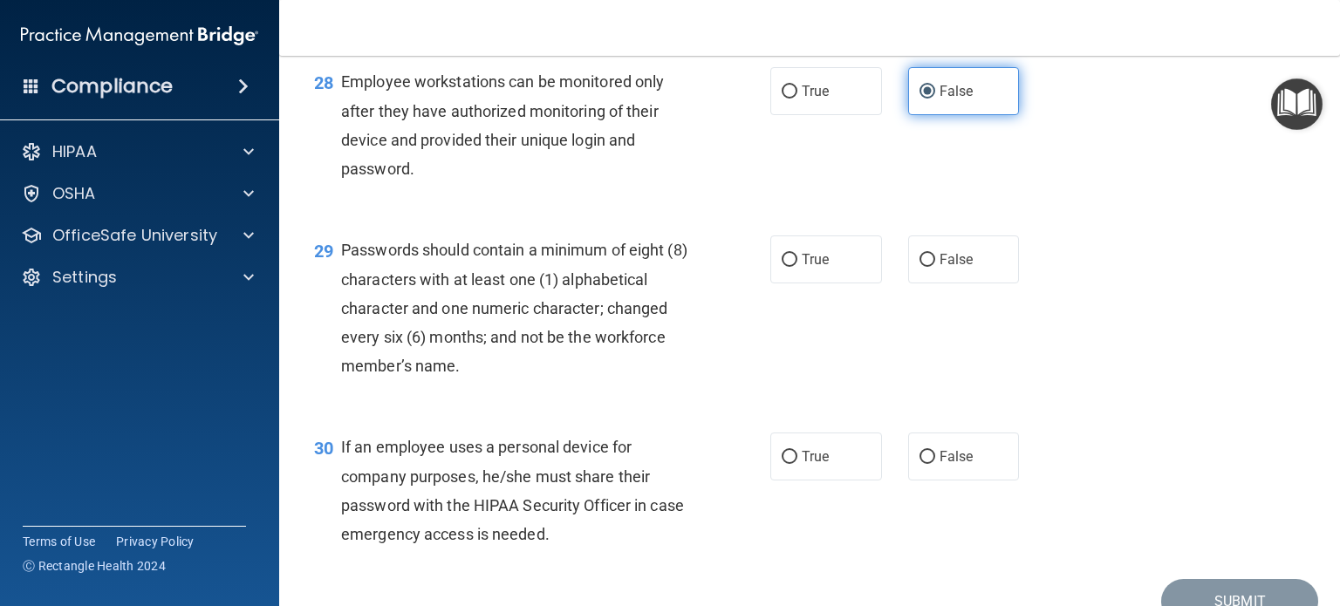
scroll to position [4425, 0]
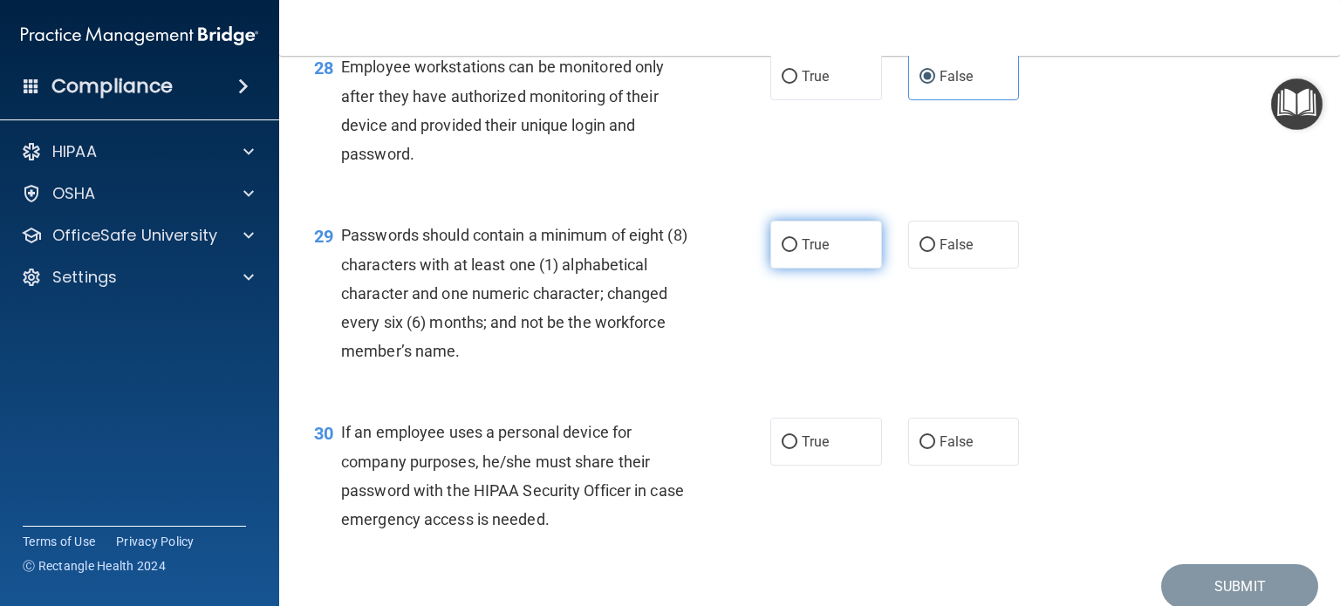
click at [818, 253] on span "True" at bounding box center [815, 244] width 27 height 17
click at [797, 252] on input "True" at bounding box center [790, 245] width 16 height 13
radio input "true"
click at [961, 450] on span "False" at bounding box center [956, 442] width 34 height 17
click at [935, 449] on input "False" at bounding box center [927, 442] width 16 height 13
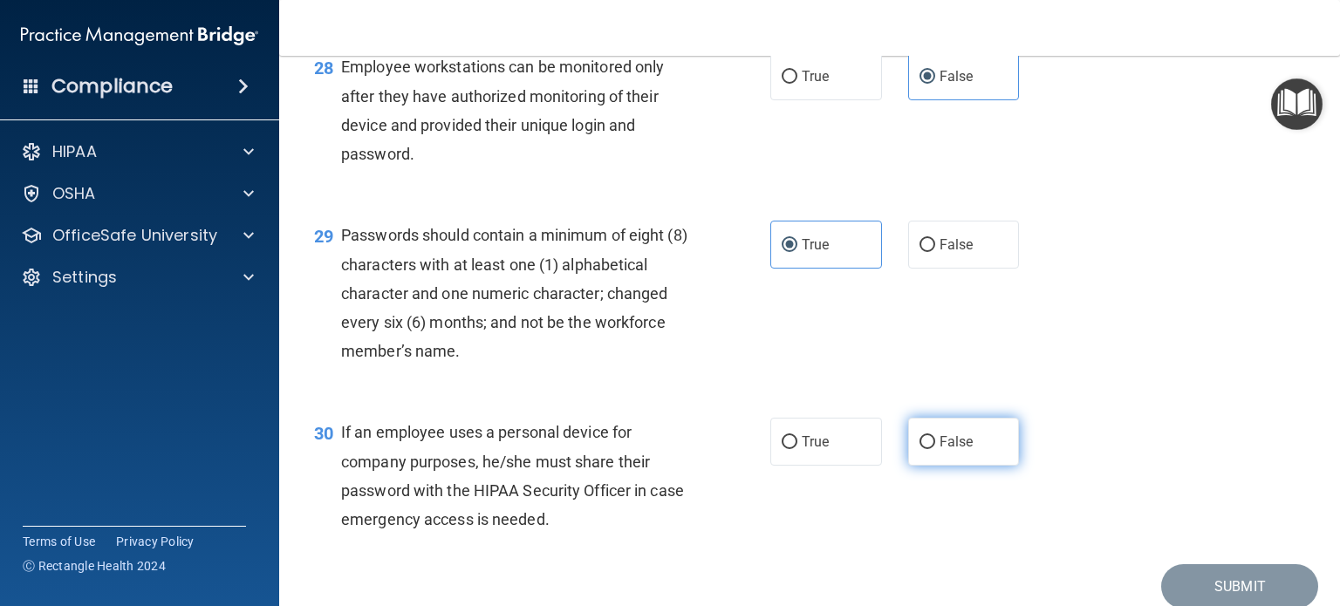
radio input "true"
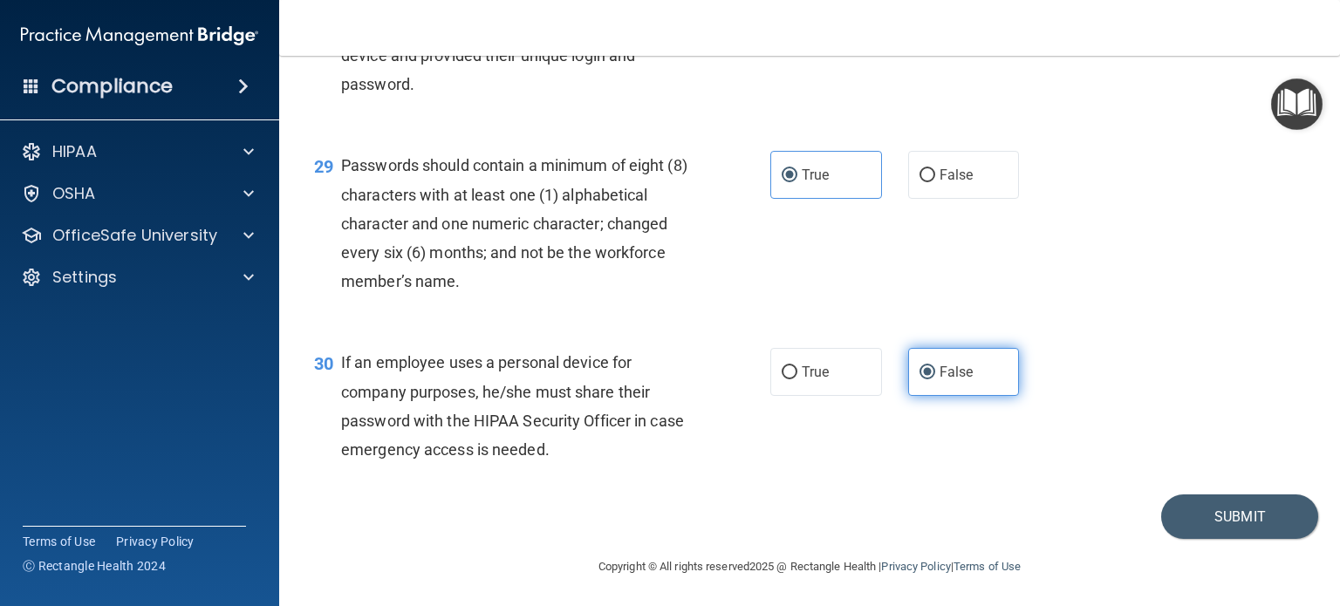
scroll to position [4585, 0]
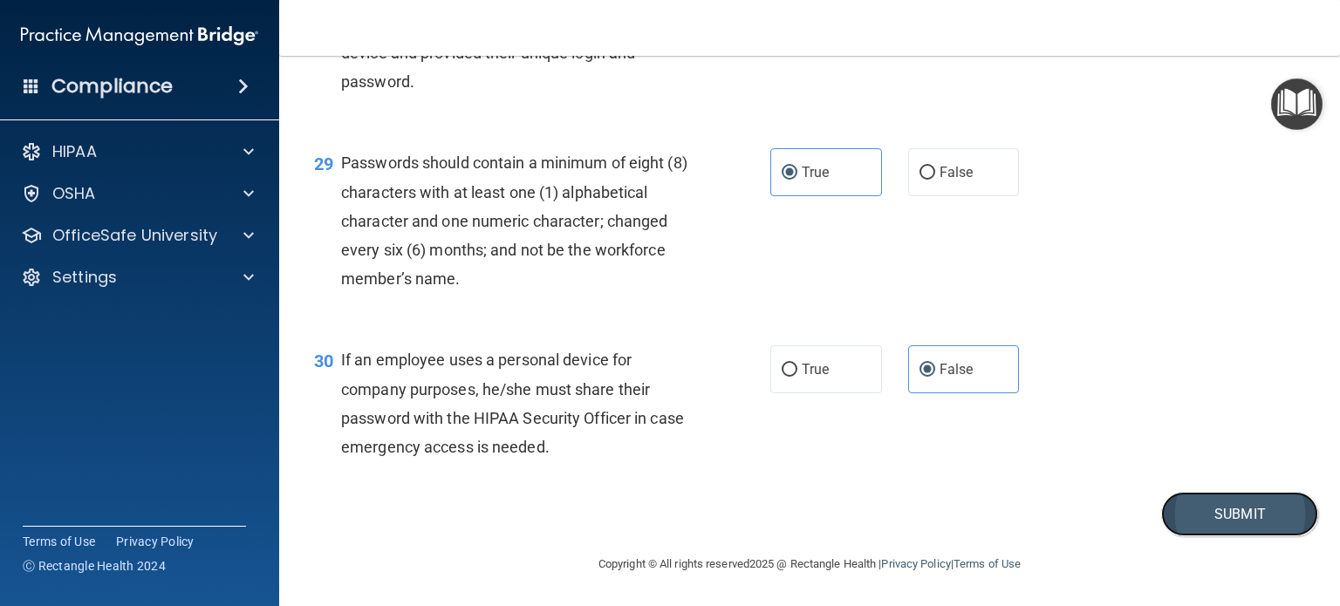
click at [1234, 523] on button "Submit" at bounding box center [1239, 514] width 157 height 44
click at [1256, 512] on button "Submit" at bounding box center [1239, 514] width 157 height 44
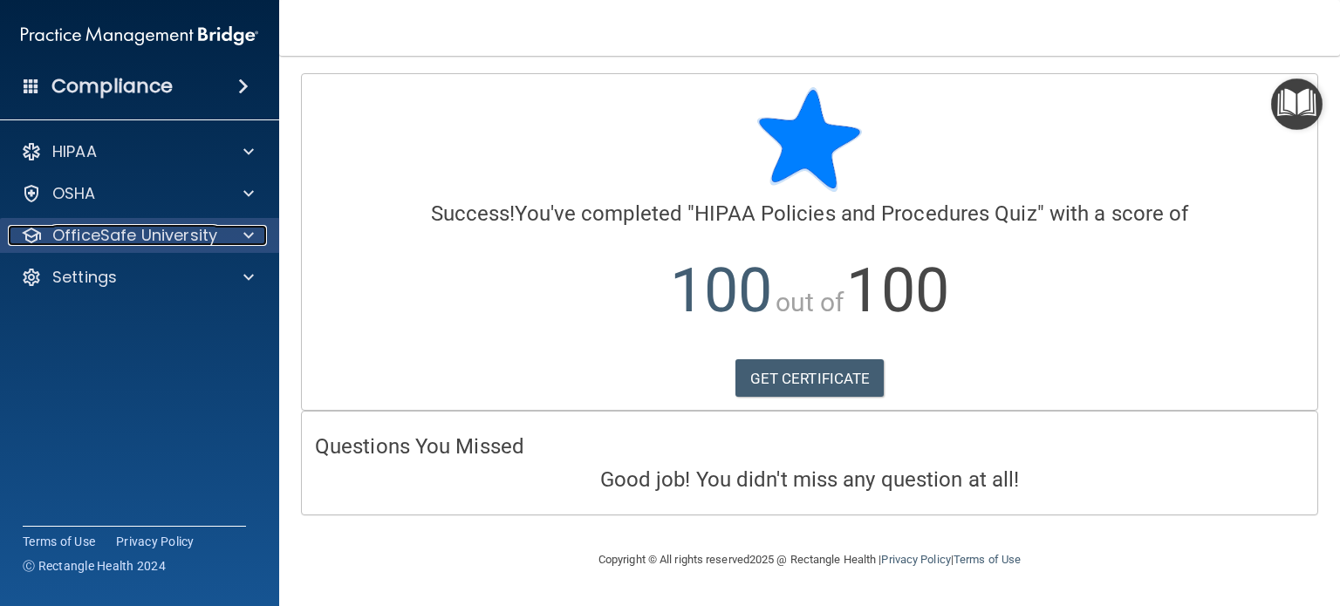
click at [227, 242] on div at bounding box center [246, 235] width 44 height 21
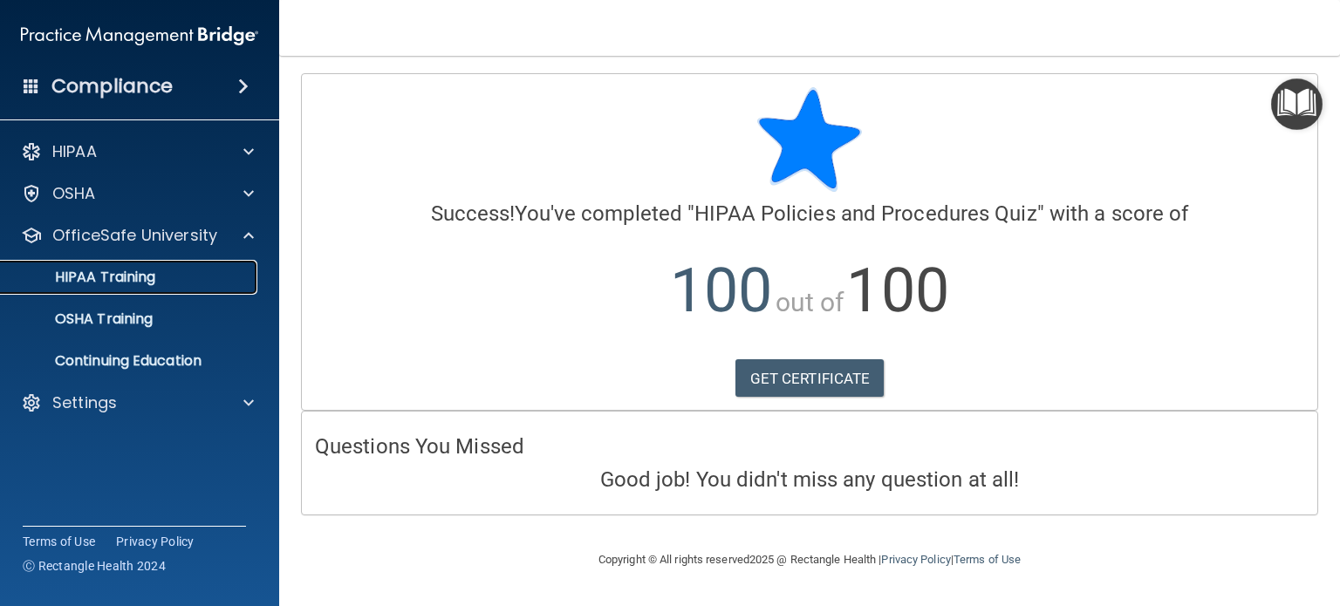
click at [144, 283] on p "HIPAA Training" at bounding box center [83, 277] width 144 height 17
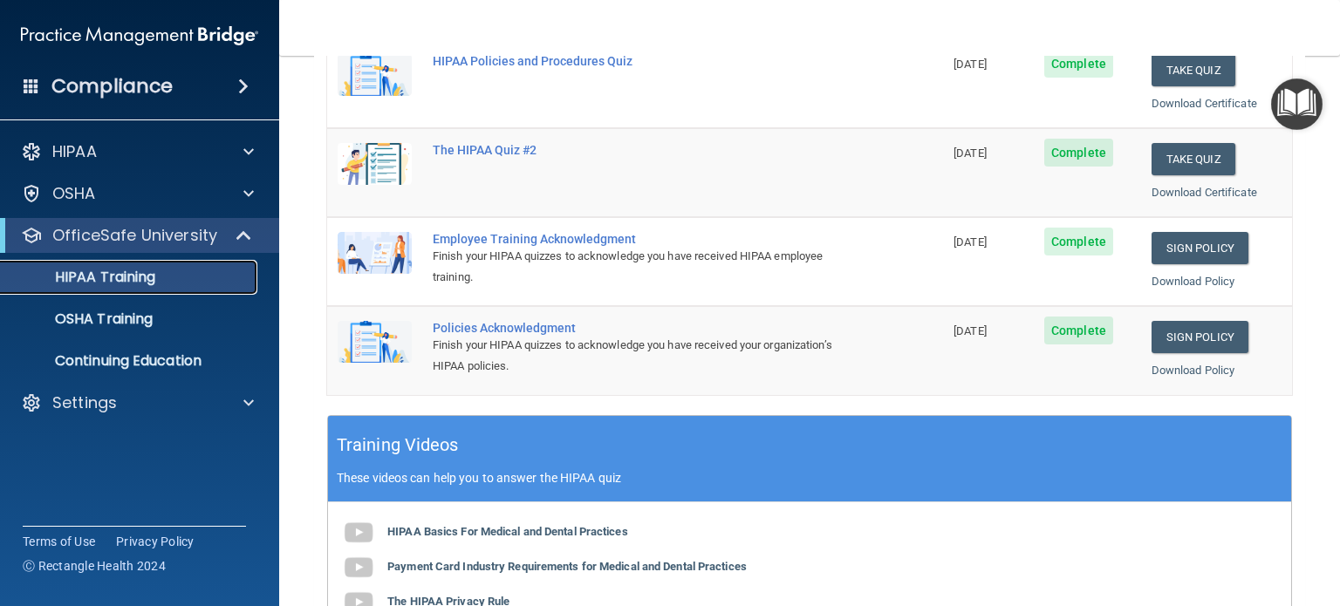
scroll to position [365, 0]
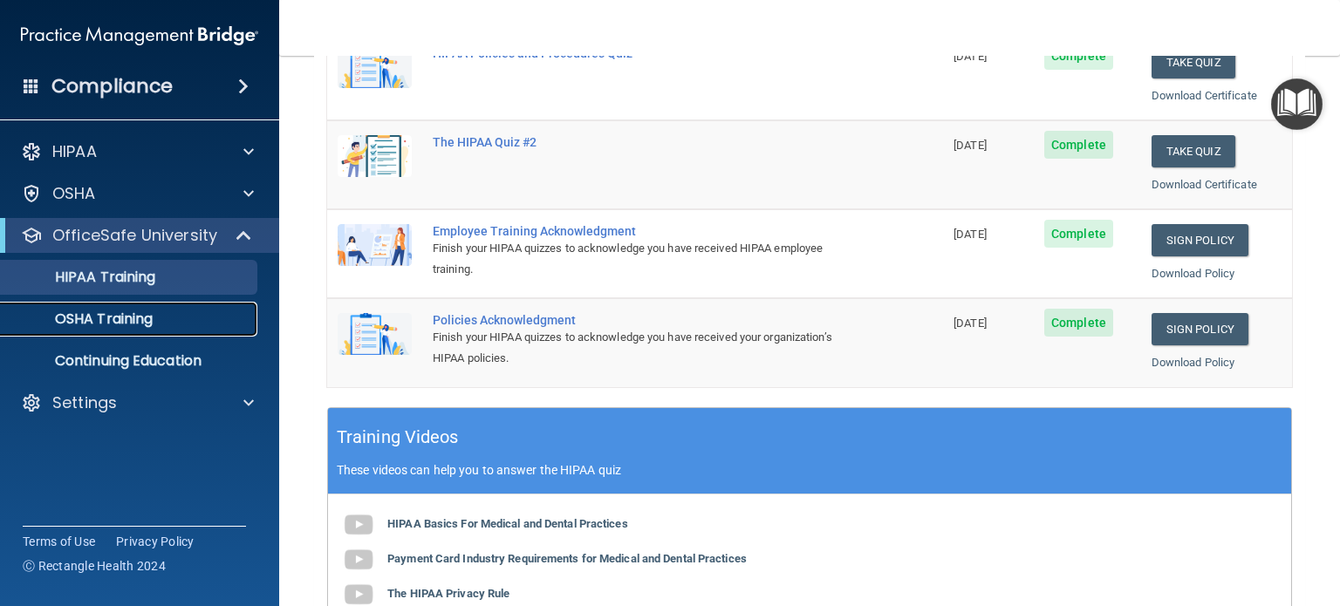
click at [147, 319] on p "OSHA Training" at bounding box center [81, 319] width 141 height 17
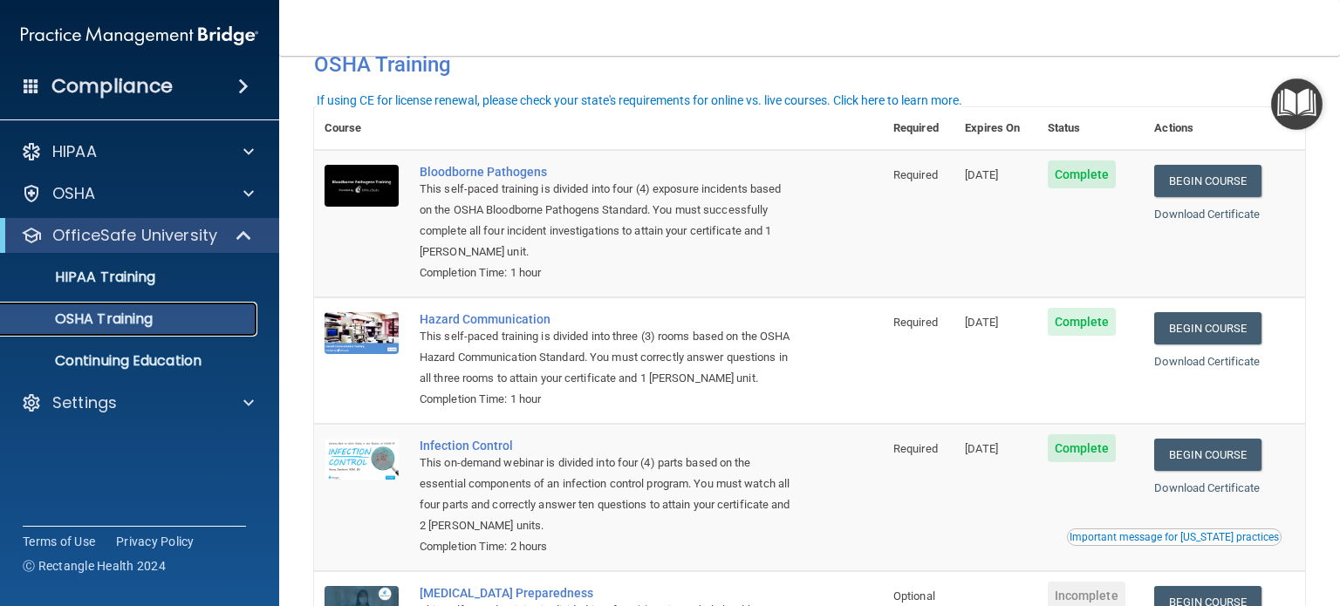
scroll to position [35, 0]
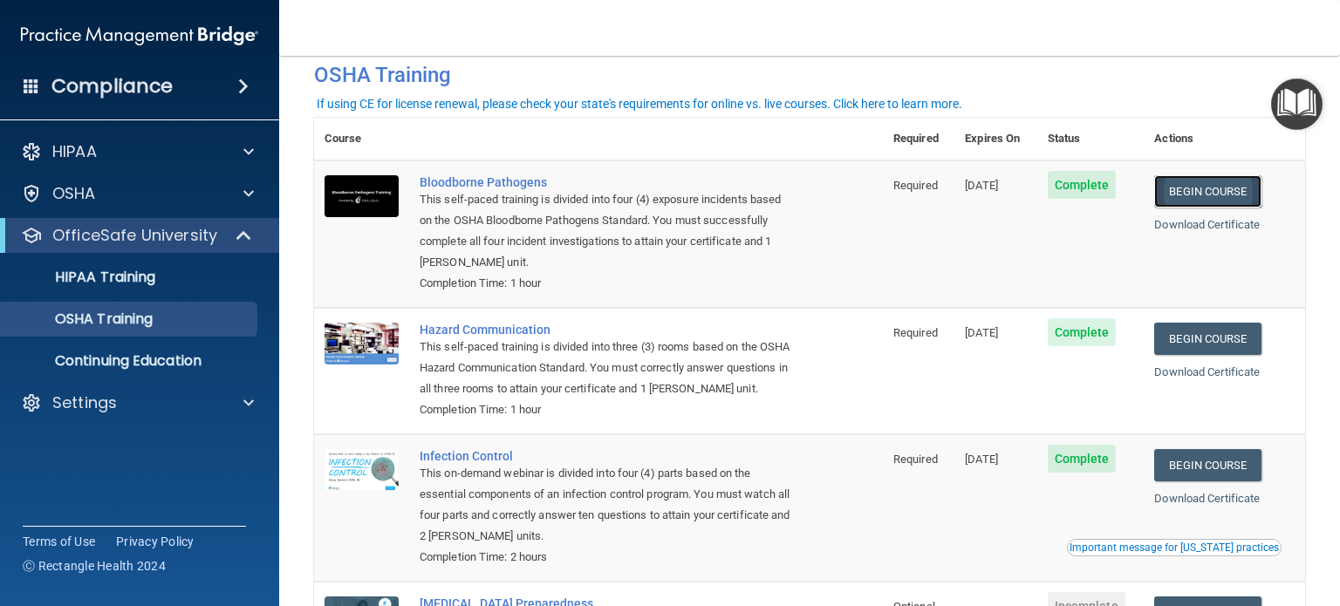
click at [1221, 199] on link "Begin Course" at bounding box center [1207, 191] width 106 height 32
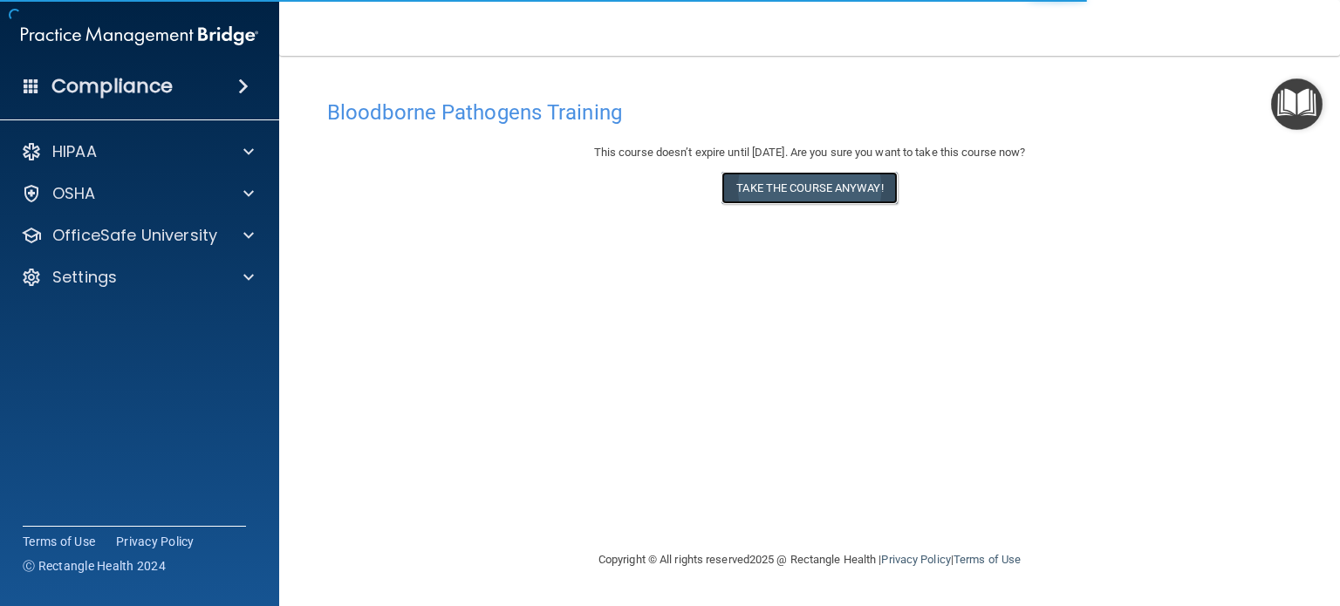
click at [841, 189] on button "Take the course anyway!" at bounding box center [808, 188] width 175 height 32
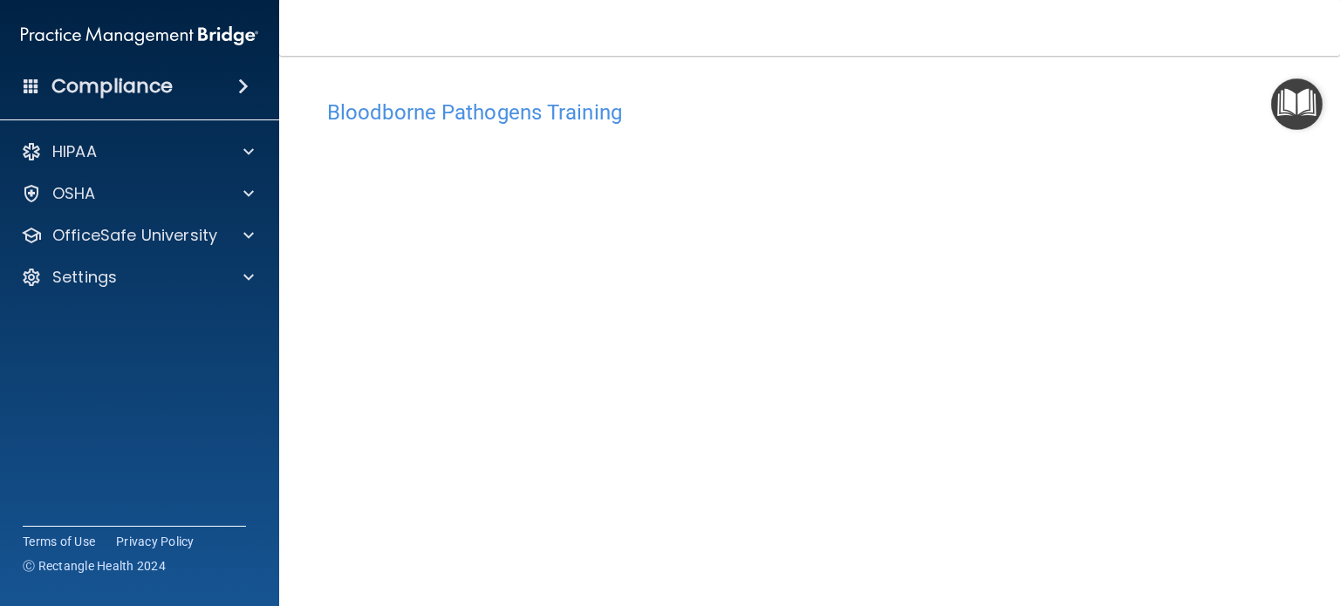
scroll to position [140, 0]
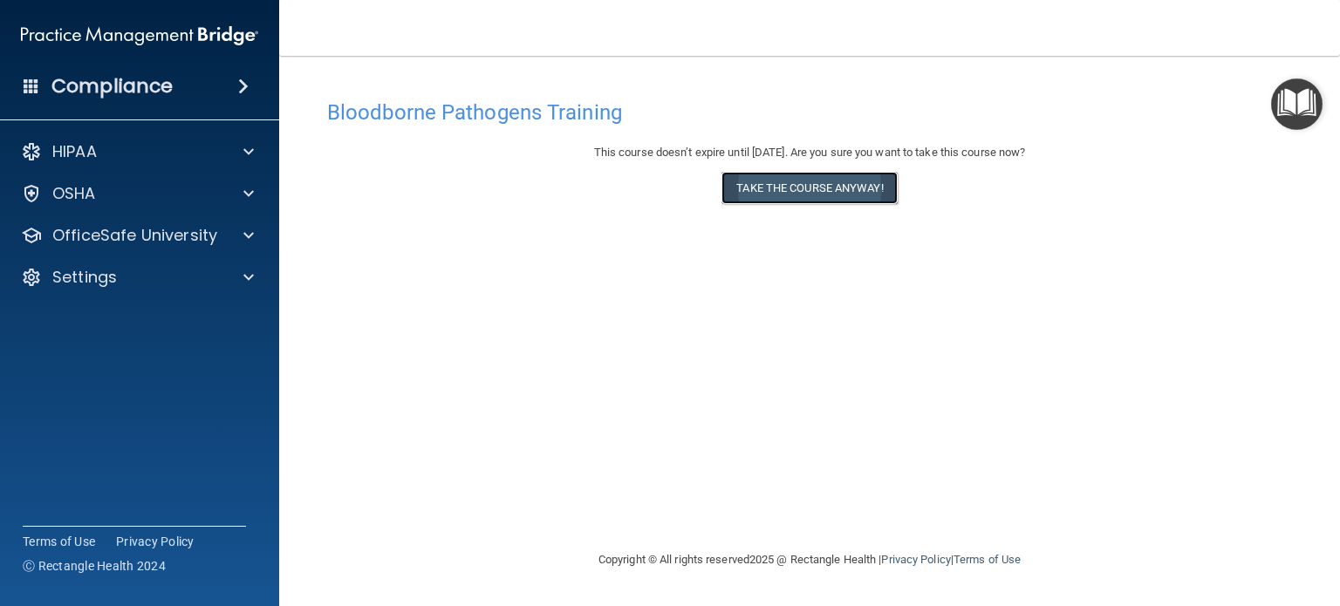
click at [829, 181] on button "Take the course anyway!" at bounding box center [808, 188] width 175 height 32
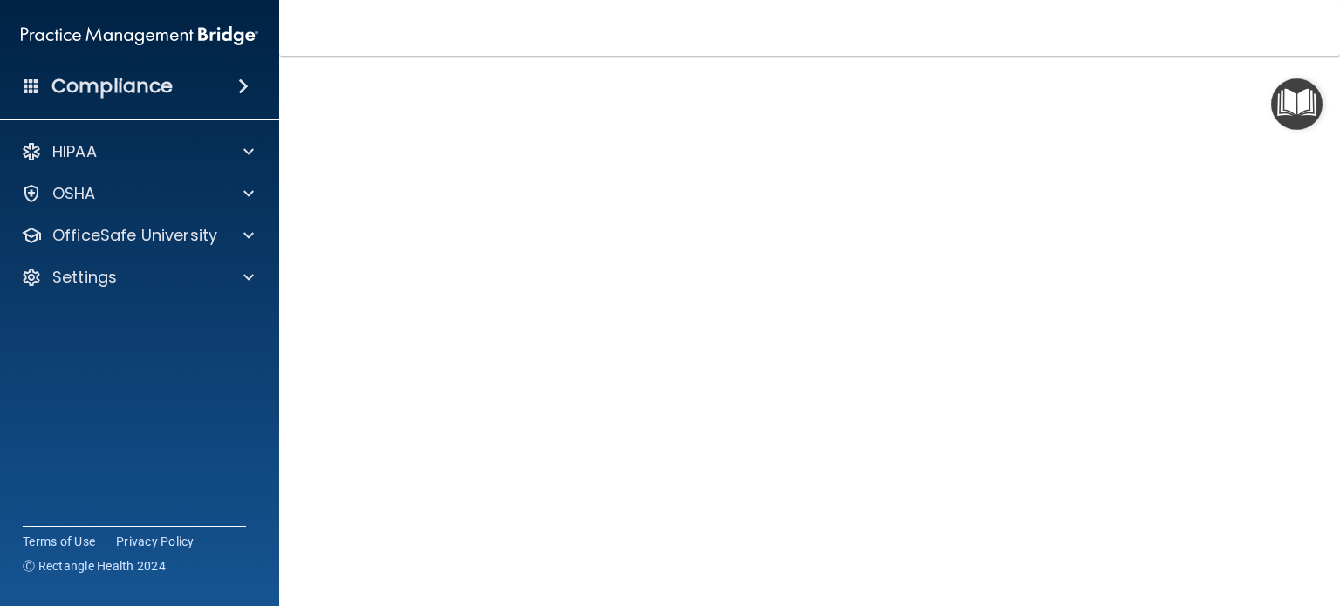
scroll to position [63, 0]
click at [1179, 39] on nav "Toggle navigation [PERSON_NAME] [PERSON_NAME][EMAIL_ADDRESS][PERSON_NAME][DOMAI…" at bounding box center [809, 28] width 1061 height 56
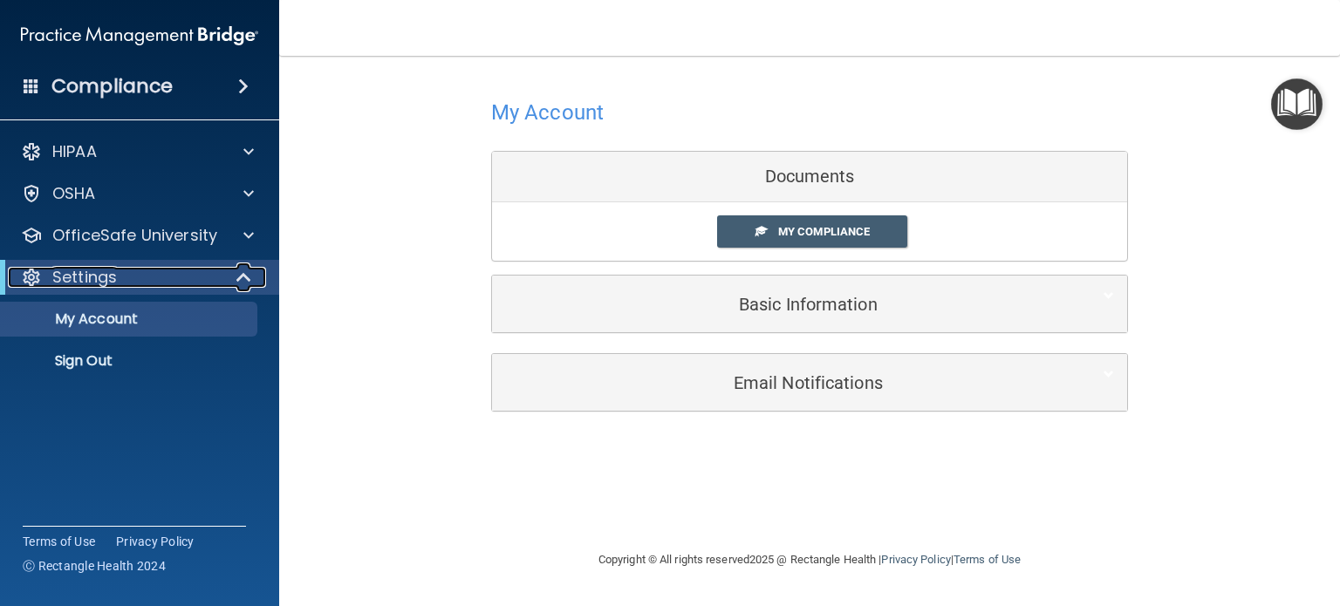
click at [242, 275] on span at bounding box center [245, 277] width 15 height 21
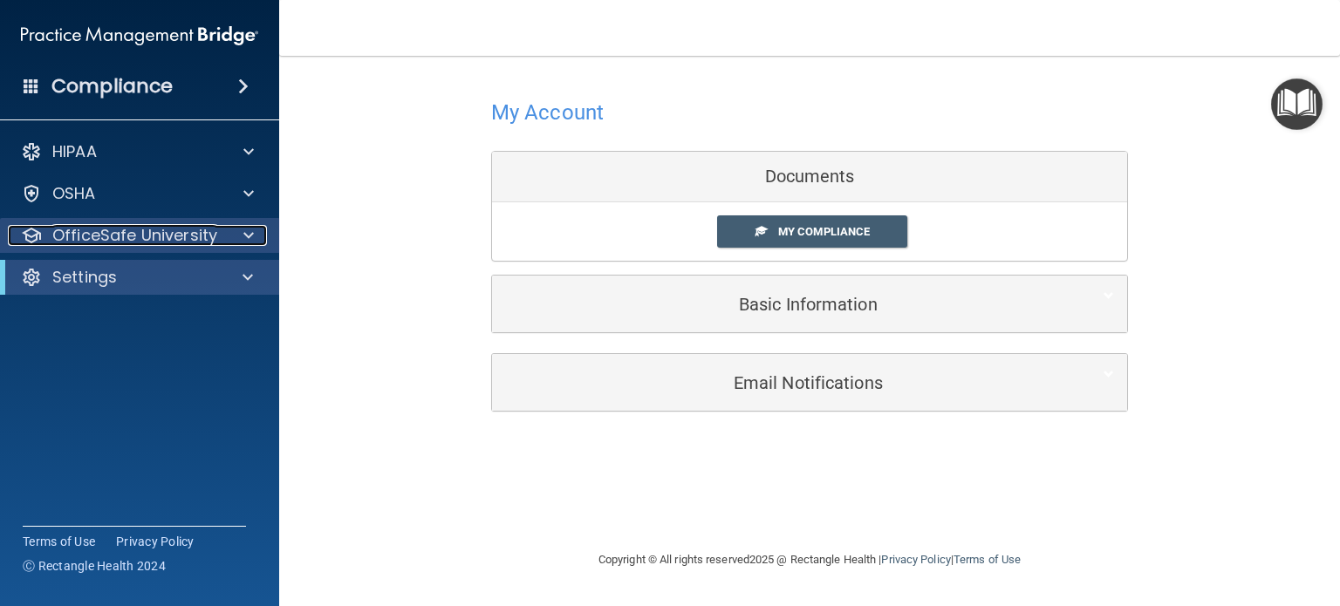
click at [229, 239] on div at bounding box center [246, 235] width 44 height 21
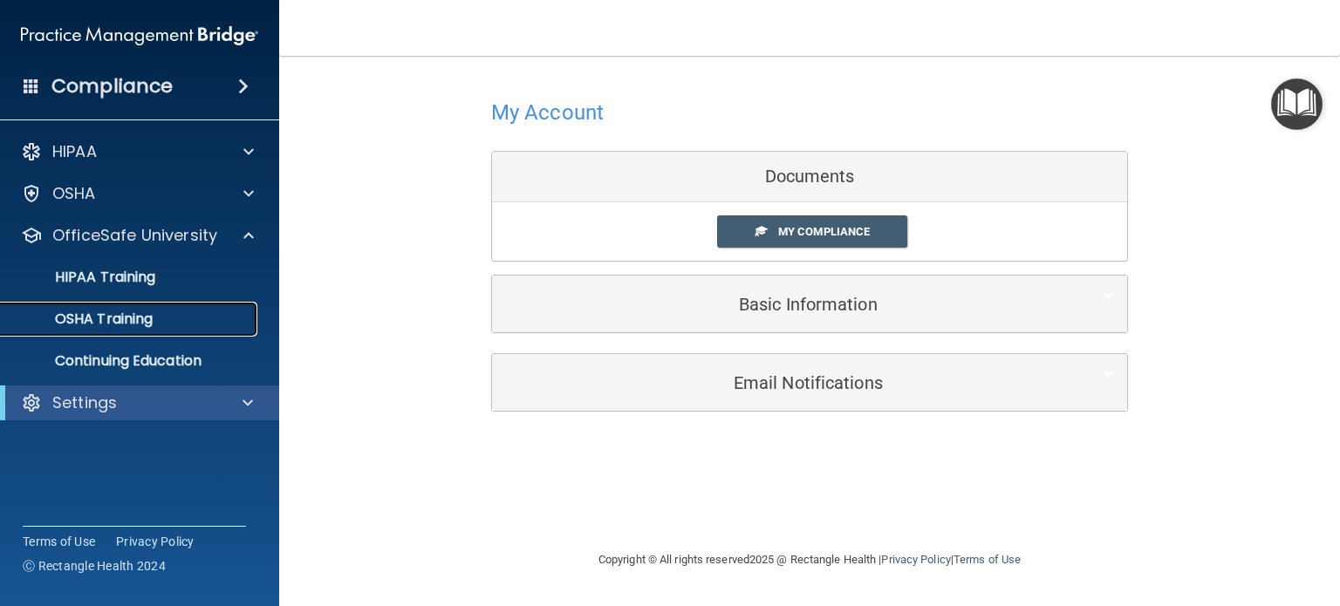
click at [134, 324] on p "OSHA Training" at bounding box center [81, 319] width 141 height 17
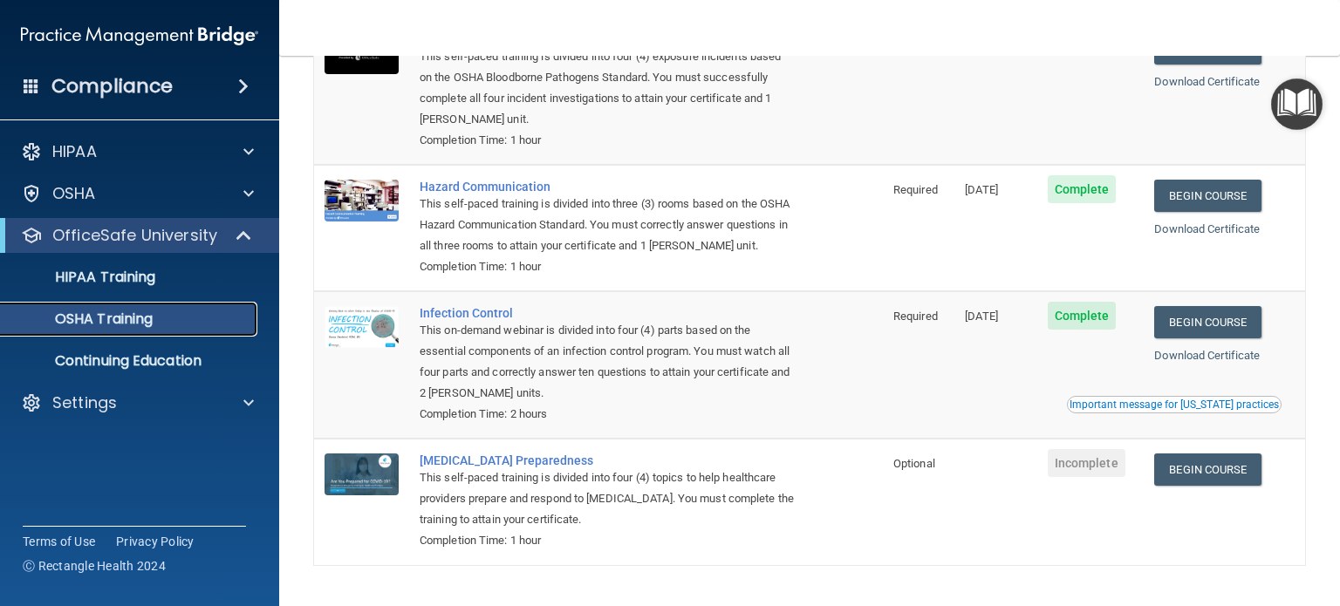
scroll to position [188, 0]
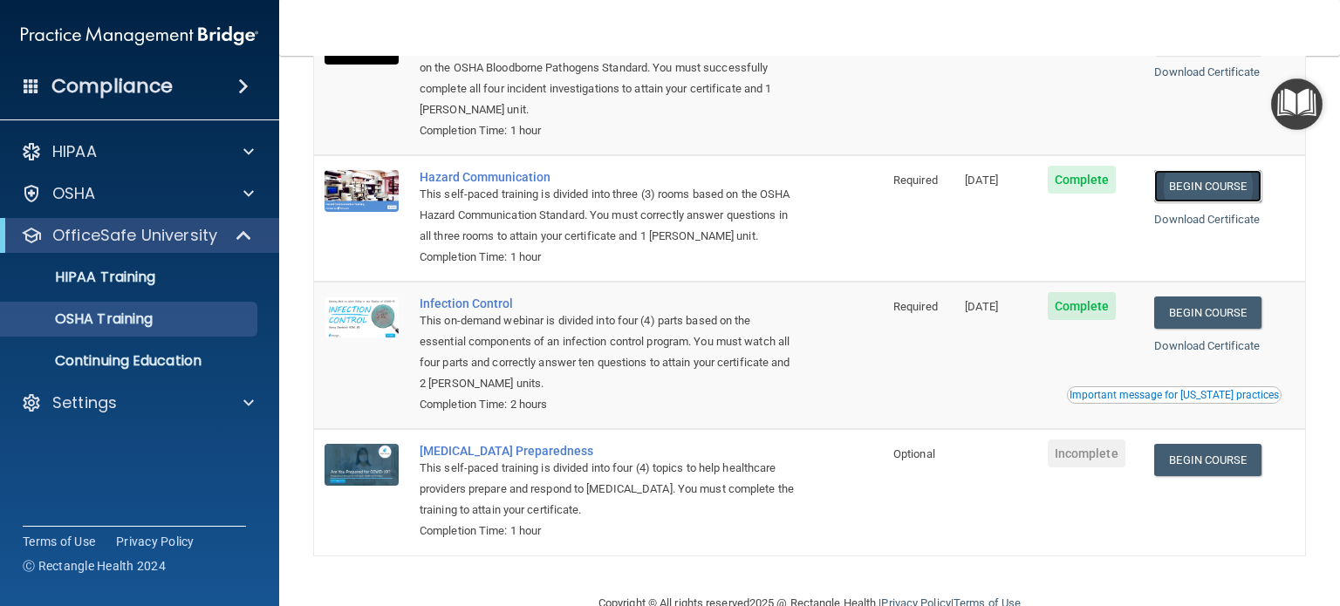
click at [1215, 174] on link "Begin Course" at bounding box center [1207, 186] width 106 height 32
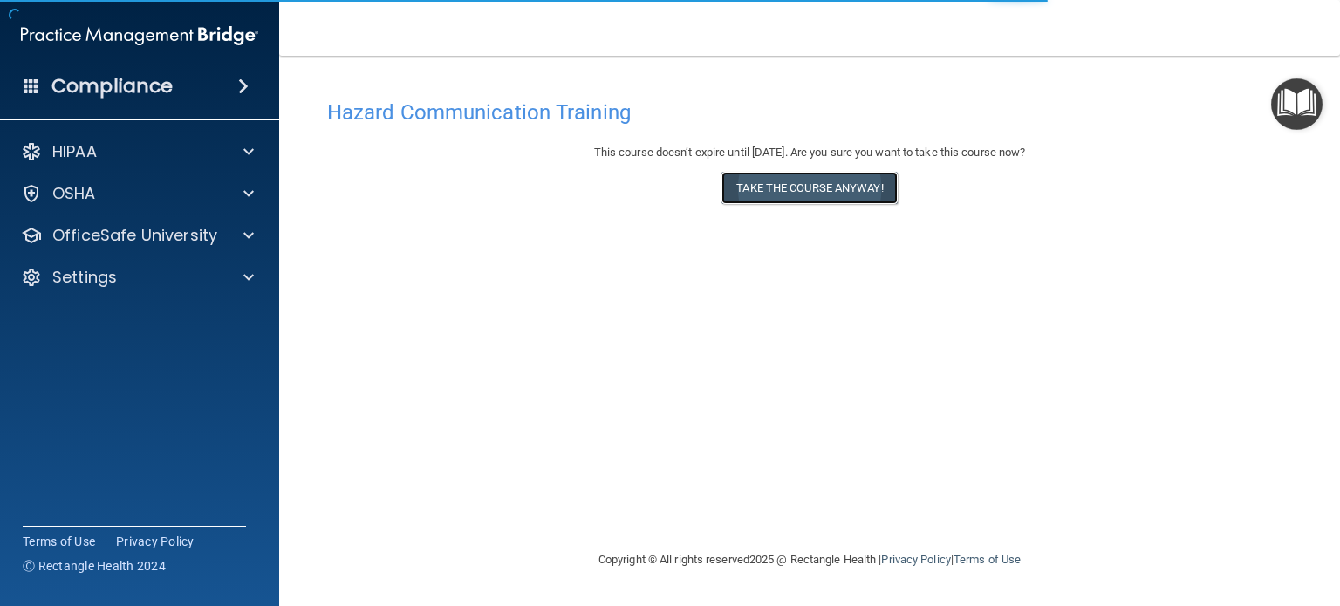
click at [834, 189] on button "Take the course anyway!" at bounding box center [808, 188] width 175 height 32
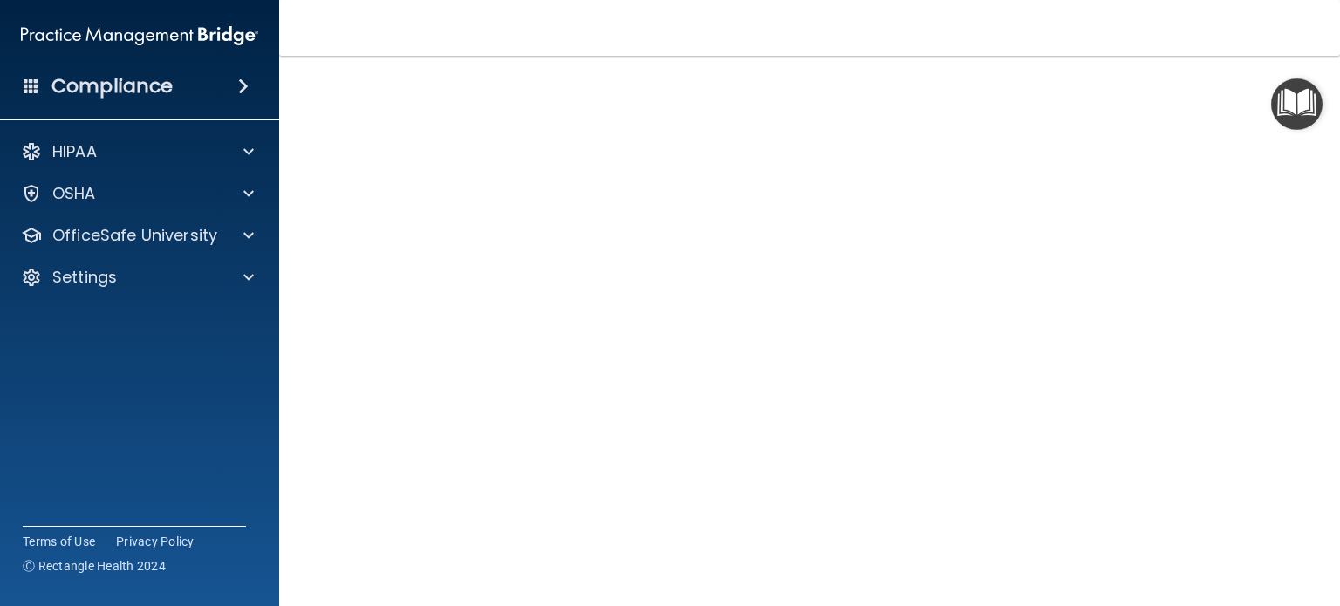
scroll to position [49, 0]
click at [1179, 39] on nav "Toggle navigation [PERSON_NAME] [PERSON_NAME][EMAIL_ADDRESS][PERSON_NAME][DOMAI…" at bounding box center [809, 28] width 1061 height 56
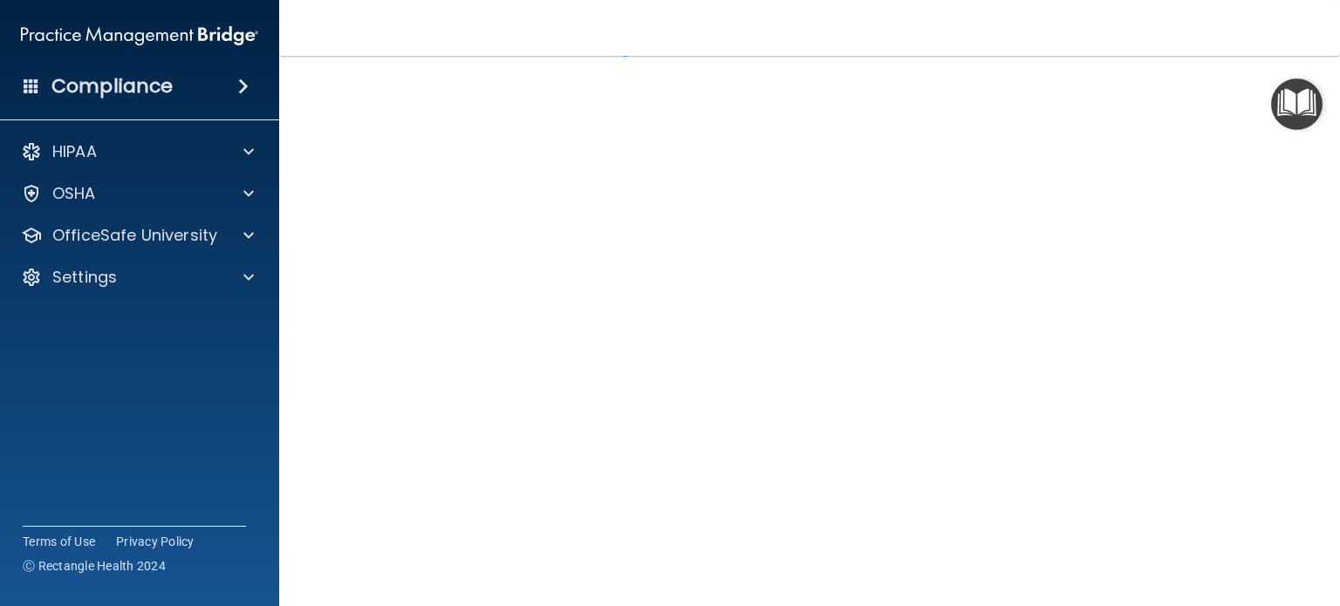
scroll to position [180, 0]
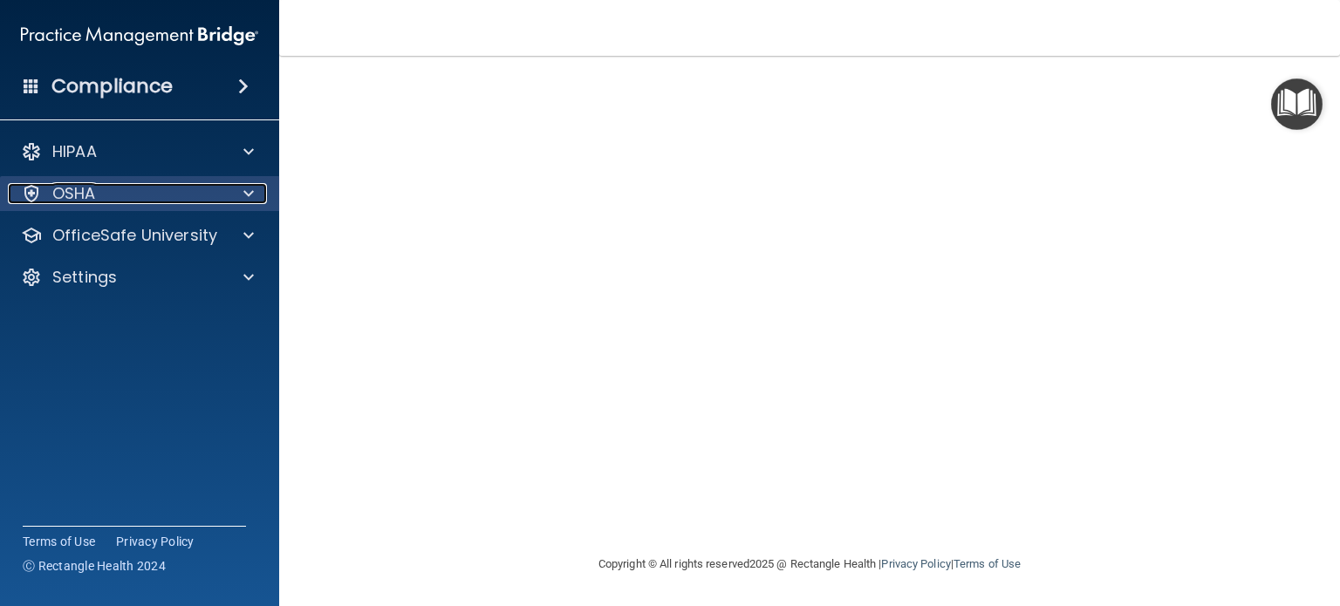
click at [81, 194] on p "OSHA" at bounding box center [74, 193] width 44 height 21
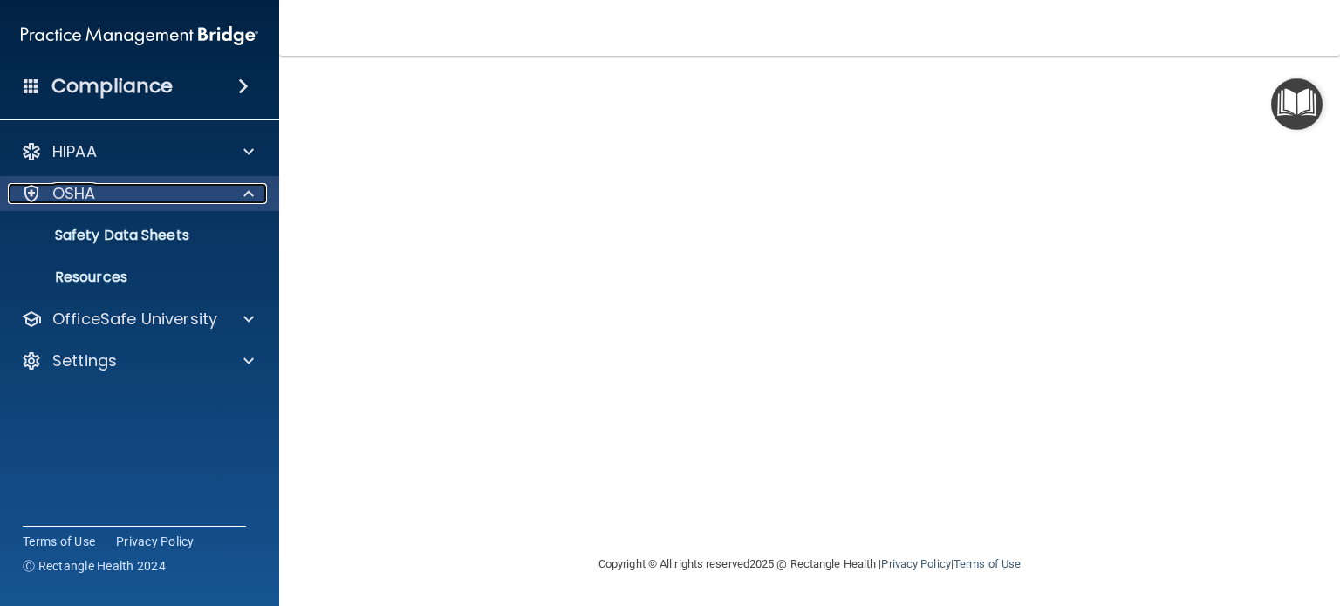
click at [73, 200] on p "OSHA" at bounding box center [74, 193] width 44 height 21
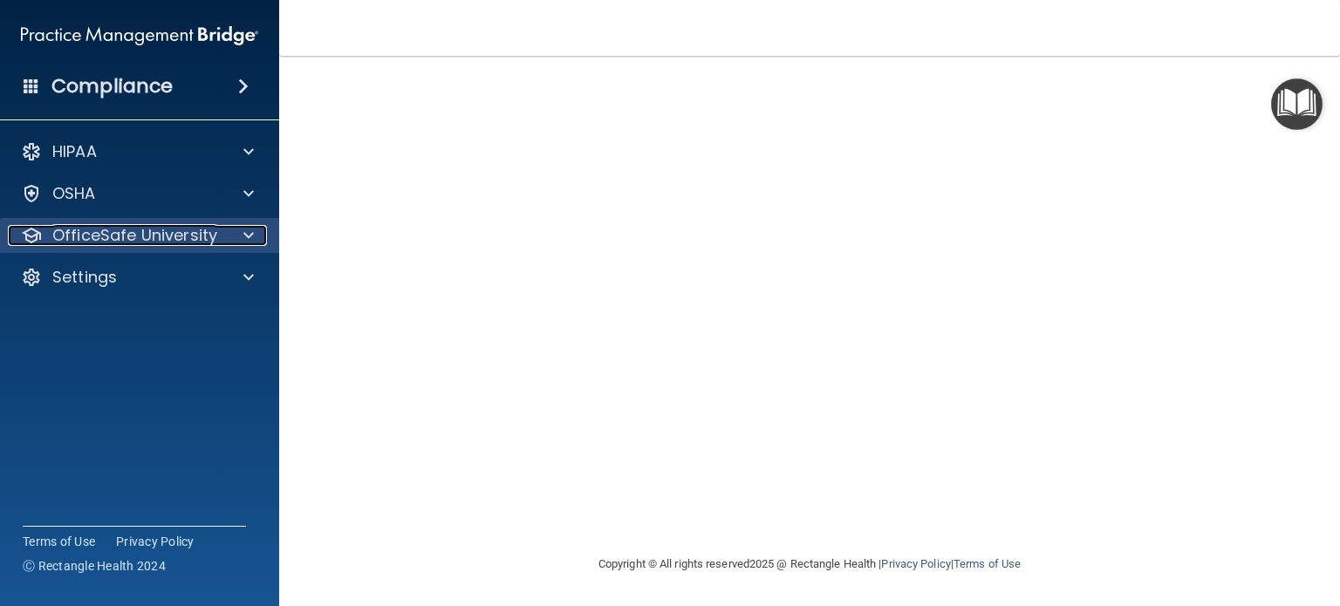
click at [94, 242] on p "OfficeSafe University" at bounding box center [134, 235] width 165 height 21
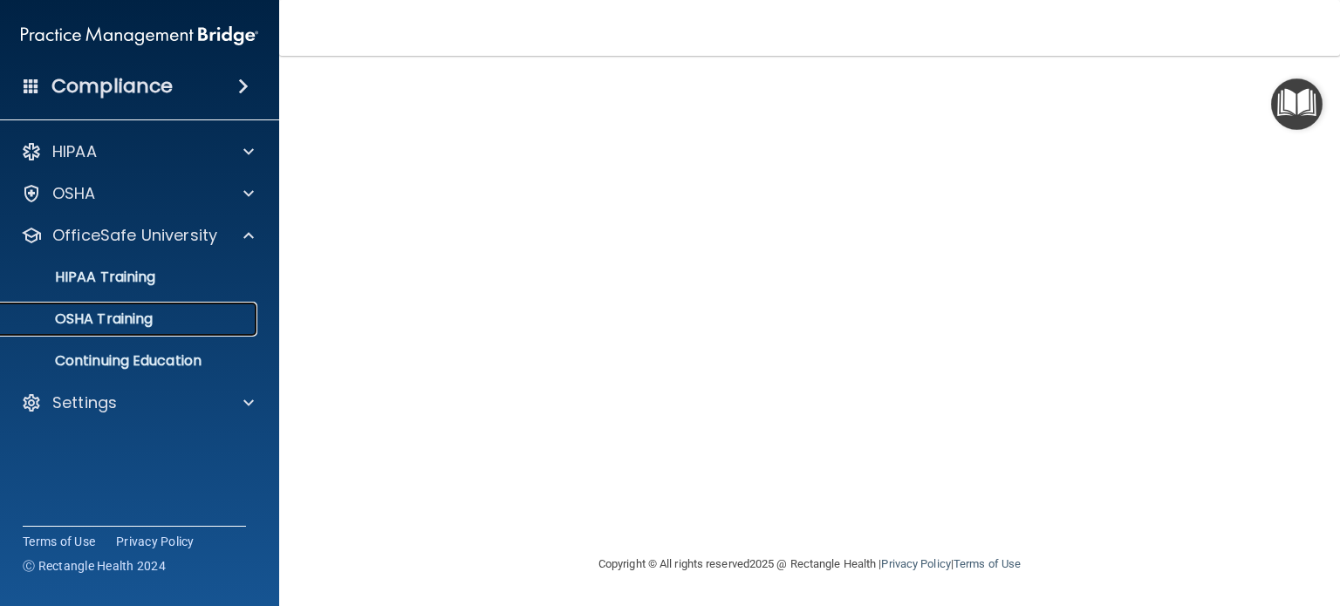
click at [79, 316] on p "OSHA Training" at bounding box center [81, 319] width 141 height 17
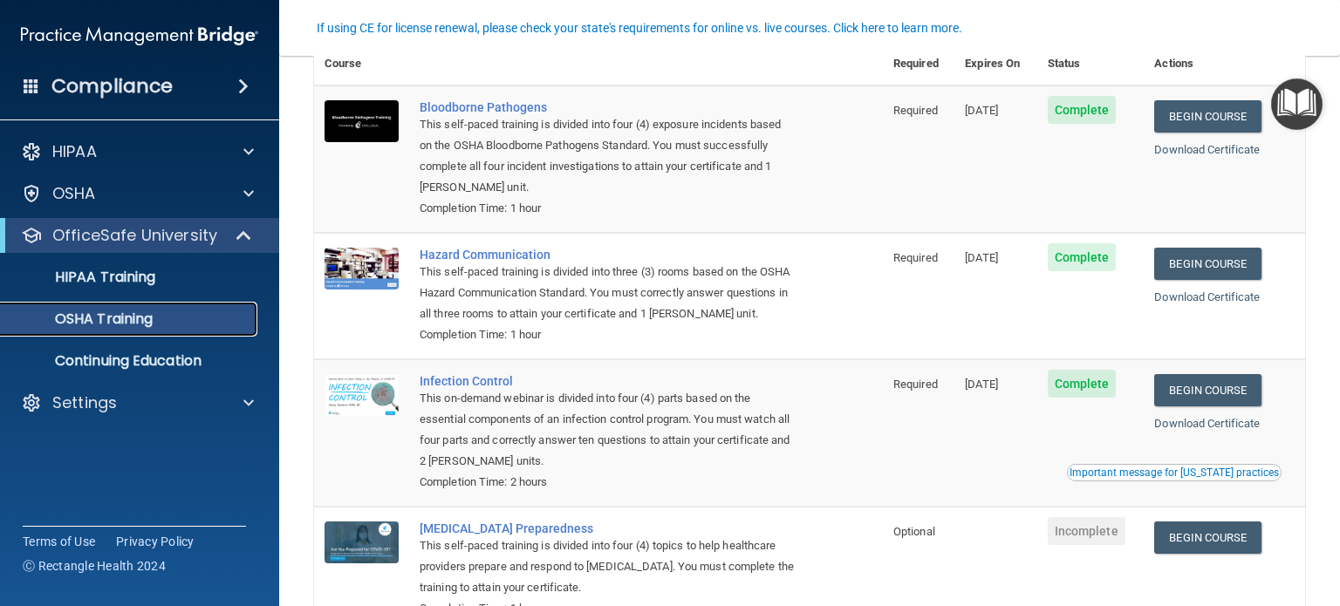
scroll to position [145, 0]
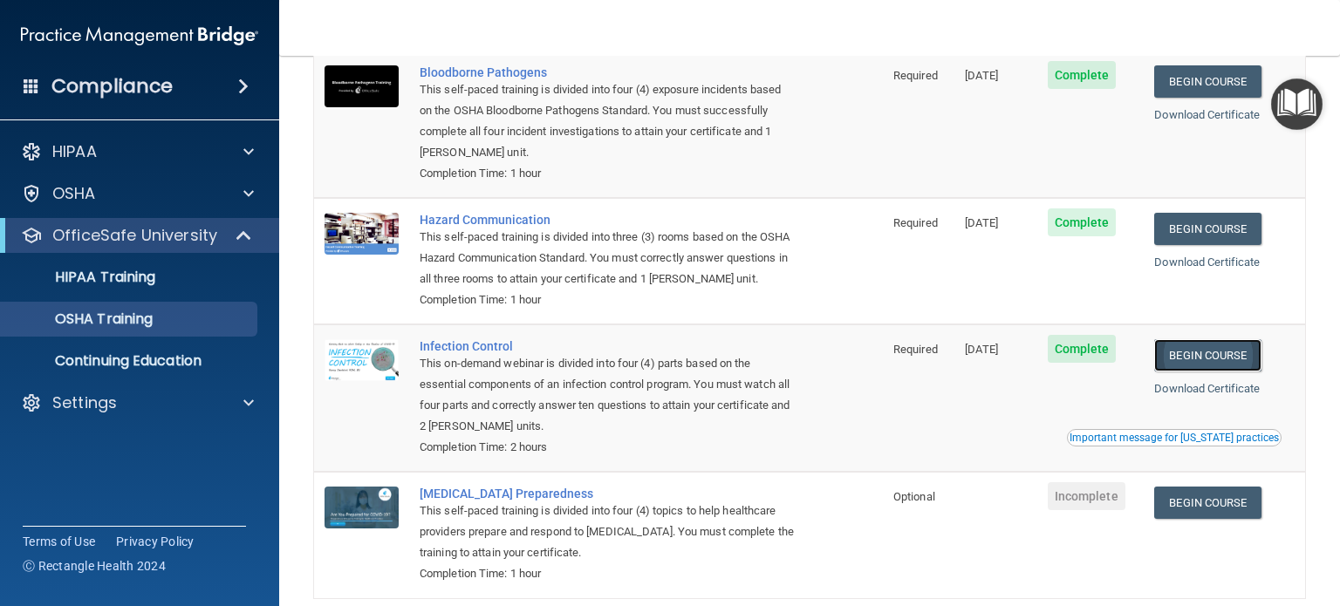
click at [1232, 372] on link "Begin Course" at bounding box center [1207, 355] width 106 height 32
click at [115, 230] on p "OfficeSafe University" at bounding box center [134, 235] width 165 height 21
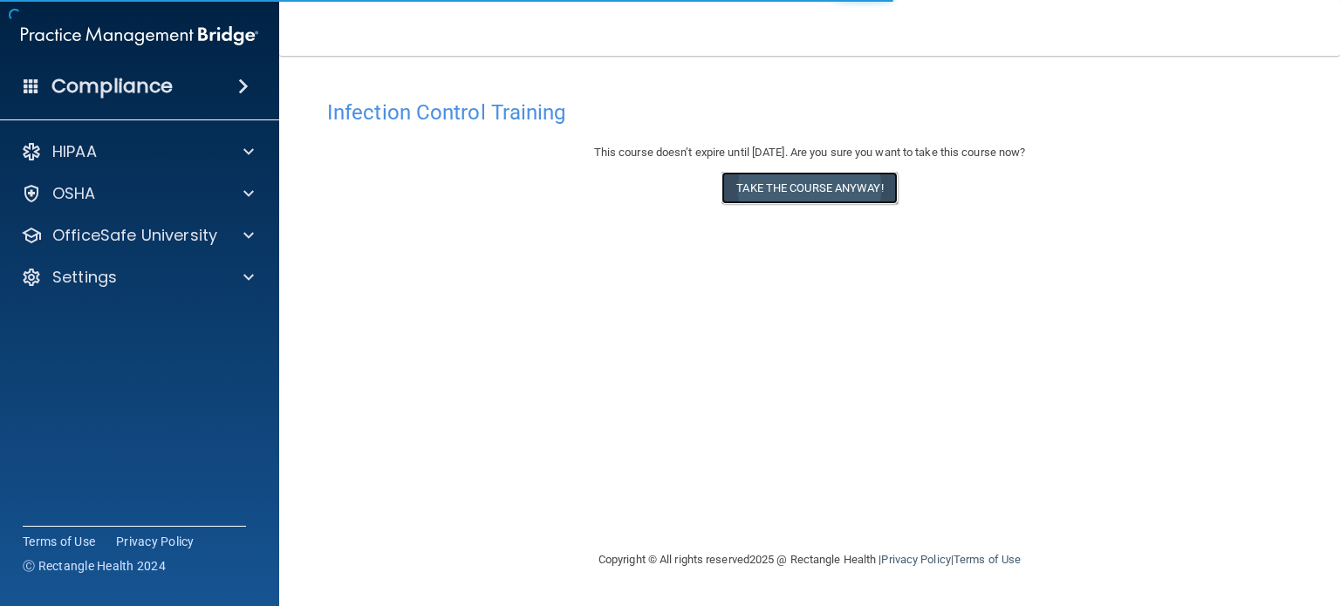
click at [866, 178] on button "Take the course anyway!" at bounding box center [808, 188] width 175 height 32
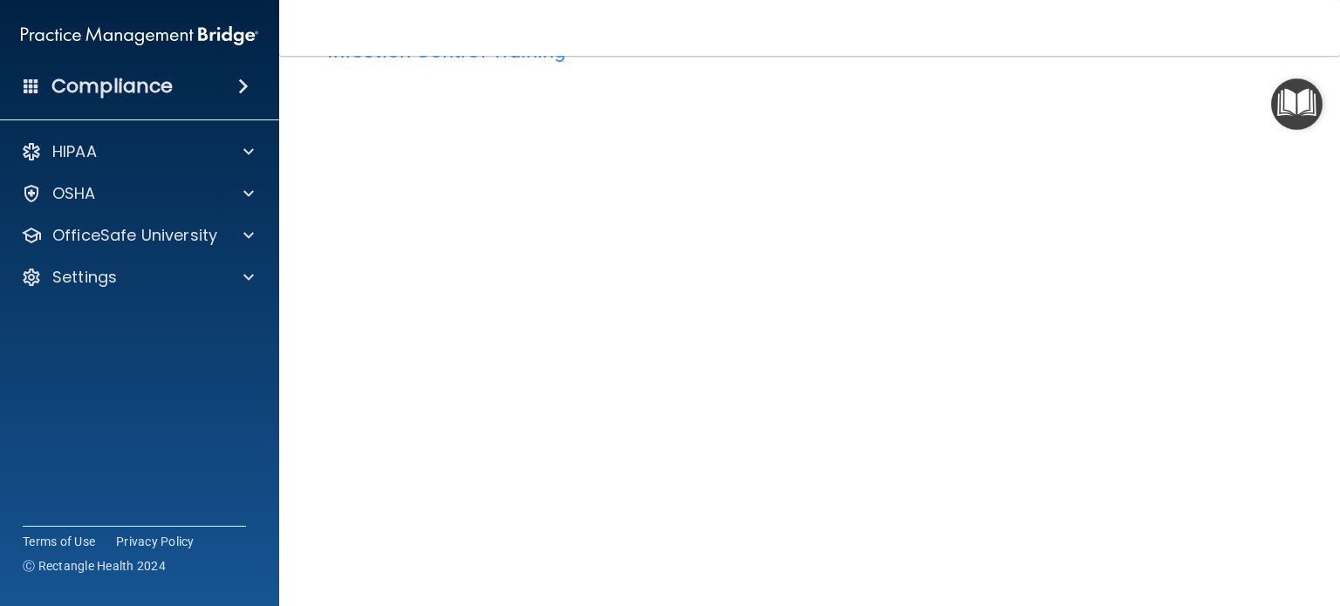
scroll to position [63, 0]
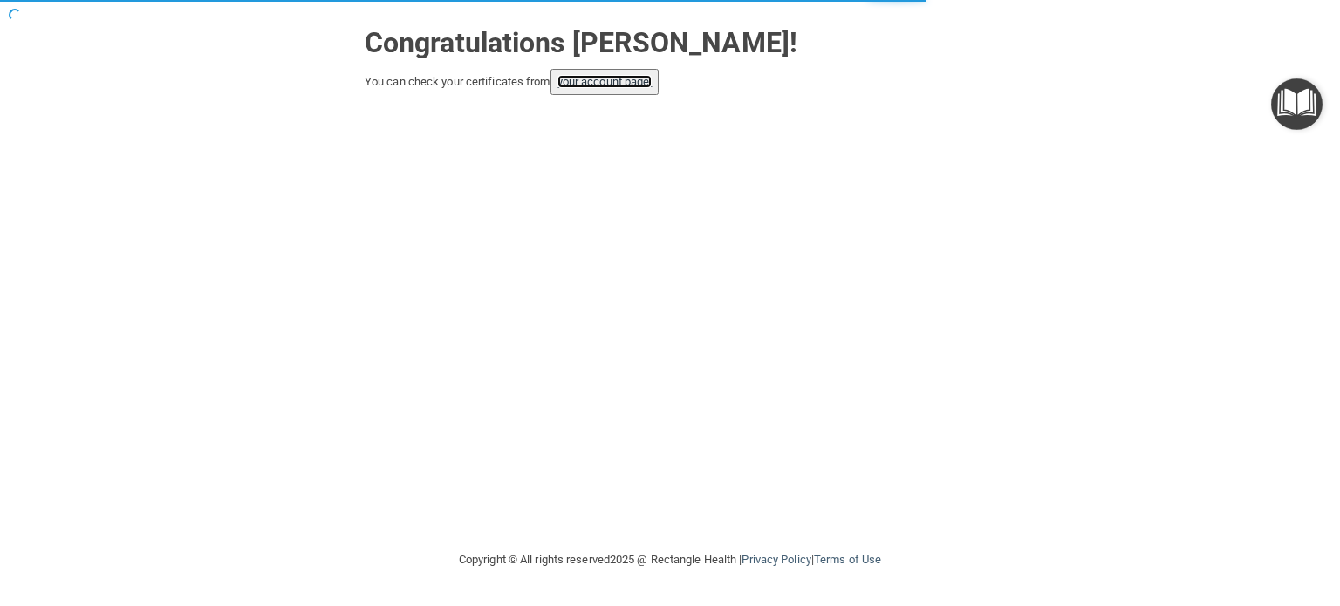
click at [603, 76] on link "your account page!" at bounding box center [604, 81] width 95 height 13
